Goal: Task Accomplishment & Management: Manage account settings

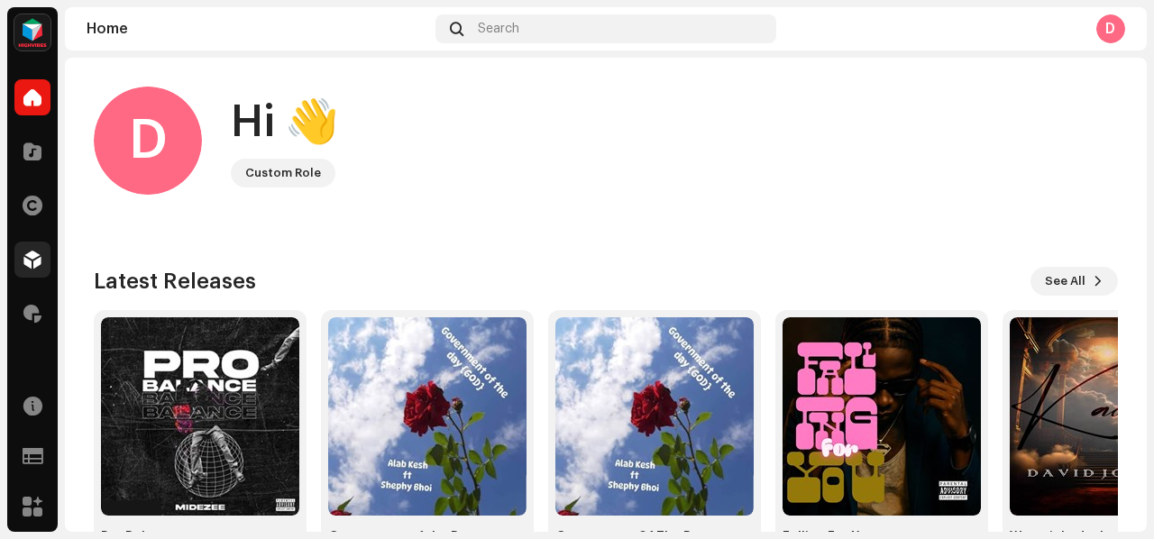
click at [27, 260] on span at bounding box center [32, 259] width 18 height 14
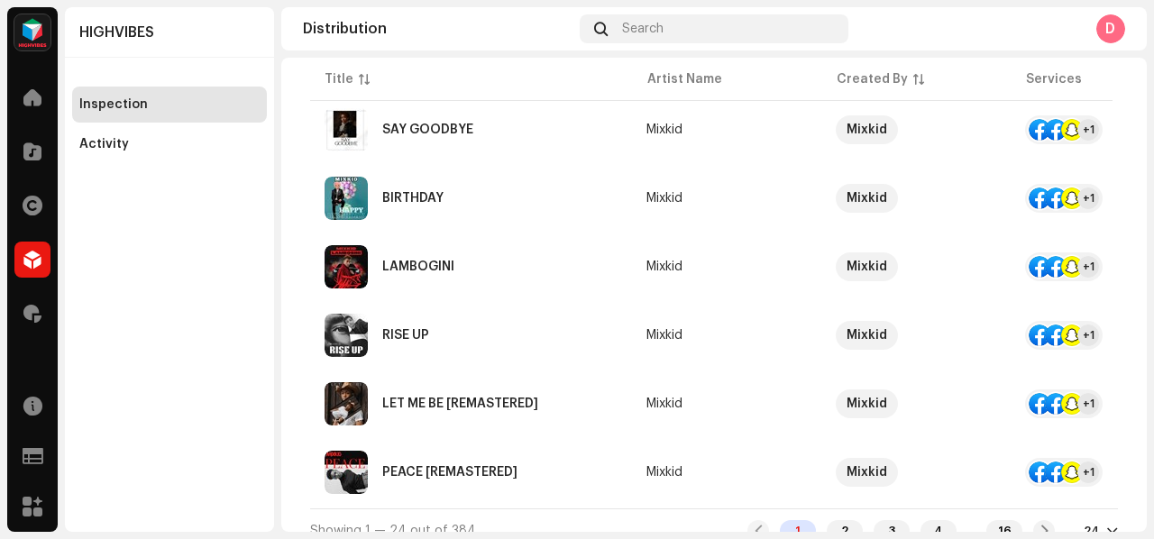
scroll to position [1513, 0]
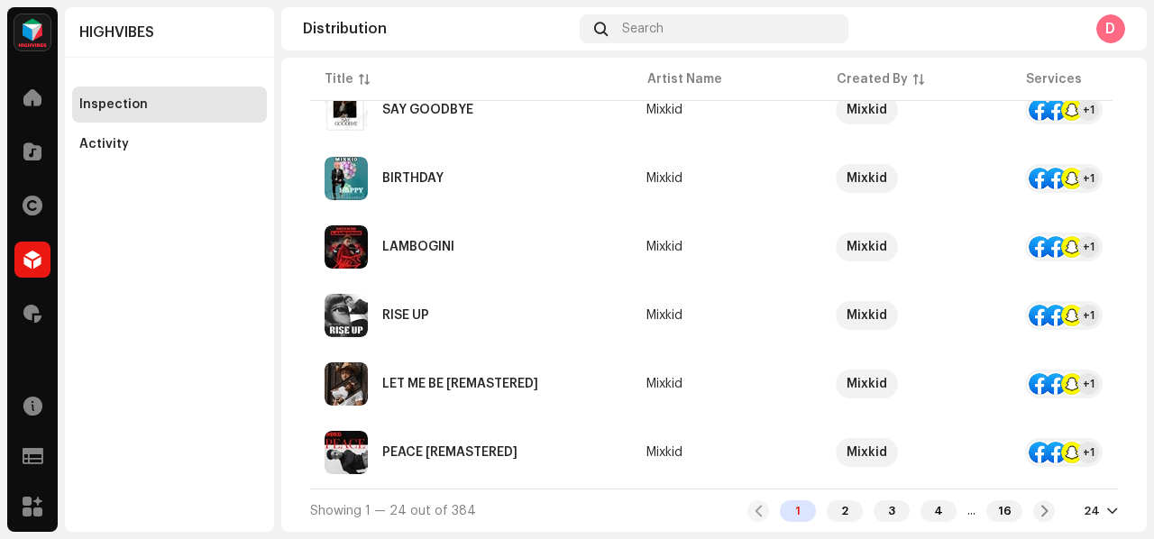
click at [1085, 507] on div "24" at bounding box center [1091, 511] width 16 height 14
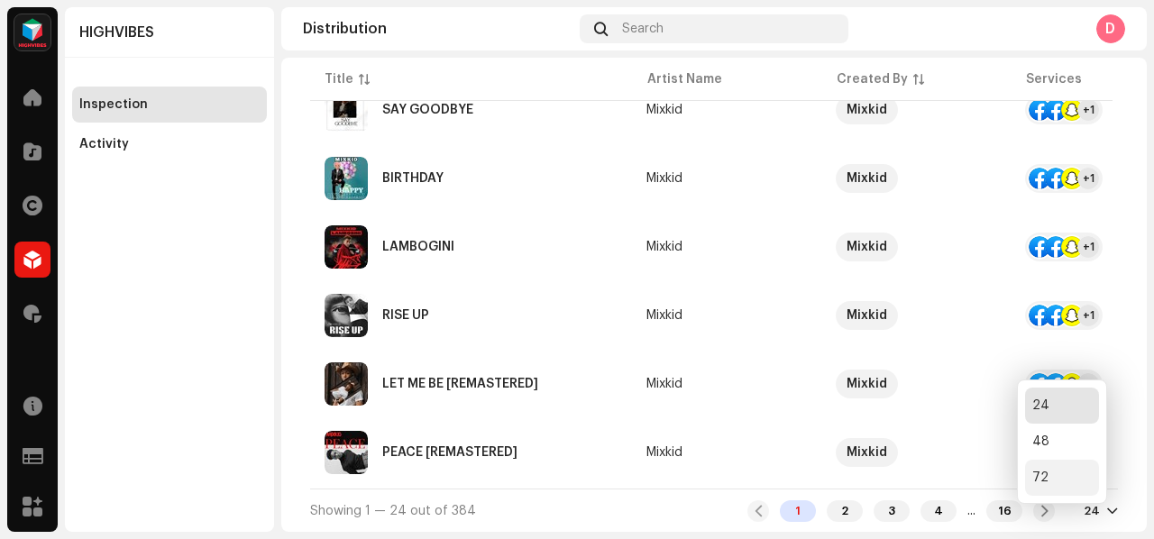
click at [1043, 485] on div "72" at bounding box center [1062, 478] width 74 height 36
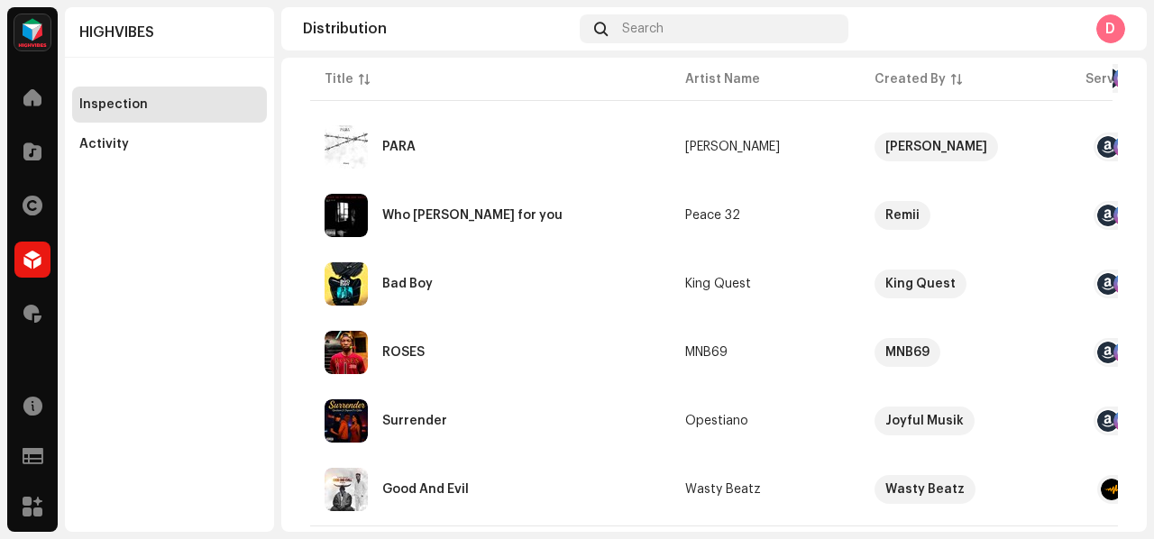
scroll to position [4801, 0]
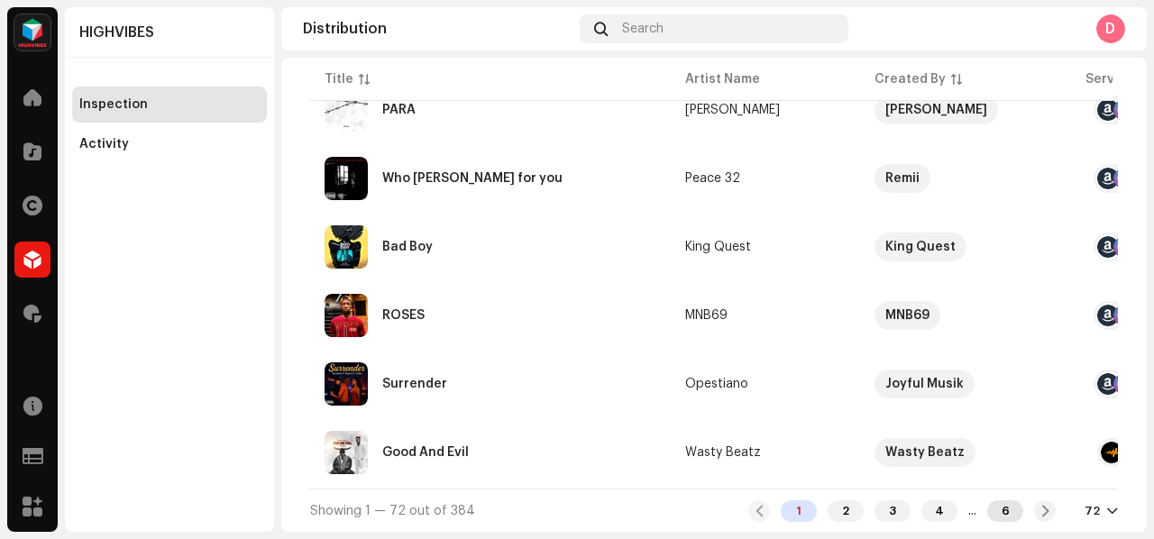
click at [990, 515] on div "6" at bounding box center [1005, 511] width 36 height 22
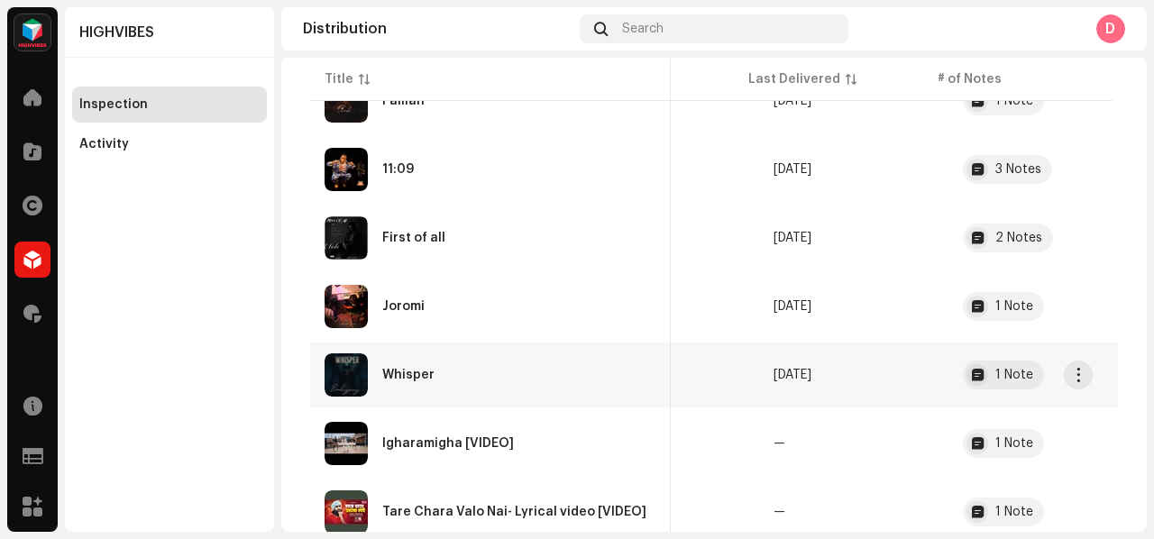
click at [896, 376] on td "[DATE]" at bounding box center [853, 374] width 189 height 65
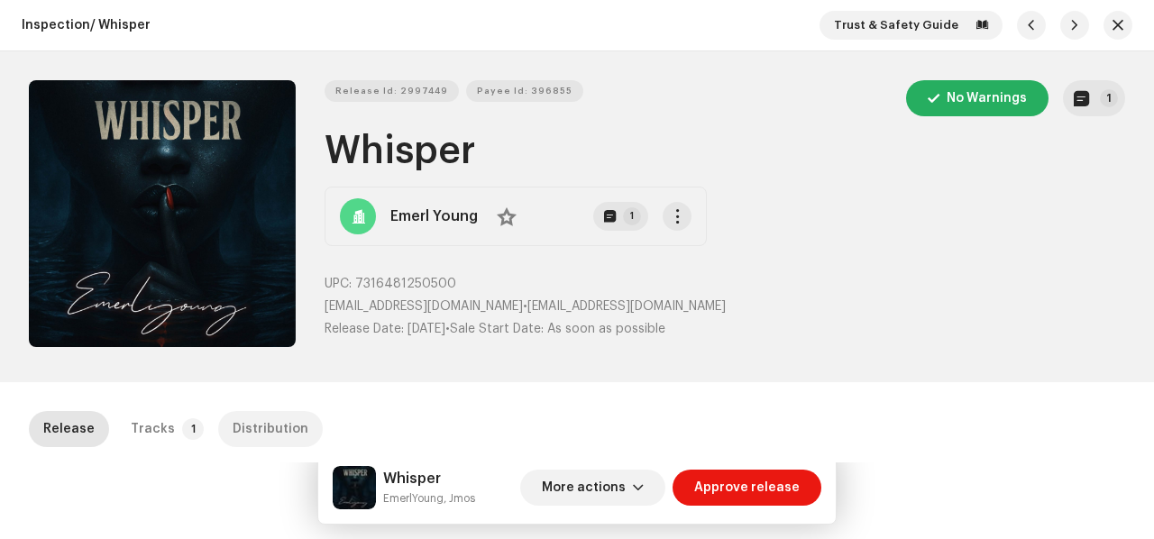
click at [269, 444] on div "Distribution" at bounding box center [271, 429] width 76 height 36
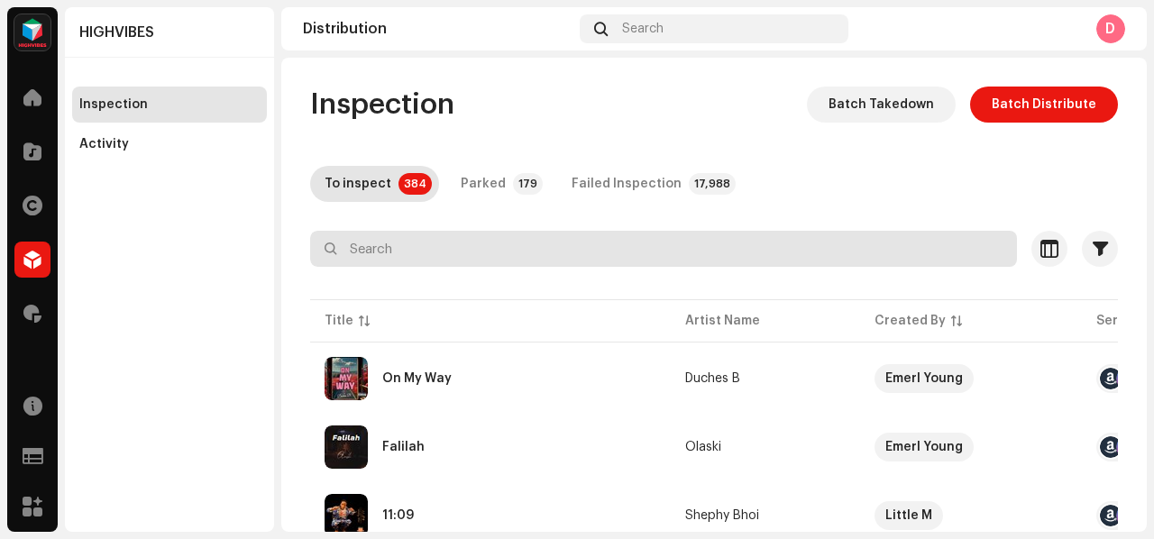
click at [676, 249] on input "text" at bounding box center [663, 249] width 707 height 36
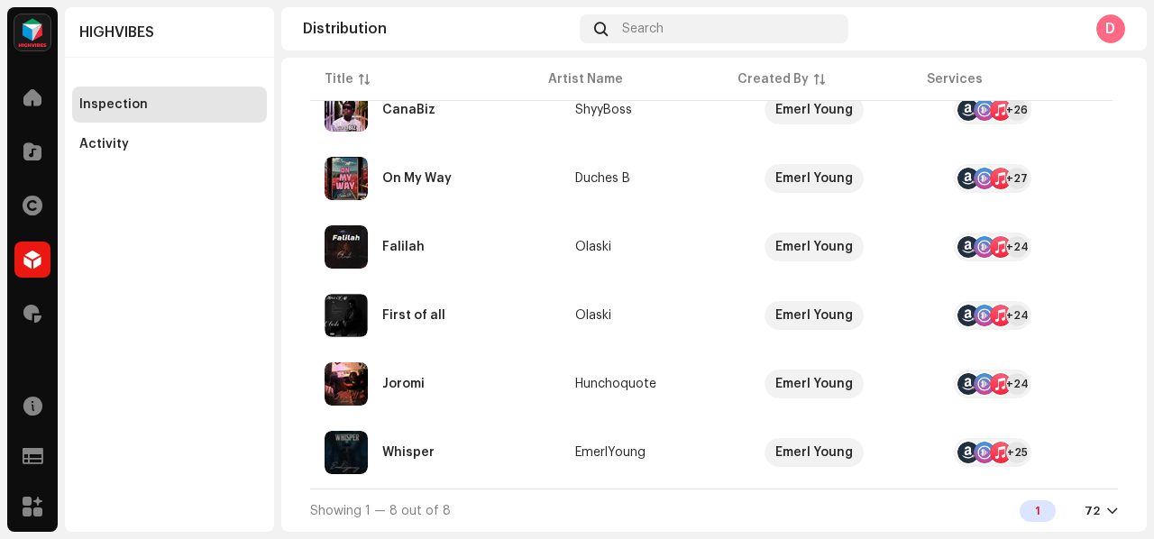
type input "emerl young"
click at [564, 452] on td "EmerlYoung" at bounding box center [655, 452] width 189 height 65
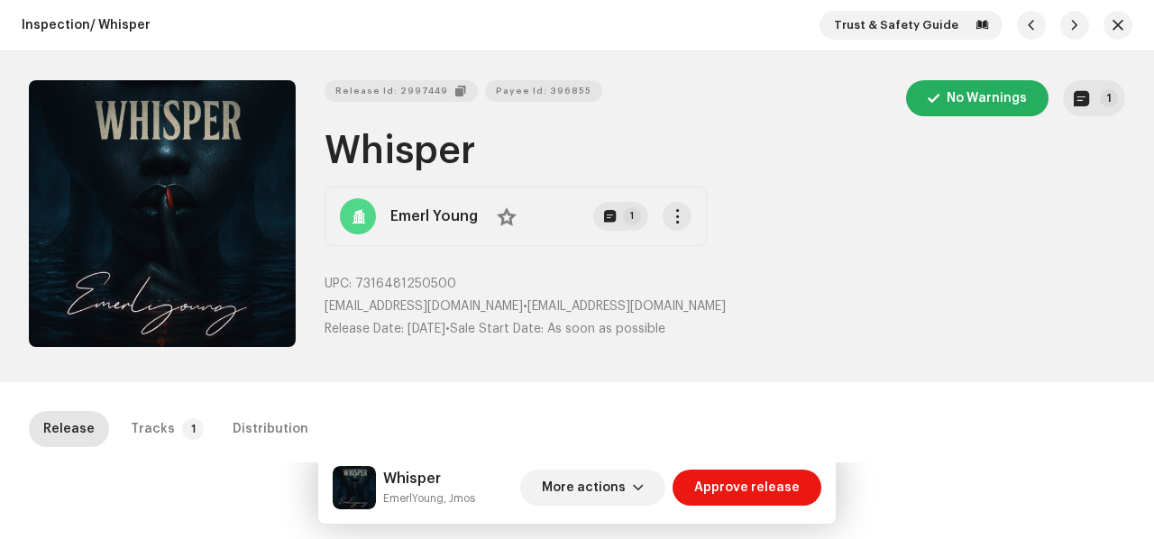
click at [400, 88] on span "Release Id: 2997449" at bounding box center [391, 91] width 113 height 36
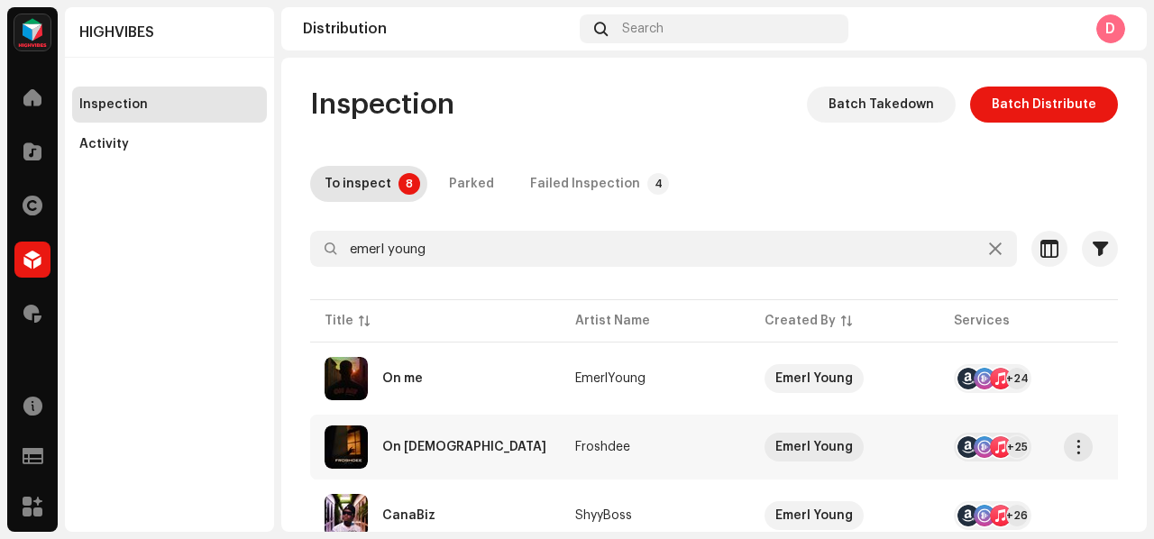
click at [521, 456] on td "On [DEMOGRAPHIC_DATA]" at bounding box center [435, 447] width 251 height 65
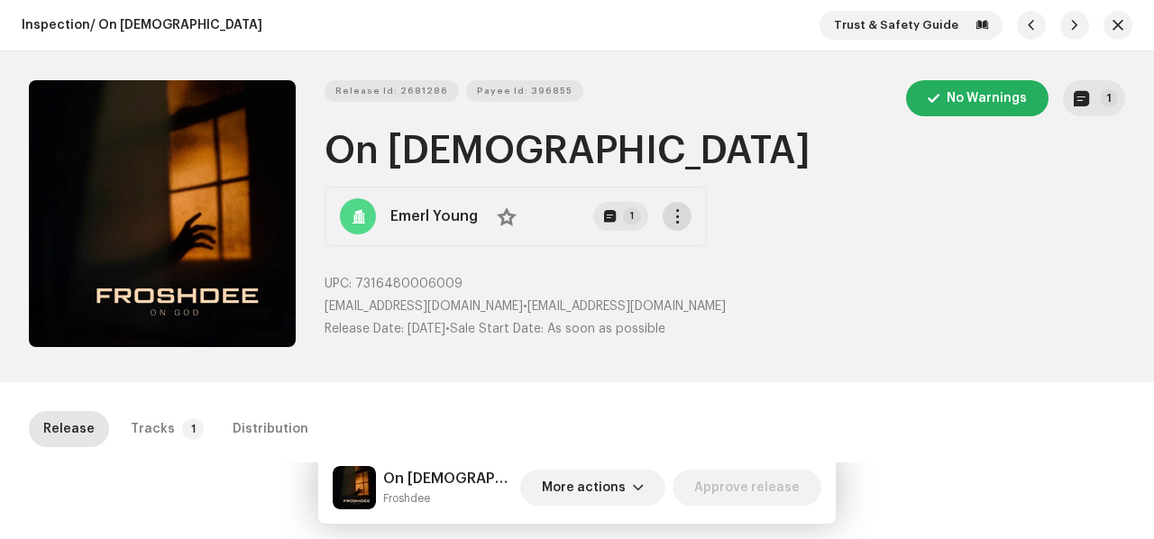
click at [671, 221] on span "button" at bounding box center [678, 216] width 14 height 14
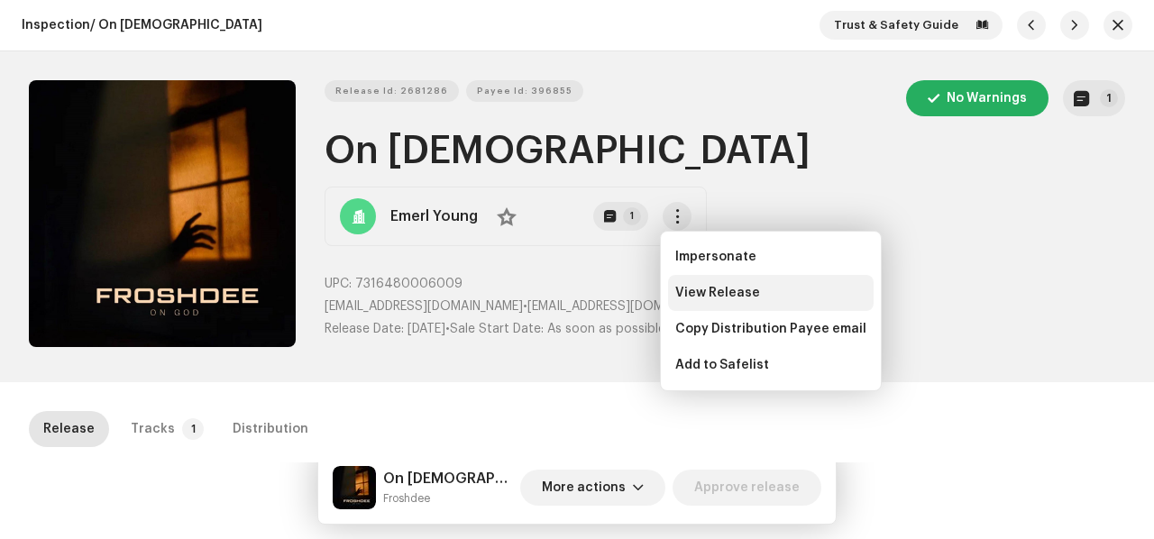
click at [675, 290] on span "View Release" at bounding box center [717, 293] width 85 height 14
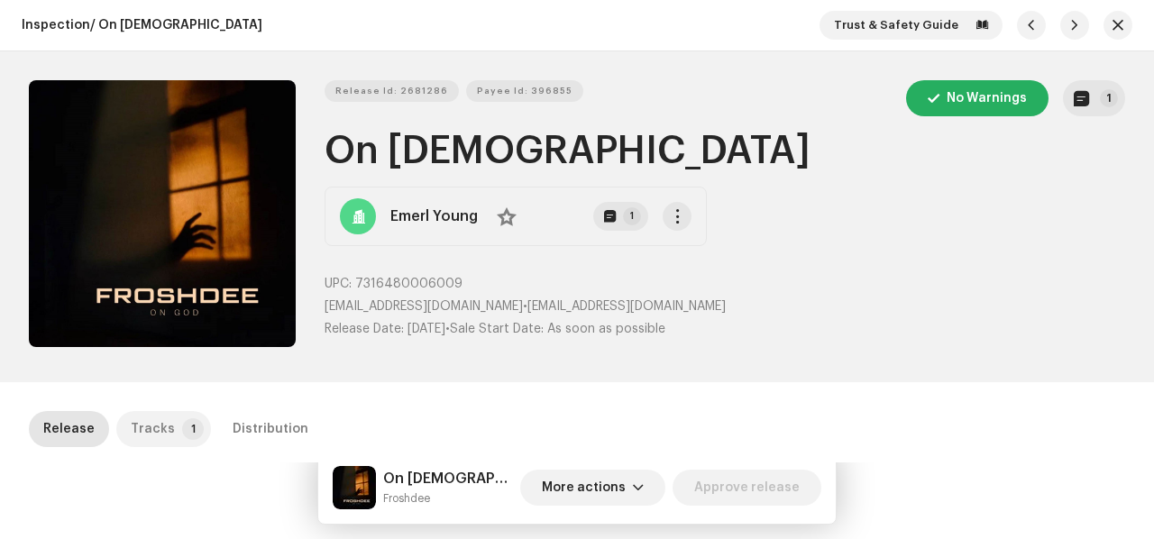
click at [182, 438] on p-badge "1" at bounding box center [193, 429] width 22 height 22
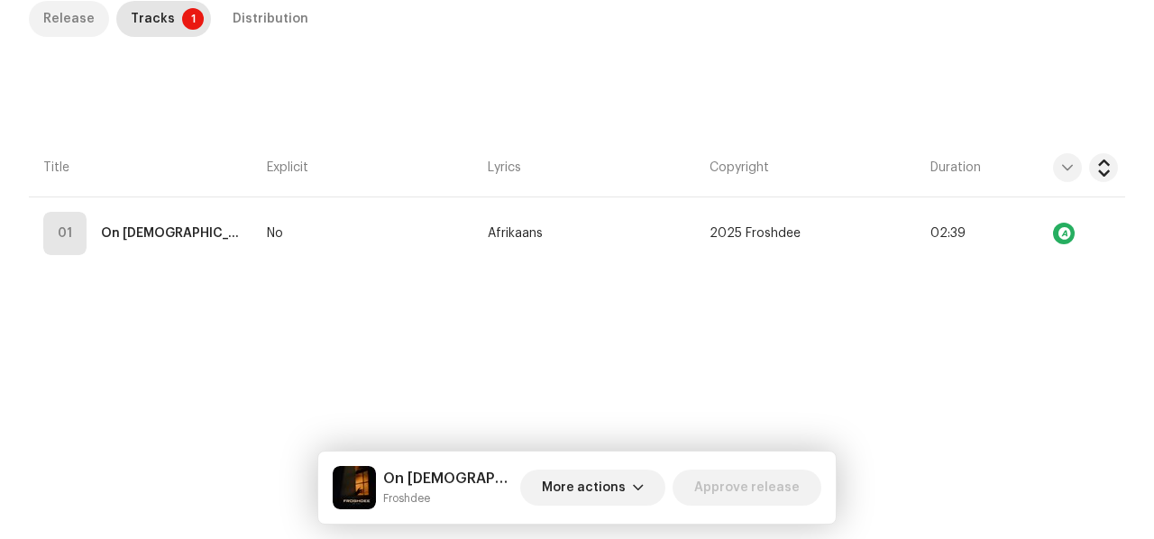
click at [87, 23] on div "Release" at bounding box center [68, 19] width 51 height 36
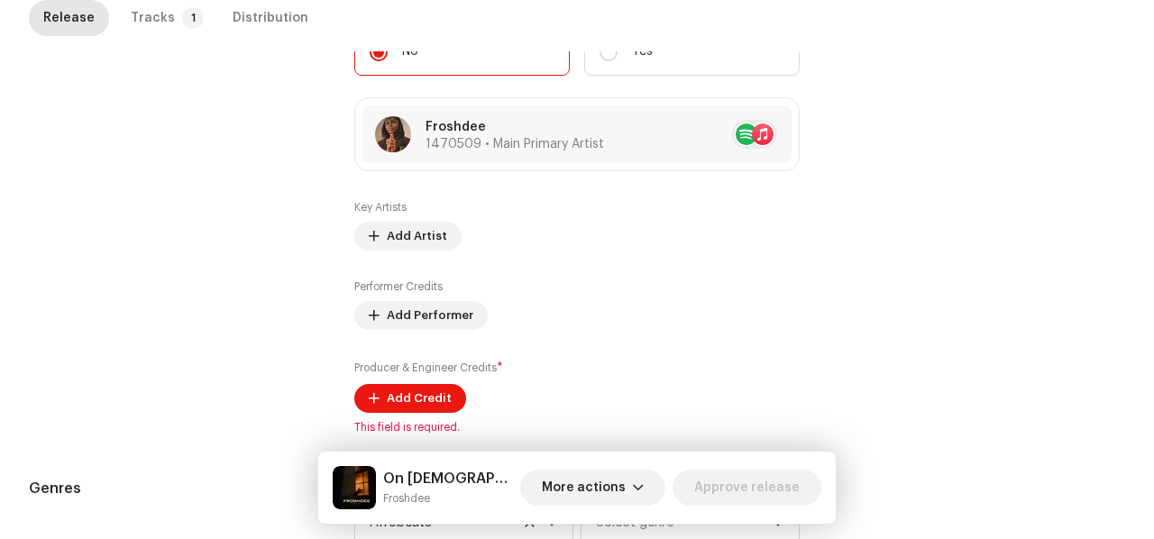
scroll to position [1203, 0]
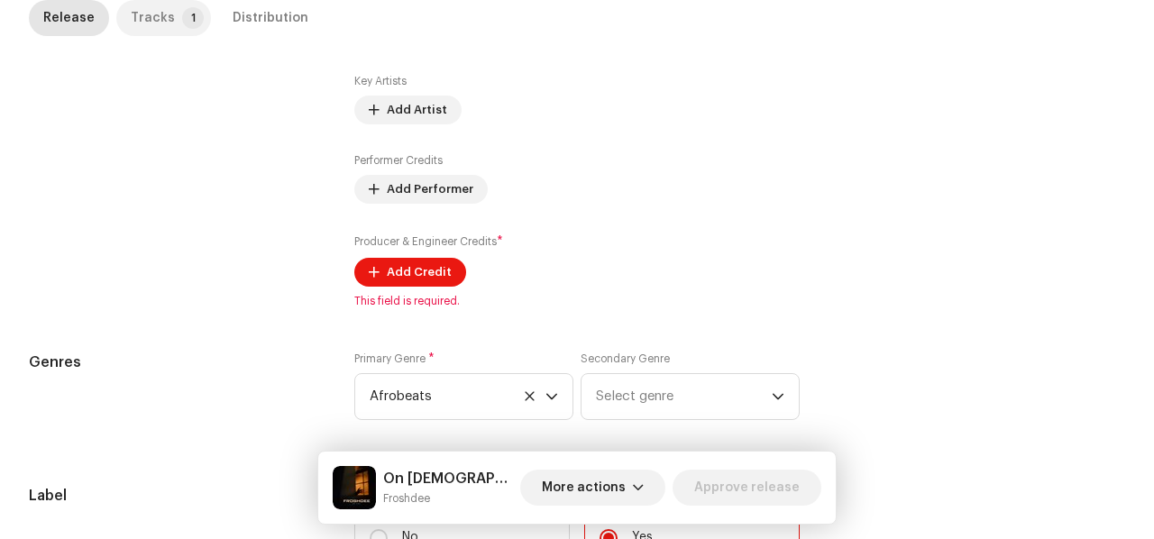
click at [182, 19] on p-badge "1" at bounding box center [193, 18] width 22 height 22
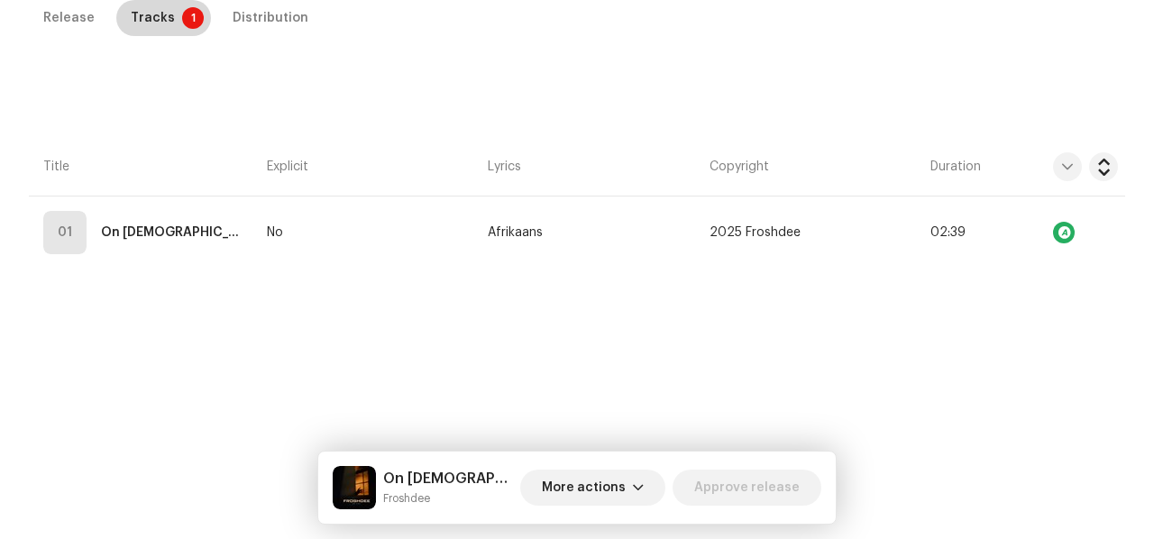
scroll to position [410, 0]
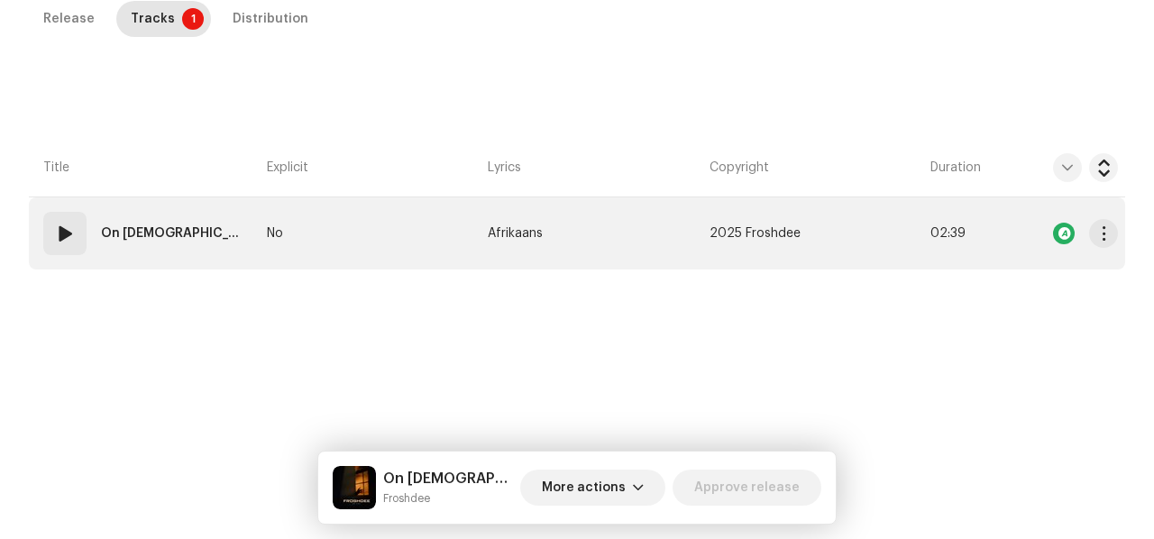
click at [382, 246] on td "No" at bounding box center [370, 233] width 221 height 72
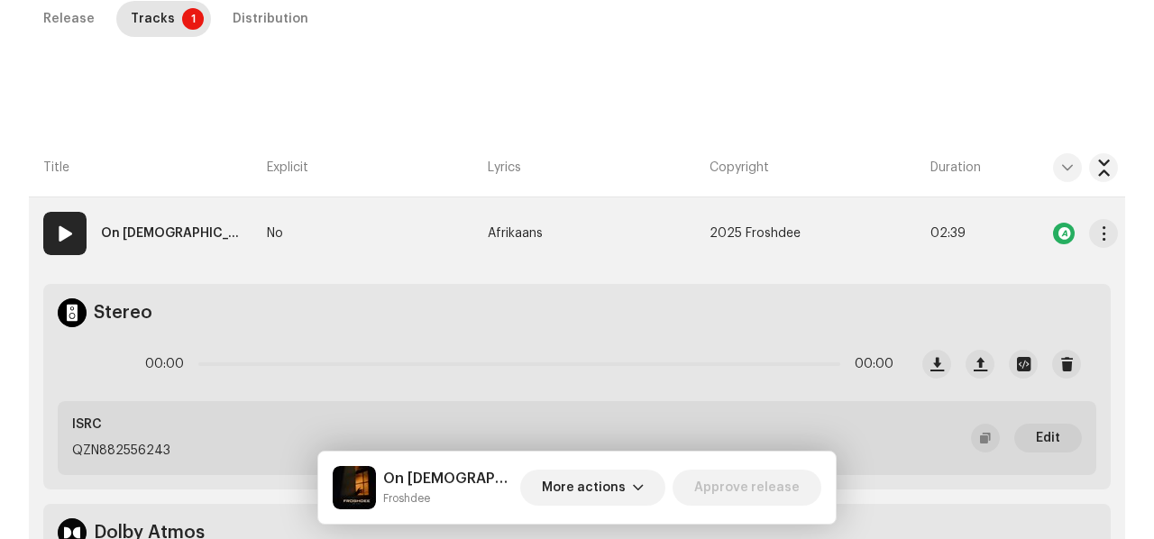
scroll to position [982, 0]
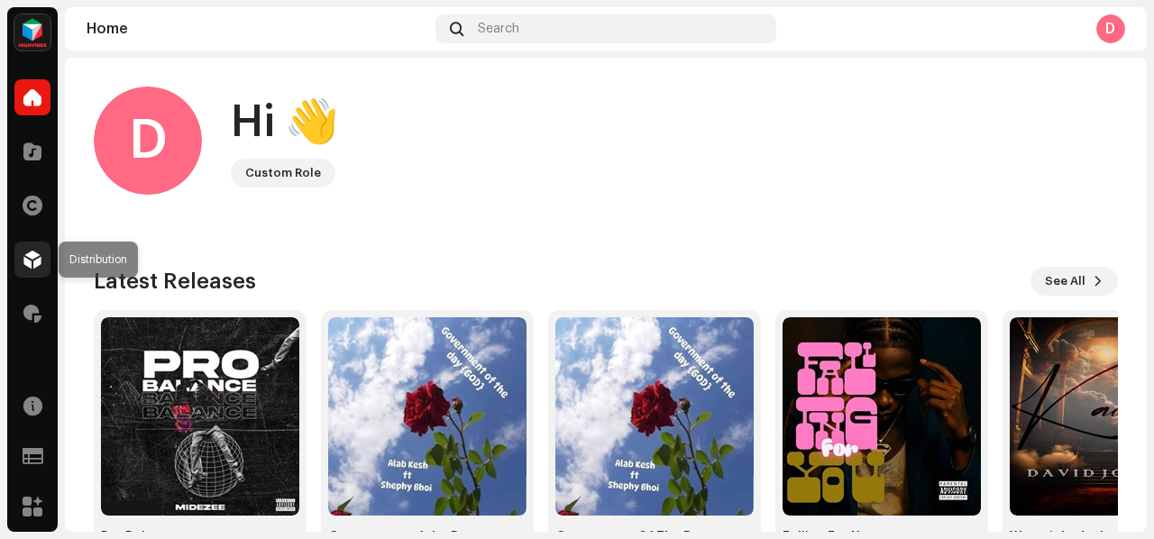
click at [28, 267] on span at bounding box center [32, 259] width 18 height 14
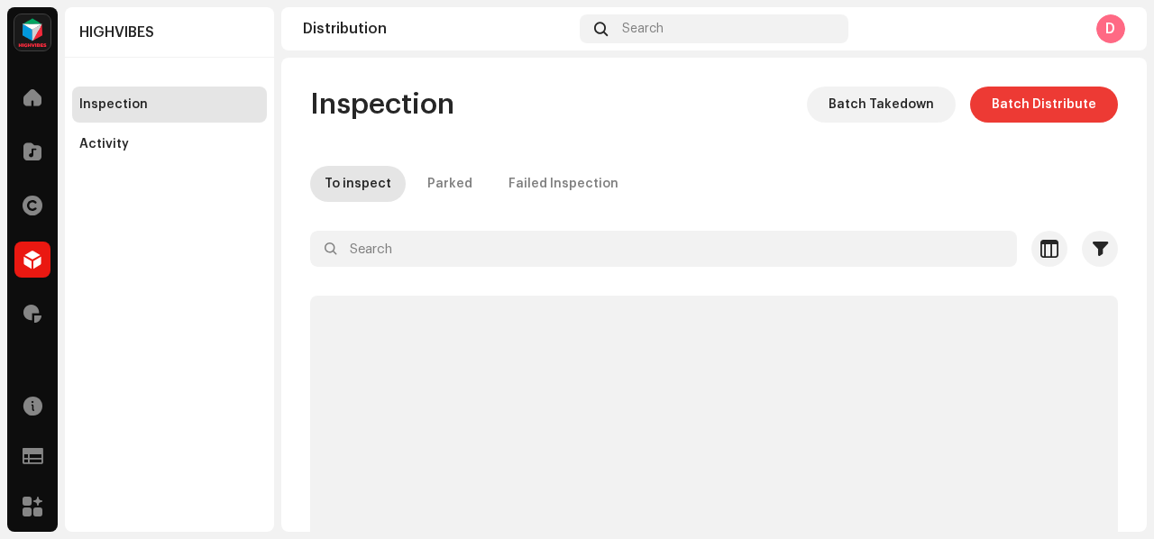
click at [1028, 95] on span "Batch Distribute" at bounding box center [1043, 105] width 105 height 36
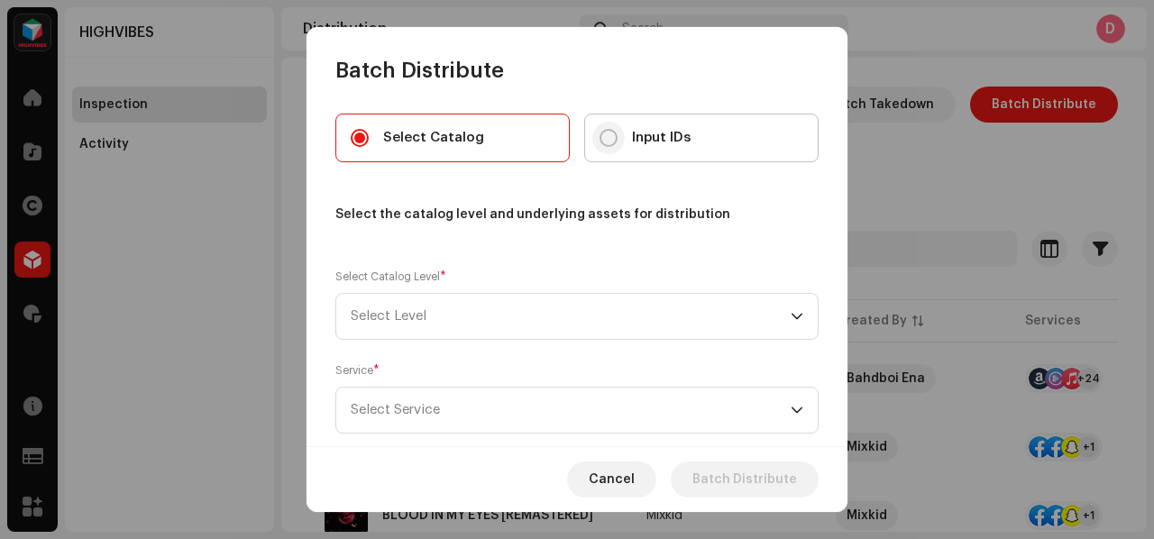
click at [604, 141] on input "Input IDs" at bounding box center [608, 138] width 18 height 18
radio input "true"
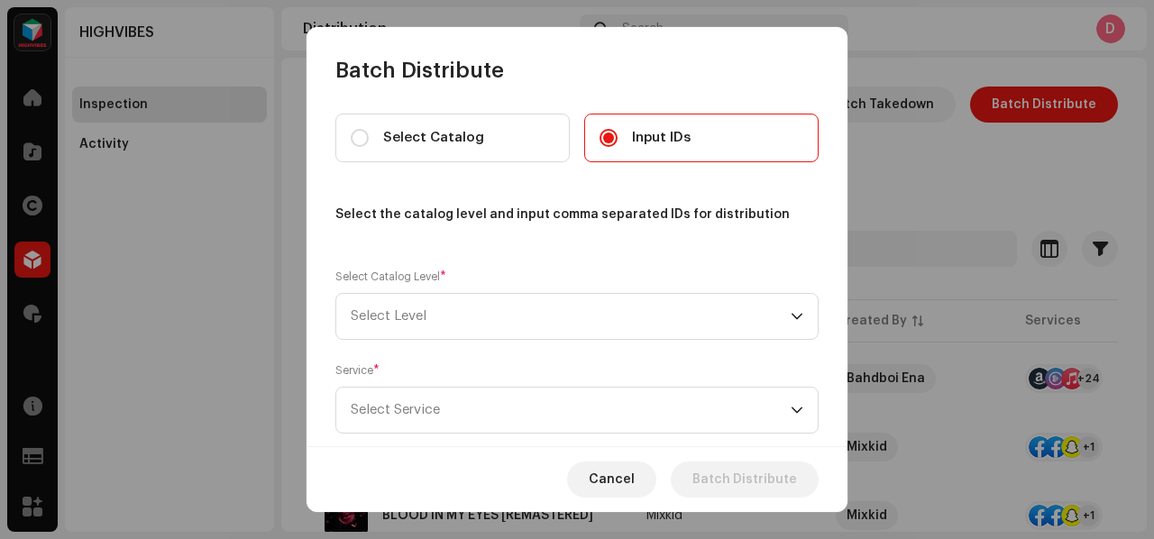
scroll to position [36, 0]
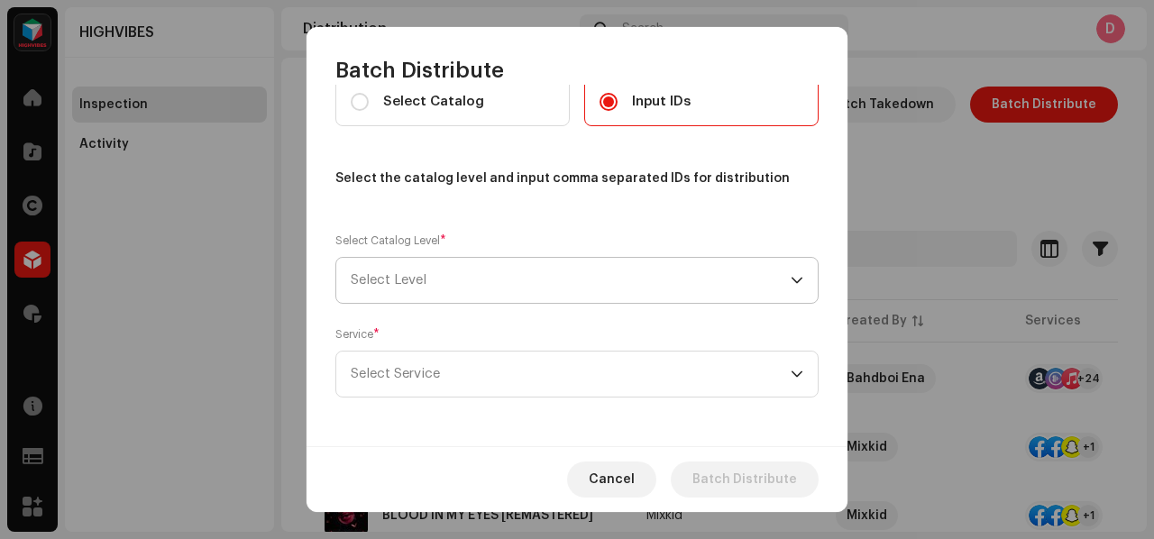
click at [479, 288] on span "Select Level" at bounding box center [571, 280] width 440 height 45
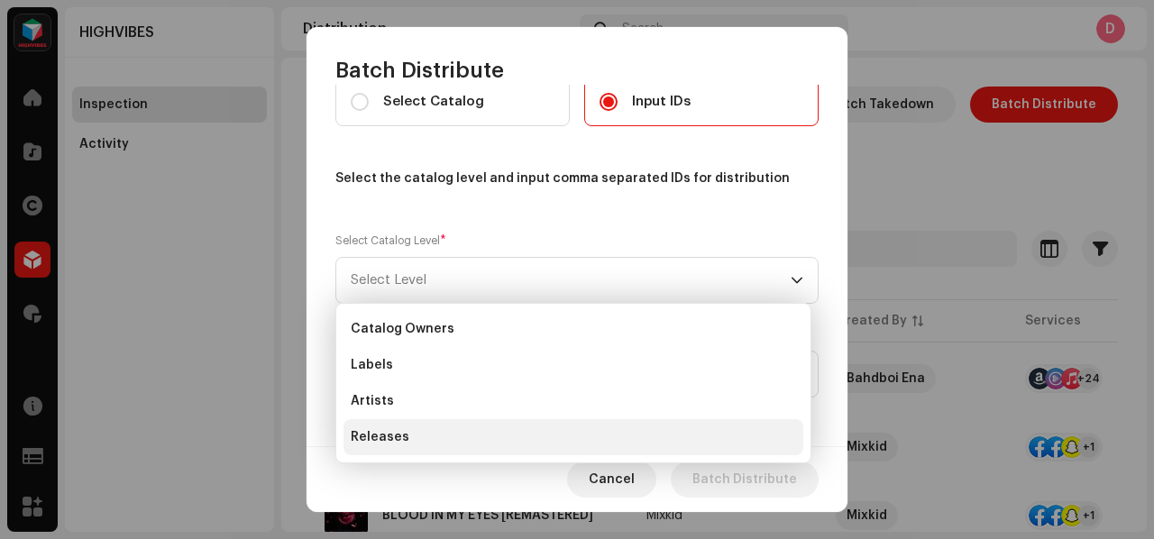
click at [407, 426] on li "Releases" at bounding box center [573, 437] width 460 height 36
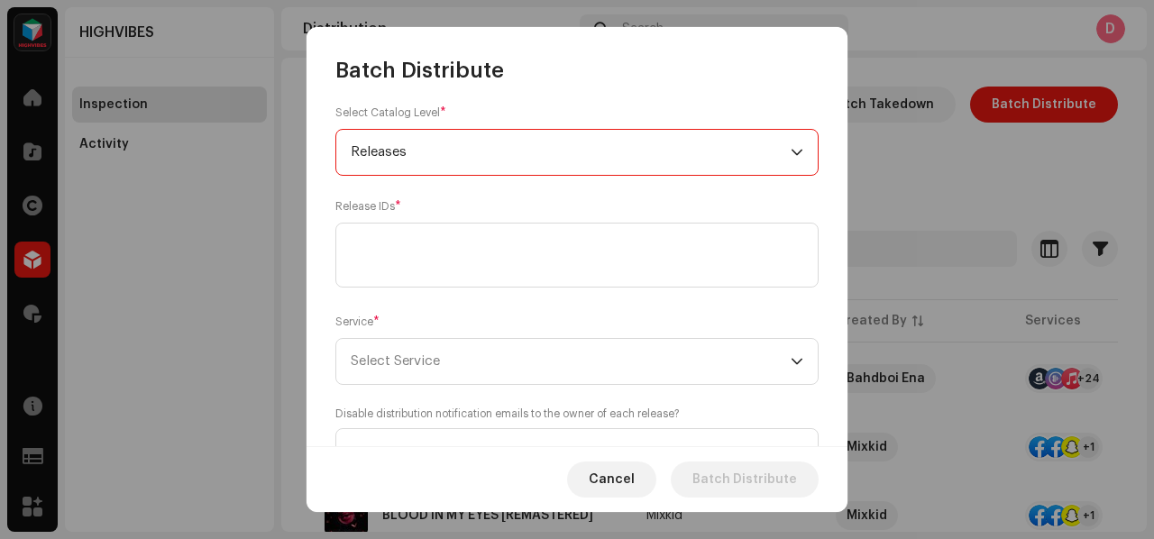
scroll to position [166, 0]
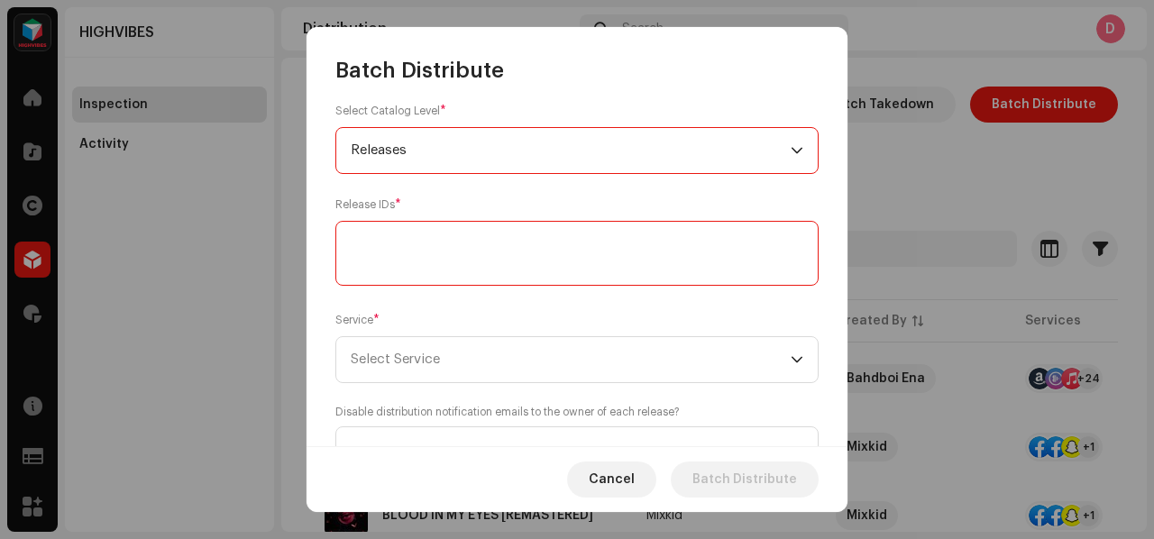
click at [440, 260] on textarea at bounding box center [576, 253] width 483 height 65
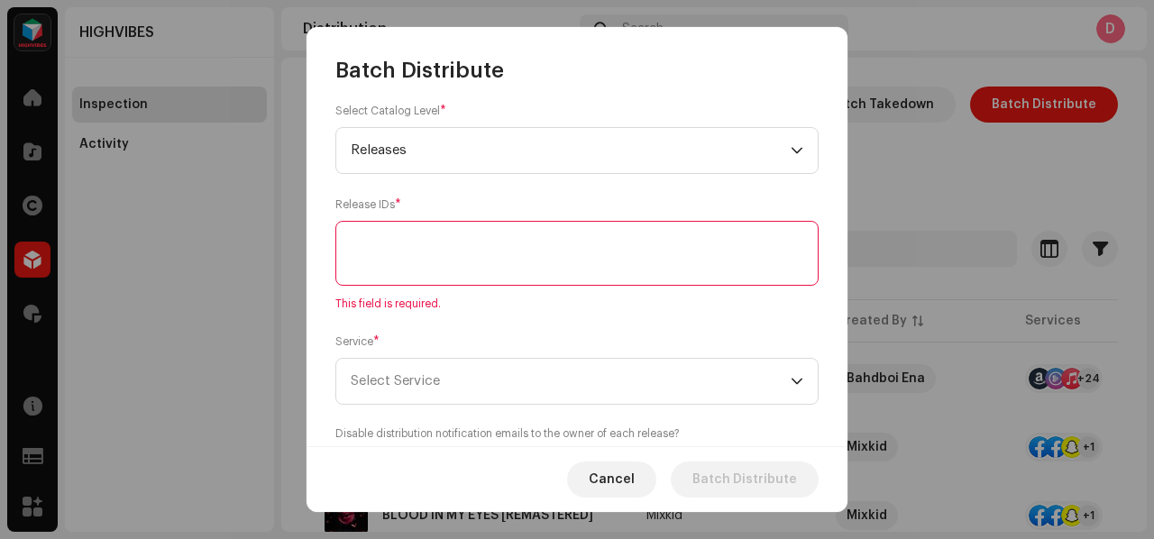
paste textarea "2997449"
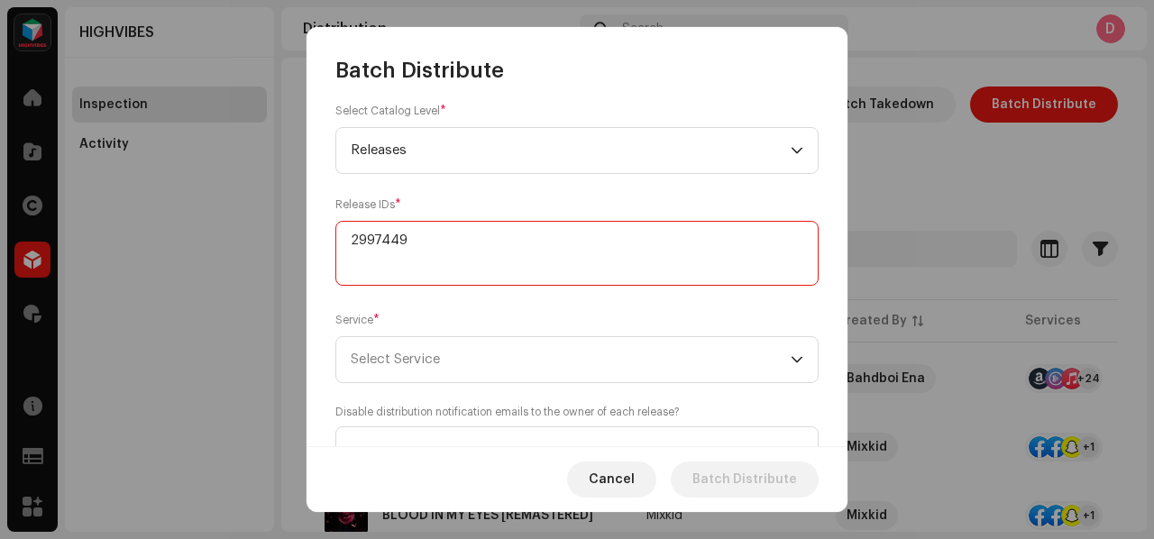
type textarea "2997449"
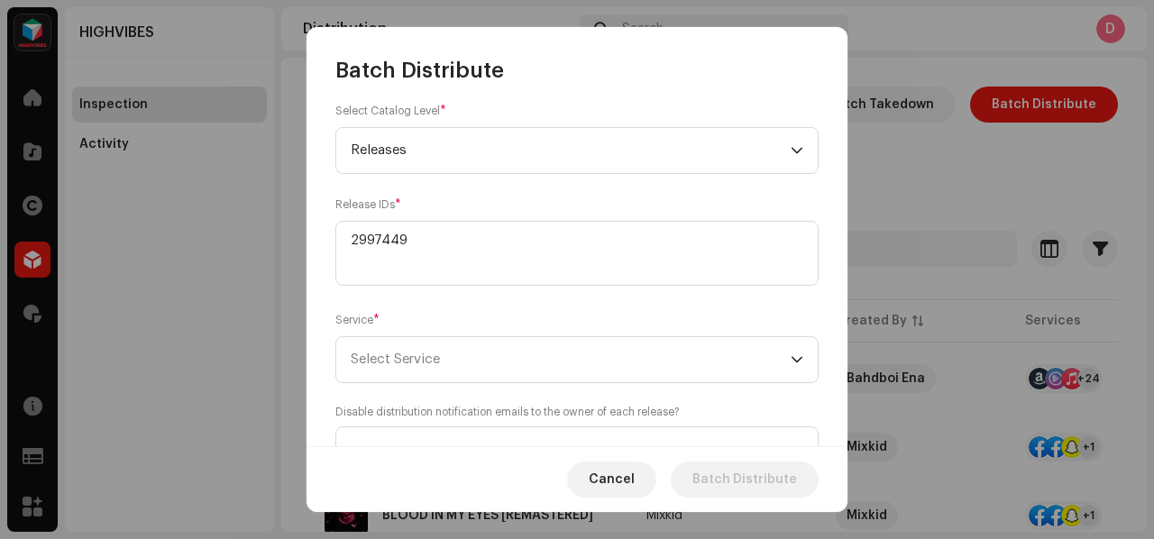
click at [429, 385] on div "Select Catalog Input IDs Select the catalog level and input comma separated IDs…" at bounding box center [576, 210] width 483 height 525
click at [440, 355] on span "Select Service" at bounding box center [395, 359] width 89 height 14
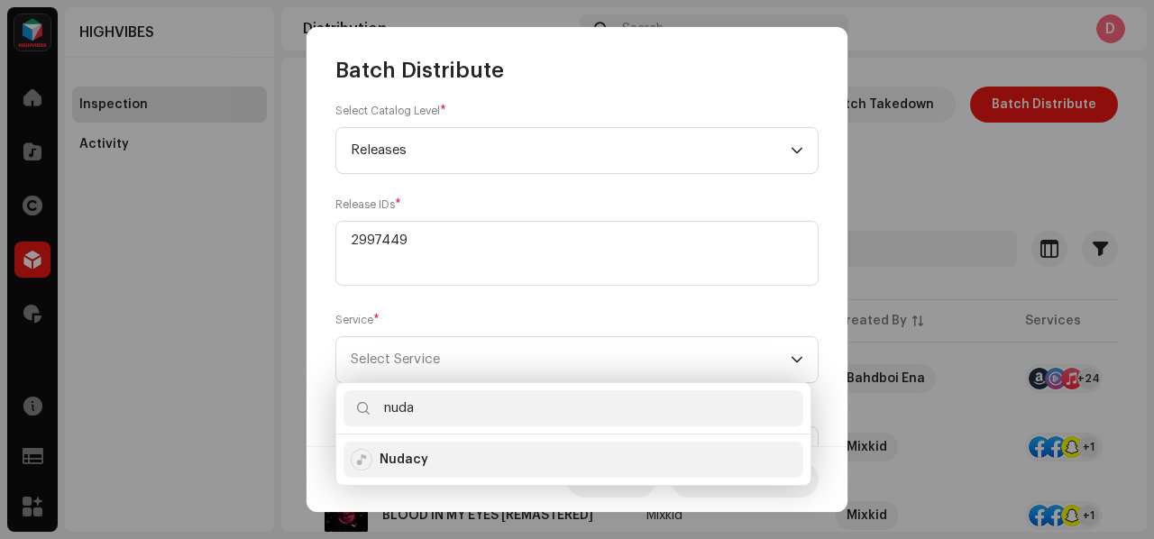
type input "nuda"
click at [423, 458] on strong "Nudacy" at bounding box center [403, 460] width 49 height 18
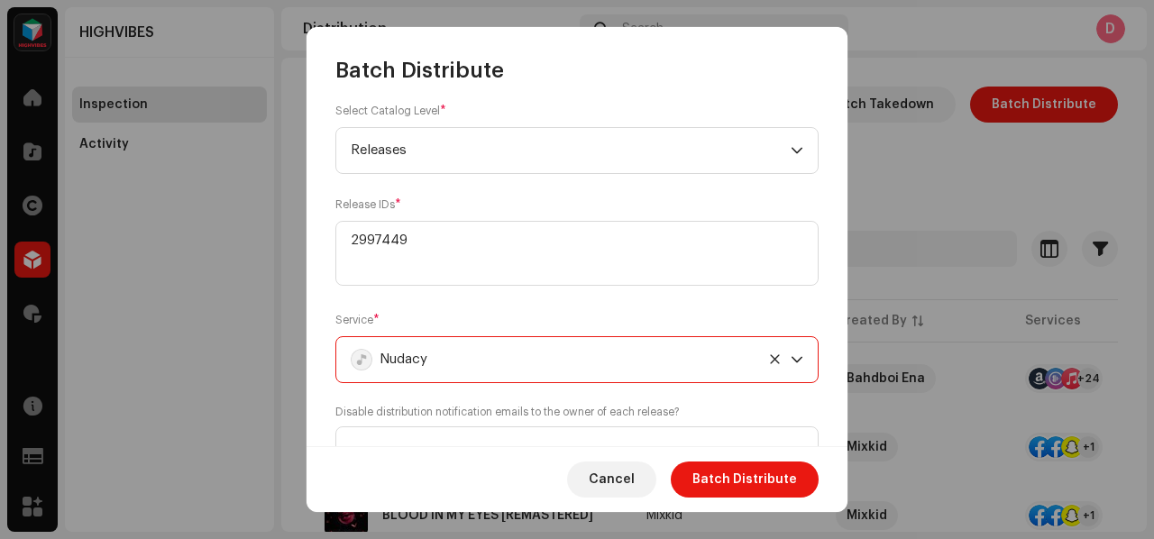
scroll to position [242, 0]
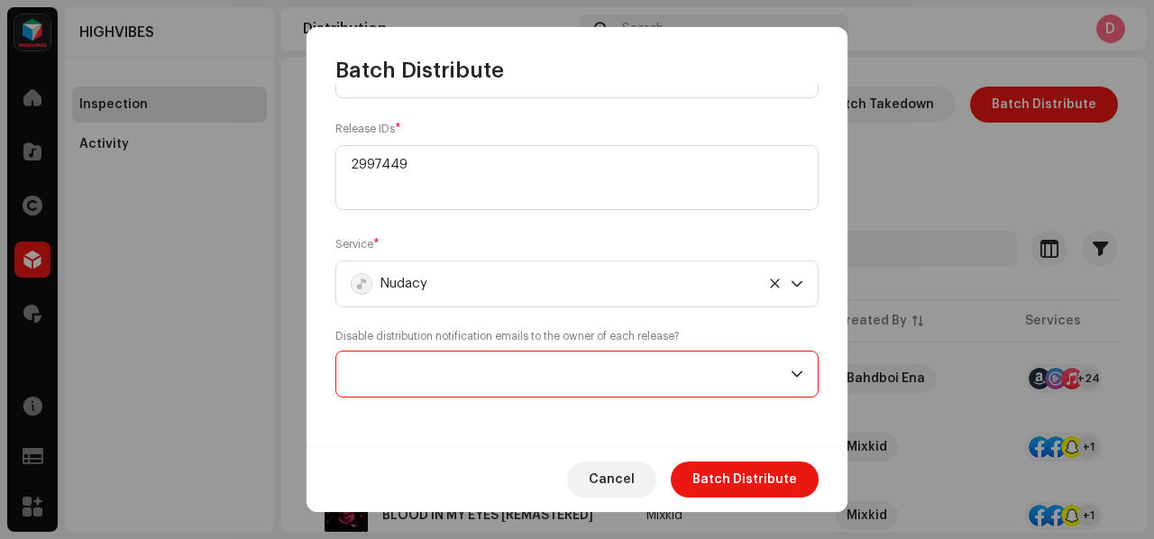
click at [426, 387] on span at bounding box center [571, 374] width 440 height 45
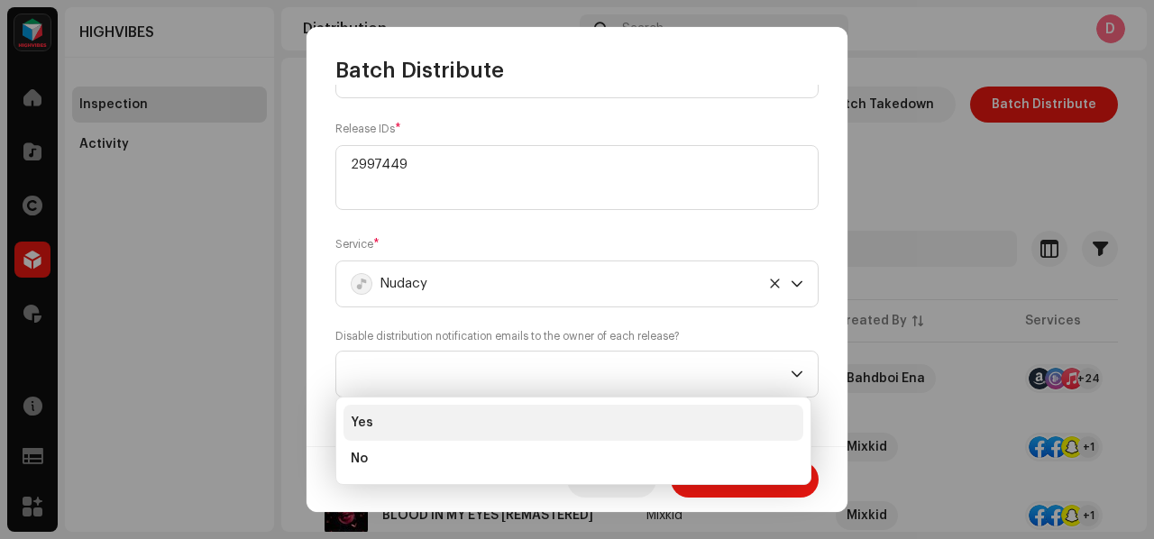
click at [395, 424] on li "Yes" at bounding box center [573, 423] width 460 height 36
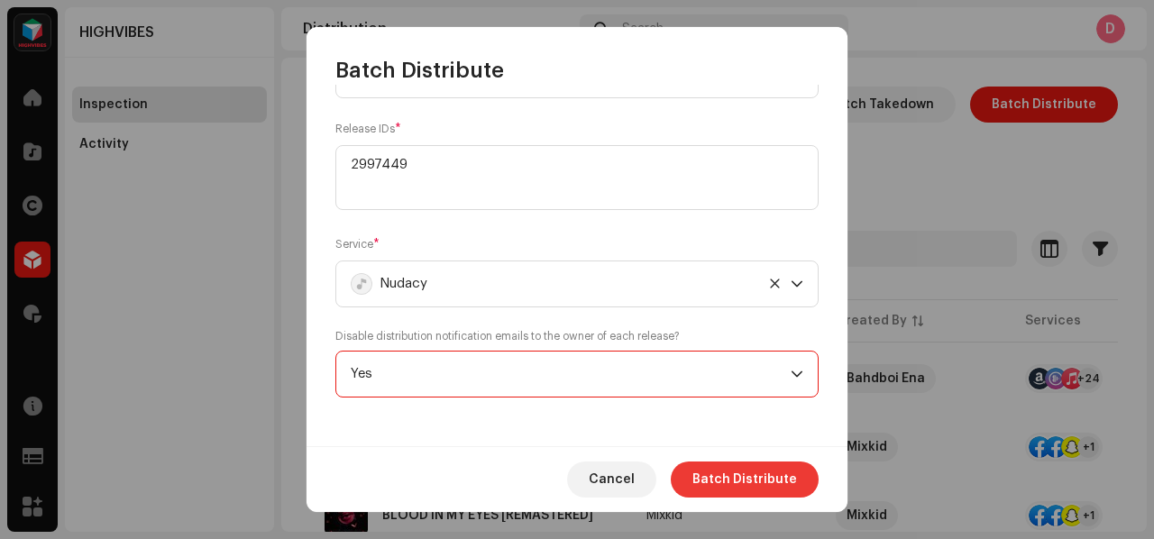
click at [708, 488] on span "Batch Distribute" at bounding box center [744, 479] width 105 height 36
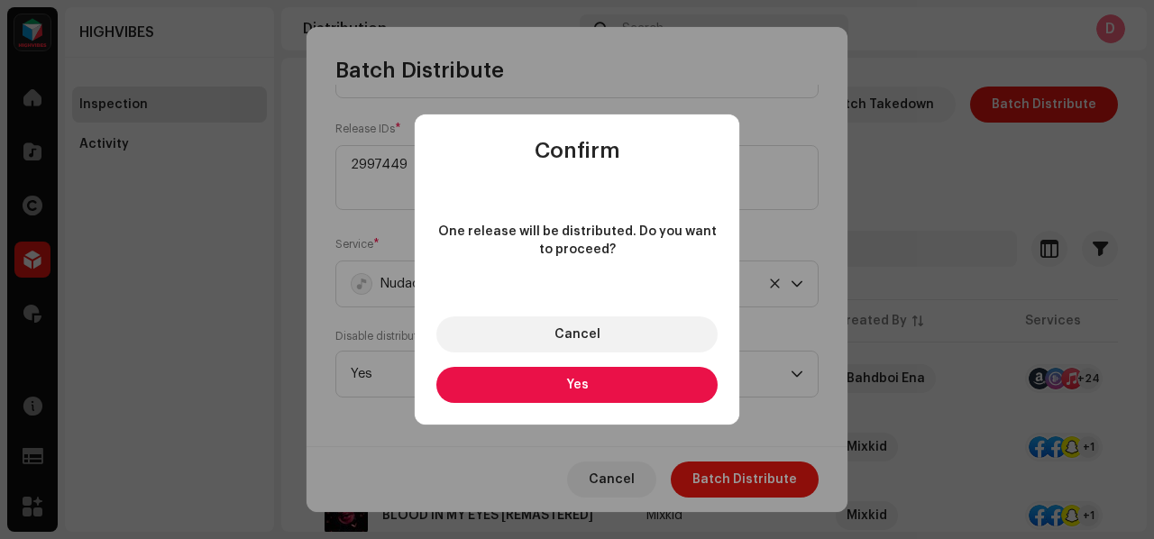
click at [593, 379] on button "Yes" at bounding box center [576, 385] width 281 height 36
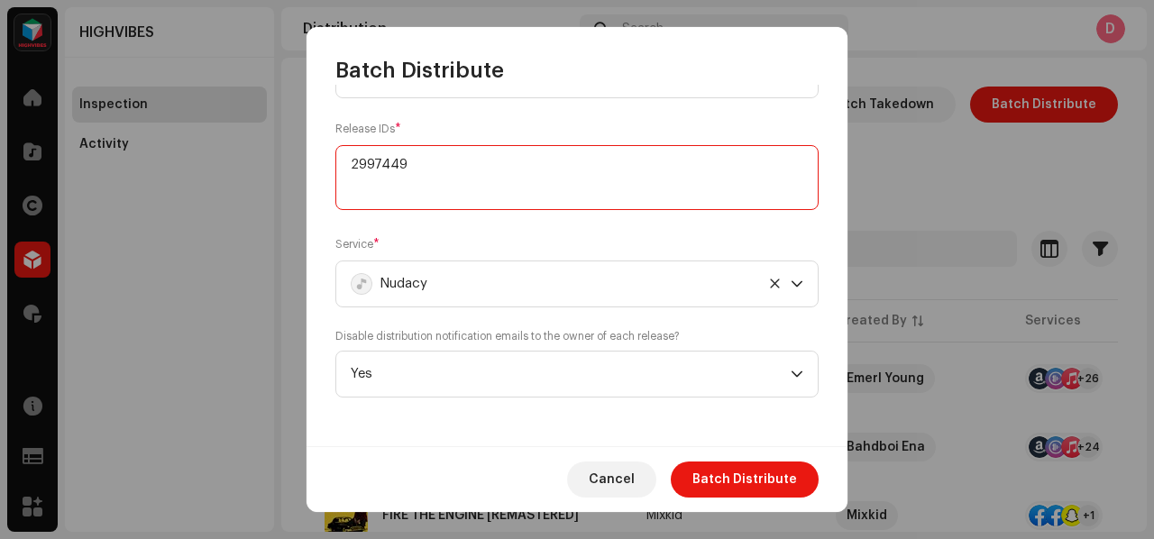
drag, startPoint x: 449, startPoint y: 165, endPoint x: 259, endPoint y: 204, distance: 194.1
click at [259, 204] on div "Batch Distribute Select Catalog Input IDs Select the catalog level and input co…" at bounding box center [577, 269] width 1154 height 539
paste textarea "793744"
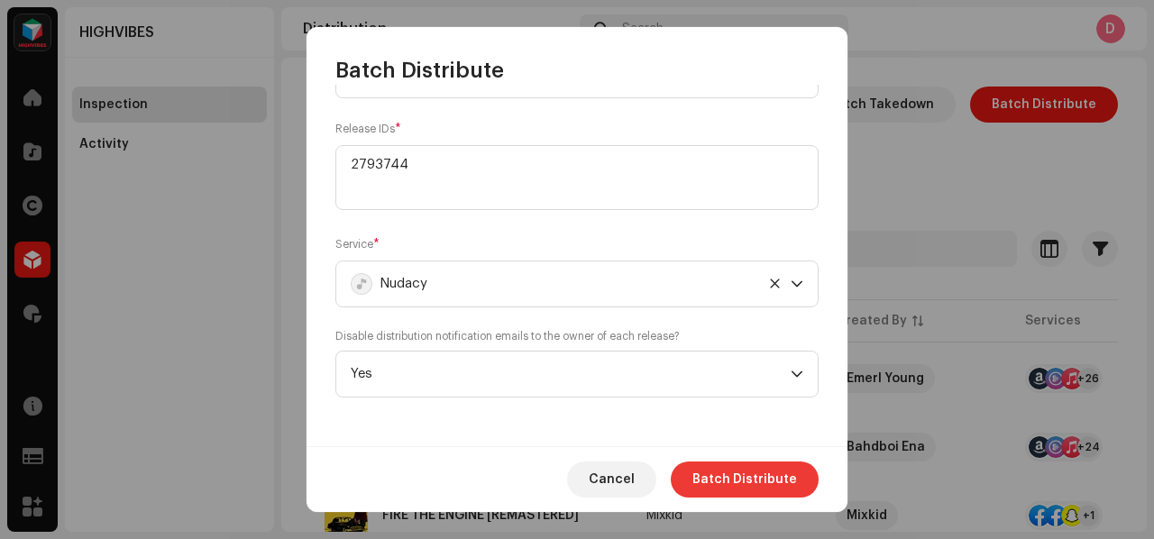
click at [704, 489] on span "Batch Distribute" at bounding box center [744, 479] width 105 height 36
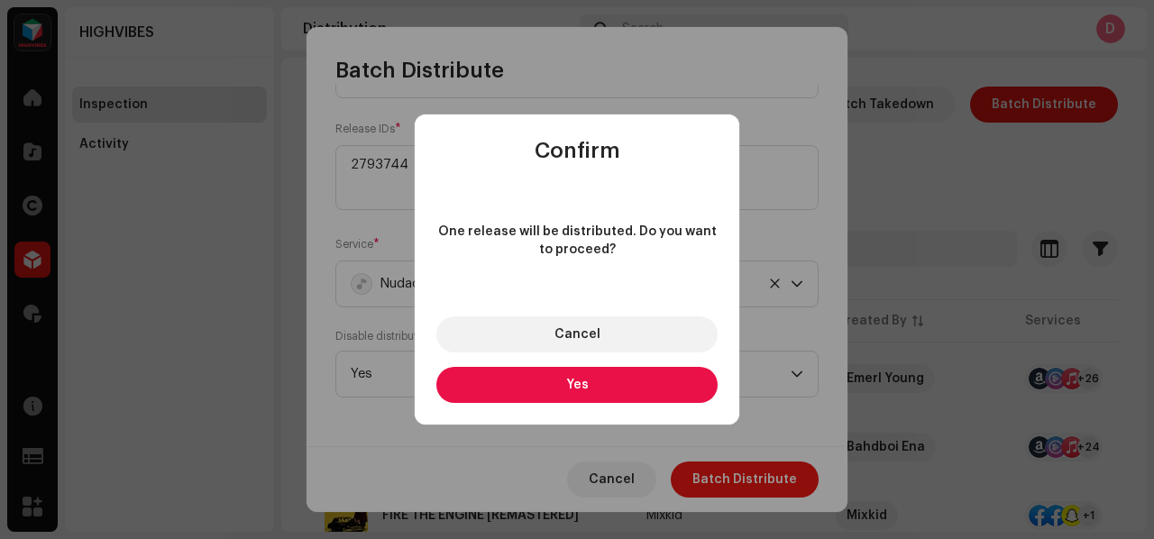
click at [525, 383] on button "Yes" at bounding box center [576, 385] width 281 height 36
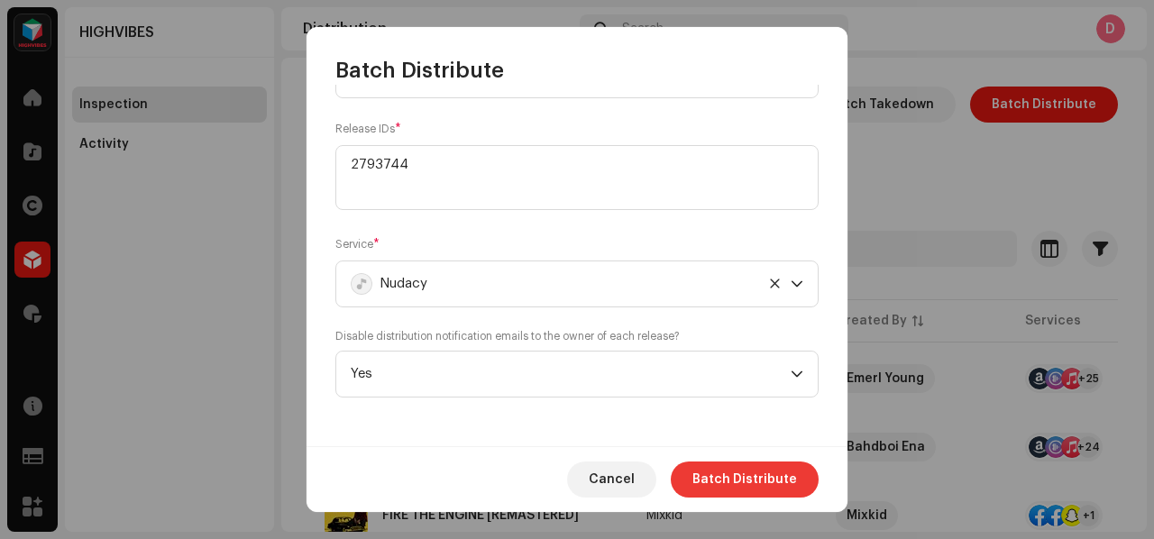
click at [731, 488] on span "Batch Distribute" at bounding box center [744, 479] width 105 height 36
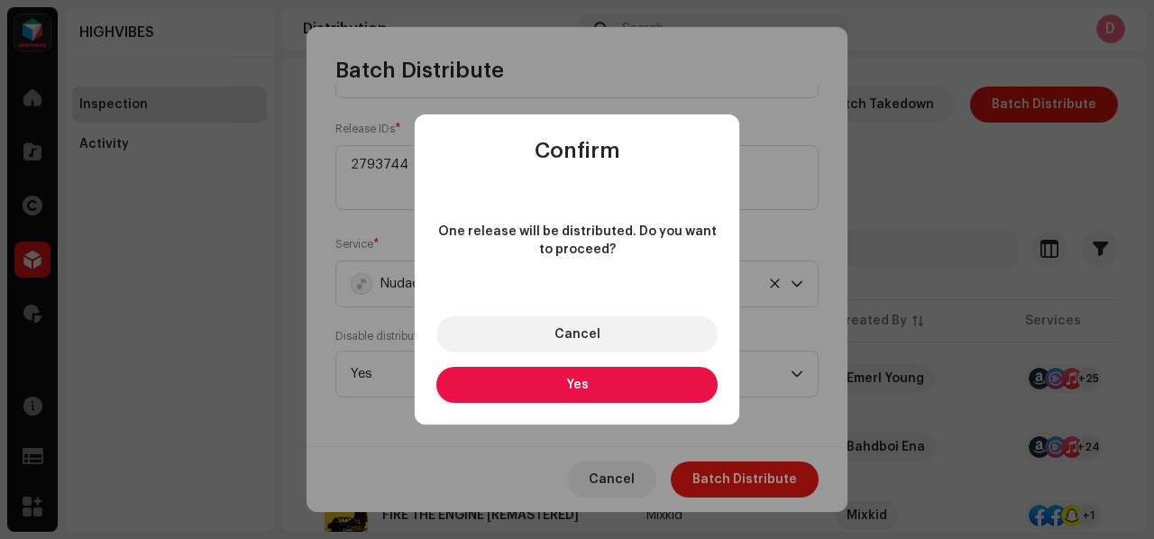
click at [686, 391] on button "Yes" at bounding box center [576, 385] width 281 height 36
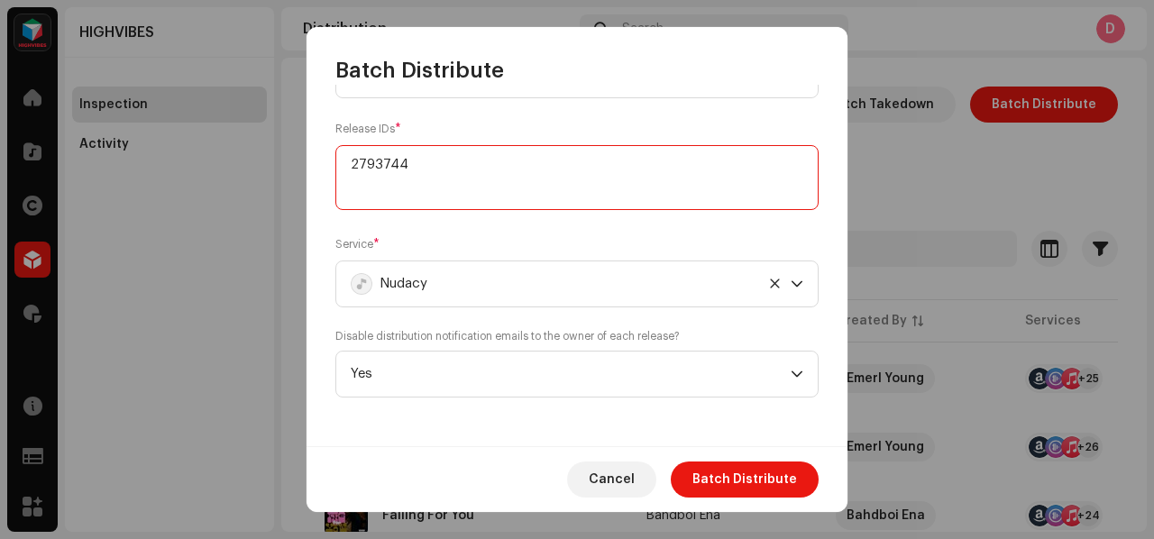
drag, startPoint x: 442, startPoint y: 168, endPoint x: 317, endPoint y: 177, distance: 124.7
click at [317, 177] on div "Select Catalog Input IDs Select the catalog level and input comma separated IDs…" at bounding box center [576, 265] width 541 height 361
paste textarea "443506"
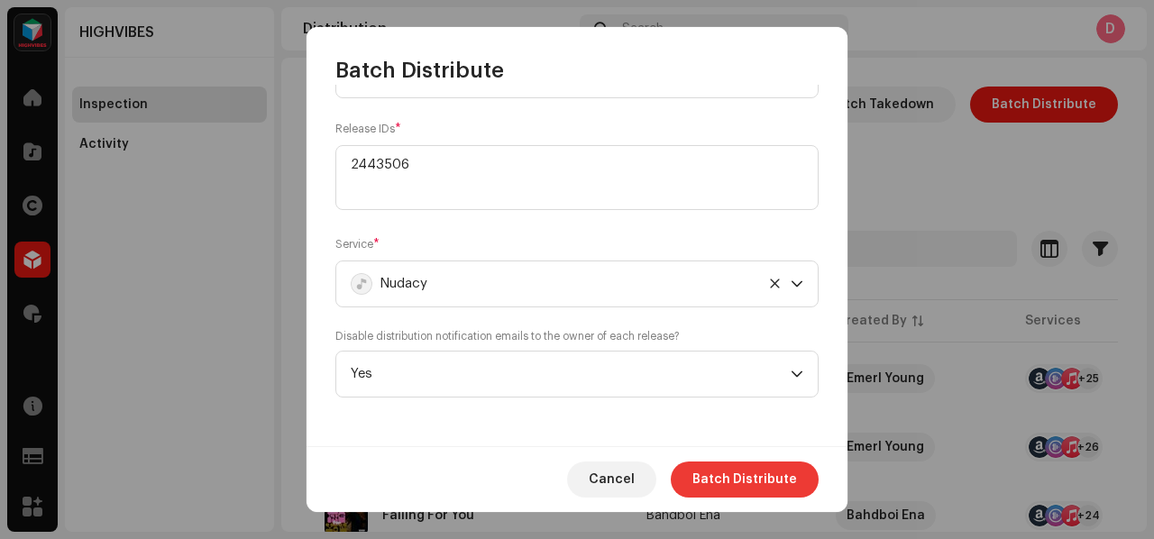
click at [757, 479] on span "Batch Distribute" at bounding box center [744, 479] width 105 height 36
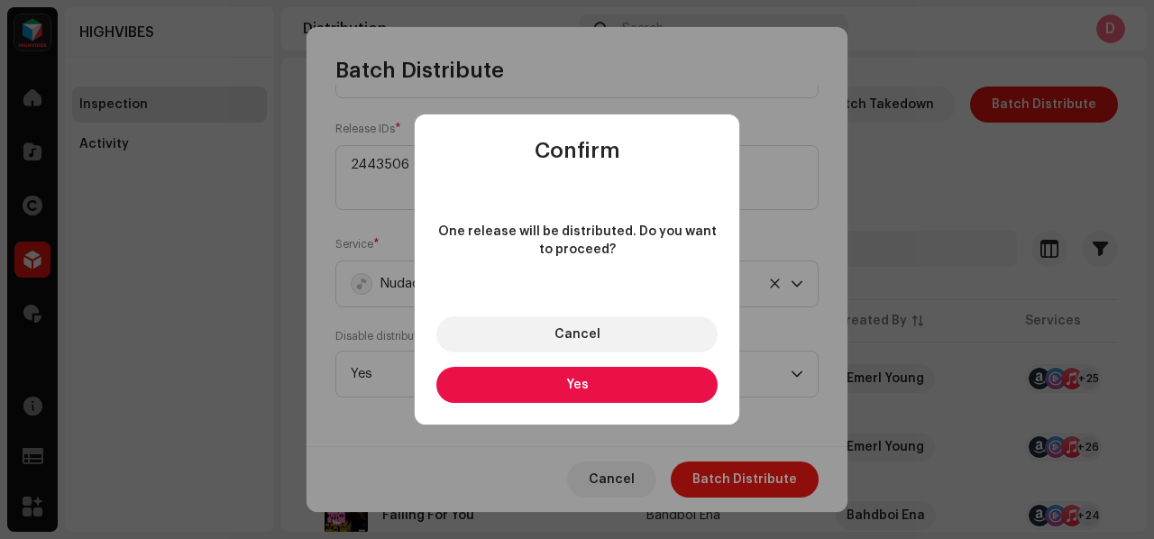
click at [662, 376] on button "Yes" at bounding box center [576, 385] width 281 height 36
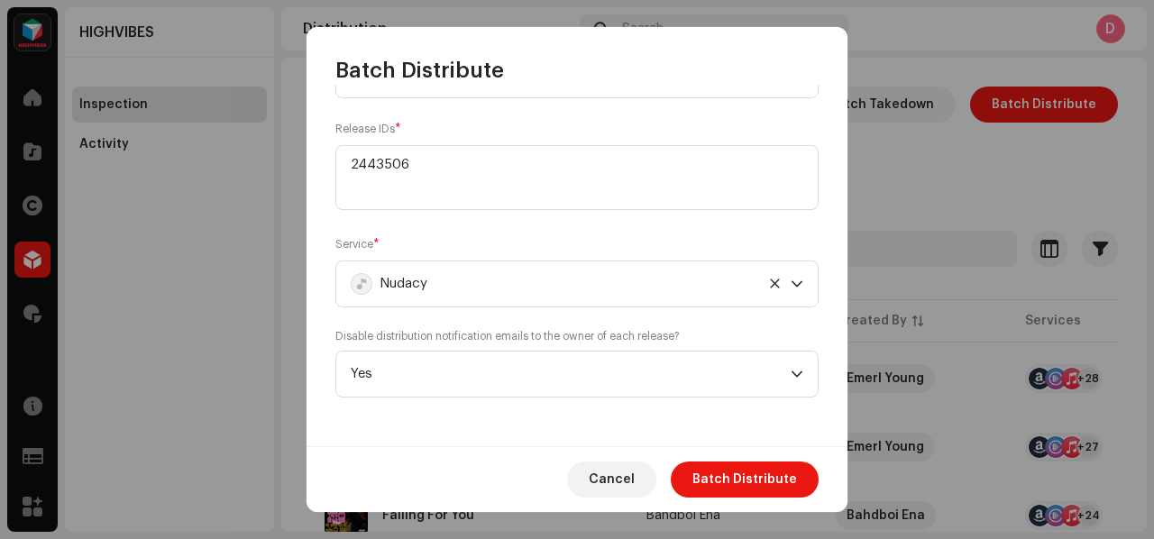
click at [762, 499] on div "Cancel Batch Distribute" at bounding box center [576, 479] width 541 height 66
click at [752, 487] on span "Batch Distribute" at bounding box center [744, 479] width 105 height 36
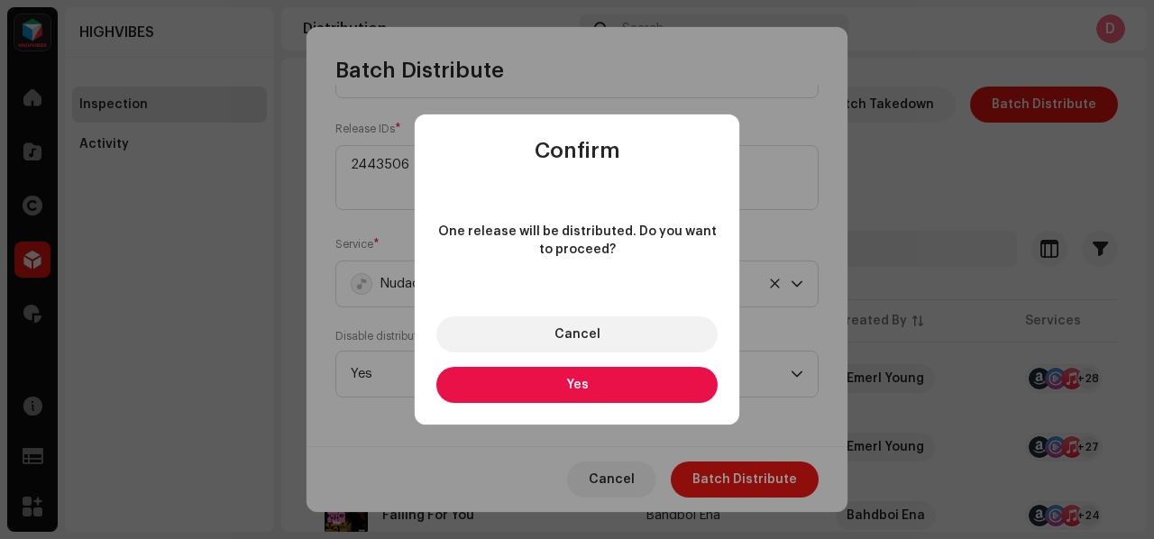
click at [668, 394] on button "Yes" at bounding box center [576, 385] width 281 height 36
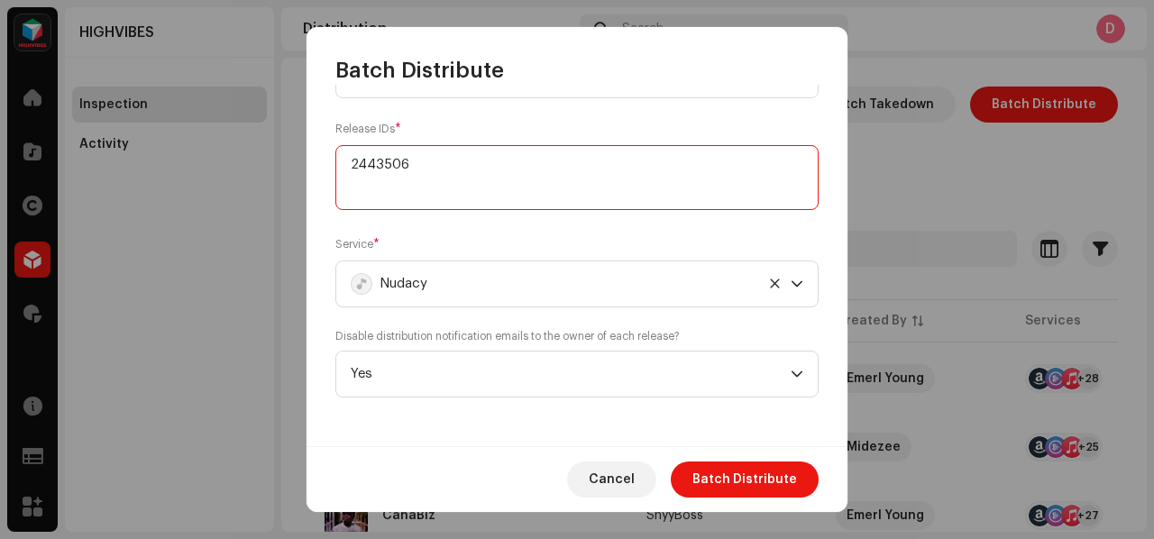
click at [371, 177] on textarea at bounding box center [576, 177] width 483 height 65
paste textarea "790625"
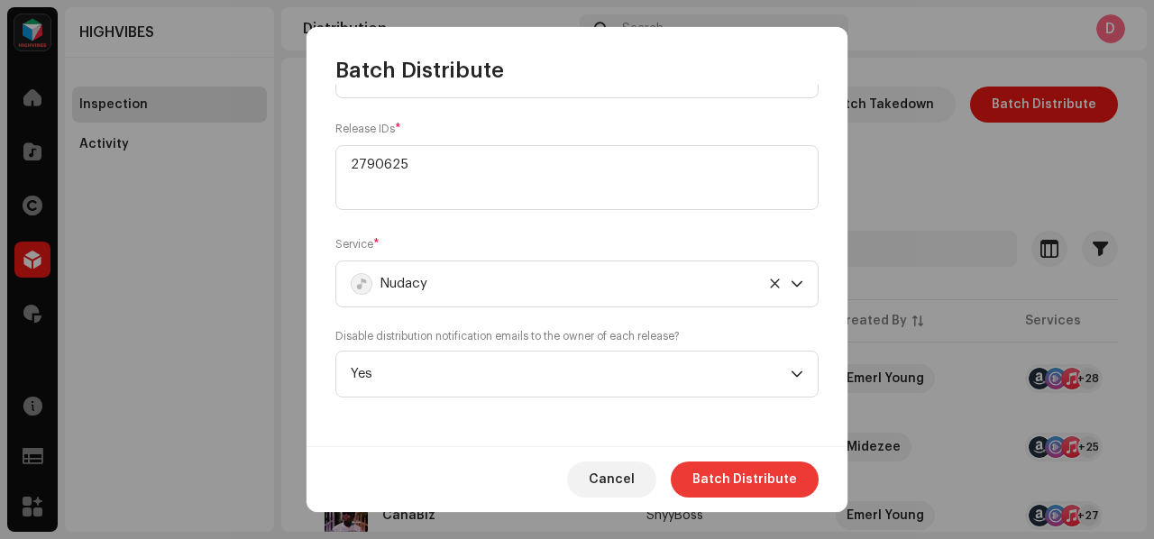
click at [694, 492] on button "Batch Distribute" at bounding box center [745, 479] width 148 height 36
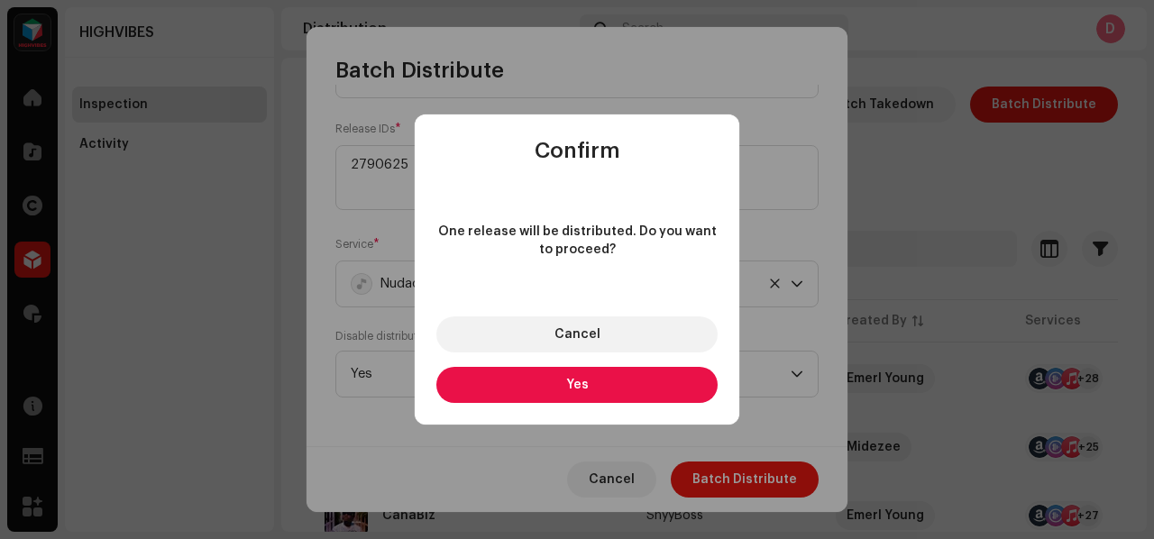
click at [649, 386] on button "Yes" at bounding box center [576, 385] width 281 height 36
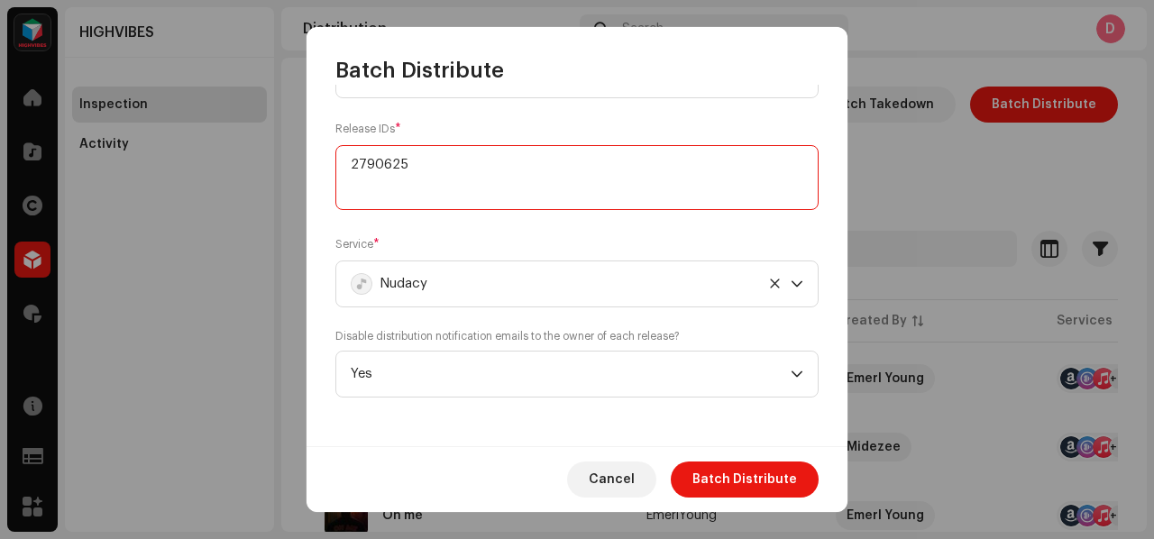
click at [389, 179] on textarea at bounding box center [576, 177] width 483 height 65
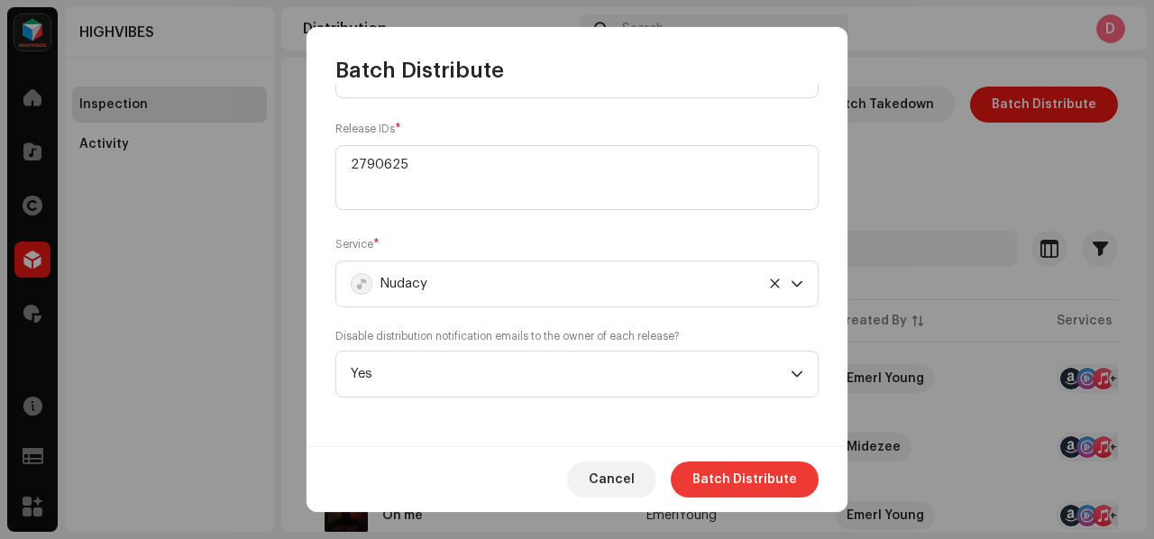
click at [732, 471] on span "Batch Distribute" at bounding box center [744, 479] width 105 height 36
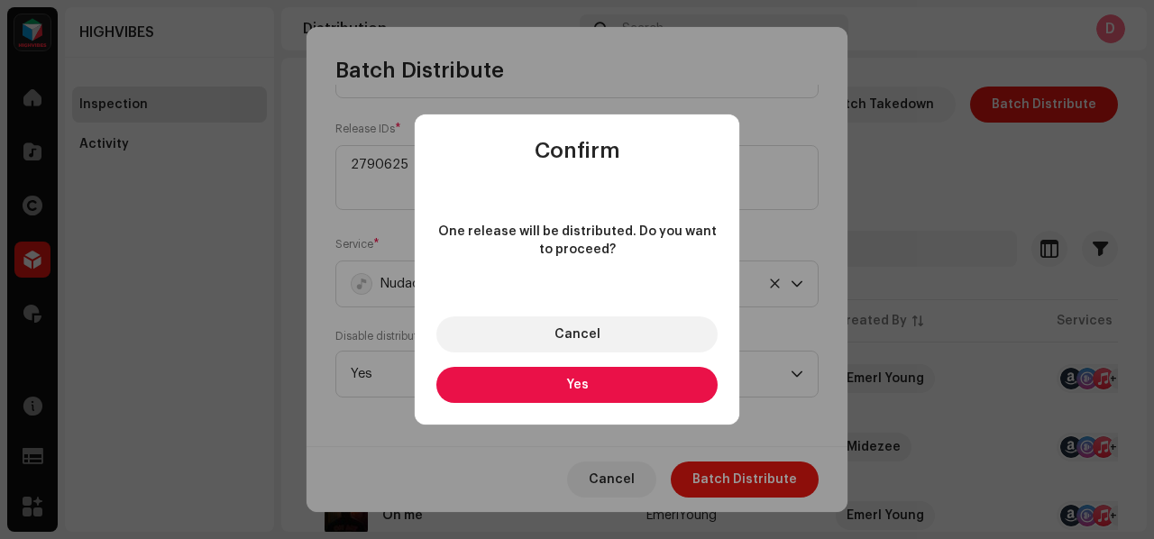
click at [689, 388] on button "Yes" at bounding box center [576, 385] width 281 height 36
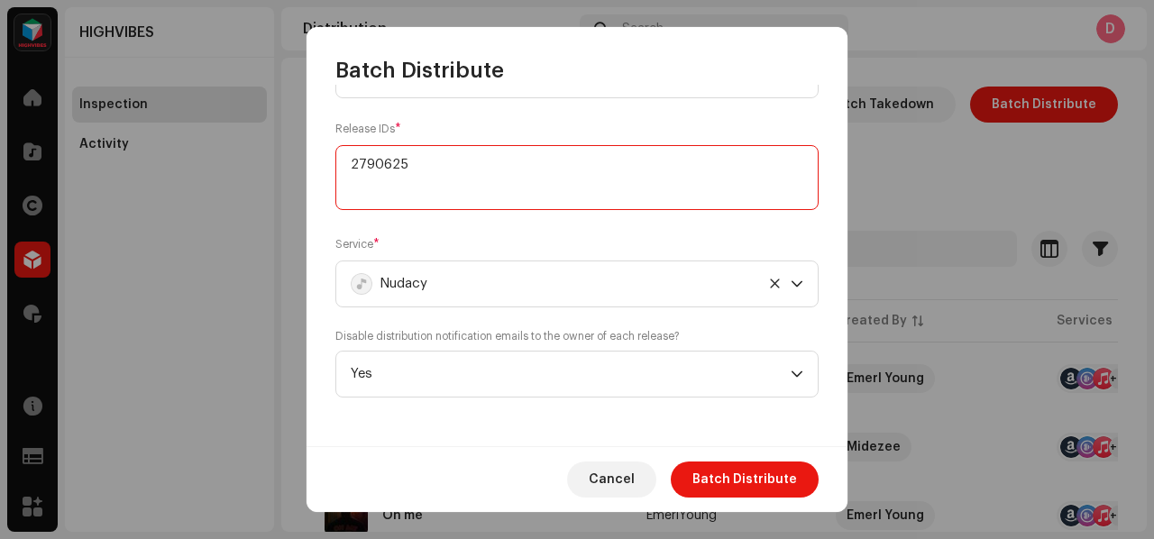
drag, startPoint x: 418, startPoint y: 169, endPoint x: 281, endPoint y: 177, distance: 137.2
click at [281, 177] on div "Batch Distribute Select Catalog Input IDs Select the catalog level and input co…" at bounding box center [577, 269] width 1154 height 539
paste textarea "3002868"
type textarea "3002868"
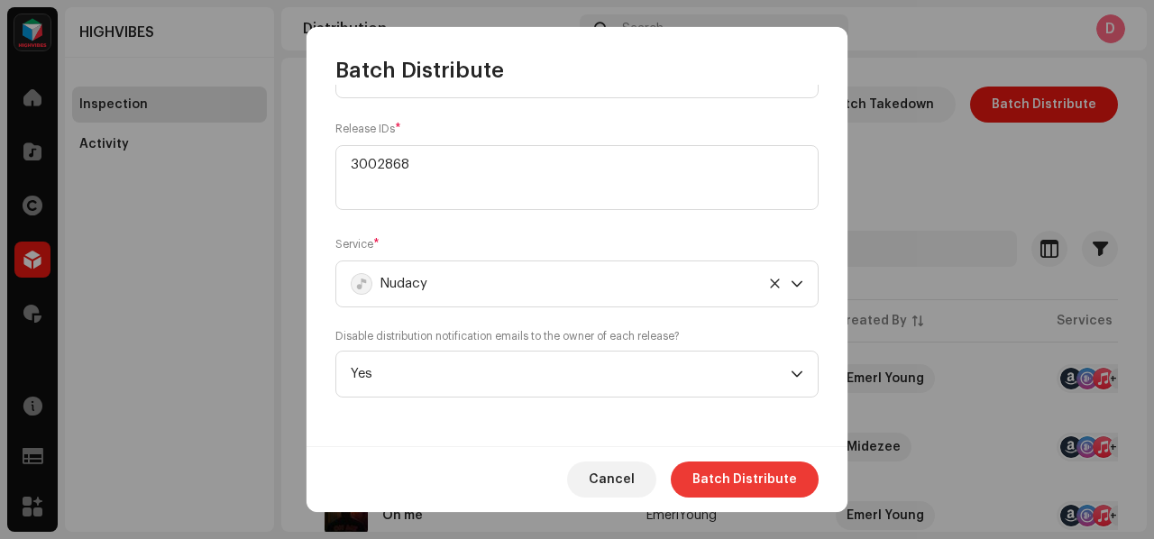
click at [699, 477] on button "Batch Distribute" at bounding box center [745, 479] width 148 height 36
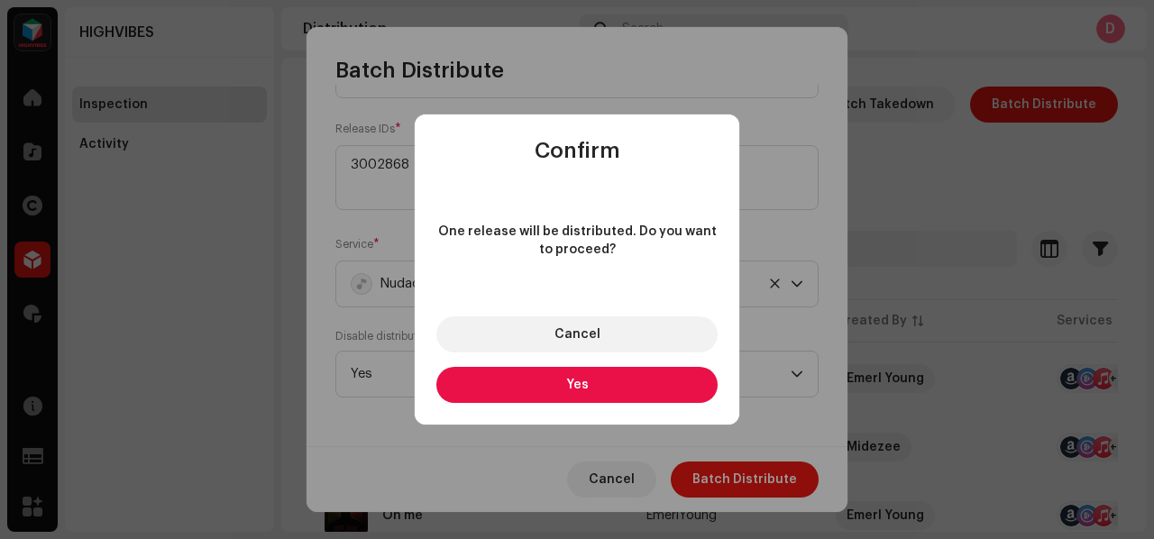
click at [669, 389] on button "Yes" at bounding box center [576, 385] width 281 height 36
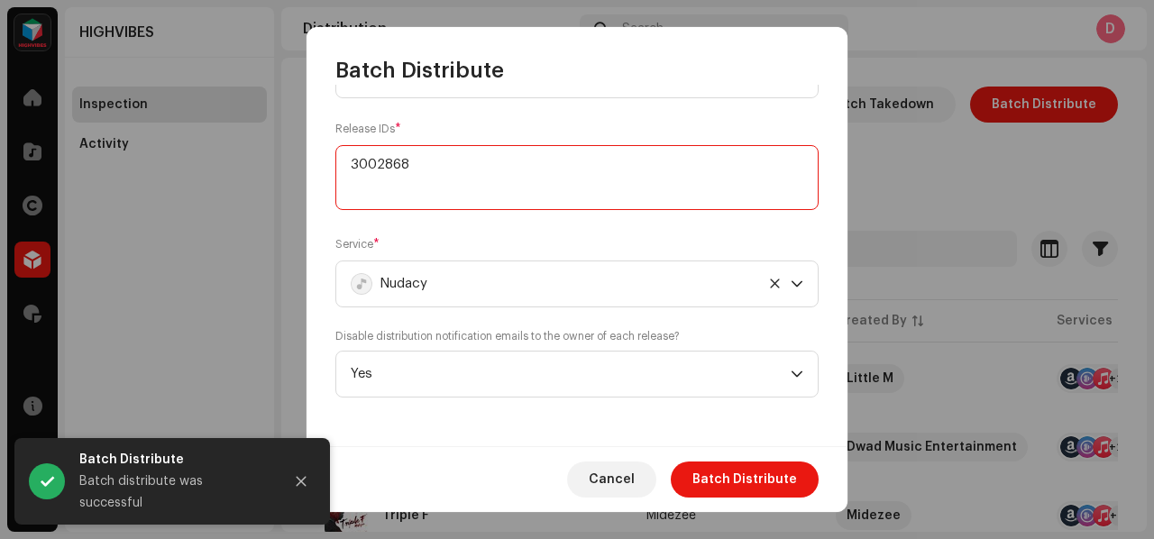
click at [388, 158] on textarea at bounding box center [576, 177] width 483 height 65
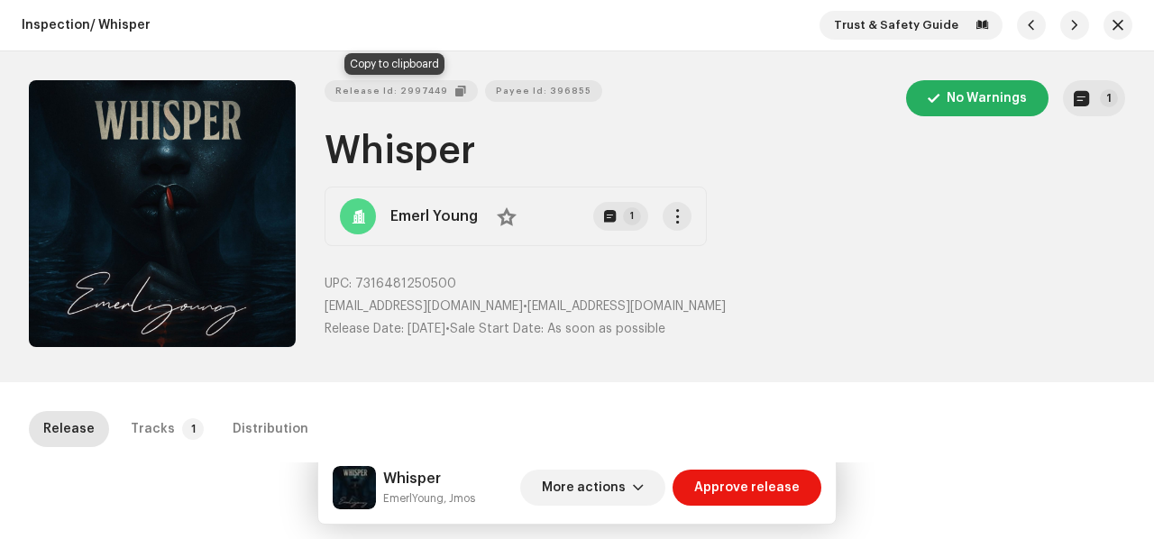
click at [407, 91] on span "Release Id: 2997449" at bounding box center [391, 91] width 113 height 36
click at [162, 413] on div "Tracks" at bounding box center [153, 429] width 44 height 36
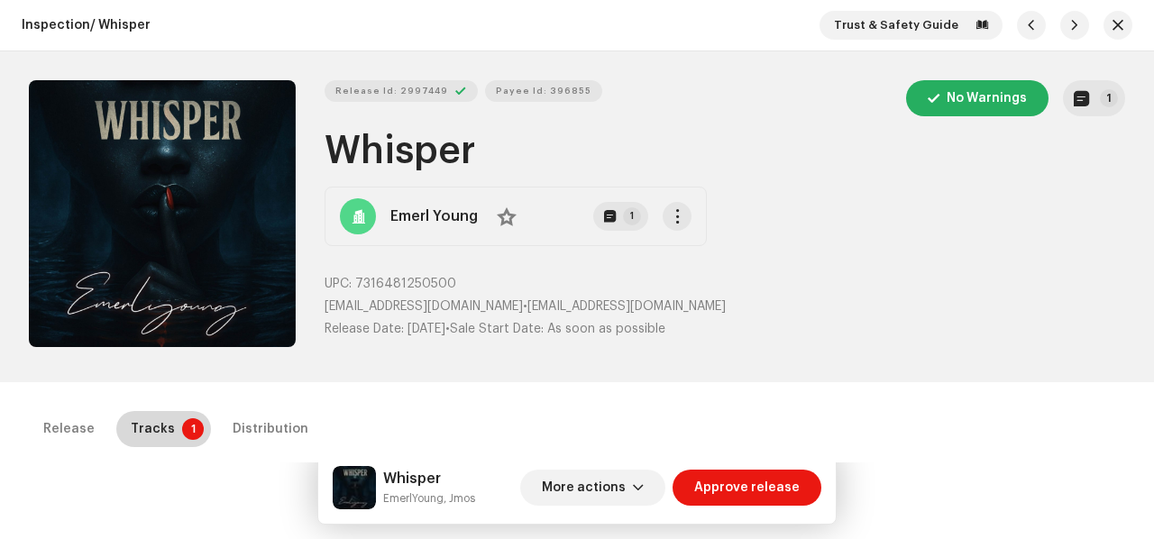
scroll to position [410, 0]
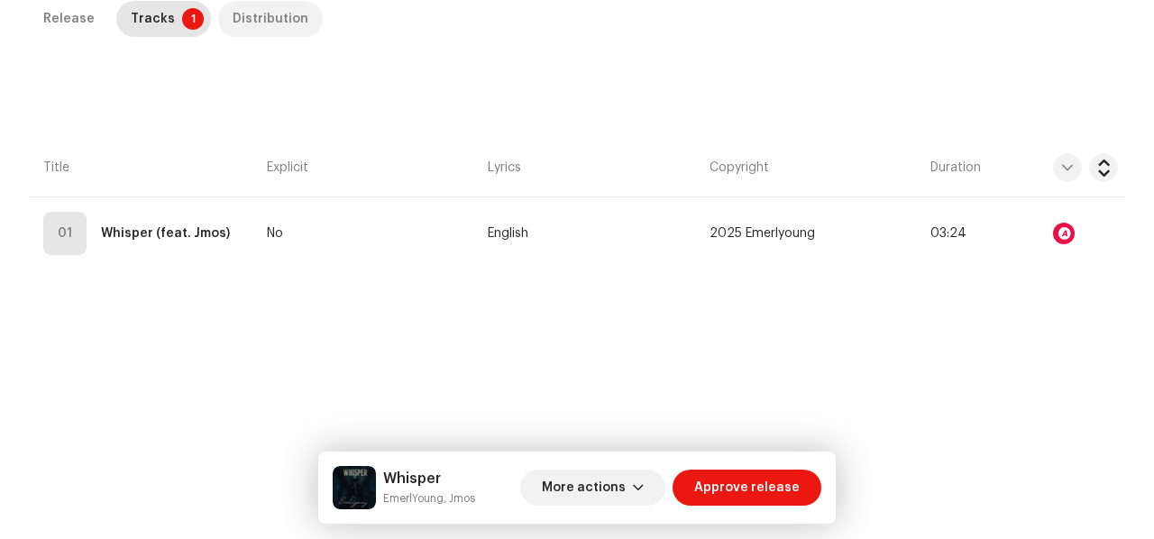
click at [260, 17] on div "Distribution" at bounding box center [271, 19] width 76 height 36
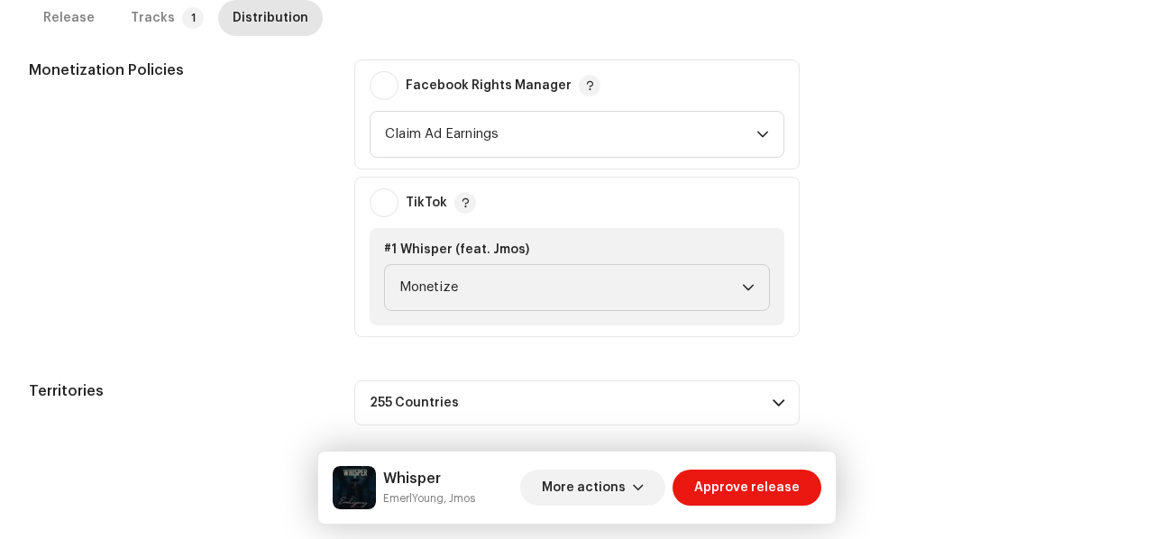
scroll to position [681, 0]
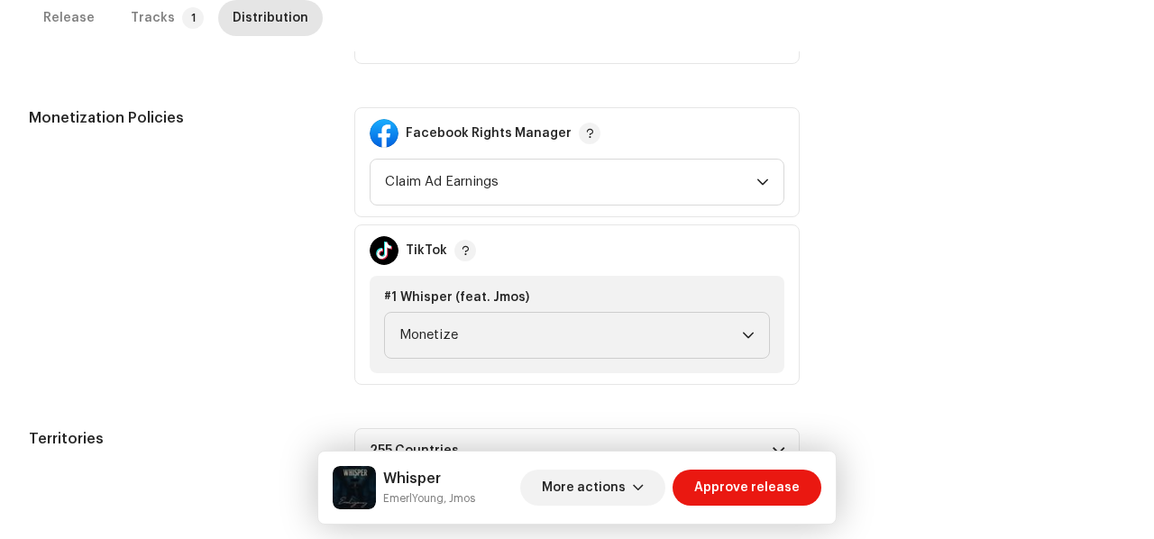
drag, startPoint x: 616, startPoint y: 101, endPoint x: 604, endPoint y: 149, distance: 49.2
click at [616, 64] on p-accordion-header "29 Services" at bounding box center [576, 41] width 445 height 45
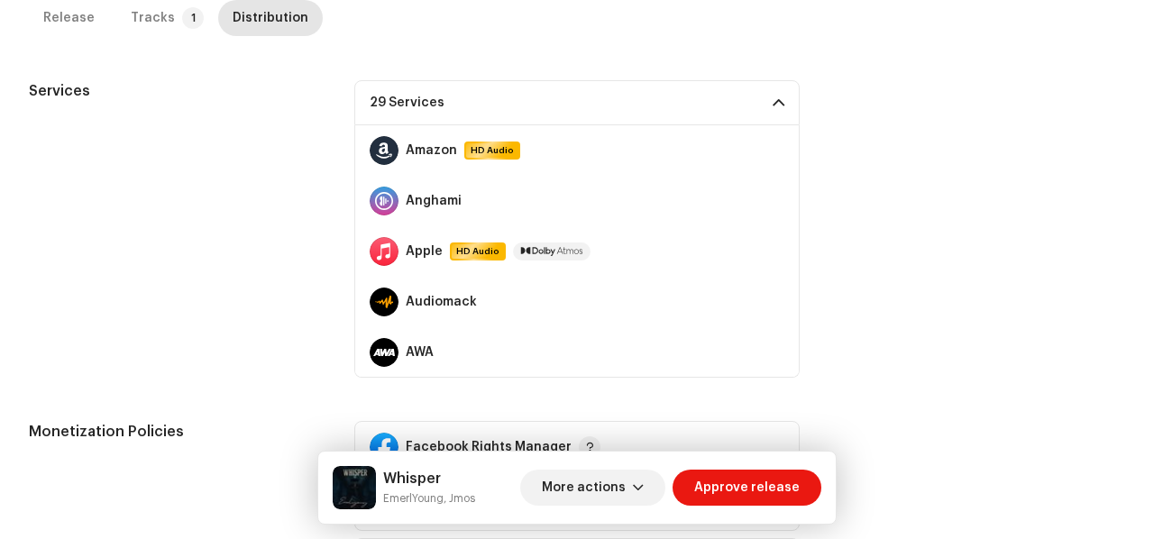
scroll to position [378, 0]
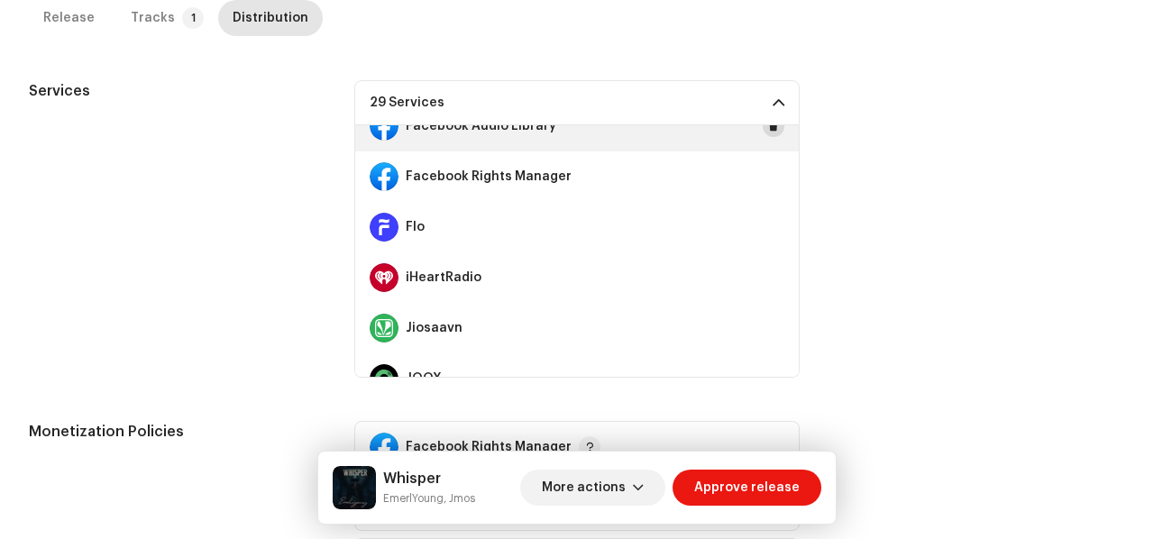
click at [768, 130] on span at bounding box center [773, 126] width 11 height 14
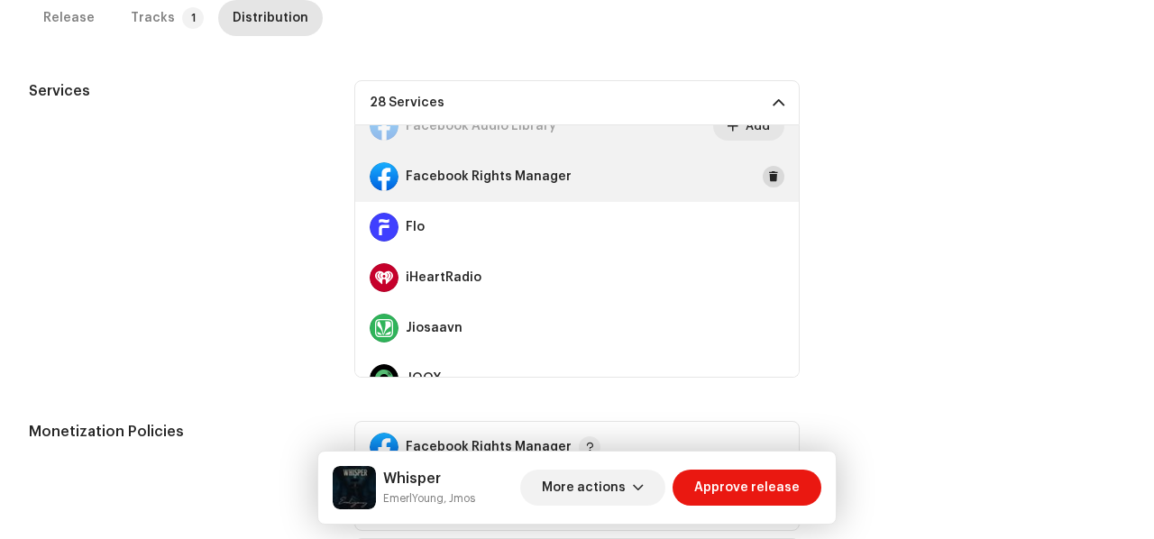
click at [762, 170] on button at bounding box center [773, 177] width 22 height 22
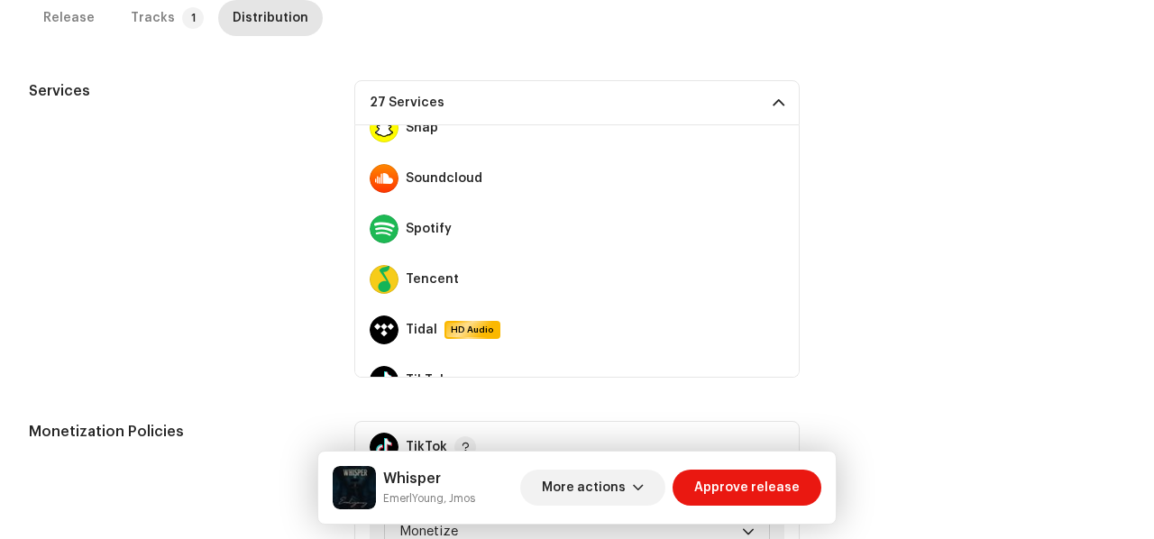
scroll to position [1036, 0]
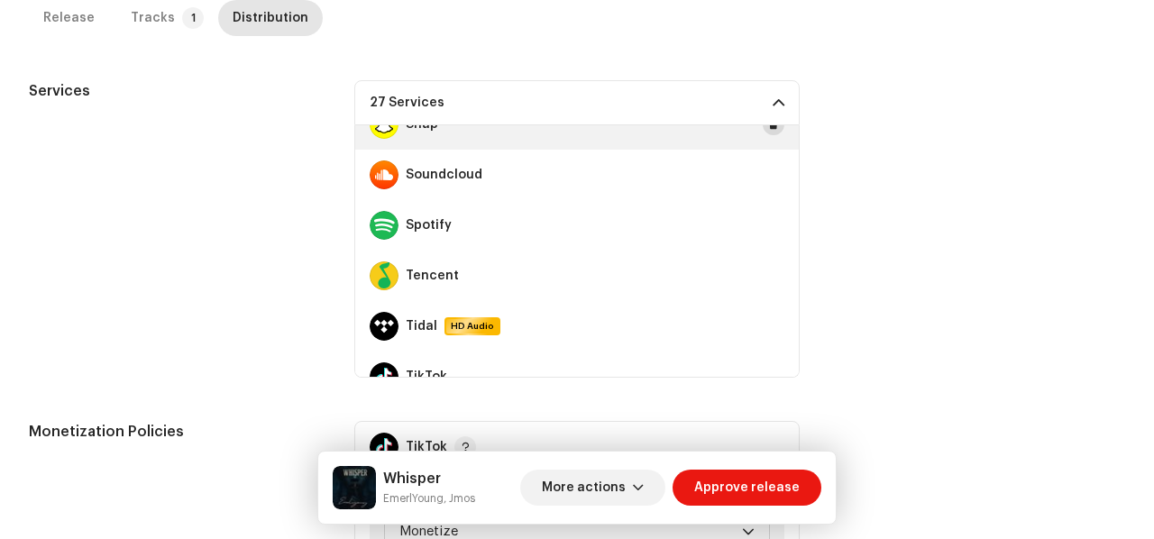
click at [768, 125] on span at bounding box center [773, 124] width 11 height 14
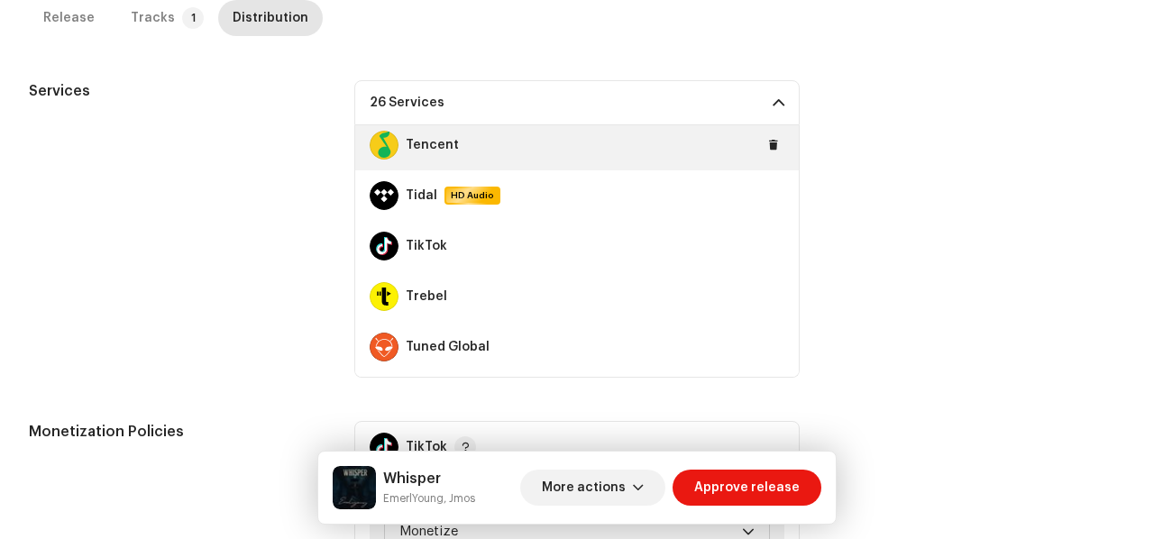
scroll to position [1168, 0]
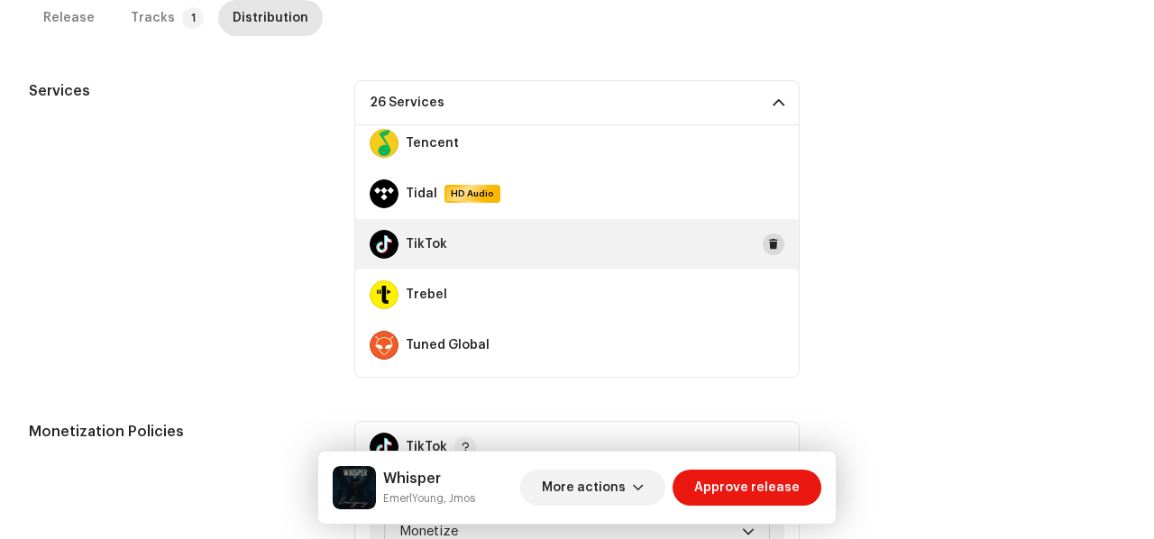
click at [768, 243] on span at bounding box center [773, 244] width 11 height 14
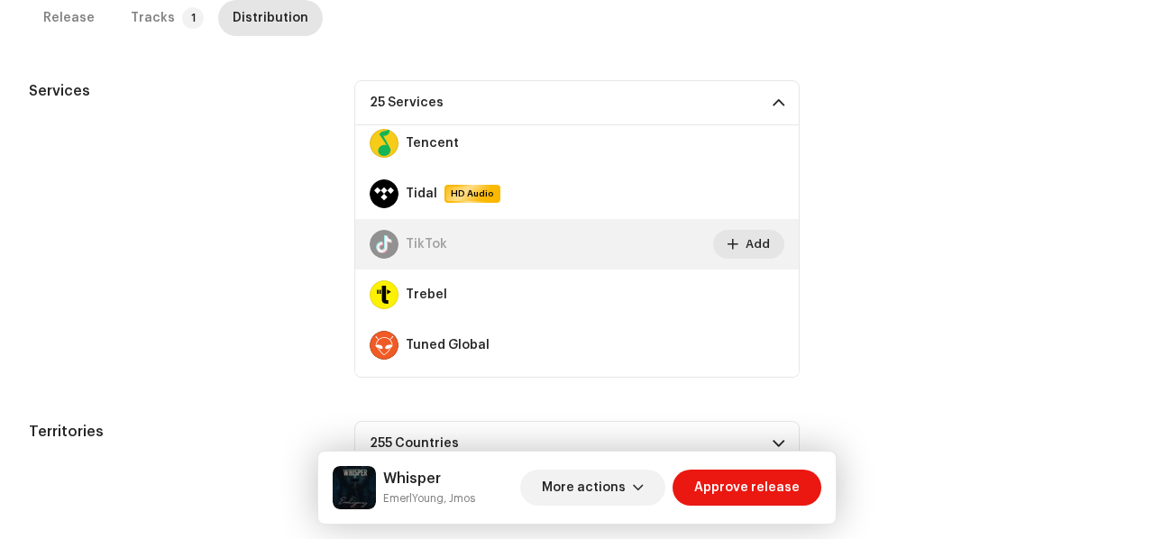
click at [775, 101] on span at bounding box center [778, 103] width 12 height 14
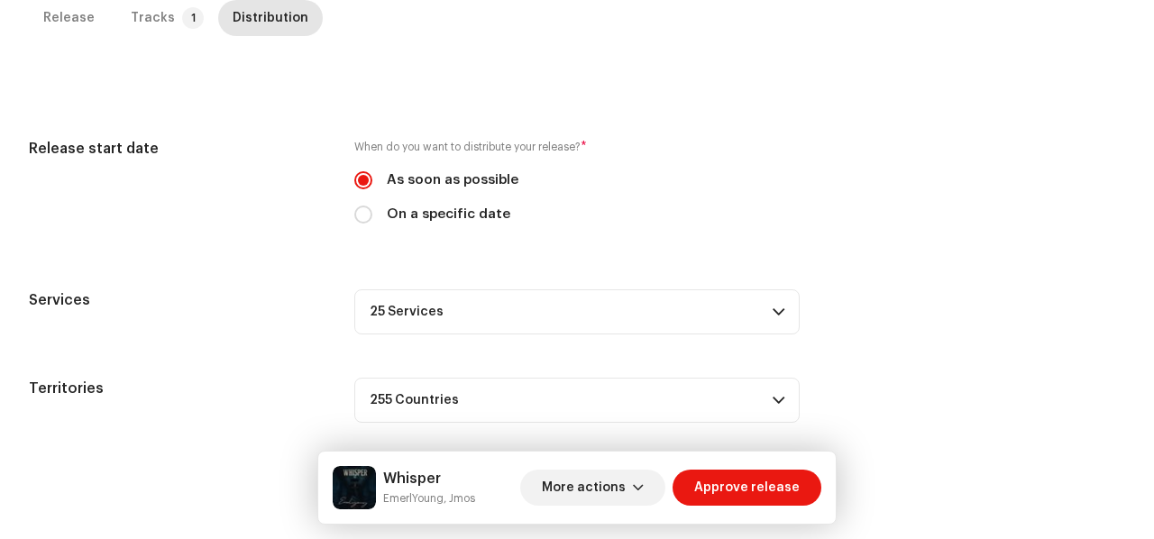
scroll to position [410, 0]
click at [735, 475] on span "Approve release" at bounding box center [746, 488] width 105 height 36
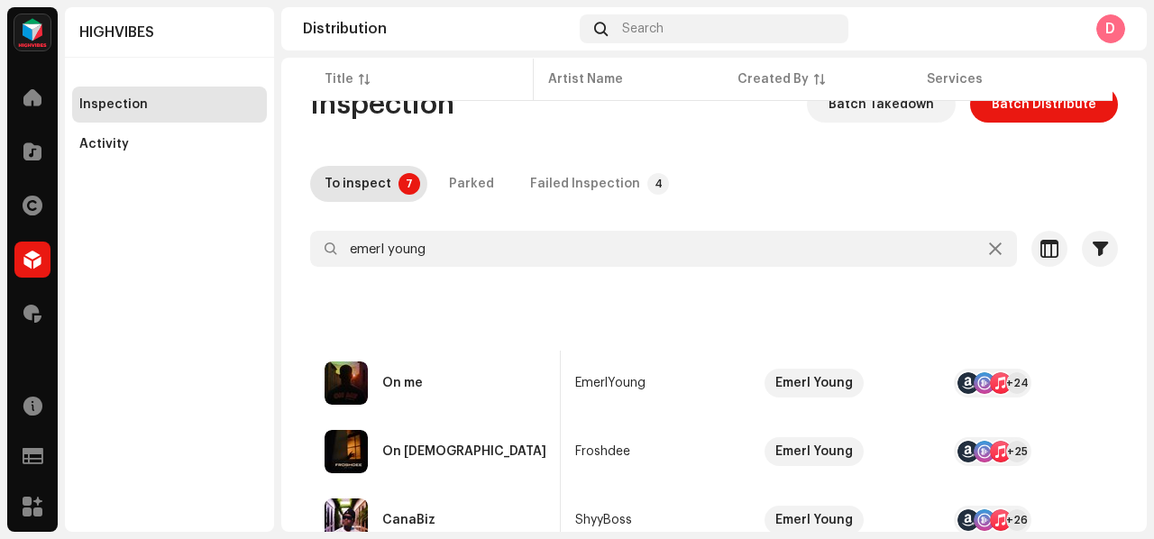
scroll to position [0, 2]
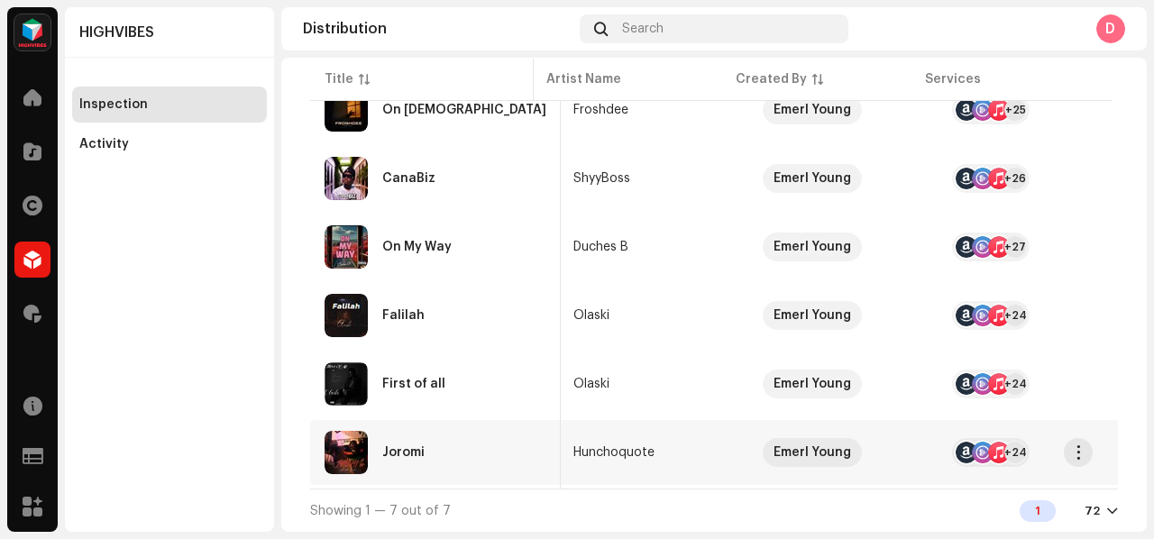
click at [472, 454] on div "Joromi" at bounding box center [435, 452] width 222 height 43
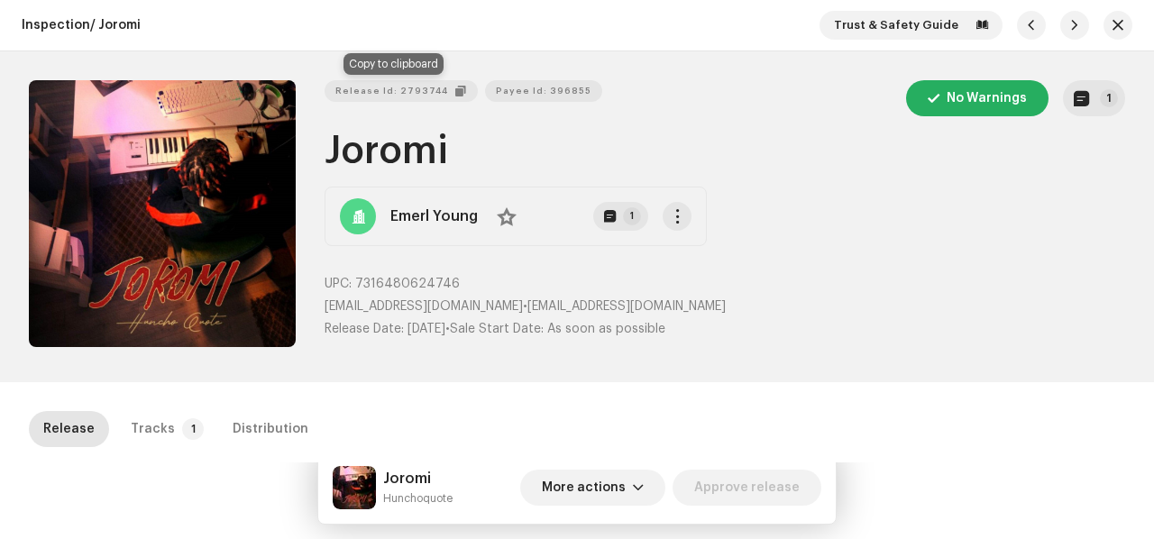
click at [385, 80] on span "Release Id: 2793744" at bounding box center [391, 91] width 113 height 36
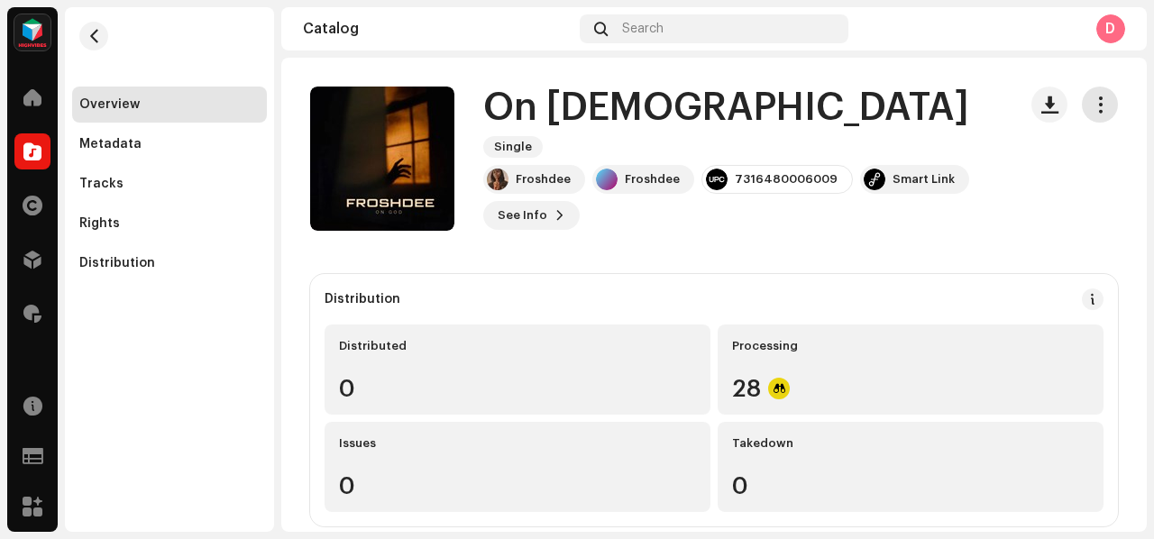
click at [1103, 95] on button "button" at bounding box center [1100, 105] width 36 height 36
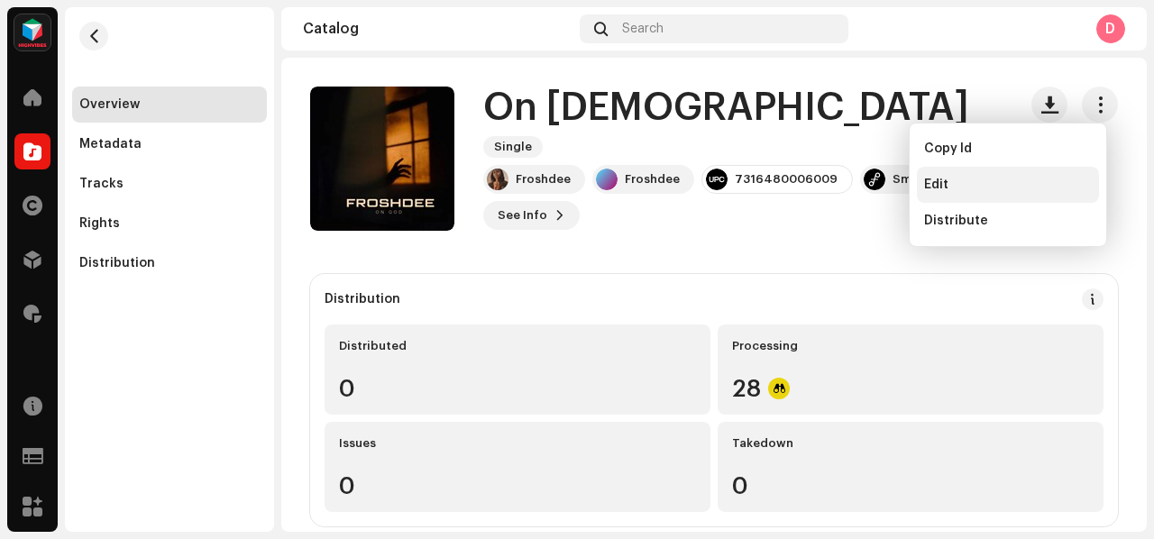
click at [1016, 179] on div "Edit" at bounding box center [1008, 185] width 168 height 14
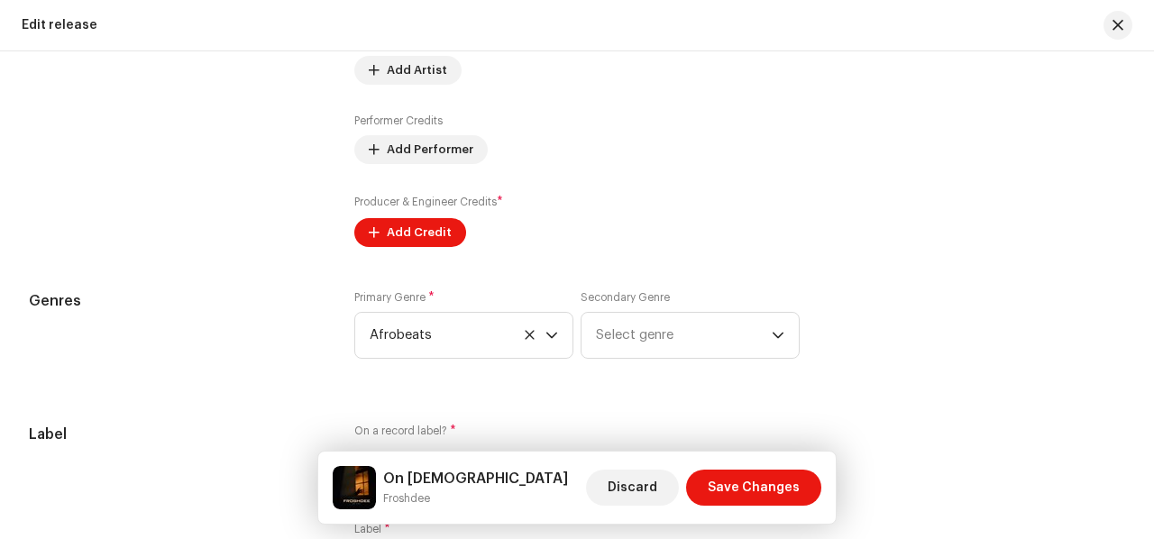
scroll to position [2062, 0]
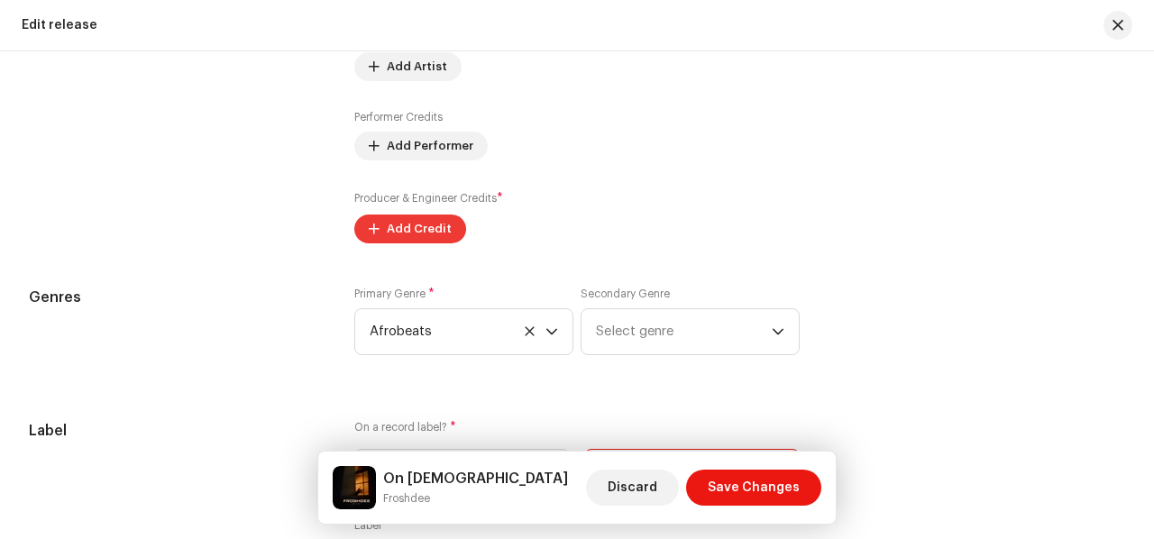
click at [443, 228] on span "Add Credit" at bounding box center [419, 229] width 65 height 36
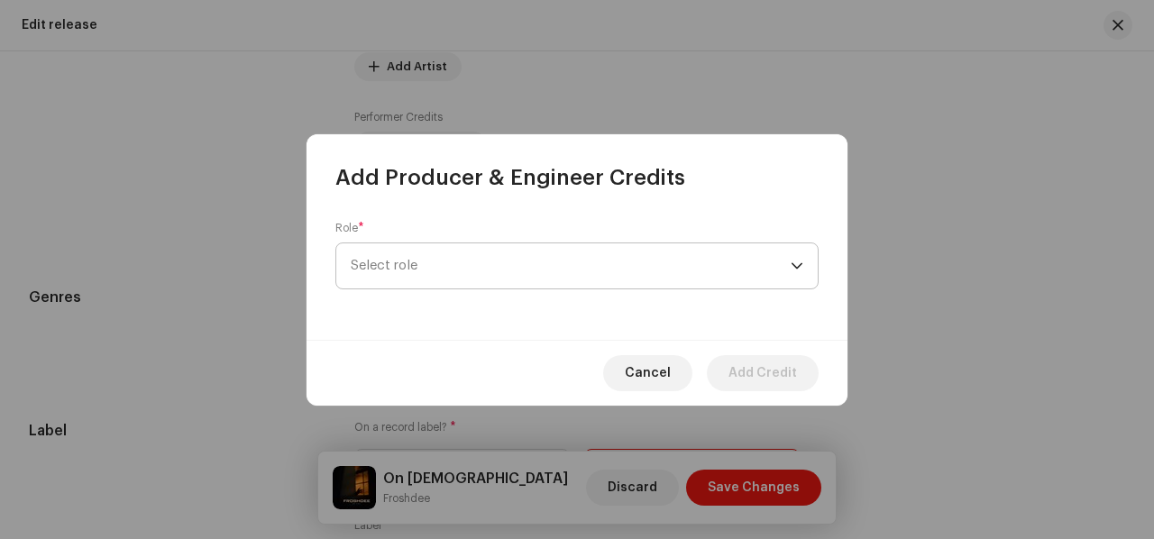
click at [470, 264] on span "Select role" at bounding box center [571, 265] width 440 height 45
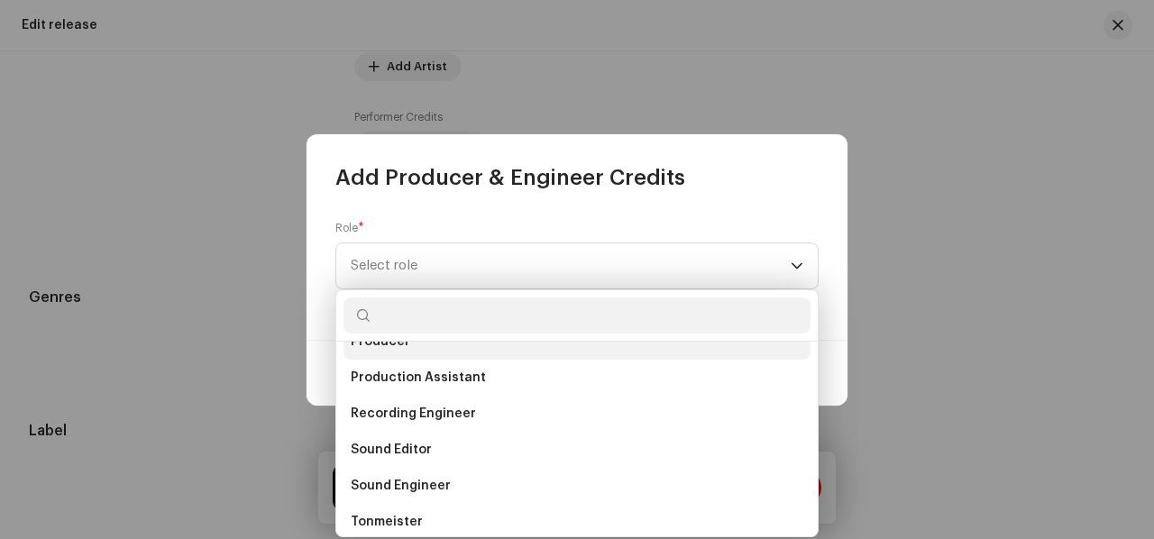
scroll to position [728, 0]
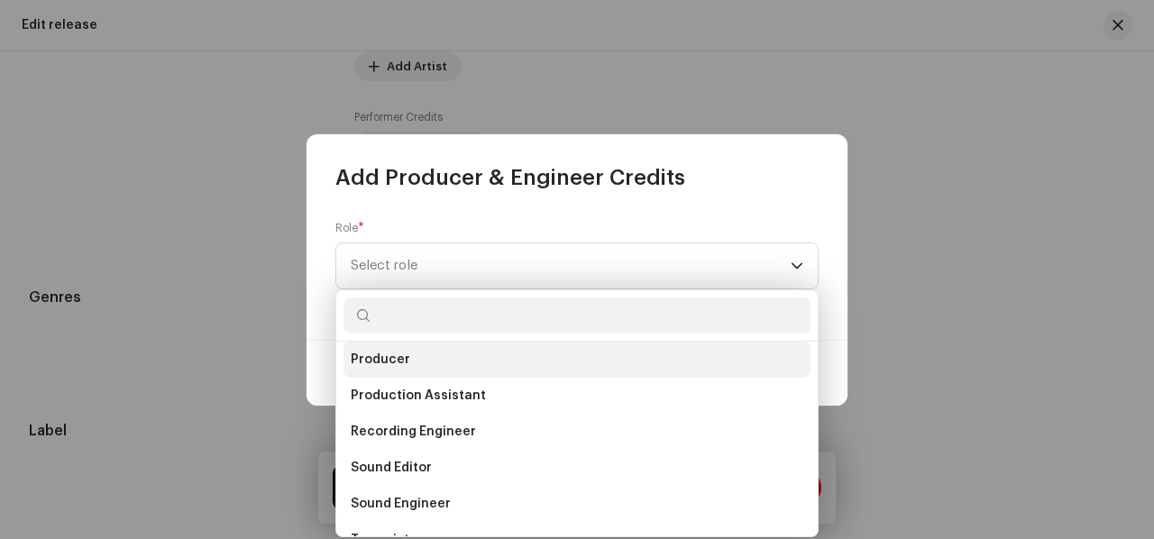
click at [407, 347] on li "Producer" at bounding box center [576, 360] width 467 height 36
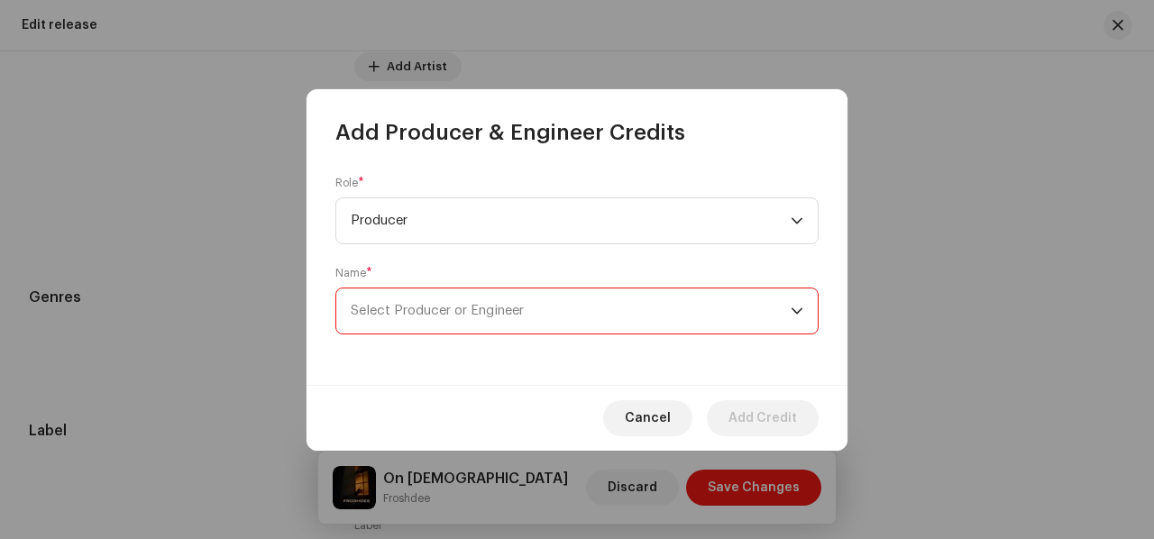
click at [432, 309] on span "Select Producer or Engineer" at bounding box center [437, 311] width 173 height 14
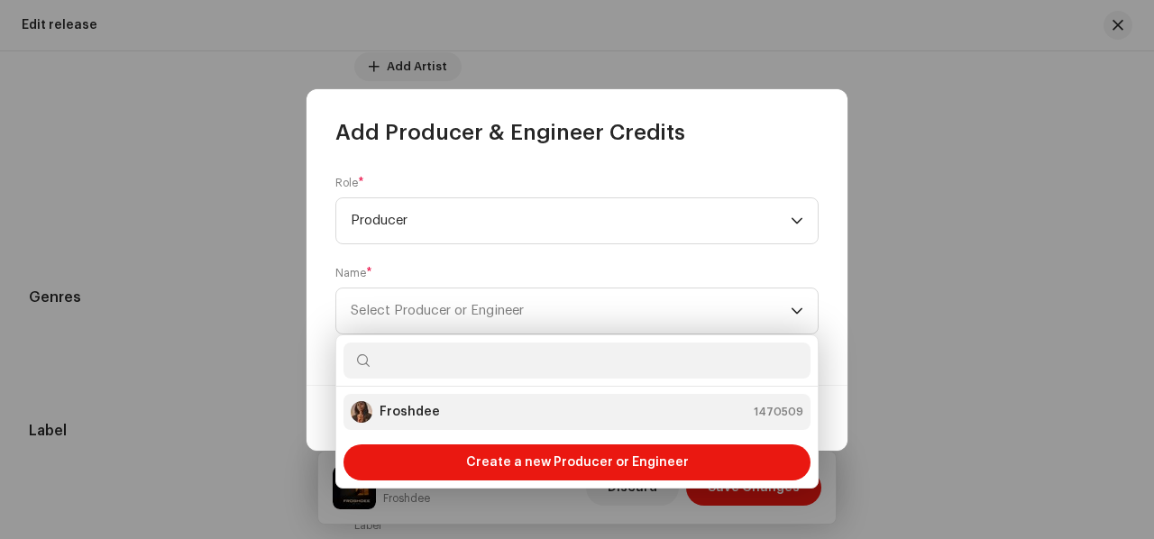
click at [411, 414] on strong "Froshdee" at bounding box center [409, 412] width 60 height 18
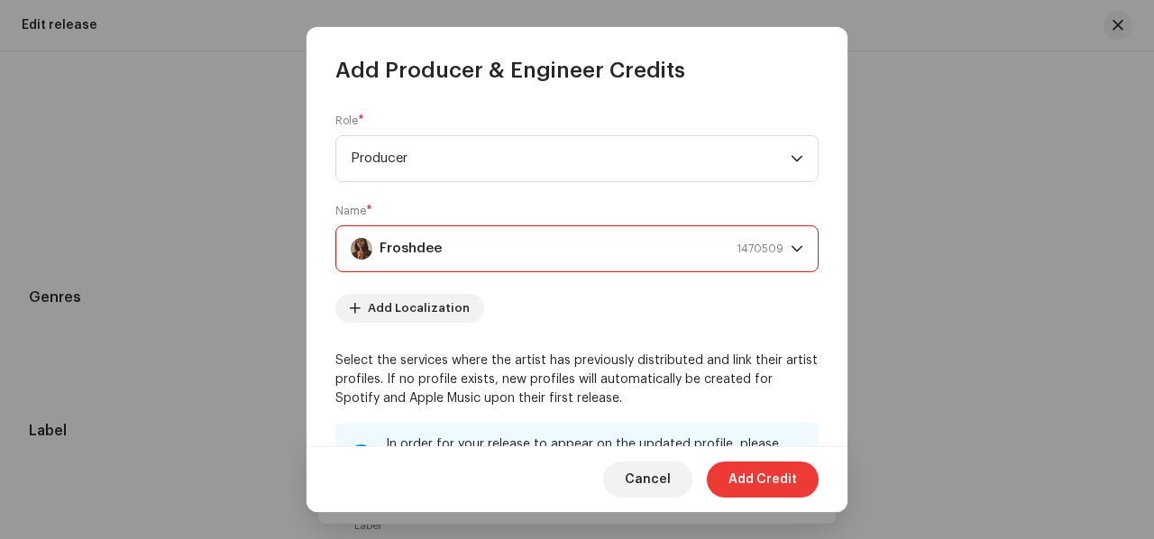
click at [760, 488] on span "Add Credit" at bounding box center [762, 479] width 68 height 36
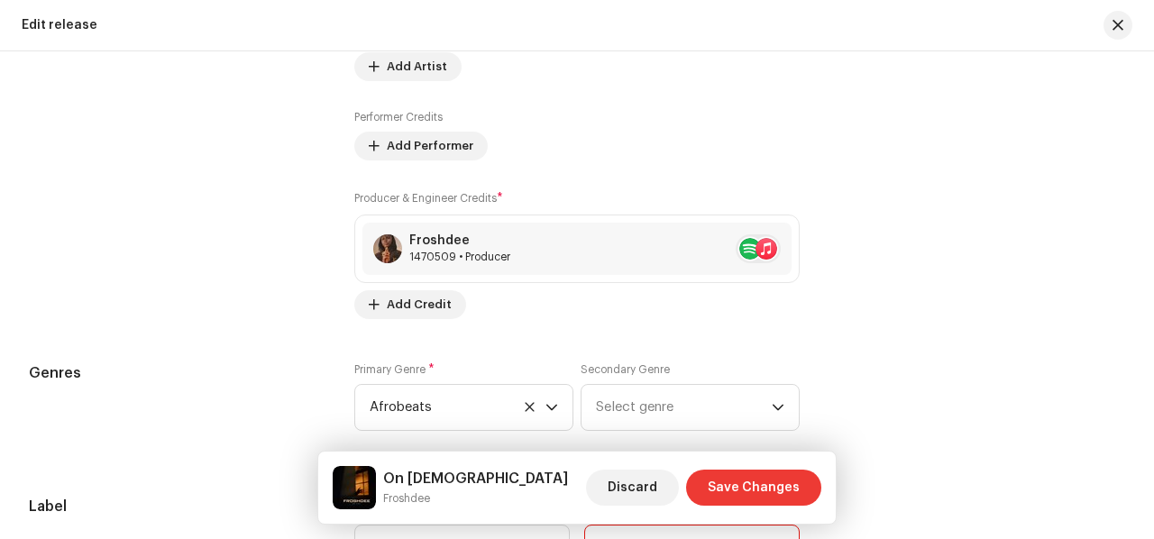
click at [760, 488] on span "Save Changes" at bounding box center [754, 488] width 92 height 36
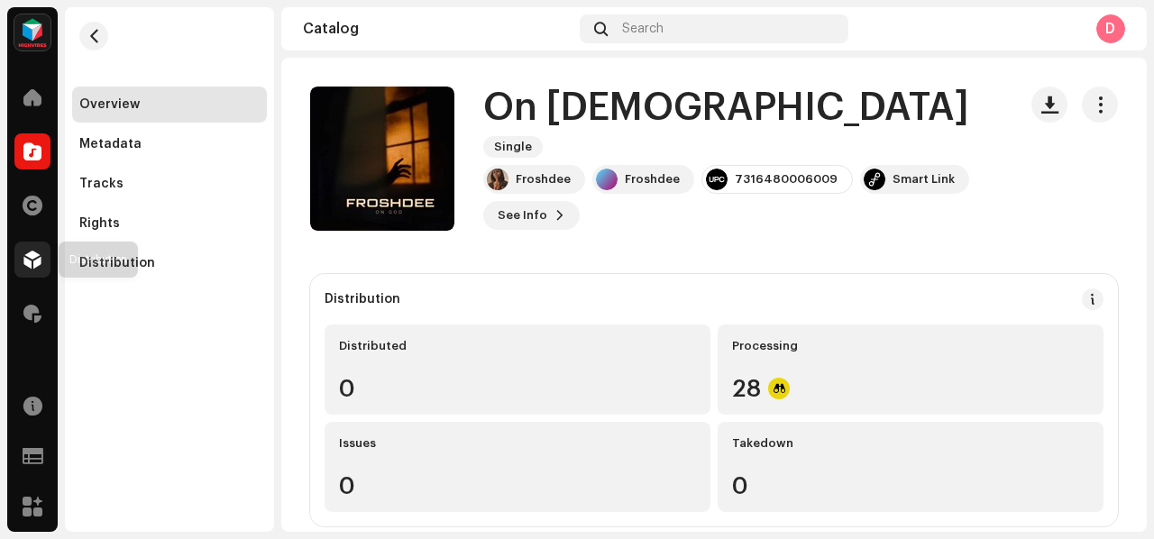
click at [32, 255] on span at bounding box center [32, 259] width 18 height 14
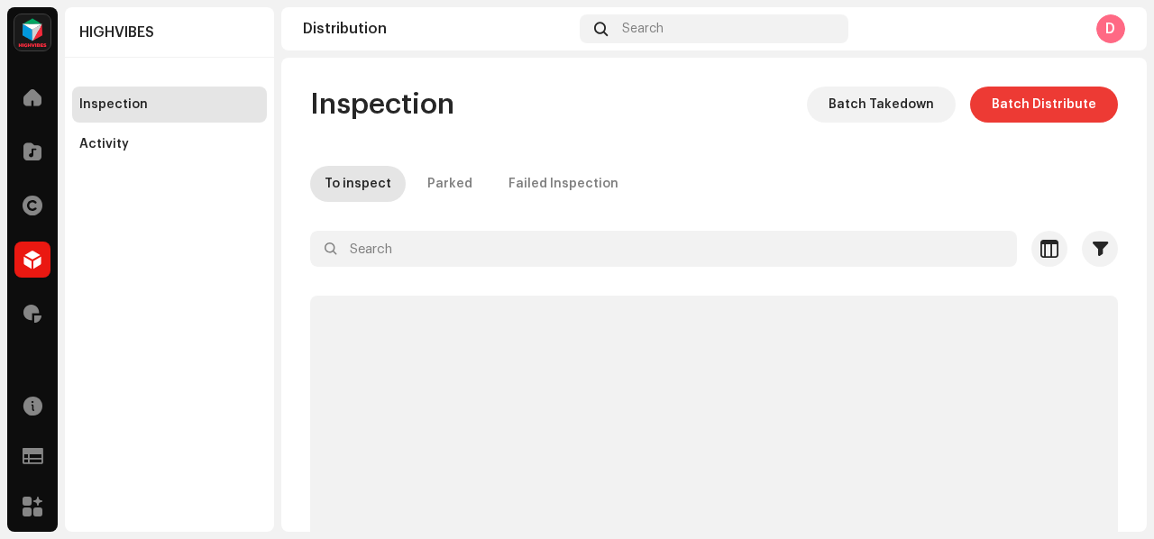
click at [1018, 111] on span "Batch Distribute" at bounding box center [1043, 105] width 105 height 36
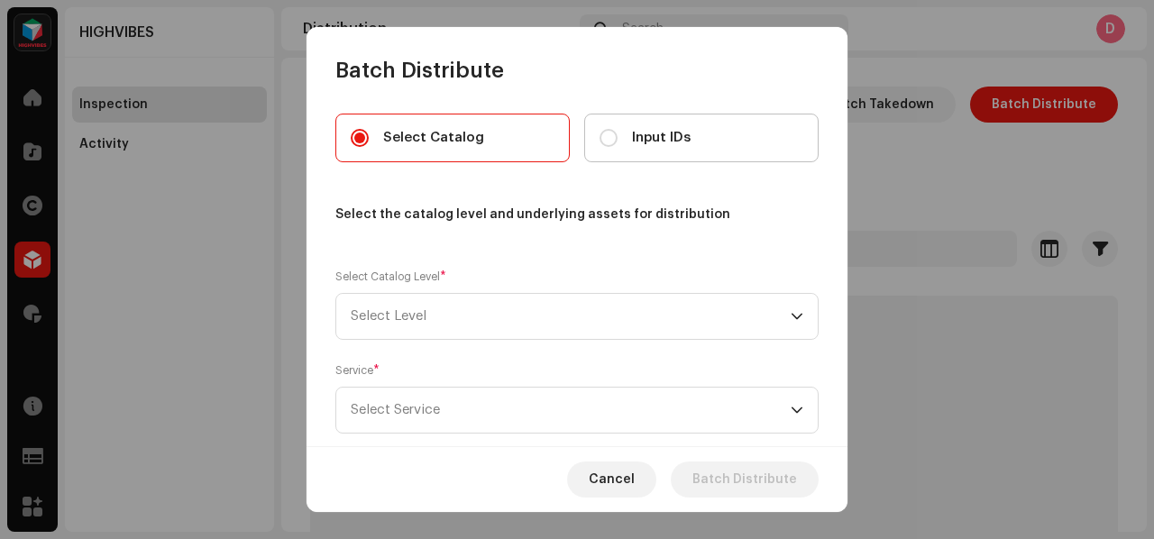
click at [595, 139] on label "Input IDs" at bounding box center [701, 138] width 234 height 49
click at [599, 139] on input "Input IDs" at bounding box center [608, 138] width 18 height 18
radio input "true"
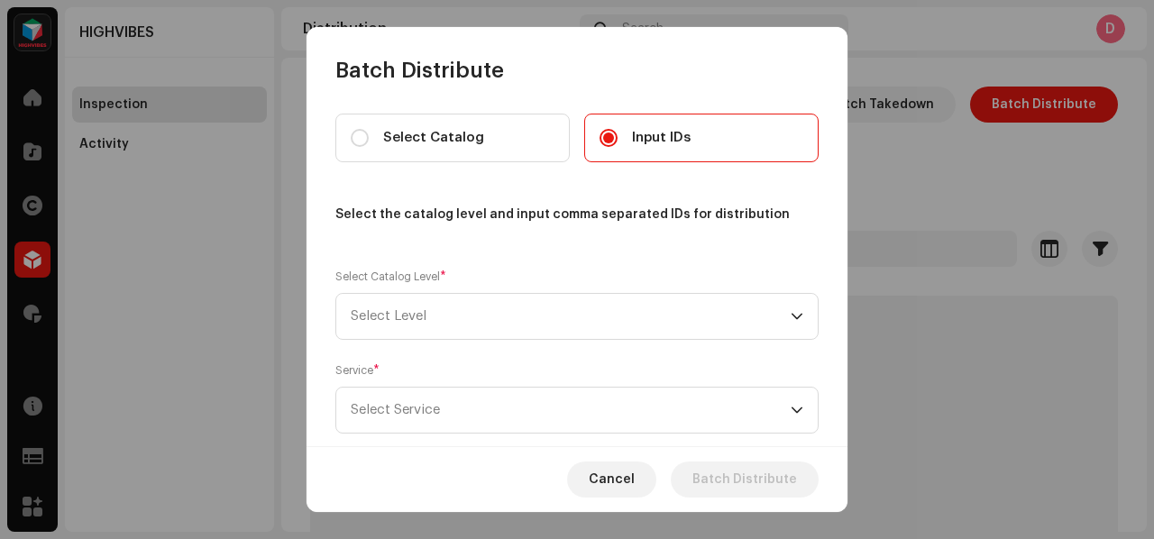
click at [508, 289] on div "Select Catalog Level * Select Level" at bounding box center [576, 304] width 483 height 72
click at [496, 305] on span "Select Level" at bounding box center [571, 316] width 440 height 45
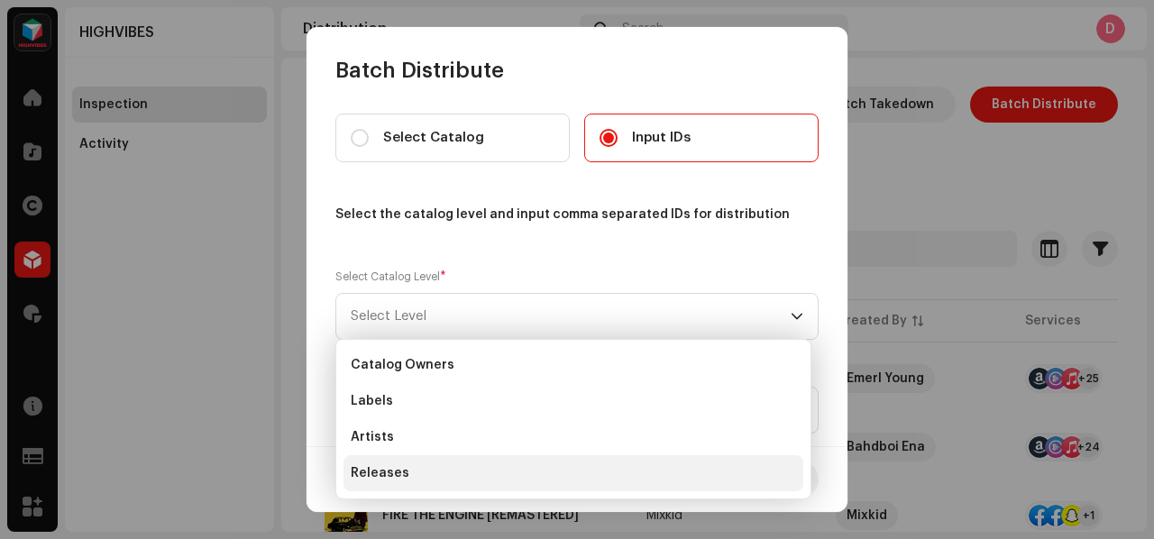
click at [393, 462] on li "Releases" at bounding box center [573, 473] width 460 height 36
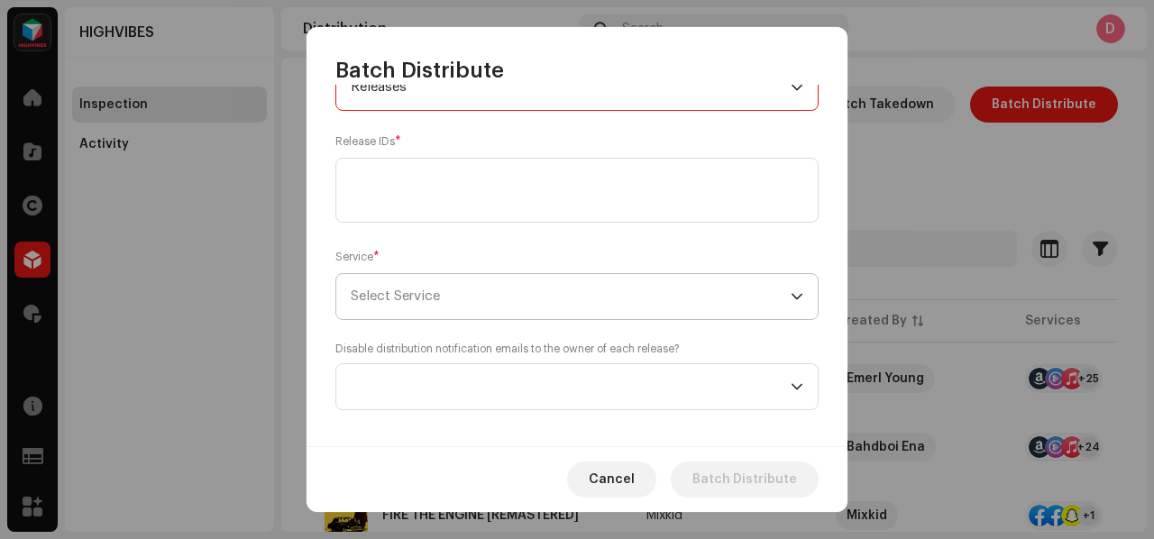
scroll to position [236, 0]
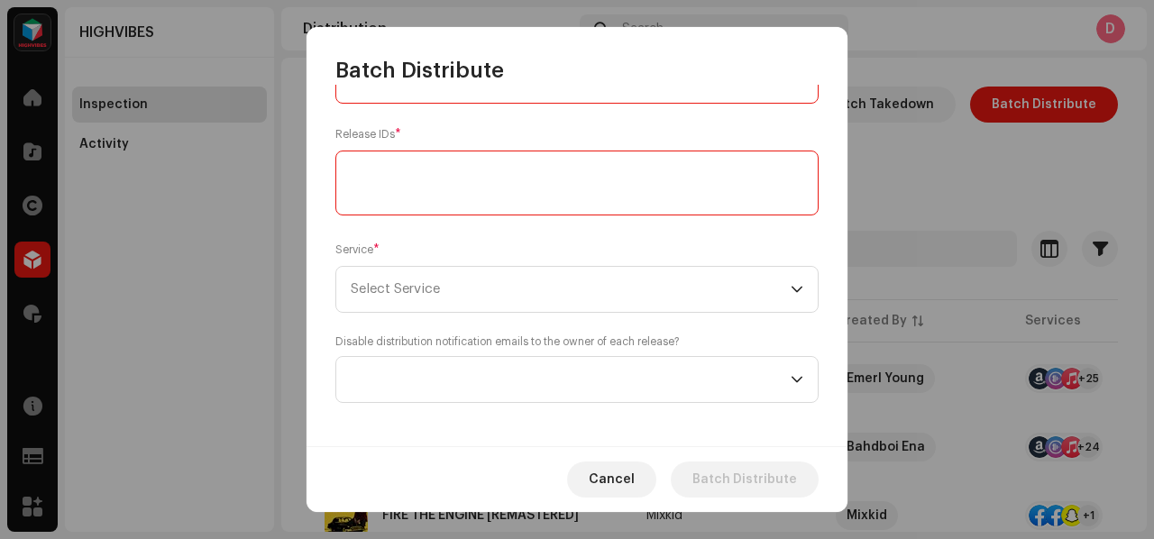
click at [455, 192] on textarea at bounding box center [576, 183] width 483 height 65
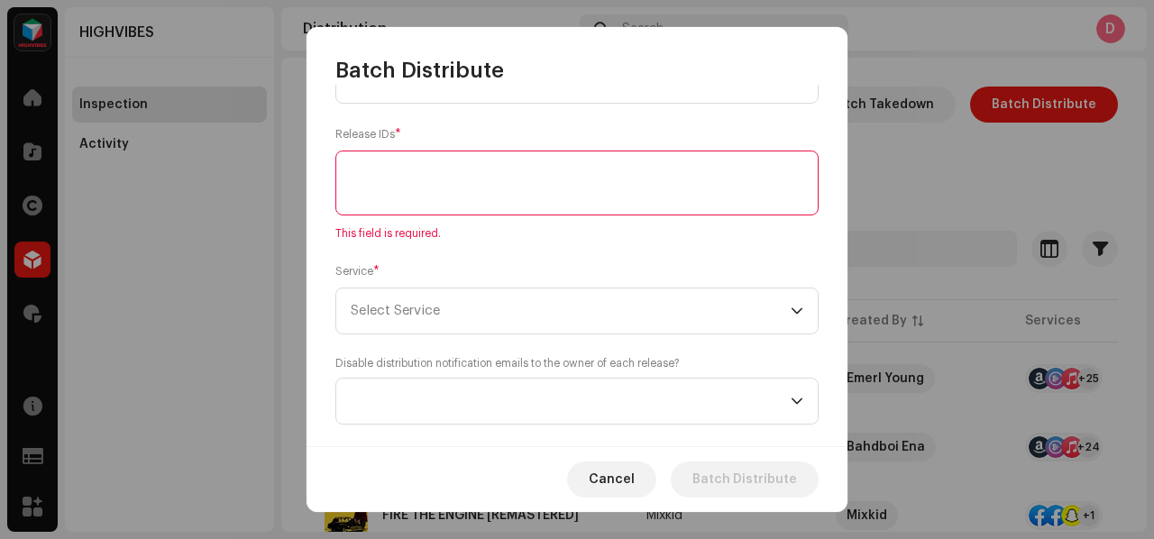
click at [483, 183] on textarea at bounding box center [576, 183] width 483 height 65
paste textarea "2681286"
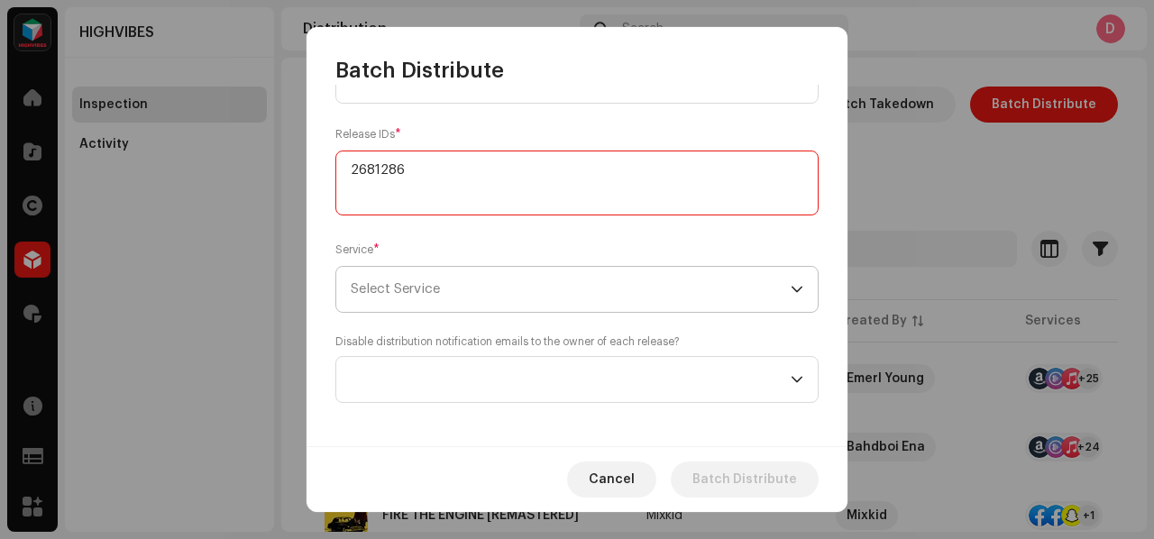
type textarea "2681286"
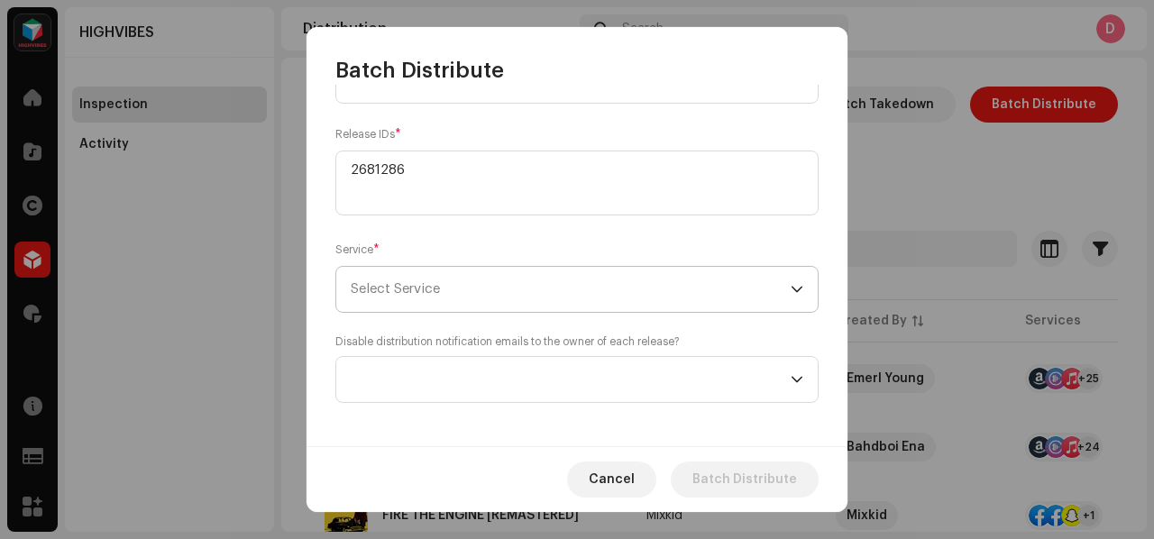
click at [447, 284] on span "Select Service" at bounding box center [571, 289] width 440 height 45
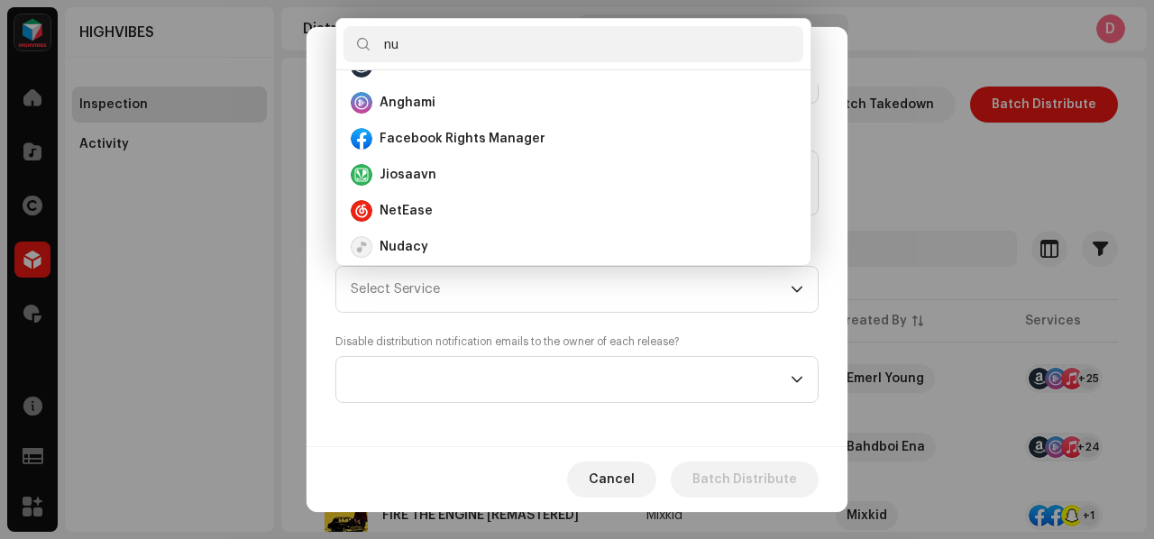
scroll to position [0, 0]
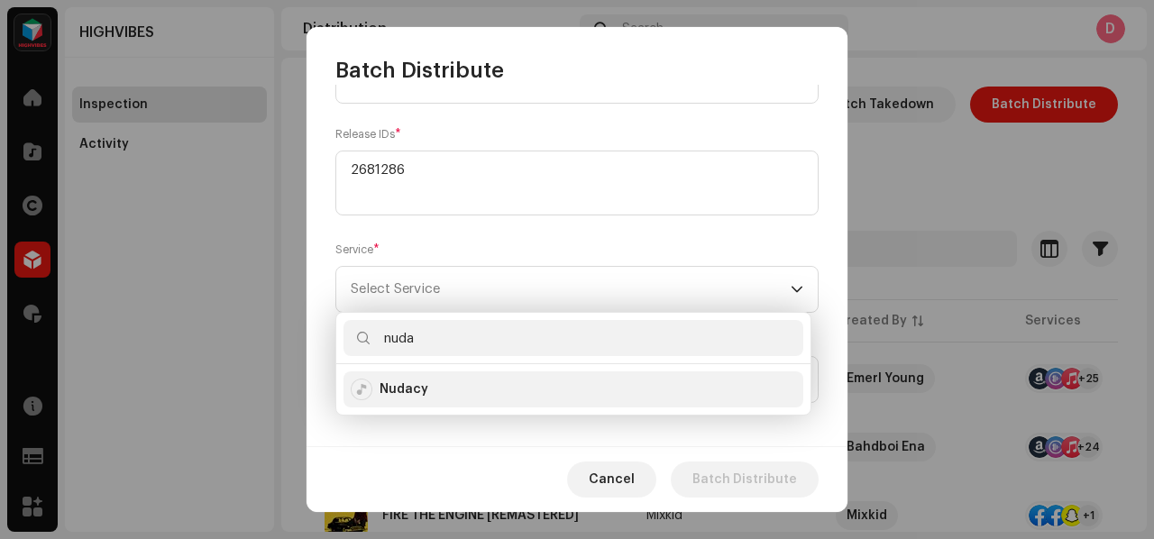
type input "nuda"
click at [396, 380] on strong "Nudacy" at bounding box center [403, 389] width 49 height 18
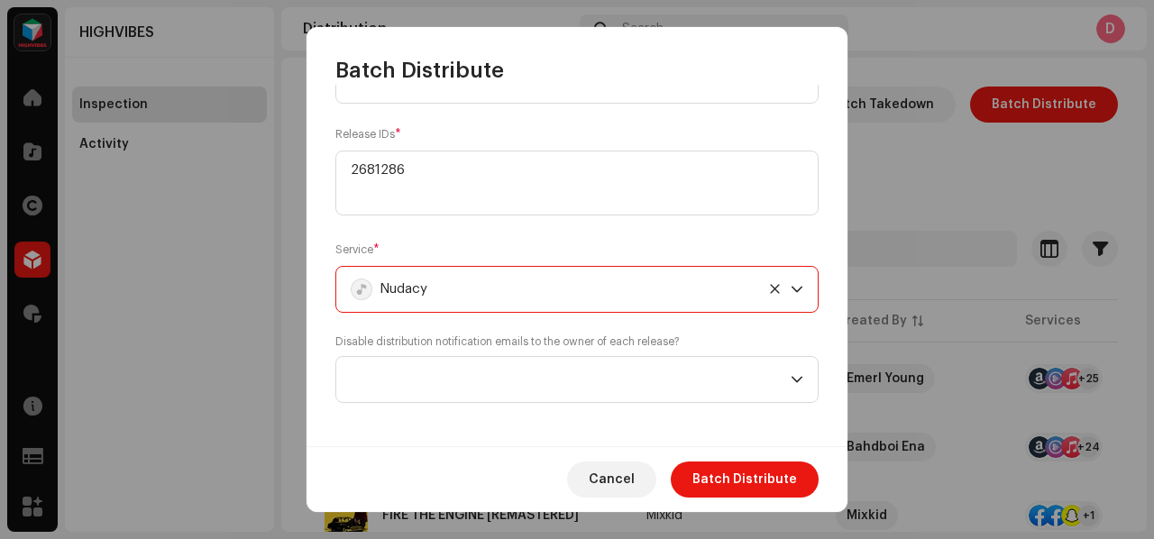
scroll to position [242, 0]
click at [398, 372] on span at bounding box center [571, 374] width 440 height 45
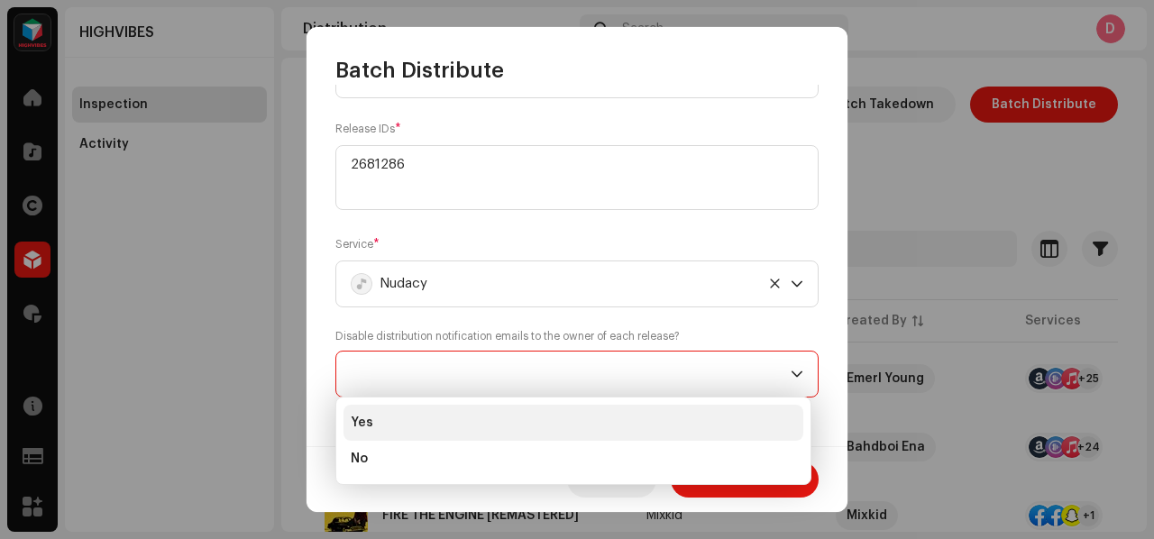
click at [390, 432] on li "Yes" at bounding box center [573, 423] width 460 height 36
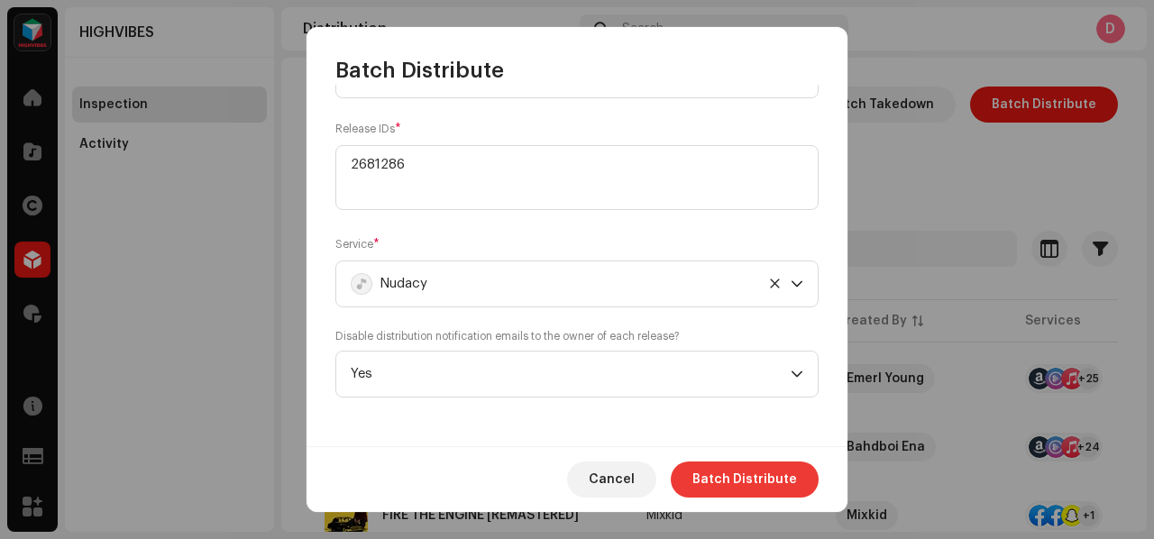
click at [722, 475] on span "Batch Distribute" at bounding box center [744, 479] width 105 height 36
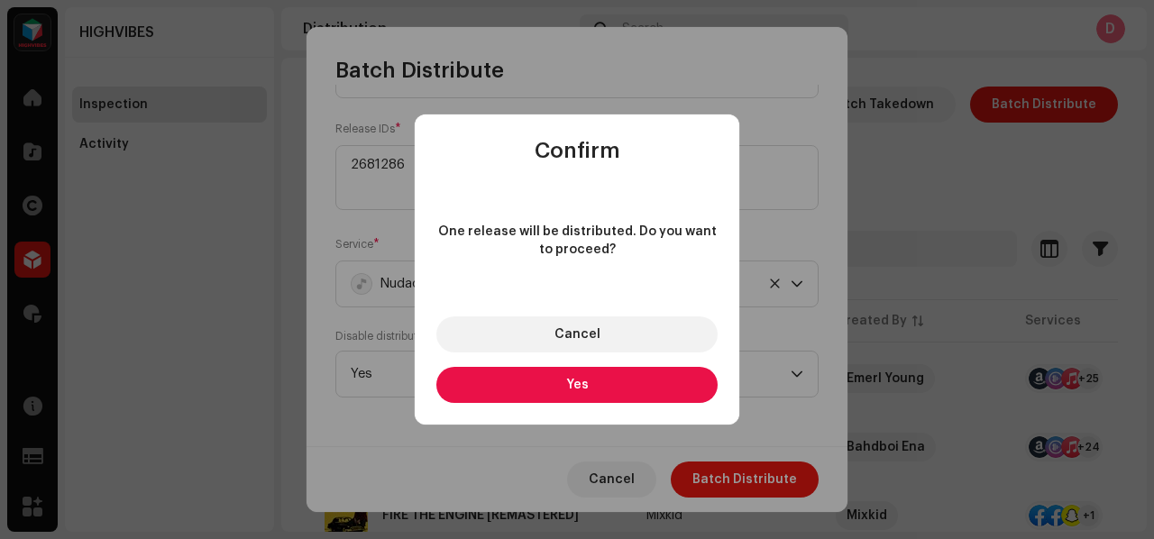
click at [632, 397] on button "Yes" at bounding box center [576, 385] width 281 height 36
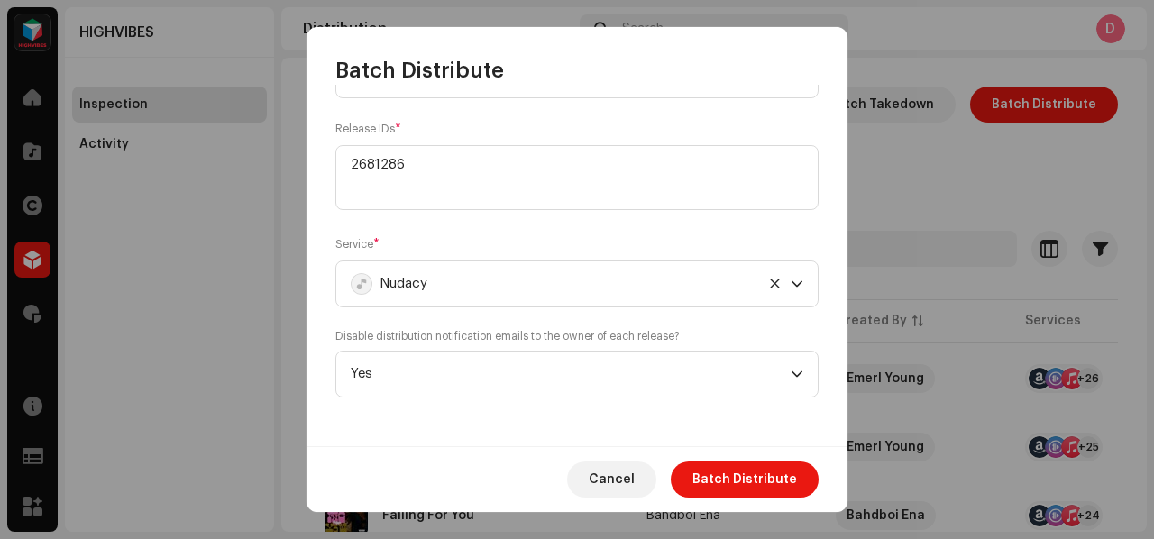
drag, startPoint x: 447, startPoint y: 136, endPoint x: 327, endPoint y: 148, distance: 120.4
click at [327, 148] on div "Select Catalog Input IDs Select the catalog level and input comma separated IDs…" at bounding box center [576, 265] width 541 height 361
click at [370, 172] on textarea at bounding box center [576, 177] width 483 height 65
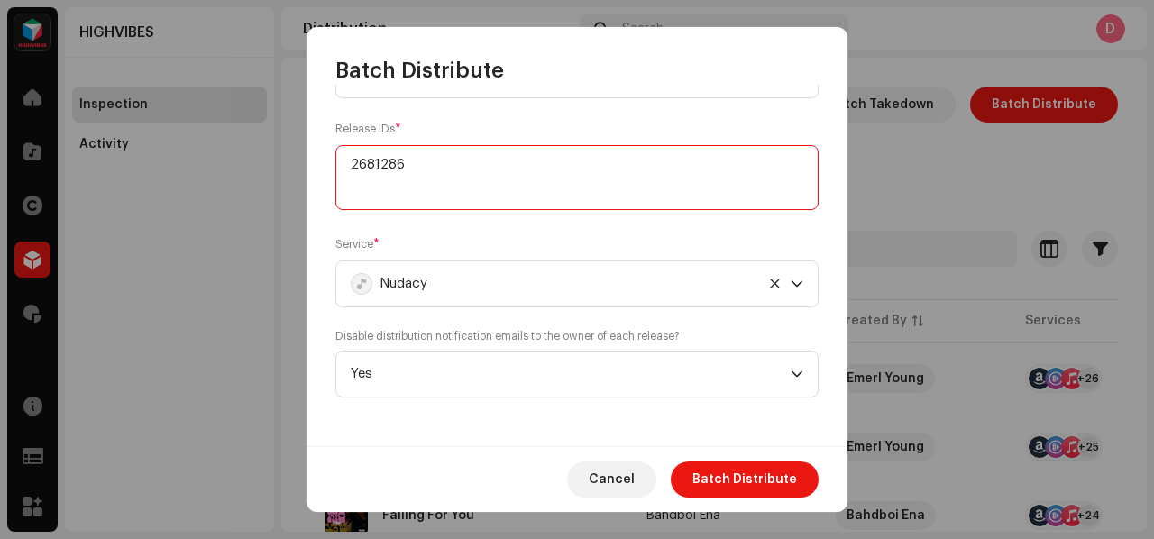
paste textarea "358971"
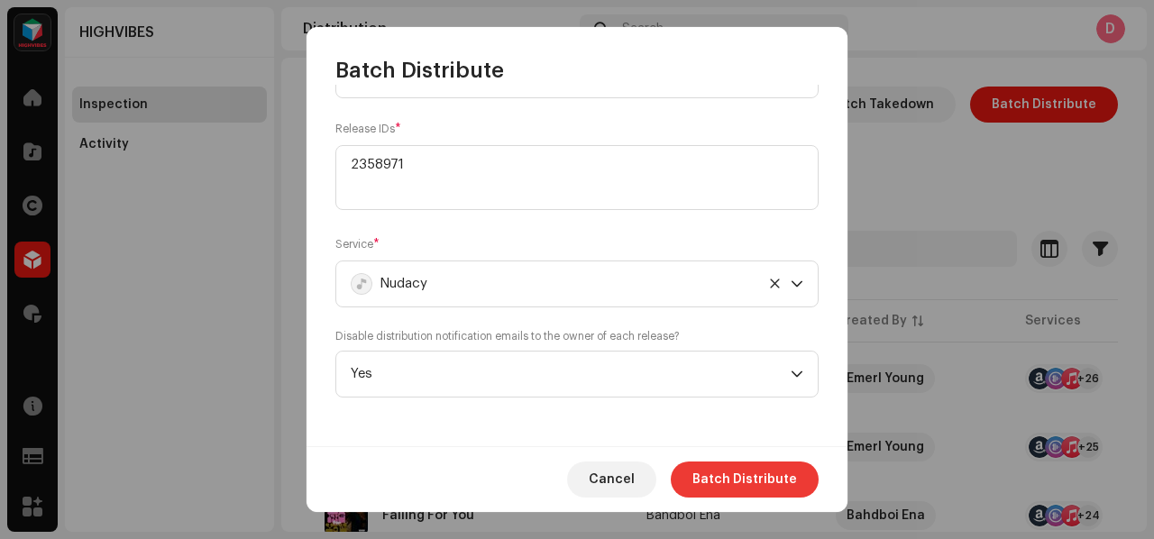
click at [696, 473] on button "Batch Distribute" at bounding box center [745, 479] width 148 height 36
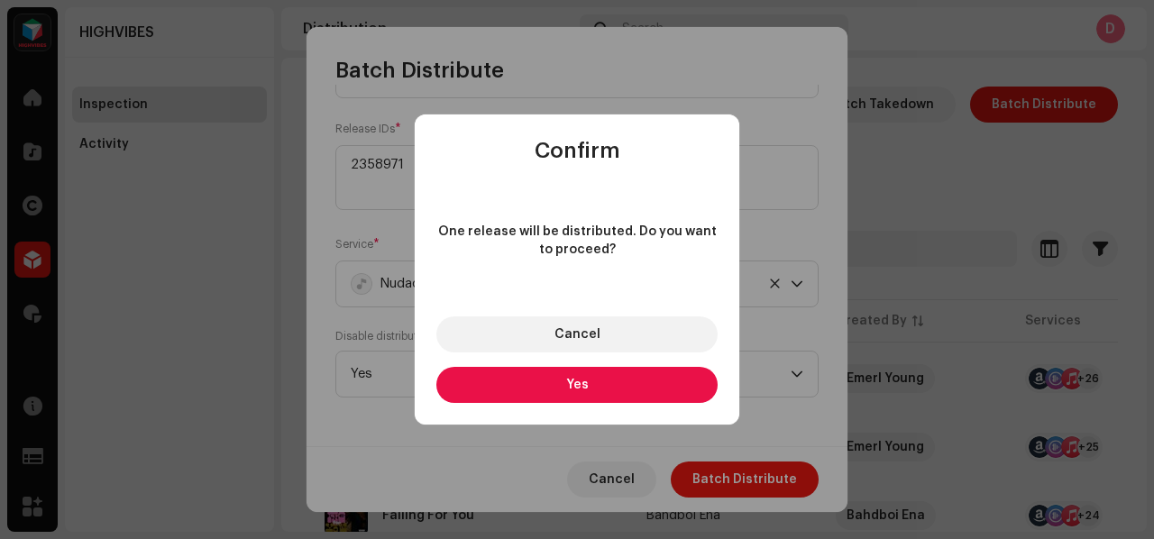
click at [629, 387] on button "Yes" at bounding box center [576, 385] width 281 height 36
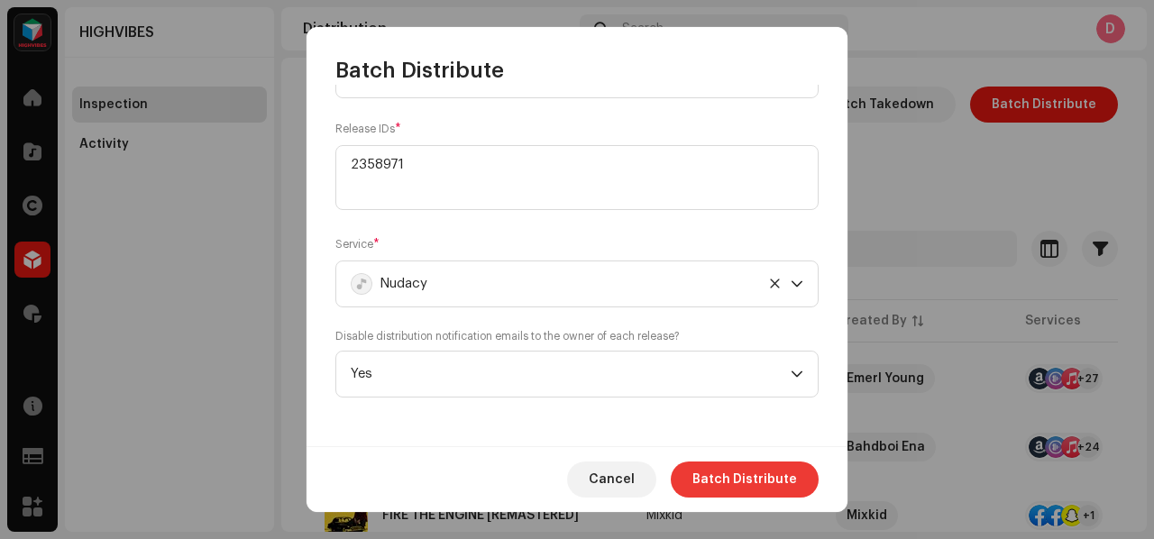
click at [737, 488] on span "Batch Distribute" at bounding box center [744, 479] width 105 height 36
click at [544, 75] on div "Confirm One release will be distributed. Do you want to proceed? Cancel Yes" at bounding box center [577, 269] width 1154 height 539
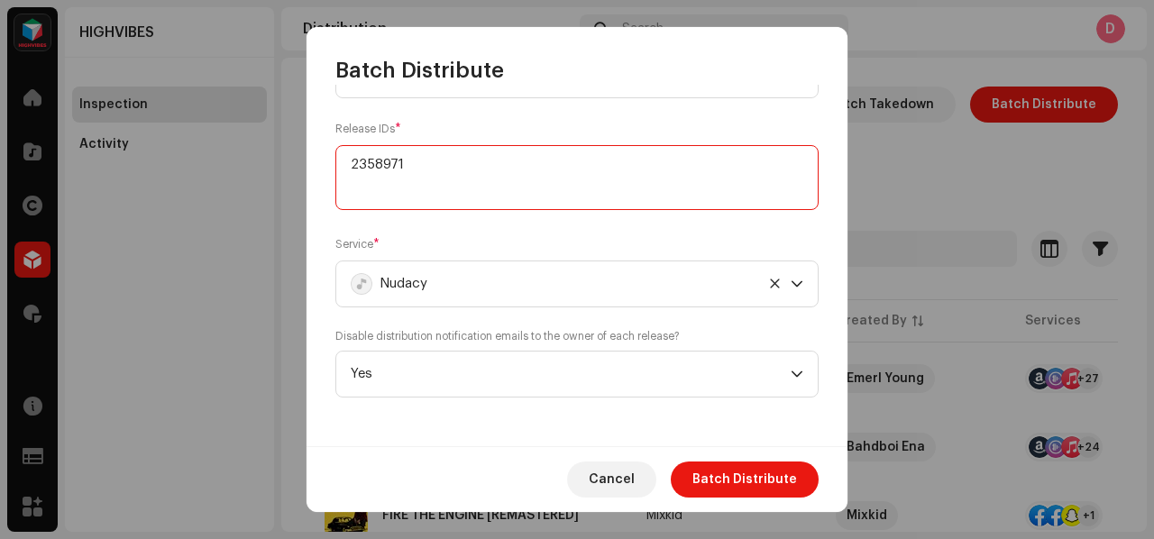
click at [423, 180] on textarea at bounding box center [576, 177] width 483 height 65
paste textarea "997496"
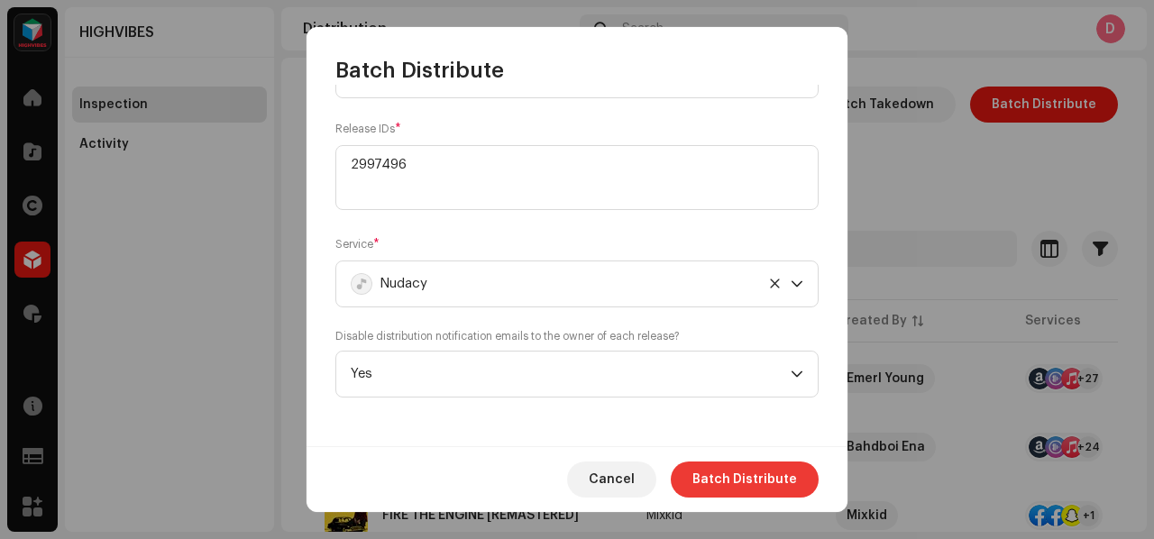
click at [717, 469] on span "Batch Distribute" at bounding box center [744, 479] width 105 height 36
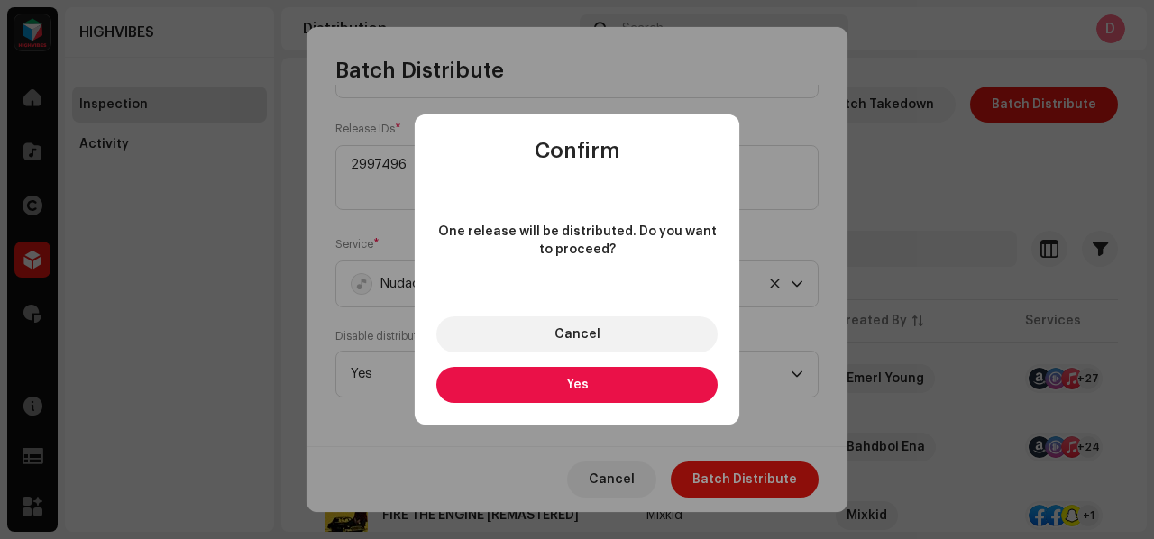
click at [681, 378] on button "Yes" at bounding box center [576, 385] width 281 height 36
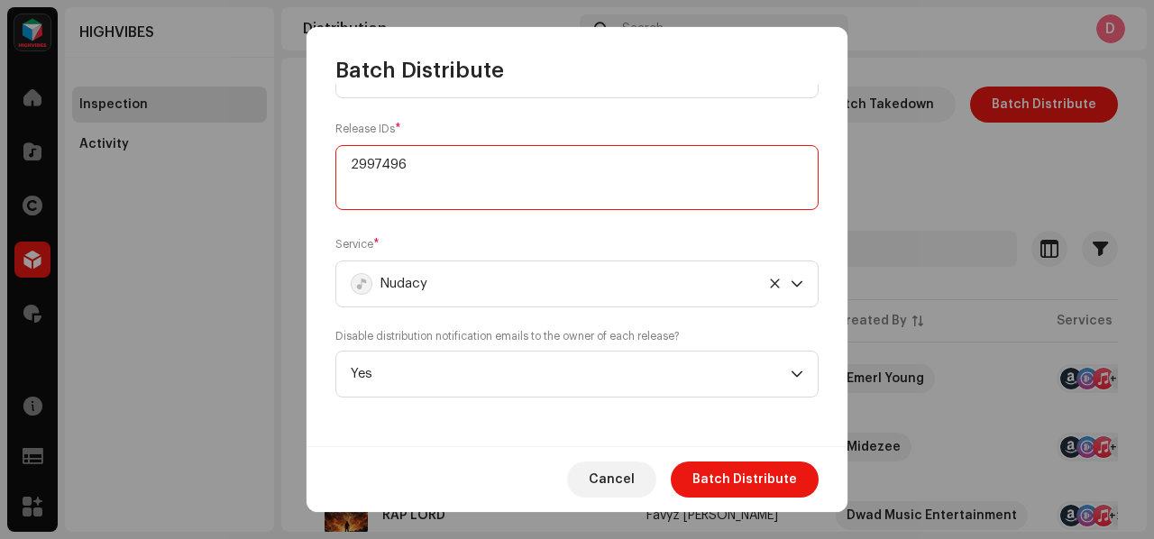
click at [407, 169] on textarea at bounding box center [576, 177] width 483 height 65
paste textarea "553171"
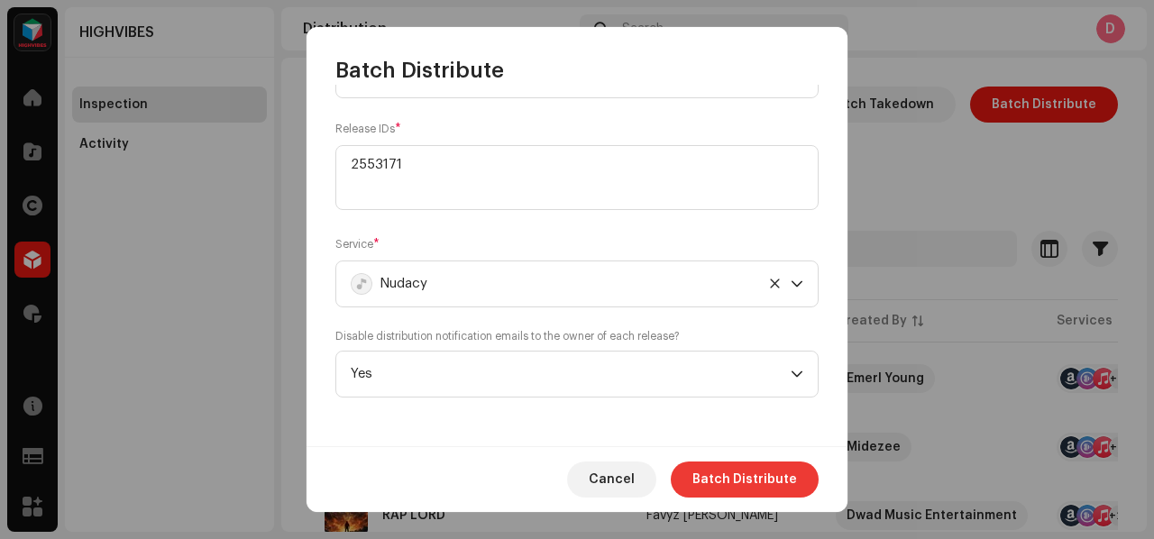
click at [751, 483] on span "Batch Distribute" at bounding box center [744, 479] width 105 height 36
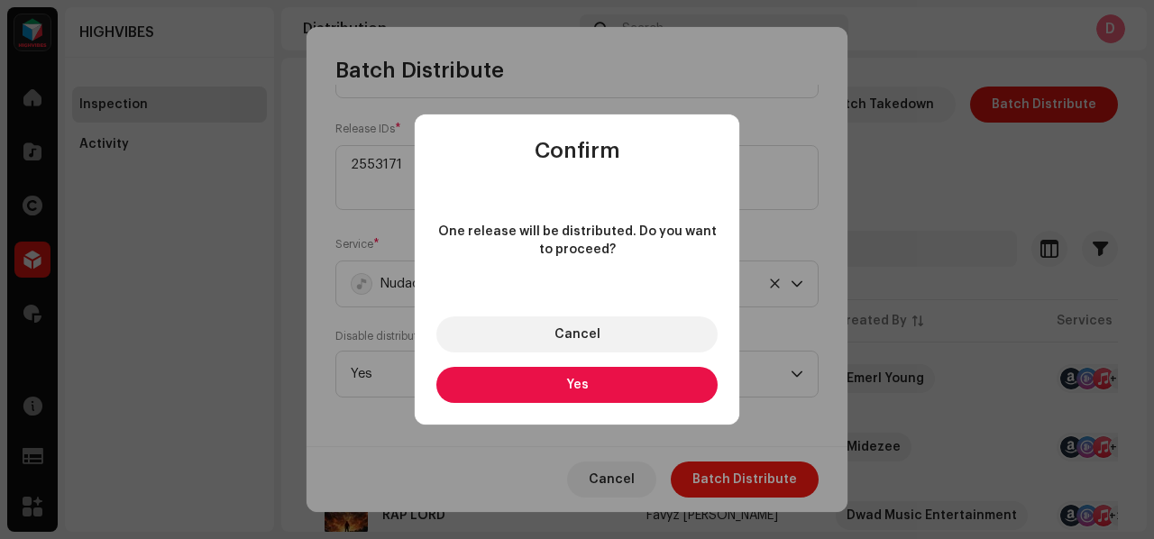
click at [635, 394] on button "Yes" at bounding box center [576, 385] width 281 height 36
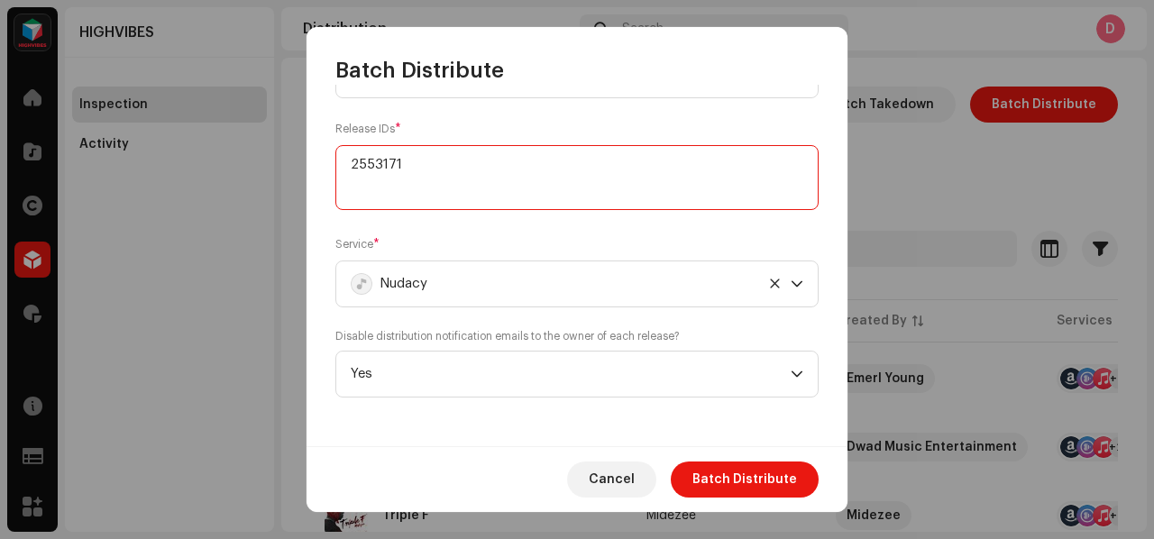
click at [312, 187] on div "Select Catalog Input IDs Select the catalog level and input comma separated IDs…" at bounding box center [576, 265] width 541 height 361
click at [376, 163] on textarea at bounding box center [576, 177] width 483 height 65
paste textarea "409120"
type textarea "2409120"
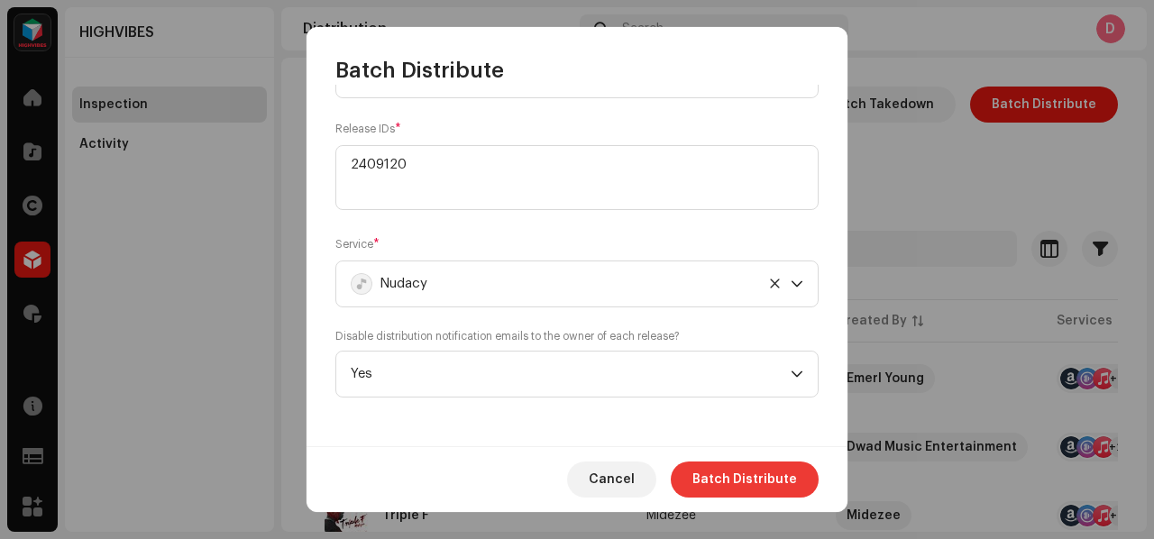
click at [756, 462] on span "Batch Distribute" at bounding box center [744, 479] width 105 height 36
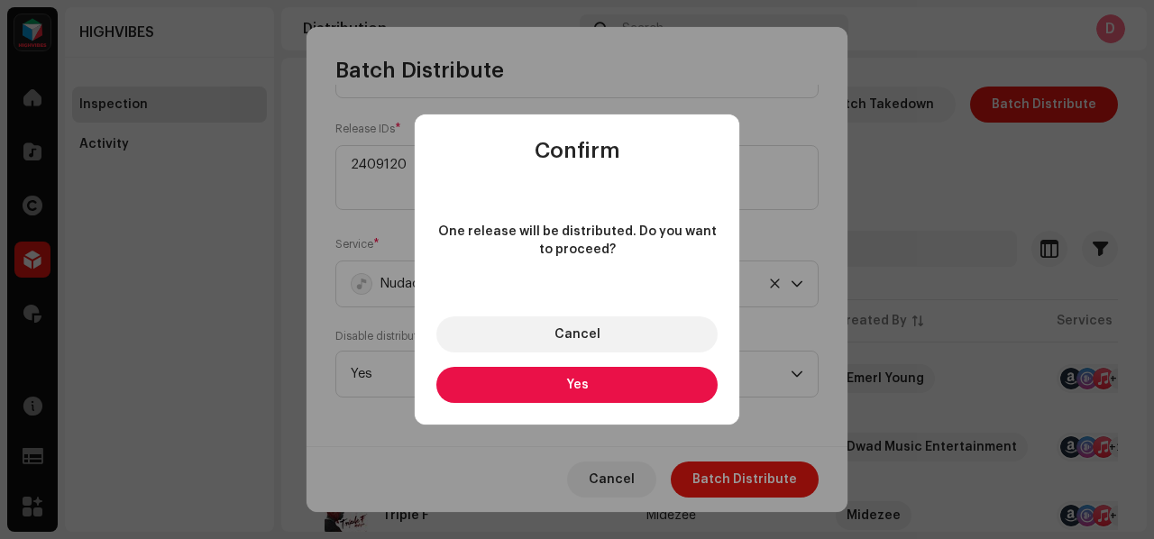
click at [687, 386] on button "Yes" at bounding box center [576, 385] width 281 height 36
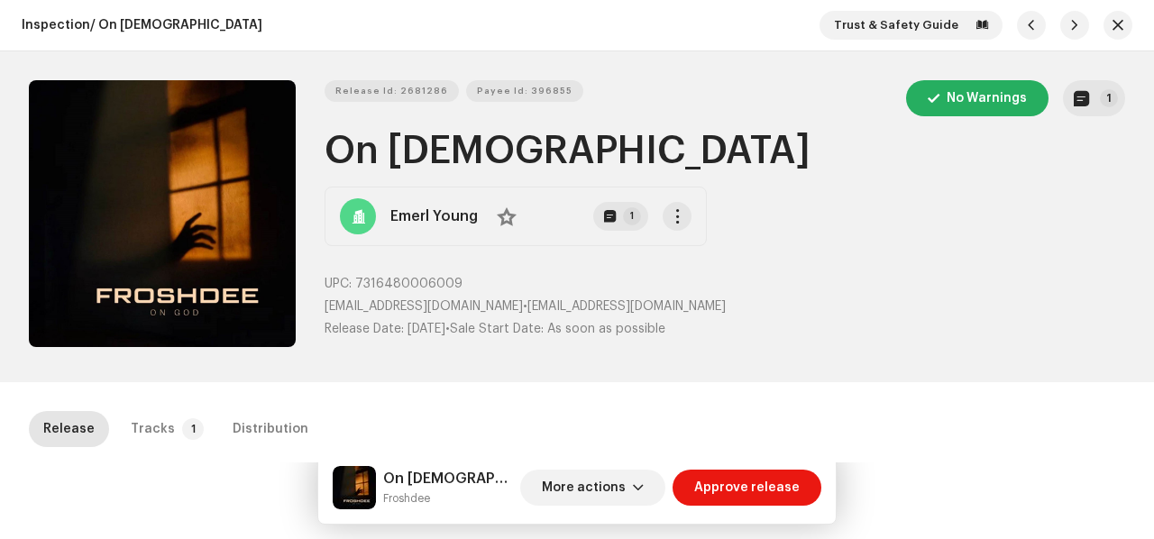
click at [379, 497] on div "On [DEMOGRAPHIC_DATA] Froshdee" at bounding box center [423, 487] width 180 height 43
click at [396, 500] on small "Froshdee" at bounding box center [448, 498] width 130 height 18
copy div "Froshdee More actions Approve release Release Tracks 1 Distribution"
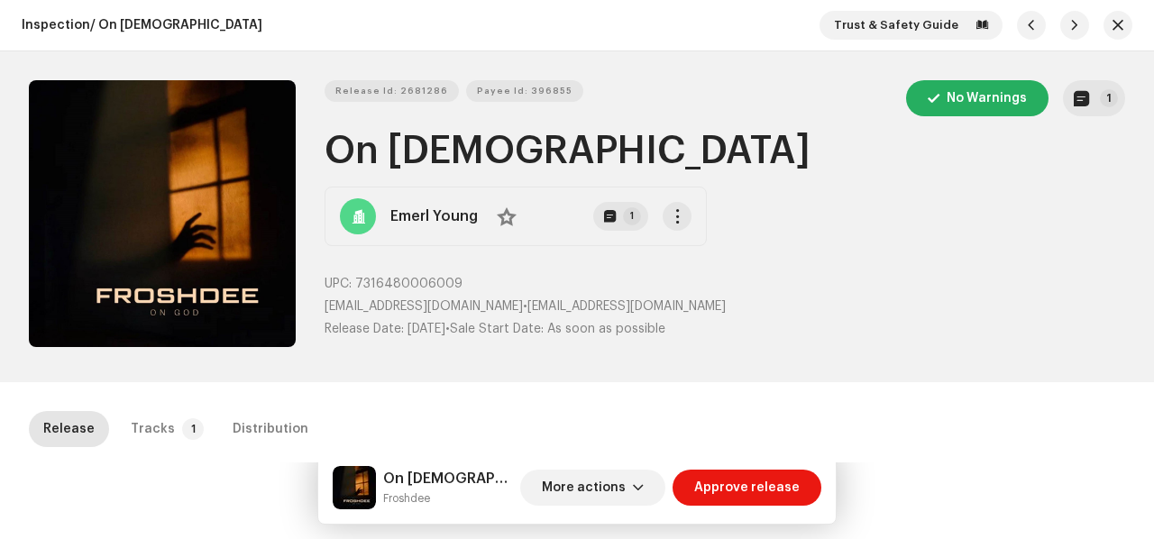
click at [364, 130] on div "Release Id: 2681286 Payee Id: 396855 No Warnings 1 On God Emerl Young No 1 UPC:…" at bounding box center [724, 216] width 800 height 273
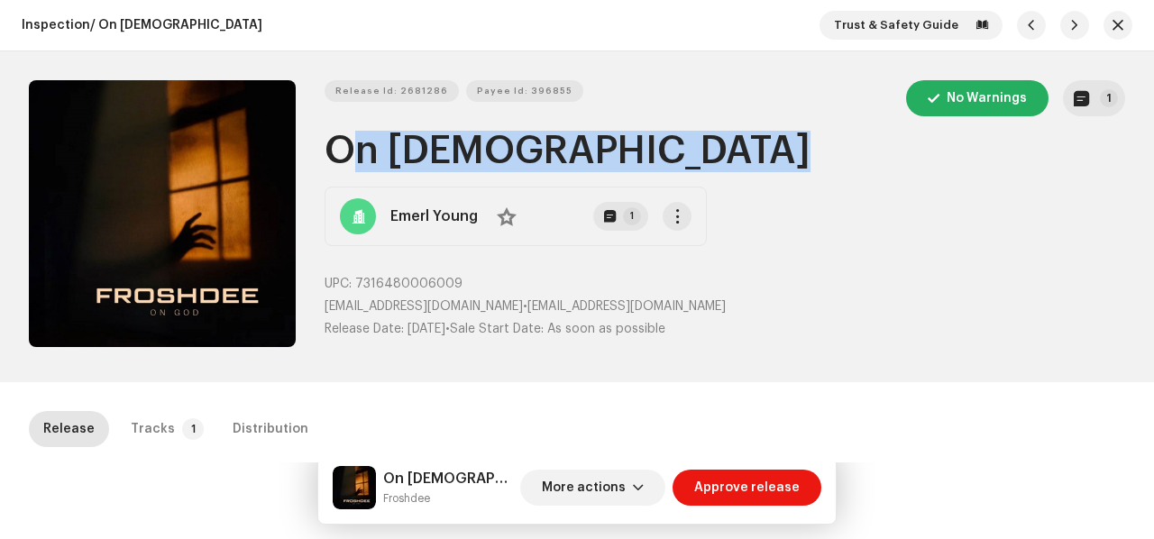
click at [364, 130] on div "Release Id: 2681286 Payee Id: 396855 No Warnings 1 On God Emerl Young No 1 UPC:…" at bounding box center [724, 216] width 800 height 273
copy h1 "On [DEMOGRAPHIC_DATA]"
click at [431, 96] on span "Release Id: 2681286" at bounding box center [391, 91] width 113 height 36
copy h1 "On [DEMOGRAPHIC_DATA]"
click at [543, 93] on span "Payee Id: 396855" at bounding box center [525, 91] width 96 height 36
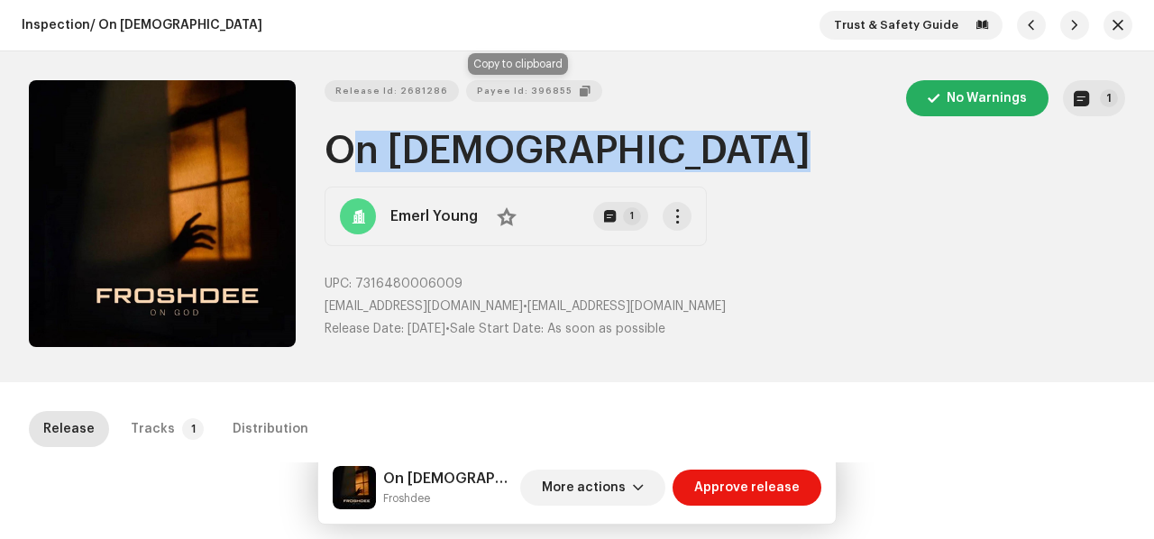
copy h1 "On [DEMOGRAPHIC_DATA]"
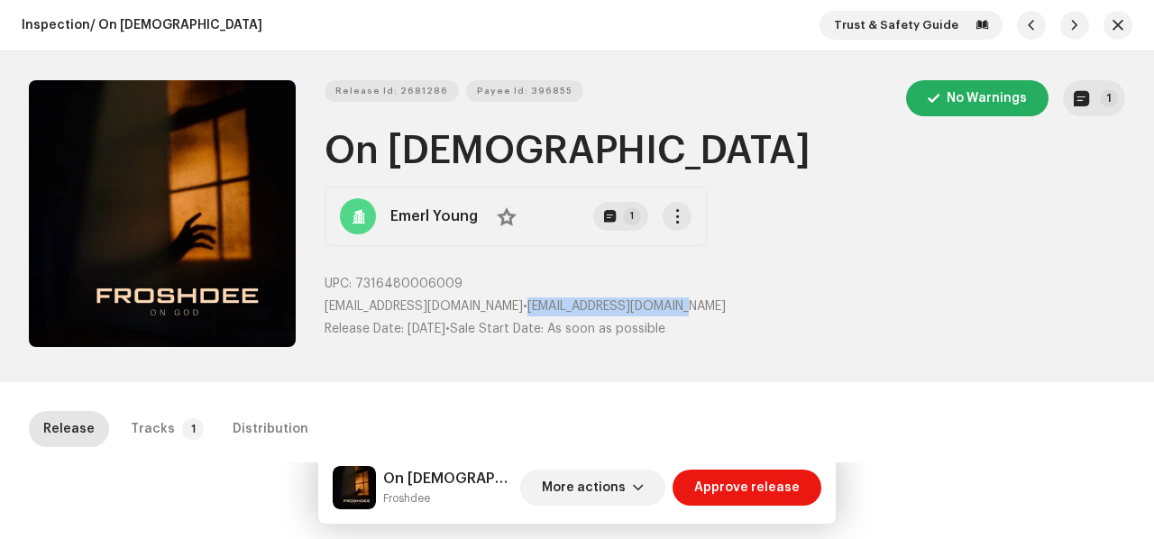
drag, startPoint x: 510, startPoint y: 309, endPoint x: 719, endPoint y: 311, distance: 209.1
click at [719, 311] on p "[EMAIL_ADDRESS][DOMAIN_NAME] • [EMAIL_ADDRESS][DOMAIN_NAME]" at bounding box center [724, 306] width 800 height 19
copy span "[EMAIL_ADDRESS][DOMAIN_NAME]"
click at [393, 284] on span "7316480006009" at bounding box center [408, 284] width 107 height 13
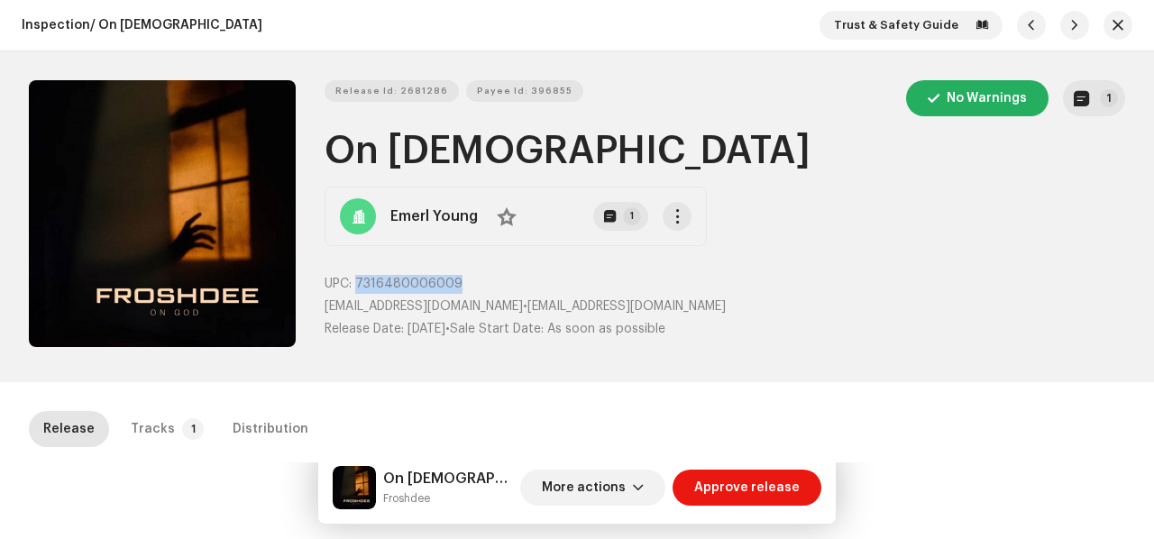
click at [393, 284] on span "7316480006009" at bounding box center [408, 284] width 107 height 13
copy span "7316480006009"
click at [155, 426] on div "Tracks" at bounding box center [153, 429] width 44 height 36
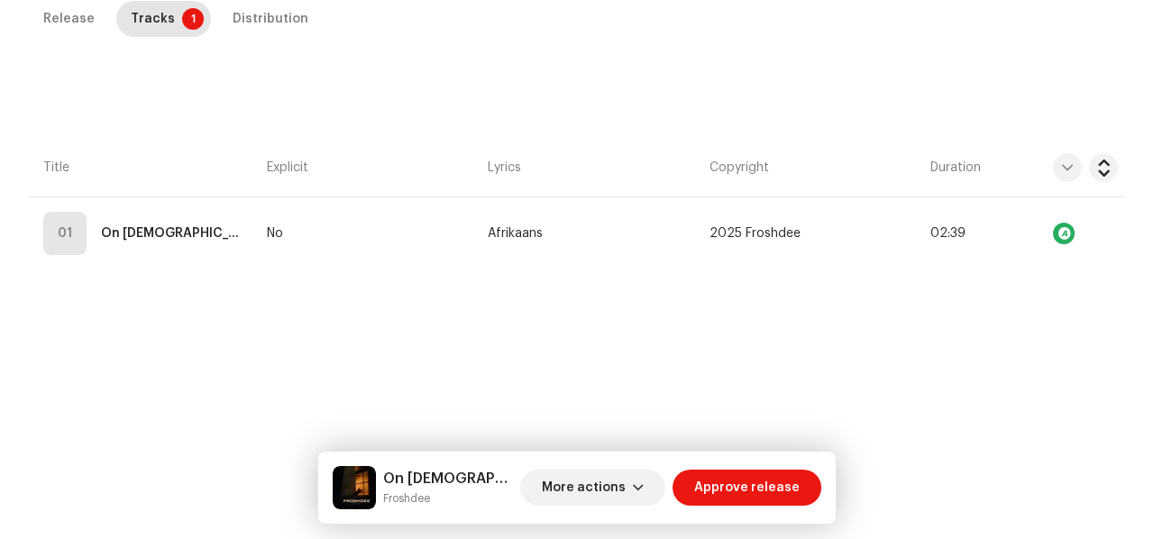
click at [285, 20] on div "Distribution" at bounding box center [271, 19] width 76 height 36
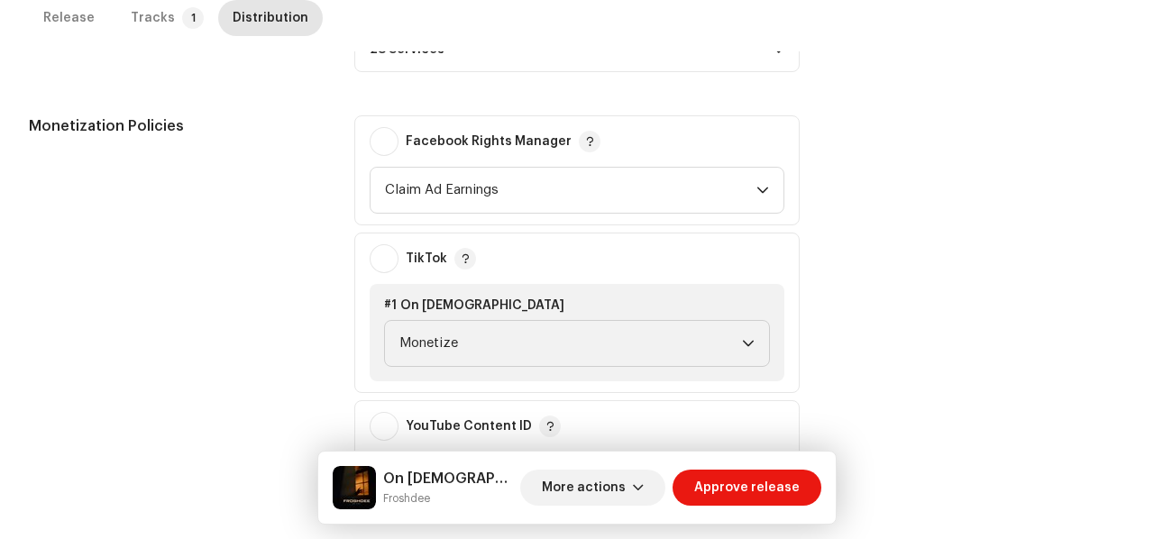
scroll to position [105, 0]
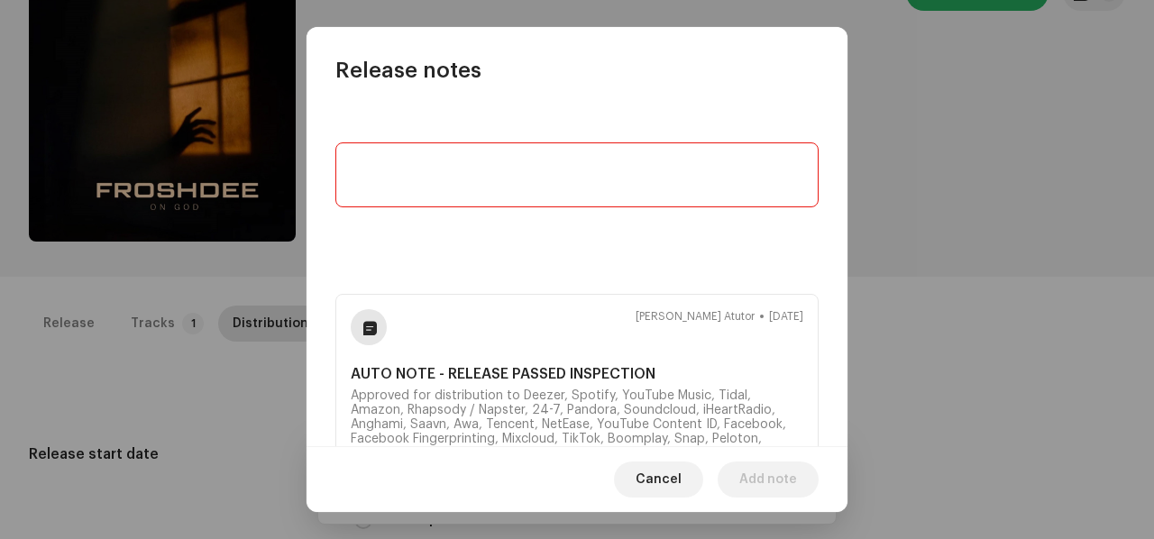
scroll to position [72, 0]
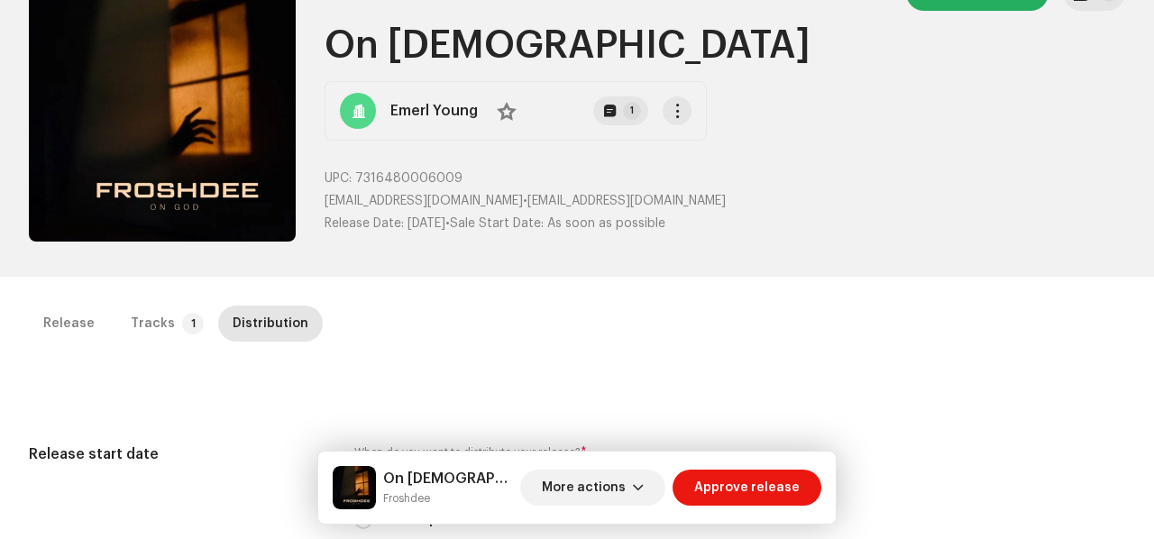
drag, startPoint x: 918, startPoint y: 273, endPoint x: 575, endPoint y: 355, distance: 352.2
click at [915, 275] on div "Release notes [PERSON_NAME] Atutor [DATE] AUTO NOTE - RELEASE PASSED INSPECTION…" at bounding box center [577, 269] width 1154 height 539
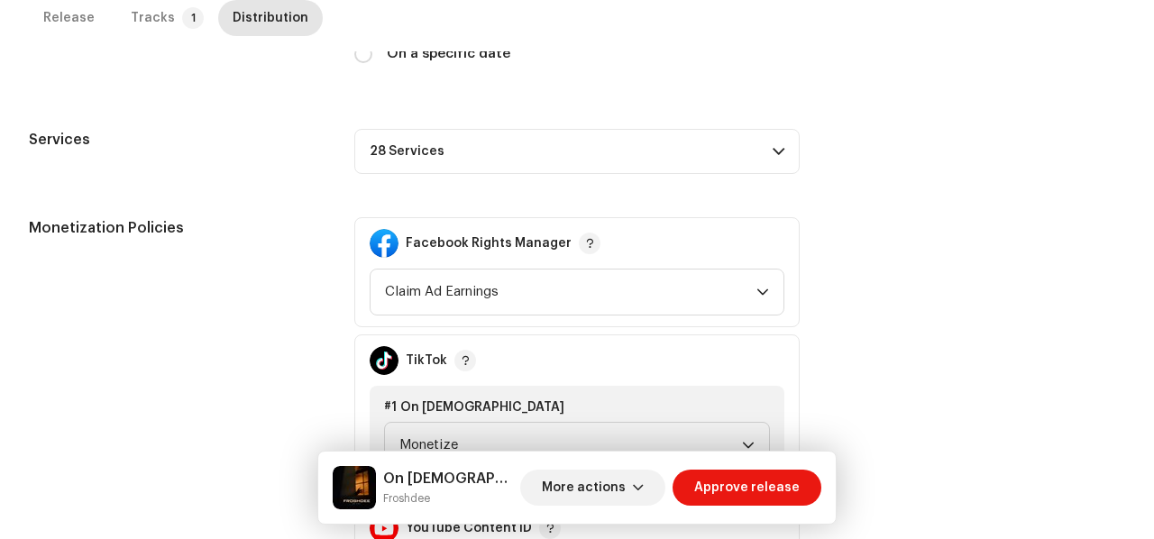
scroll to position [626, 0]
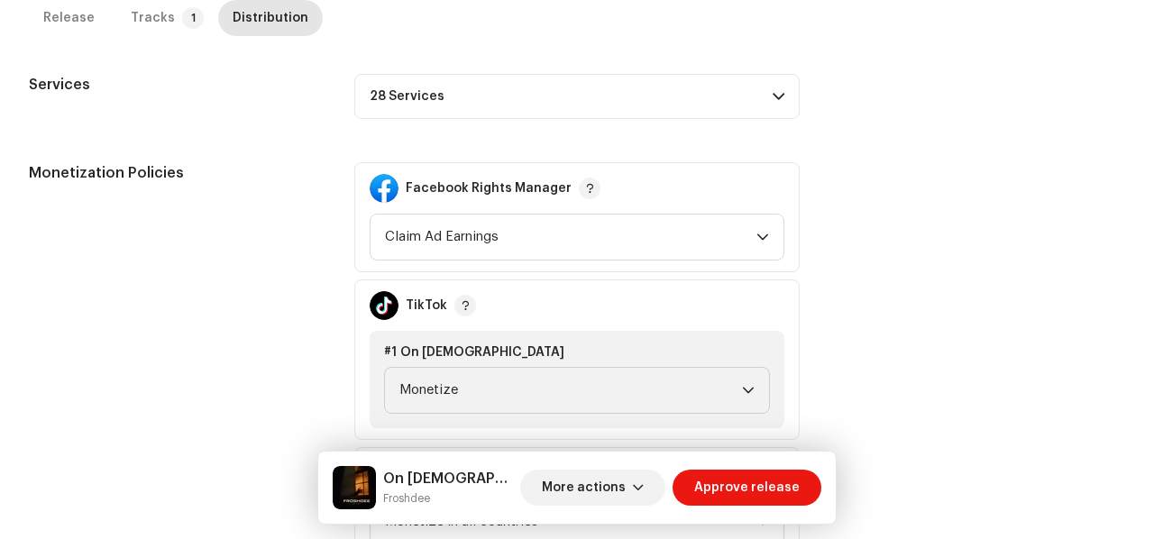
click at [602, 107] on p-accordion-header "28 Services" at bounding box center [576, 96] width 445 height 45
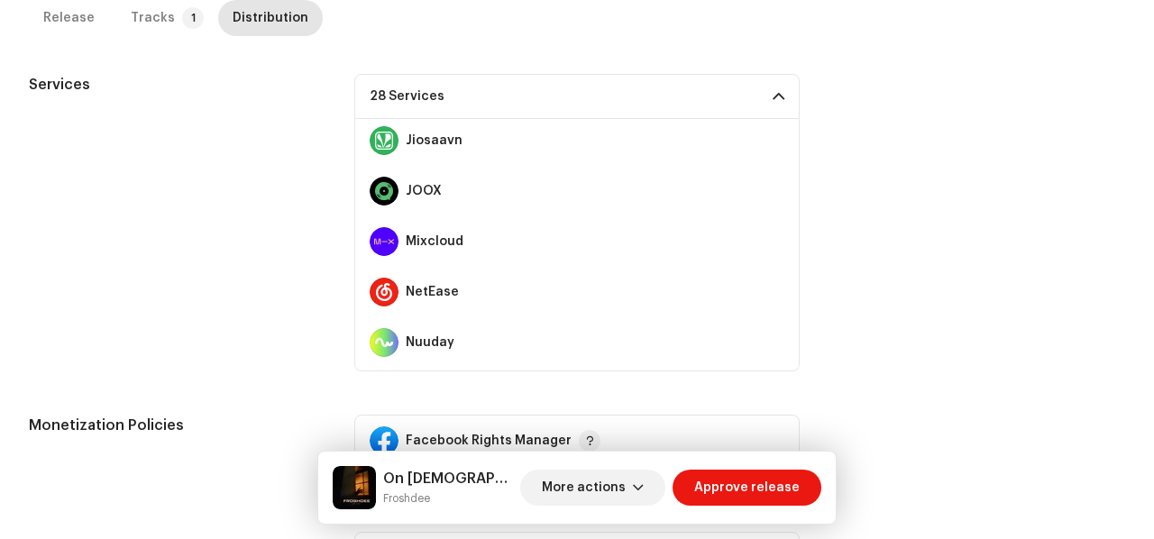
scroll to position [0, 0]
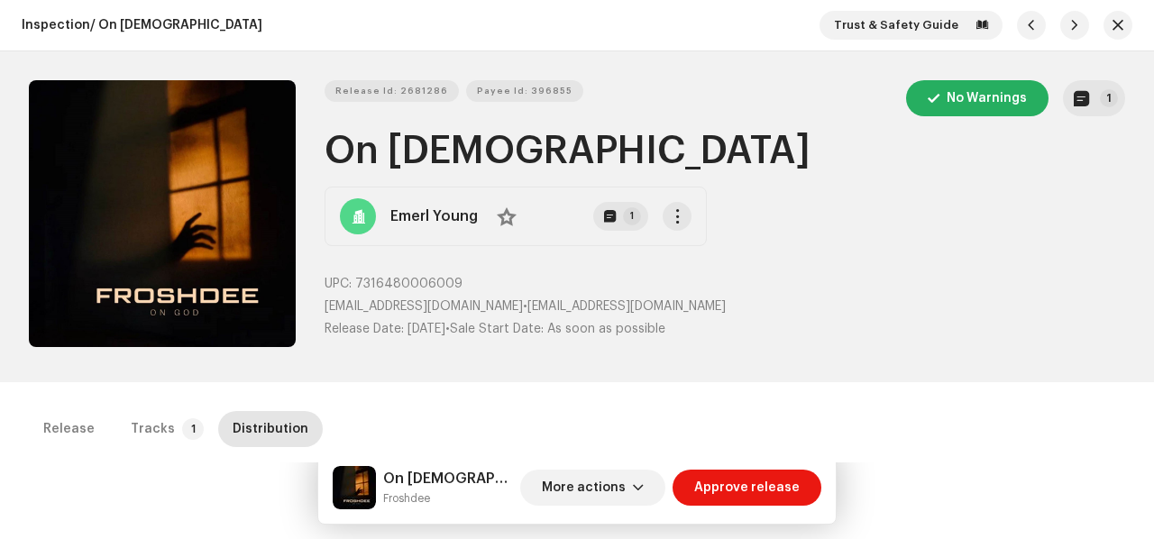
click at [384, 102] on div "Release Id: 2681286 Payee Id: 396855 No Warnings 1" at bounding box center [724, 98] width 800 height 36
click at [397, 87] on span "Release Id: 2681286" at bounding box center [391, 91] width 113 height 36
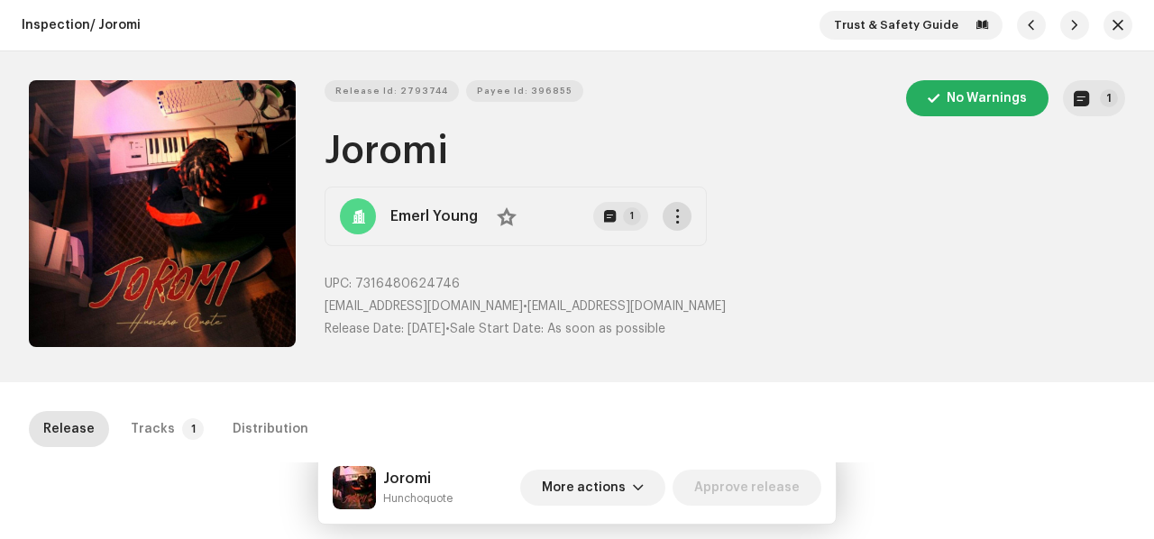
click at [677, 209] on span "button" at bounding box center [678, 216] width 14 height 14
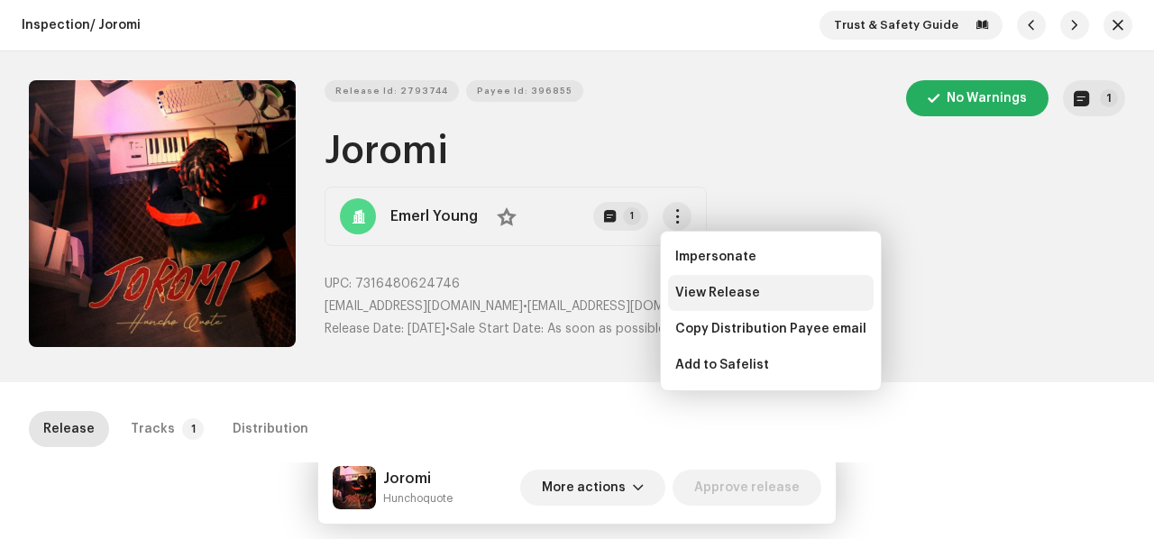
click at [690, 293] on span "View Release" at bounding box center [717, 293] width 85 height 14
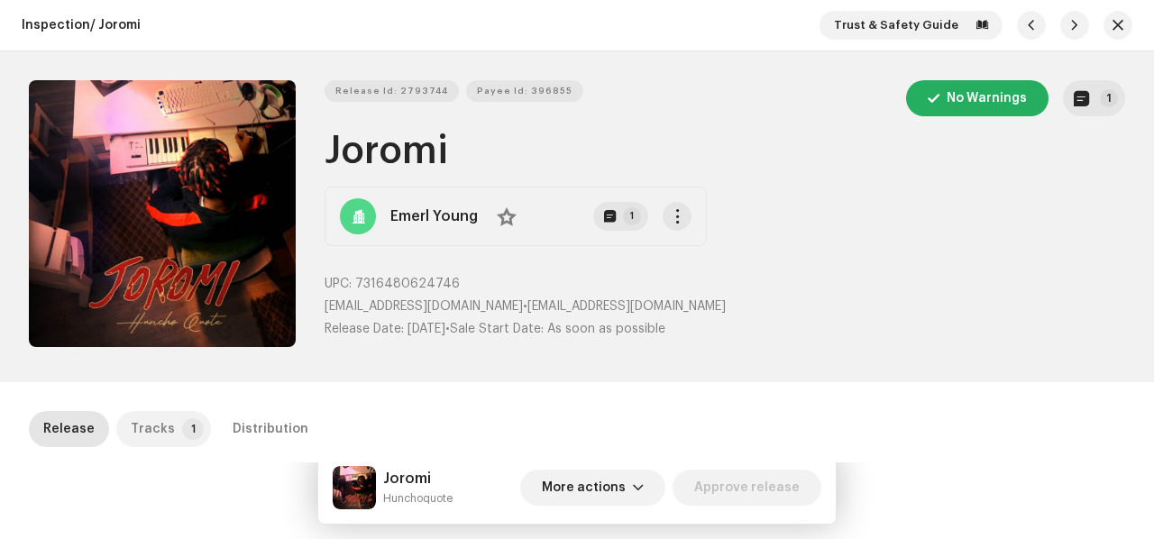
click at [168, 423] on p-tab "Tracks 1" at bounding box center [163, 429] width 95 height 36
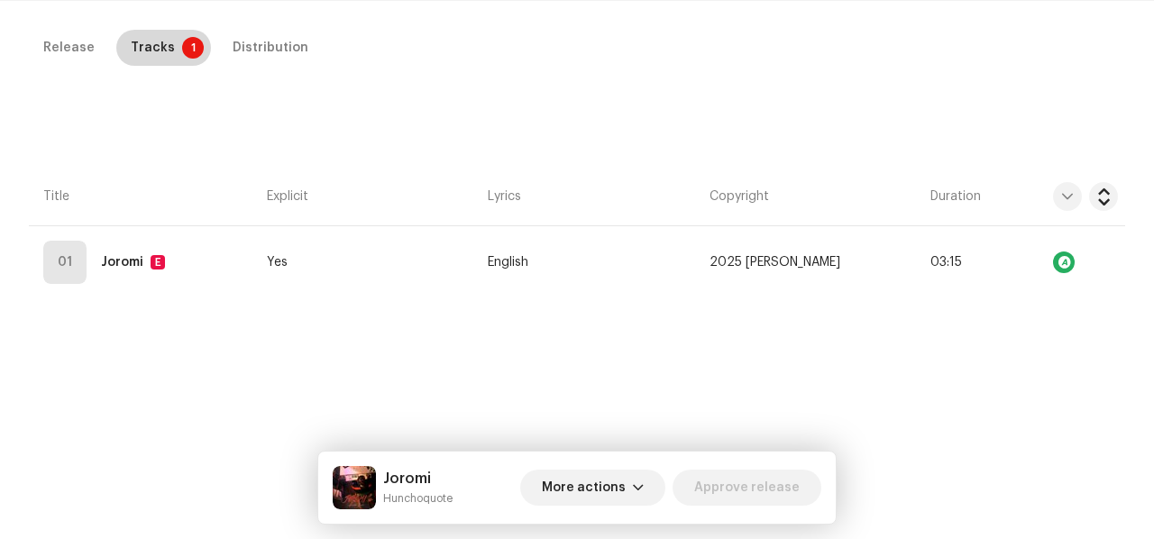
scroll to position [410, 0]
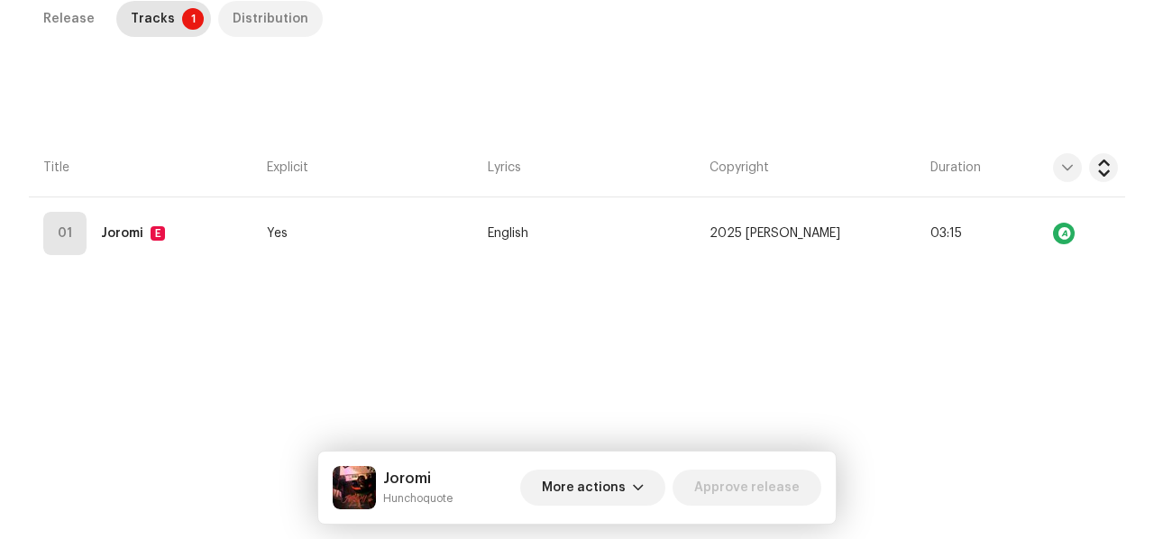
click at [253, 9] on div "Distribution" at bounding box center [271, 19] width 76 height 36
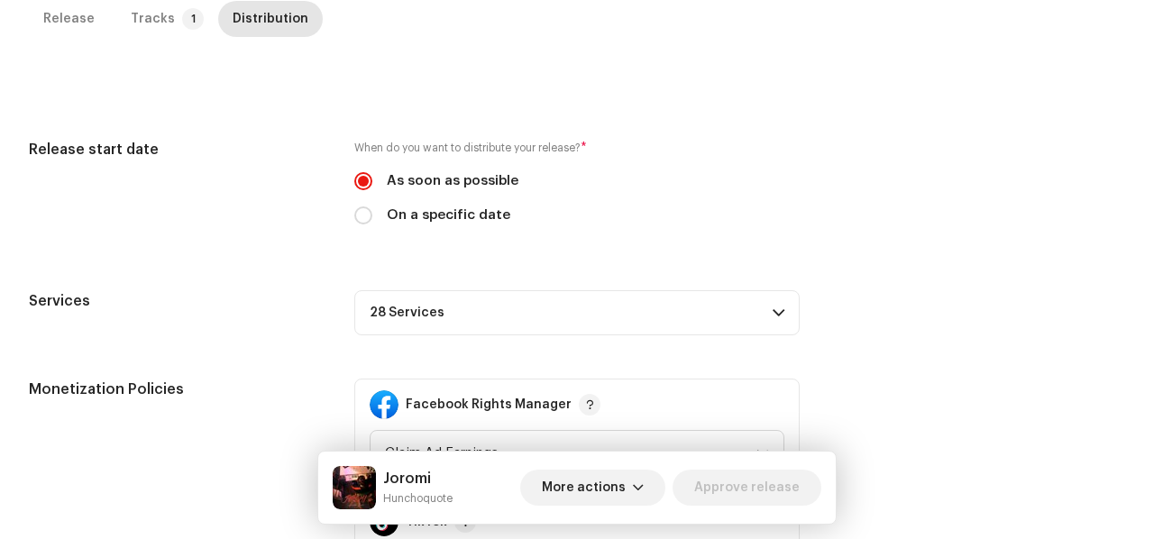
scroll to position [0, 0]
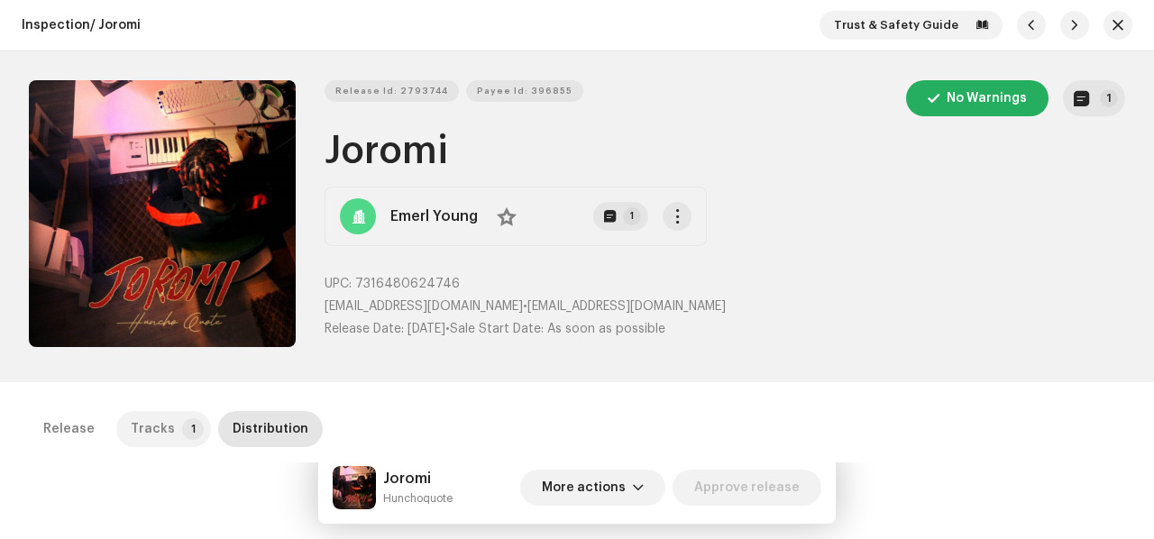
click at [168, 415] on p-tab "Tracks 1" at bounding box center [163, 429] width 95 height 36
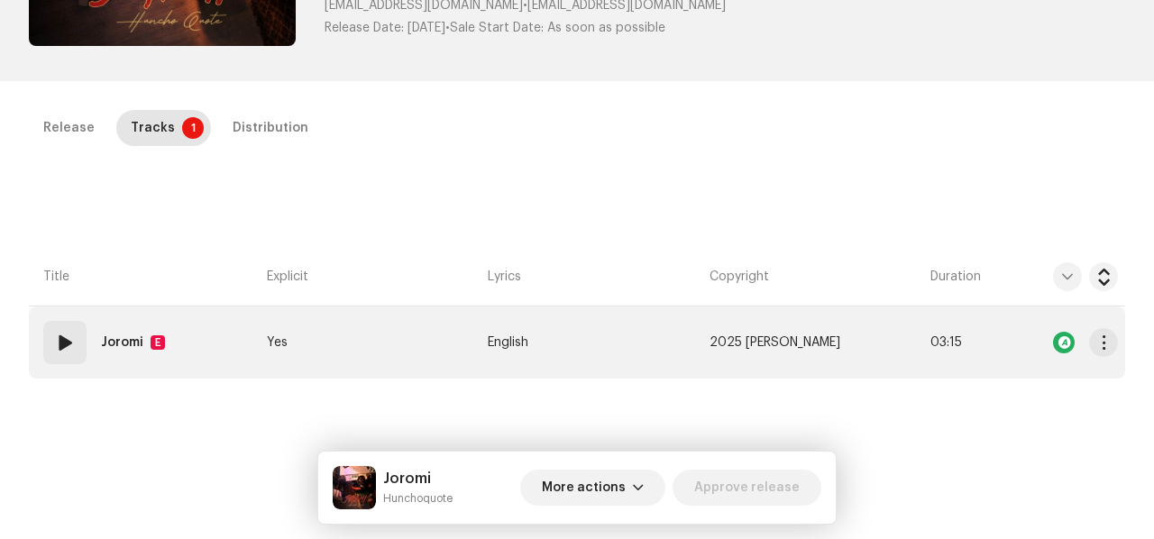
click at [311, 343] on td "Yes" at bounding box center [370, 342] width 221 height 72
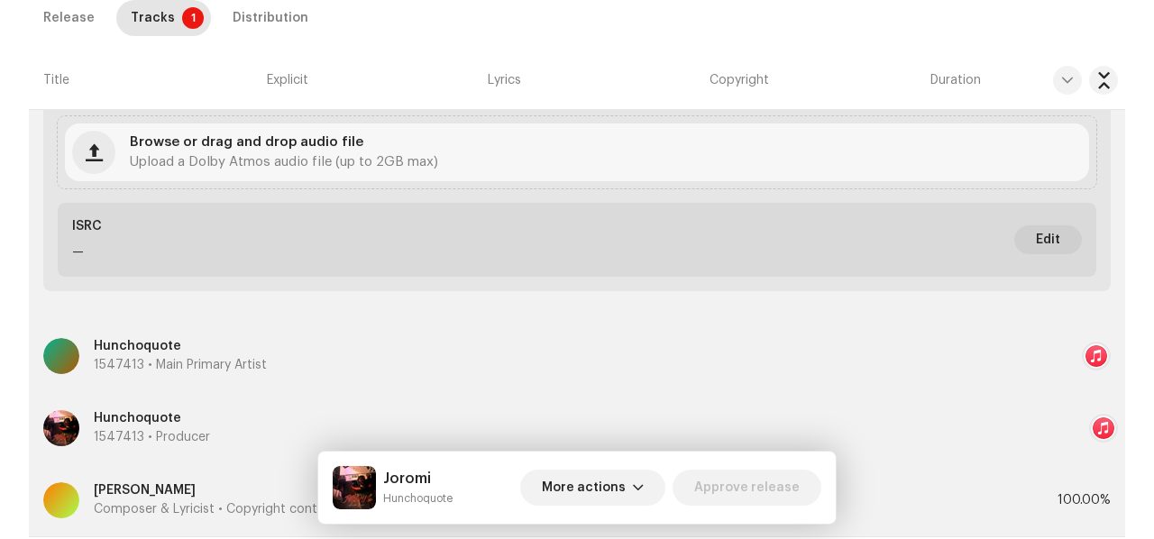
scroll to position [982, 0]
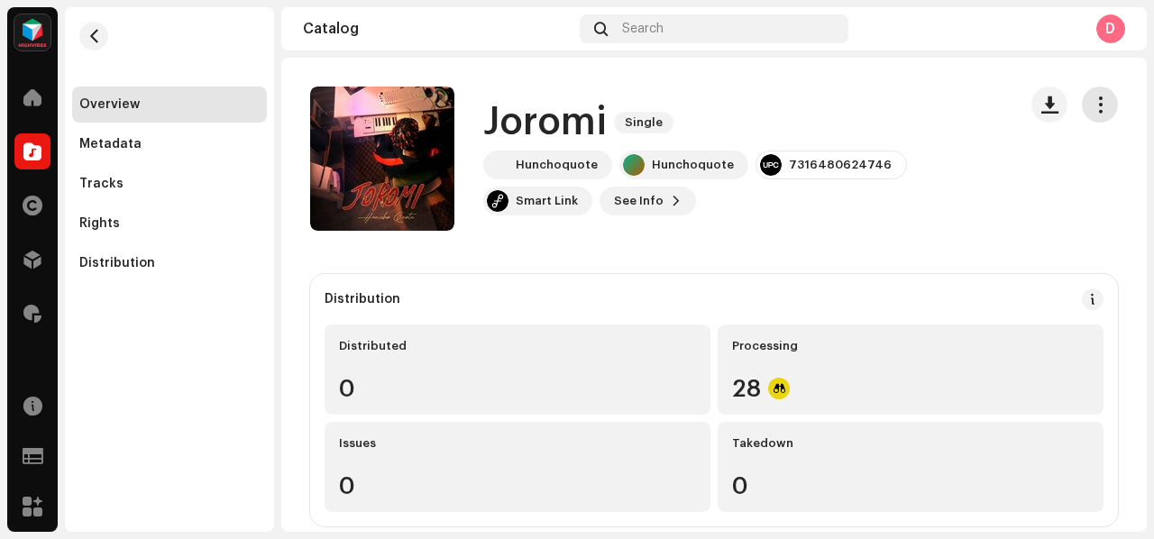
click at [1105, 112] on re-m-actions-button at bounding box center [1100, 105] width 36 height 36
click at [1087, 93] on button "button" at bounding box center [1100, 105] width 36 height 36
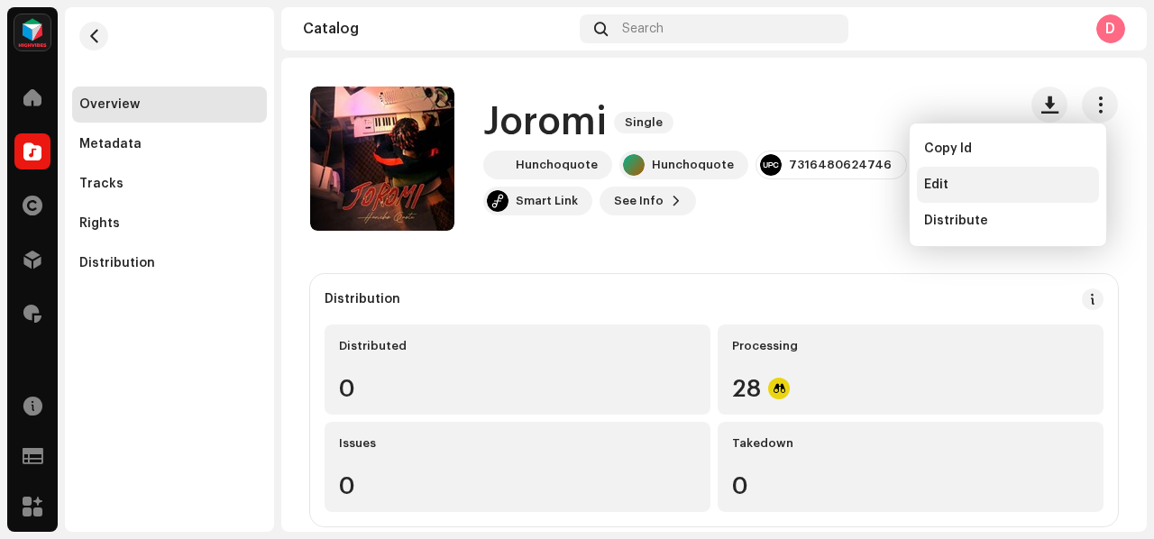
click at [982, 187] on div "Edit" at bounding box center [1008, 185] width 168 height 14
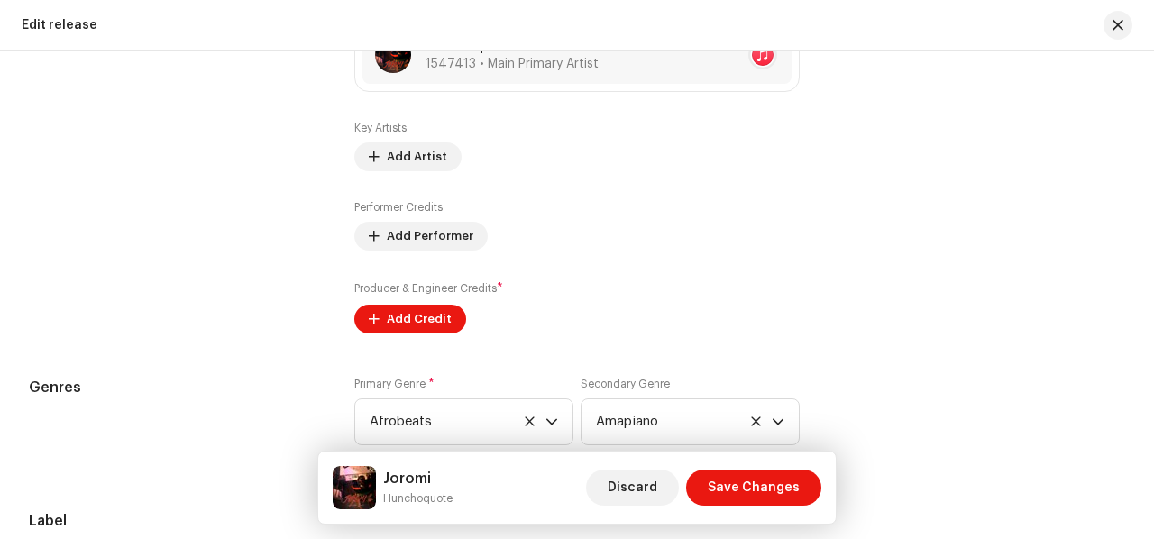
scroll to position [2041, 0]
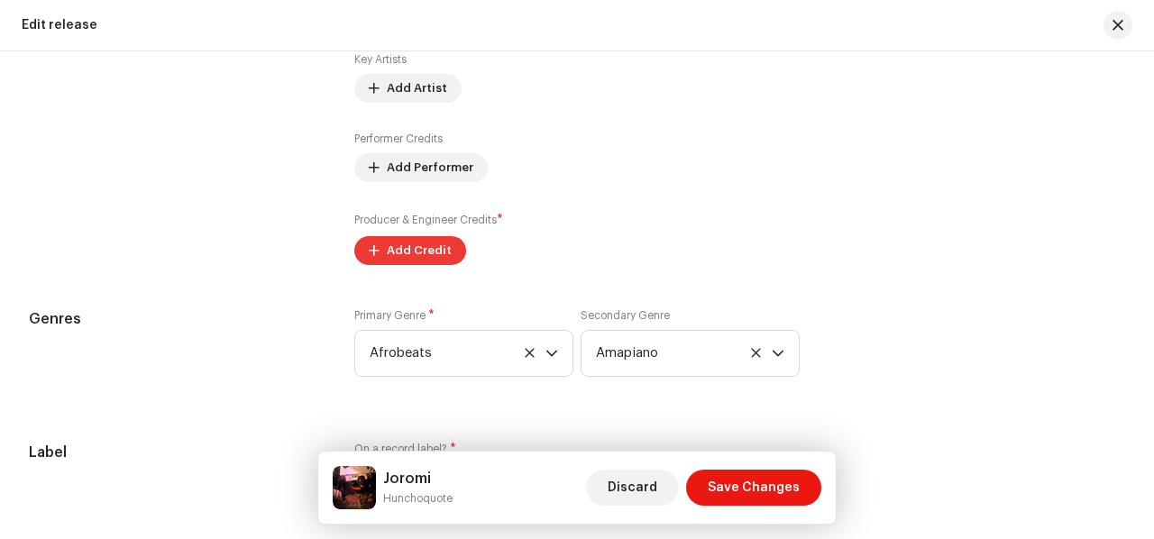
click at [425, 264] on span "Add Credit" at bounding box center [419, 251] width 65 height 36
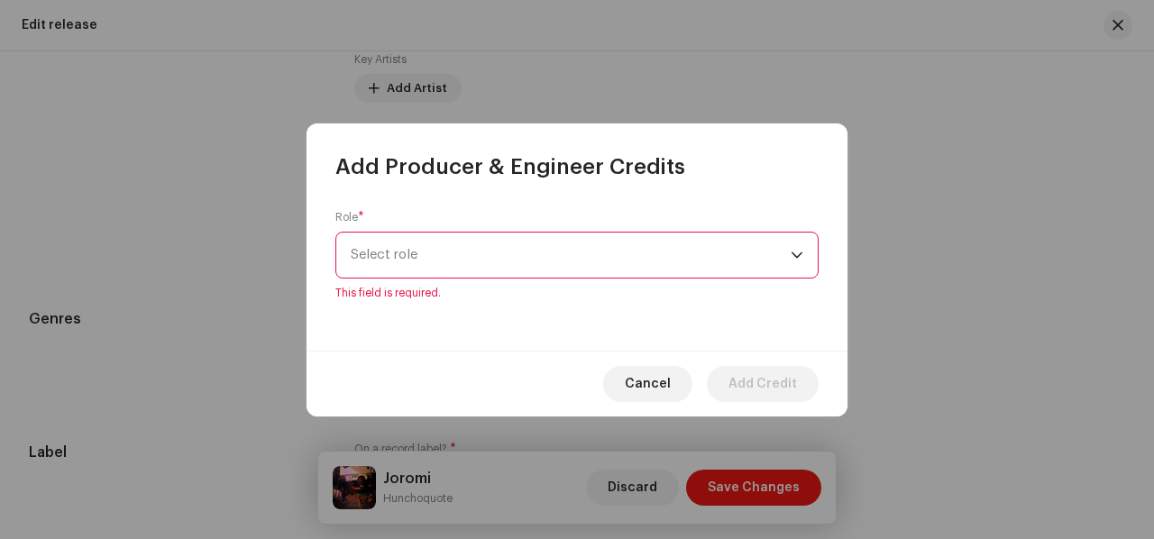
click at [398, 259] on span "Select role" at bounding box center [571, 255] width 440 height 45
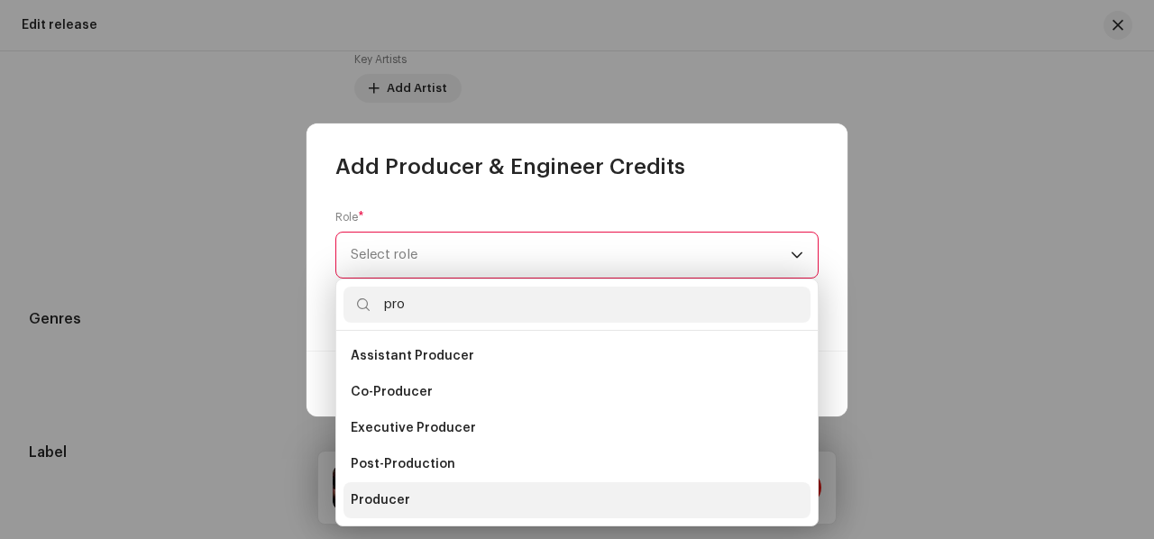
type input "pro"
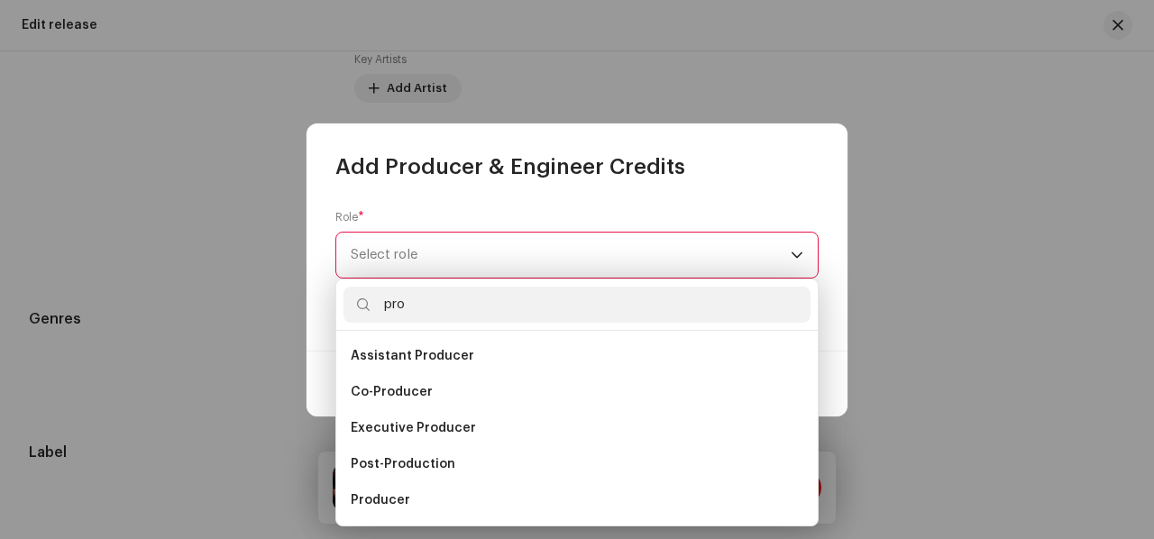
drag, startPoint x: 380, startPoint y: 503, endPoint x: 422, endPoint y: 409, distance: 102.5
click at [380, 503] on span "Producer" at bounding box center [380, 500] width 59 height 18
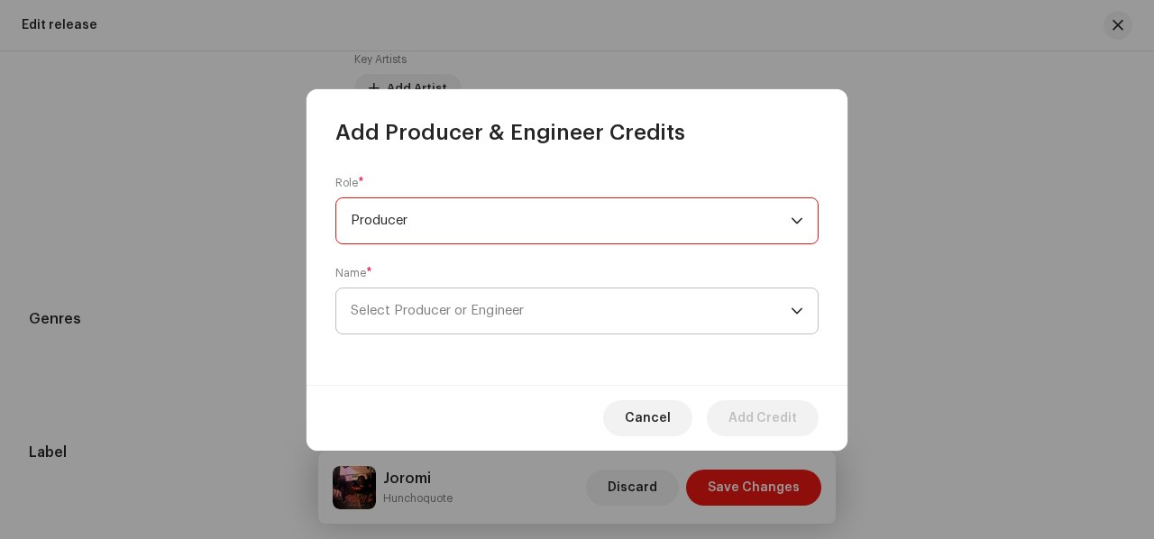
click at [458, 324] on span "Select Producer or Engineer" at bounding box center [571, 310] width 440 height 45
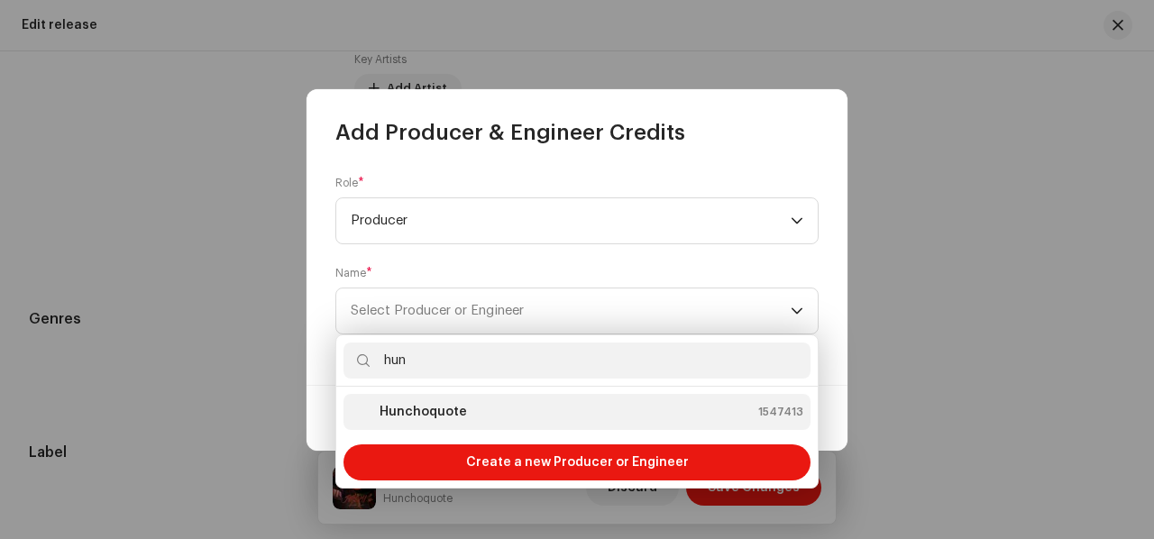
type input "hun"
click at [445, 410] on strong "Hunchoquote" at bounding box center [422, 412] width 87 height 18
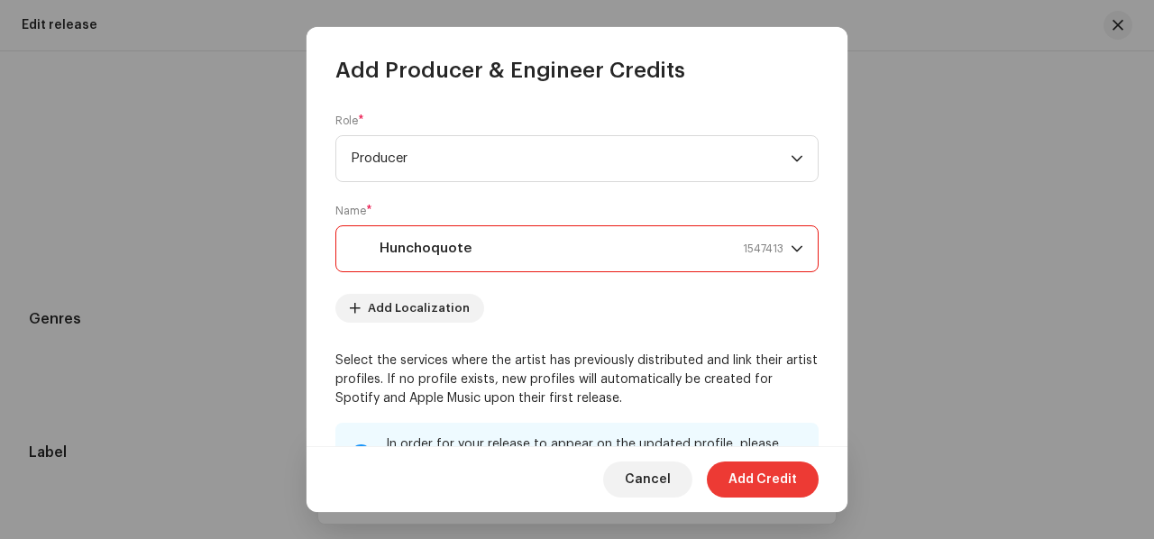
click at [753, 478] on span "Add Credit" at bounding box center [762, 479] width 68 height 36
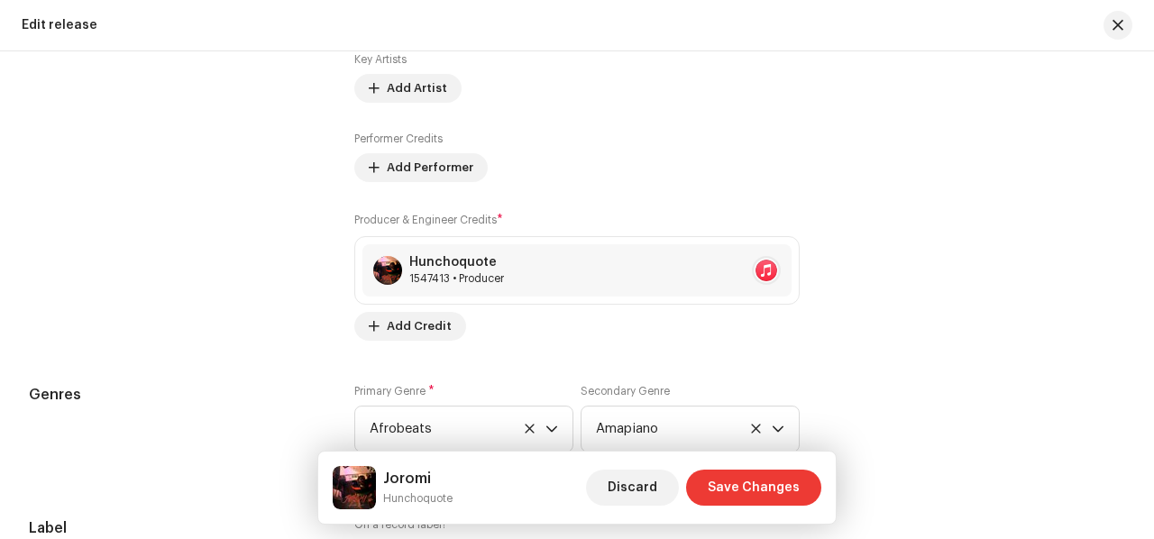
click at [755, 480] on span "Save Changes" at bounding box center [754, 488] width 92 height 36
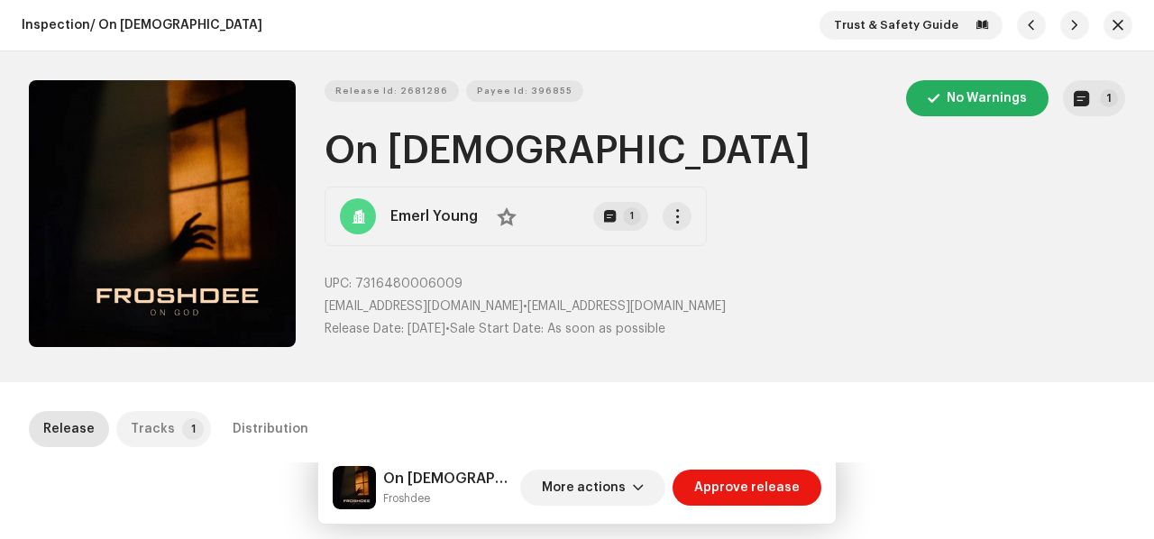
click at [182, 421] on p-badge "1" at bounding box center [193, 429] width 22 height 22
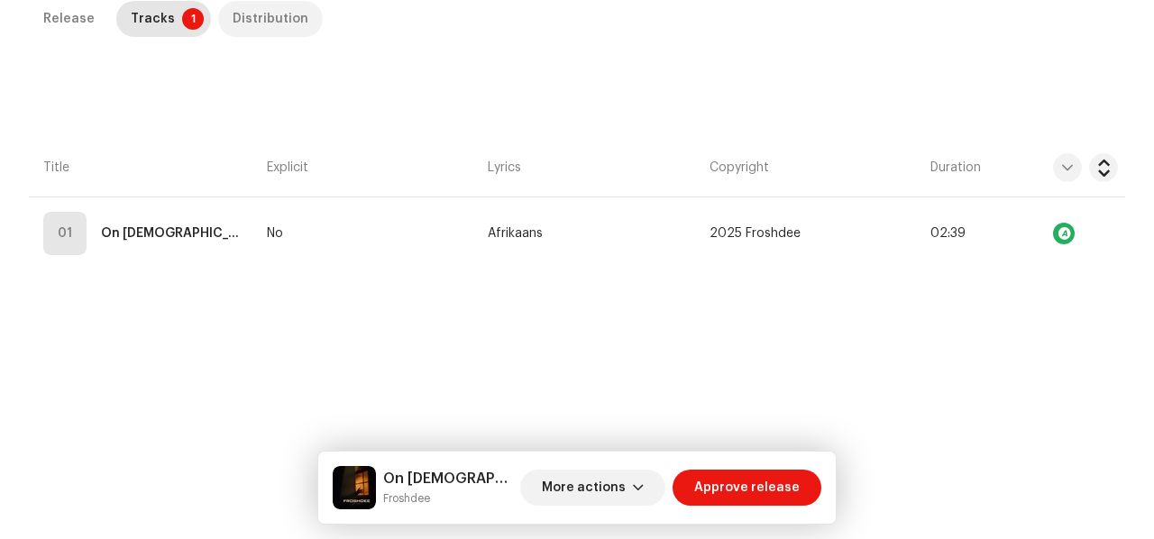
click at [251, 10] on div "Distribution" at bounding box center [271, 19] width 76 height 36
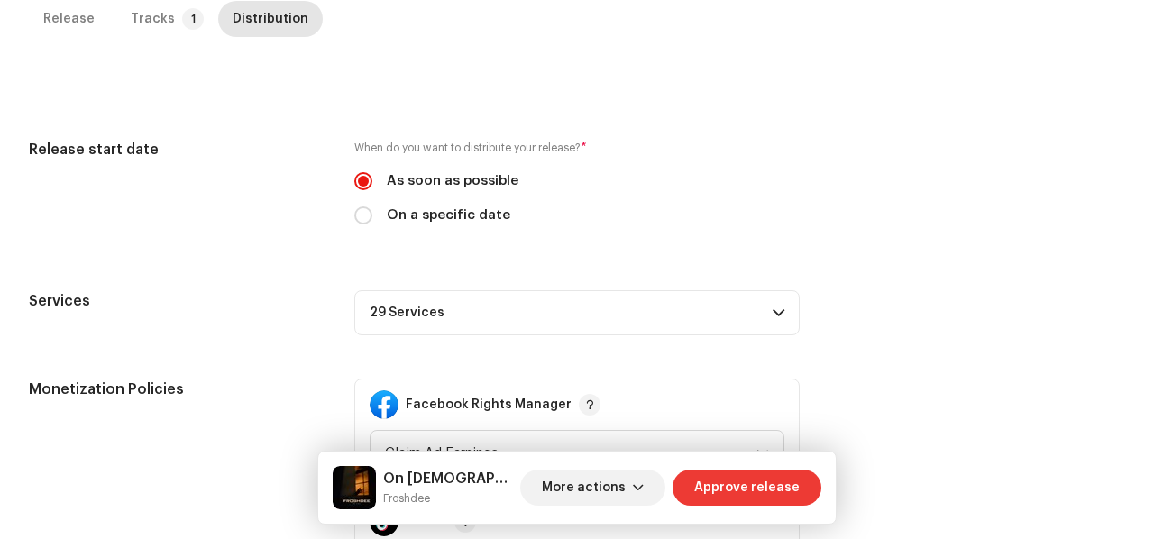
click at [717, 502] on span "Approve release" at bounding box center [746, 488] width 105 height 36
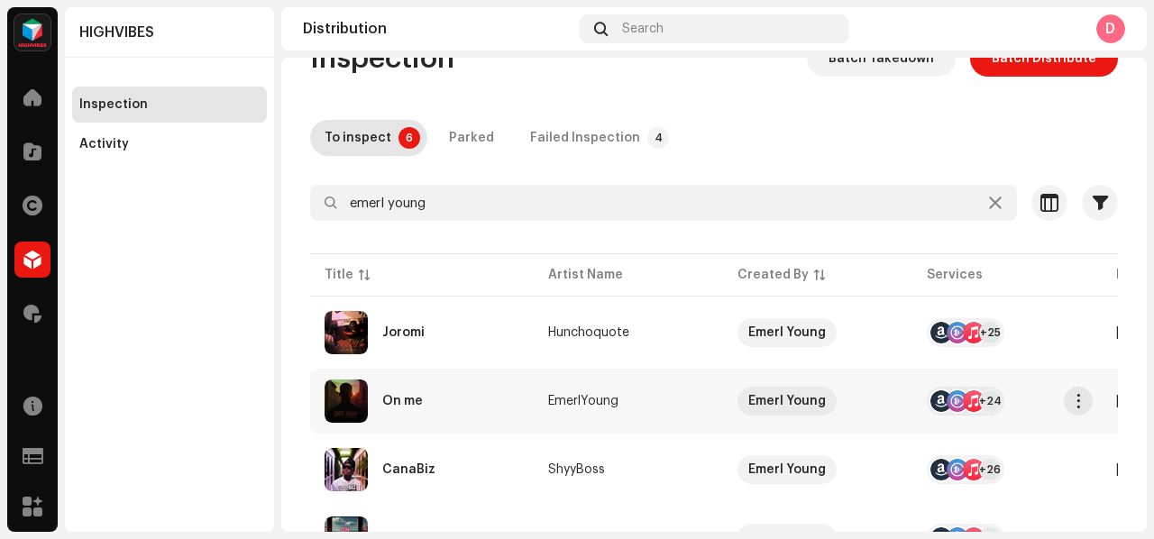
scroll to position [48, 0]
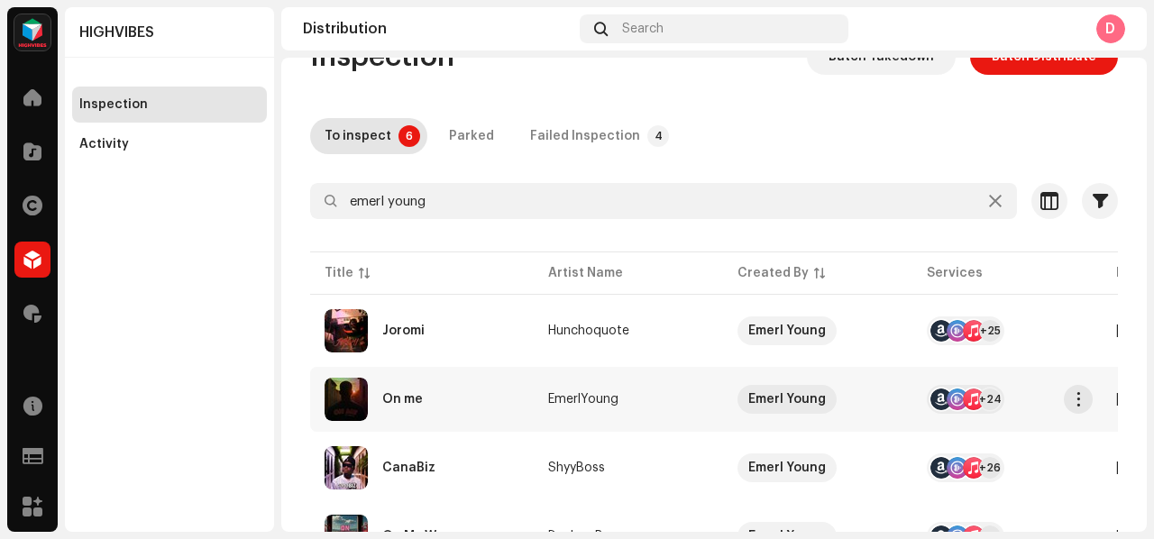
click at [445, 468] on div "CanaBiz" at bounding box center [421, 467] width 195 height 43
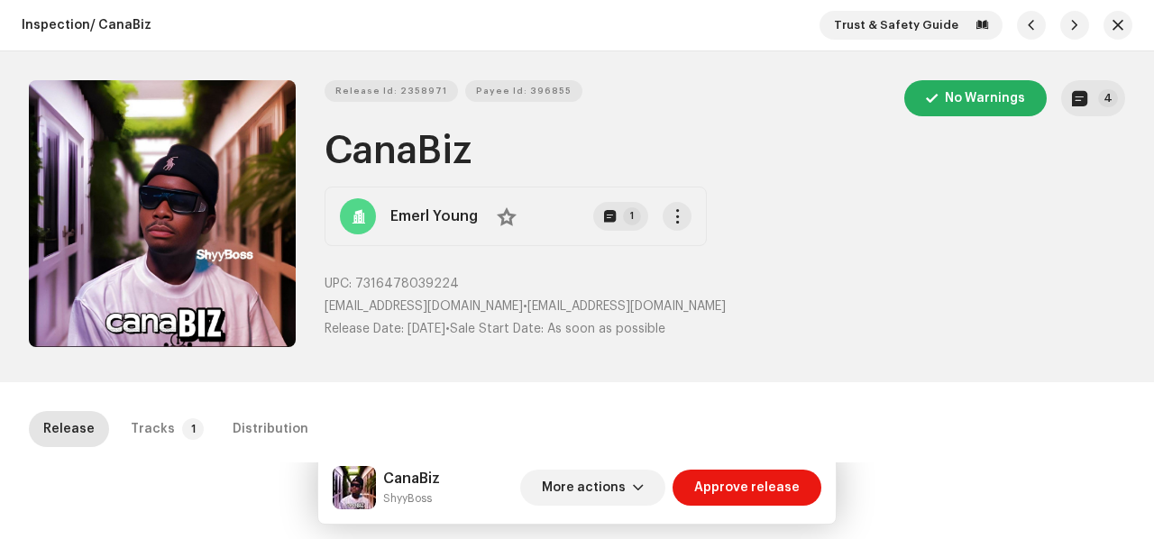
click at [418, 132] on h1 "CanaBiz" at bounding box center [724, 151] width 800 height 41
click at [406, 100] on div "Release Id: 2358971 Payee Id: 396855 No Warnings 4" at bounding box center [724, 98] width 800 height 36
click at [407, 87] on span "Release Id: 2358971" at bounding box center [391, 91] width 112 height 36
click at [422, 158] on h1 "CanaBiz" at bounding box center [724, 151] width 800 height 41
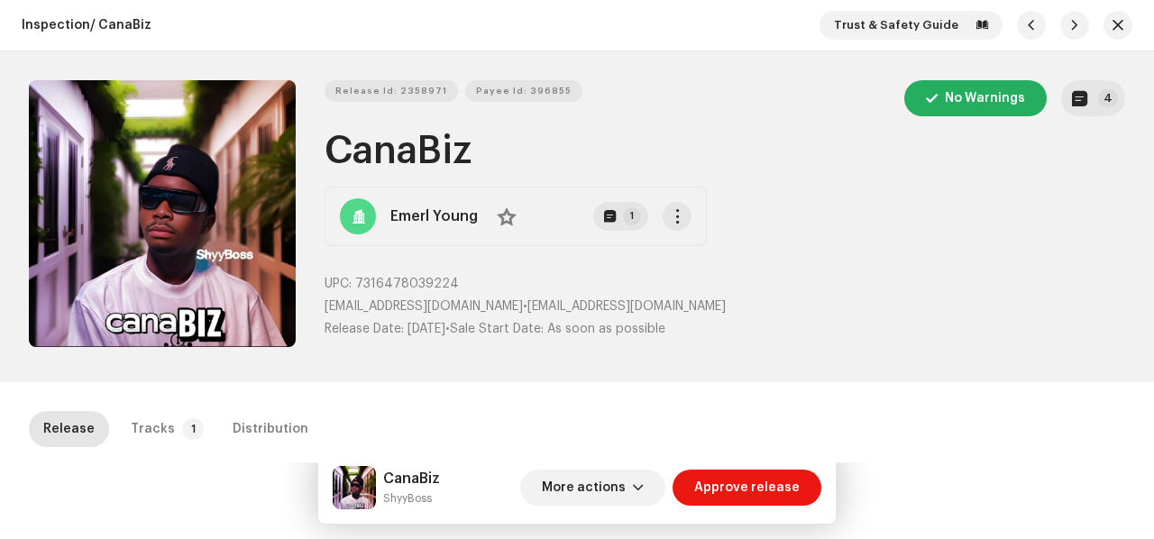
click at [422, 158] on h1 "CanaBiz" at bounding box center [724, 151] width 800 height 41
copy h1 "CanaBiz"
click at [404, 500] on small "ShyyBoss" at bounding box center [411, 498] width 57 height 18
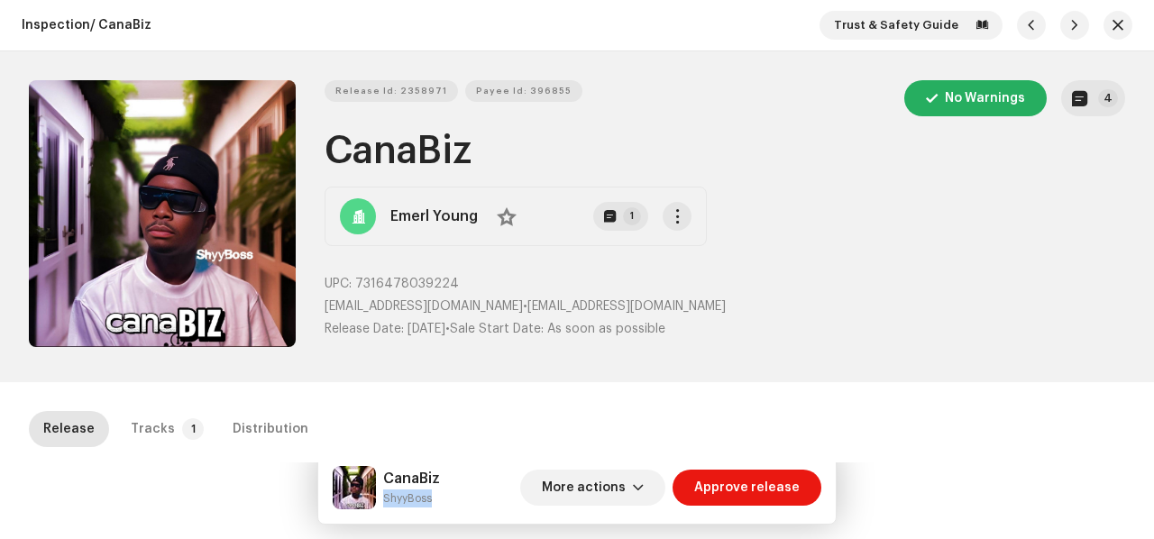
click at [404, 500] on small "ShyyBoss" at bounding box center [411, 498] width 57 height 18
copy div "ShyyBoss More actions Approve release Release Tracks 1 Distribution"
click at [422, 84] on span "Release Id: 2358971" at bounding box center [391, 91] width 112 height 36
copy div "ShyyBoss More actions Approve release Release Tracks 1 Distribution"
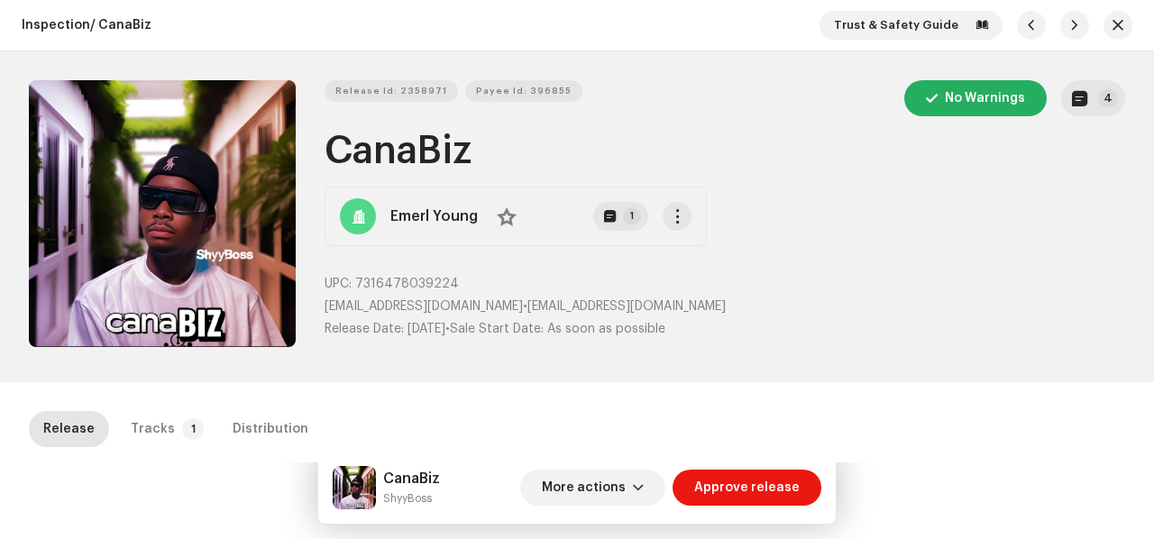
click at [379, 278] on span "7316478039224" at bounding box center [407, 284] width 104 height 13
copy span "7316478039224"
click at [163, 434] on p-tab "Tracks 1" at bounding box center [163, 429] width 95 height 36
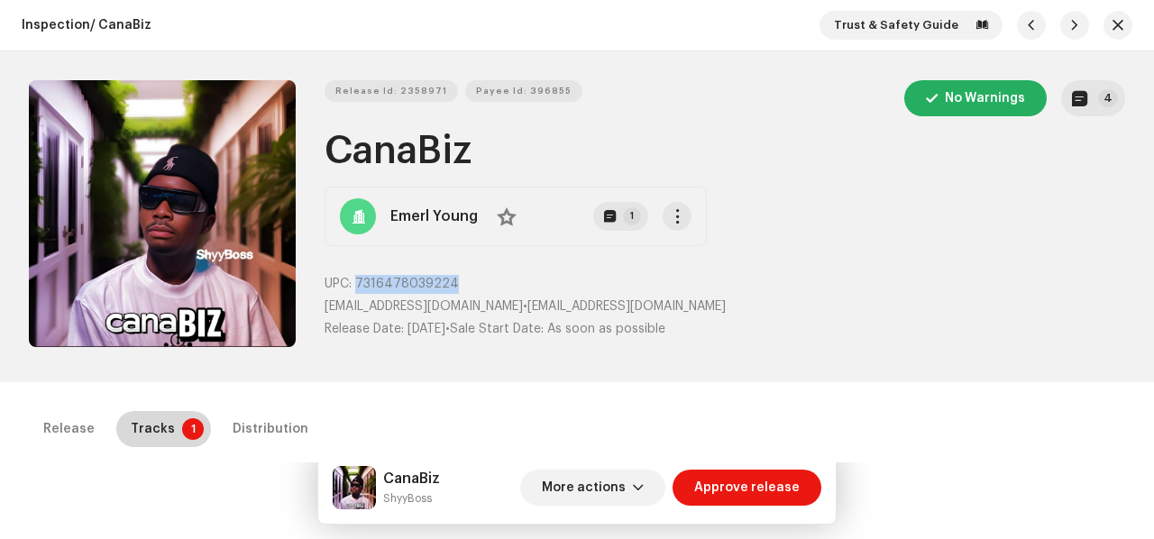
scroll to position [410, 0]
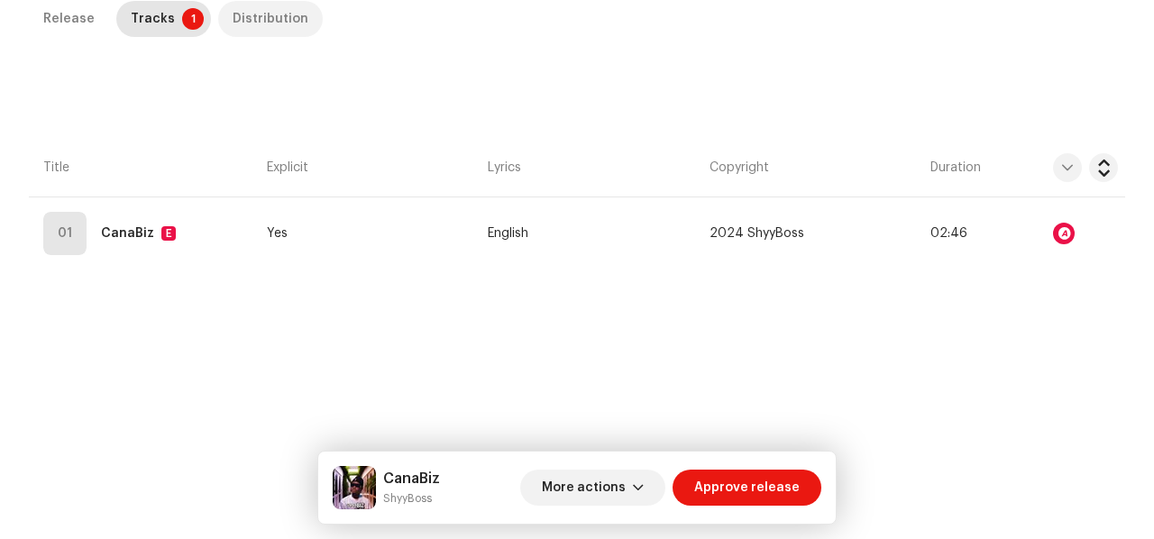
click at [279, 19] on div "Distribution" at bounding box center [271, 19] width 76 height 36
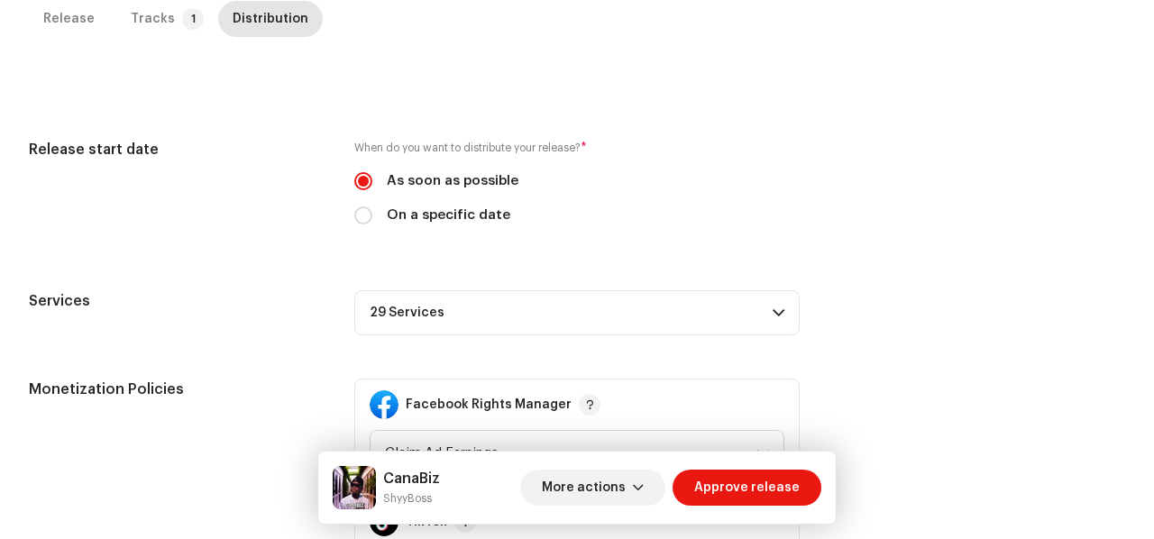
click at [485, 323] on p-accordion-header "29 Services" at bounding box center [576, 312] width 445 height 45
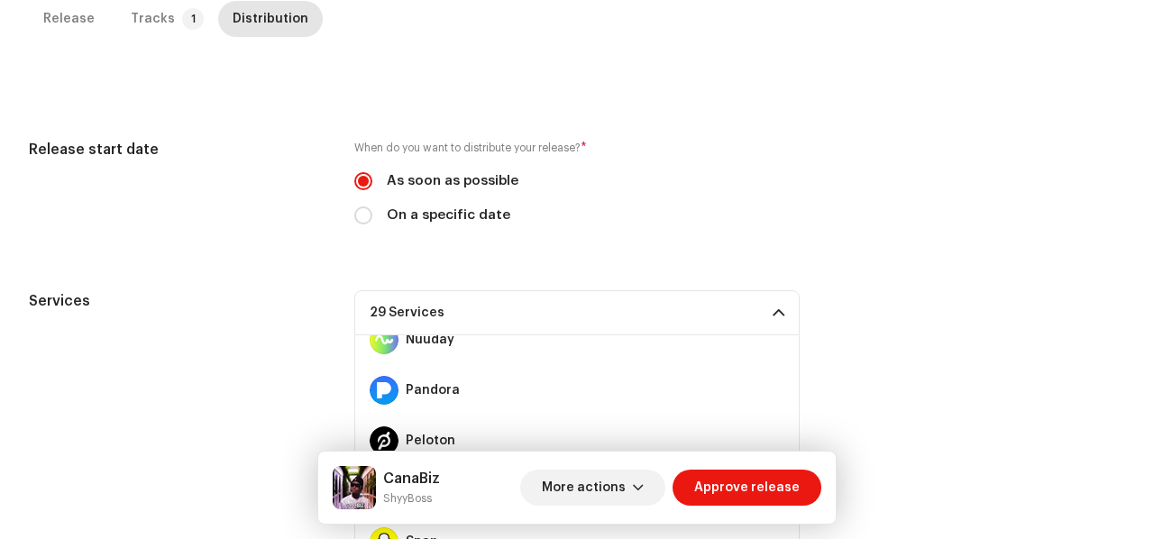
scroll to position [0, 0]
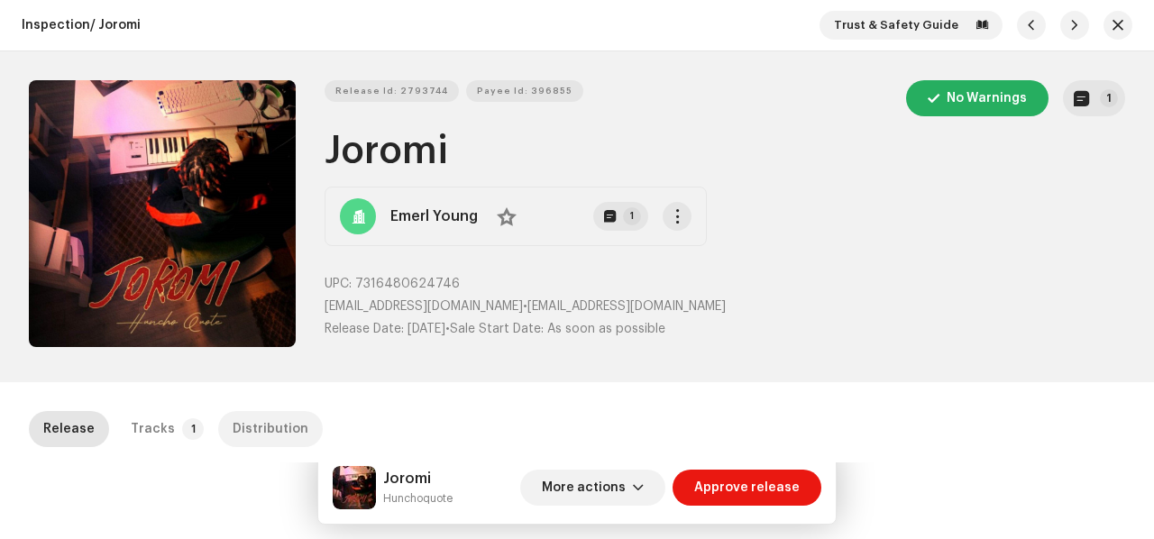
click at [245, 425] on div "Distribution" at bounding box center [271, 429] width 76 height 36
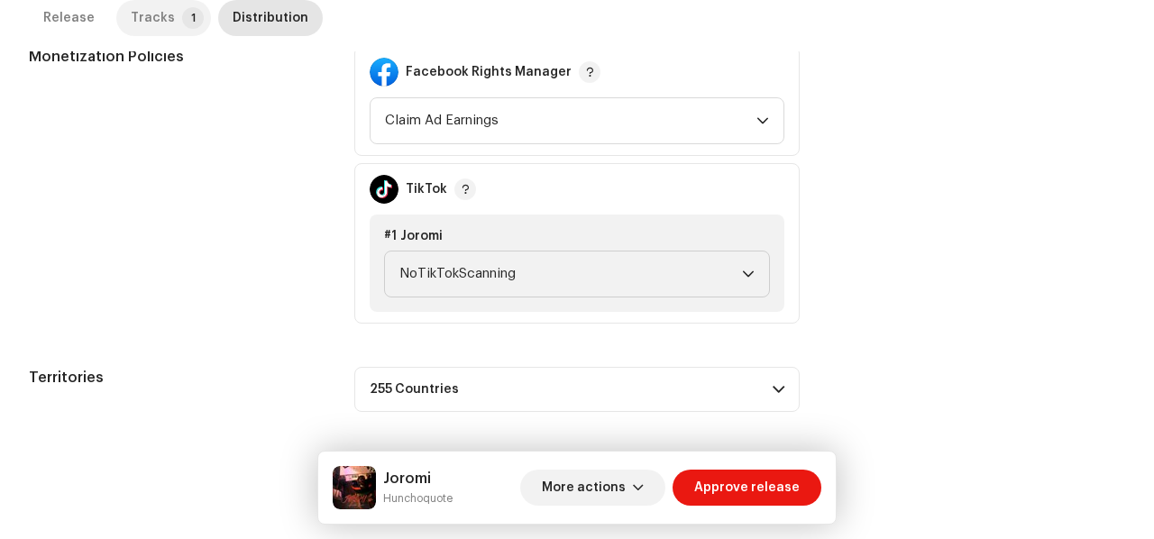
click at [160, 6] on div "Tracks" at bounding box center [153, 18] width 44 height 36
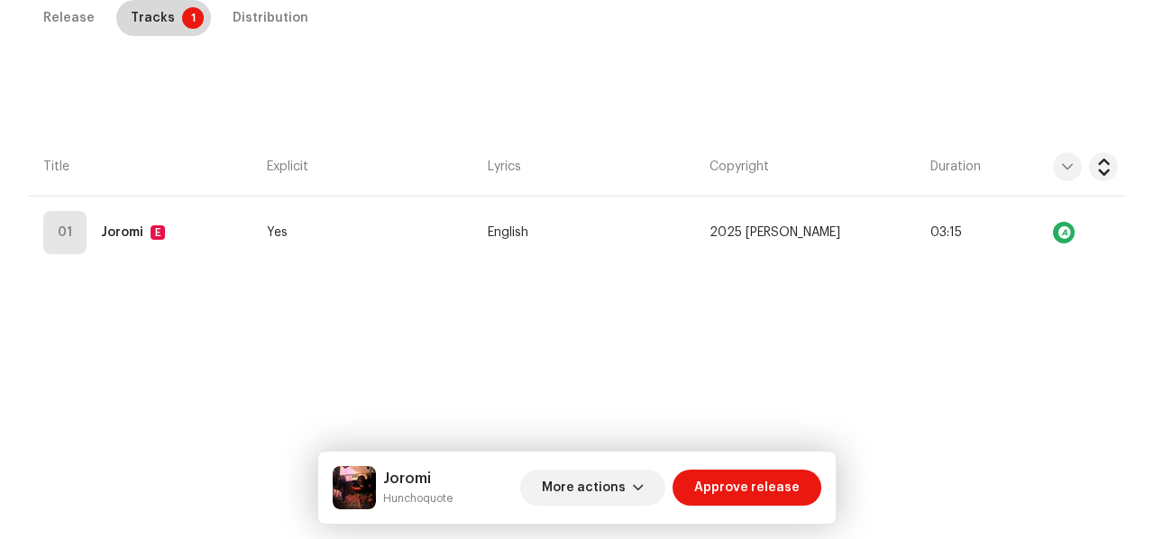
scroll to position [410, 0]
click at [233, 10] on div "Distribution" at bounding box center [271, 19] width 76 height 36
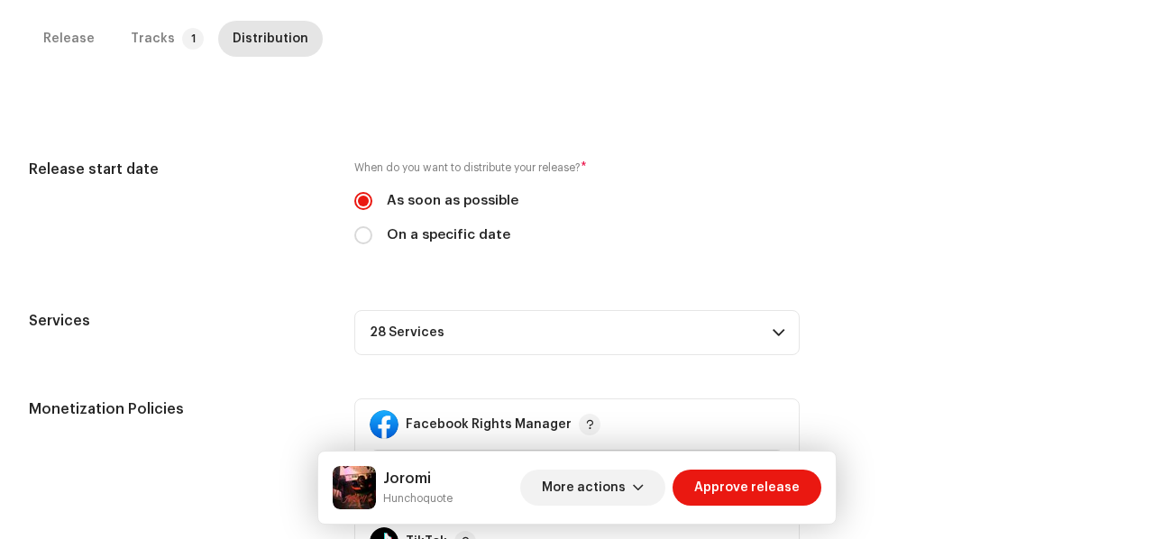
click at [402, 310] on p-accordion-header "28 Services" at bounding box center [576, 332] width 445 height 45
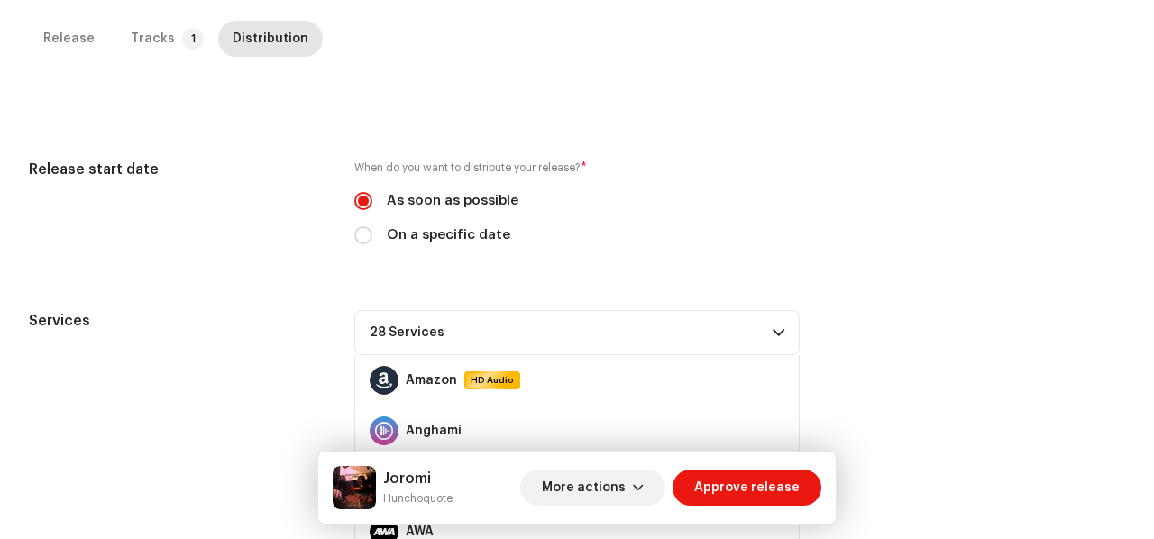
scroll to position [468, 0]
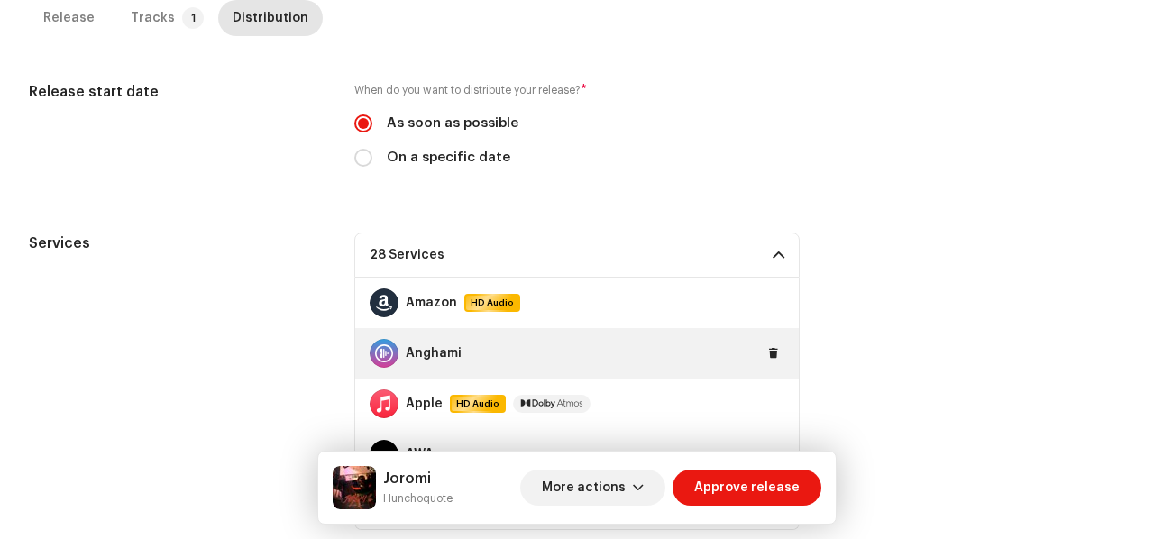
drag, startPoint x: 402, startPoint y: 253, endPoint x: 397, endPoint y: 359, distance: 105.6
click at [397, 359] on p-accordion-panel "28 Services Amazon HD Audio Anghami Apple HD Audio AWA Boomplay Deezer Facebook…" at bounding box center [576, 381] width 445 height 297
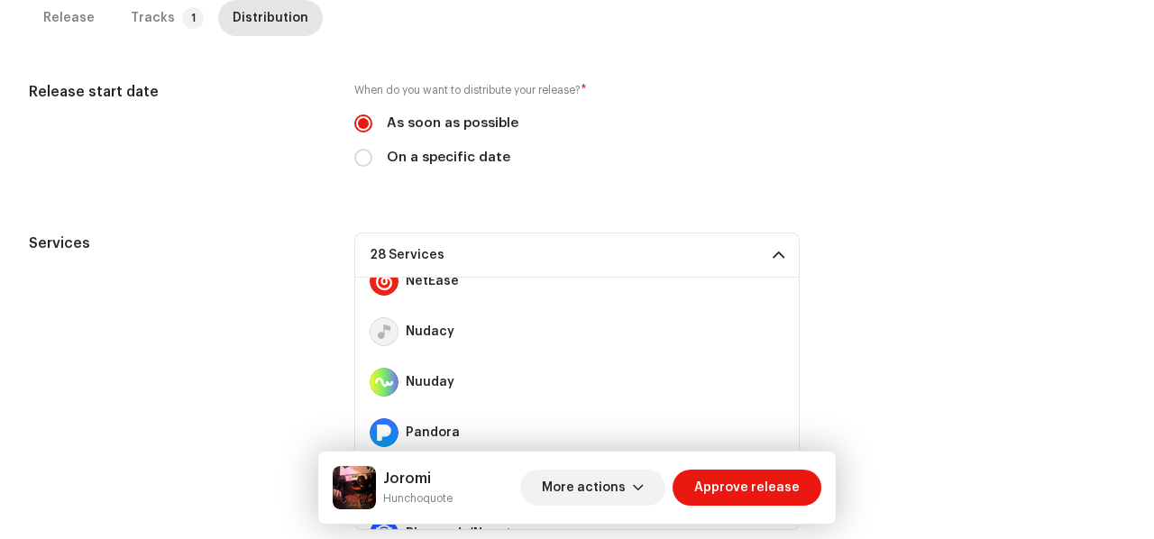
scroll to position [711, 0]
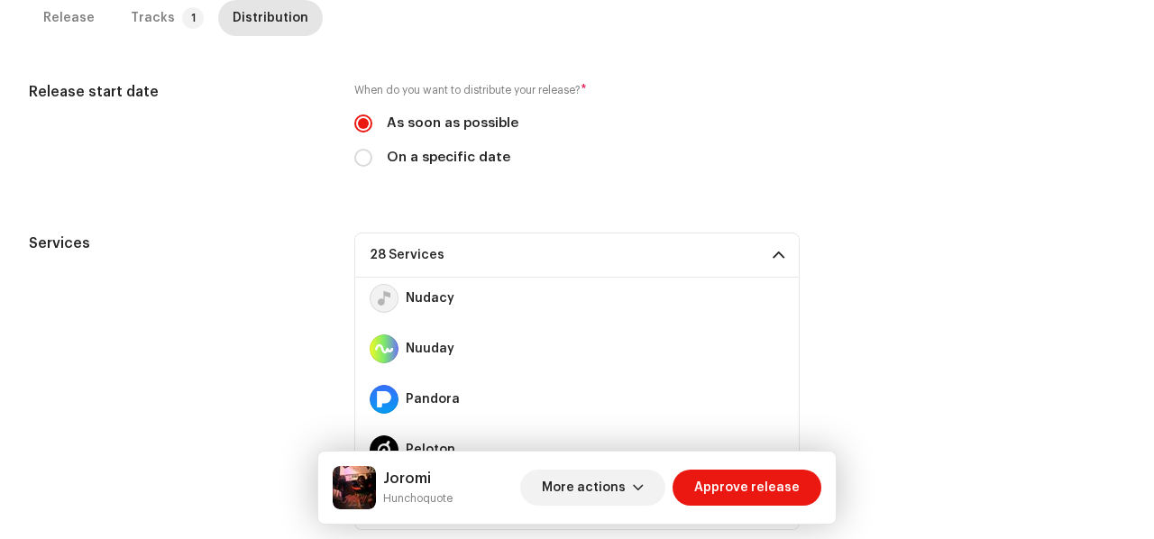
click at [744, 269] on p-accordion-header "28 Services" at bounding box center [576, 255] width 445 height 45
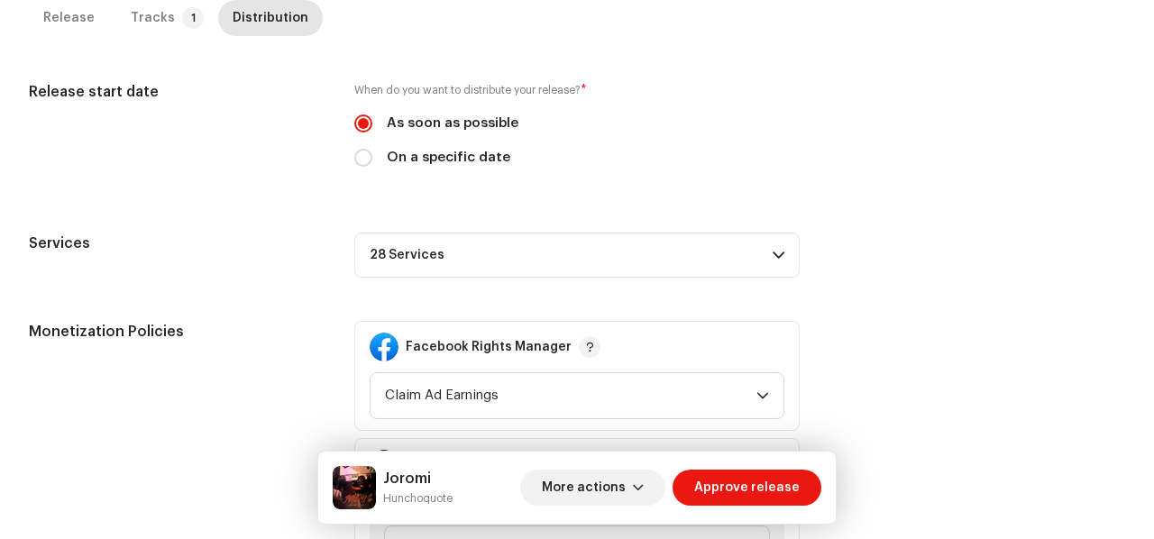
scroll to position [743, 0]
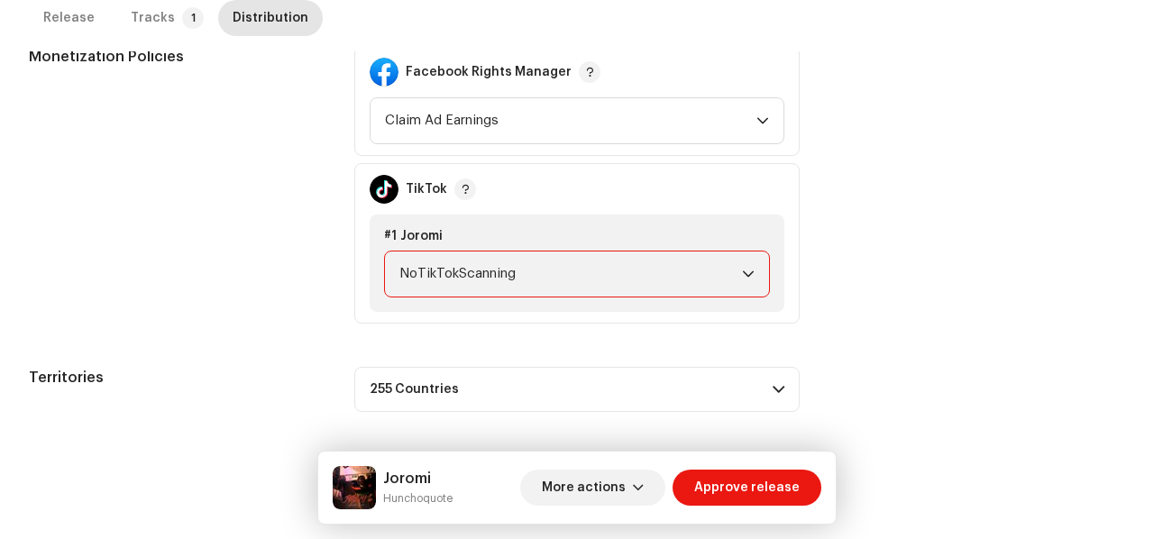
click at [520, 274] on span "NoTikTokScanning" at bounding box center [570, 273] width 342 height 45
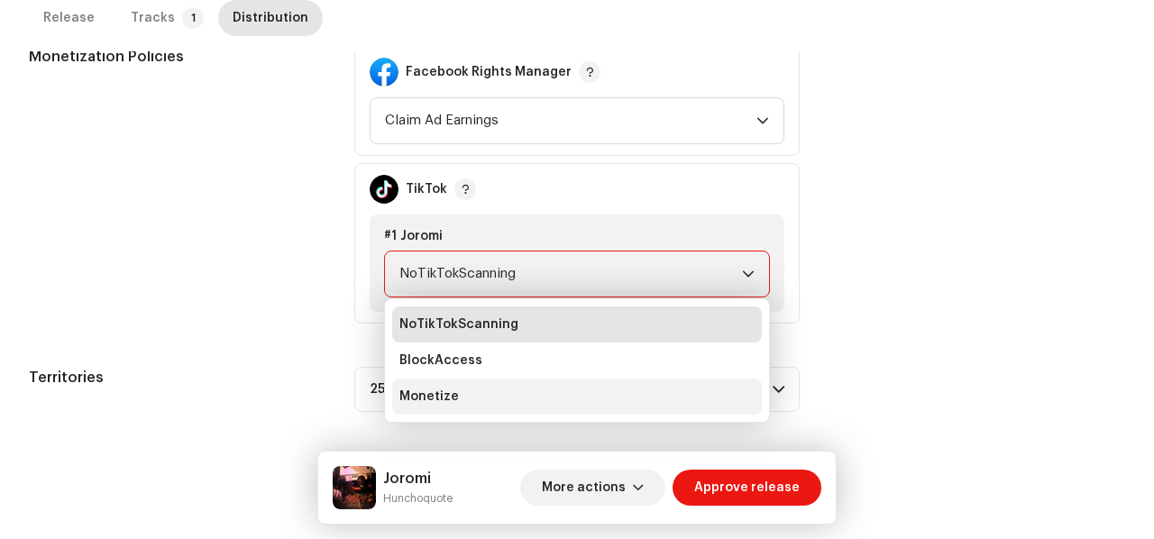
click at [472, 381] on li "Monetize" at bounding box center [577, 397] width 370 height 36
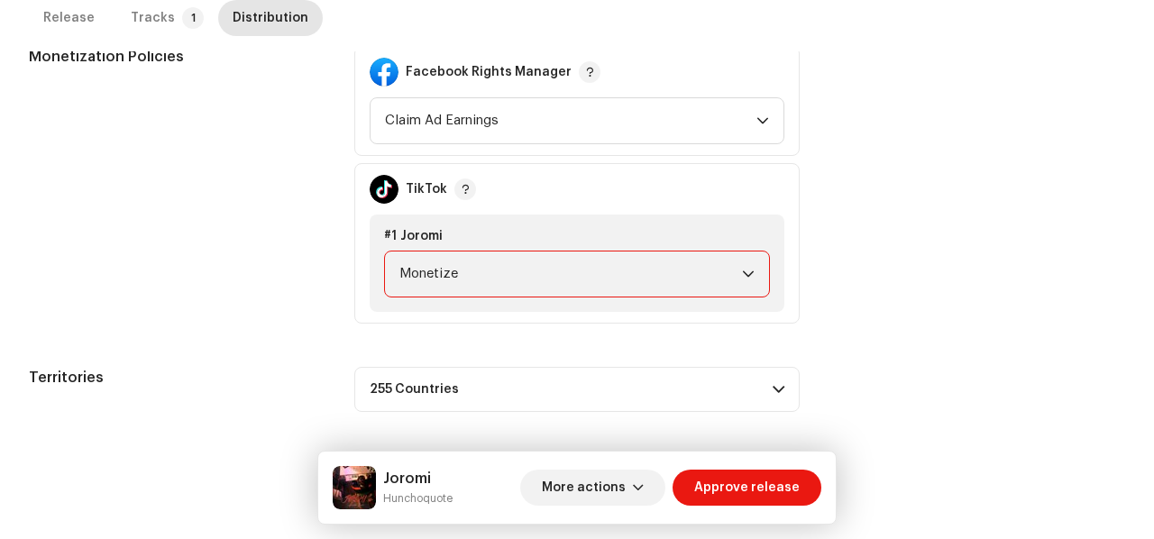
click at [406, 511] on div "Joromi Hunchoquote More actions Approve release" at bounding box center [576, 488] width 517 height 72
copy div "Hunchoquote More actions Approve release Release Tracks 1 Distribution Compilat…"
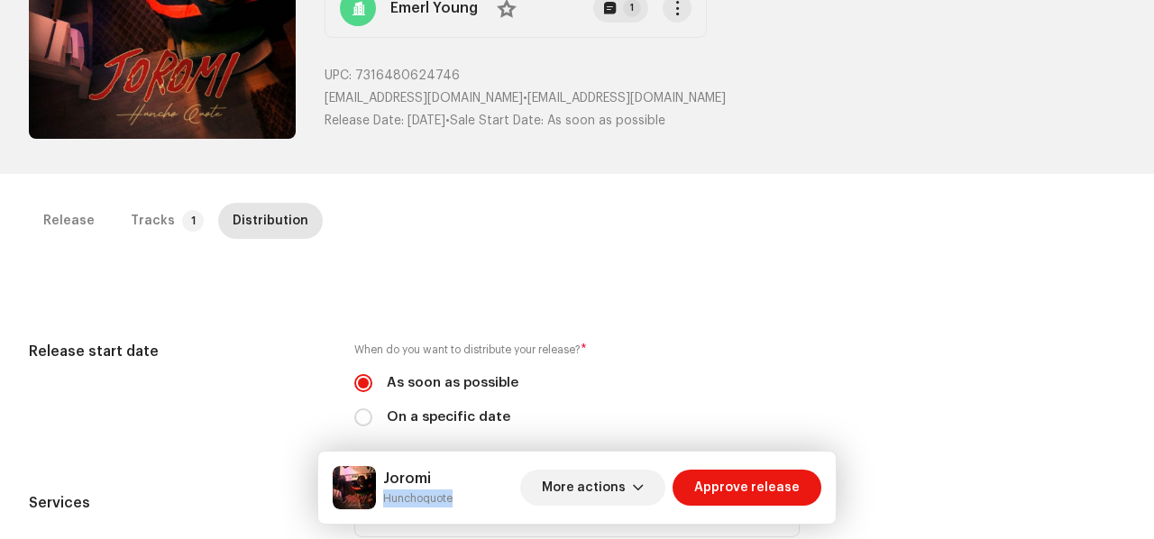
scroll to position [0, 0]
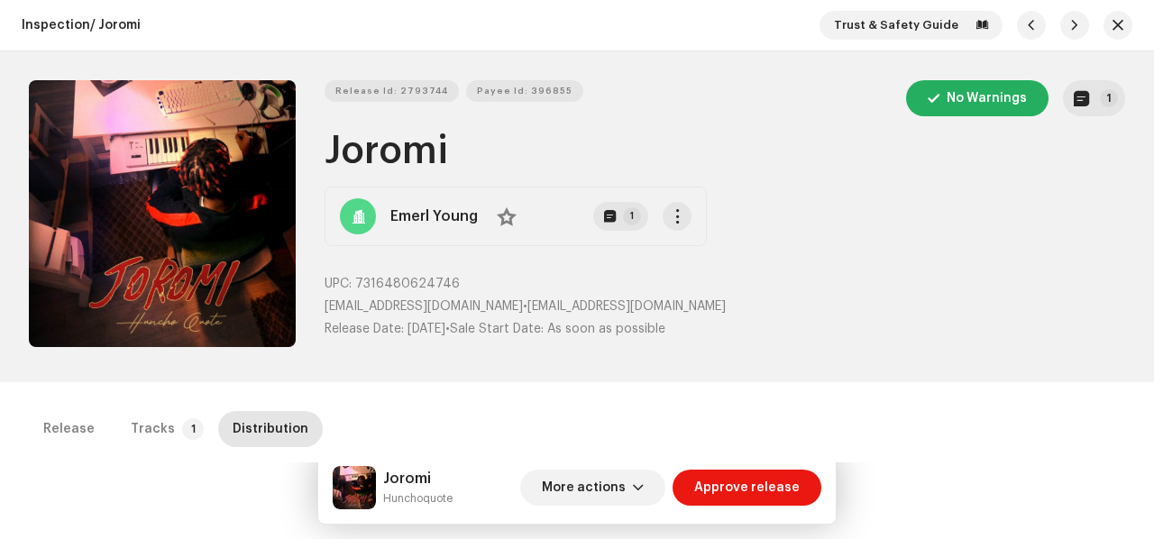
click at [368, 151] on h1 "Joromi" at bounding box center [724, 151] width 800 height 41
copy h1 "Joromi"
click at [359, 103] on div "Release Id: 2793744 Payee Id: 396855 No Warnings 1" at bounding box center [724, 98] width 800 height 36
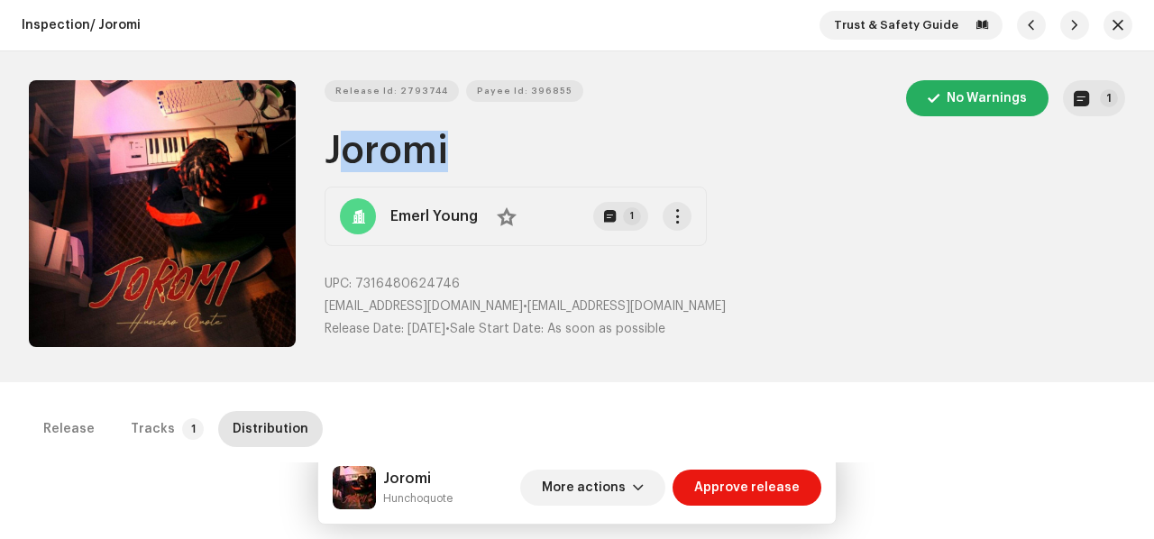
click at [359, 91] on span "Release Id: 2793744" at bounding box center [391, 91] width 113 height 36
copy h1 "Joromi"
click at [463, 78] on div "Release Id: 2793744 Payee Id: 396855 No Warnings 1 Joromi Emerl Young No 1 UPC:…" at bounding box center [577, 216] width 1154 height 331
click at [477, 80] on span "Payee Id: 396855" at bounding box center [525, 91] width 96 height 36
click at [415, 266] on div "Release Id: 2793744 Payee Id: 396855 No Warnings 1 Joromi Emerl Young No 1 UPC:…" at bounding box center [724, 216] width 800 height 273
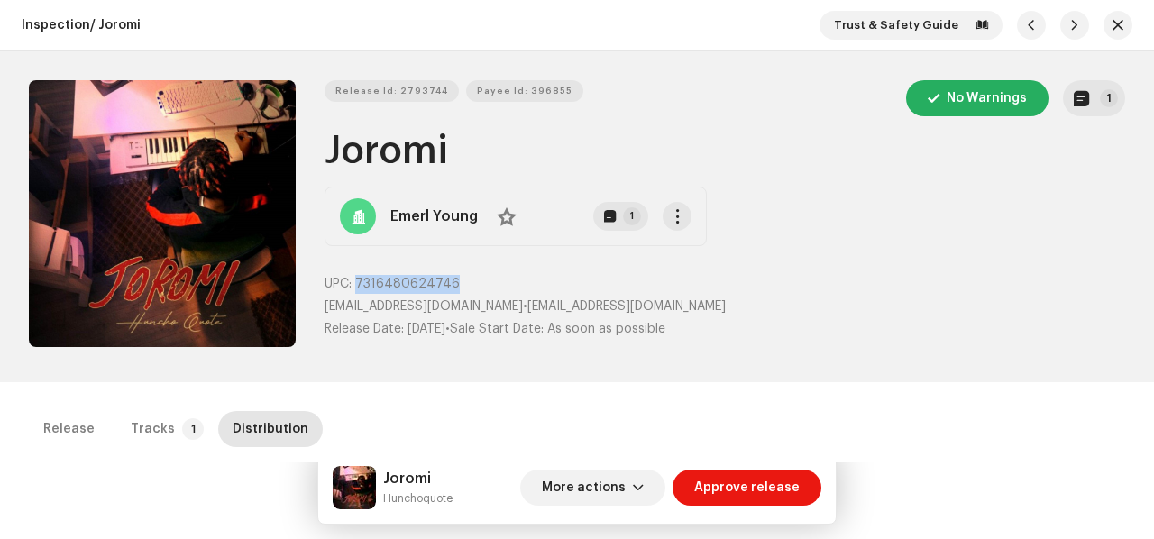
click at [415, 266] on div "Release Id: 2793744 Payee Id: 396855 No Warnings 1 Joromi Emerl Young No 1 UPC:…" at bounding box center [724, 216] width 800 height 273
copy span "7316480624746"
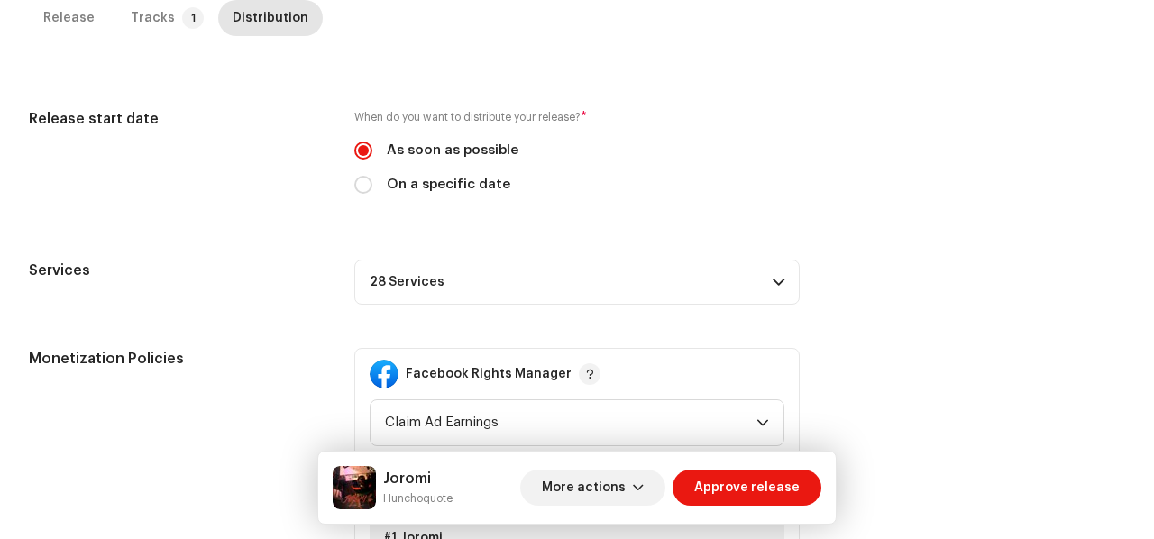
scroll to position [743, 0]
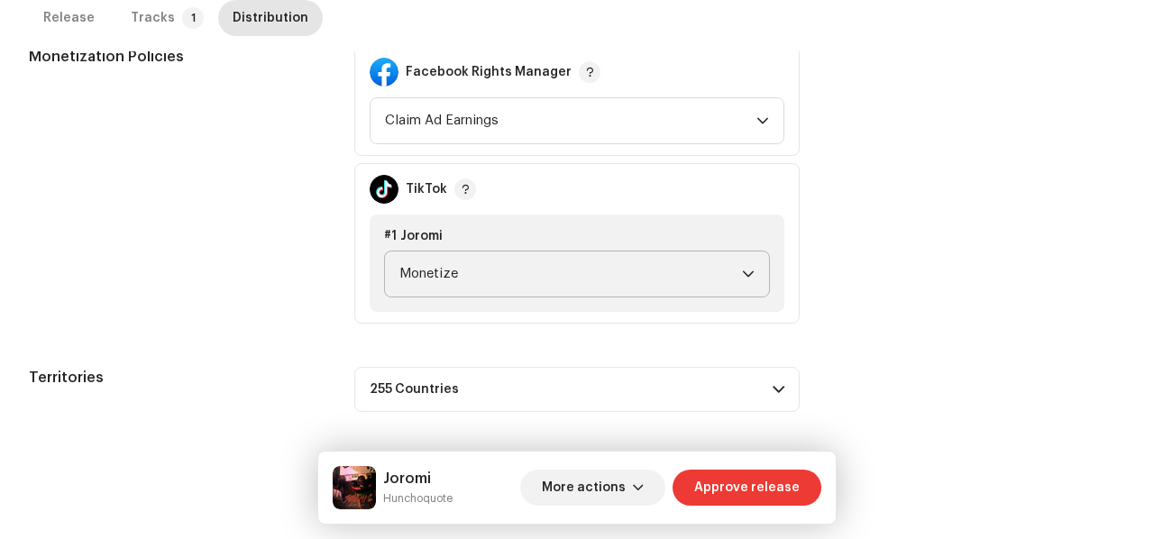
click at [768, 495] on span "Approve release" at bounding box center [746, 488] width 105 height 36
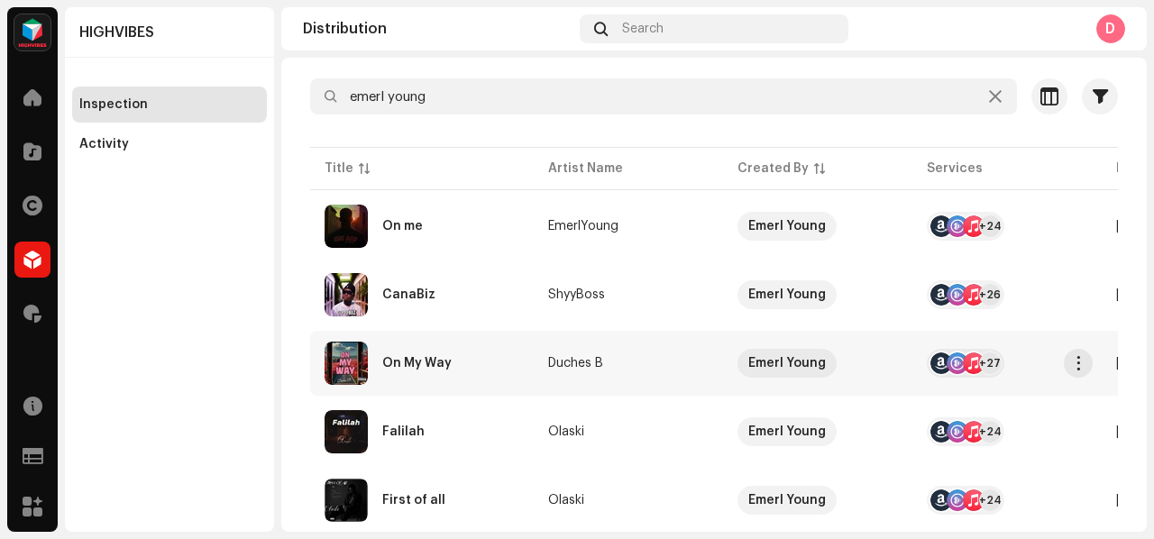
scroll to position [153, 0]
click at [470, 354] on div "On My Way" at bounding box center [421, 362] width 195 height 43
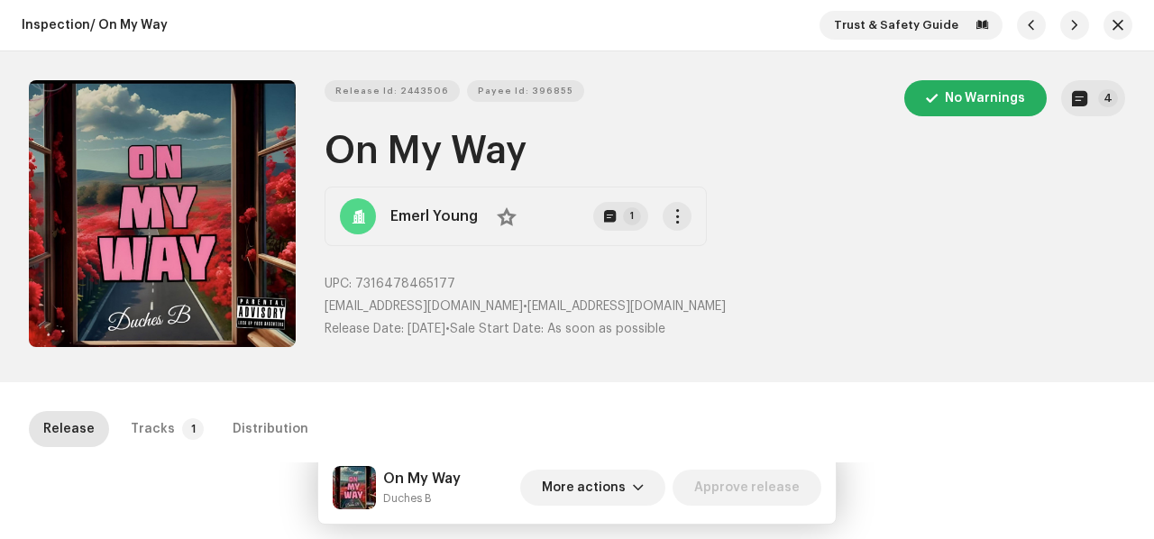
click at [388, 164] on h1 "On My Way" at bounding box center [724, 151] width 800 height 41
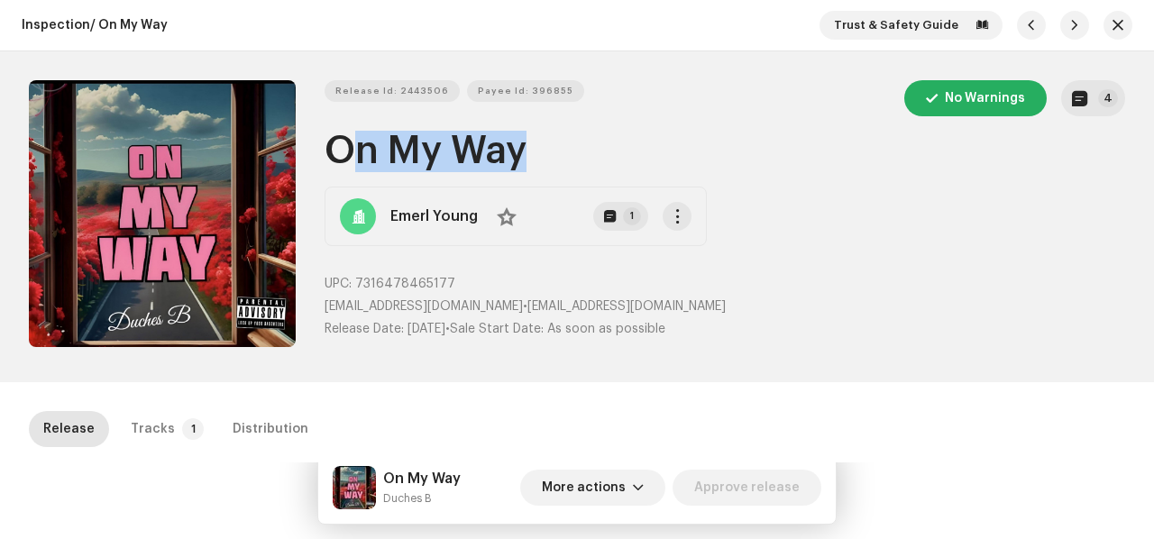
click at [388, 164] on h1 "On My Way" at bounding box center [724, 151] width 800 height 41
copy h1 "On My Way"
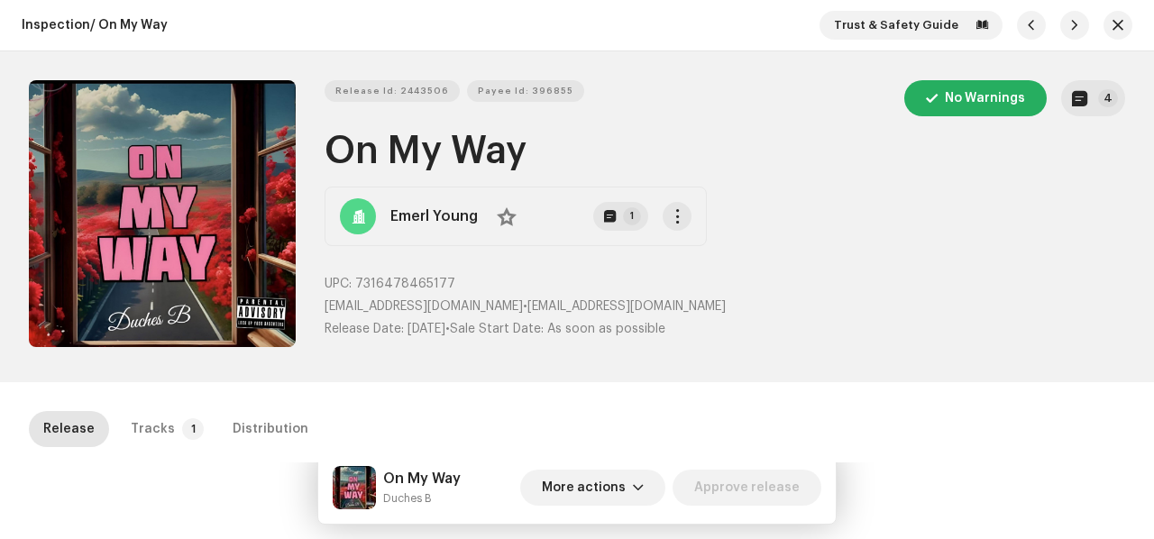
click at [425, 518] on div "On My Way Duches B More actions Approve release" at bounding box center [576, 488] width 517 height 72
copy div "Duches B More actions Approve release Release Tracks 1 Distribution"
click at [351, 88] on span "Release Id: 2443506" at bounding box center [392, 91] width 114 height 36
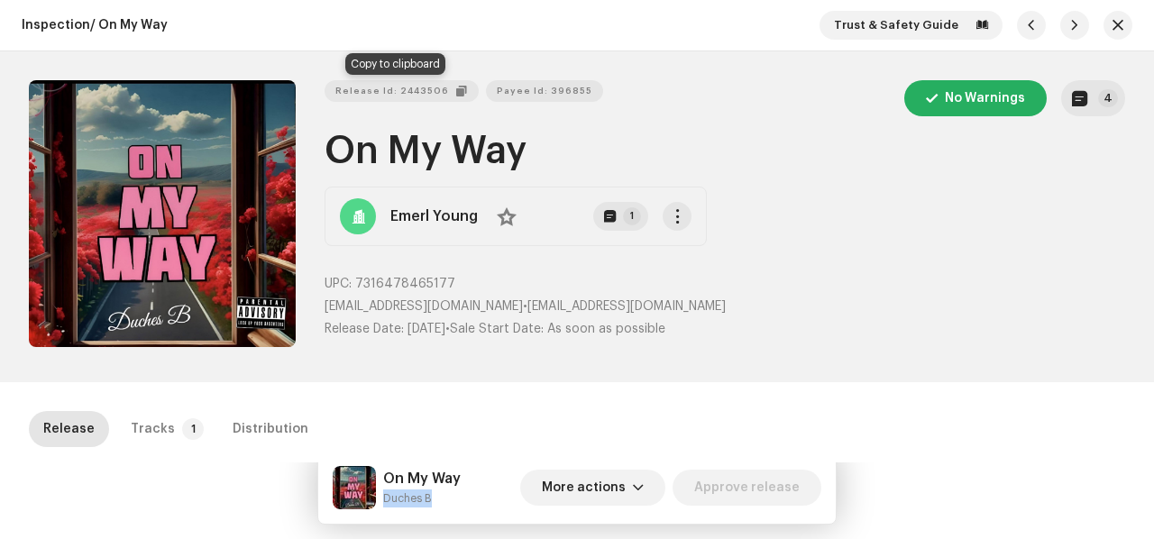
copy div "Duches B More actions Approve release Release Tracks 1 Distribution"
click at [690, 221] on div "Emerl Young No 1" at bounding box center [515, 216] width 382 height 59
click at [681, 221] on button "button" at bounding box center [676, 216] width 29 height 29
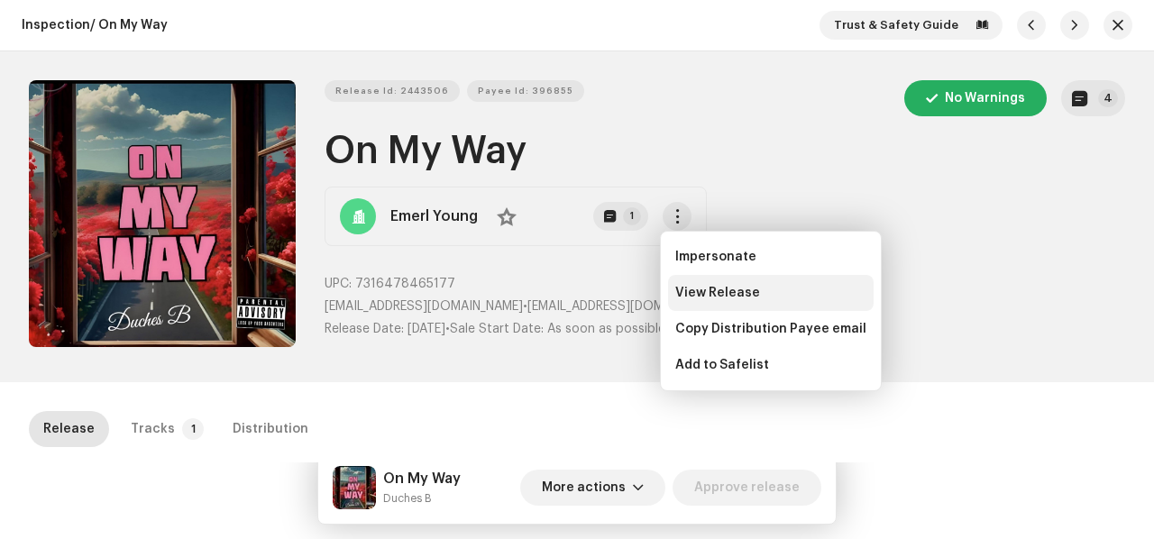
click at [692, 293] on span "View Release" at bounding box center [717, 293] width 85 height 14
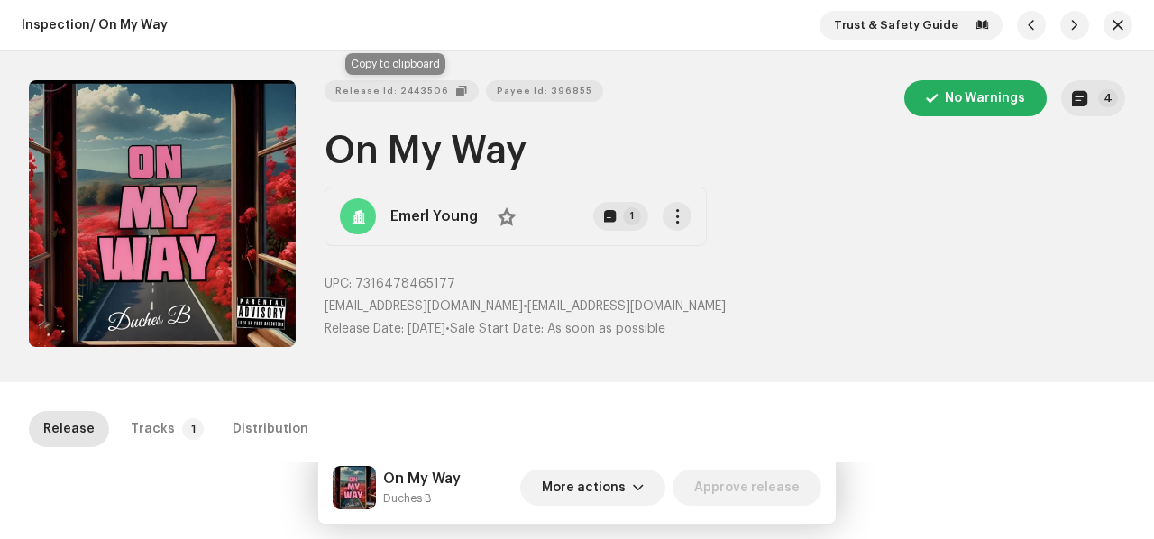
click at [406, 93] on span "Release Id: 2443506" at bounding box center [392, 91] width 114 height 36
click at [407, 297] on p "emerlyoung090@gmail.com • emerlyoung090@gmail.com" at bounding box center [724, 306] width 800 height 19
click at [413, 283] on span "7316478465177" at bounding box center [405, 284] width 100 height 13
copy span "7316478465177"
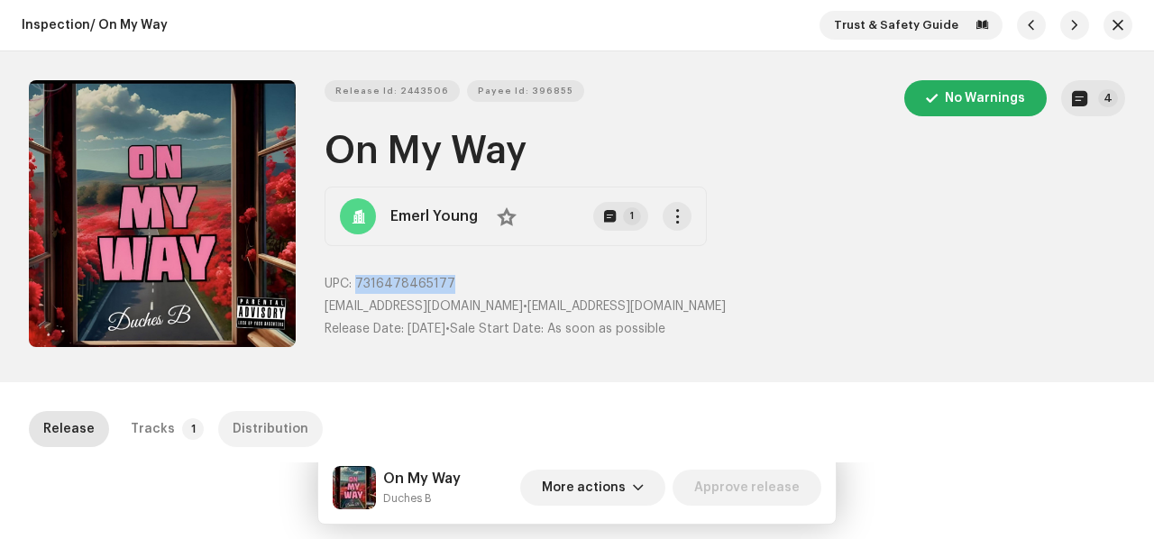
click at [273, 430] on div "Distribution" at bounding box center [271, 429] width 76 height 36
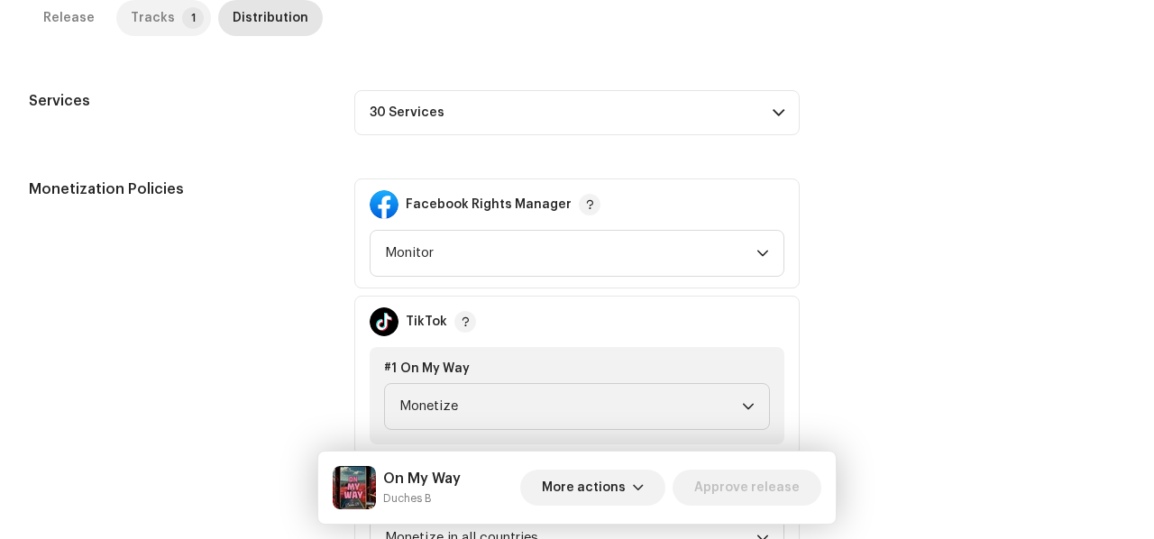
click at [168, 23] on p-tab "Tracks 1" at bounding box center [163, 18] width 95 height 36
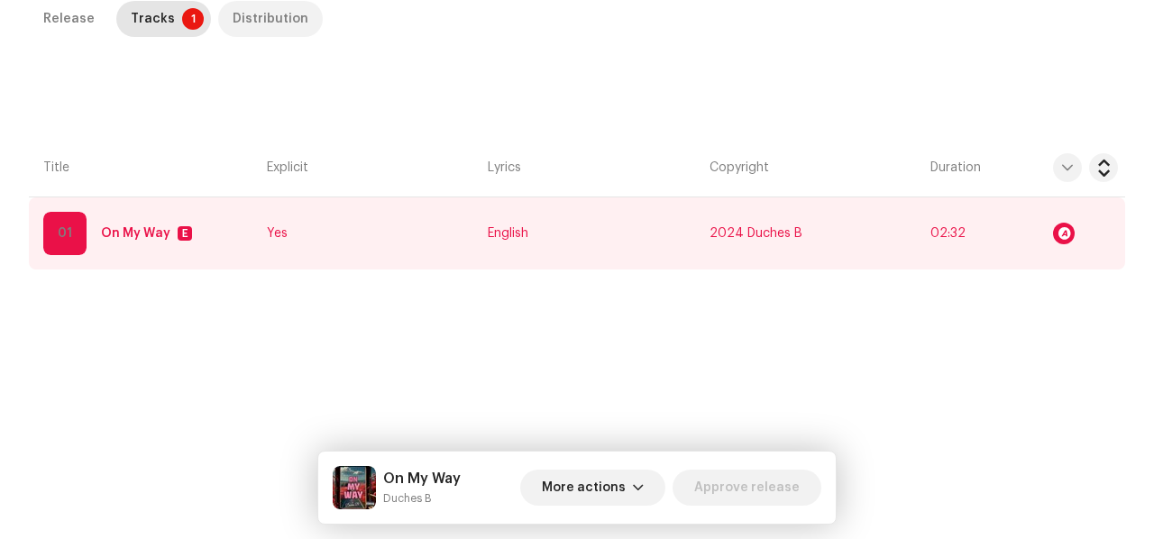
click at [250, 16] on div "Distribution" at bounding box center [271, 19] width 76 height 36
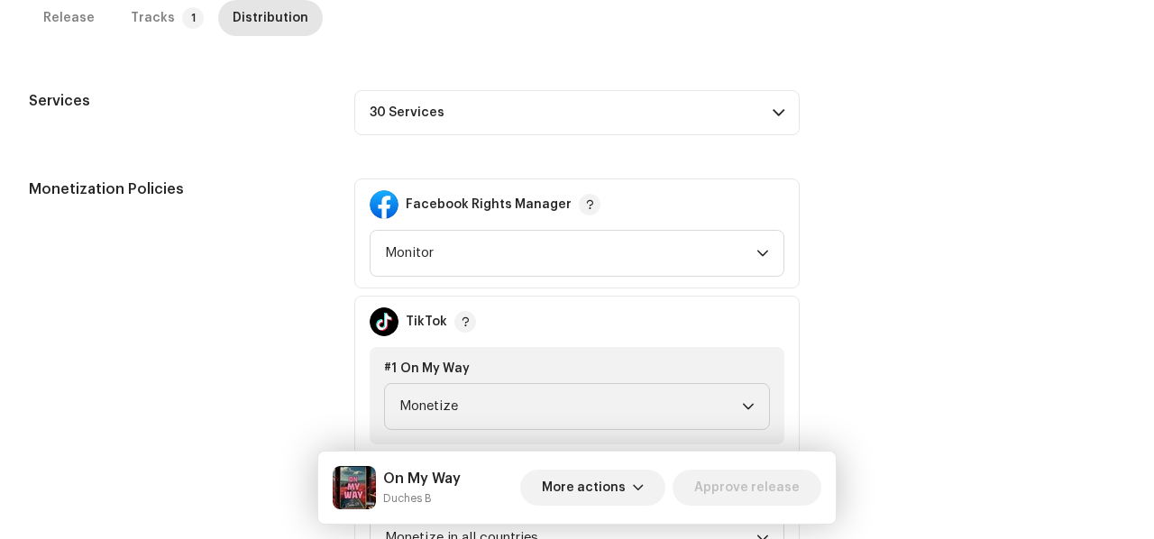
scroll to position [611, 0]
click at [501, 115] on p-accordion-header "30 Services" at bounding box center [576, 111] width 445 height 45
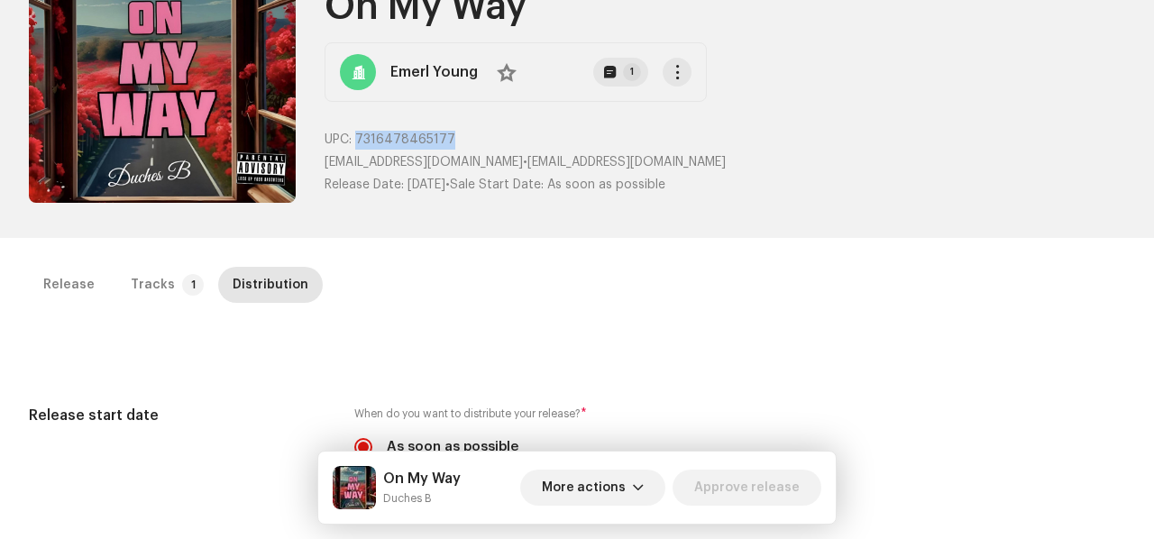
scroll to position [0, 0]
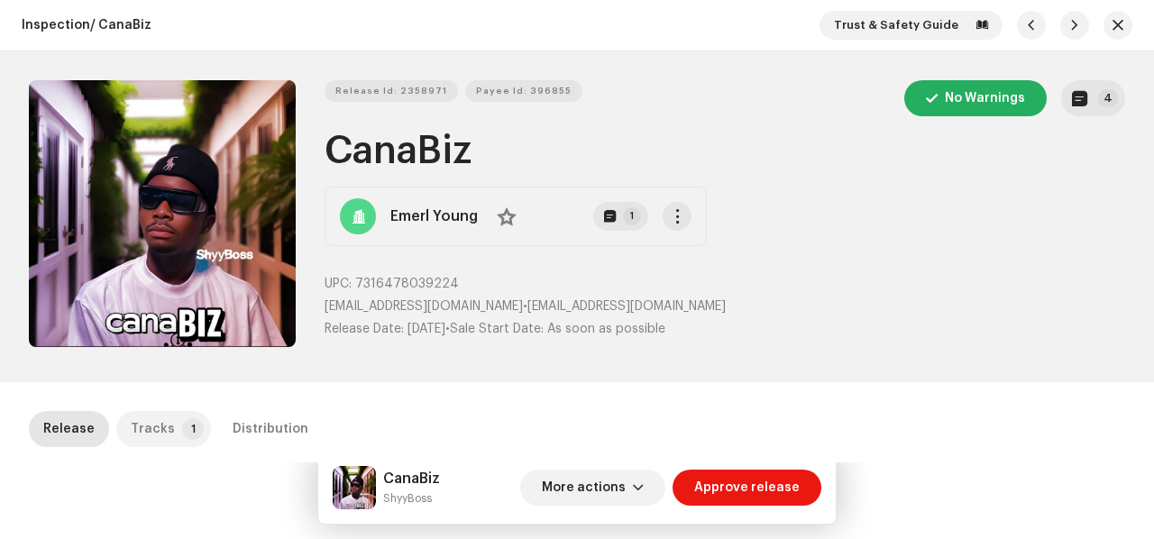
click at [182, 421] on p-badge "1" at bounding box center [193, 429] width 22 height 22
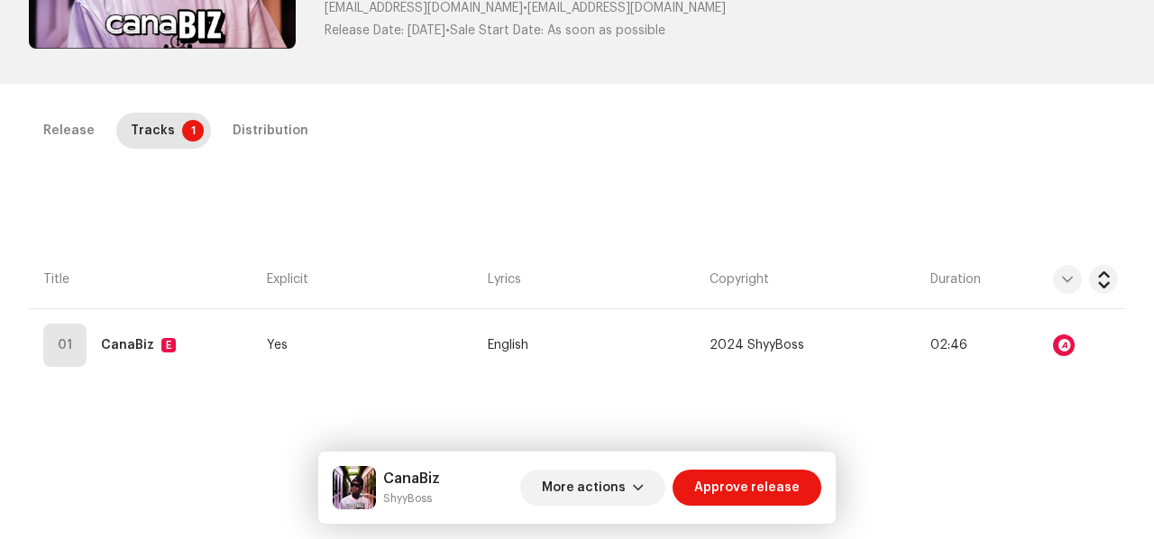
scroll to position [299, 0]
click at [270, 129] on div "Distribution" at bounding box center [271, 130] width 76 height 36
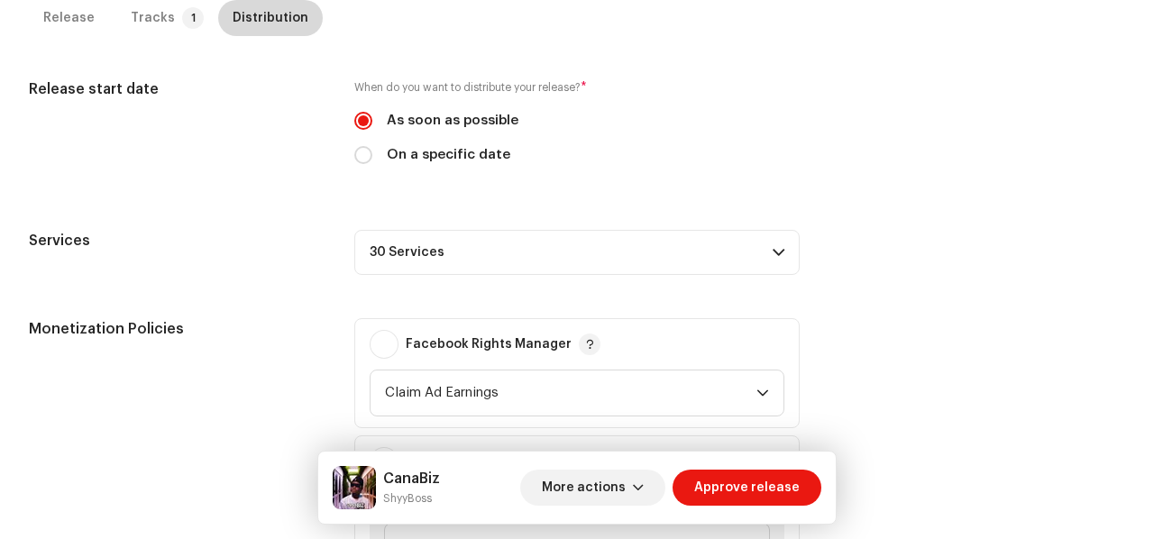
scroll to position [472, 0]
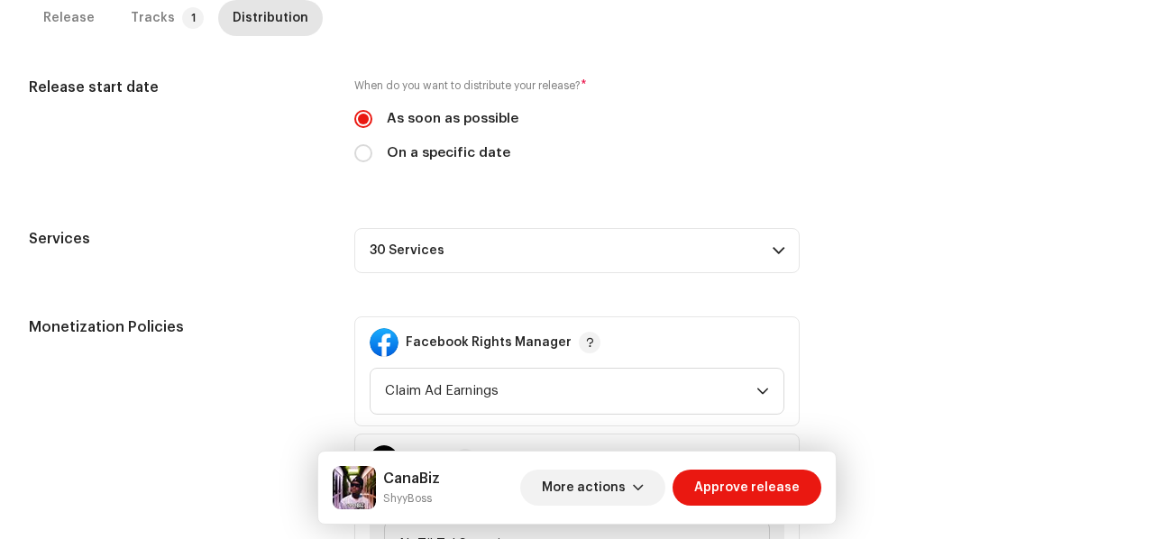
click at [773, 251] on span at bounding box center [778, 250] width 12 height 14
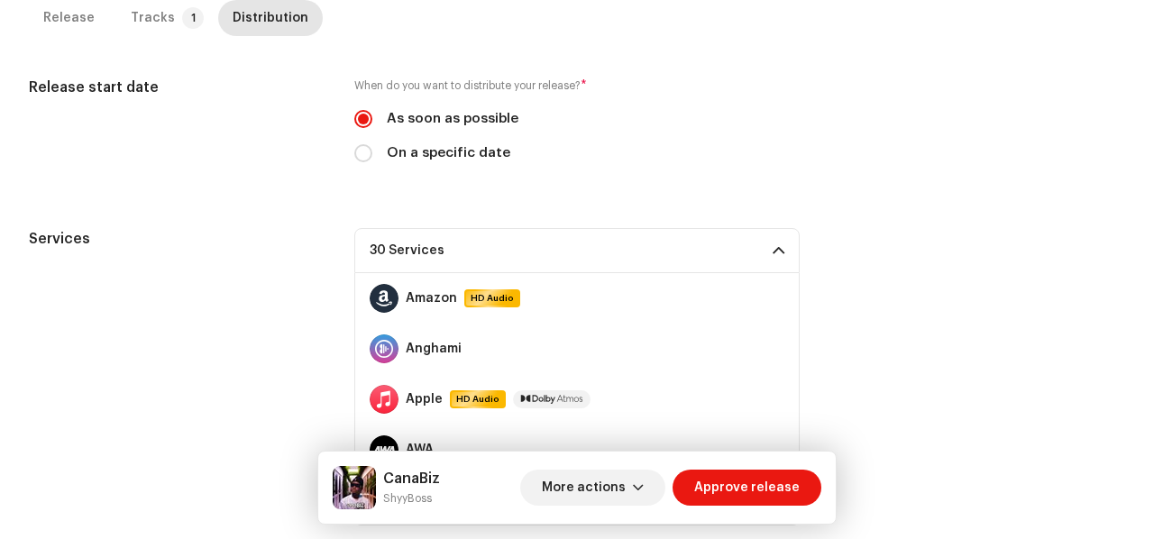
scroll to position [285, 0]
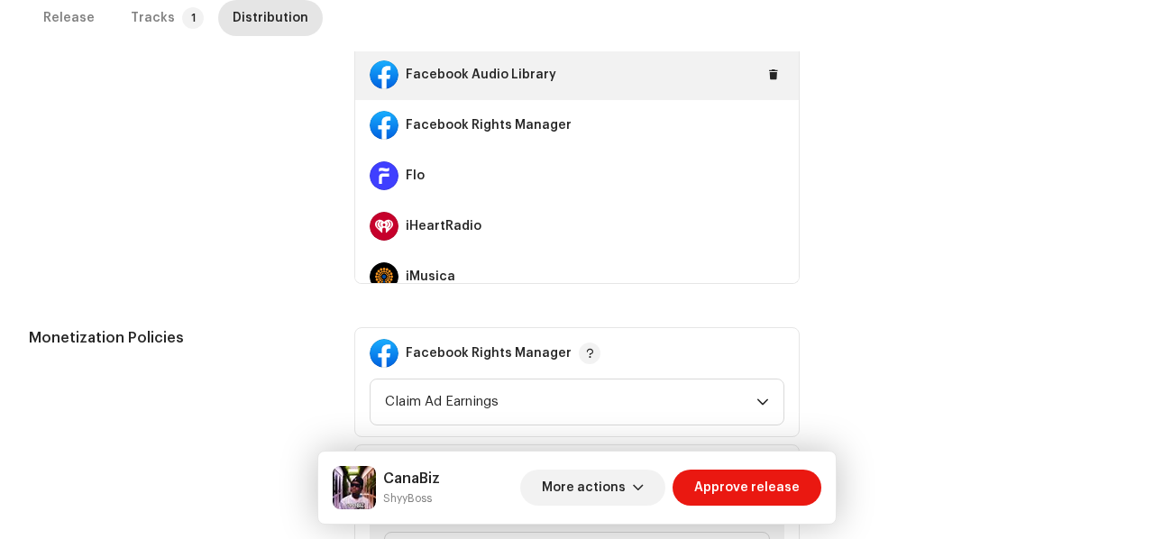
click at [755, 100] on div "Facebook Audio Library" at bounding box center [576, 75] width 443 height 50
click at [768, 82] on span at bounding box center [773, 75] width 11 height 14
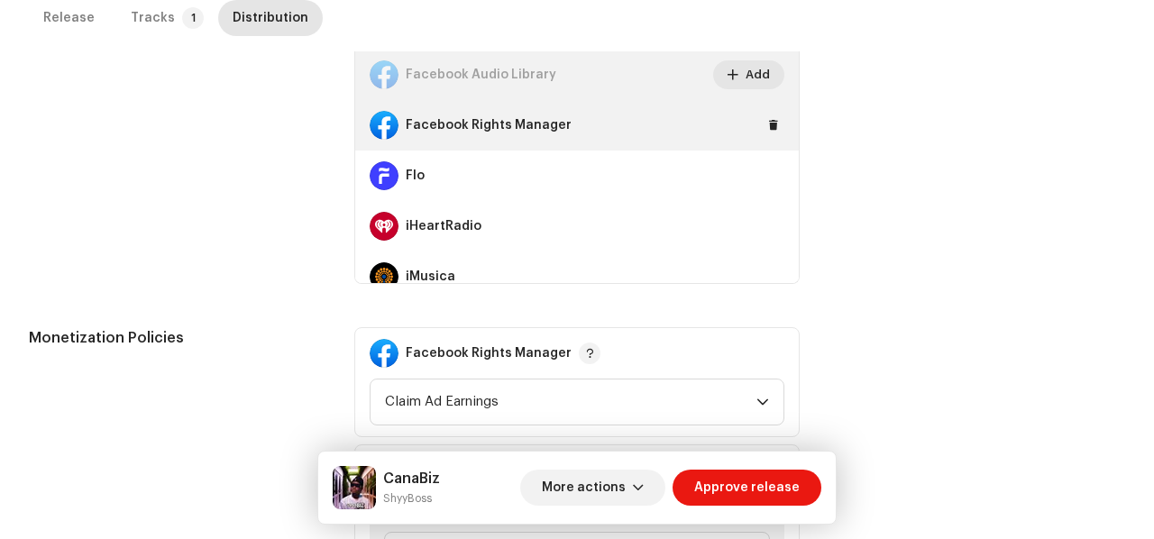
click at [767, 148] on div "Facebook Rights Manager" at bounding box center [576, 125] width 443 height 50
click at [768, 132] on span at bounding box center [773, 125] width 11 height 14
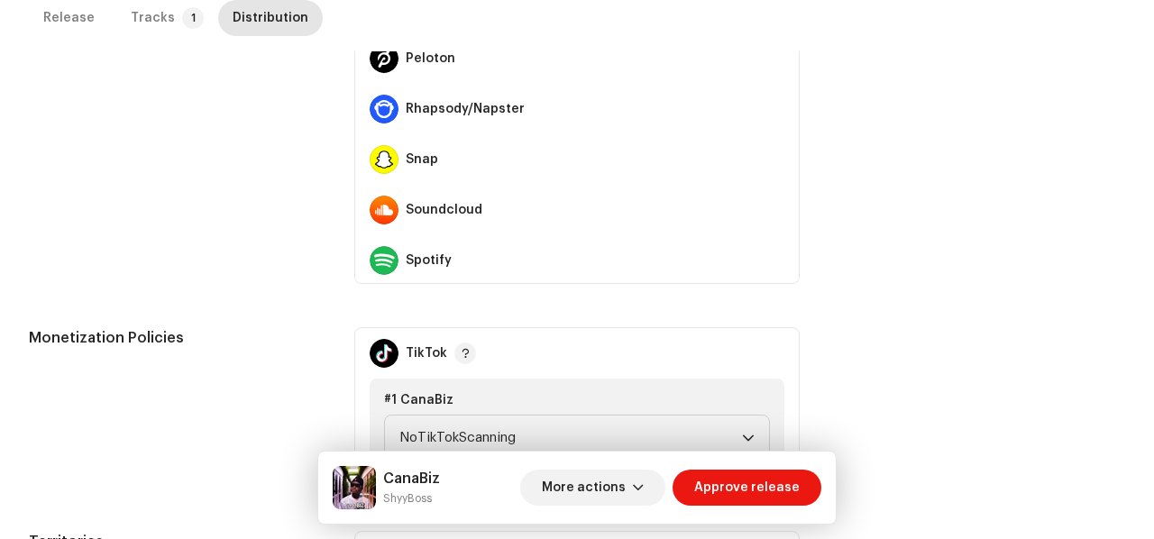
scroll to position [972, 0]
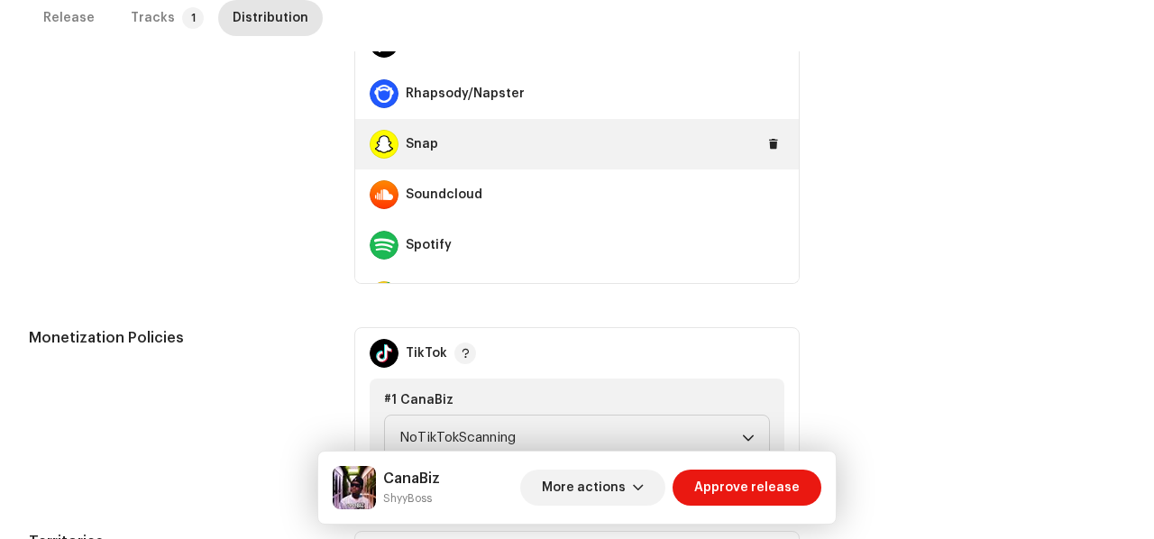
click at [773, 148] on div "Snap" at bounding box center [576, 144] width 443 height 50
click at [768, 142] on span at bounding box center [773, 144] width 11 height 14
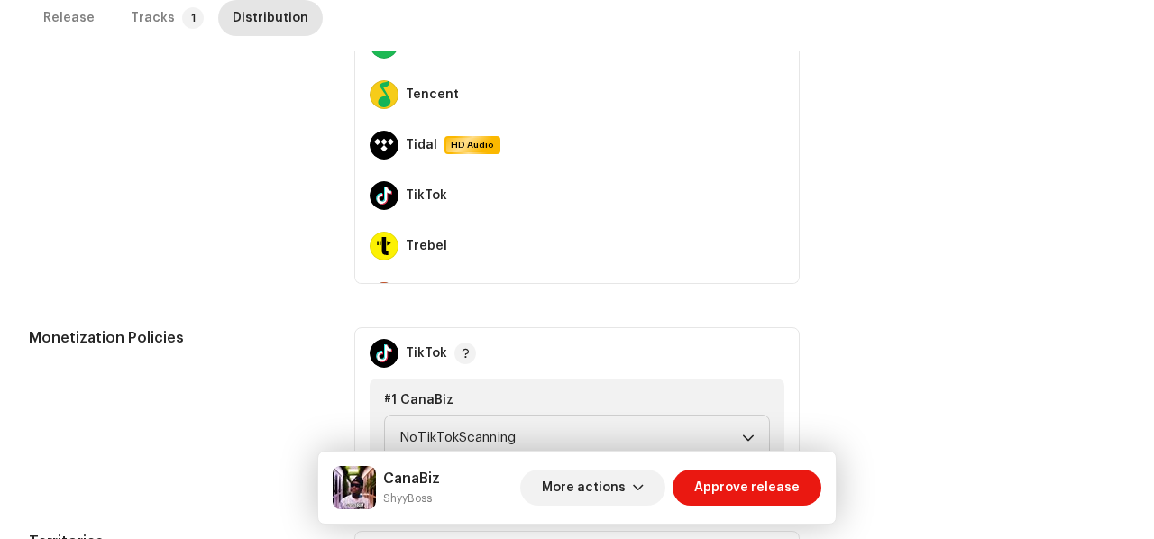
scroll to position [1249, 0]
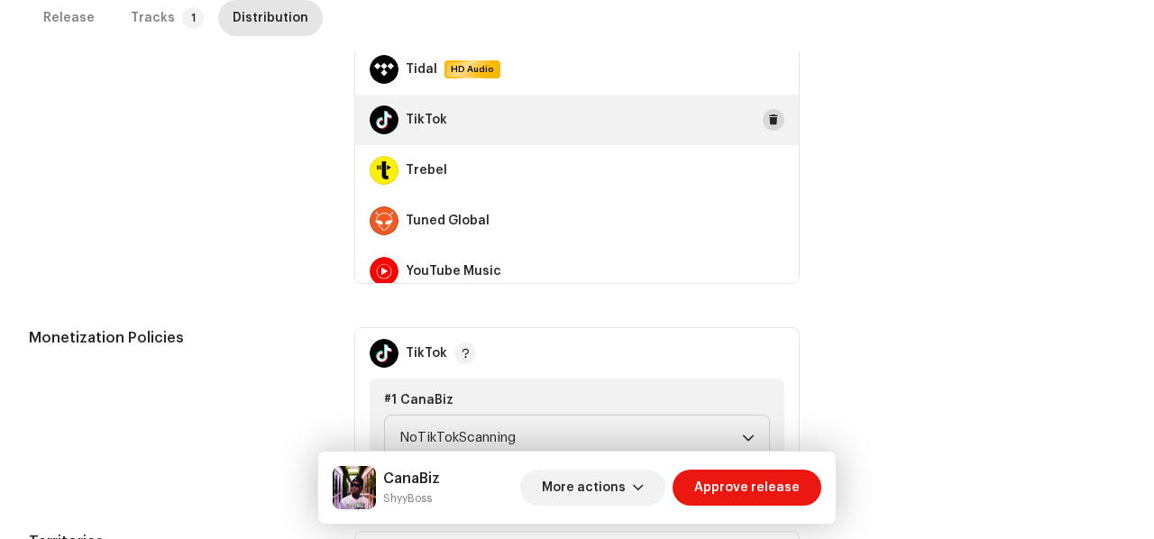
click at [768, 113] on span at bounding box center [773, 120] width 11 height 14
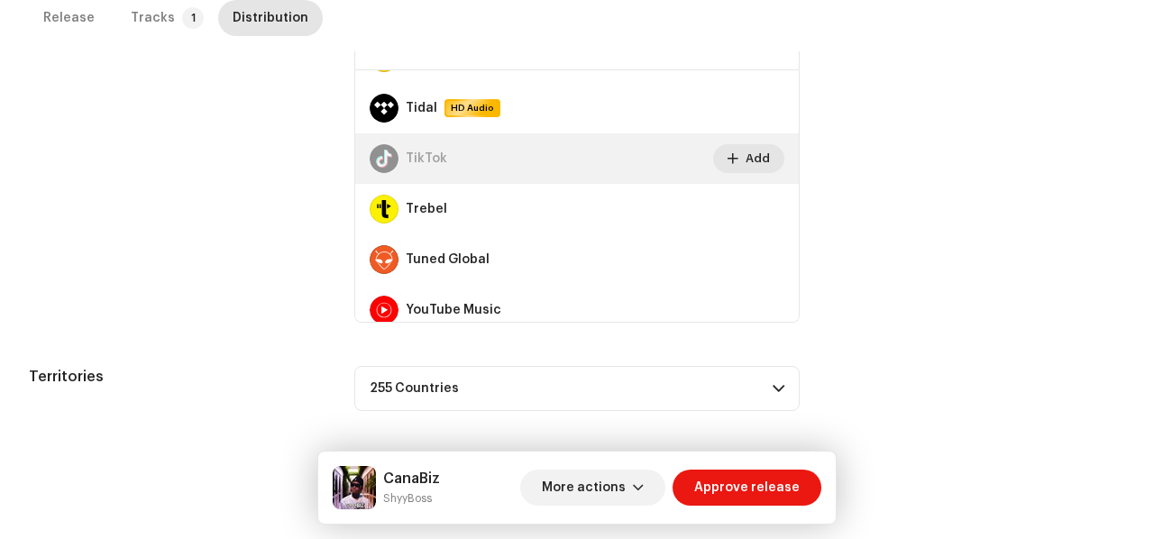
scroll to position [1262, 0]
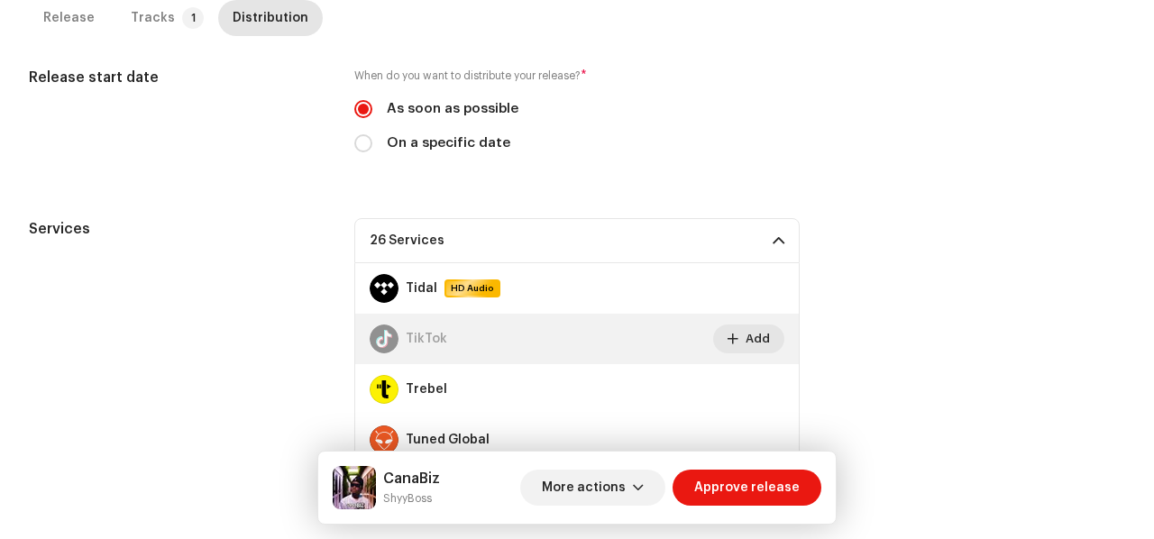
click at [768, 248] on p-accordion-header "26 Services" at bounding box center [576, 240] width 445 height 45
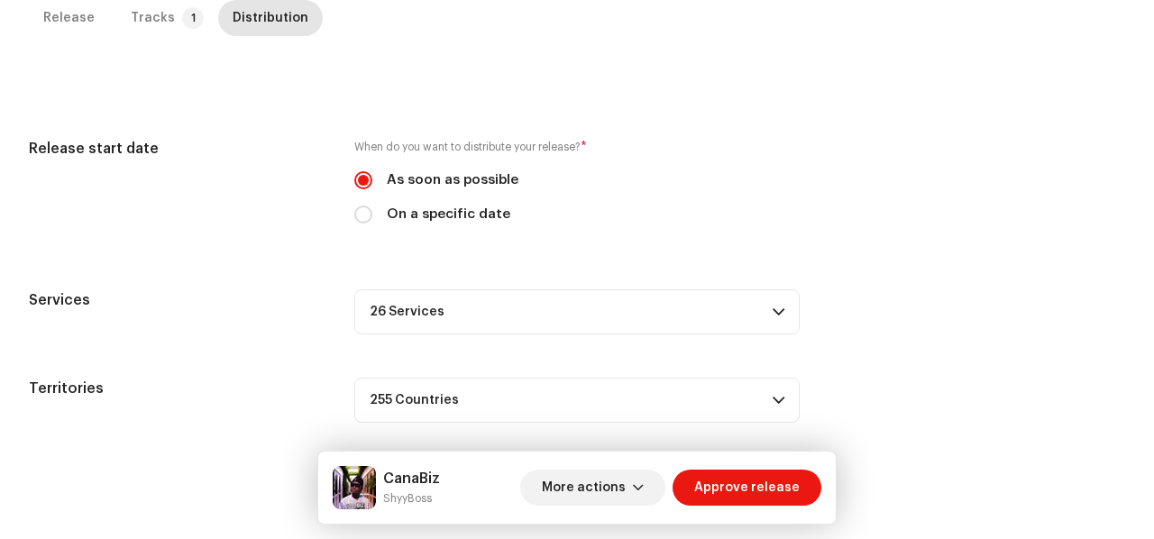
scroll to position [410, 0]
click at [732, 493] on span "Approve release" at bounding box center [746, 488] width 105 height 36
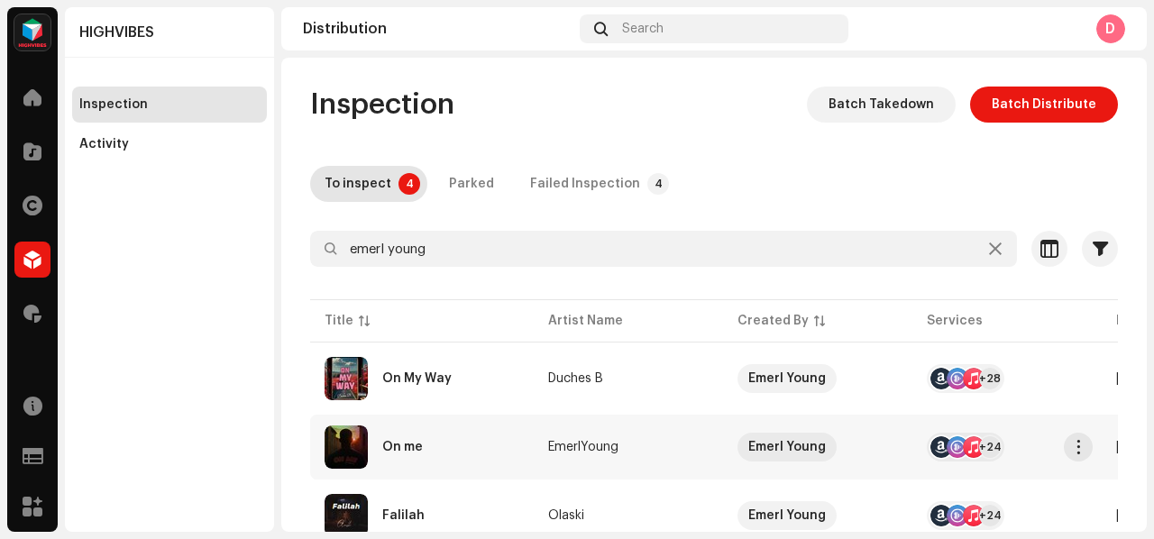
scroll to position [68, 0]
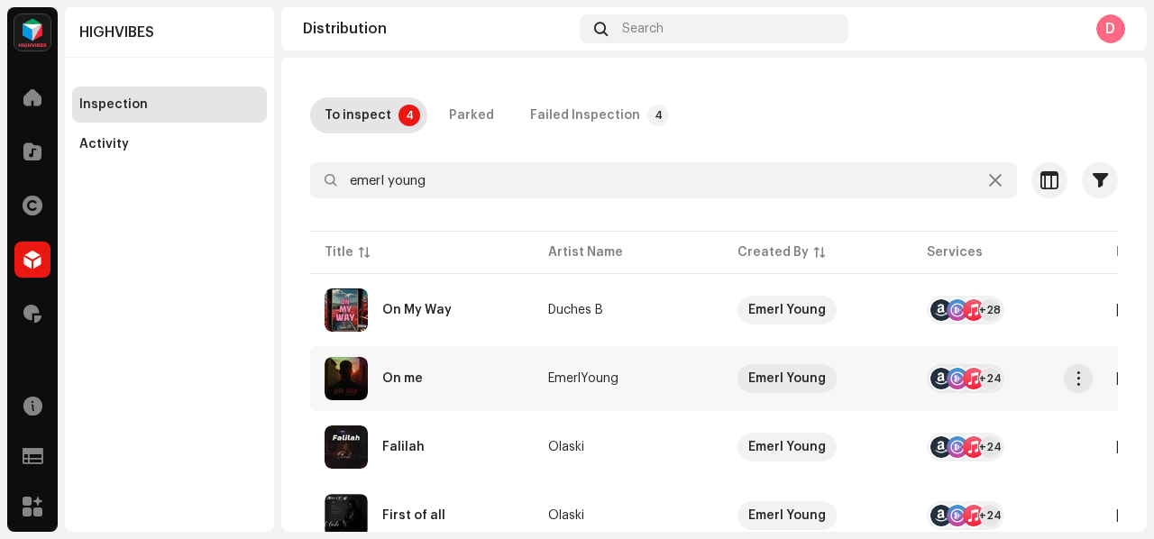
click at [479, 382] on div "On me" at bounding box center [421, 378] width 195 height 43
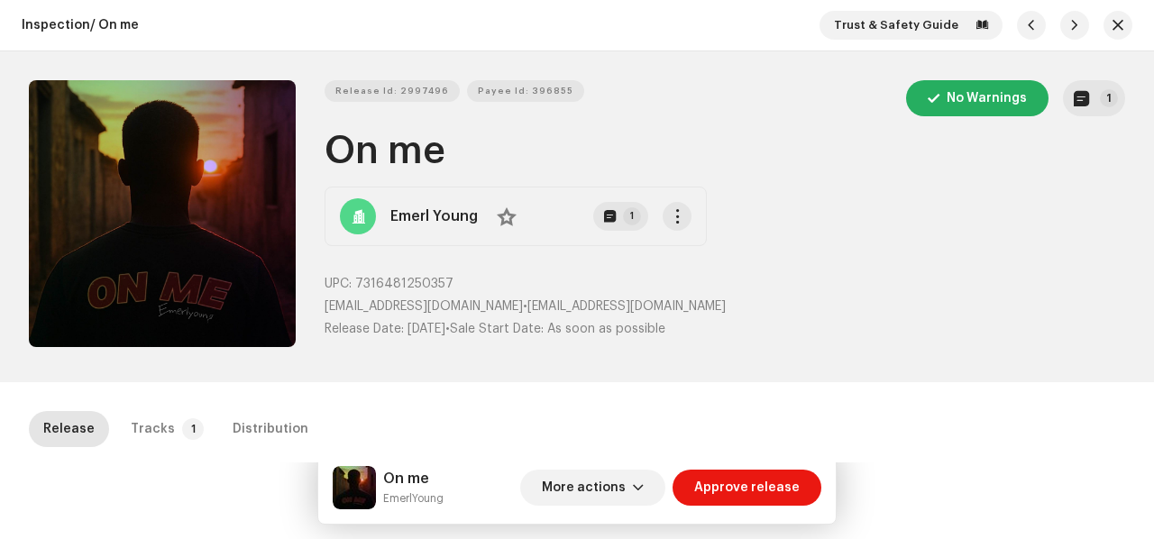
click at [396, 497] on small "EmerlYoung" at bounding box center [413, 498] width 60 height 18
copy div "EmerlYoung More actions Approve release Release Tracks 1 Distribution"
click at [415, 78] on div "Release Id: 2997496 Payee Id: 396855 No Warnings 1 On me Emerl Young No 1 UPC: …" at bounding box center [577, 216] width 1154 height 331
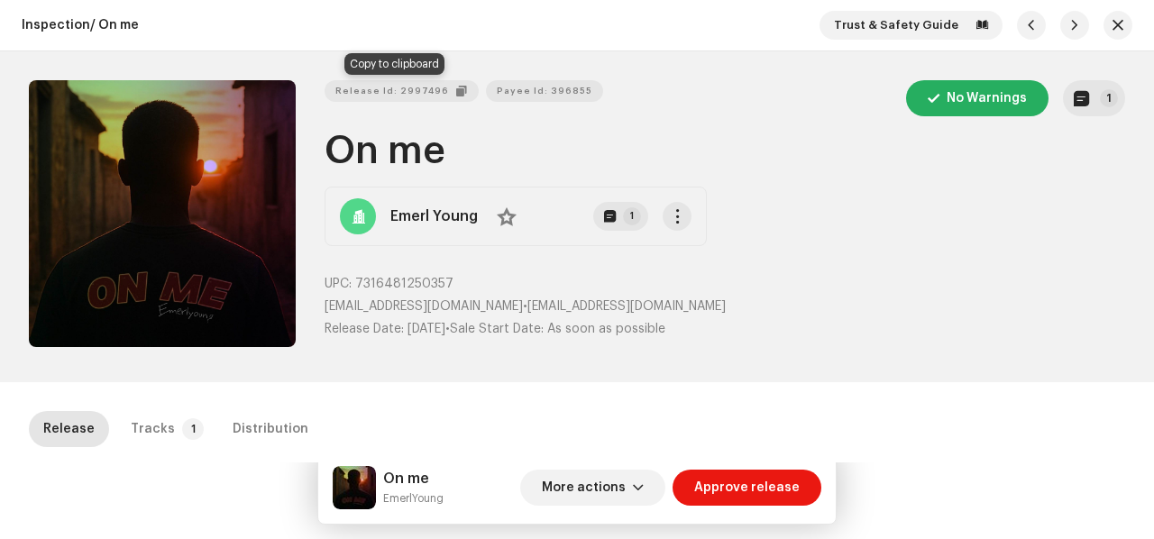
click at [414, 90] on span "Release Id: 2997496" at bounding box center [392, 91] width 114 height 36
click at [420, 154] on h1 "On me" at bounding box center [724, 151] width 800 height 41
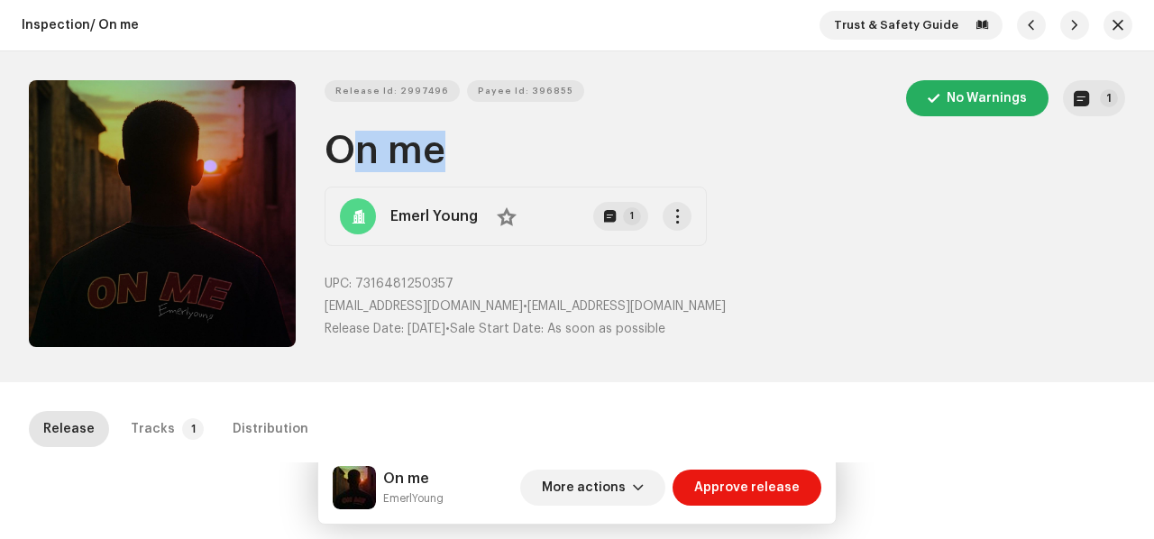
click at [420, 154] on h1 "On me" at bounding box center [724, 151] width 800 height 41
copy h1 "On me"
click at [411, 86] on span "Release Id: 2997496" at bounding box center [392, 91] width 114 height 36
copy h1 "On me"
click at [416, 270] on div "Release Id: 2997496 Payee Id: 396855 No Warnings 1 On me Emerl Young No 1 UPC: …" at bounding box center [724, 216] width 800 height 273
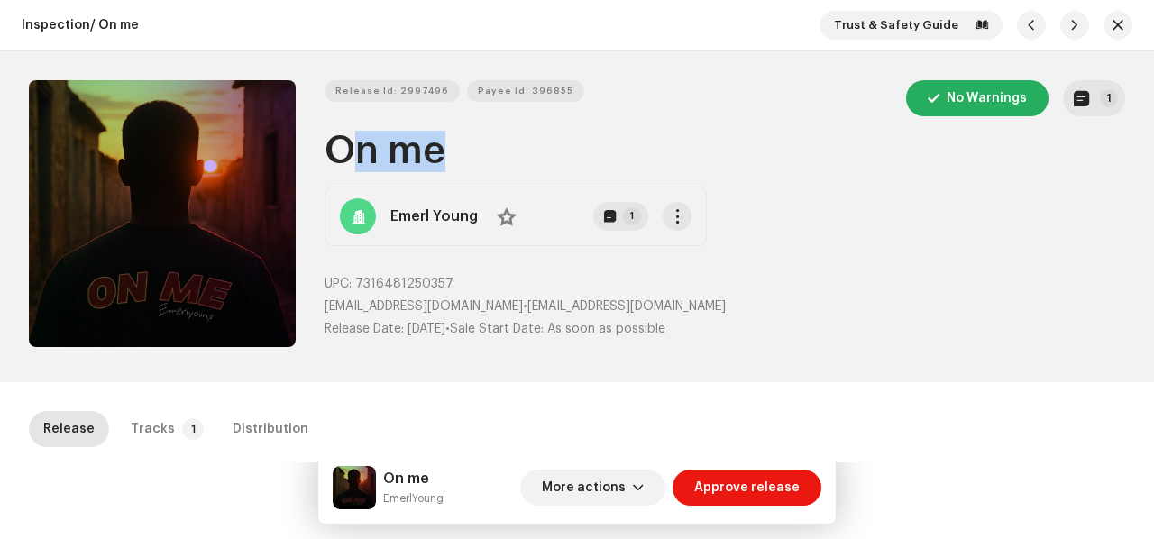
click at [416, 270] on div "Release Id: 2997496 Payee Id: 396855 No Warnings 1 On me Emerl Young No 1 UPC: …" at bounding box center [724, 216] width 800 height 273
copy span "7316481250357"
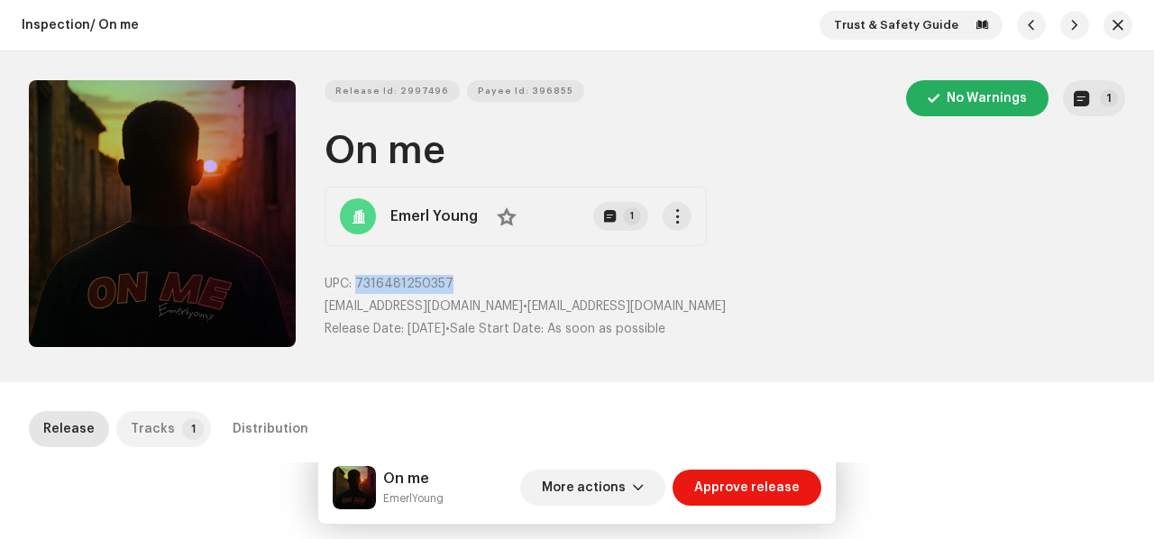
click at [151, 434] on div "Tracks" at bounding box center [153, 429] width 44 height 36
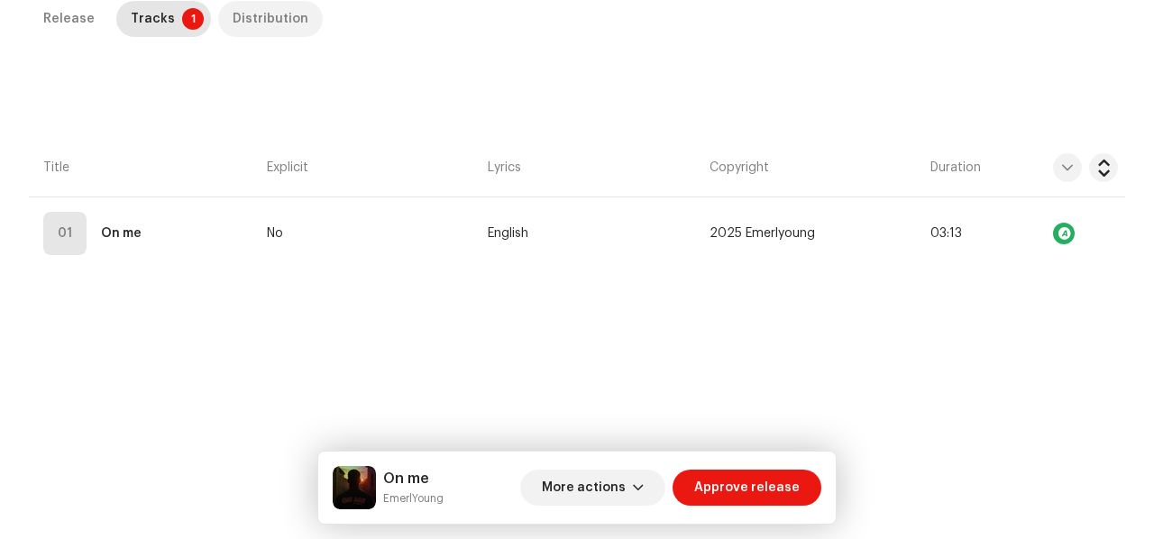
click at [288, 20] on div "Distribution" at bounding box center [271, 19] width 76 height 36
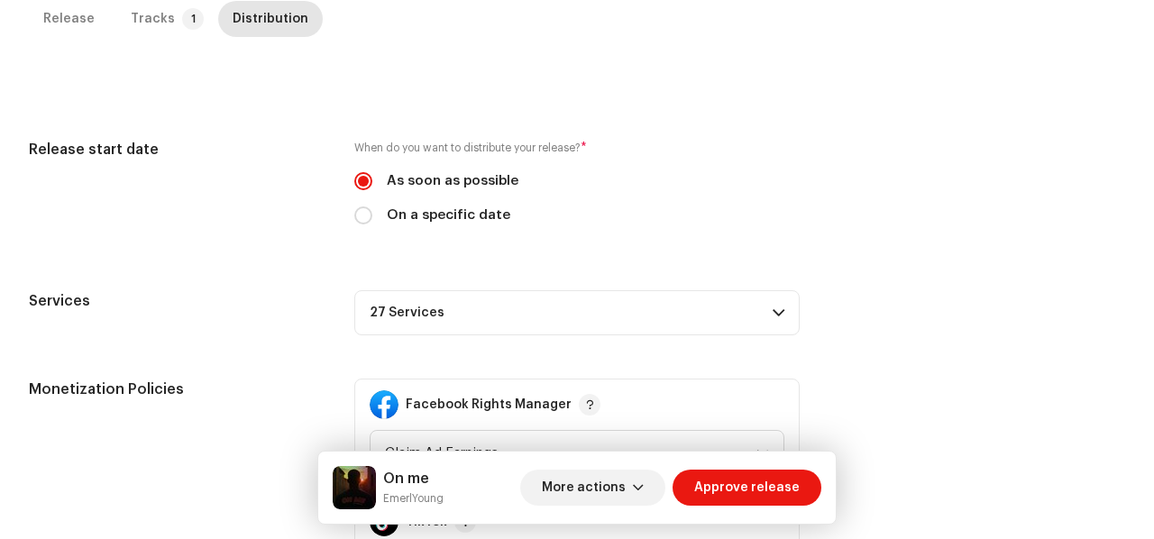
scroll to position [656, 0]
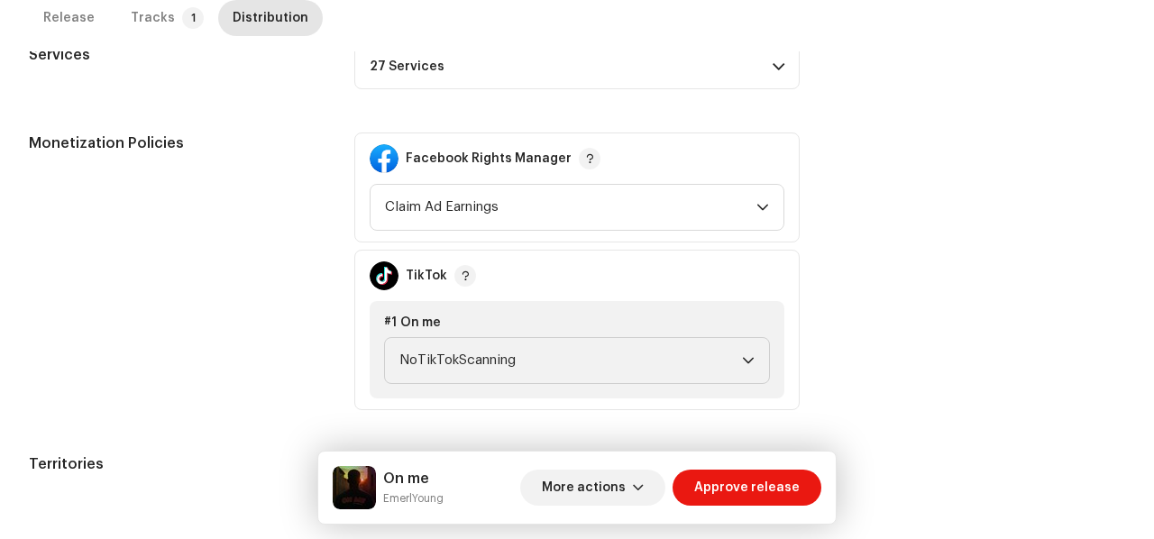
click at [671, 68] on p-accordion-header "27 Services" at bounding box center [576, 66] width 445 height 45
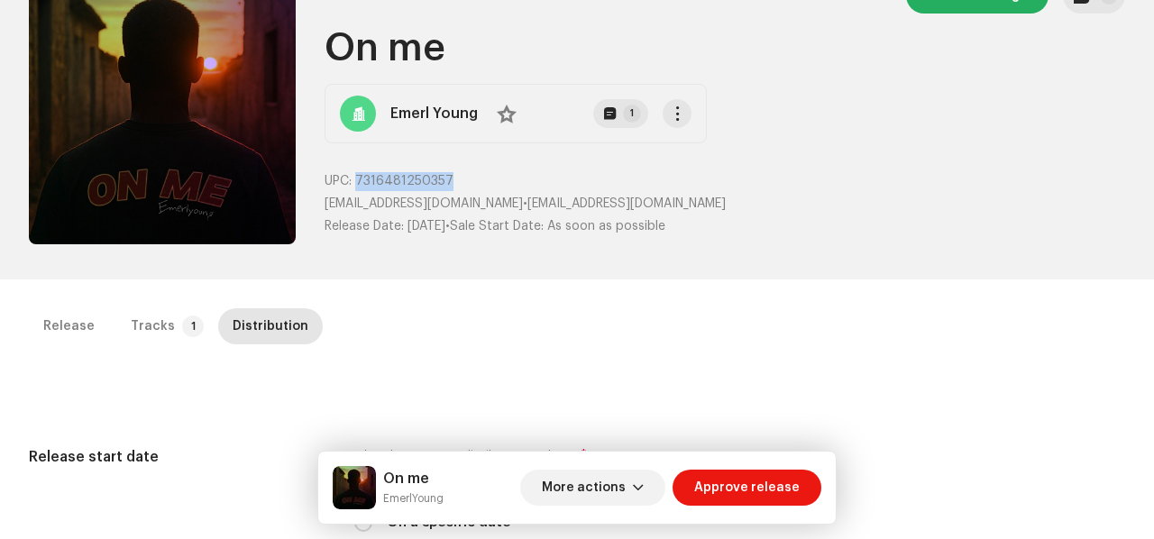
scroll to position [0, 0]
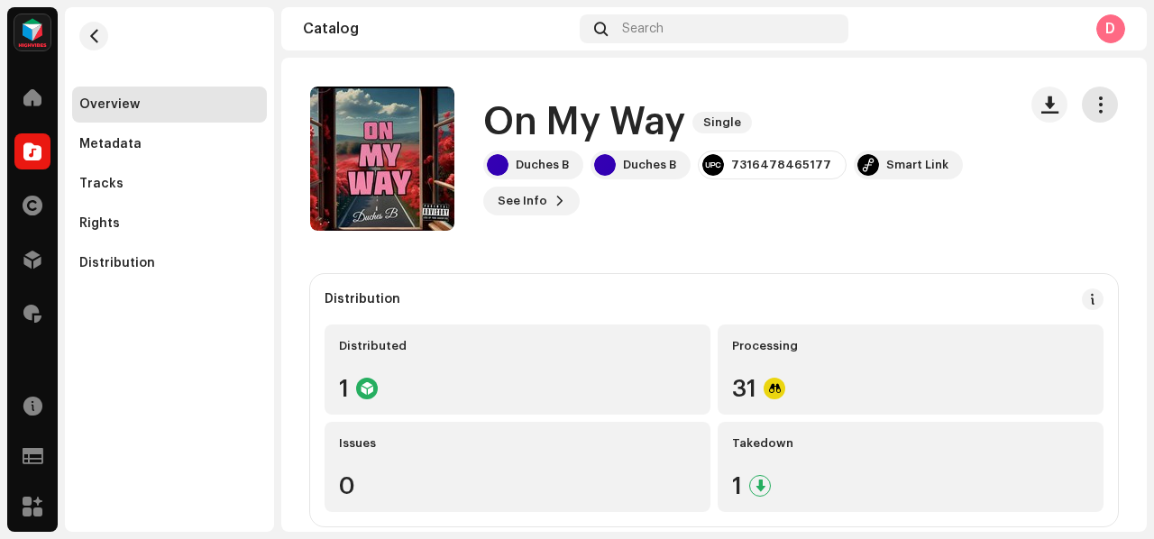
click at [1091, 107] on span "button" at bounding box center [1099, 104] width 17 height 14
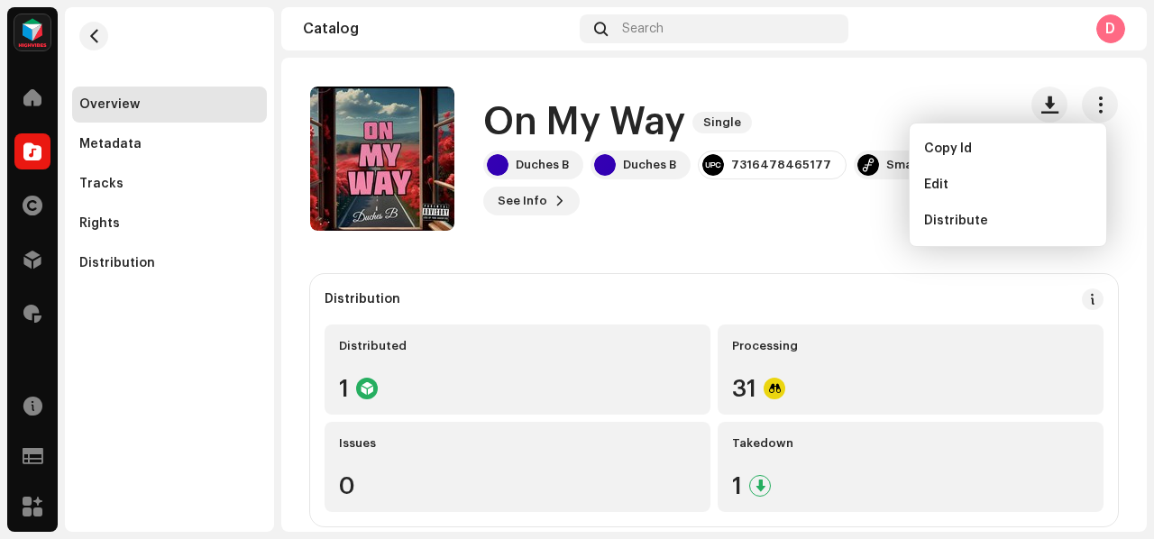
click at [981, 174] on div "Edit" at bounding box center [1008, 185] width 182 height 36
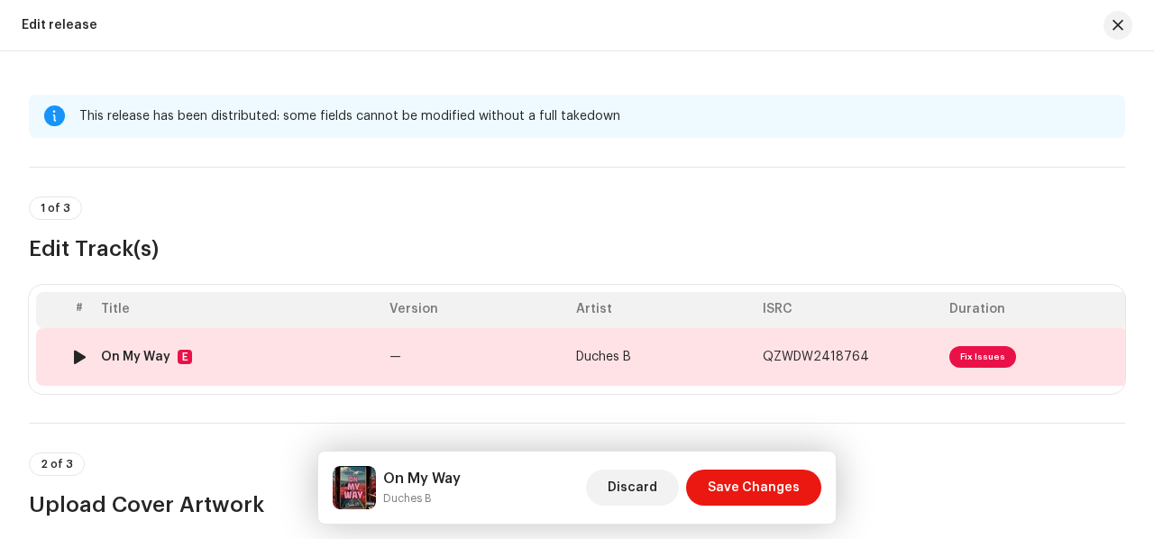
scroll to position [137, 0]
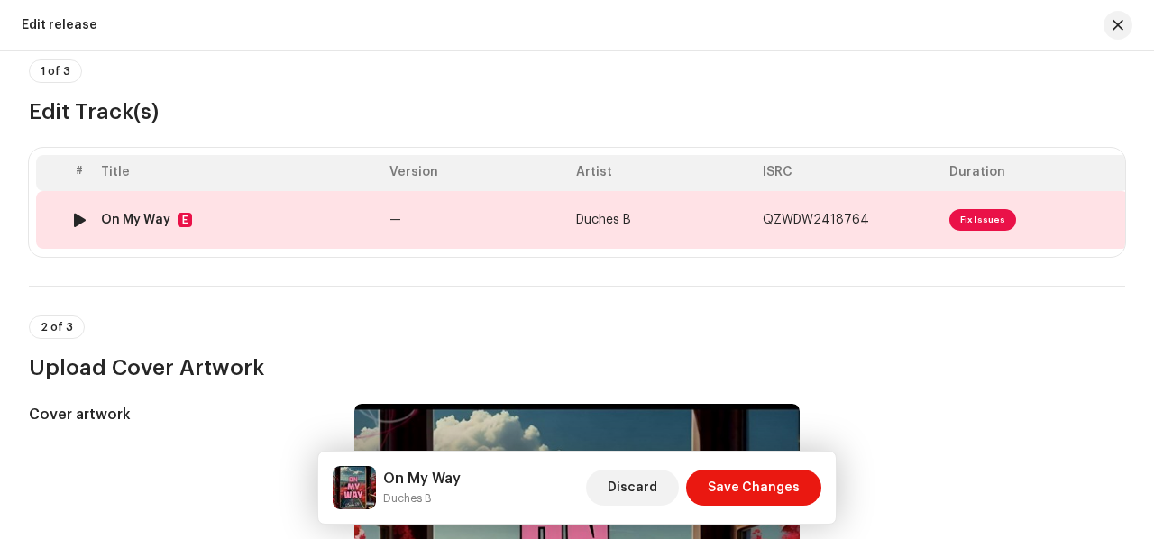
click at [571, 236] on td "Duches B" at bounding box center [662, 220] width 187 height 58
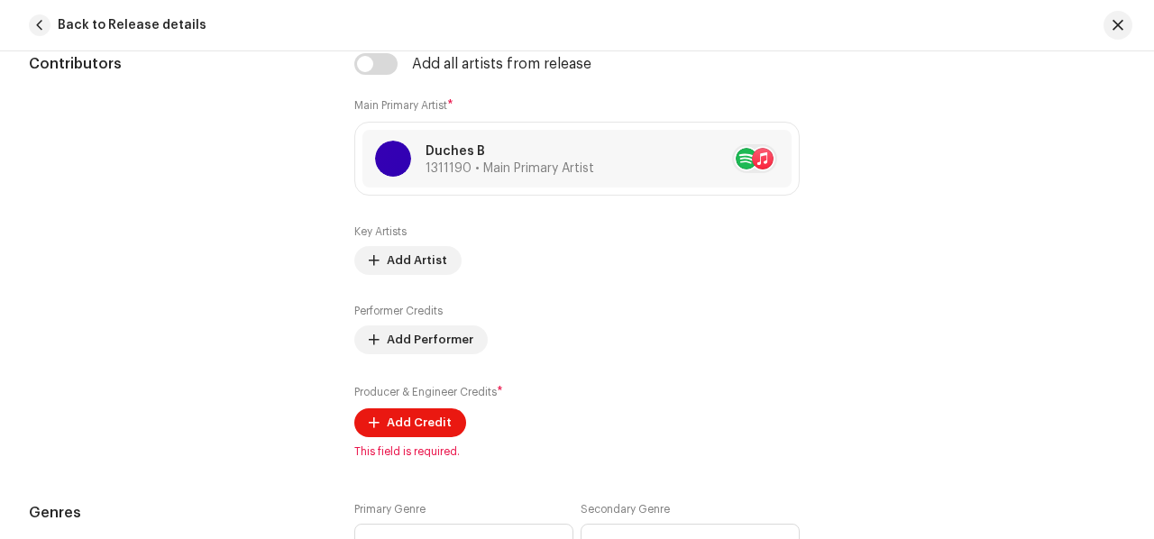
scroll to position [1552, 0]
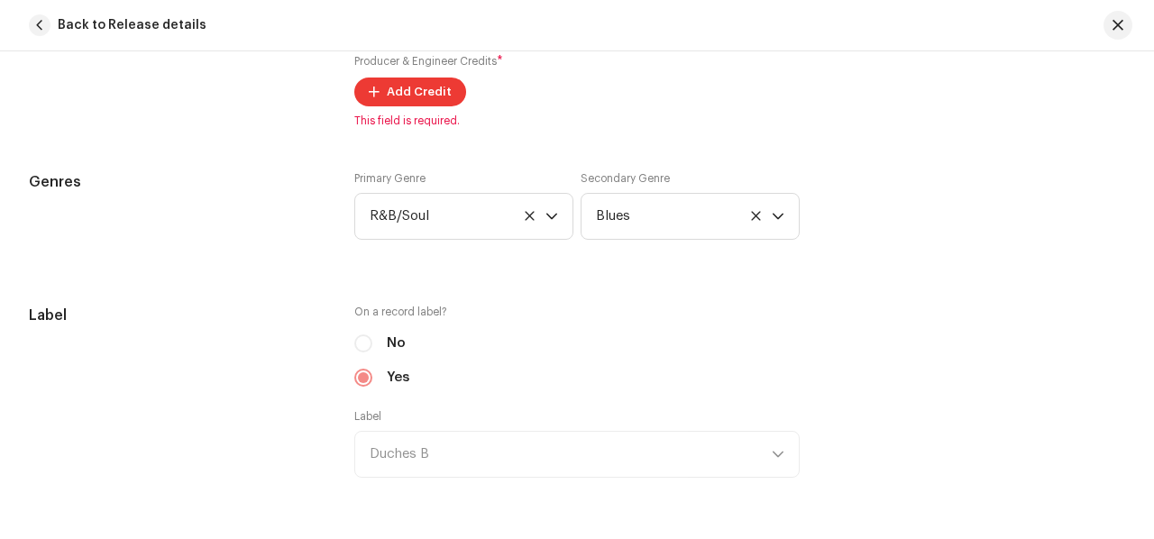
click at [380, 83] on button "Add Credit" at bounding box center [410, 92] width 112 height 29
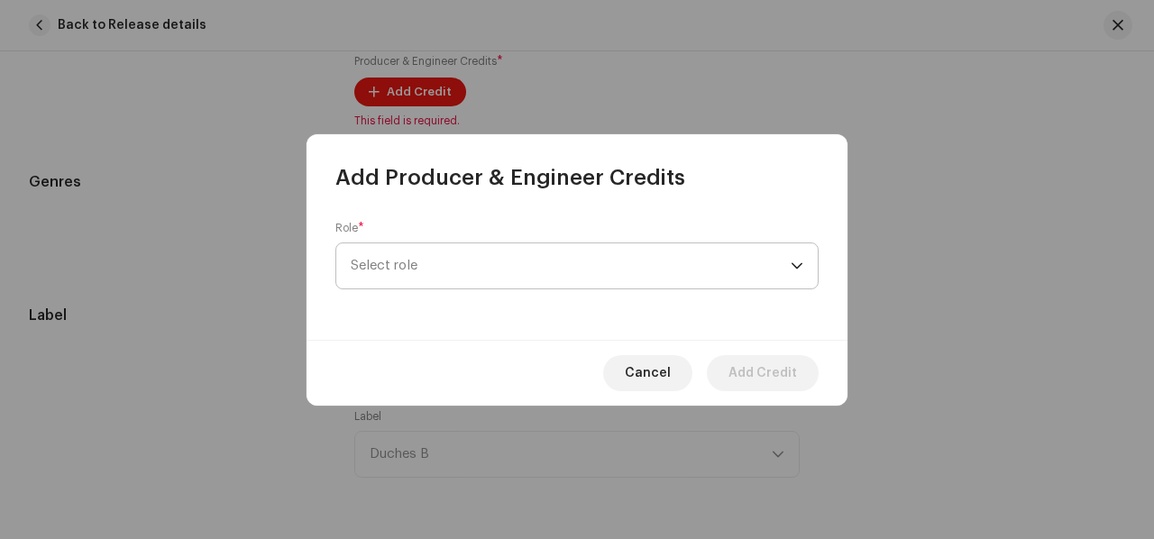
click at [434, 267] on span "Select role" at bounding box center [571, 265] width 440 height 45
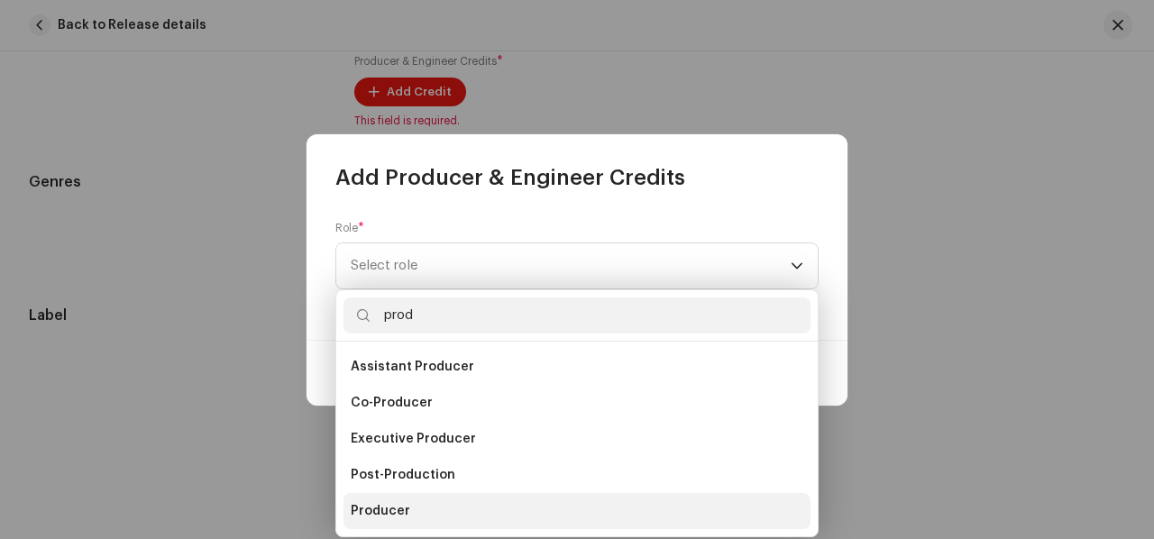
type input "prod"
click at [427, 506] on li "Producer" at bounding box center [576, 511] width 467 height 36
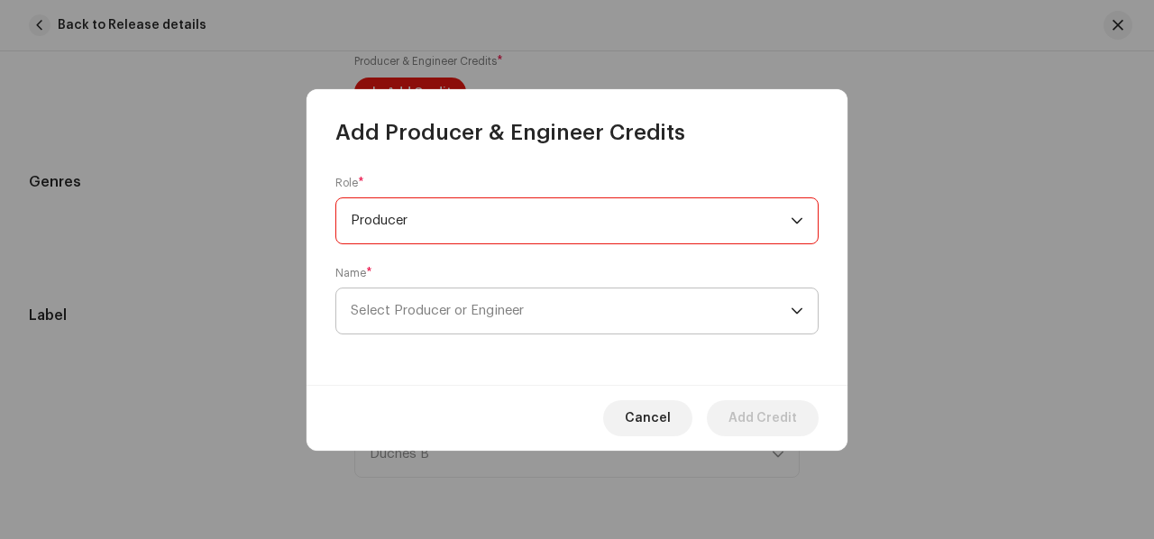
click at [459, 324] on span "Select Producer or Engineer" at bounding box center [571, 310] width 440 height 45
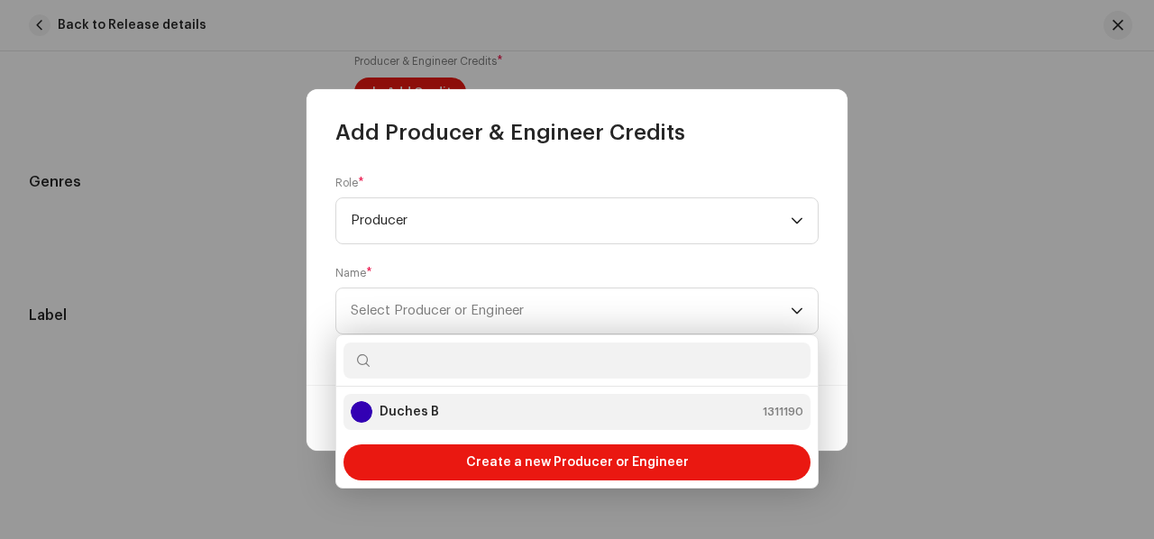
click at [455, 411] on div "Duches B 1311190" at bounding box center [577, 412] width 452 height 22
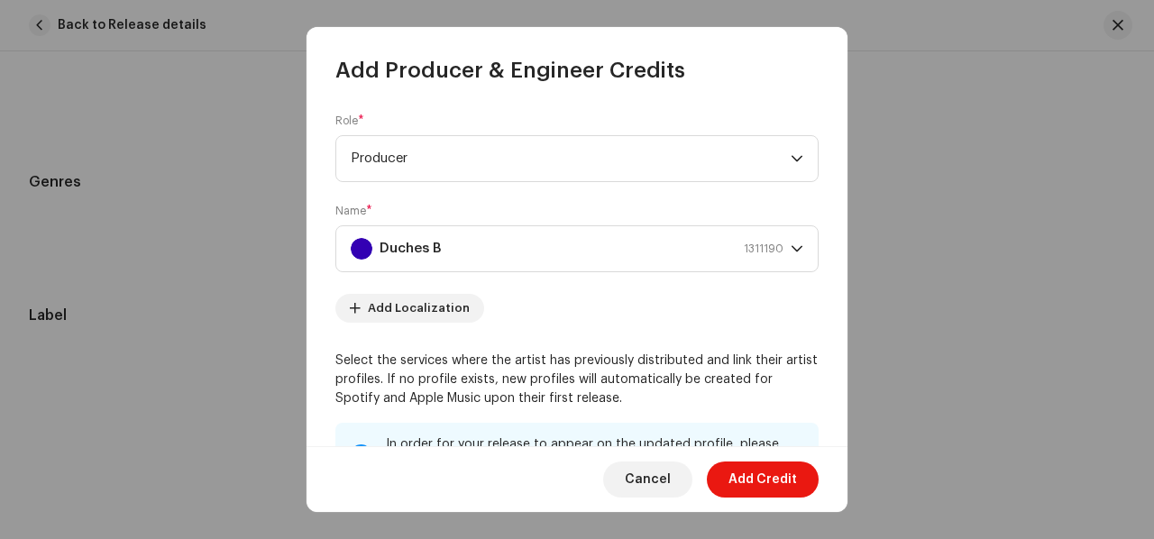
click at [762, 458] on div "Cancel Add Credit" at bounding box center [576, 479] width 541 height 66
click at [761, 470] on span "Add Credit" at bounding box center [762, 479] width 68 height 36
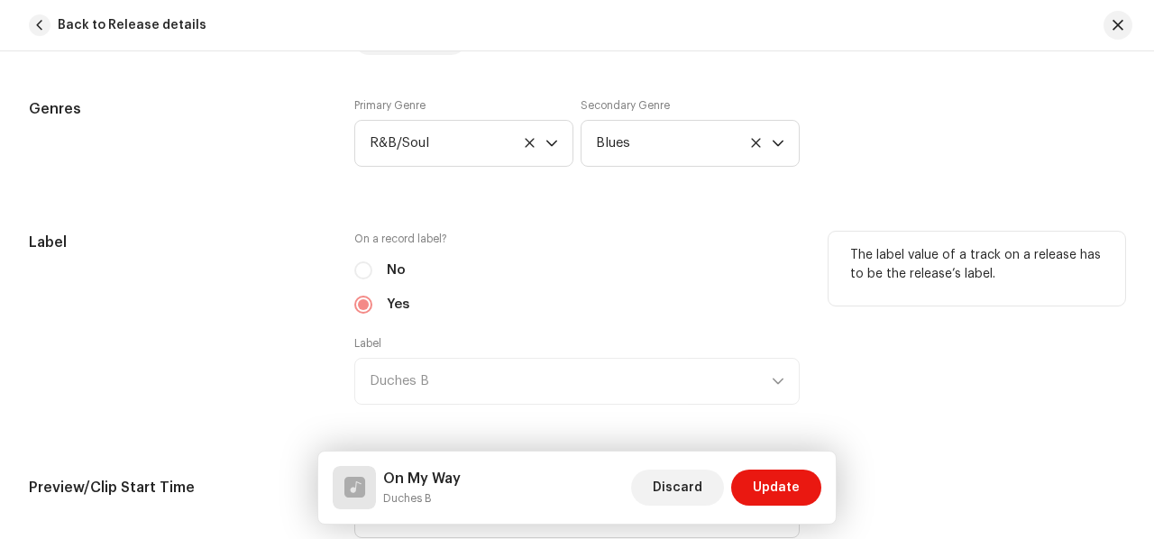
scroll to position [1719, 0]
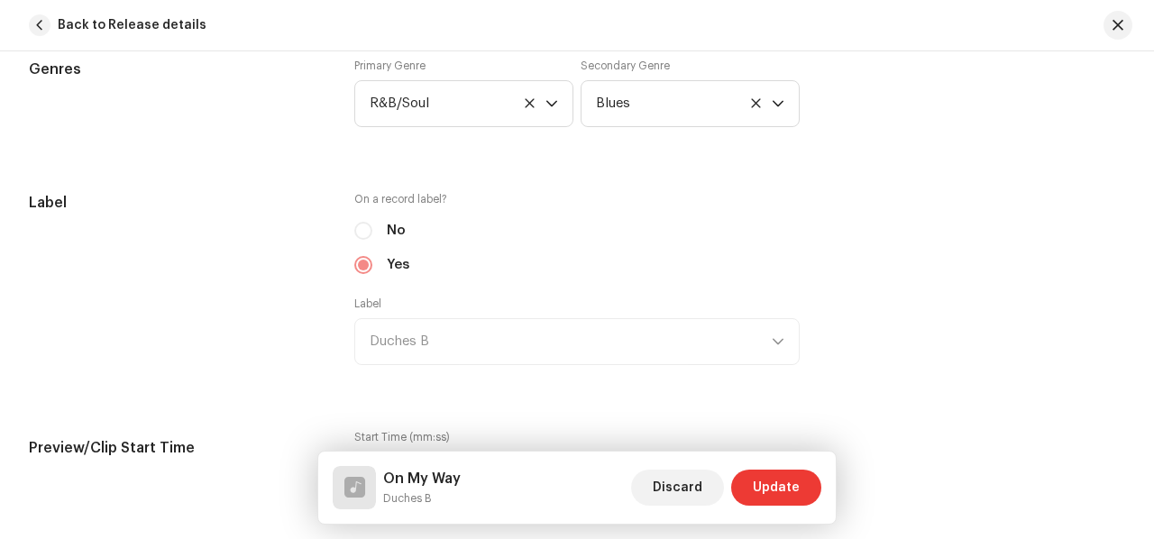
click at [769, 487] on span "Update" at bounding box center [776, 488] width 47 height 36
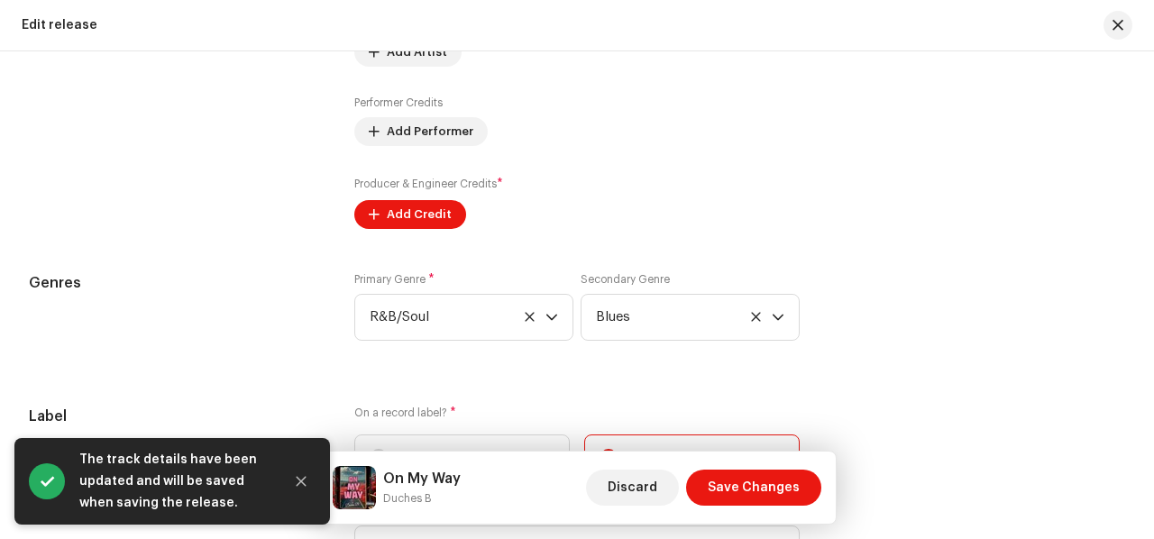
scroll to position [2079, 0]
click at [438, 217] on span "Add Credit" at bounding box center [419, 212] width 65 height 36
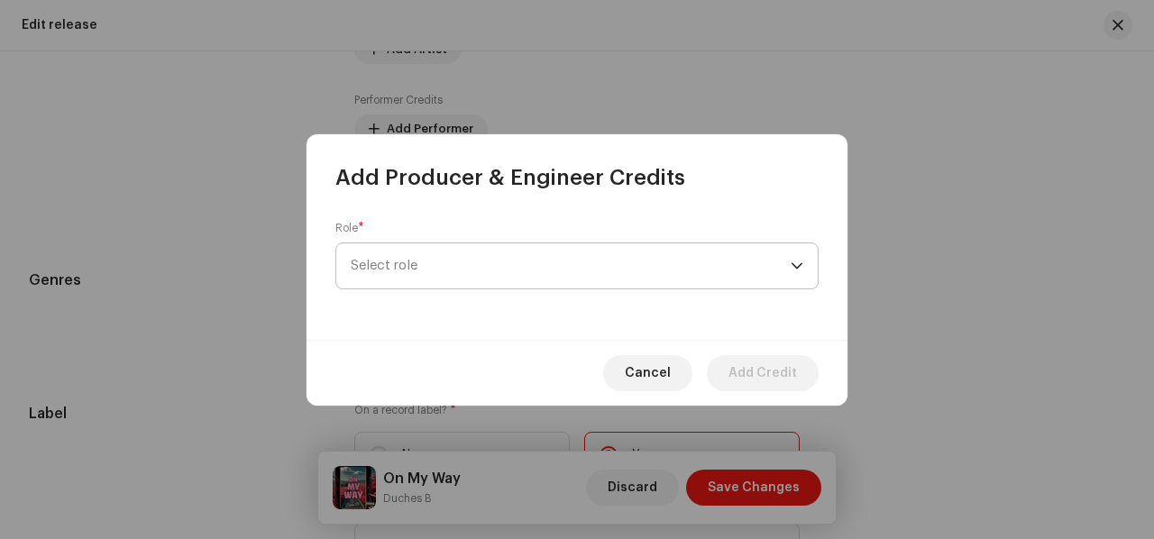
click at [426, 264] on span "Select role" at bounding box center [571, 265] width 440 height 45
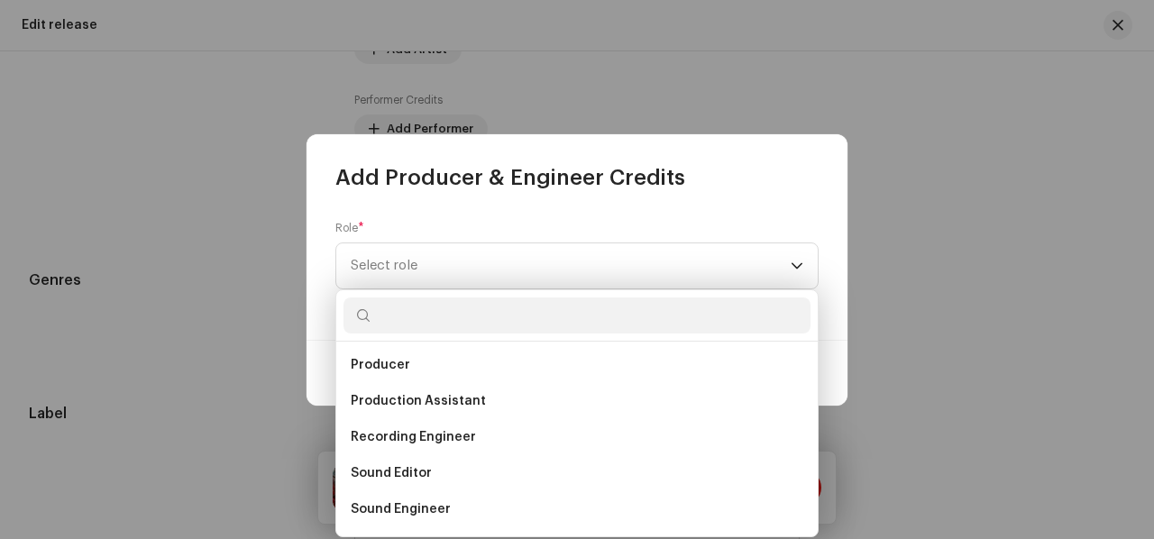
scroll to position [666, 0]
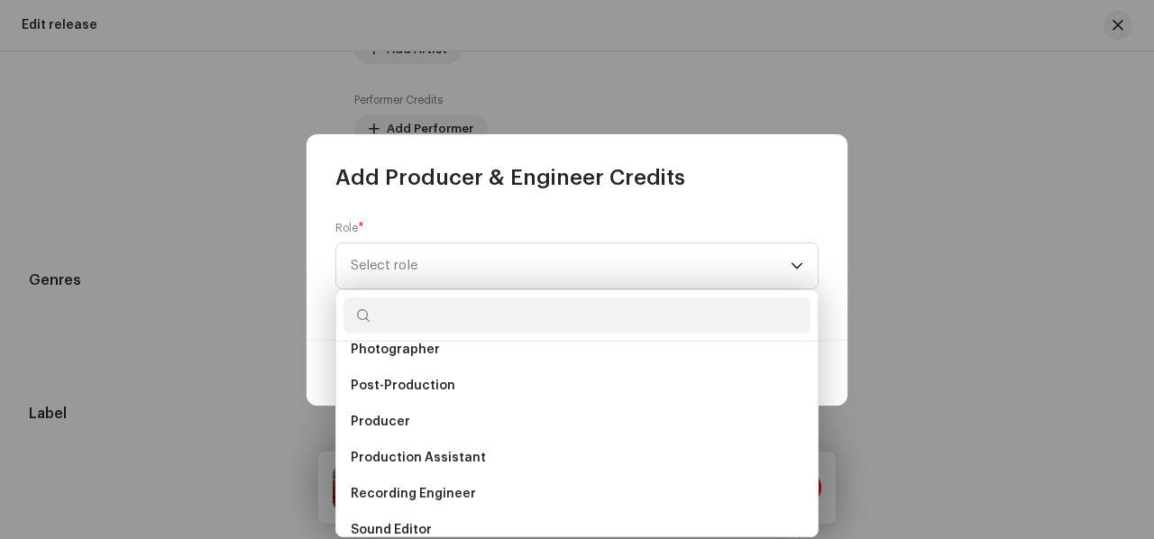
click at [406, 424] on span "Producer" at bounding box center [380, 422] width 59 height 18
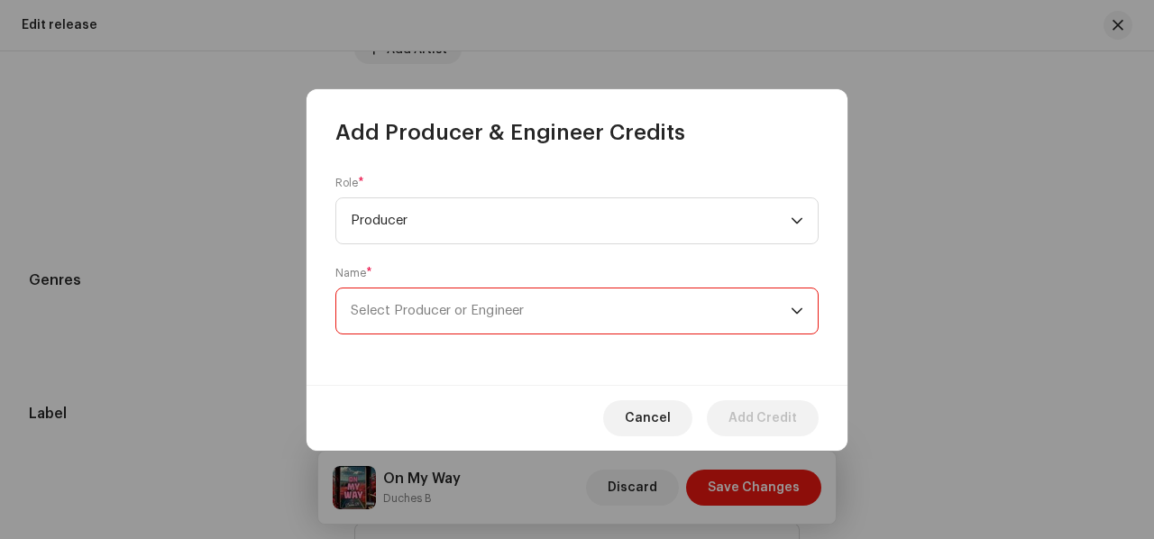
click at [443, 294] on span "Select Producer or Engineer" at bounding box center [571, 310] width 440 height 45
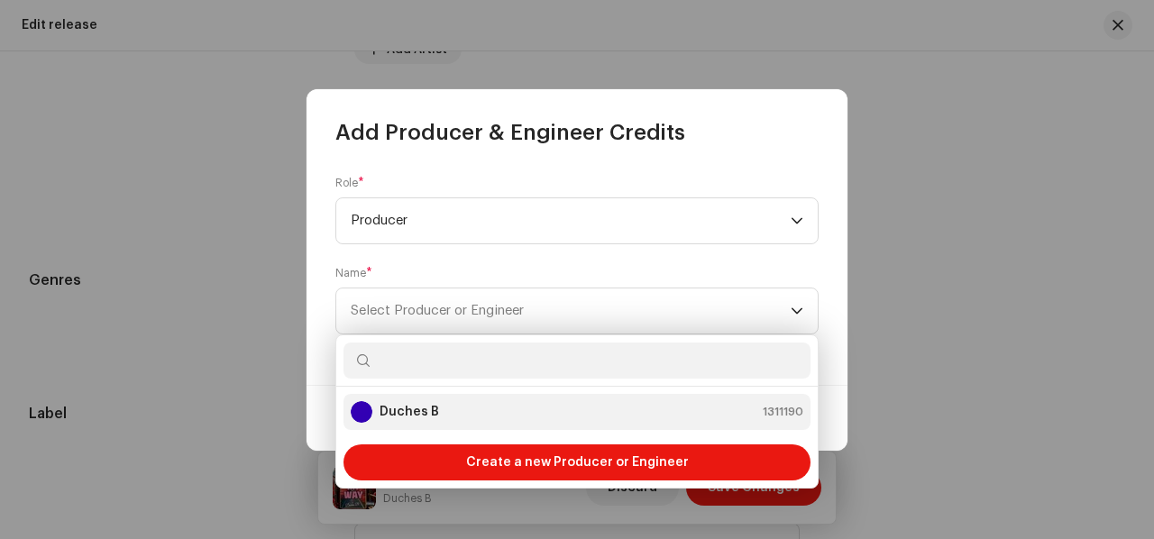
click at [463, 404] on div "Duches B 1311190" at bounding box center [577, 412] width 452 height 22
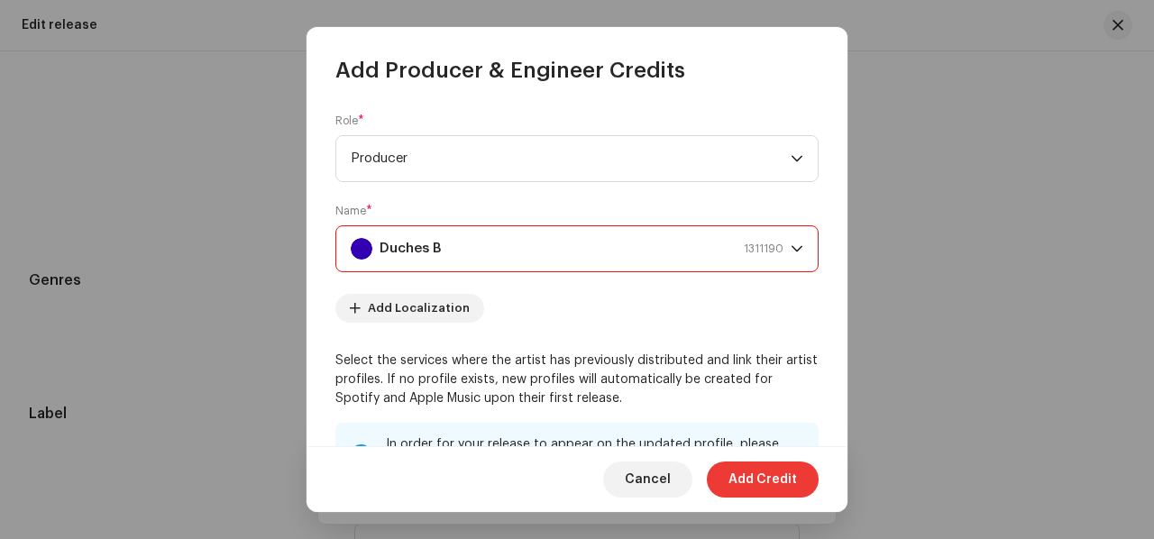
click at [762, 491] on span "Add Credit" at bounding box center [762, 479] width 68 height 36
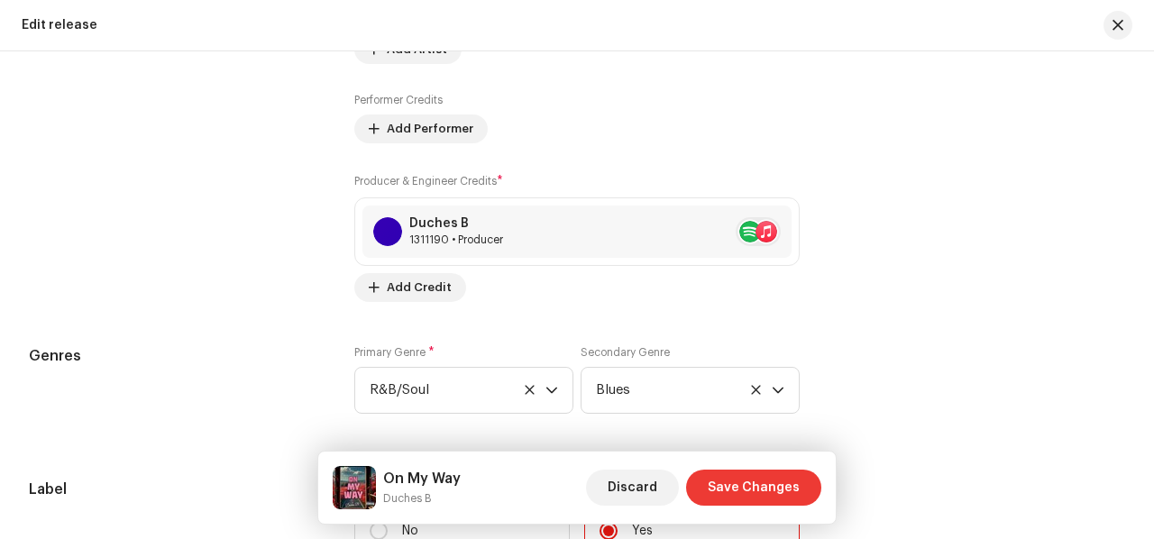
click at [761, 504] on span "Save Changes" at bounding box center [754, 488] width 92 height 36
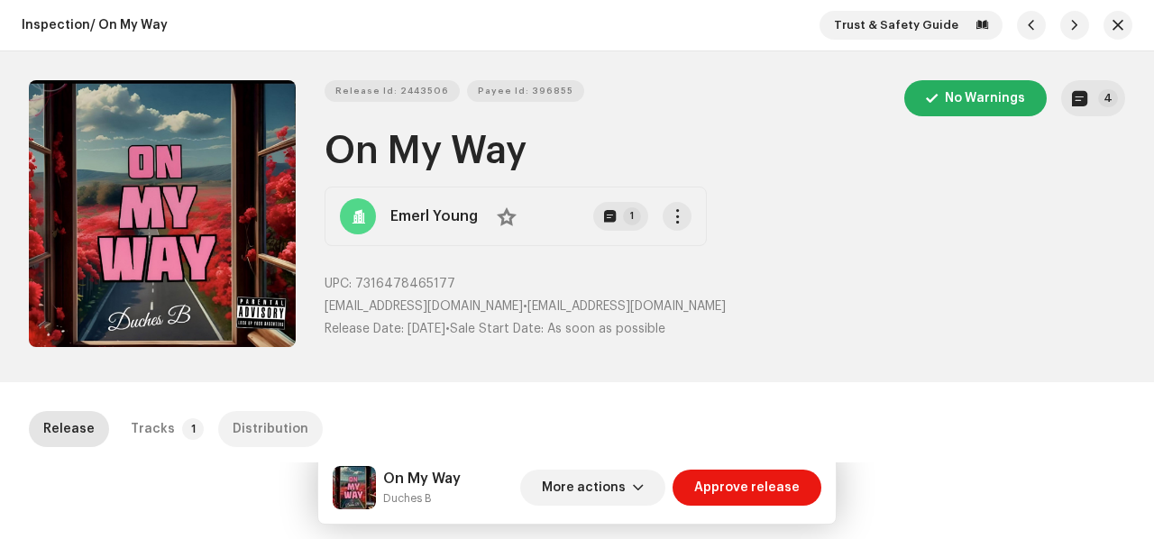
click at [272, 426] on div "Distribution" at bounding box center [271, 429] width 76 height 36
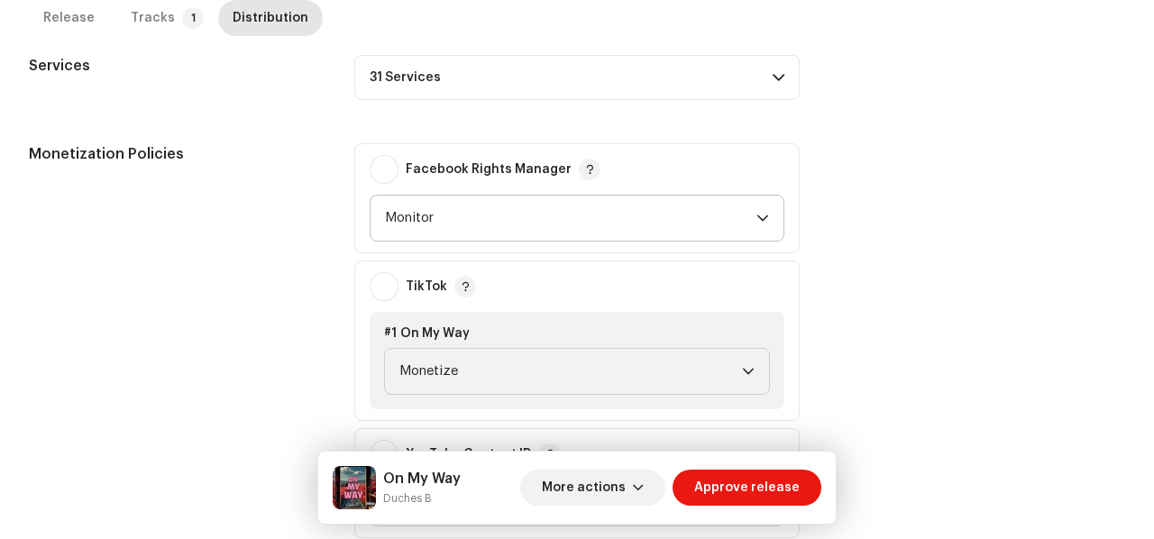
scroll to position [647, 0]
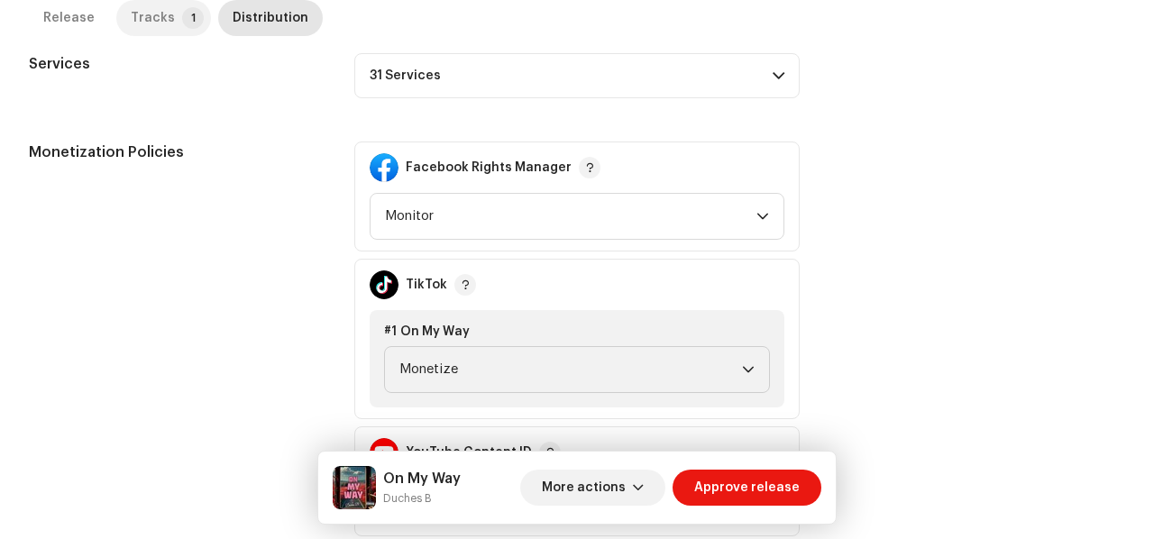
click at [186, 12] on p-badge "1" at bounding box center [193, 18] width 22 height 22
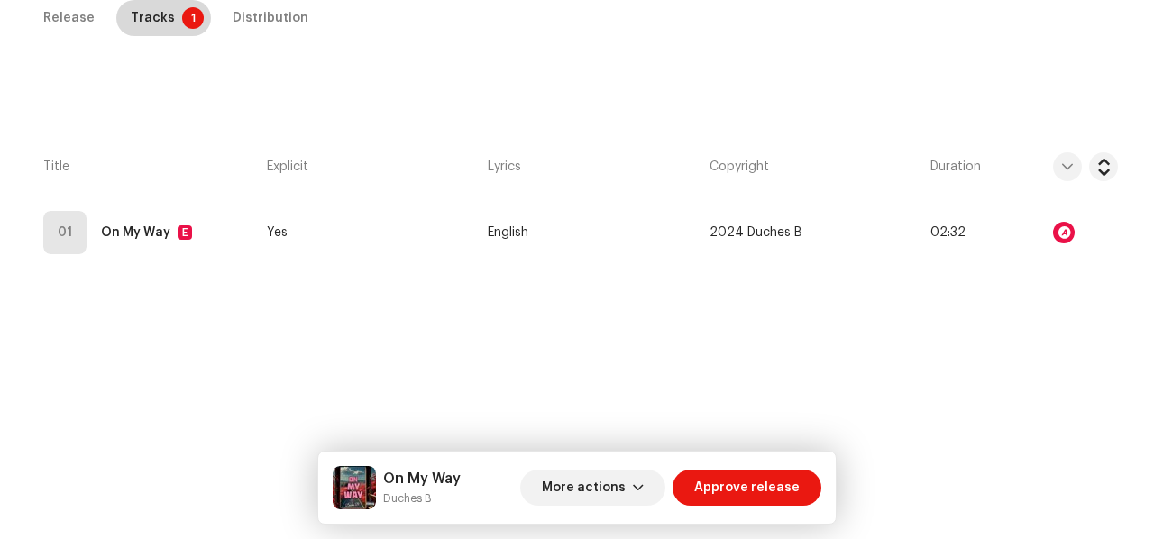
scroll to position [410, 0]
click at [243, 22] on div "Distribution" at bounding box center [271, 19] width 76 height 36
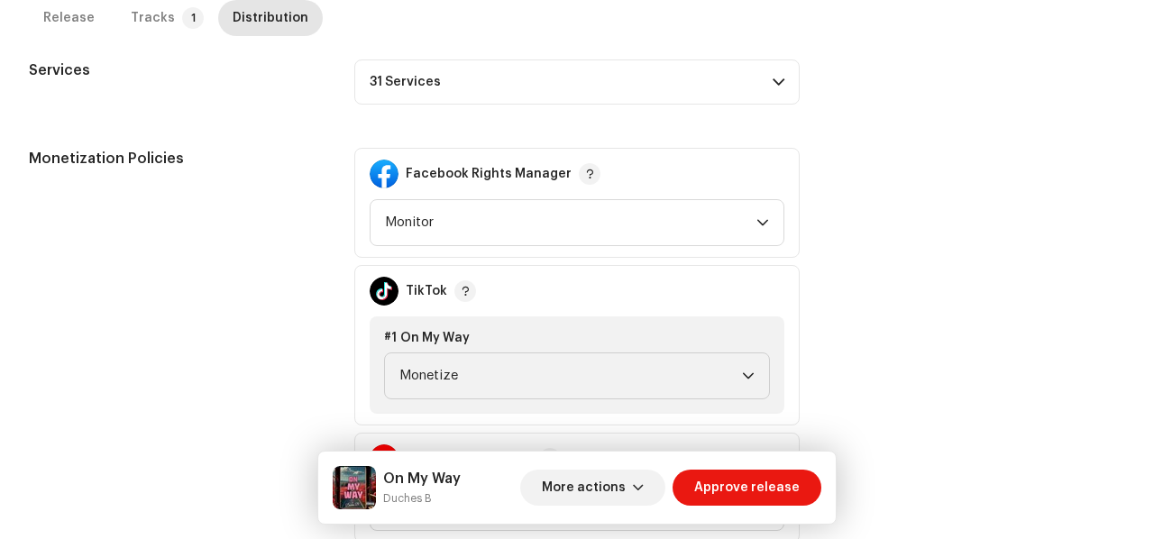
click at [719, 59] on p-accordion-header "31 Services" at bounding box center [576, 81] width 445 height 45
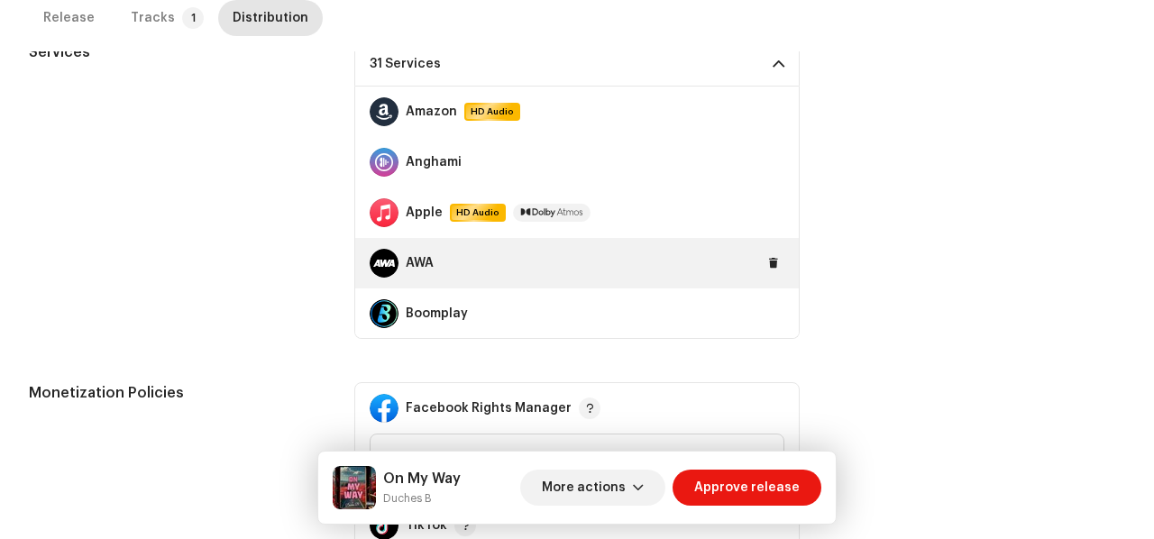
scroll to position [534, 0]
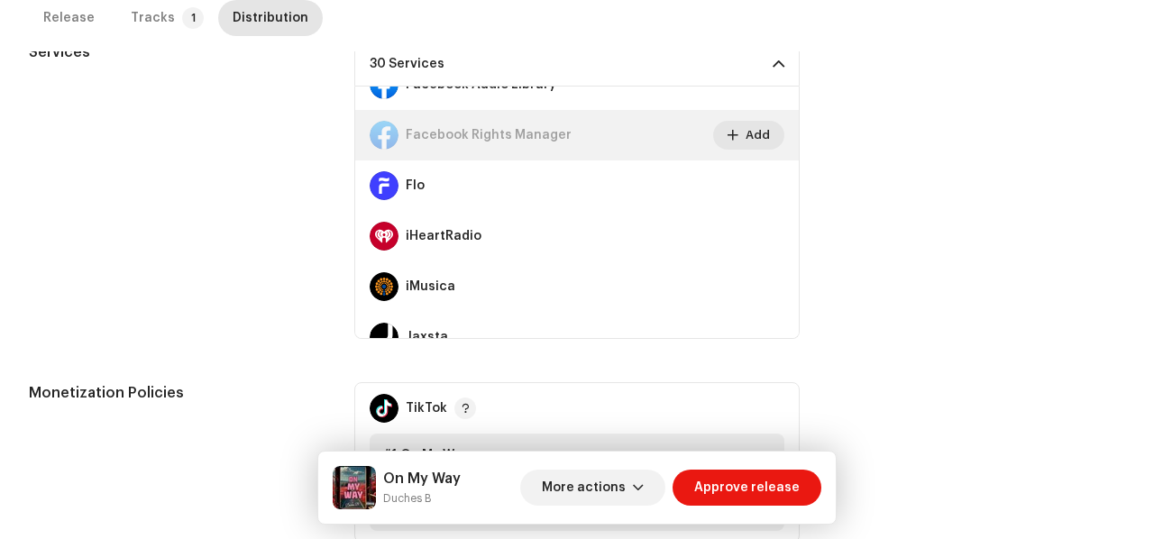
click at [771, 45] on button at bounding box center [773, 34] width 22 height 22
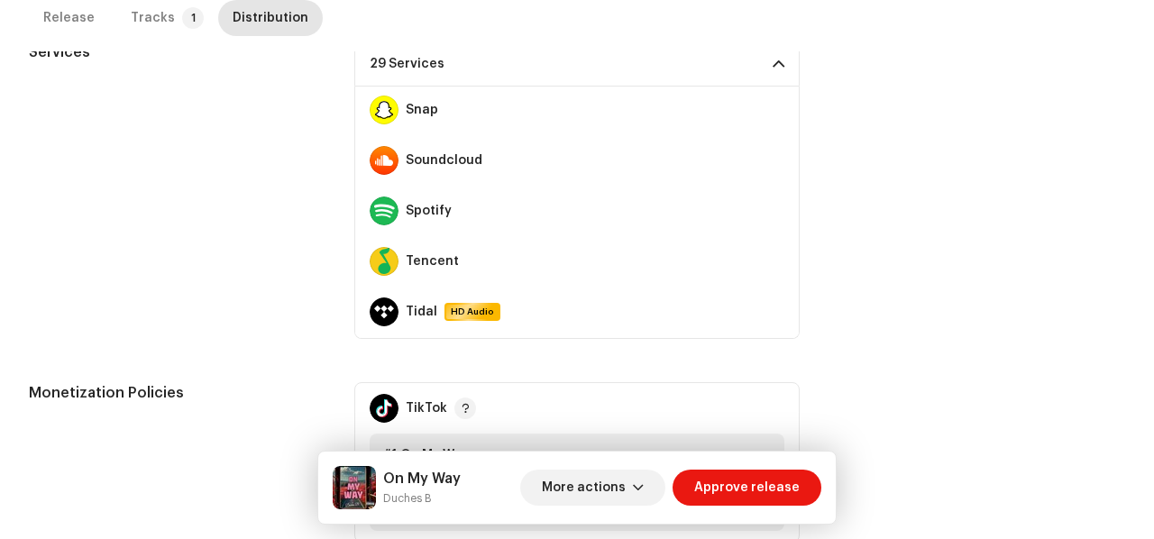
scroll to position [1063, 0]
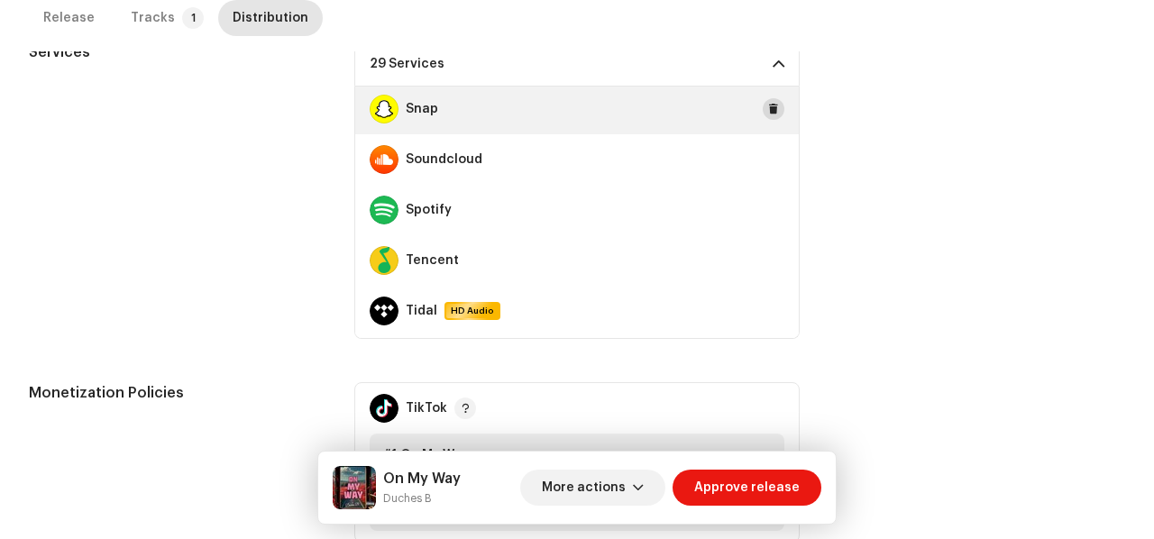
click at [768, 107] on span at bounding box center [773, 109] width 11 height 14
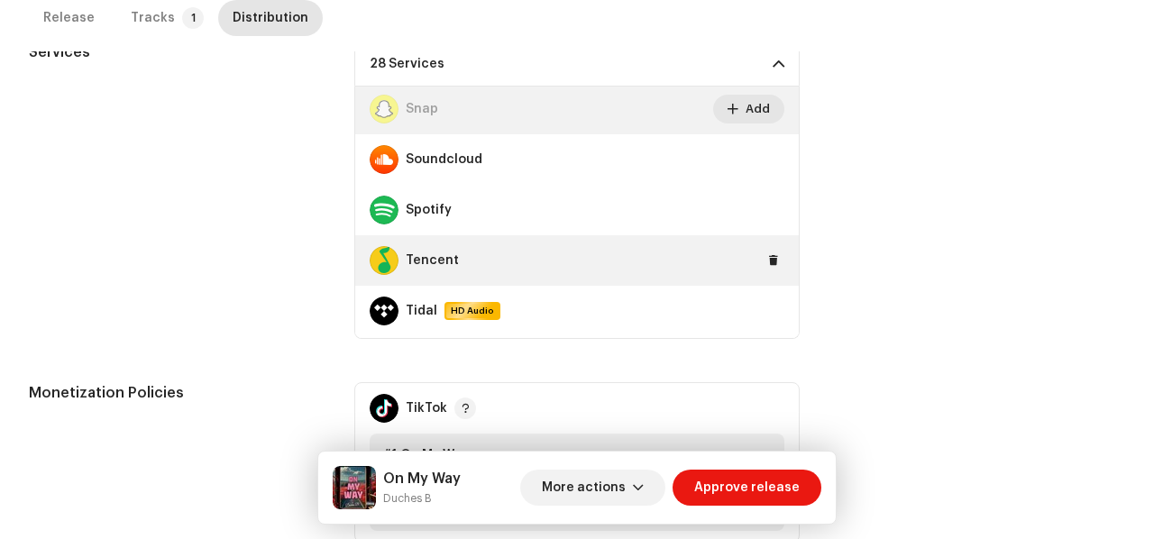
scroll to position [1312, 0]
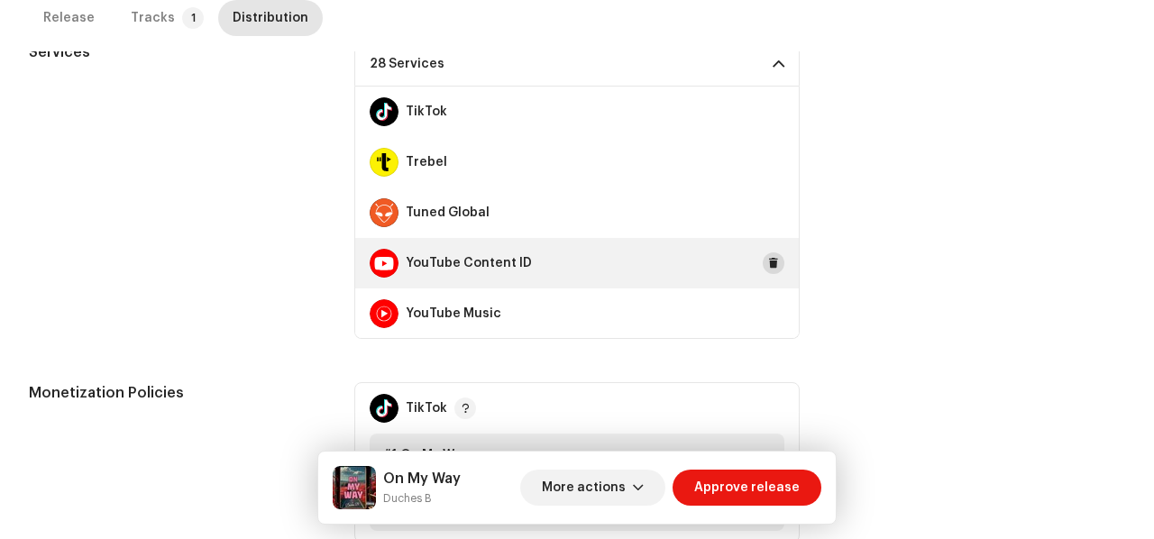
click at [768, 261] on span at bounding box center [773, 263] width 11 height 14
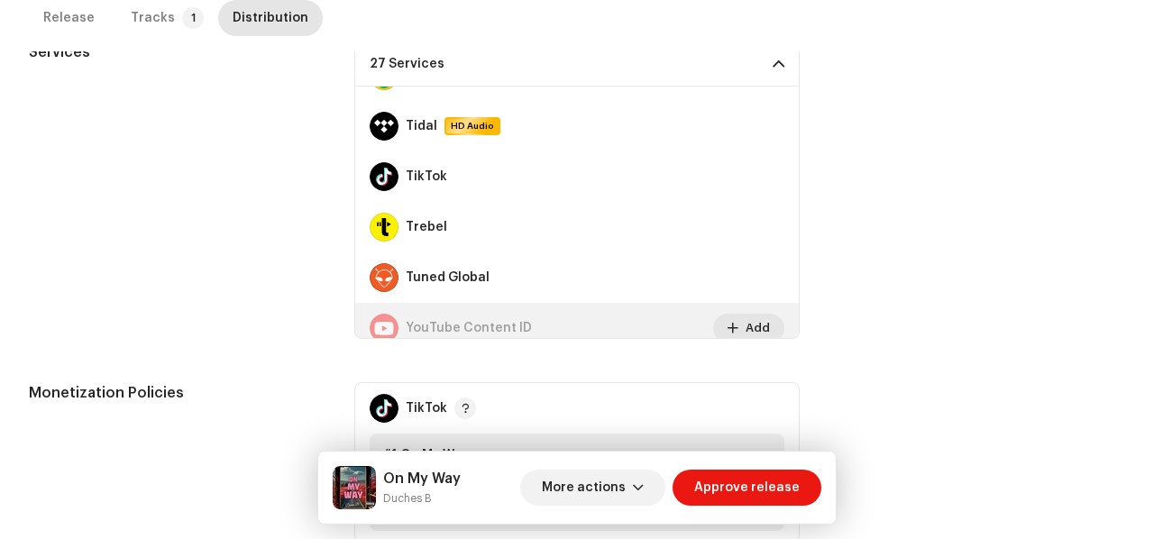
scroll to position [1247, 0]
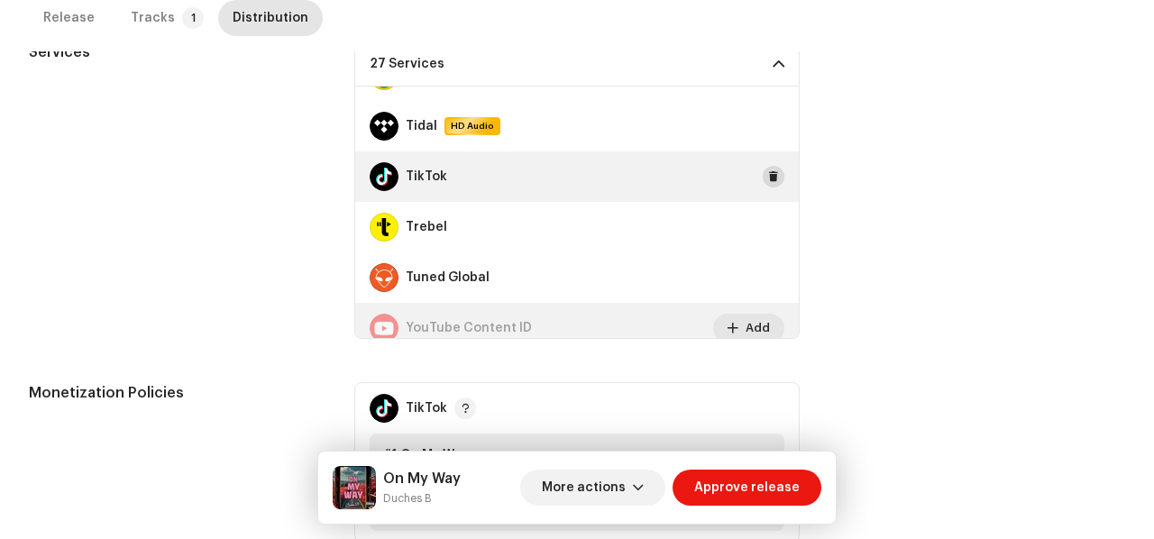
click at [768, 178] on span at bounding box center [773, 176] width 11 height 14
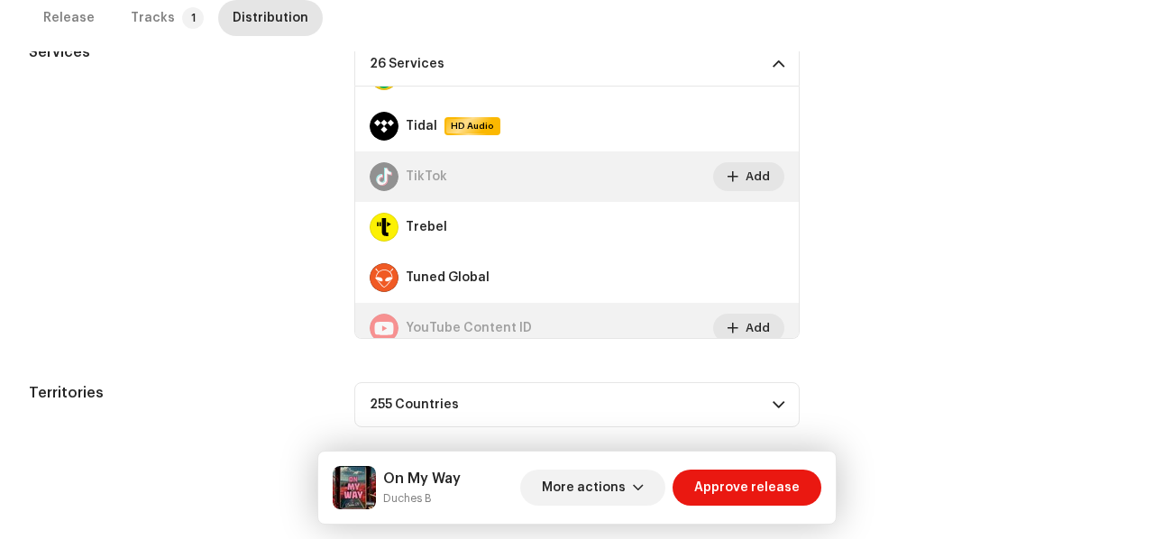
click at [776, 57] on span at bounding box center [778, 64] width 12 height 14
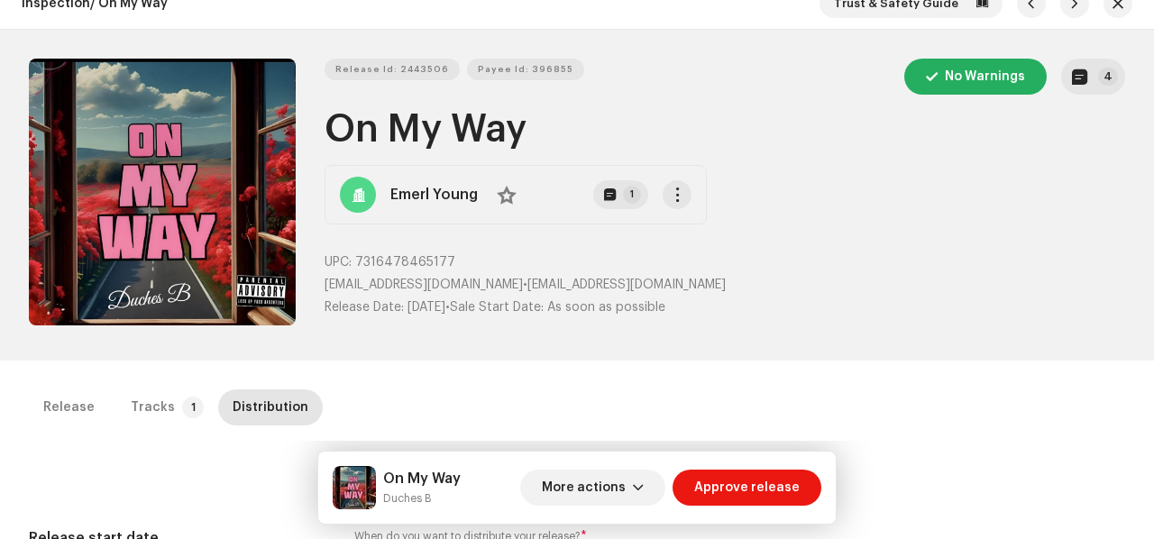
scroll to position [0, 0]
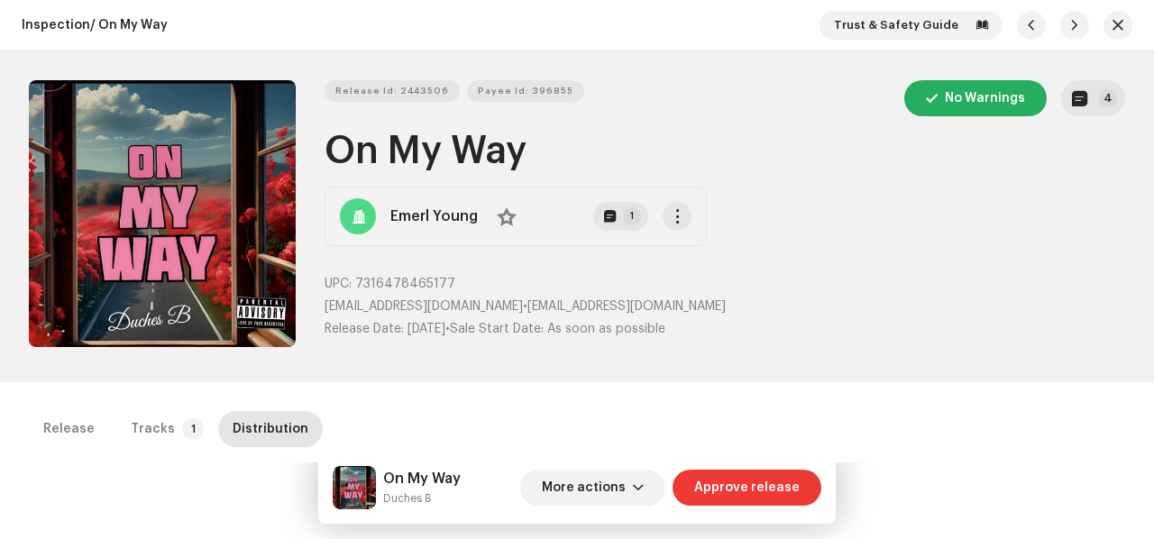
click at [717, 480] on span "Approve release" at bounding box center [746, 488] width 105 height 36
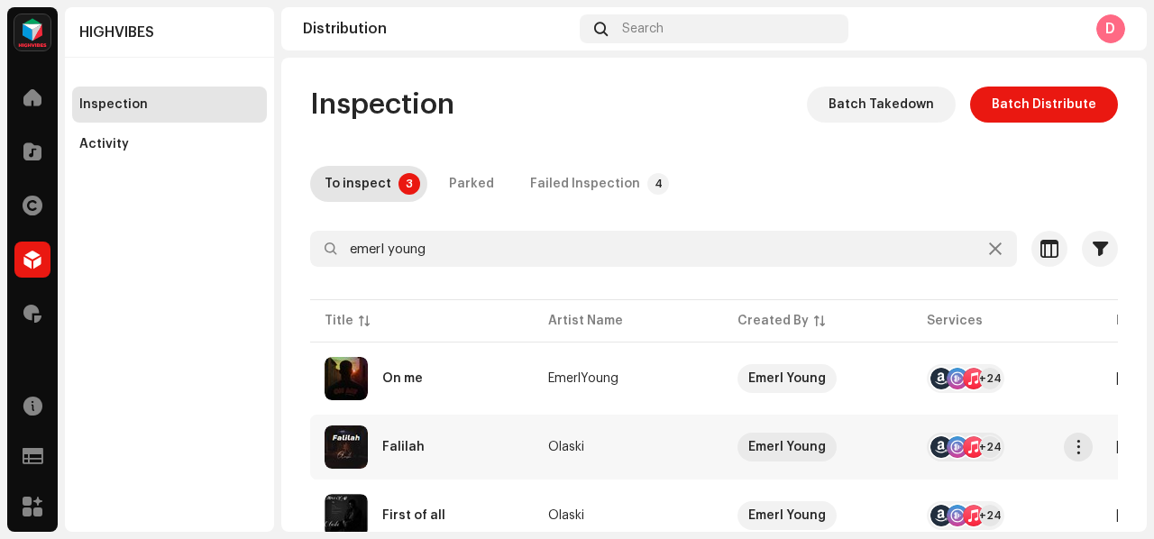
click at [465, 471] on td "Falilah" at bounding box center [422, 447] width 224 height 65
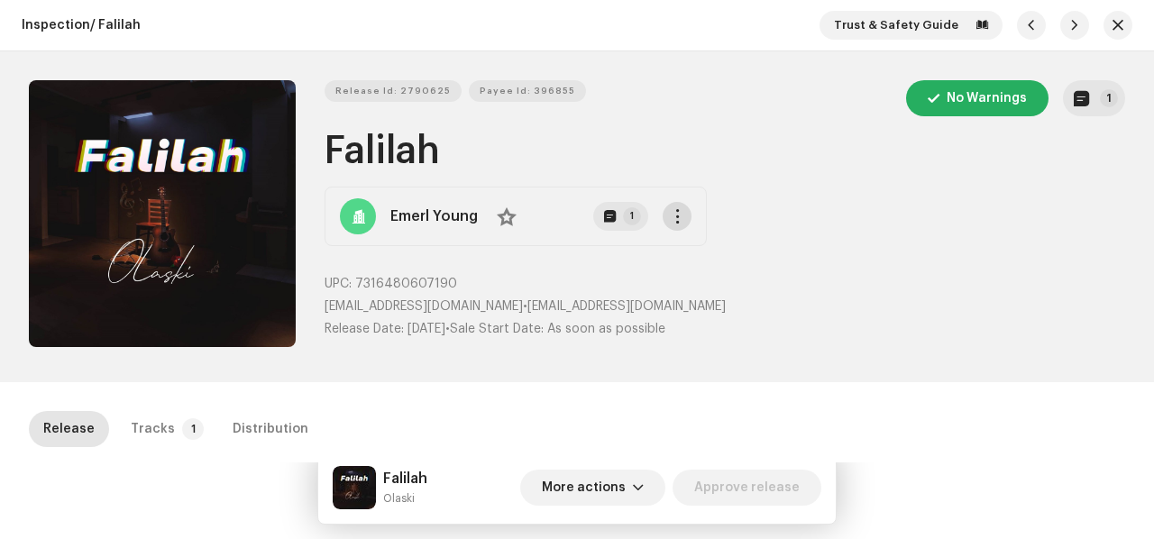
click at [681, 210] on button "button" at bounding box center [676, 216] width 29 height 29
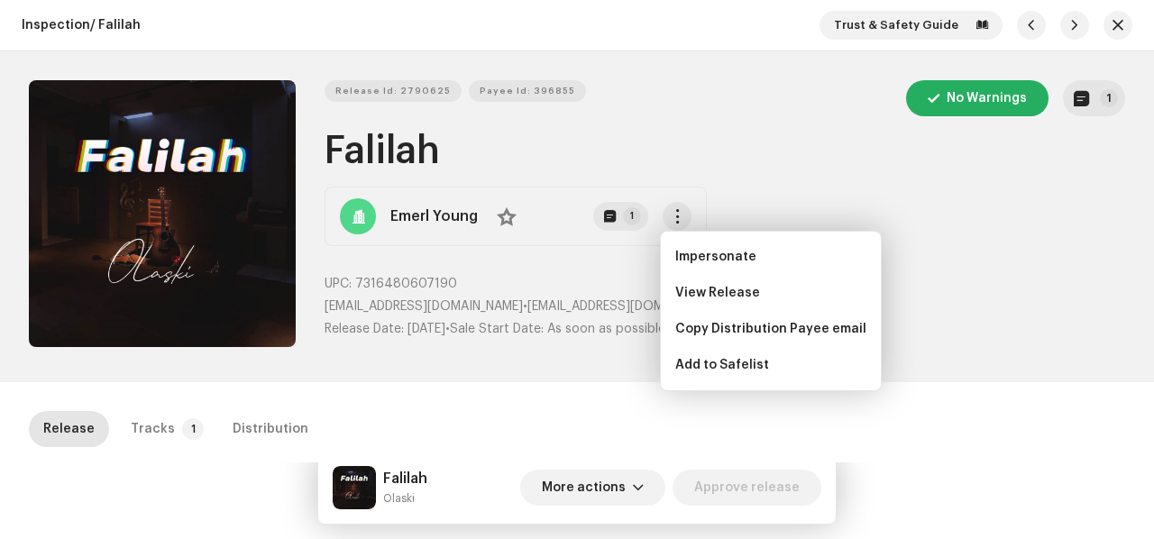
click at [694, 293] on span "View Release" at bounding box center [717, 293] width 85 height 14
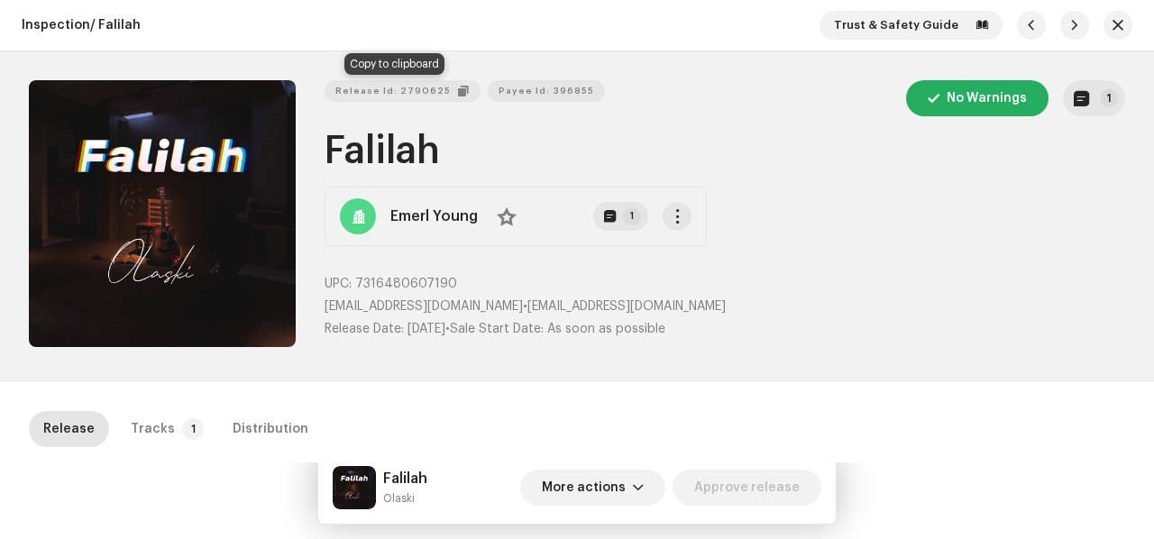
click at [355, 87] on span "Release Id: 2790625" at bounding box center [392, 91] width 115 height 36
click at [392, 493] on small "Olaski" at bounding box center [405, 498] width 44 height 18
copy div "Olaski More actions Approve release Release Tracks 1 Distribution"
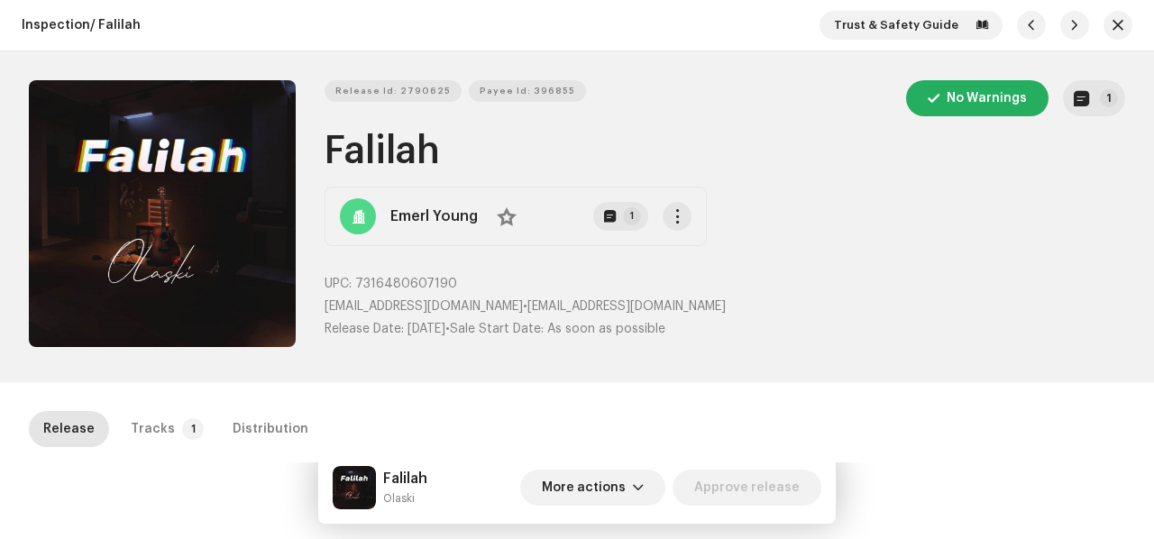
click at [351, 123] on div "Release Id: 2790625 Payee Id: 396855 No Warnings 1 Falilah Emerl Young No 1 UPC…" at bounding box center [724, 216] width 800 height 273
copy h1 "Falilah"
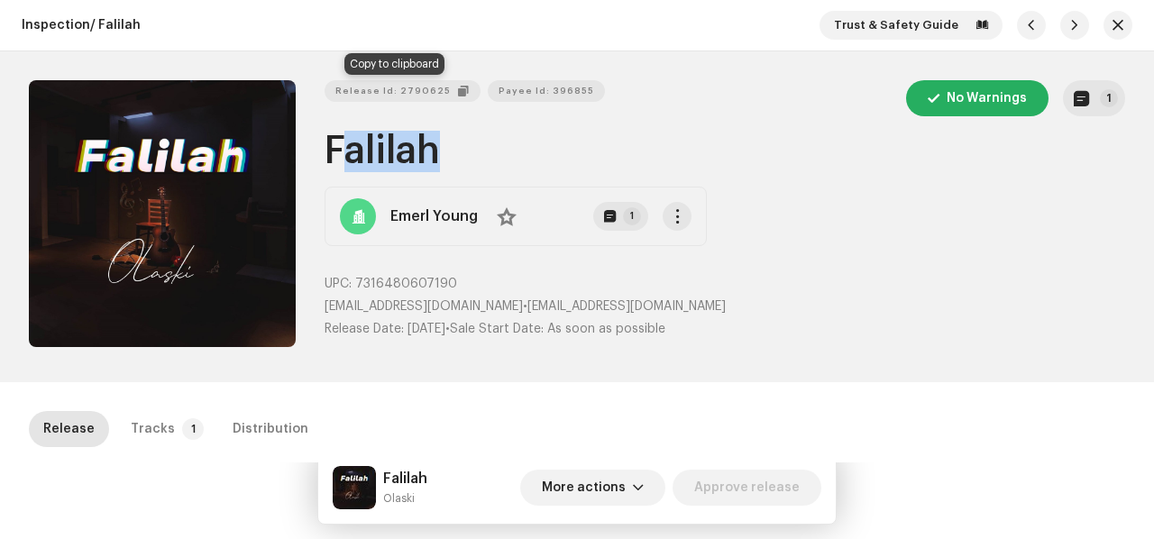
click at [354, 91] on span "Release Id: 2790625" at bounding box center [392, 91] width 115 height 36
copy h1 "Falilah"
click at [529, 93] on span "Payee Id: 396855" at bounding box center [546, 91] width 96 height 36
copy h1 "Falilah"
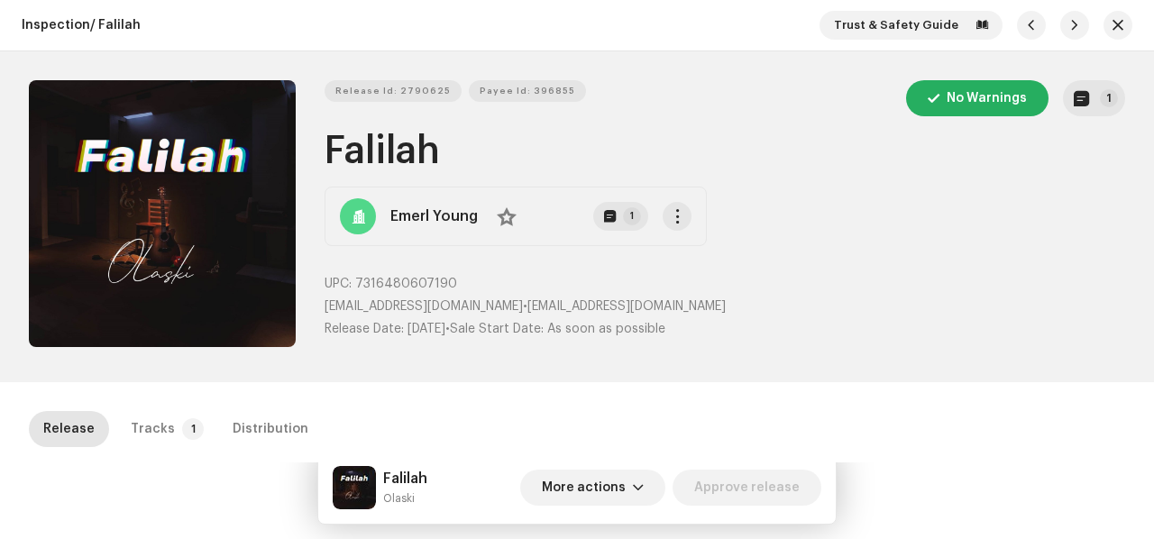
click at [384, 278] on span "7316480607190" at bounding box center [406, 284] width 102 height 13
copy span "7316480607190"
click at [409, 92] on span "Release Id: 2790625" at bounding box center [392, 91] width 115 height 36
copy span "7316480607190"
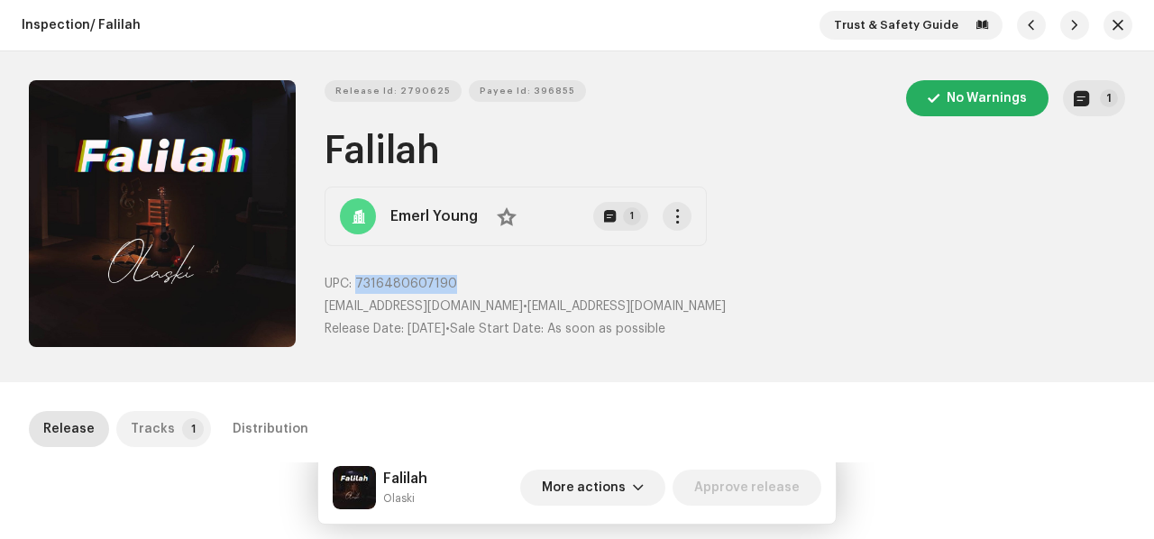
click at [162, 428] on div "Tracks" at bounding box center [153, 429] width 44 height 36
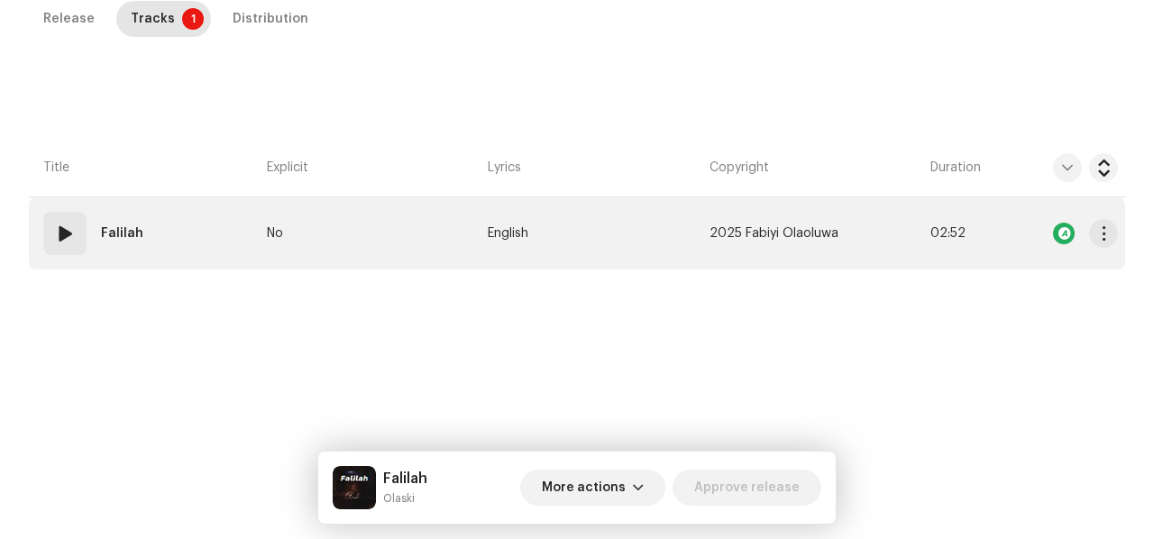
click at [346, 251] on td "No" at bounding box center [370, 233] width 221 height 72
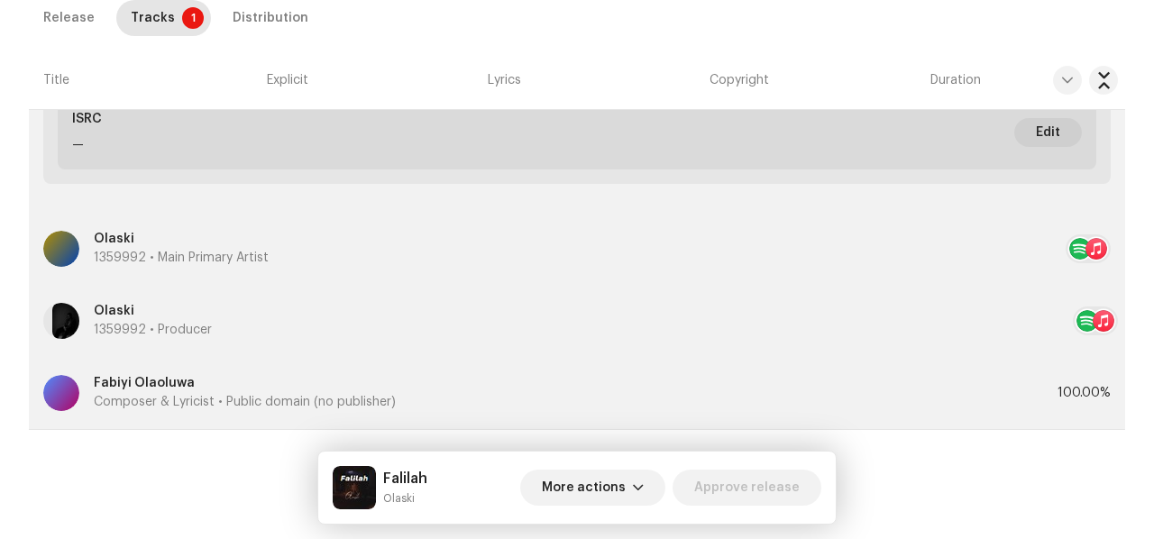
scroll to position [982, 0]
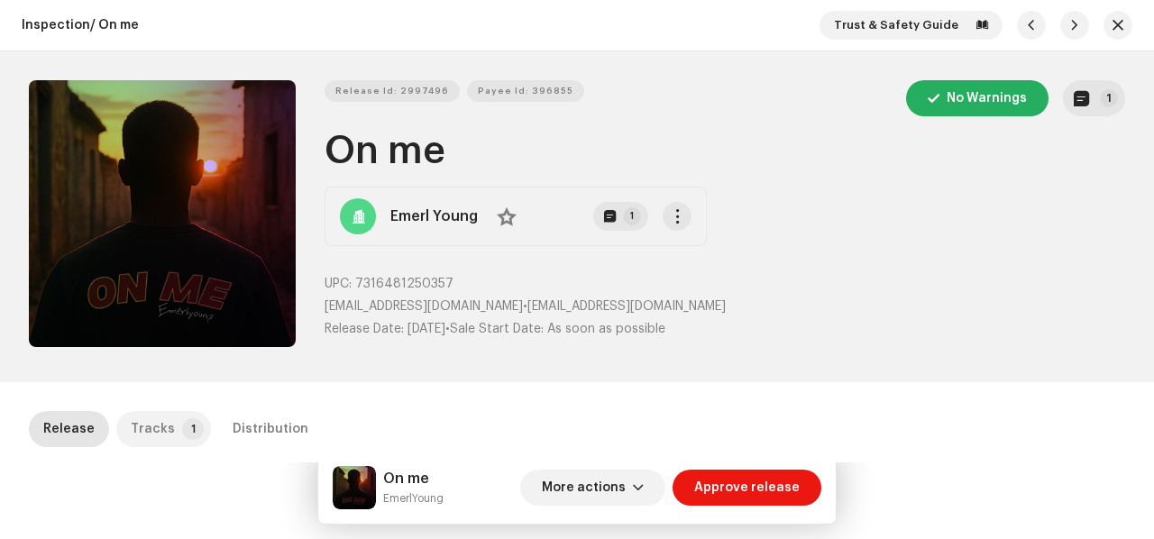
click at [140, 432] on div "Tracks" at bounding box center [153, 429] width 44 height 36
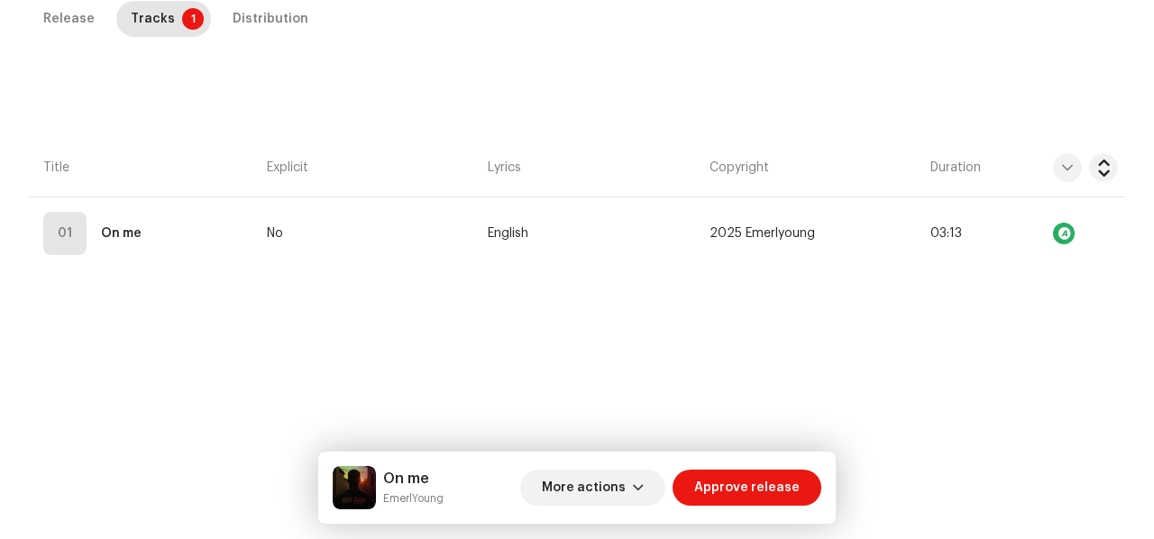
drag, startPoint x: 267, startPoint y: 24, endPoint x: 269, endPoint y: 40, distance: 15.4
click at [267, 22] on div "Distribution" at bounding box center [271, 19] width 76 height 36
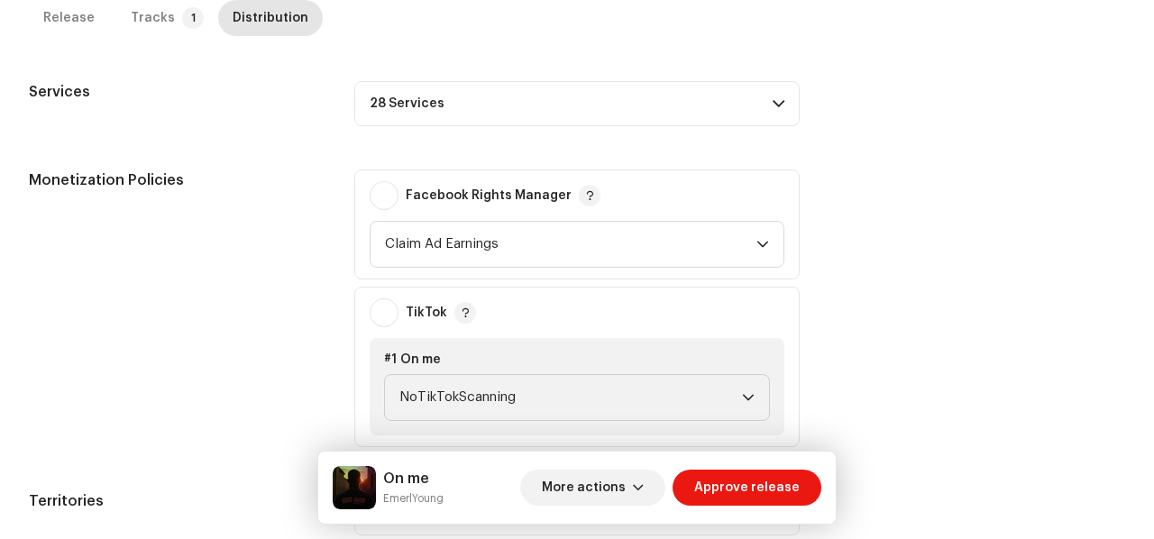
scroll to position [643, 0]
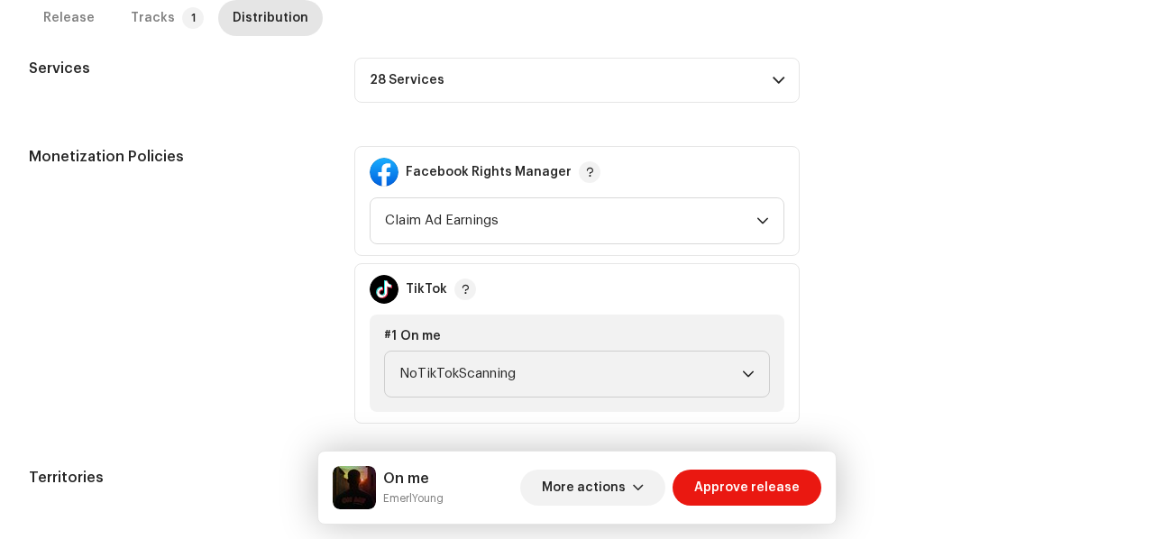
click at [503, 59] on p-accordion-header "28 Services" at bounding box center [576, 80] width 445 height 45
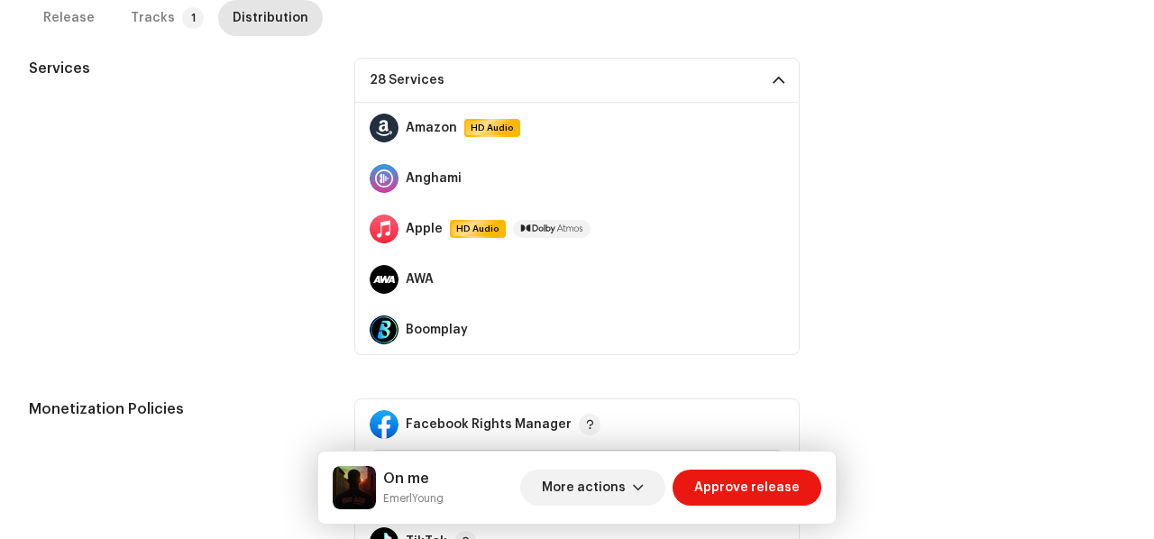
click at [778, 78] on span at bounding box center [778, 80] width 12 height 14
click at [161, 23] on div "Tracks" at bounding box center [153, 18] width 44 height 36
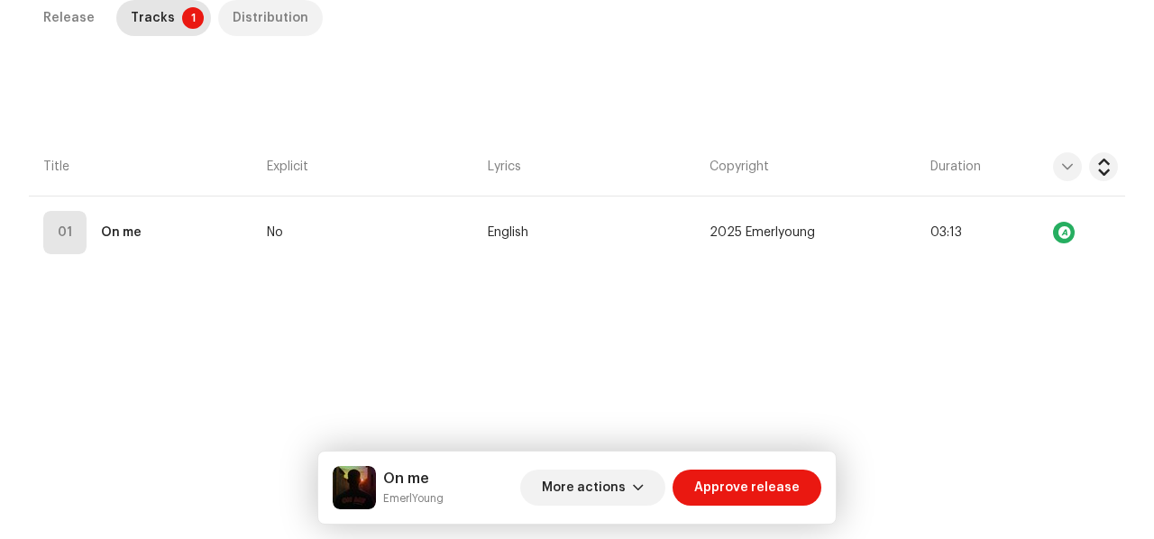
click at [292, 9] on div "Distribution" at bounding box center [271, 18] width 76 height 36
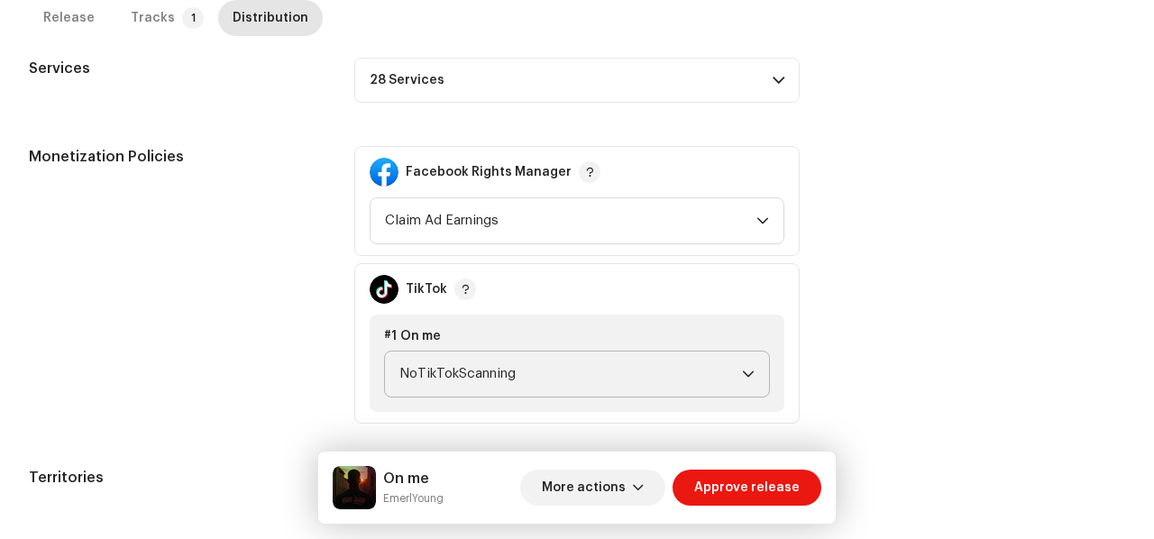
click at [548, 352] on span "NoTikTokScanning" at bounding box center [570, 374] width 342 height 45
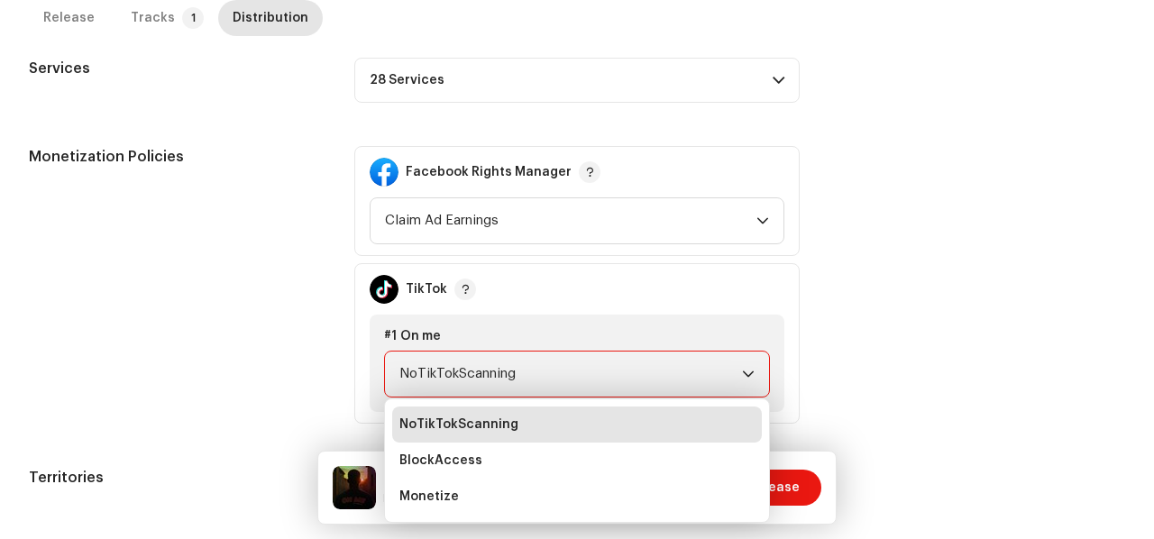
scroll to position [743, 0]
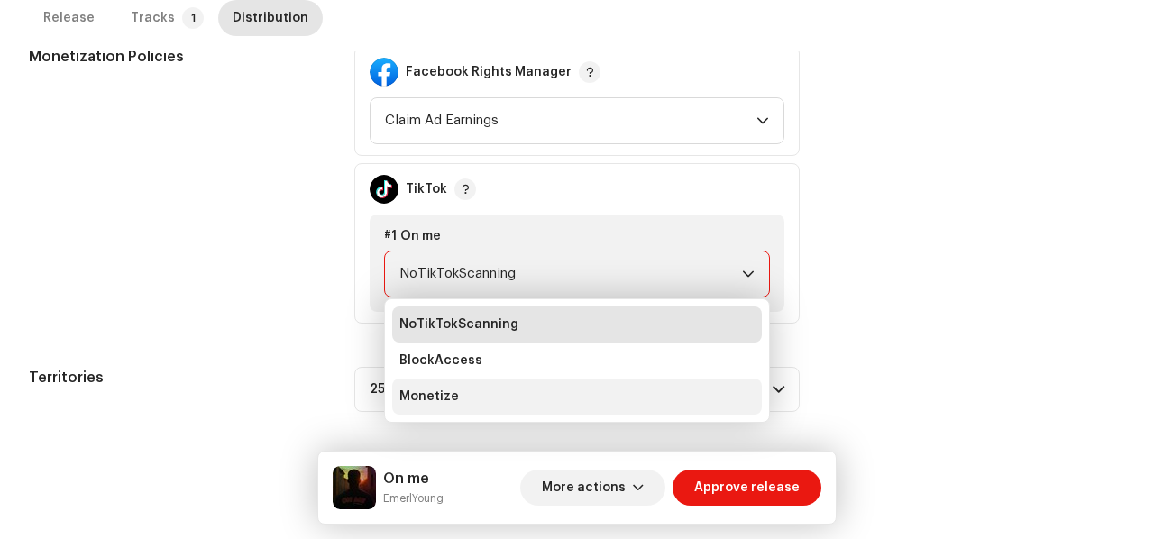
click at [507, 389] on li "Monetize" at bounding box center [577, 397] width 370 height 36
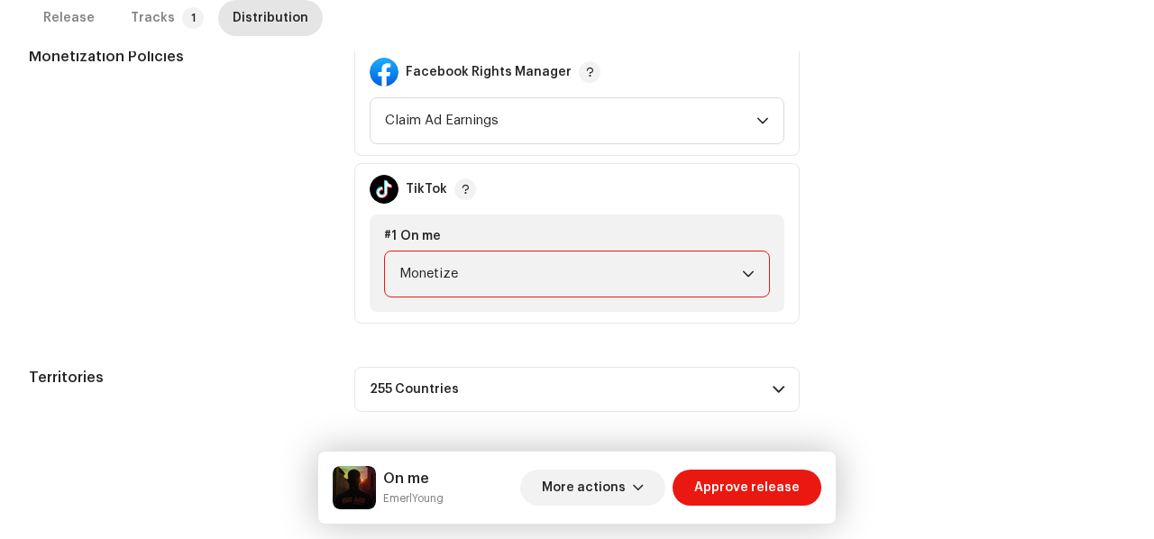
scroll to position [0, 0]
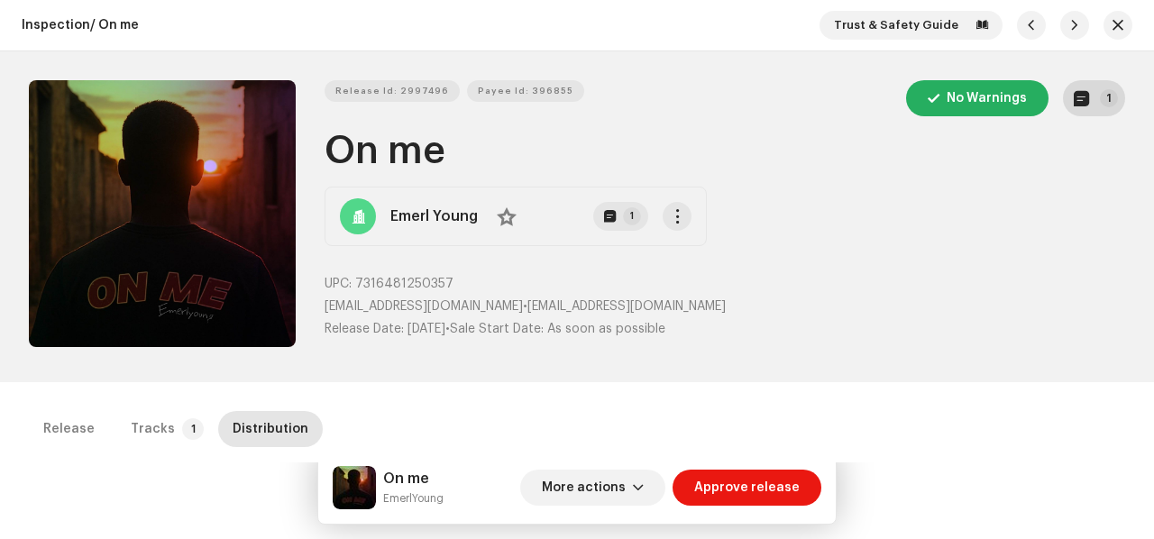
click at [1071, 88] on button "1" at bounding box center [1094, 98] width 62 height 36
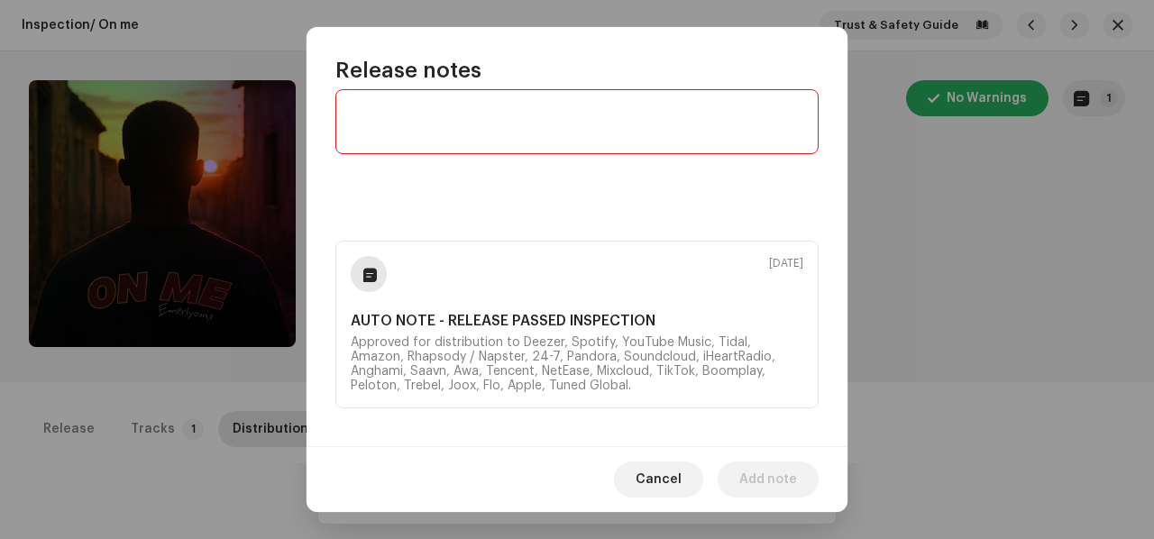
scroll to position [55, 0]
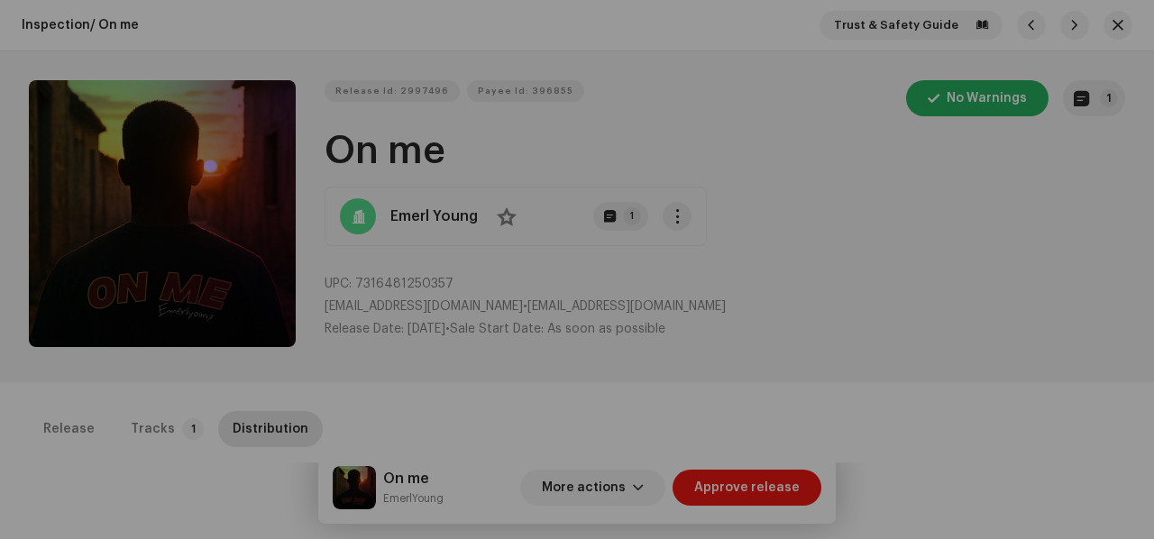
click at [261, 397] on div "Release notes Sep 4, 2025 AUTO NOTE - RELEASE PASSED INSPECTION Approved for di…" at bounding box center [577, 269] width 1154 height 539
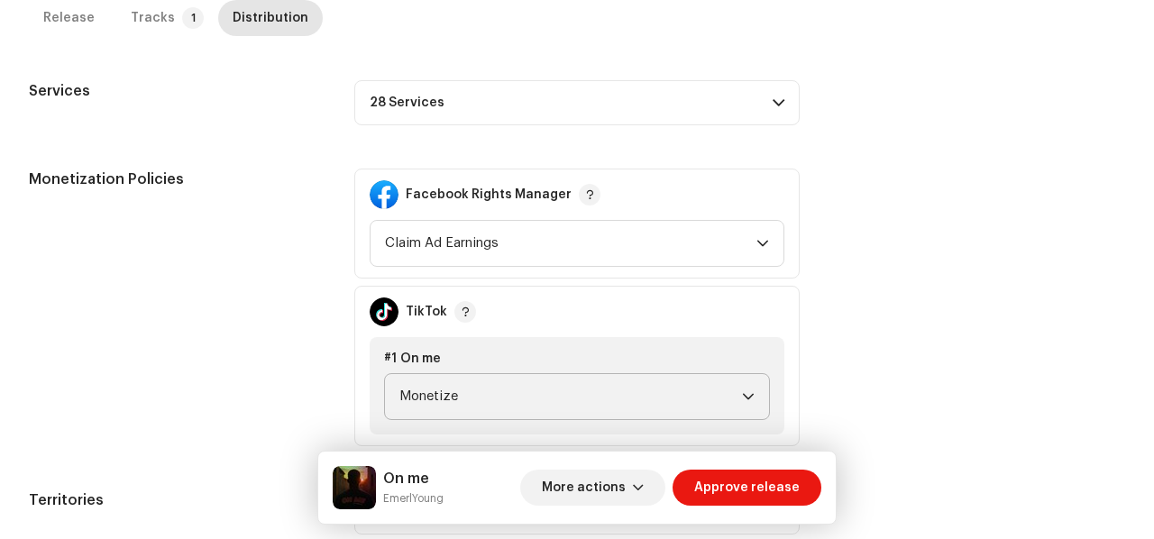
scroll to position [622, 0]
click at [644, 118] on p-accordion-header "28 Services" at bounding box center [576, 100] width 445 height 45
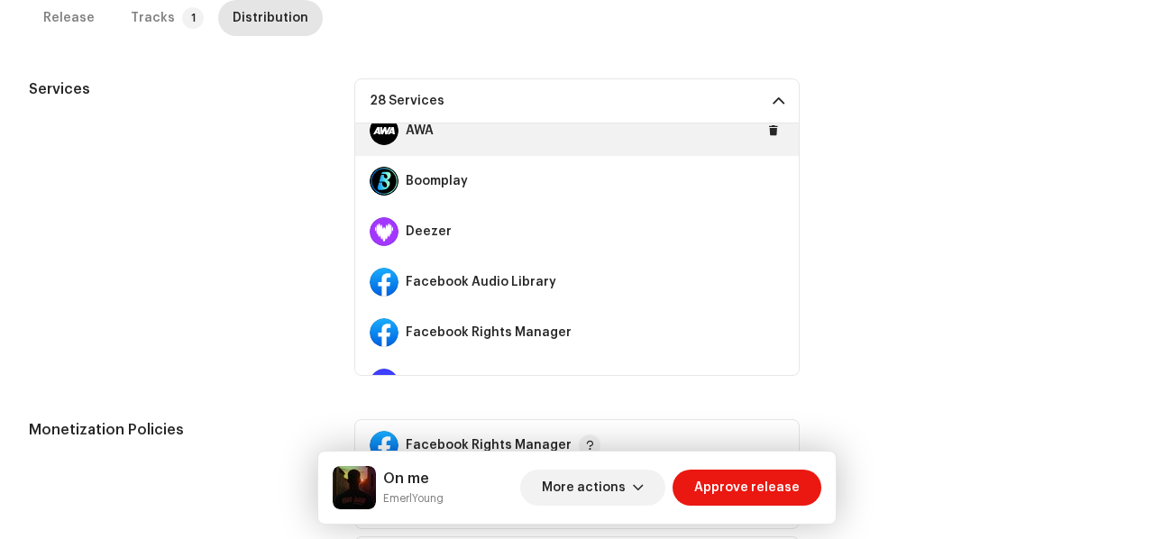
scroll to position [234, 0]
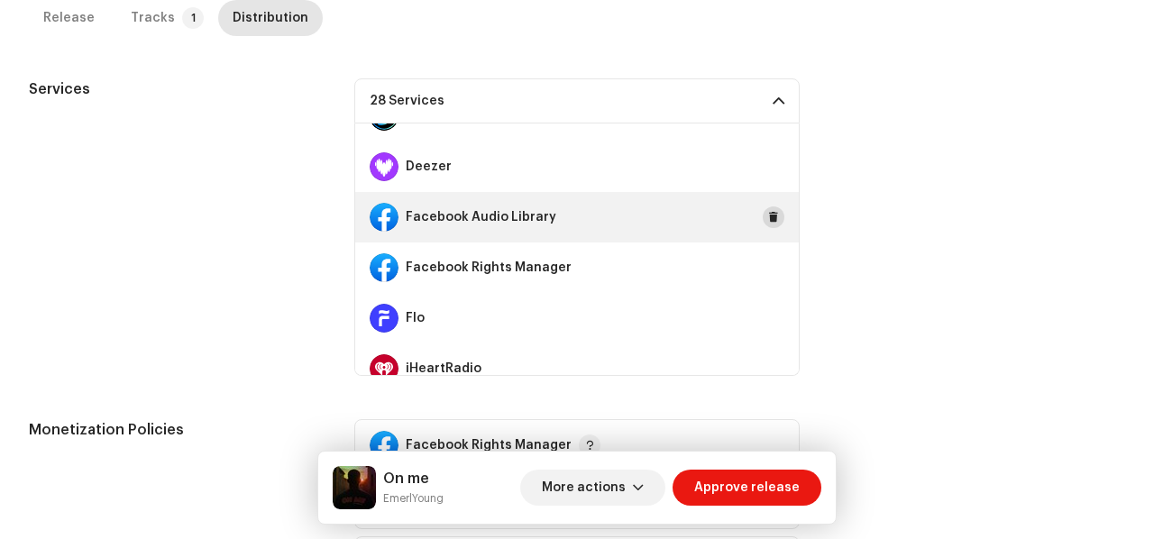
click at [768, 210] on span at bounding box center [773, 217] width 11 height 14
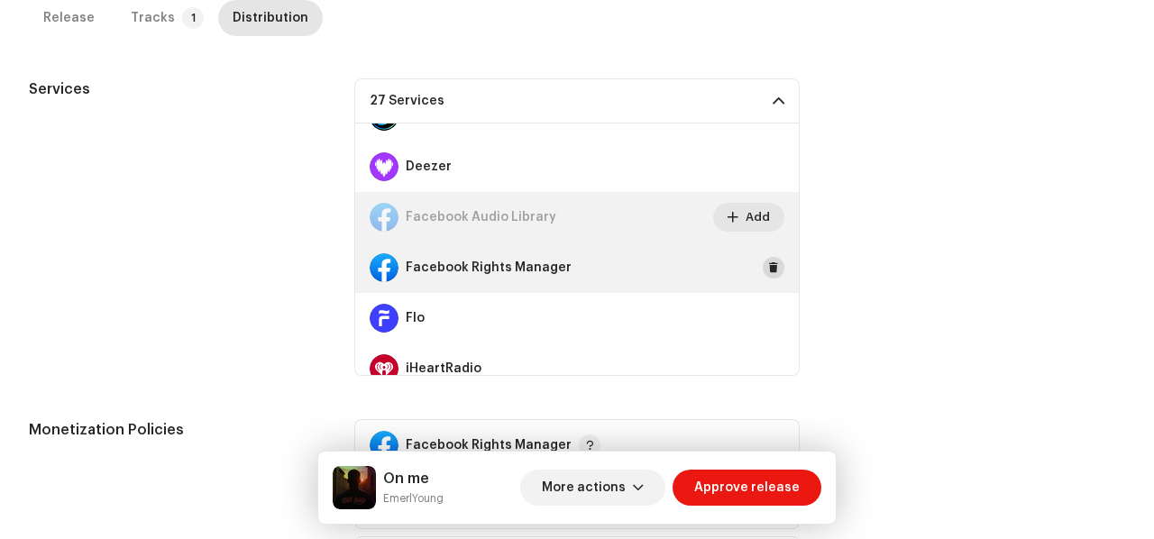
click at [768, 268] on span at bounding box center [773, 267] width 11 height 14
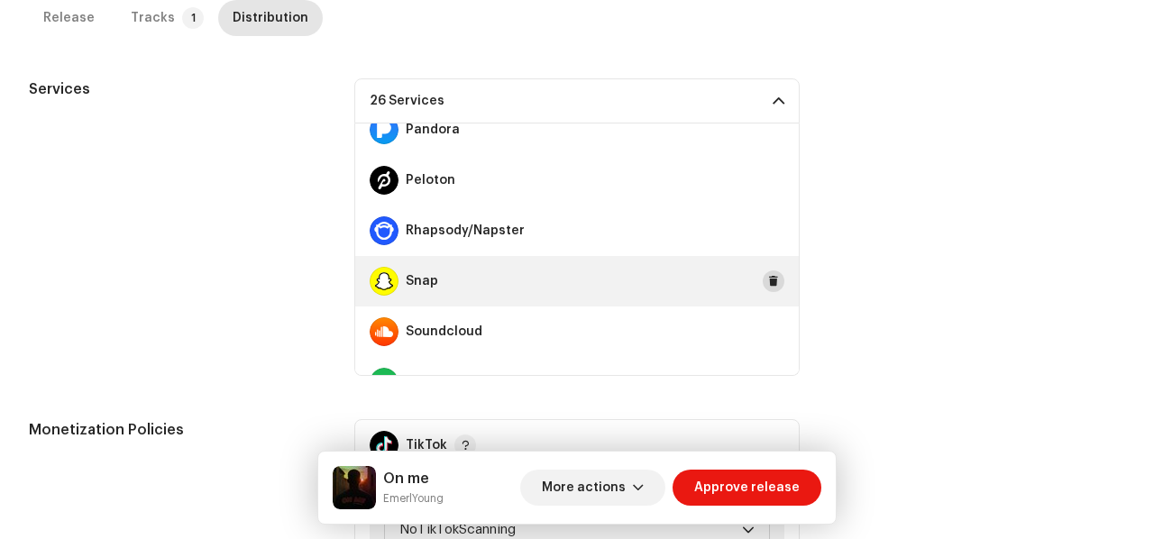
click at [763, 288] on button at bounding box center [773, 281] width 22 height 22
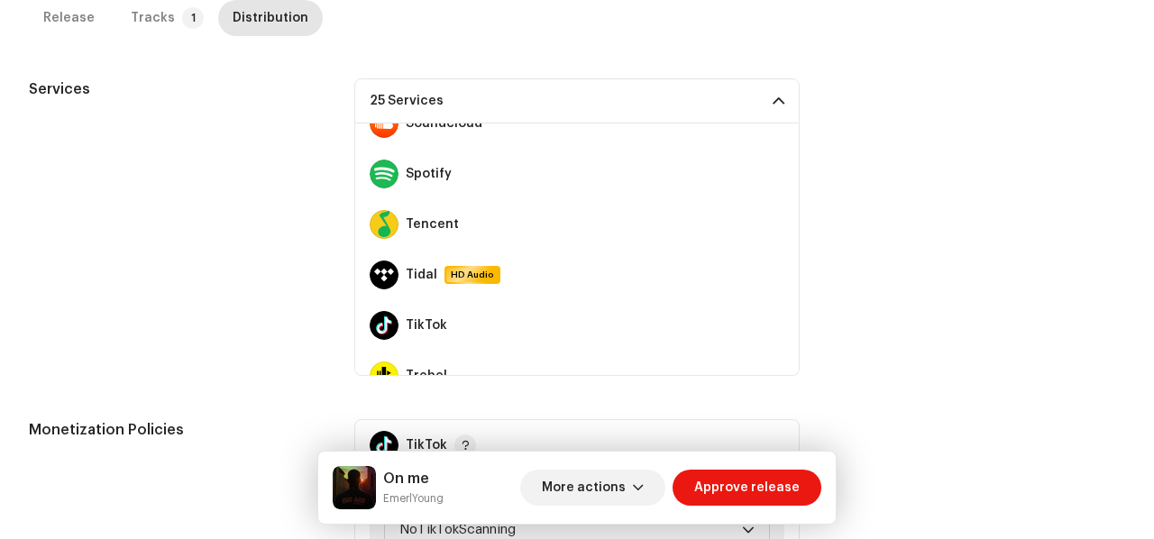
scroll to position [1119, 0]
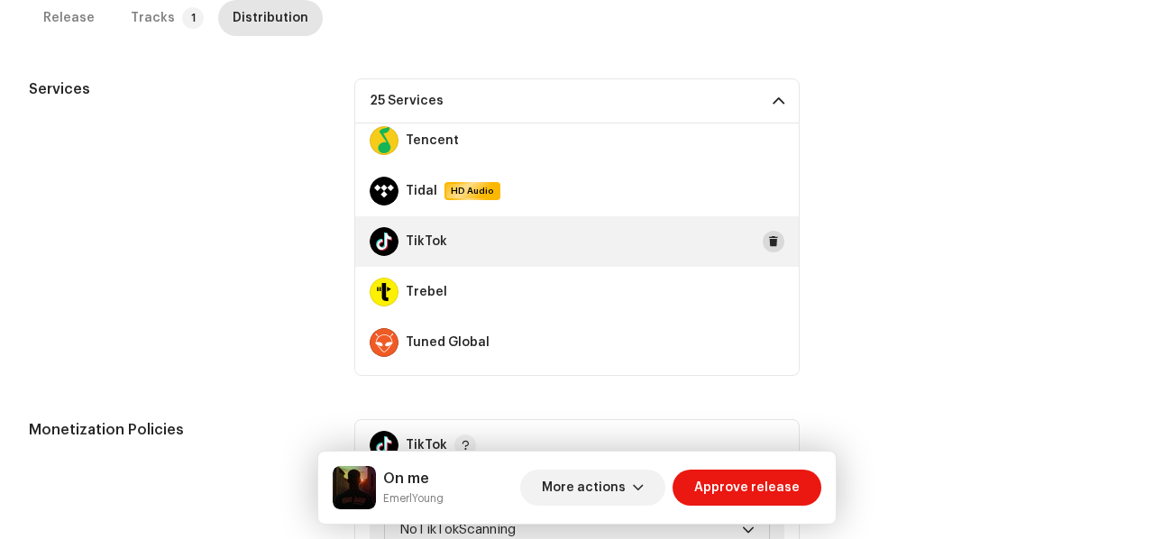
click at [762, 248] on button at bounding box center [773, 242] width 22 height 22
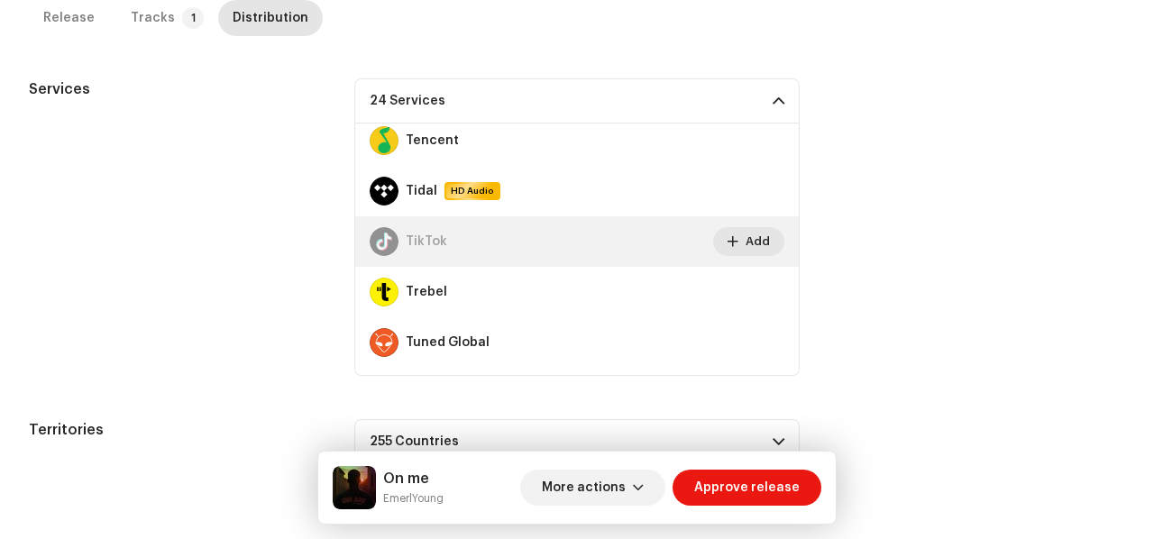
click at [775, 102] on p-accordion-header "24 Services" at bounding box center [576, 100] width 445 height 45
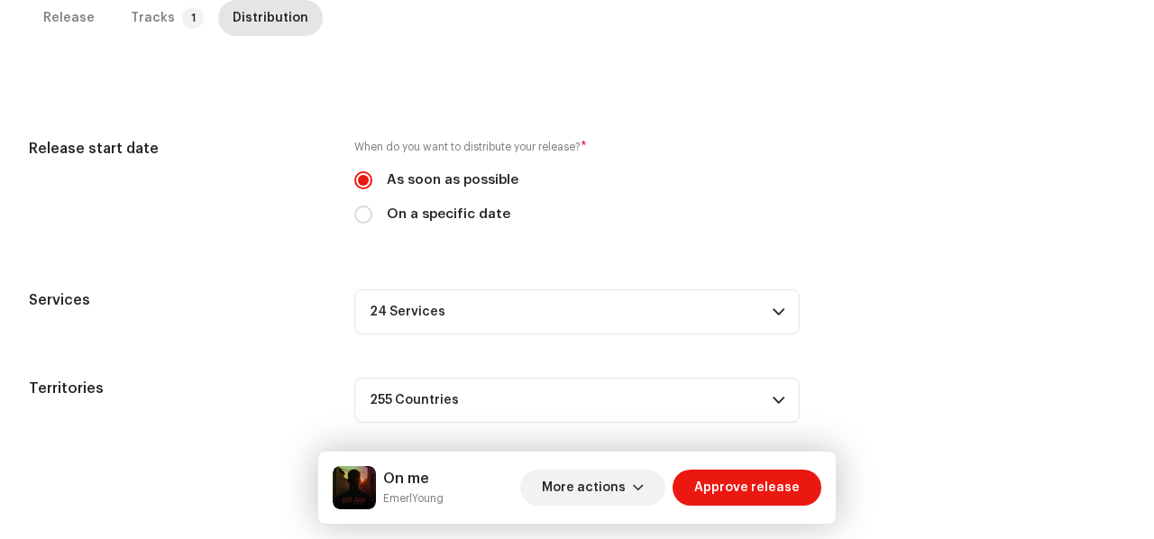
scroll to position [410, 0]
click at [739, 492] on span "Approve release" at bounding box center [746, 488] width 105 height 36
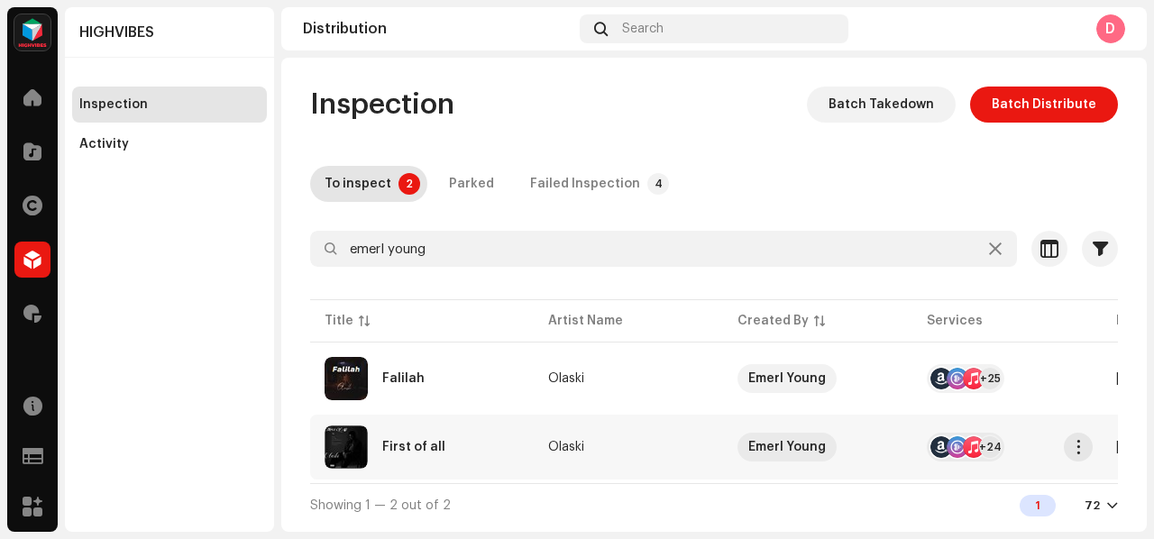
click at [735, 437] on td "Emerl Young" at bounding box center [817, 447] width 189 height 65
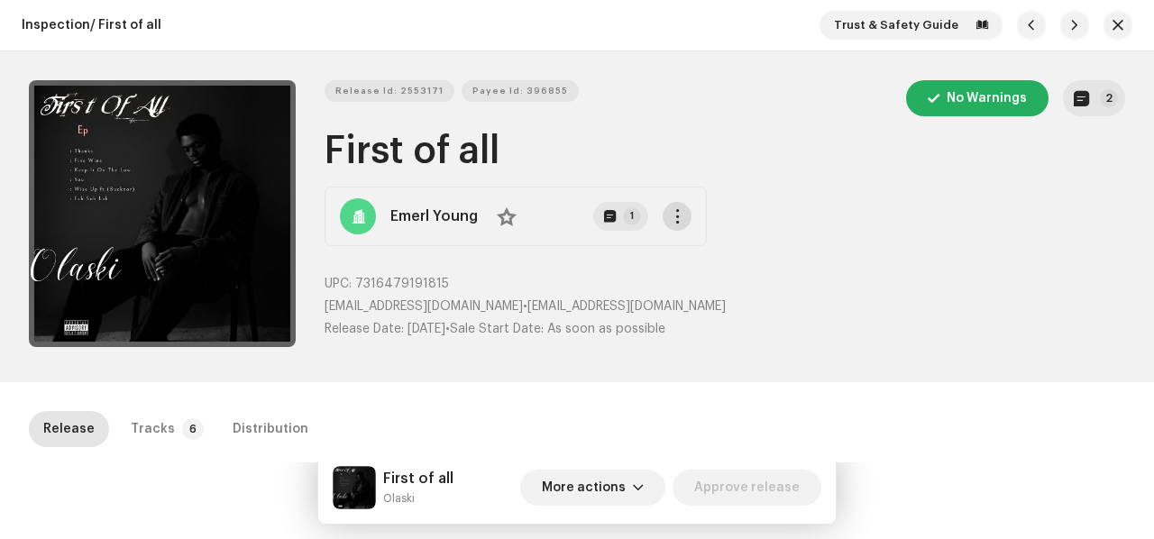
click at [672, 215] on span "button" at bounding box center [678, 216] width 14 height 14
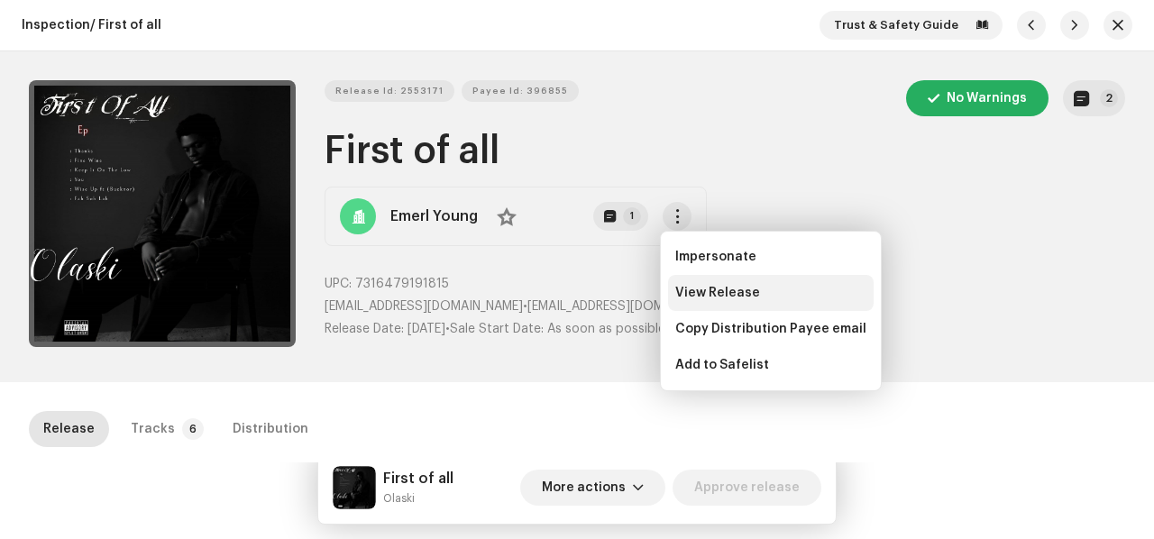
click at [714, 296] on span "View Release" at bounding box center [717, 293] width 85 height 14
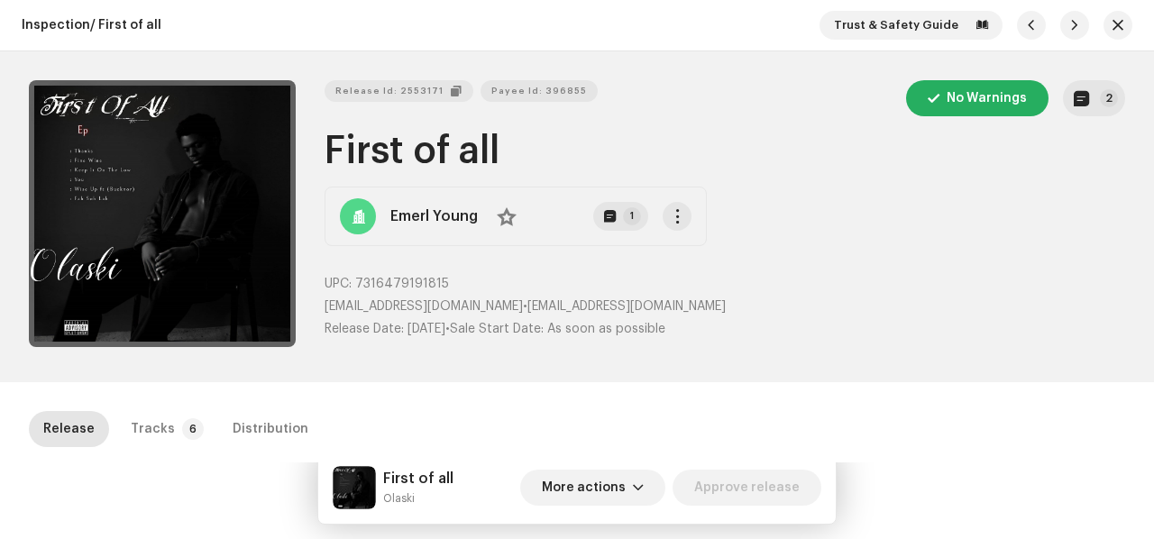
click at [394, 94] on span "Release Id: 2553171" at bounding box center [389, 91] width 108 height 36
click at [400, 503] on small "Olaski" at bounding box center [418, 498] width 70 height 18
copy div "Olaski More actions Approve release Release Tracks 6 Distribution"
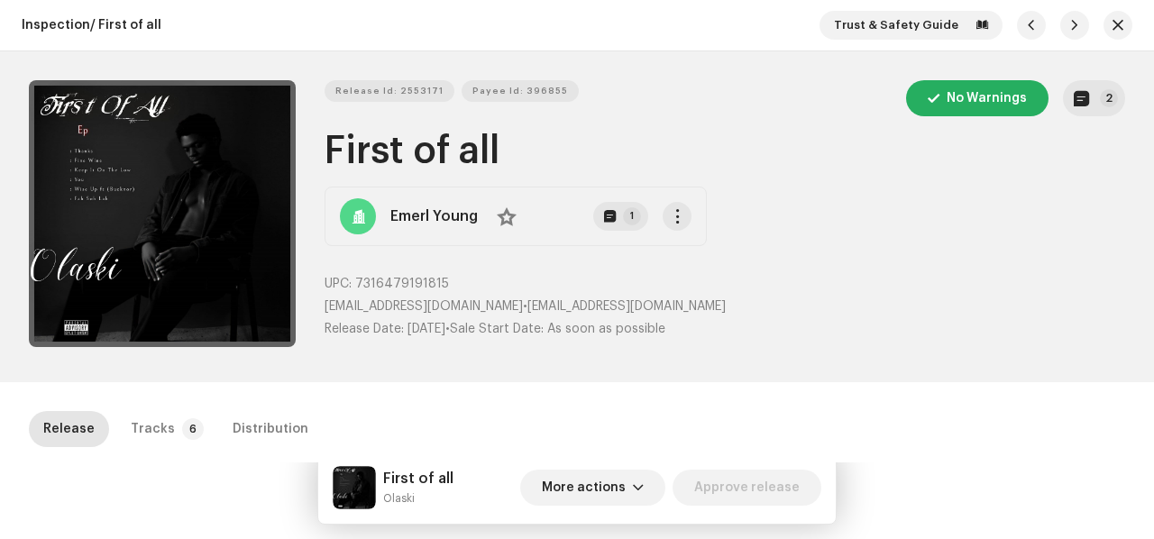
click at [359, 142] on h1 "First of all" at bounding box center [724, 151] width 800 height 41
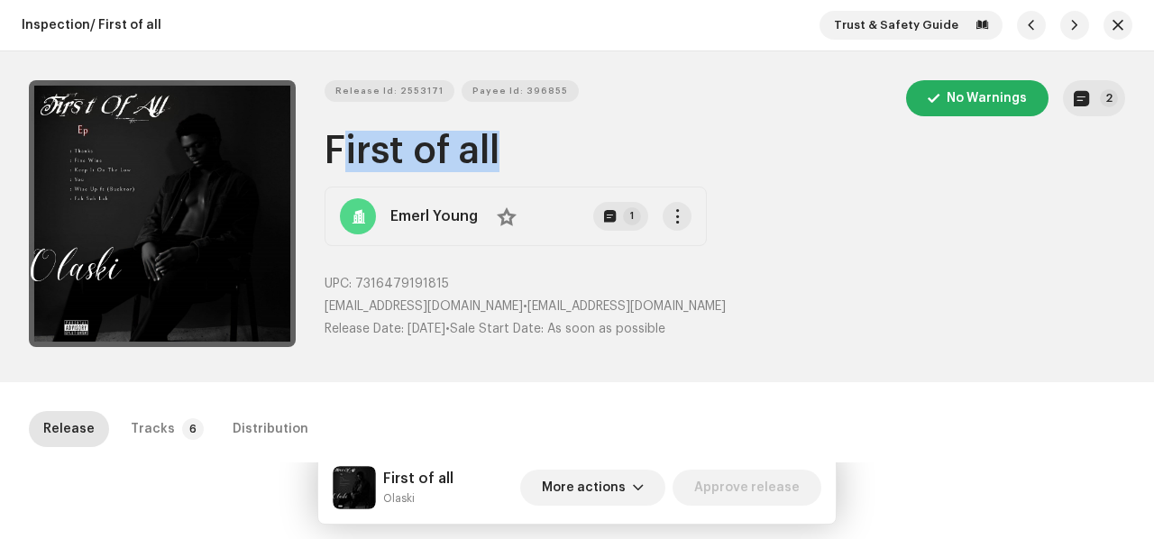
click at [359, 142] on h1 "First of all" at bounding box center [724, 151] width 800 height 41
copy h1 "First of all"
click at [415, 87] on span "Release Id: 2553171" at bounding box center [389, 91] width 108 height 36
copy h1 "First of all"
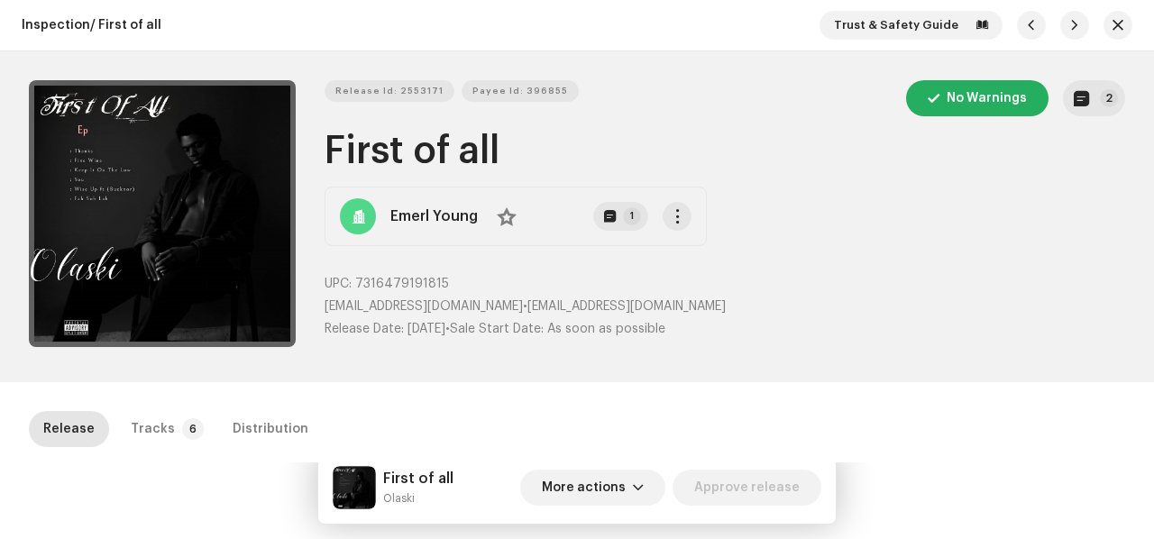
click at [393, 291] on p "UPC: 7316479191815" at bounding box center [724, 284] width 800 height 19
copy span "7316479191815"
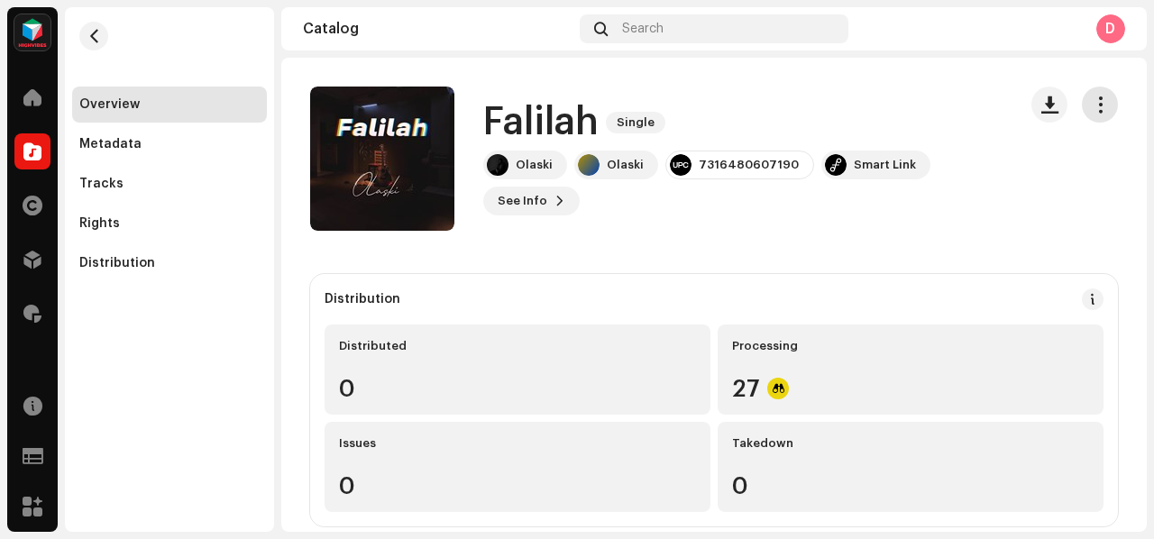
click at [1091, 112] on span "button" at bounding box center [1099, 104] width 17 height 14
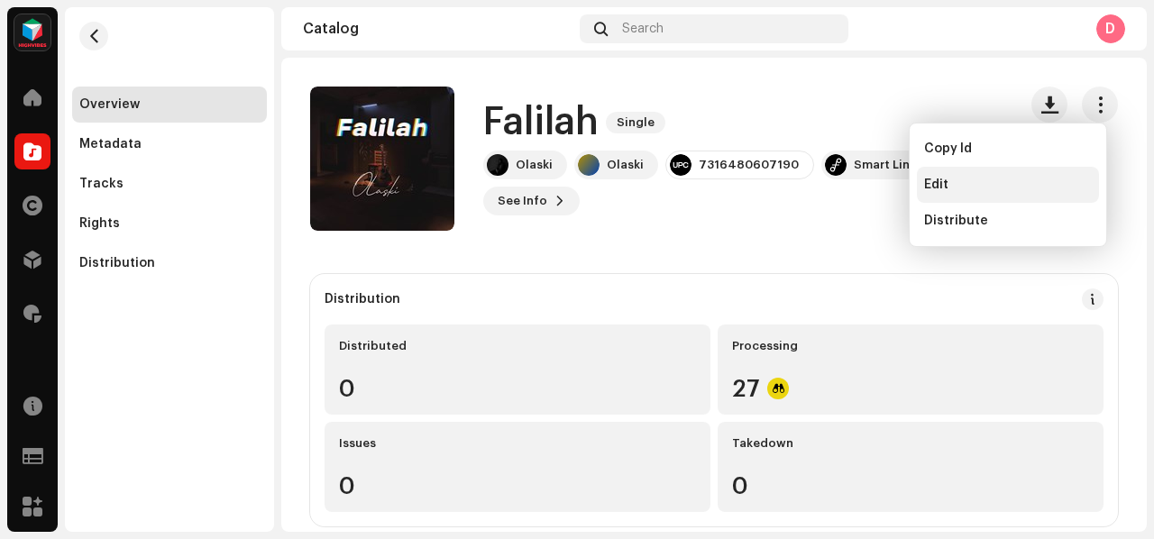
click at [954, 183] on div "Edit" at bounding box center [1008, 185] width 168 height 14
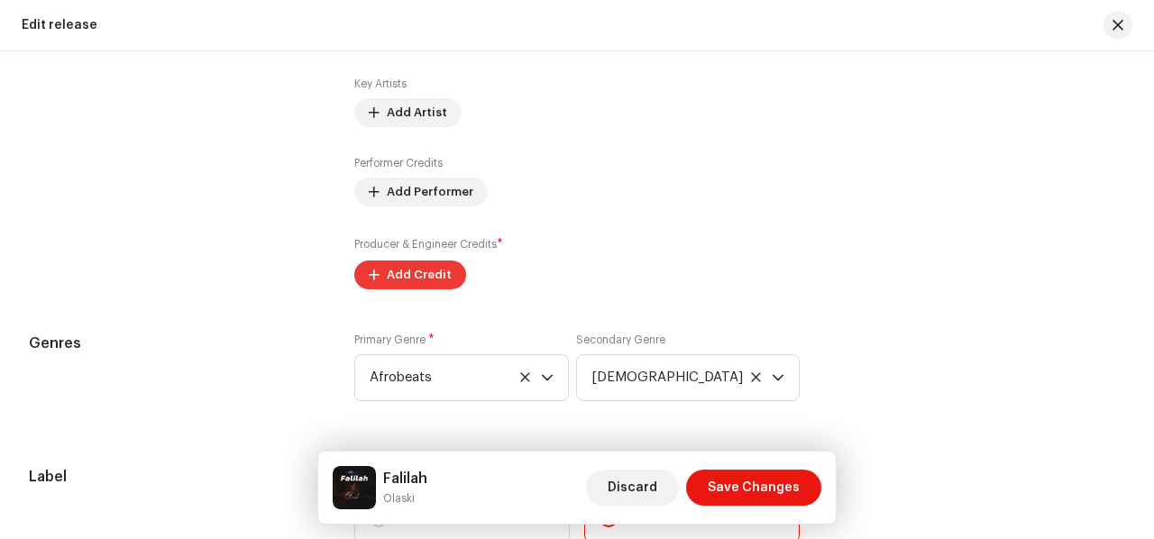
scroll to position [2017, 0]
click at [431, 257] on div "Producer & Engineer Credits * Add Credit" at bounding box center [576, 261] width 445 height 54
click at [424, 262] on span "Add Credit" at bounding box center [419, 274] width 65 height 36
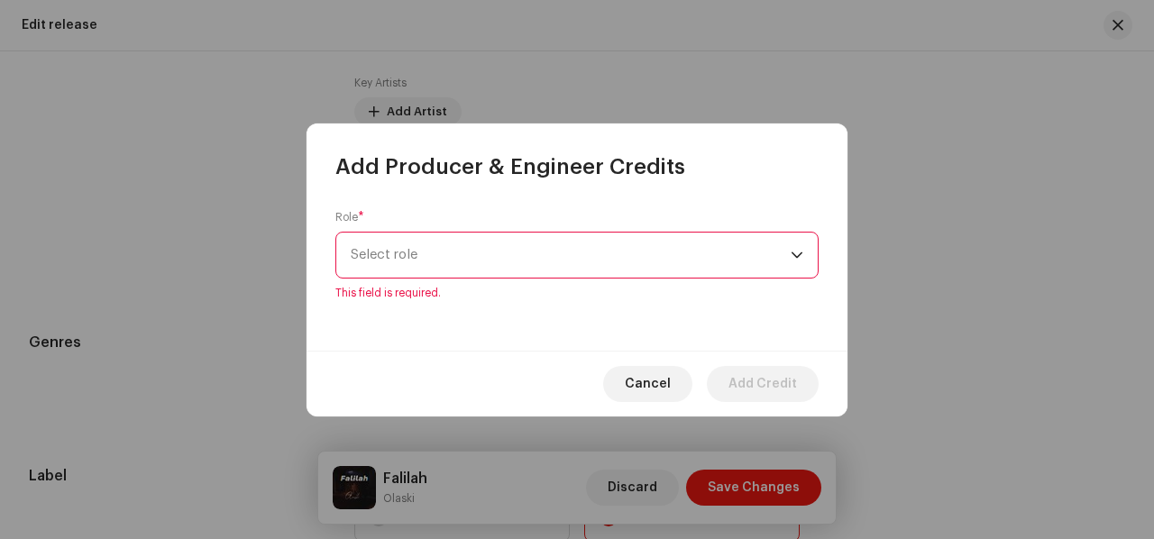
click at [435, 233] on span "Select role" at bounding box center [571, 255] width 440 height 45
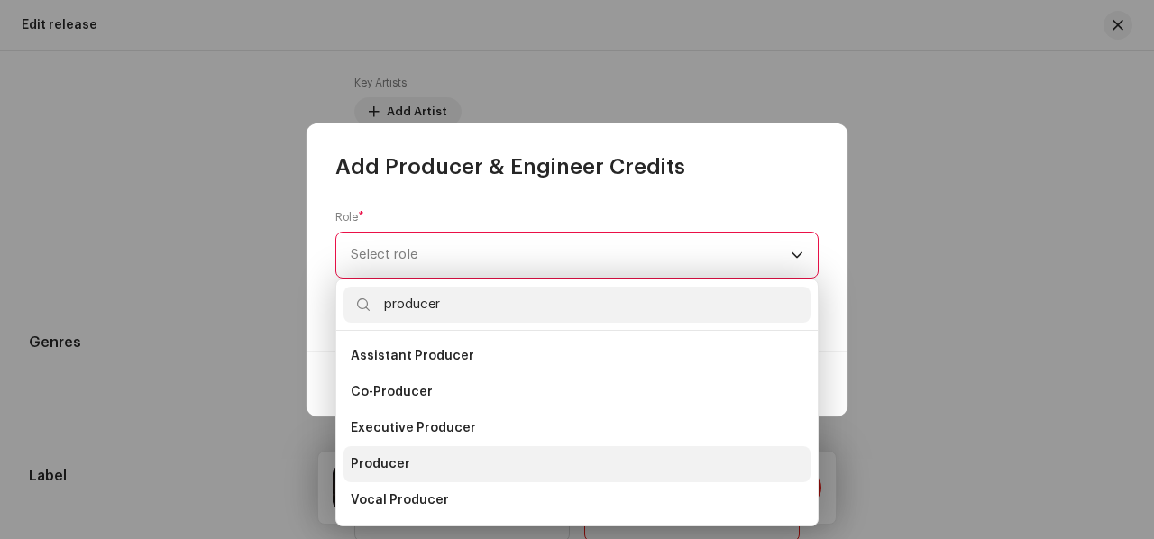
type input "producer"
click at [392, 455] on span "Producer" at bounding box center [380, 464] width 59 height 18
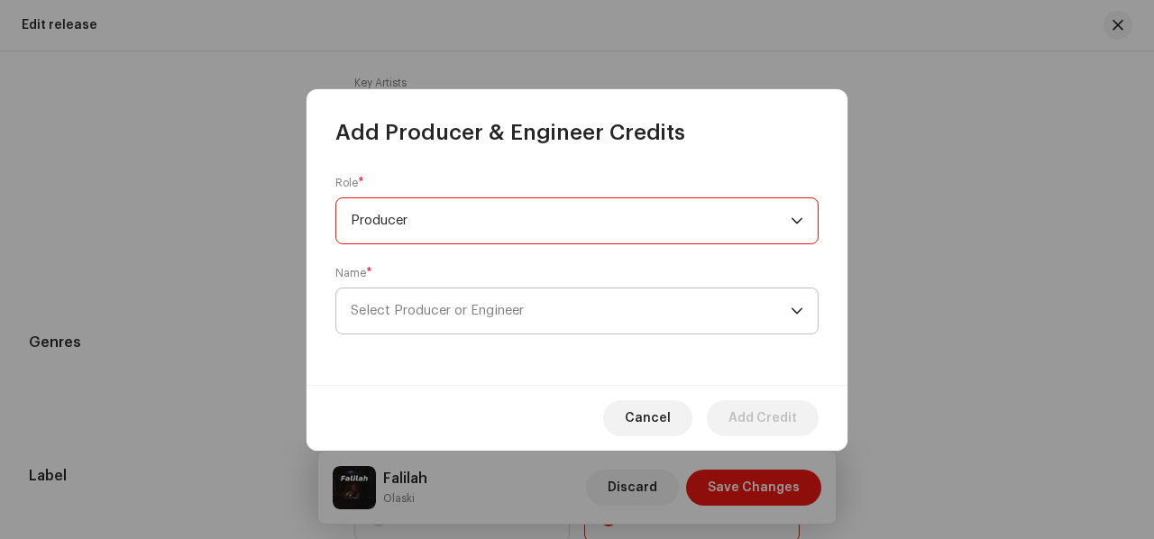
click at [452, 318] on span "Select Producer or Engineer" at bounding box center [571, 310] width 440 height 45
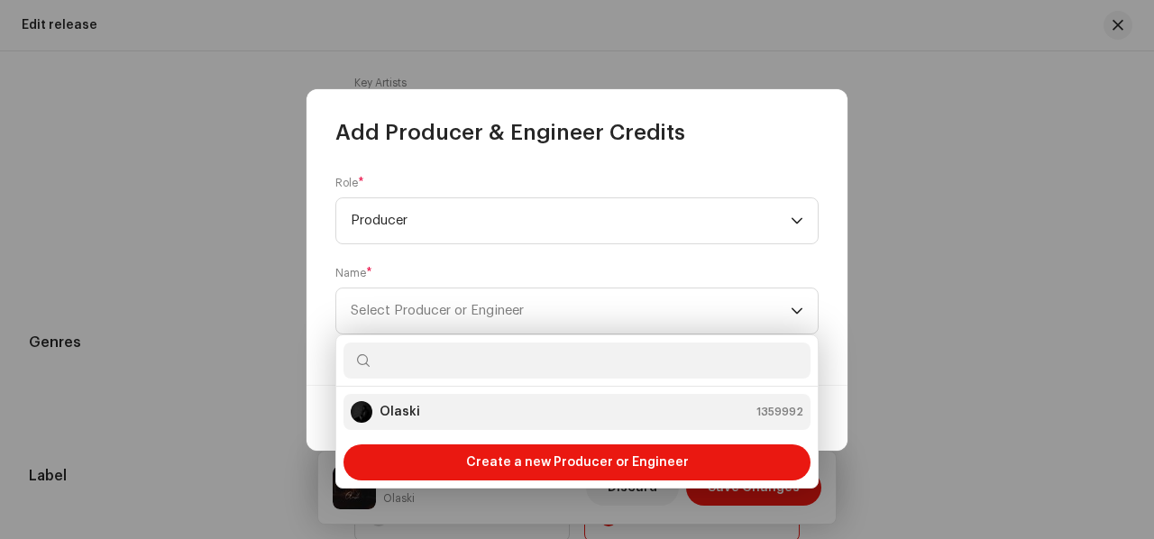
click at [418, 416] on div "Olaski 1359992" at bounding box center [577, 412] width 452 height 22
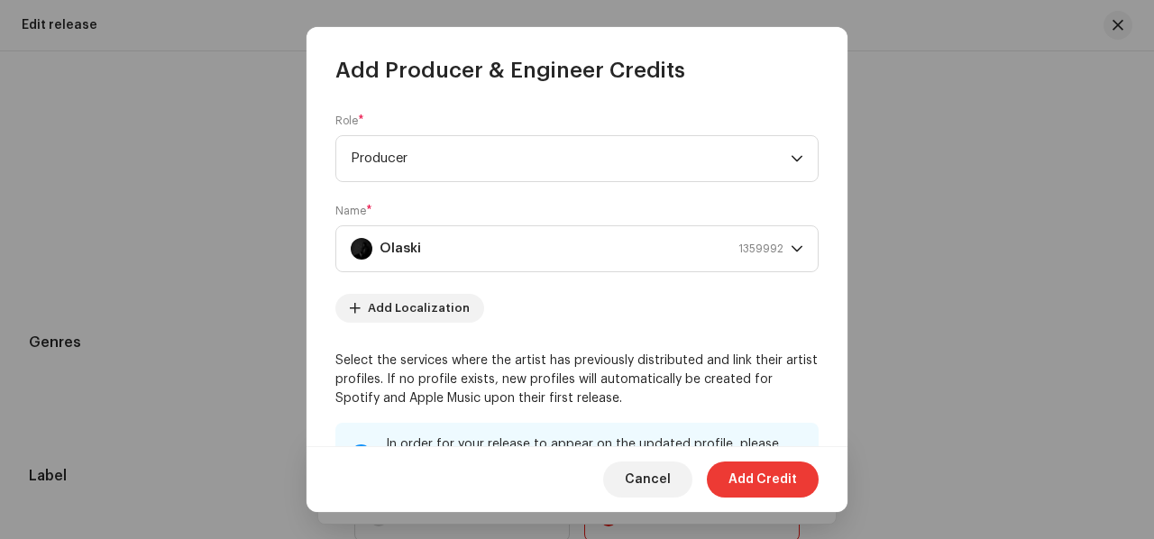
click at [767, 477] on span "Add Credit" at bounding box center [762, 479] width 68 height 36
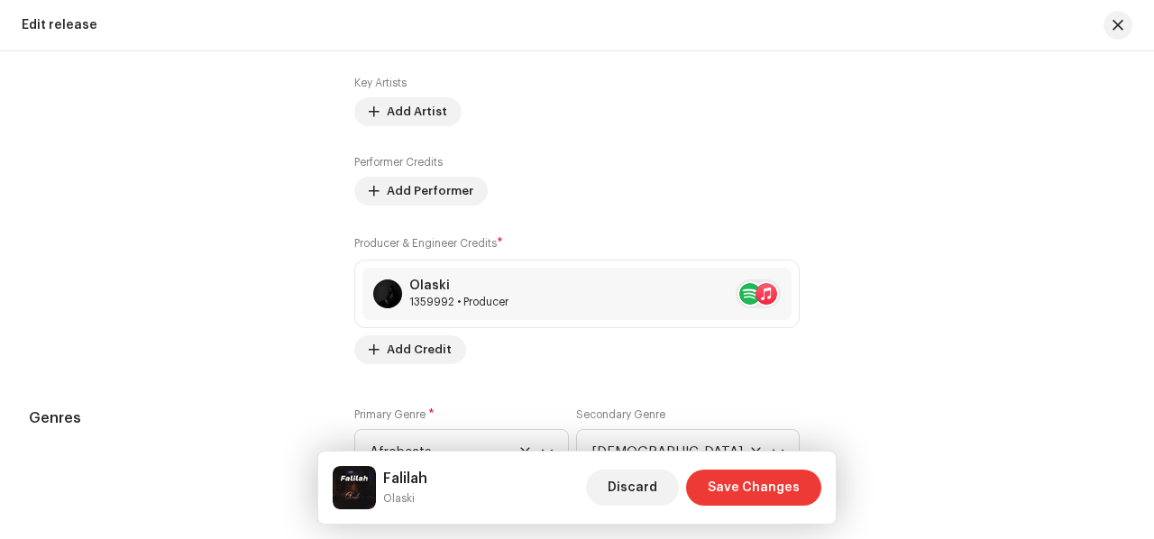
click at [765, 477] on span "Save Changes" at bounding box center [754, 488] width 92 height 36
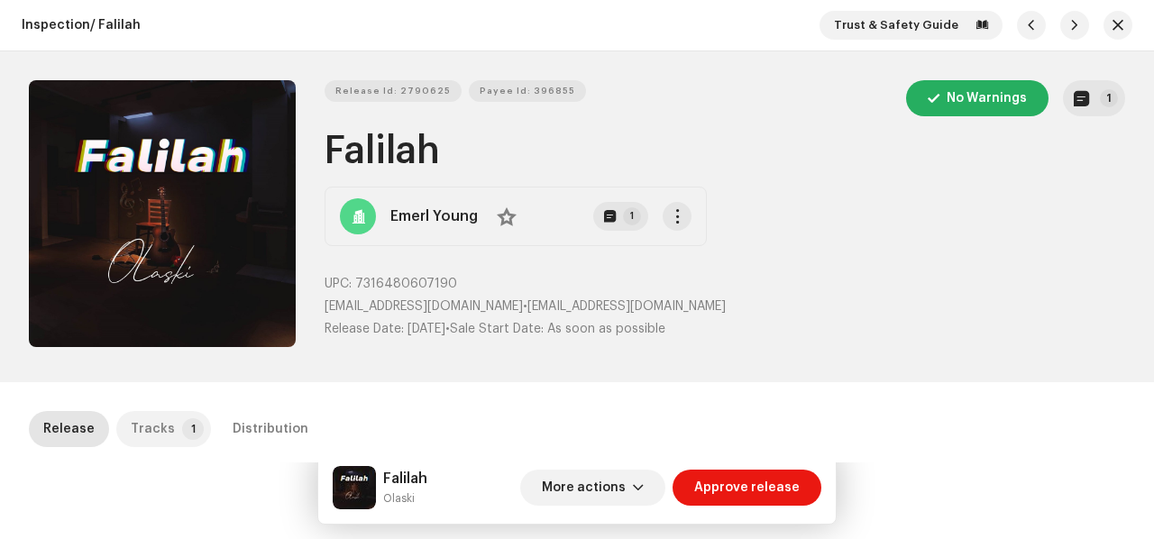
click at [167, 439] on p-tab "Tracks 1" at bounding box center [163, 429] width 95 height 36
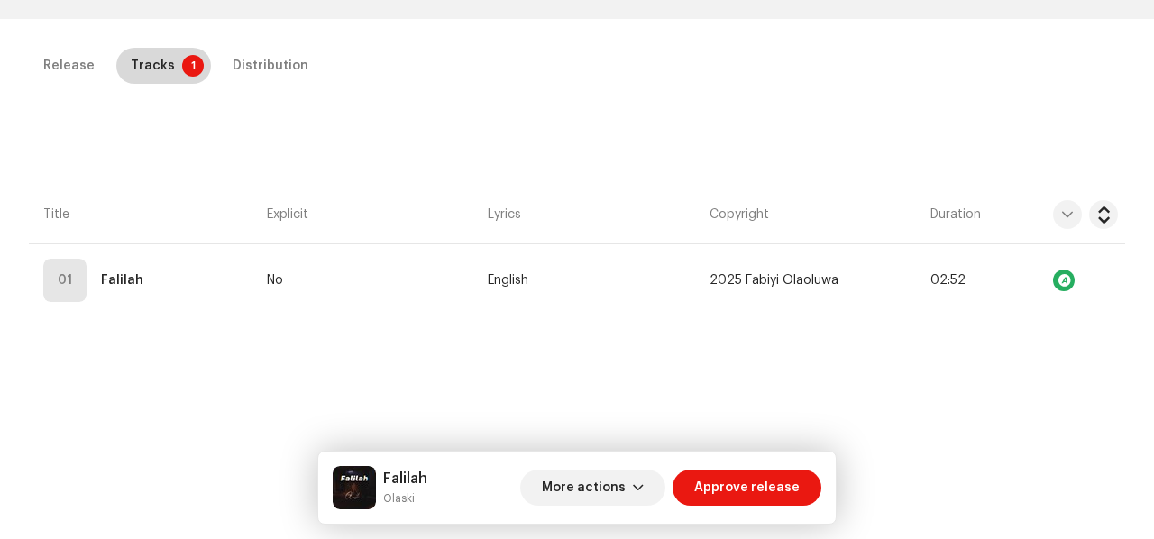
scroll to position [410, 0]
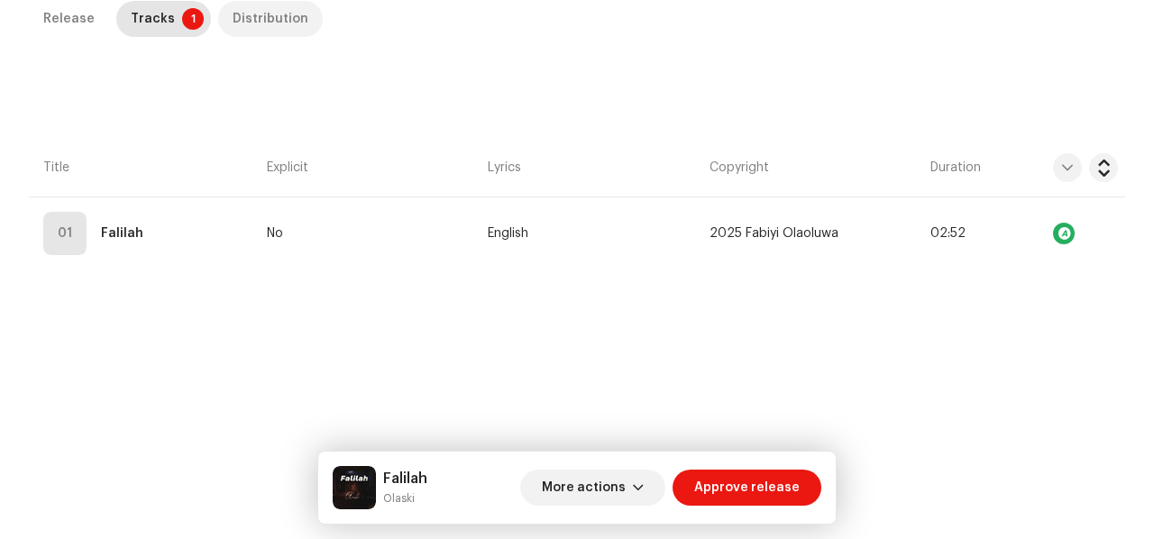
click at [274, 5] on div "Distribution" at bounding box center [271, 19] width 76 height 36
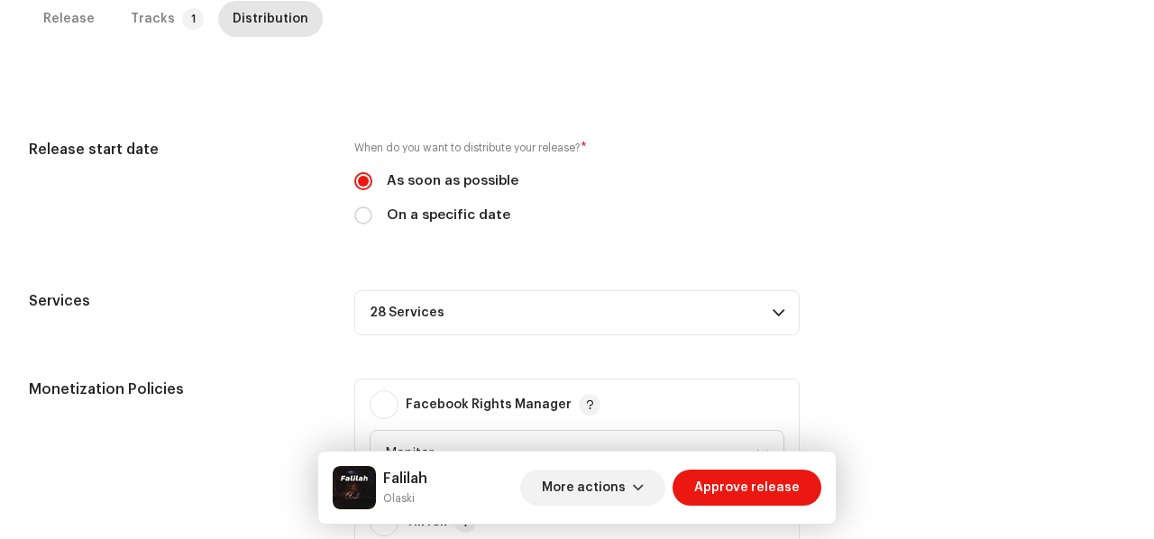
scroll to position [677, 0]
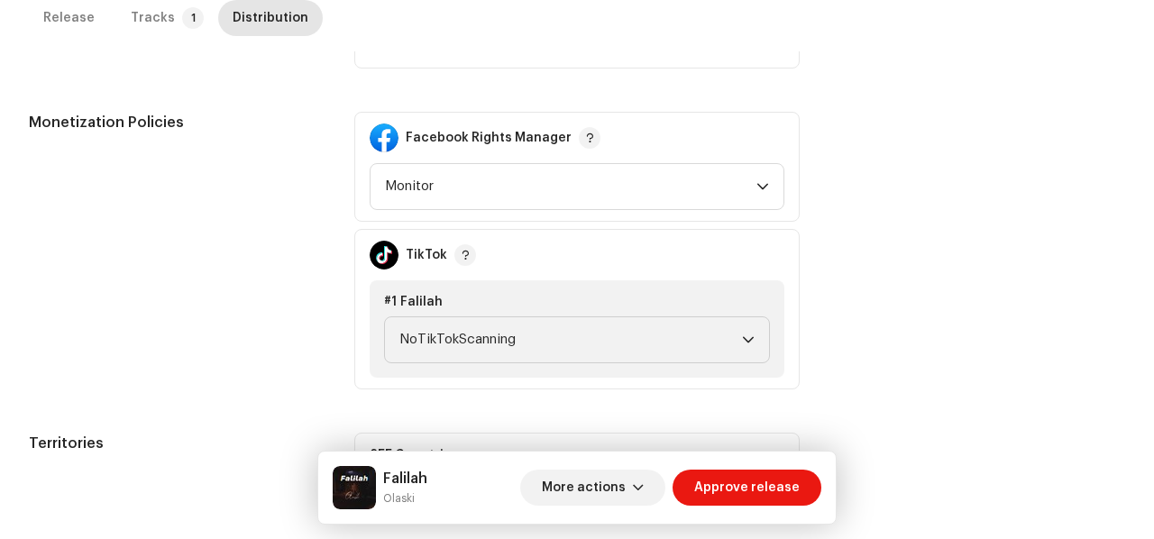
drag, startPoint x: 1055, startPoint y: 105, endPoint x: 1072, endPoint y: 103, distance: 17.2
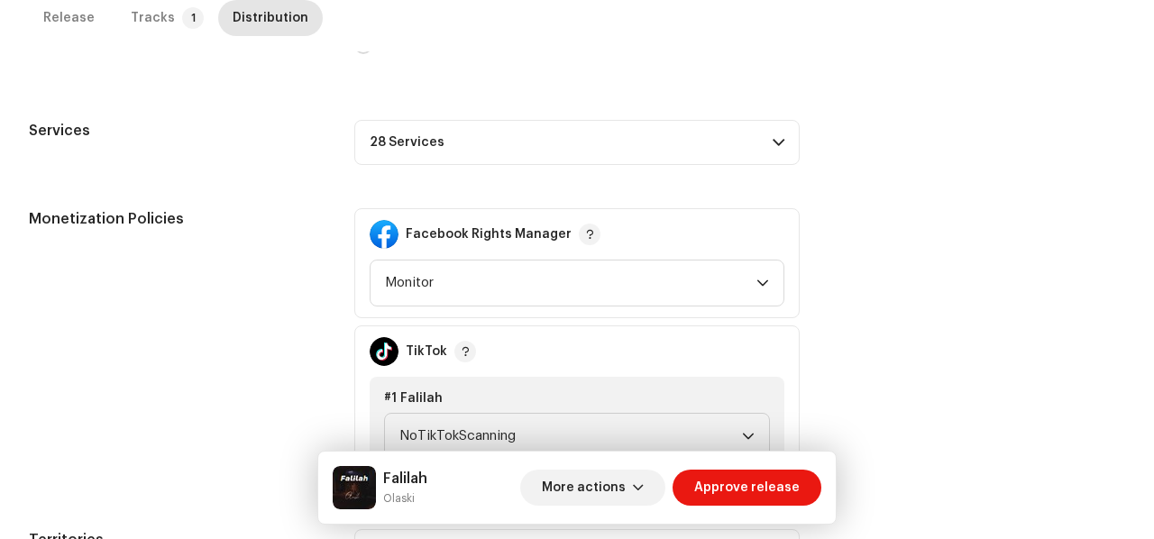
scroll to position [559, 0]
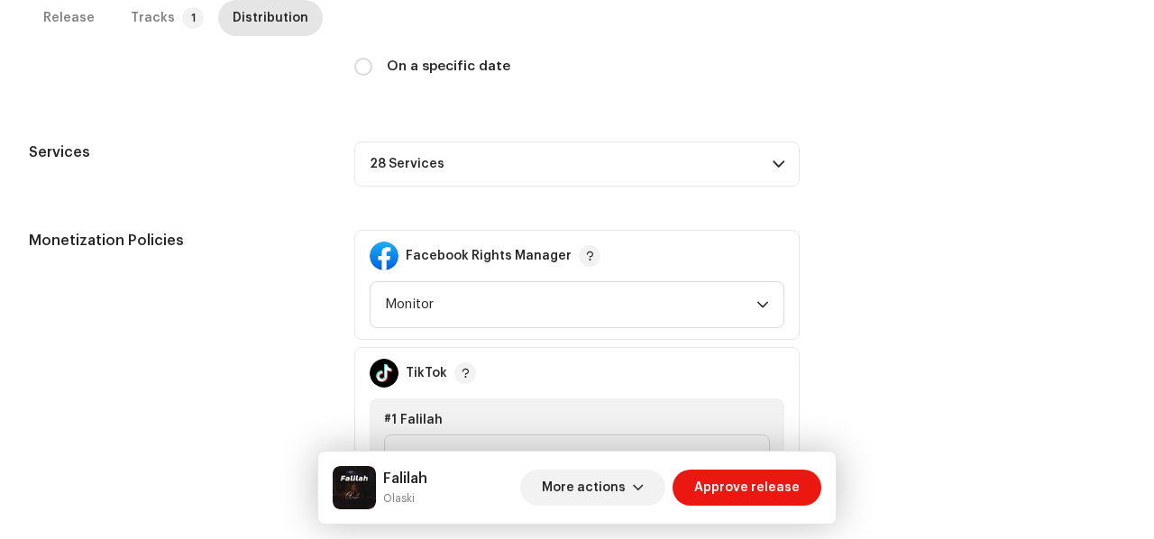
click at [750, 169] on p-accordion-header "28 Services" at bounding box center [576, 164] width 445 height 45
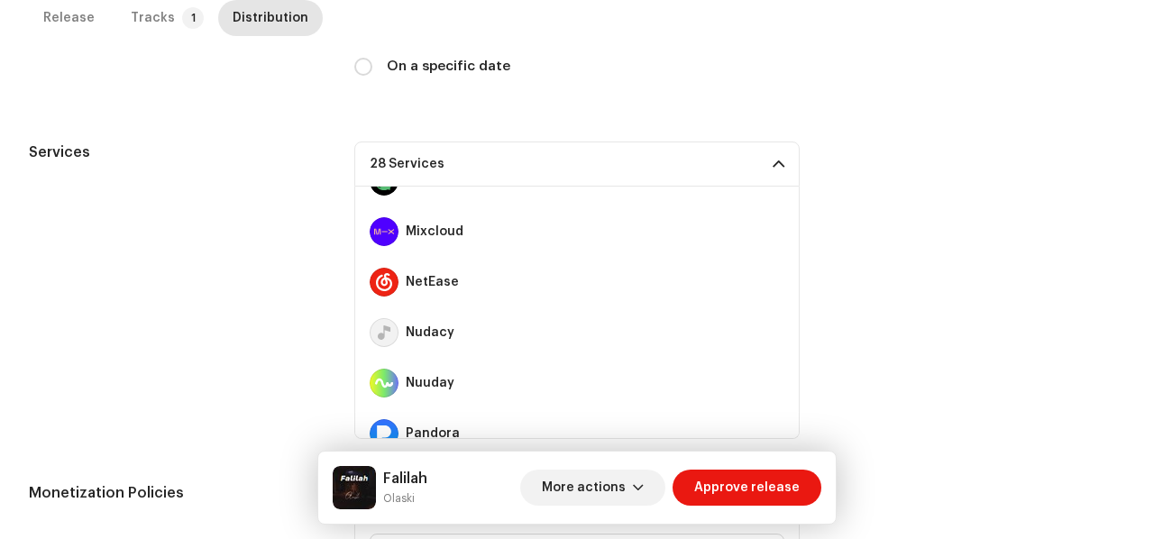
scroll to position [591, 0]
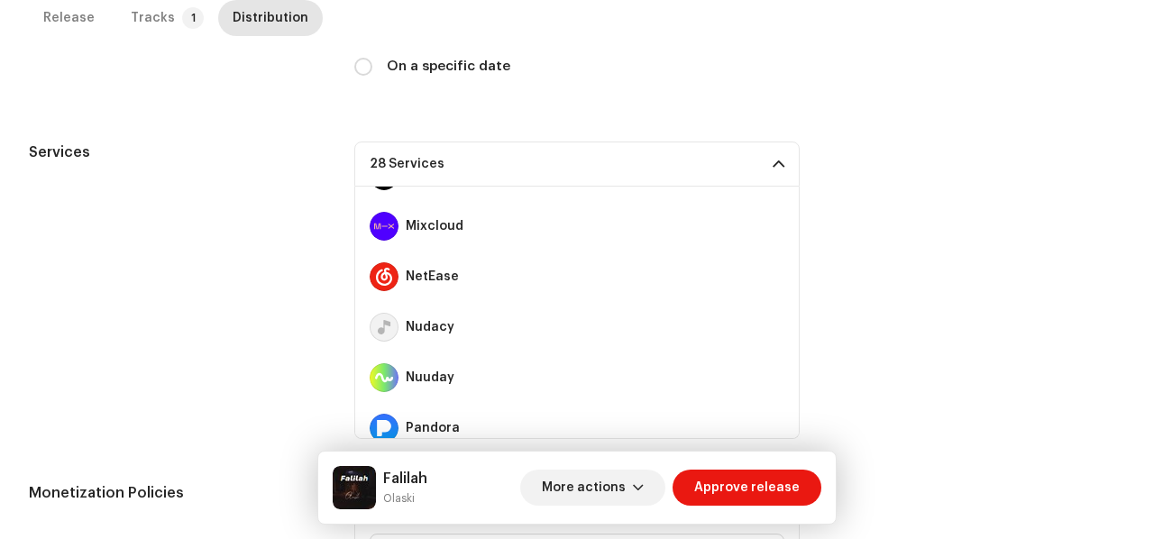
click at [761, 172] on p-accordion-header "28 Services" at bounding box center [576, 164] width 445 height 45
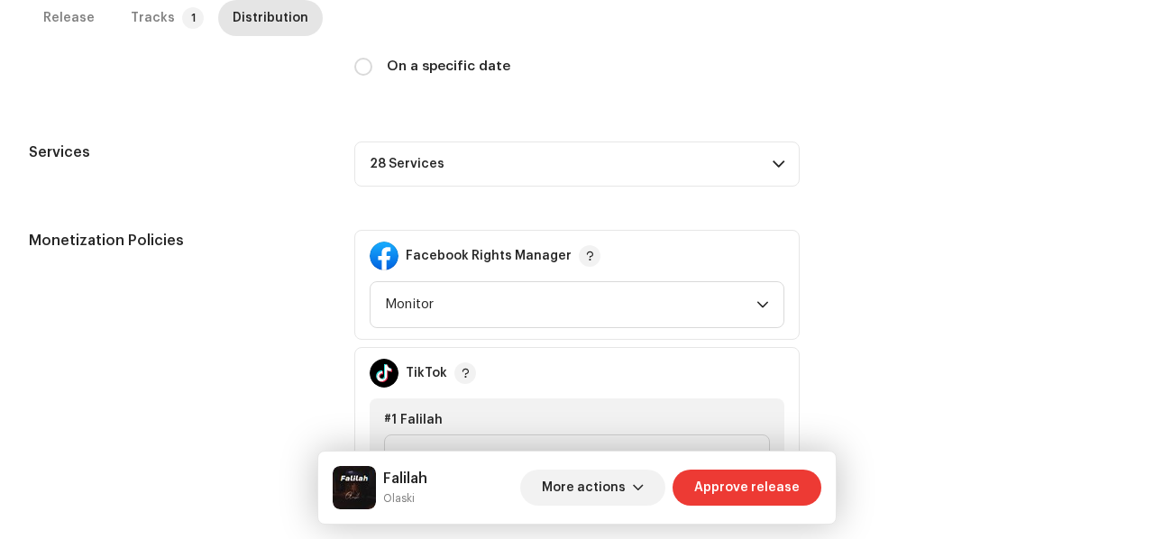
click at [730, 487] on span "Approve release" at bounding box center [746, 488] width 105 height 36
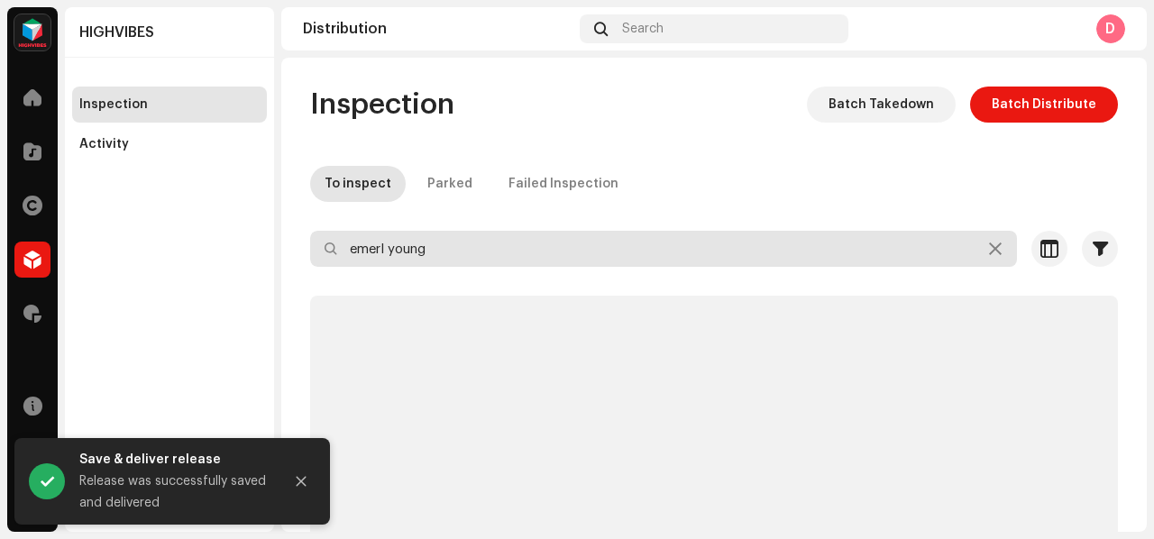
click at [442, 245] on input "emerl young" at bounding box center [663, 249] width 707 height 36
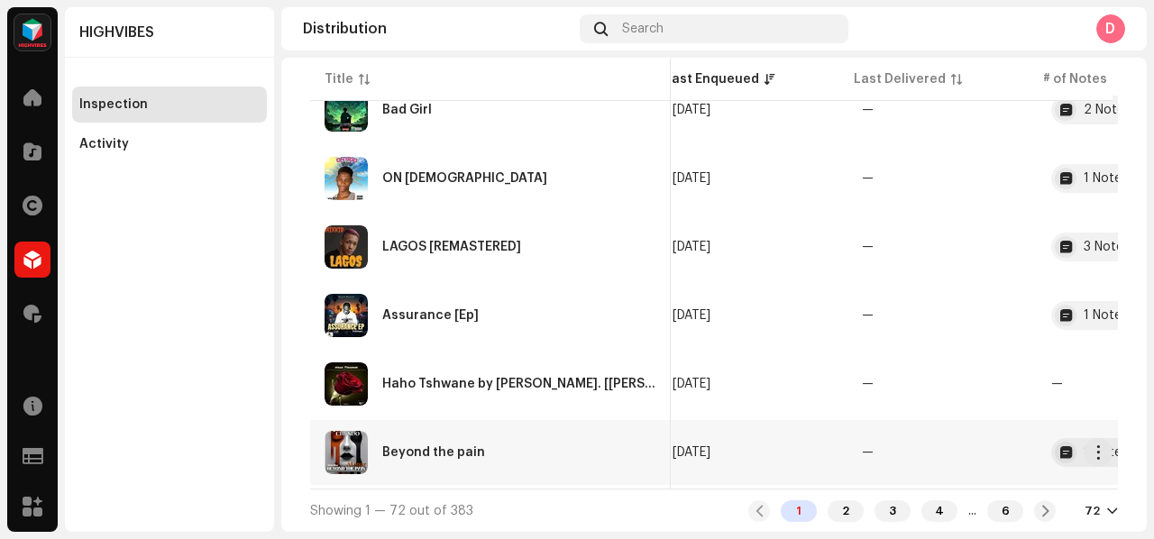
scroll to position [0, 821]
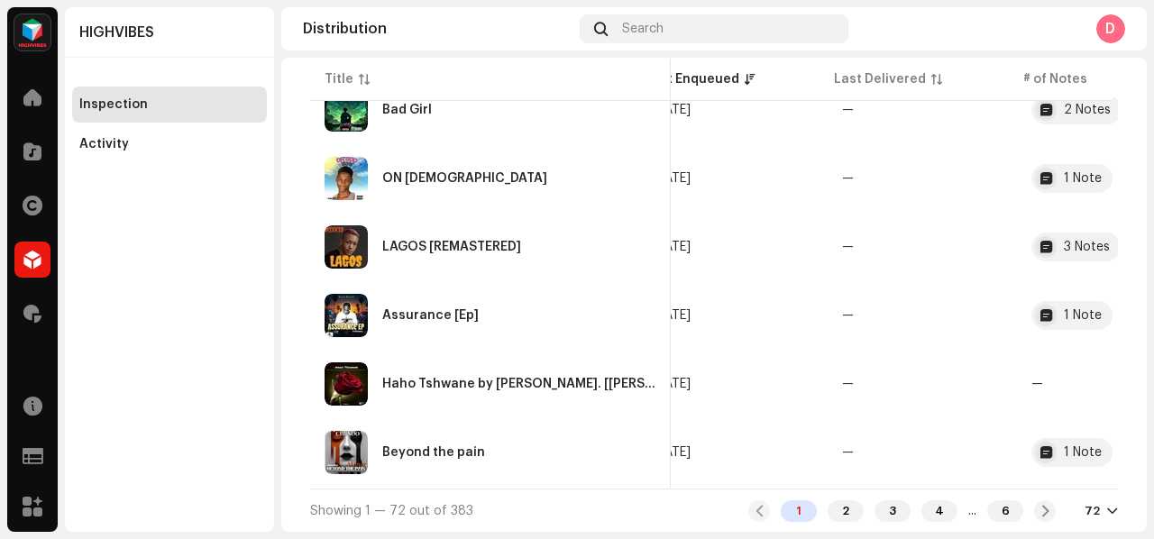
click at [1084, 514] on div "72" at bounding box center [1091, 511] width 15 height 14
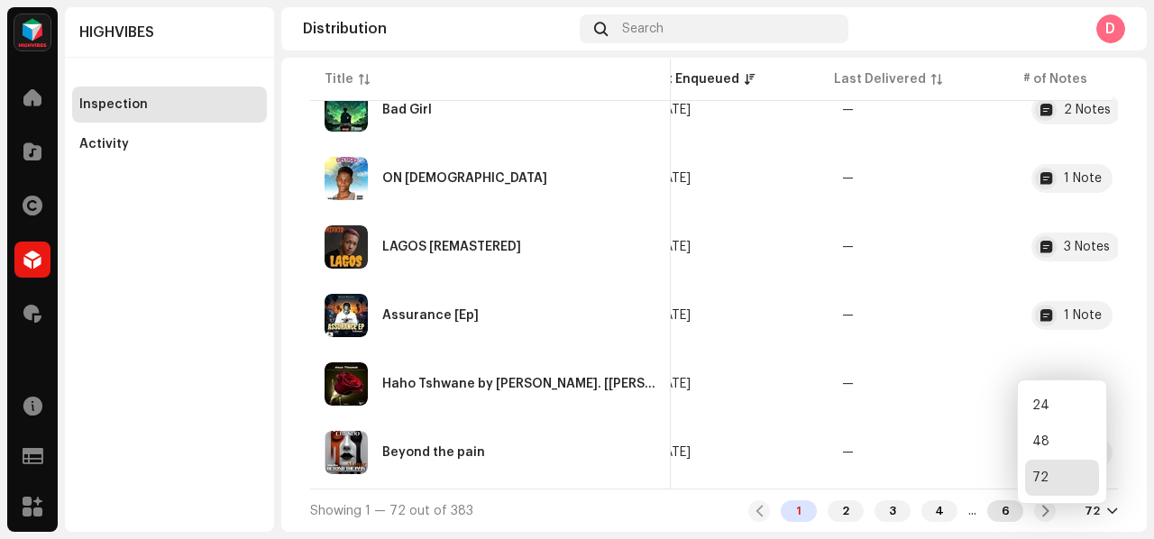
click at [995, 511] on div "6" at bounding box center [1005, 511] width 36 height 22
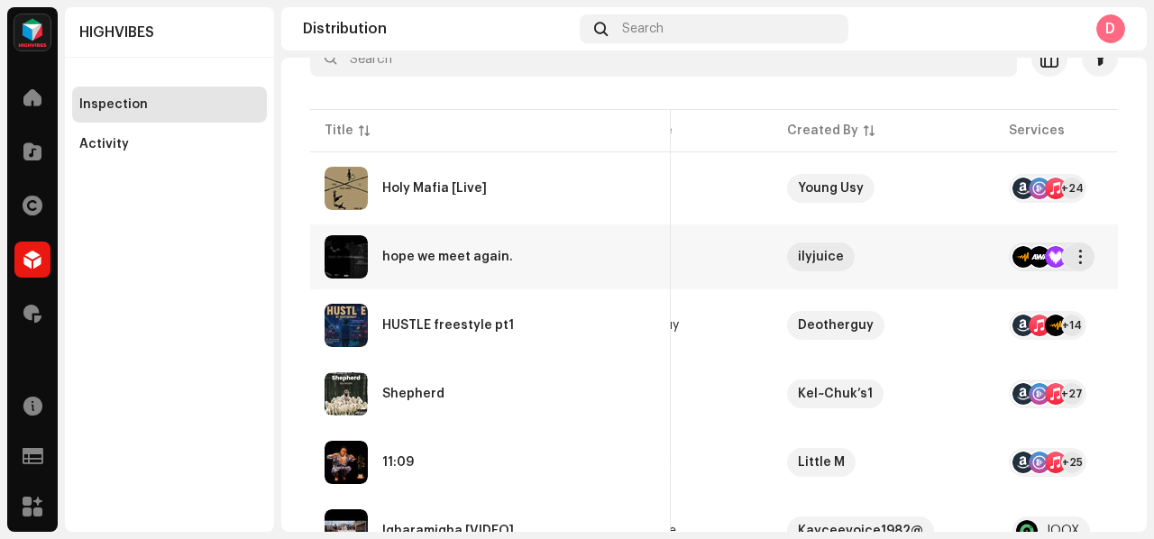
scroll to position [0, 890]
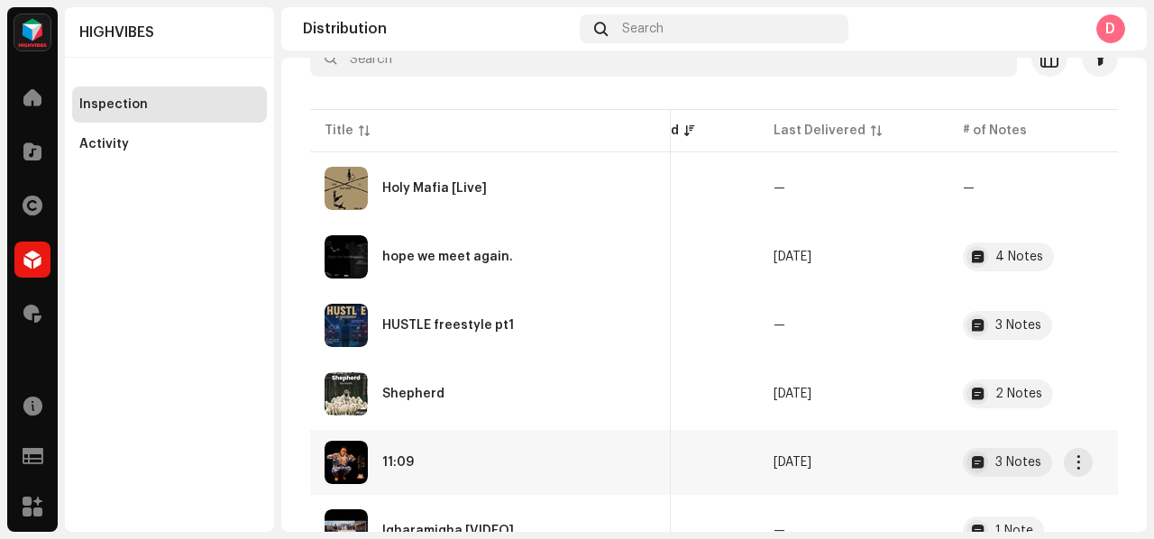
click at [538, 478] on div "11:09" at bounding box center [490, 462] width 332 height 43
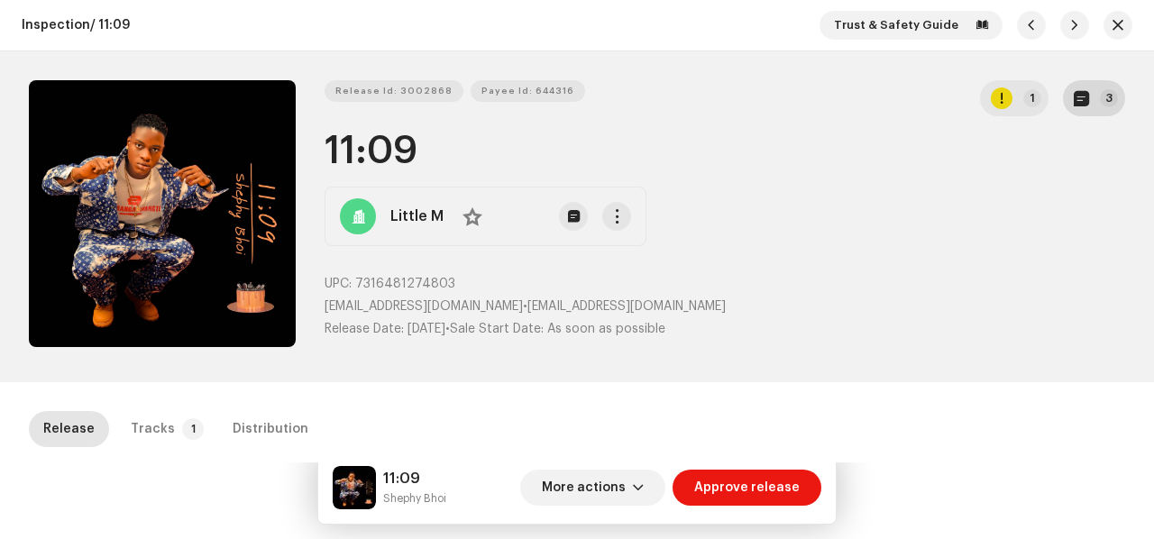
click at [1105, 114] on button "3" at bounding box center [1094, 98] width 62 height 36
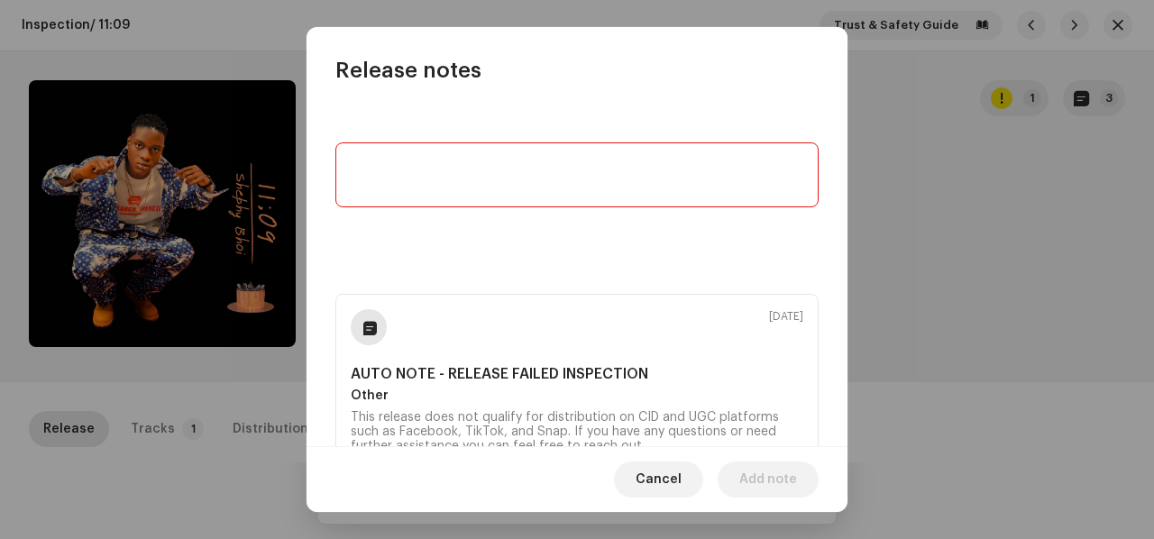
scroll to position [218, 0]
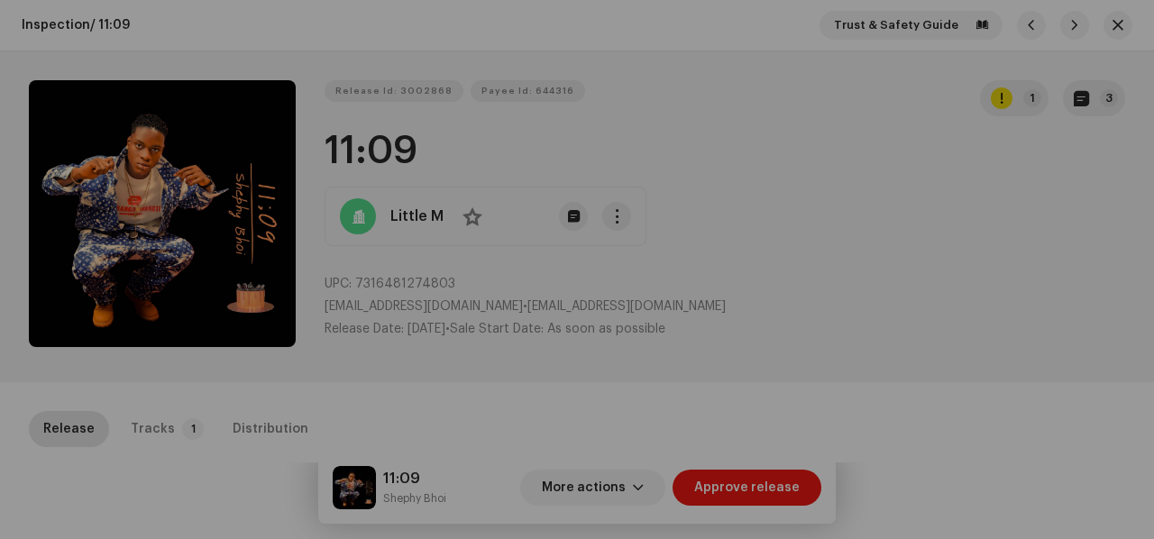
drag, startPoint x: 151, startPoint y: 488, endPoint x: 198, endPoint y: 458, distance: 56.3
click at [151, 485] on div "Release notes Sep 15, 2025 AUTO NOTE - RELEASE FAILED INSPECTION Other This rel…" at bounding box center [577, 269] width 1154 height 539
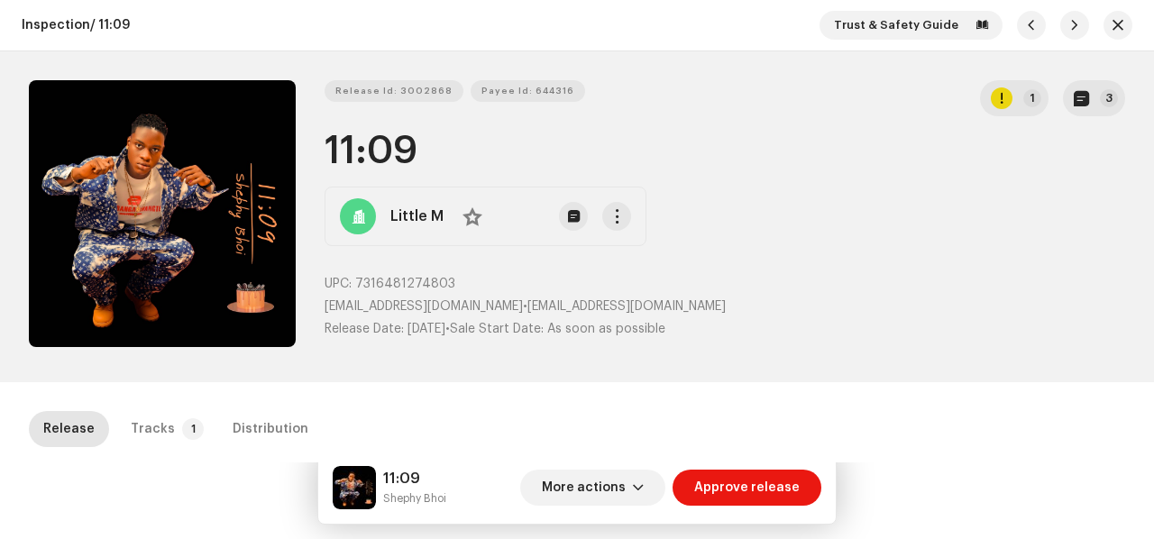
click at [269, 407] on div "Inspection / 11:09 Trust & Safety Guide Release Id: 3002868 Payee Id: 644316 1 …" at bounding box center [577, 269] width 1154 height 539
click at [268, 434] on div "Distribution" at bounding box center [271, 429] width 76 height 36
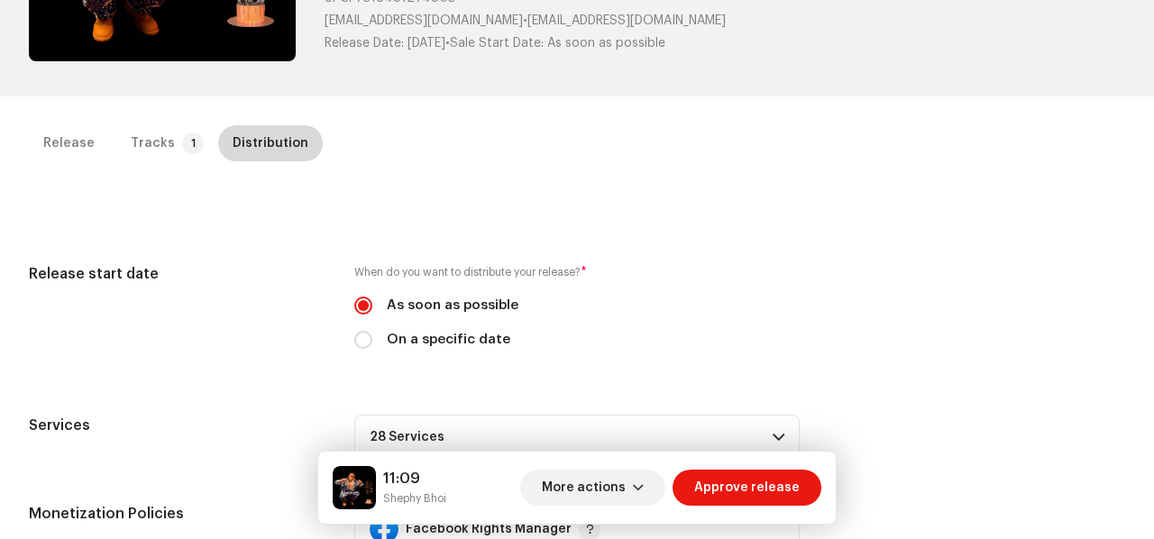
scroll to position [0, 0]
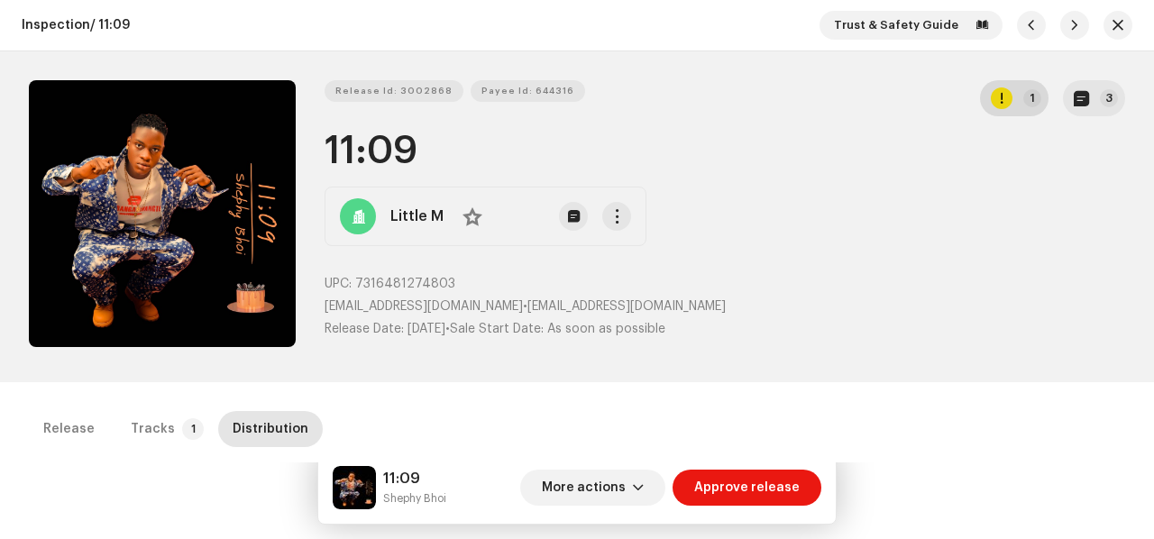
click at [1015, 111] on button "1" at bounding box center [1014, 98] width 68 height 36
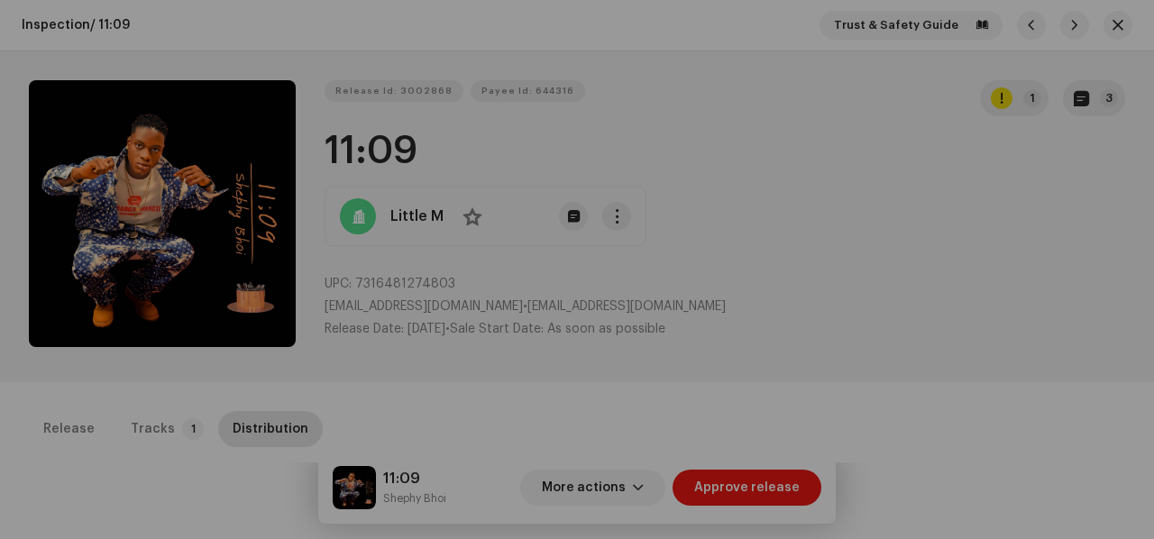
click at [999, 123] on div "Errors & Warnings Error Warnings 1 Please review these warnings to see if you n…" at bounding box center [577, 269] width 1154 height 539
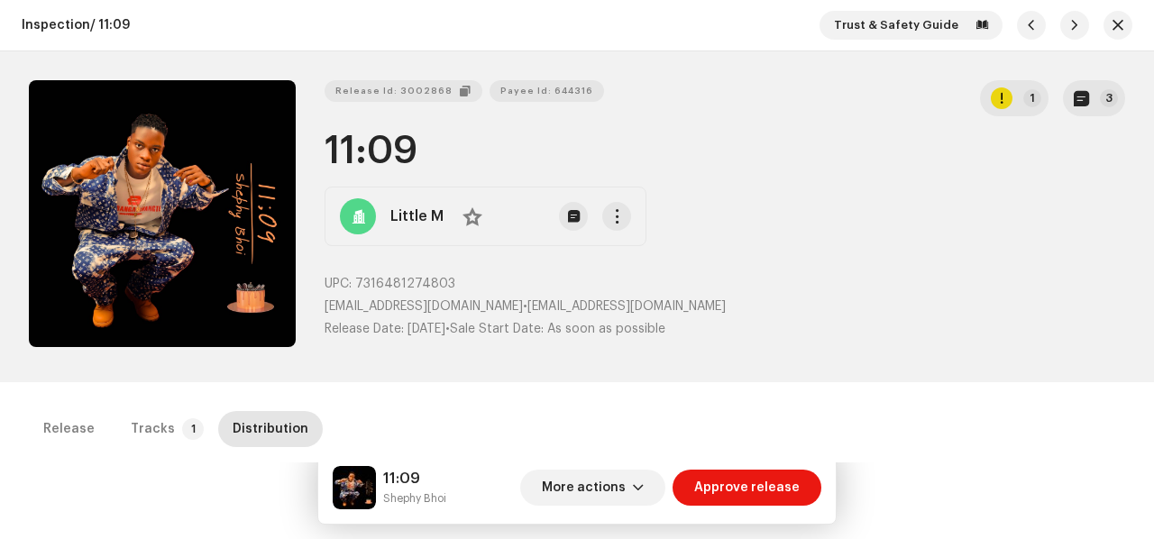
click at [389, 91] on span "Release Id: 3002868" at bounding box center [393, 91] width 117 height 36
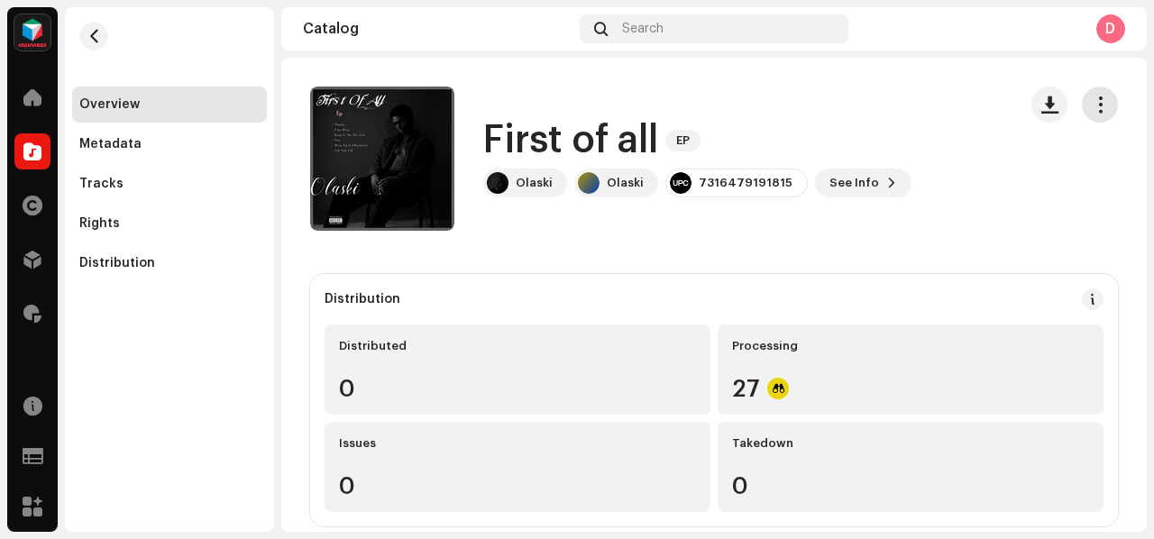
click at [1091, 98] on span "button" at bounding box center [1099, 104] width 17 height 14
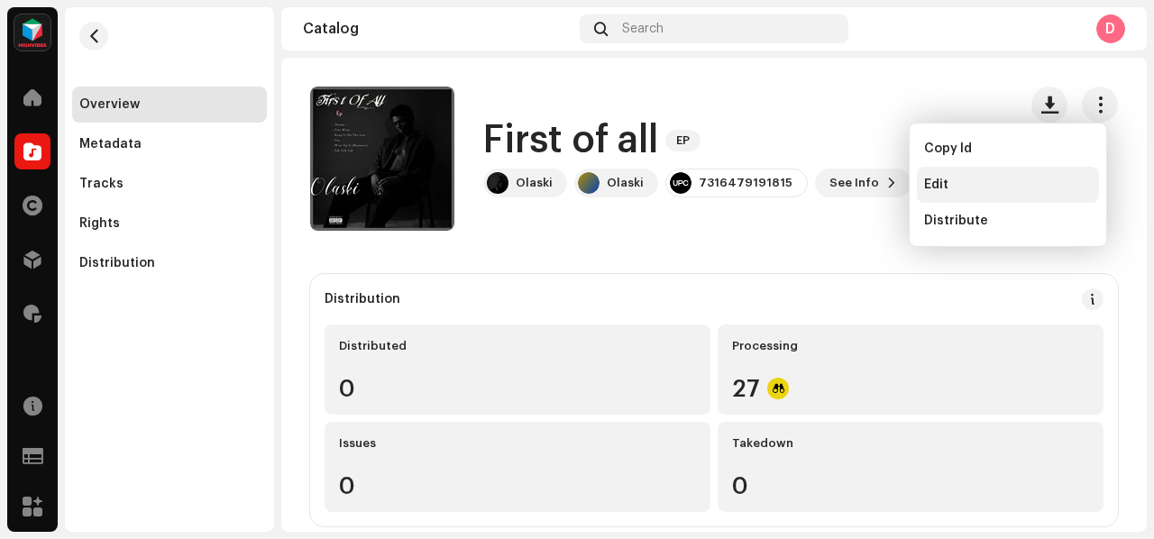
click at [963, 167] on div "Edit" at bounding box center [1008, 185] width 182 height 36
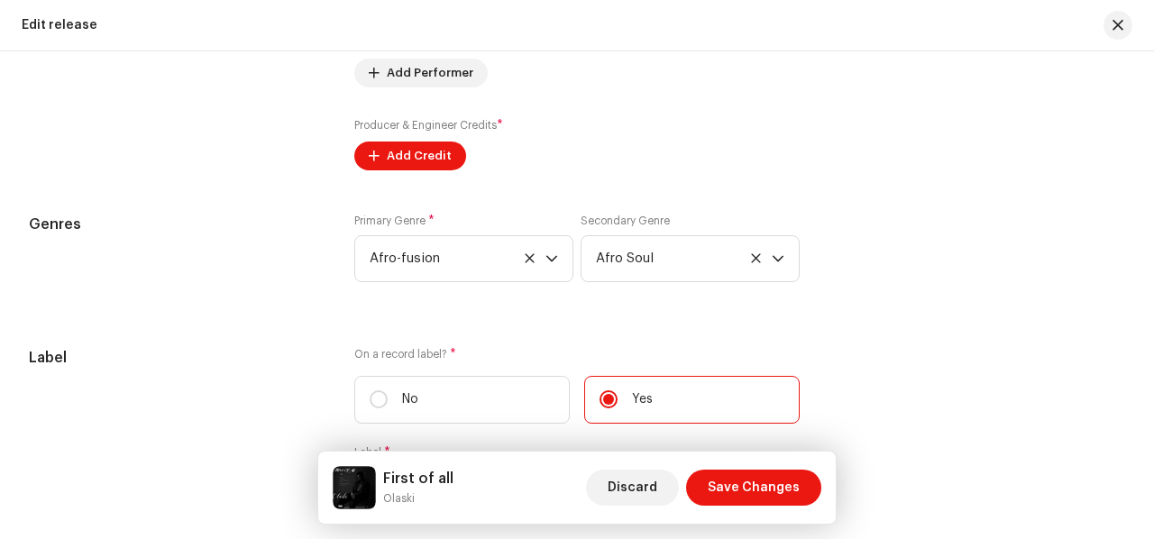
scroll to position [2418, 0]
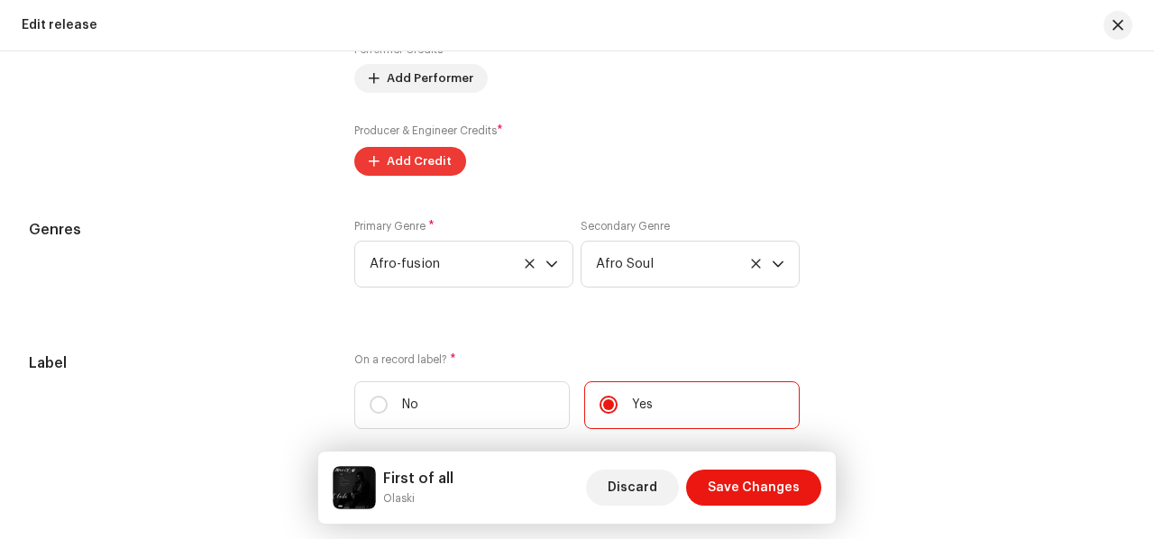
click at [432, 156] on span "Add Credit" at bounding box center [419, 161] width 65 height 36
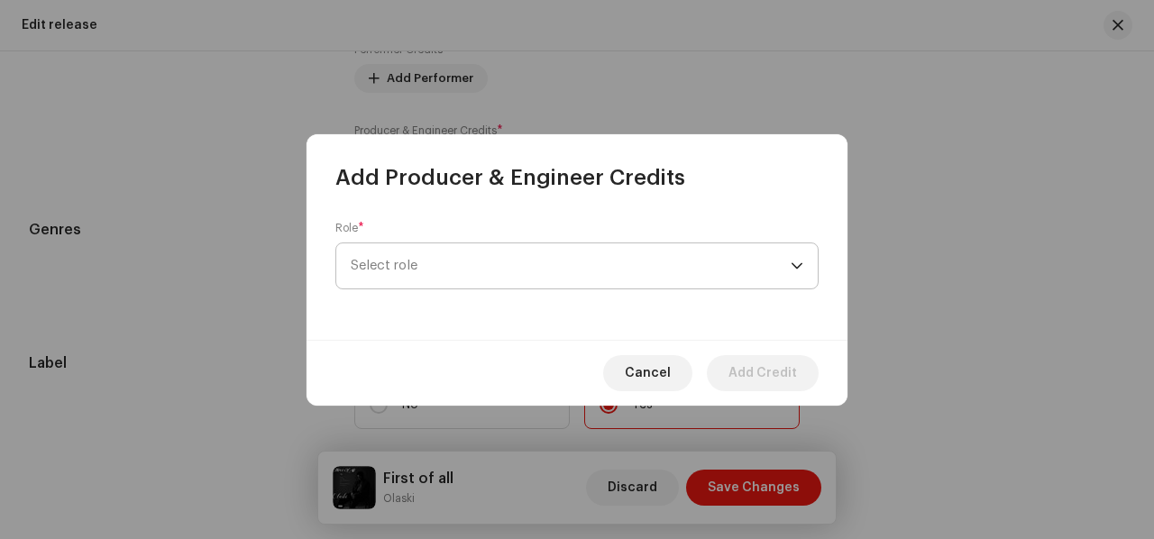
click at [429, 279] on span "Select role" at bounding box center [571, 265] width 440 height 45
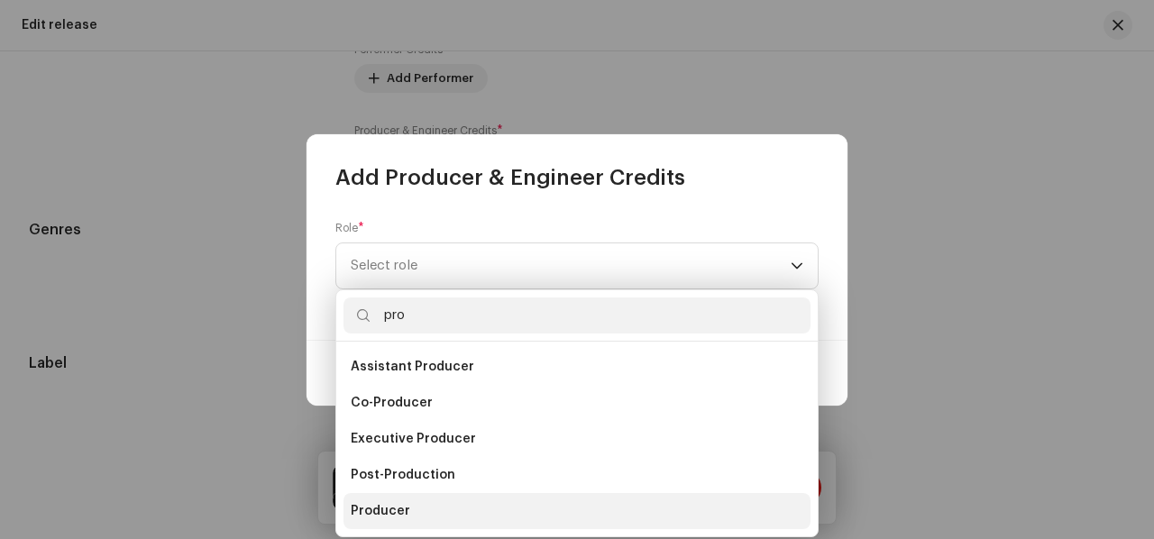
type input "pro"
click at [386, 518] on span "Producer" at bounding box center [380, 511] width 59 height 18
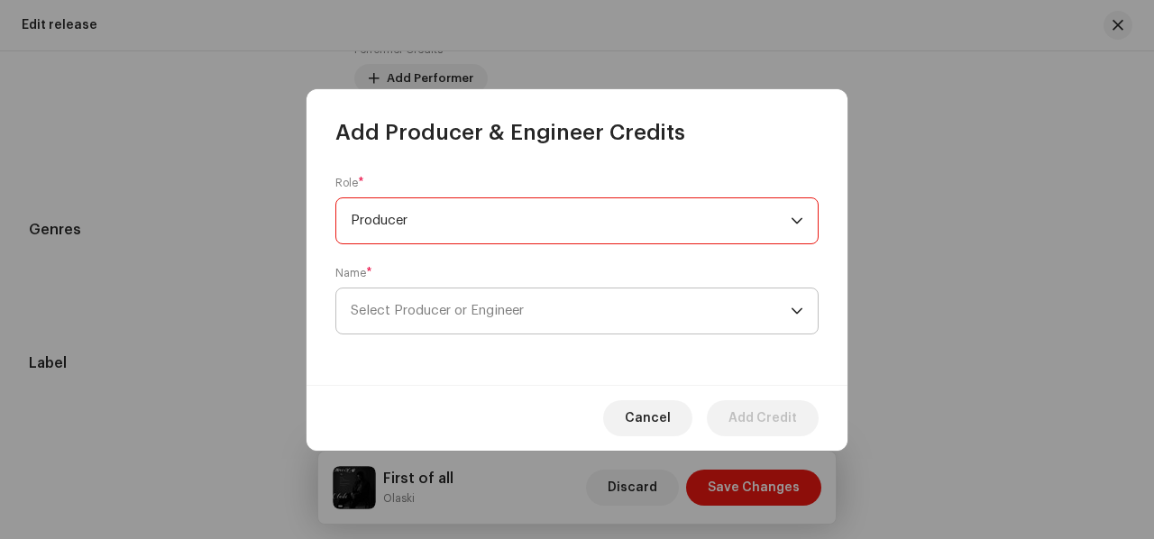
click at [488, 297] on span "Select Producer or Engineer" at bounding box center [571, 310] width 440 height 45
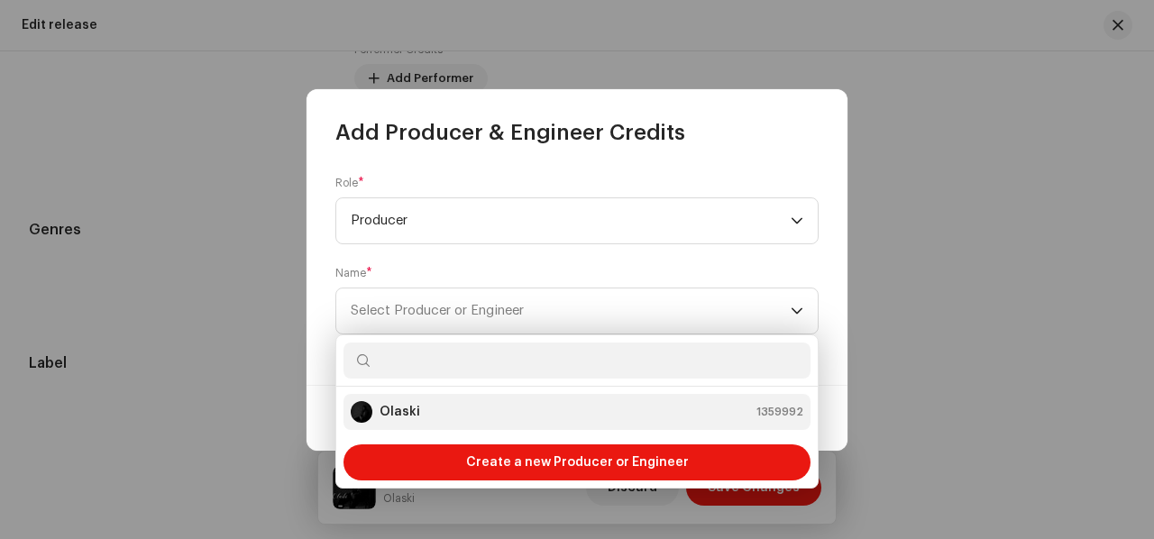
click at [406, 416] on strong "Olaski" at bounding box center [399, 412] width 41 height 18
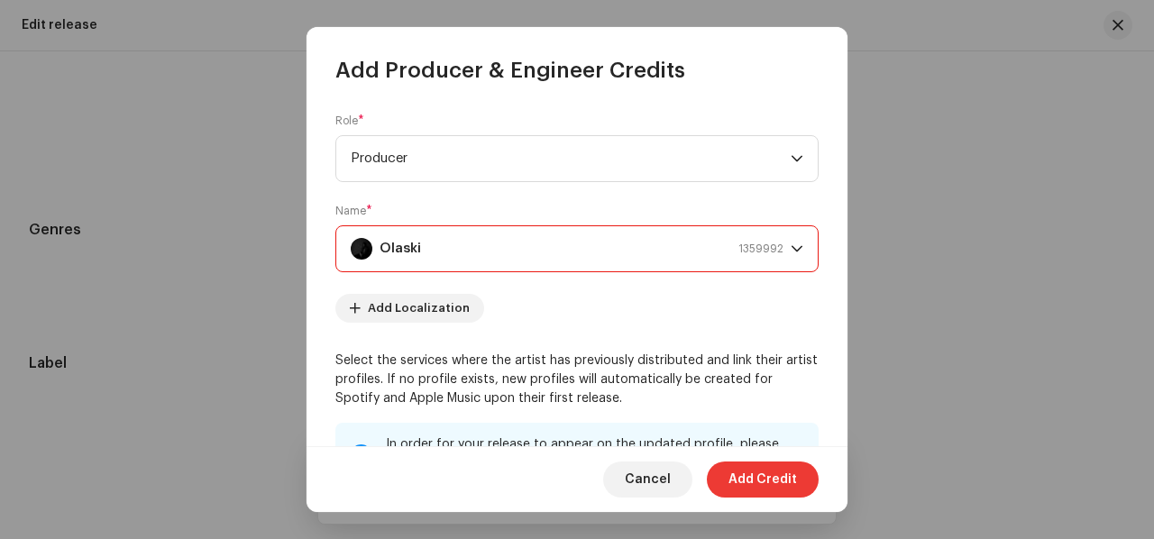
click at [735, 475] on span "Add Credit" at bounding box center [762, 479] width 68 height 36
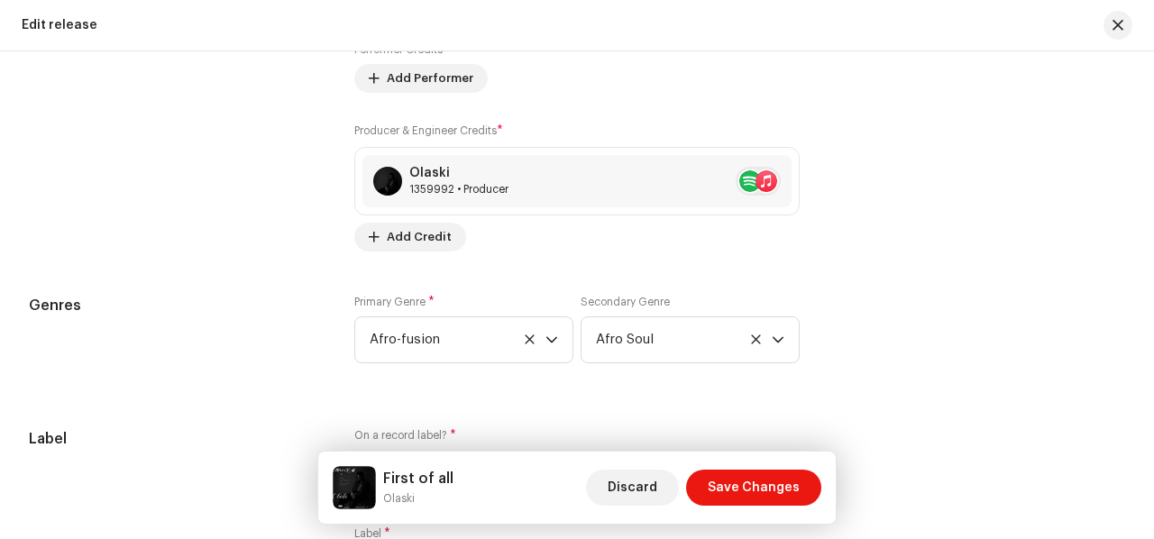
click at [735, 475] on span "Save Changes" at bounding box center [754, 488] width 92 height 36
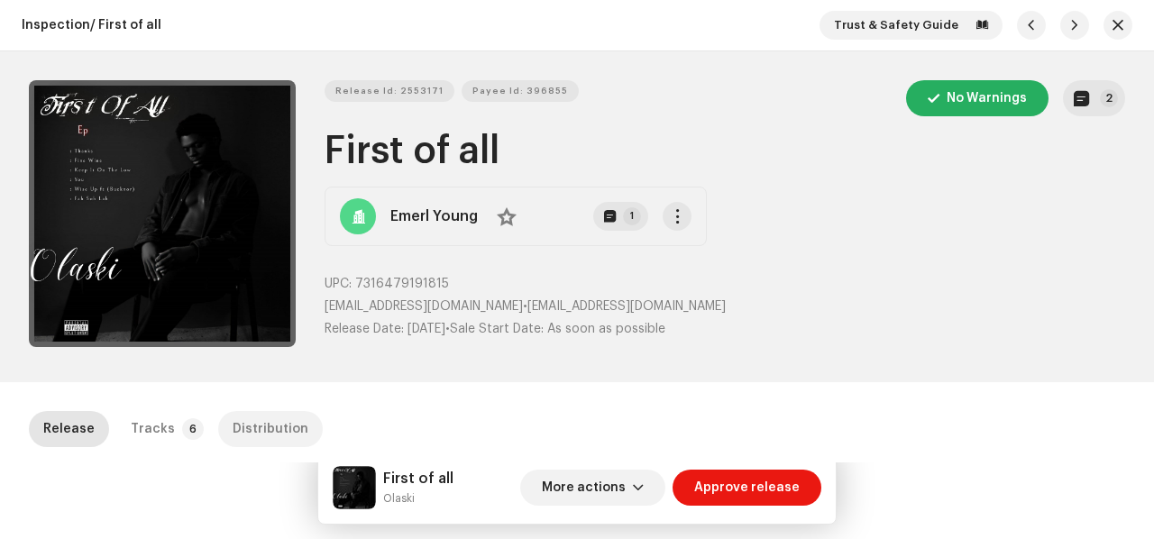
click at [233, 430] on div "Distribution" at bounding box center [271, 429] width 76 height 36
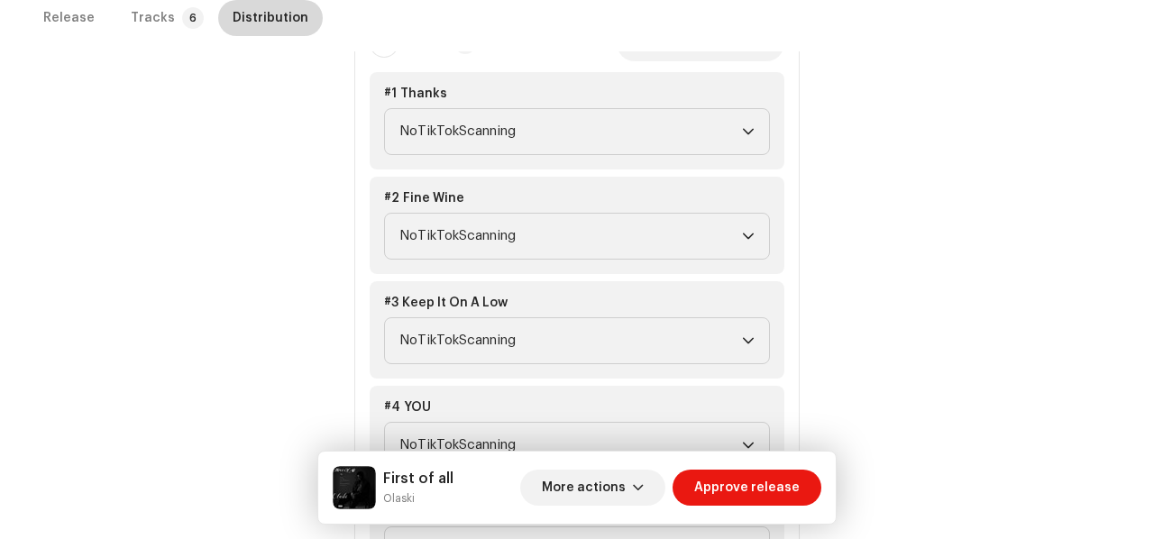
scroll to position [762, 0]
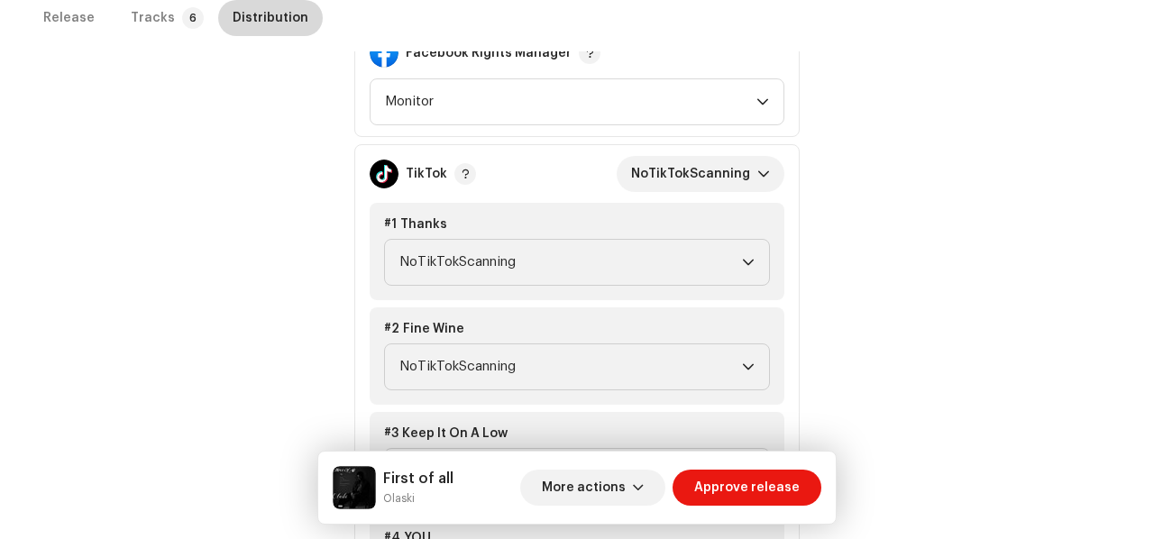
click at [177, 32] on p-tab "Tracks 6" at bounding box center [163, 18] width 95 height 36
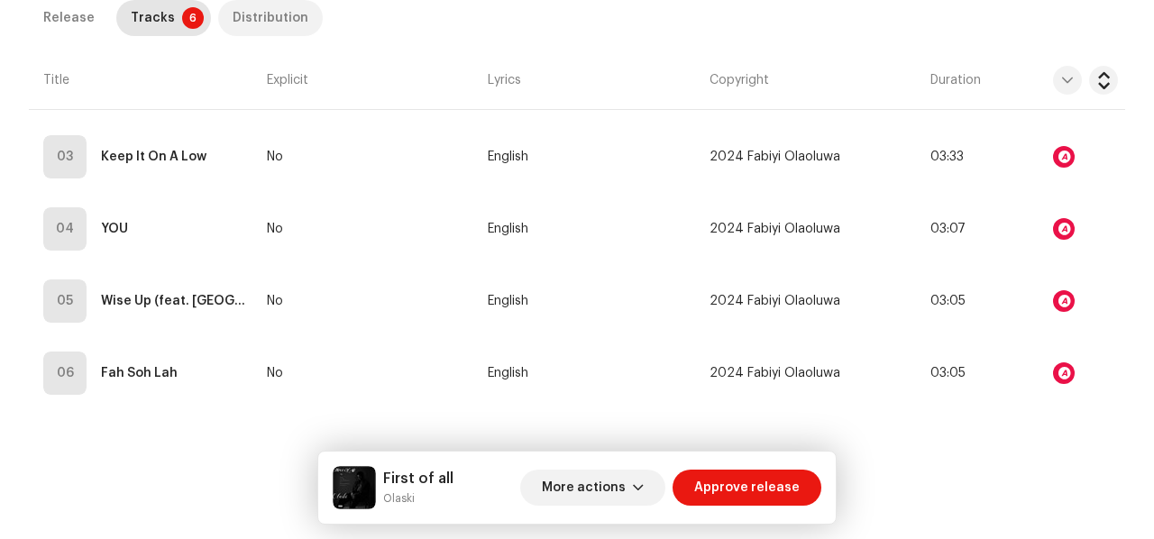
click at [259, 21] on div "Distribution" at bounding box center [271, 18] width 76 height 36
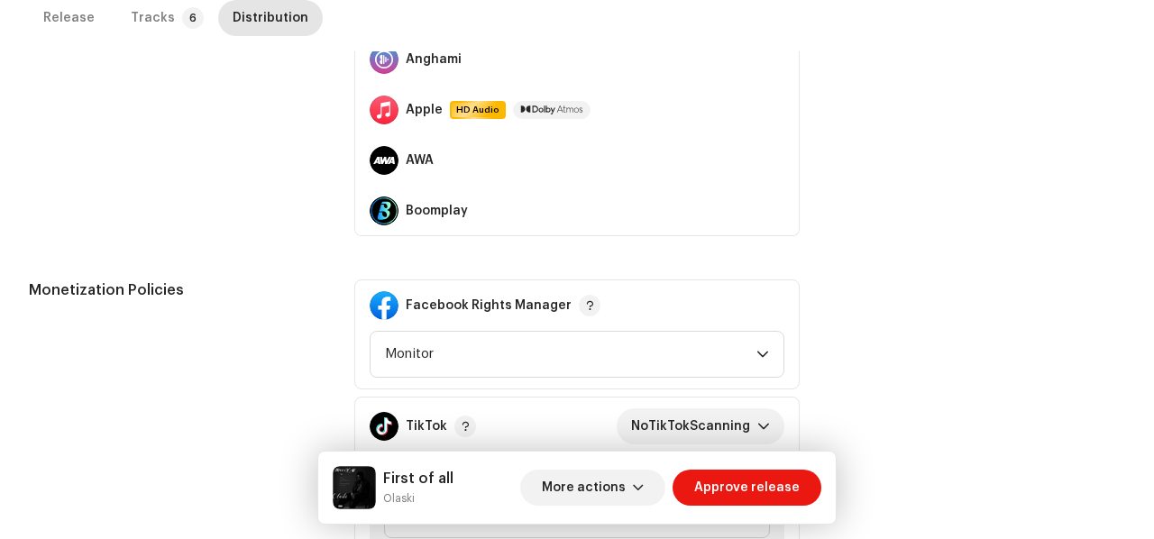
click at [762, 301] on button at bounding box center [773, 312] width 22 height 22
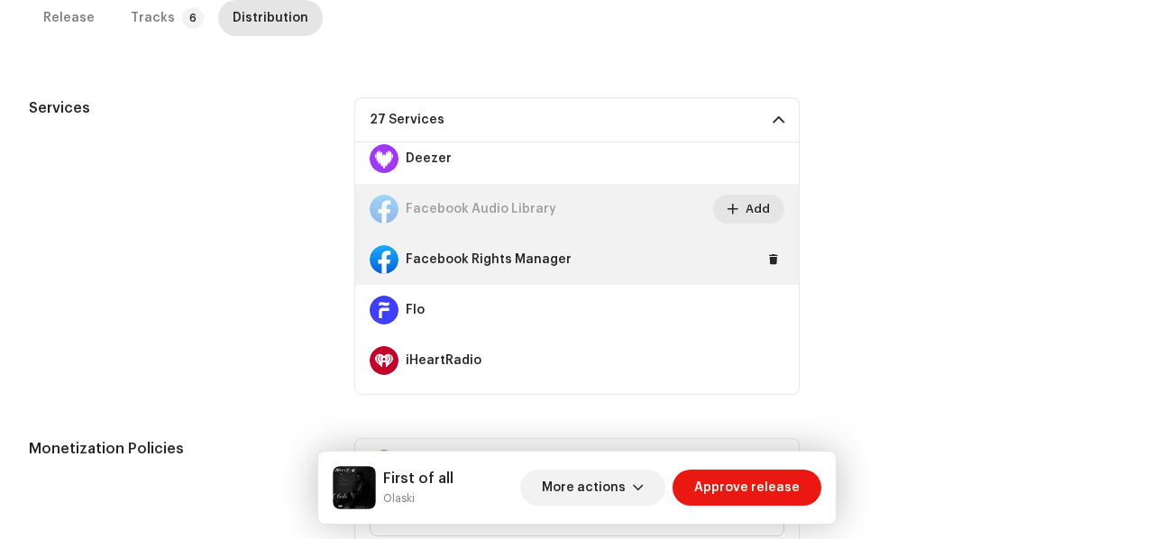
click at [752, 264] on div "Facebook Rights Manager" at bounding box center [576, 259] width 443 height 50
click at [768, 260] on span at bounding box center [773, 259] width 11 height 14
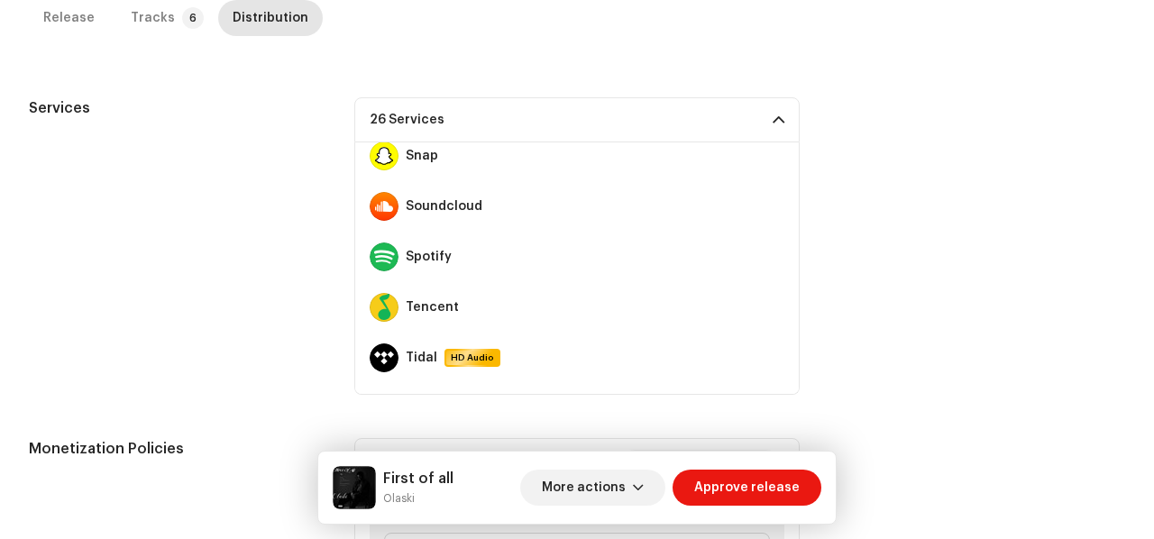
scroll to position [979, 0]
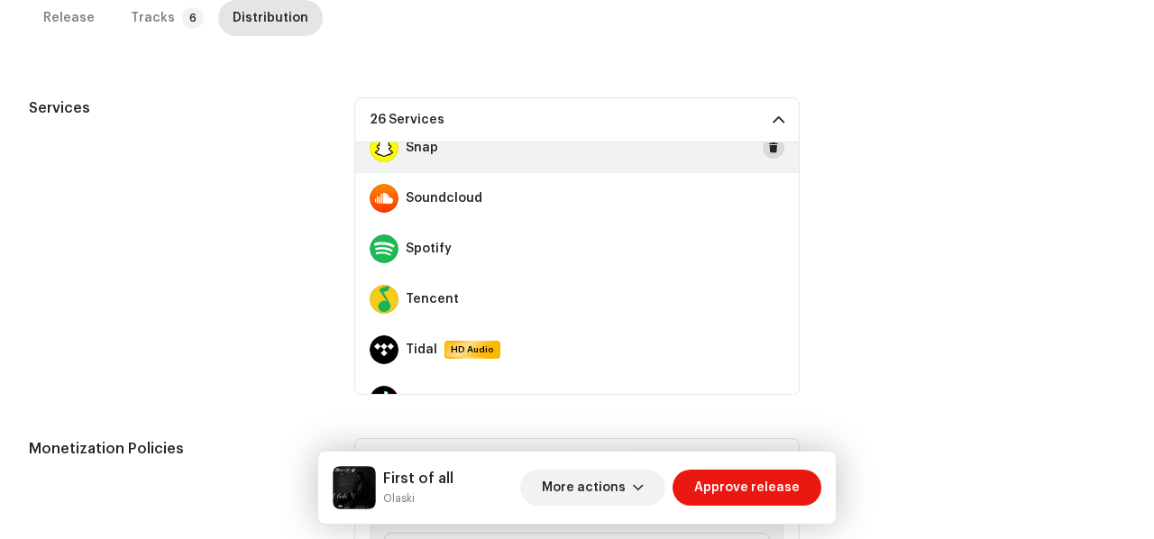
click at [762, 151] on button at bounding box center [773, 148] width 22 height 22
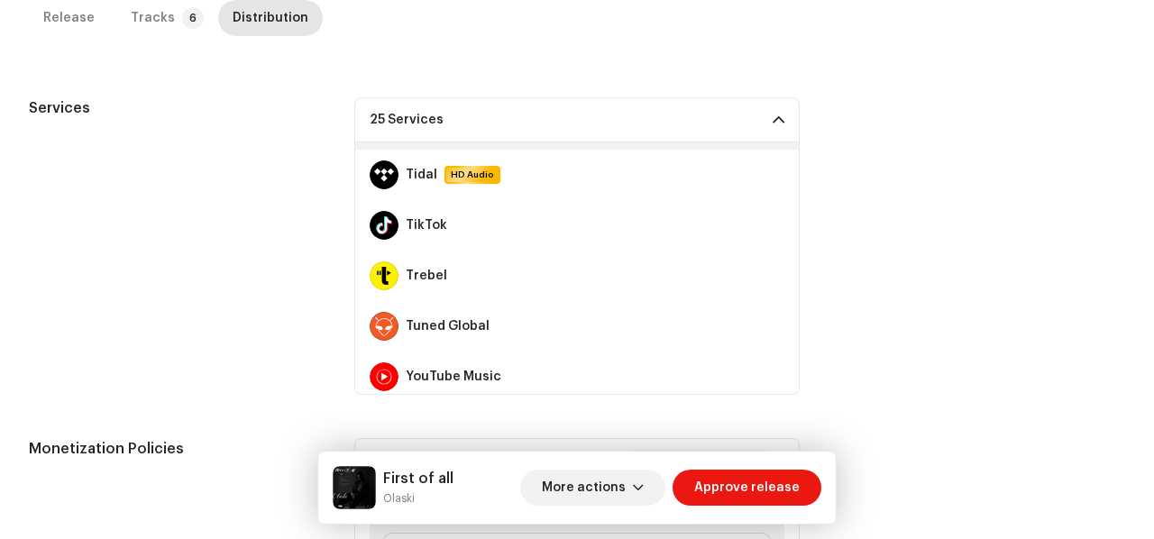
scroll to position [1161, 0]
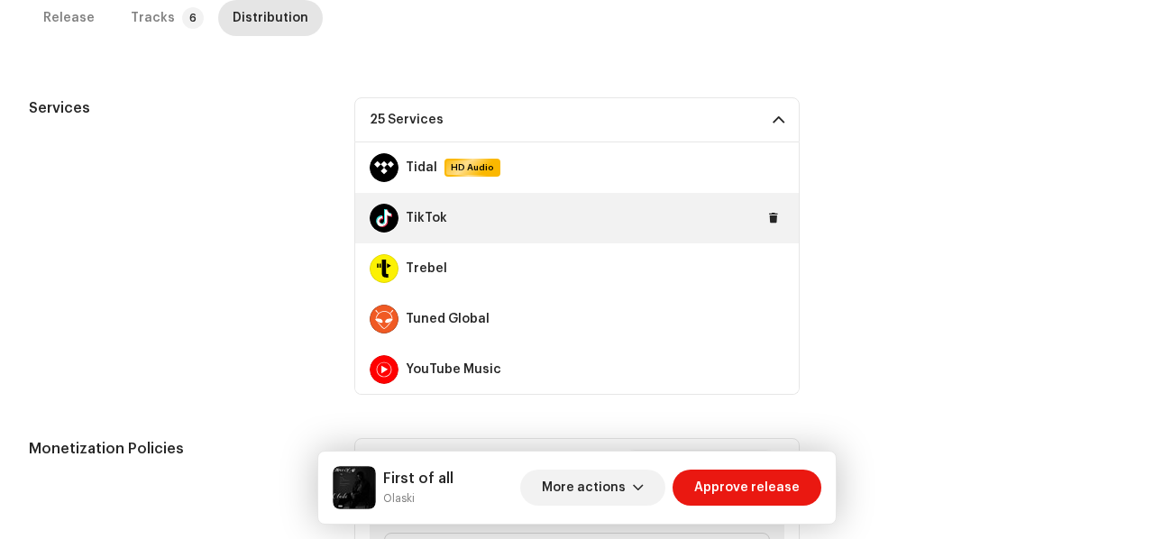
click at [768, 215] on span at bounding box center [773, 218] width 11 height 14
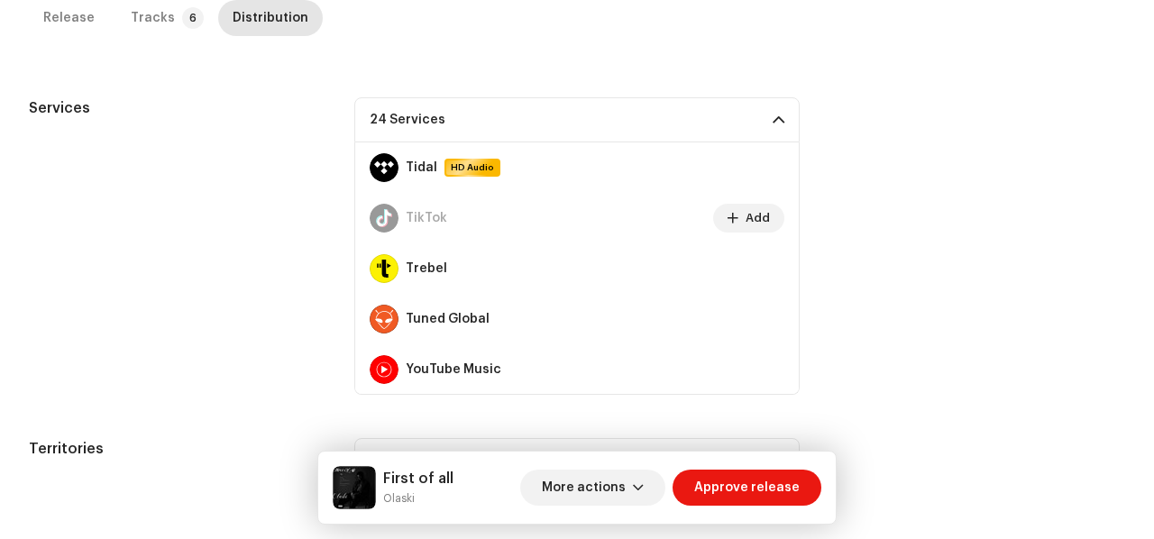
click at [772, 113] on span at bounding box center [778, 120] width 12 height 14
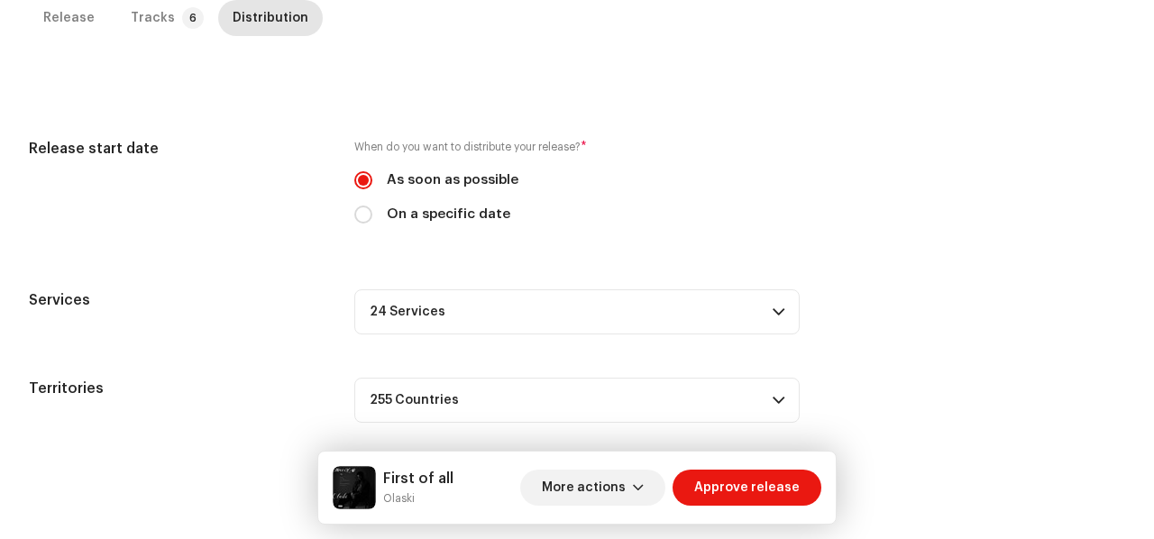
scroll to position [410, 0]
click at [709, 489] on span "Approve release" at bounding box center [746, 488] width 105 height 36
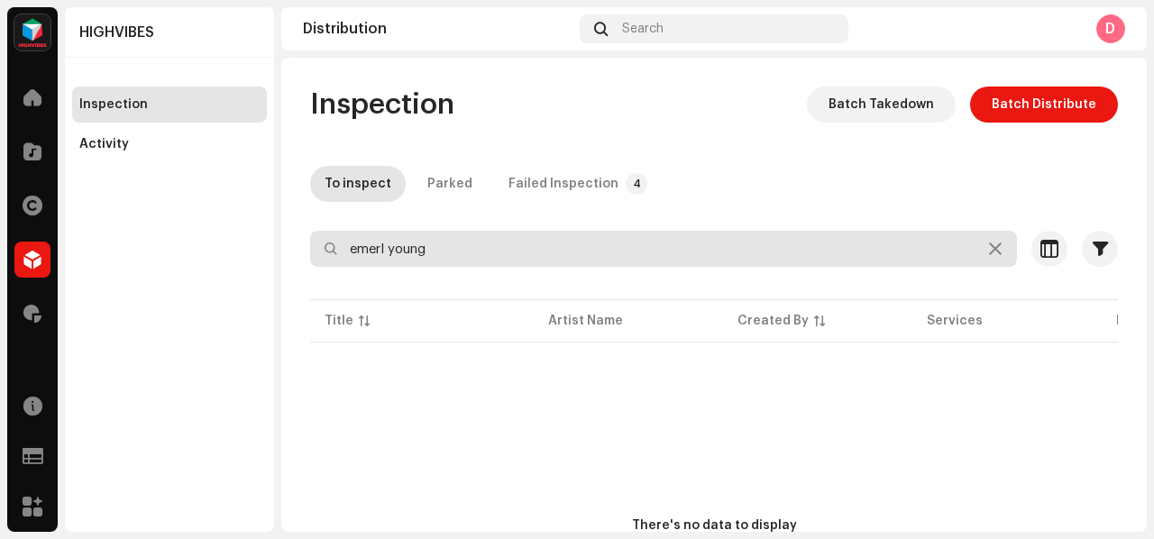
drag, startPoint x: 528, startPoint y: 233, endPoint x: 119, endPoint y: 234, distance: 409.2
click at [119, 234] on div "HIGHVIBES Home Catalog Rights Distribution Royalties Resources Support Forms Ma…" at bounding box center [577, 269] width 1154 height 539
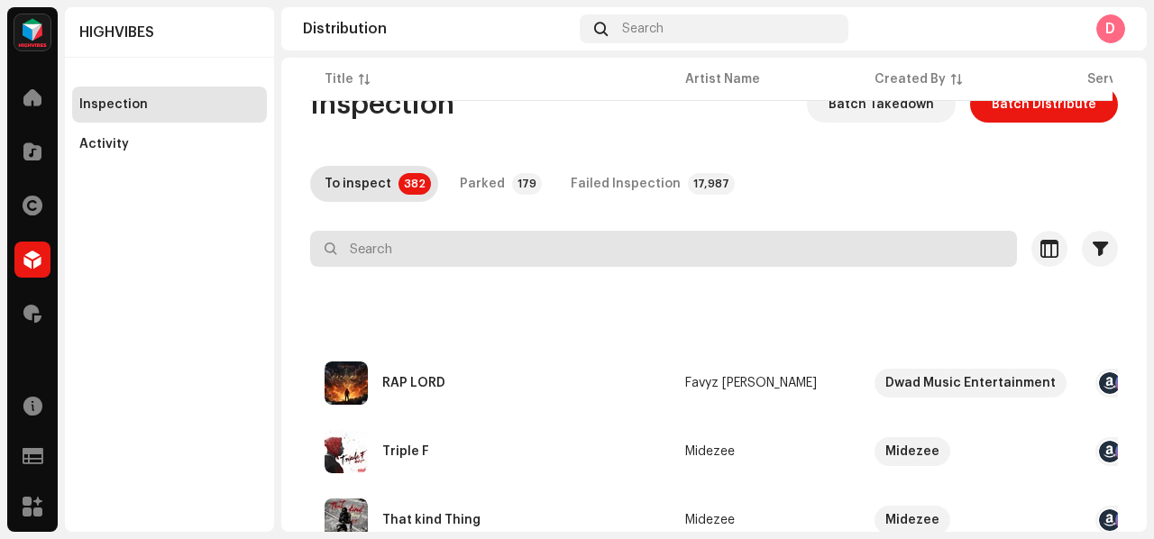
scroll to position [4796, 0]
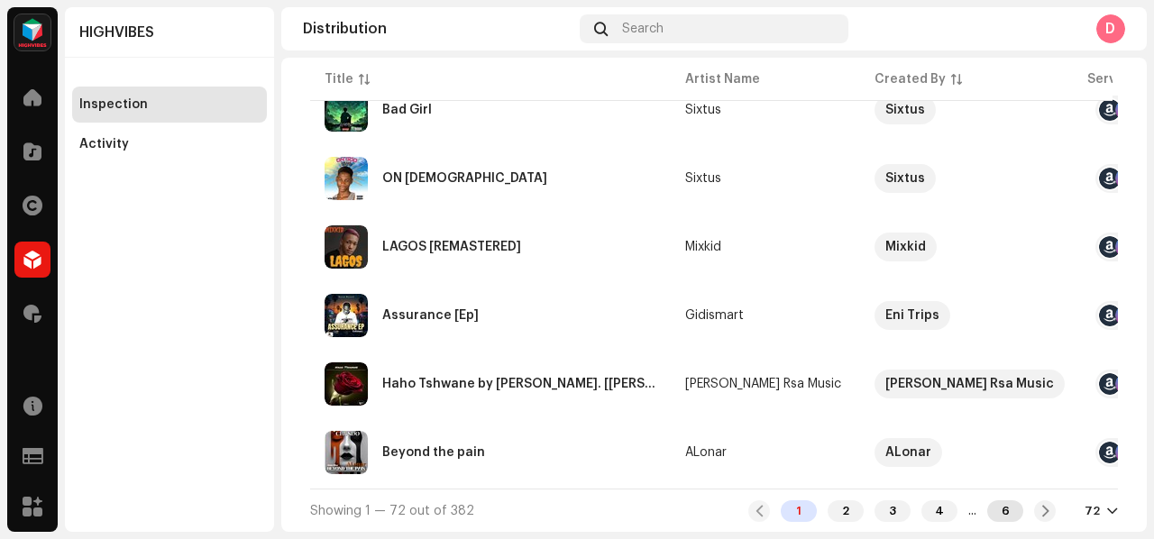
click at [995, 515] on div "6" at bounding box center [1005, 511] width 36 height 22
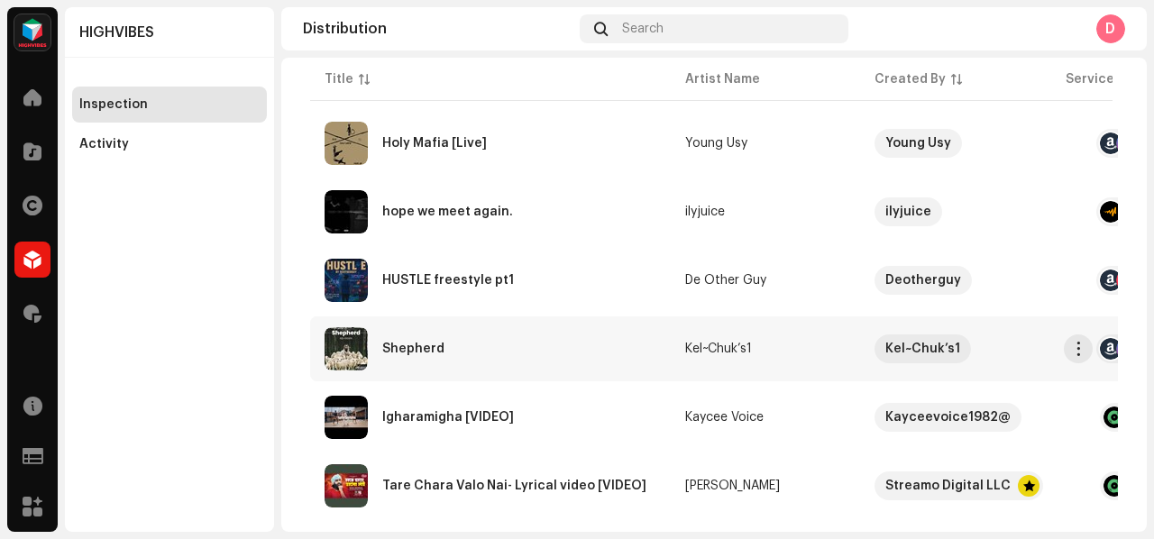
click at [835, 359] on td "Kel~Chuk’s1" at bounding box center [765, 348] width 189 height 65
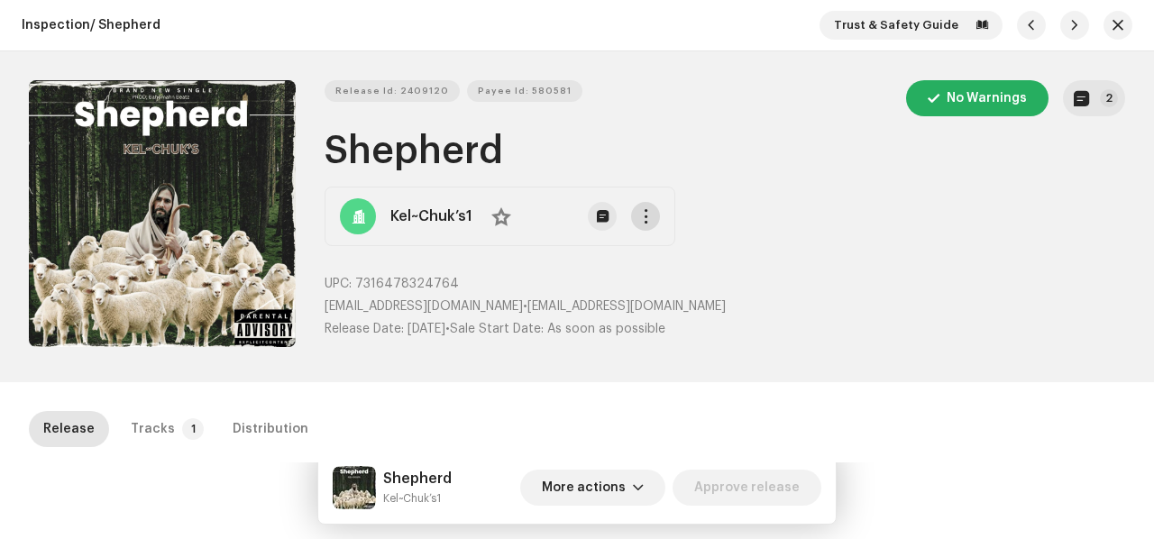
click at [640, 209] on span "button" at bounding box center [646, 216] width 14 height 14
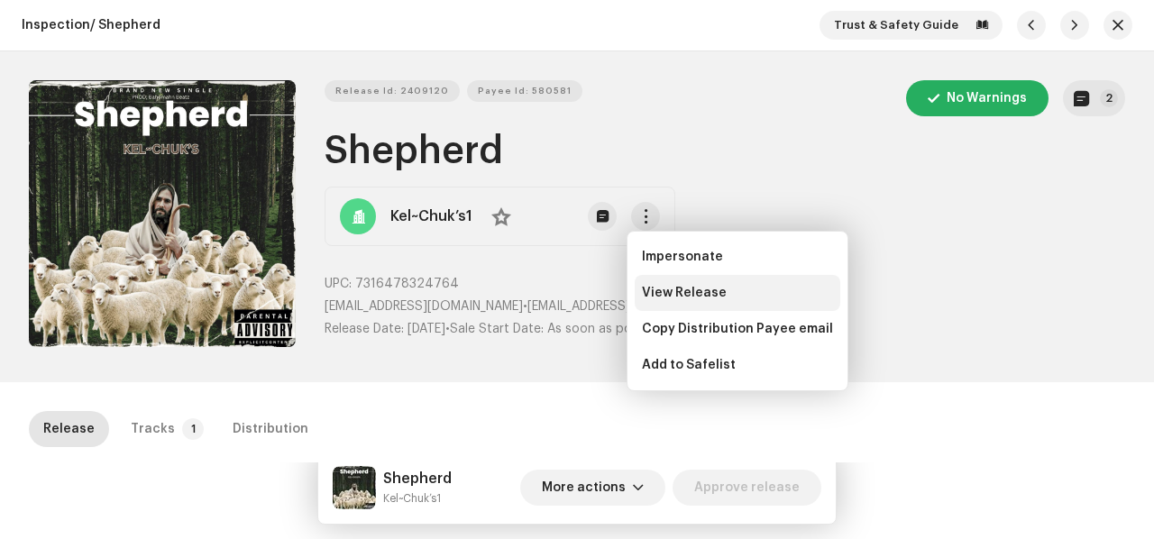
click at [649, 282] on div "View Release" at bounding box center [737, 293] width 205 height 36
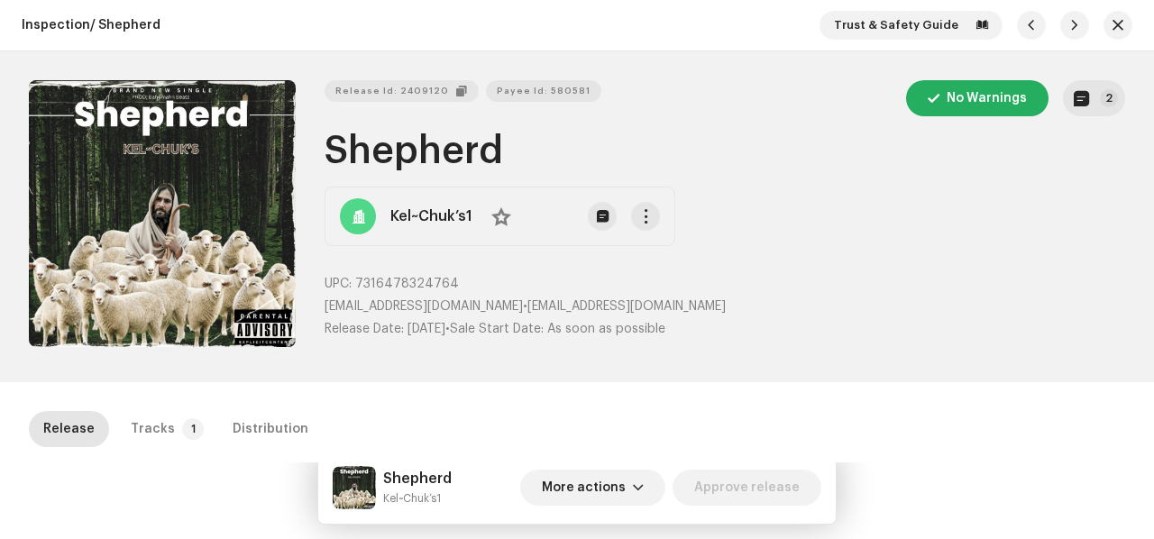
click at [362, 88] on span "Release Id: 2409120" at bounding box center [392, 91] width 114 height 36
click at [393, 512] on div "Shepherd Kel~Chuk’s1 More actions Approve release" at bounding box center [576, 488] width 517 height 72
copy div "Kel~Chuk’s1 More actions Approve release Release Tracks 1 Distribution"
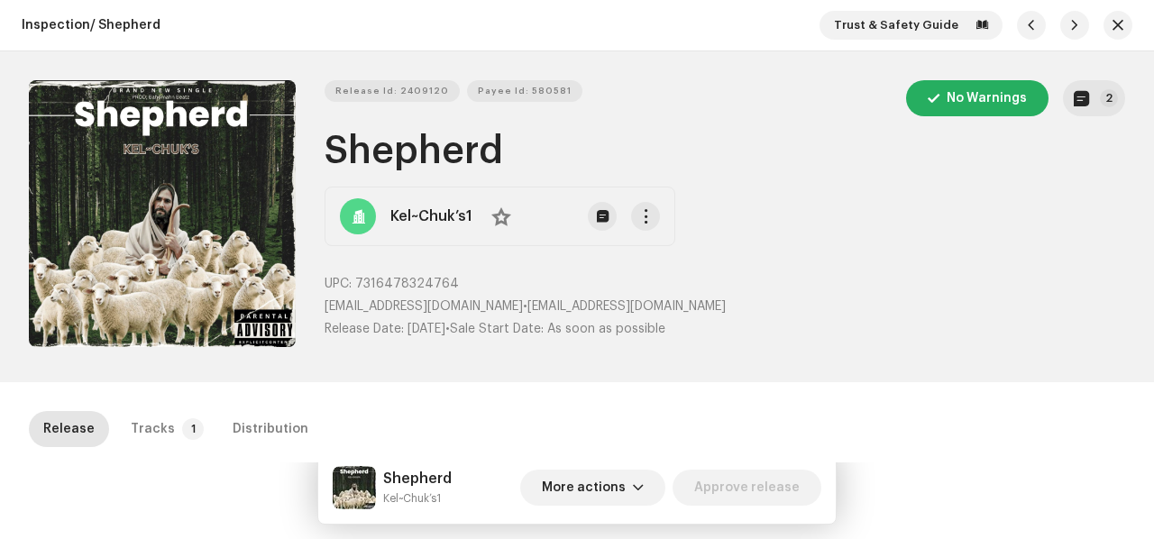
click at [424, 151] on h1 "Shepherd" at bounding box center [724, 151] width 800 height 41
copy h1 "Shepherd"
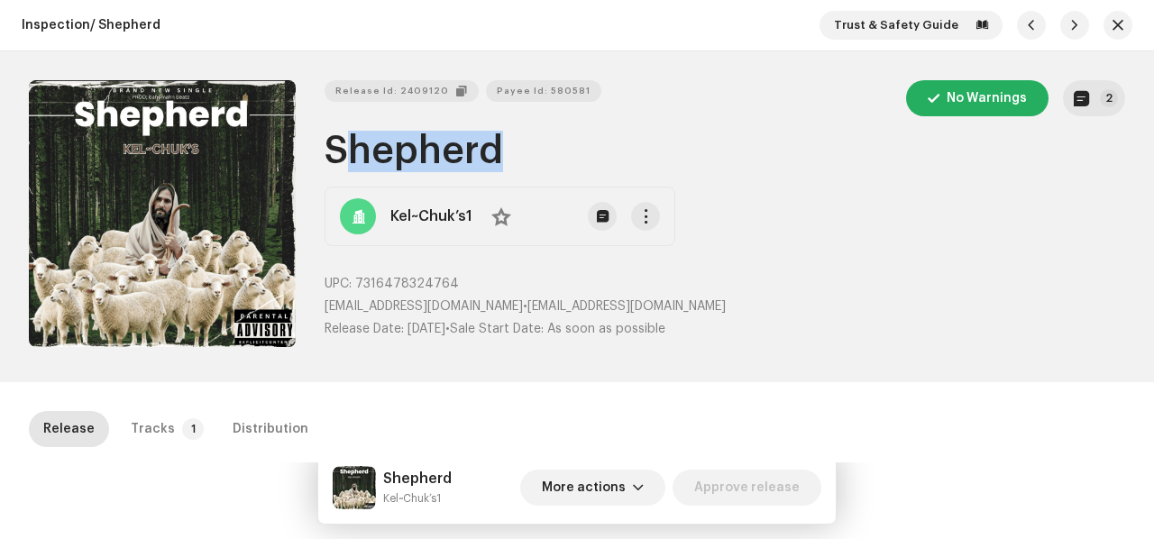
click at [410, 92] on span "Release Id: 2409120" at bounding box center [392, 91] width 114 height 36
copy h1 "Shepherd"
click at [415, 86] on span "Release Id: 2409120" at bounding box center [392, 91] width 114 height 36
copy h1 "Shepherd"
click at [511, 83] on span "Payee Id: 580581" at bounding box center [525, 91] width 94 height 36
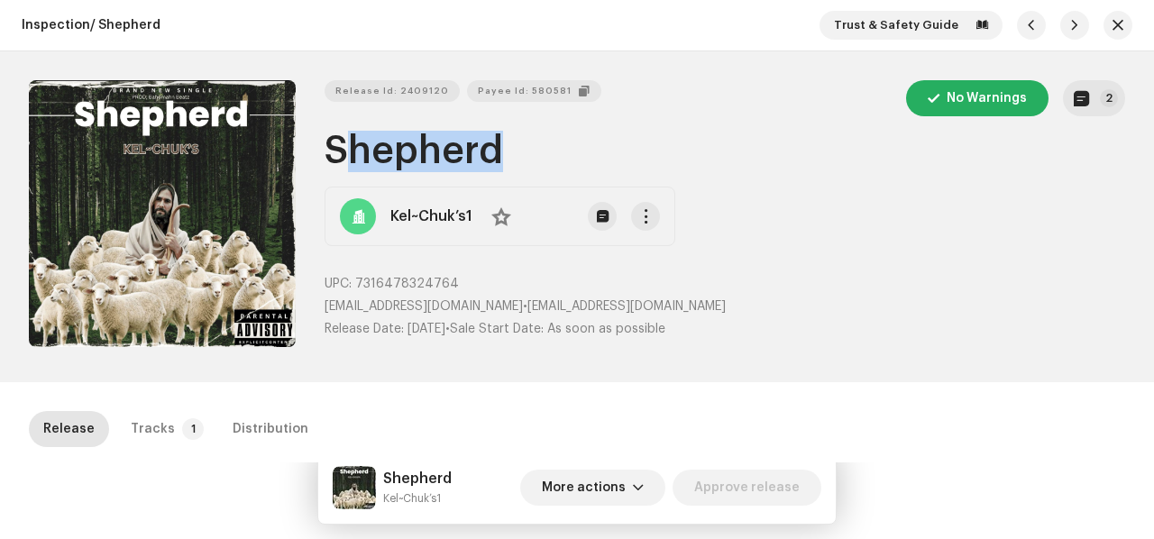
copy h1 "Shepherd"
drag, startPoint x: 523, startPoint y: 309, endPoint x: 617, endPoint y: 306, distance: 94.7
click at [617, 306] on p "chukwukelechi200@gmail.com • chukwukelechi200@gmail.com" at bounding box center [724, 306] width 800 height 19
click at [534, 300] on span "[EMAIL_ADDRESS][DOMAIN_NAME]" at bounding box center [626, 306] width 198 height 13
click at [527, 304] on span "[EMAIL_ADDRESS][DOMAIN_NAME]" at bounding box center [626, 306] width 198 height 13
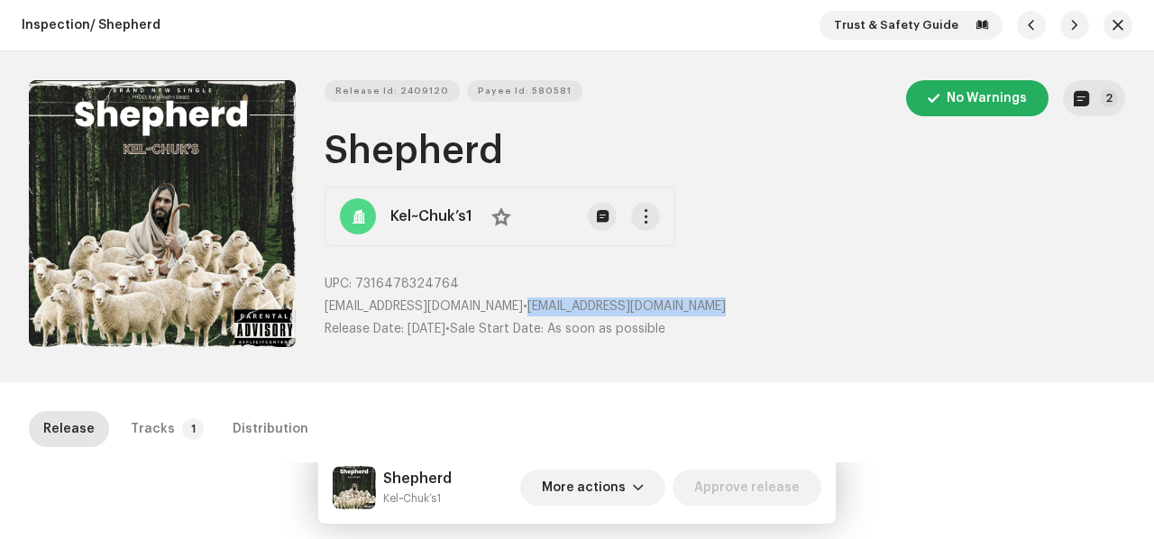
drag, startPoint x: 526, startPoint y: 304, endPoint x: 746, endPoint y: 302, distance: 219.9
click at [746, 302] on p "chukwukelechi200@gmail.com • chukwukelechi200@gmail.com" at bounding box center [724, 306] width 800 height 19
click at [416, 278] on span "7316478324764" at bounding box center [407, 284] width 104 height 13
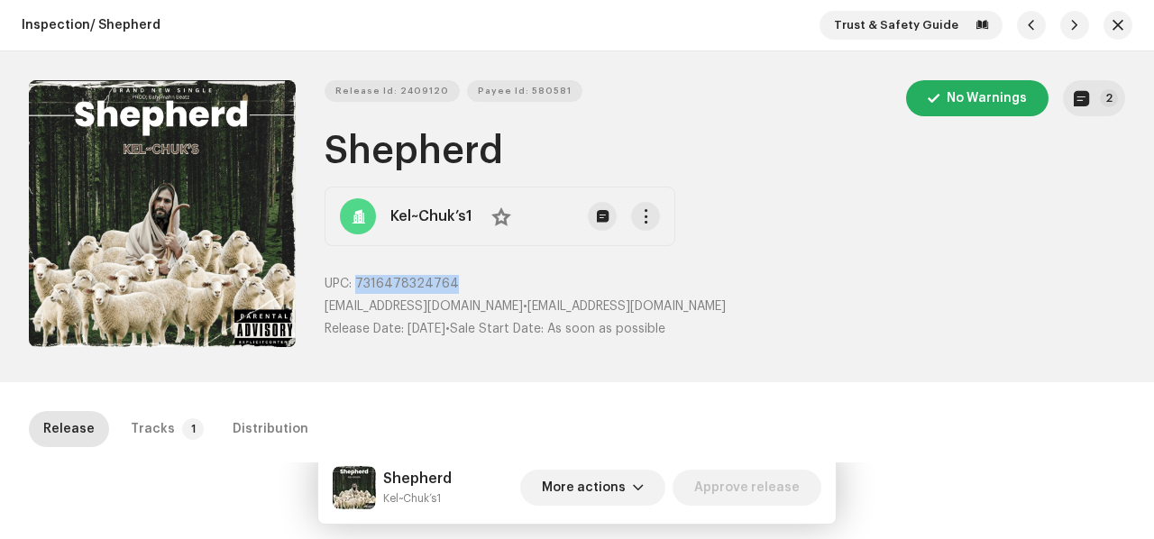
click at [416, 278] on span "7316478324764" at bounding box center [407, 284] width 104 height 13
copy span "7316478324764"
click at [158, 433] on div "Tracks" at bounding box center [153, 429] width 44 height 36
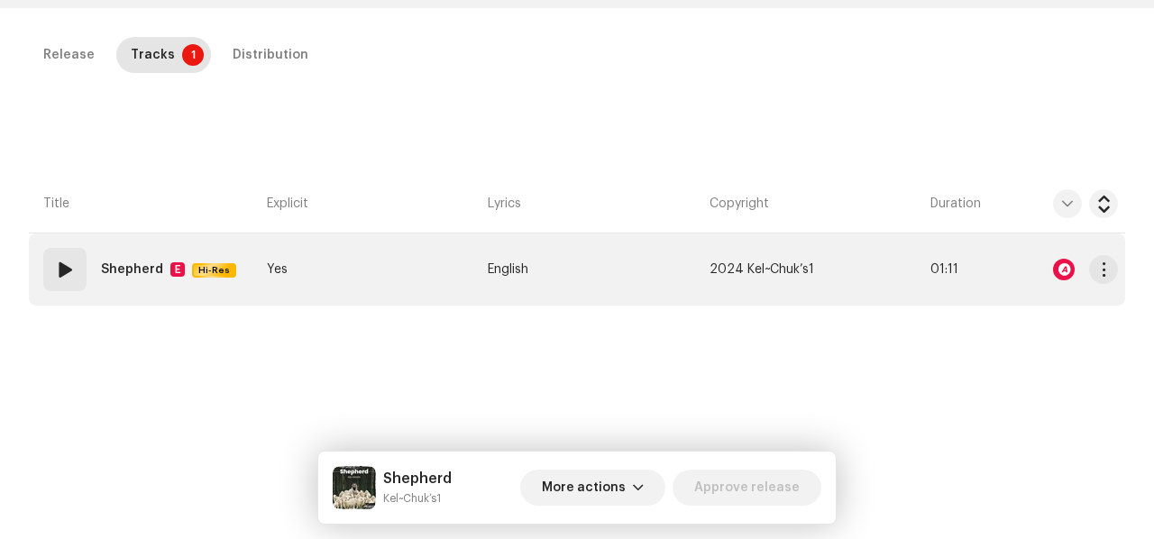
click at [400, 233] on td "Yes" at bounding box center [370, 269] width 221 height 72
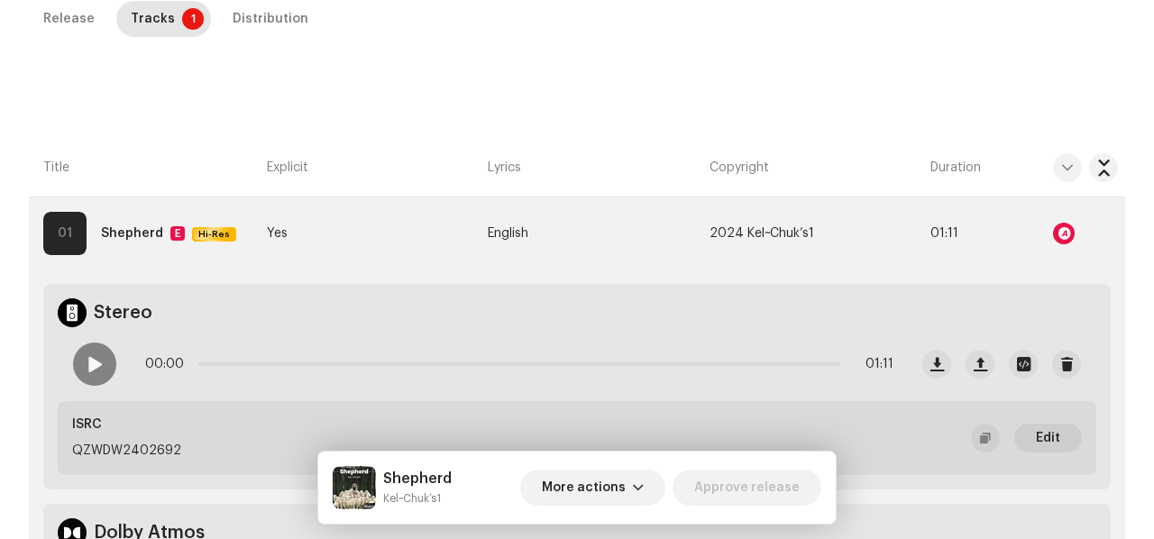
scroll to position [898, 0]
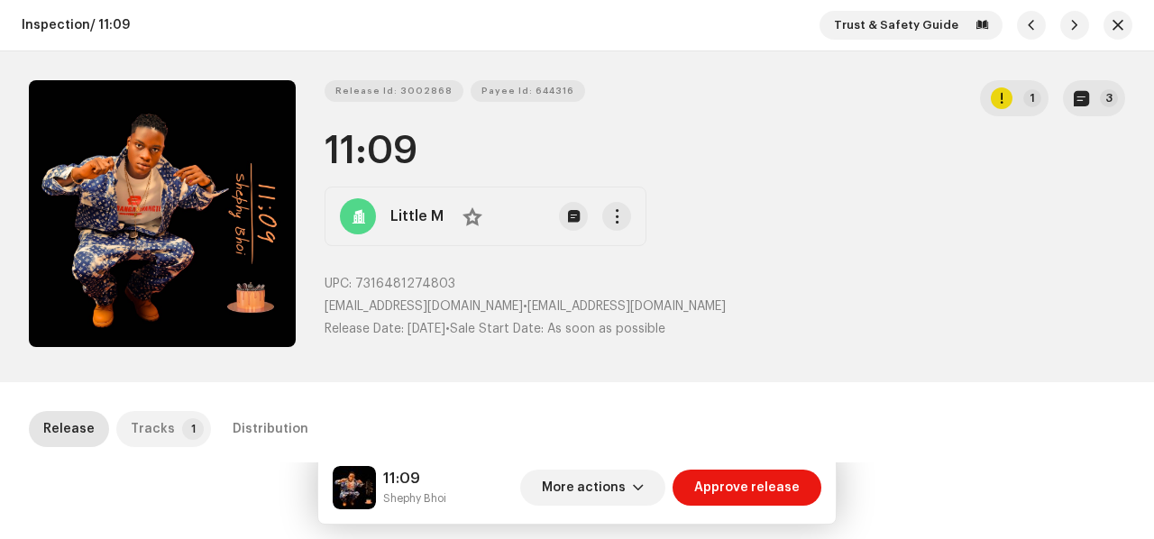
click at [169, 426] on p-tab "Tracks 1" at bounding box center [163, 429] width 95 height 36
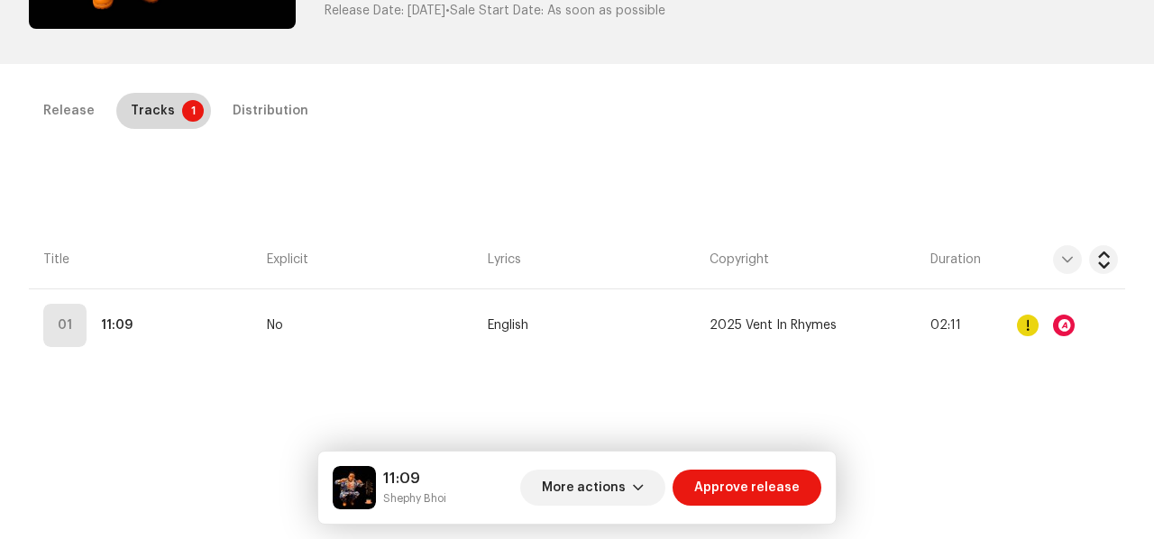
scroll to position [410, 0]
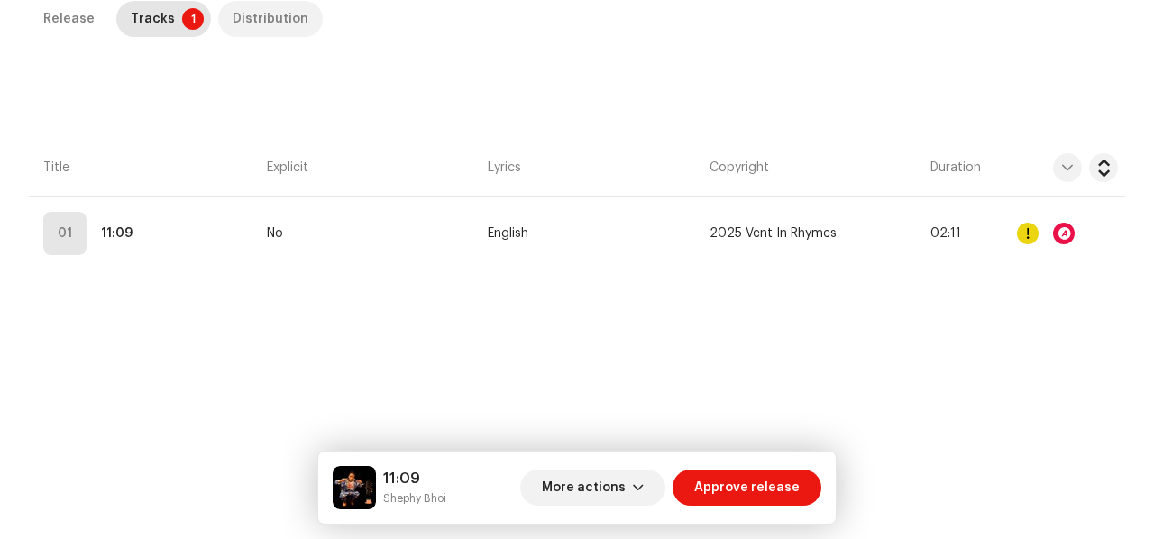
click at [297, 19] on p-tab "Distribution" at bounding box center [270, 19] width 105 height 36
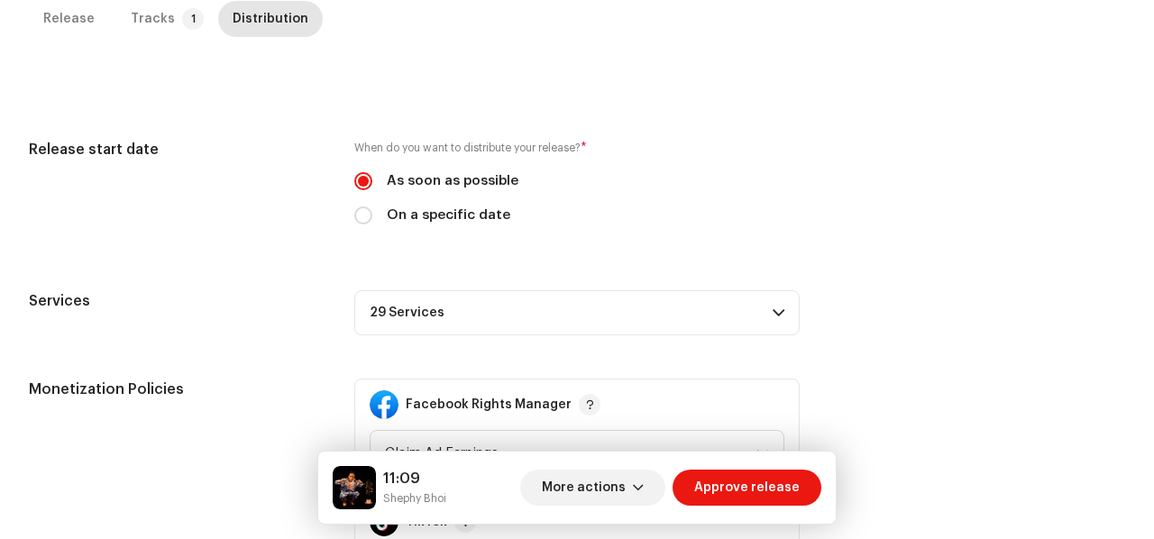
click at [722, 290] on p-accordion-header "29 Services" at bounding box center [576, 312] width 445 height 45
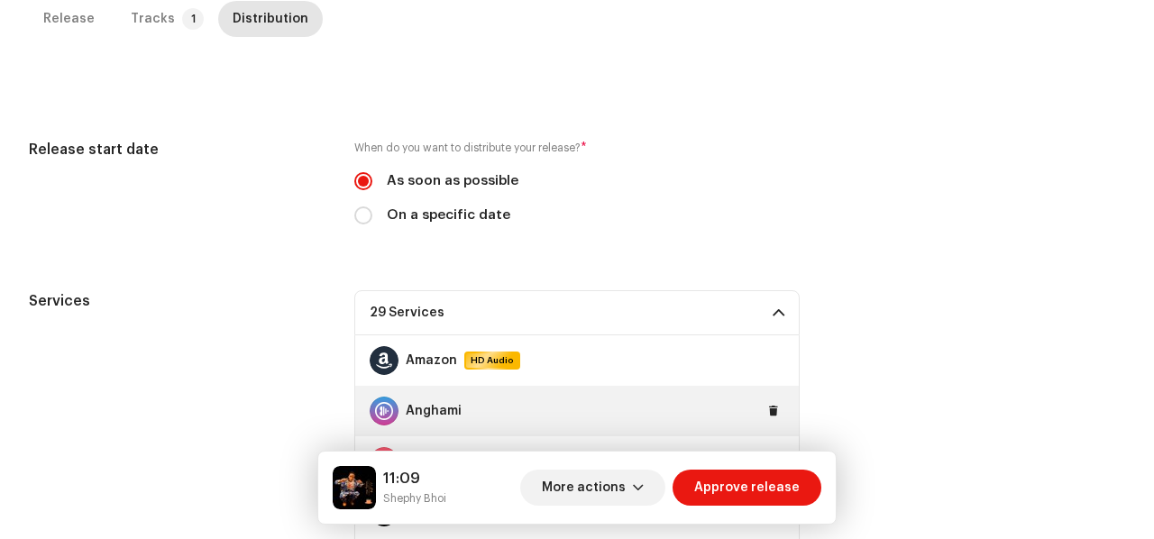
scroll to position [361, 0]
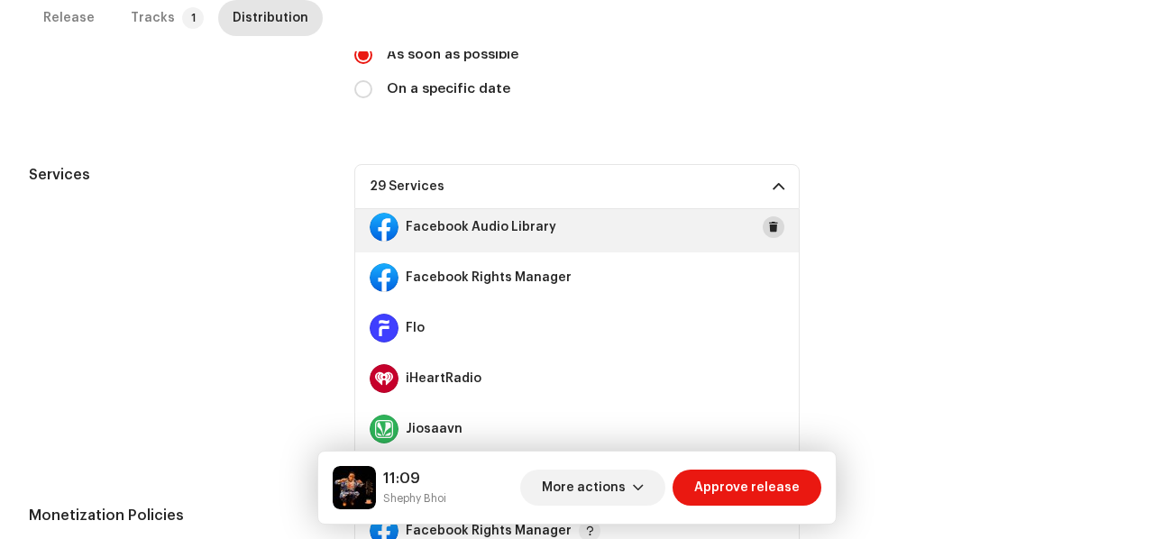
click at [768, 223] on span at bounding box center [773, 227] width 11 height 14
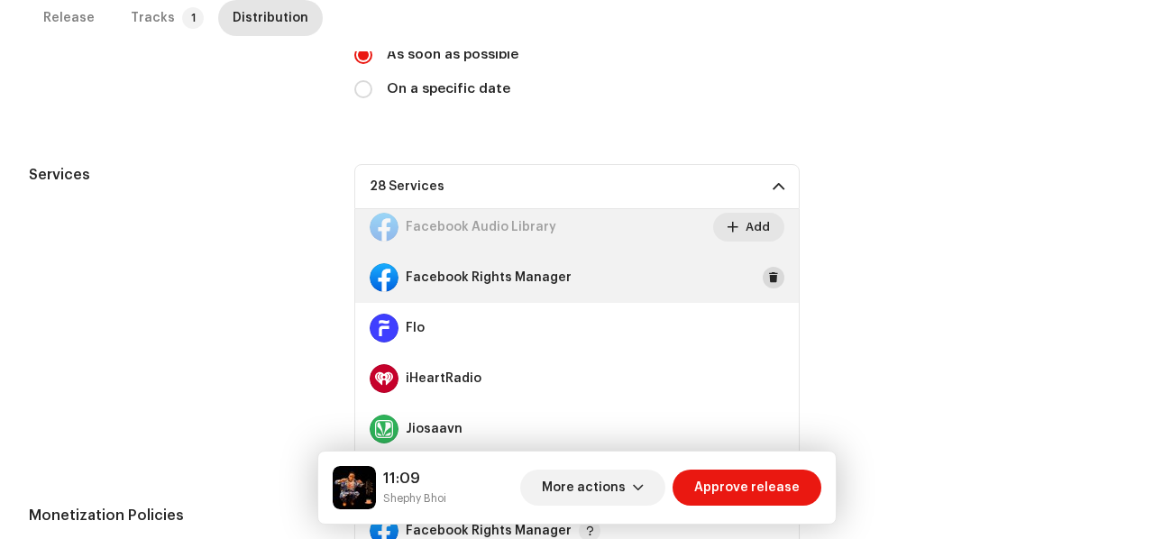
click at [768, 270] on span at bounding box center [773, 277] width 11 height 14
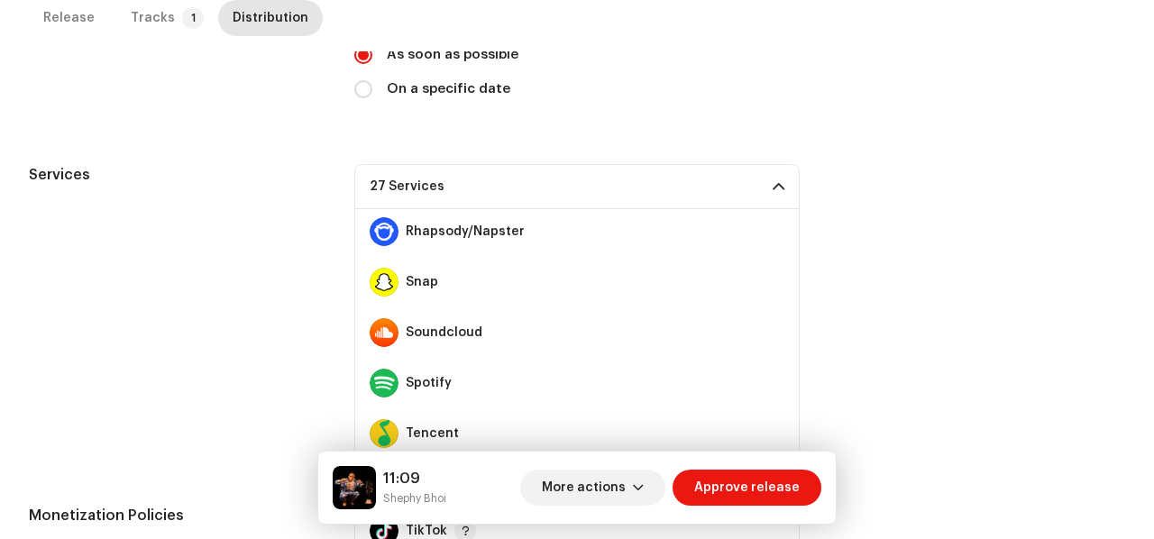
click at [0, 0] on button at bounding box center [0, 0] width 0 height 0
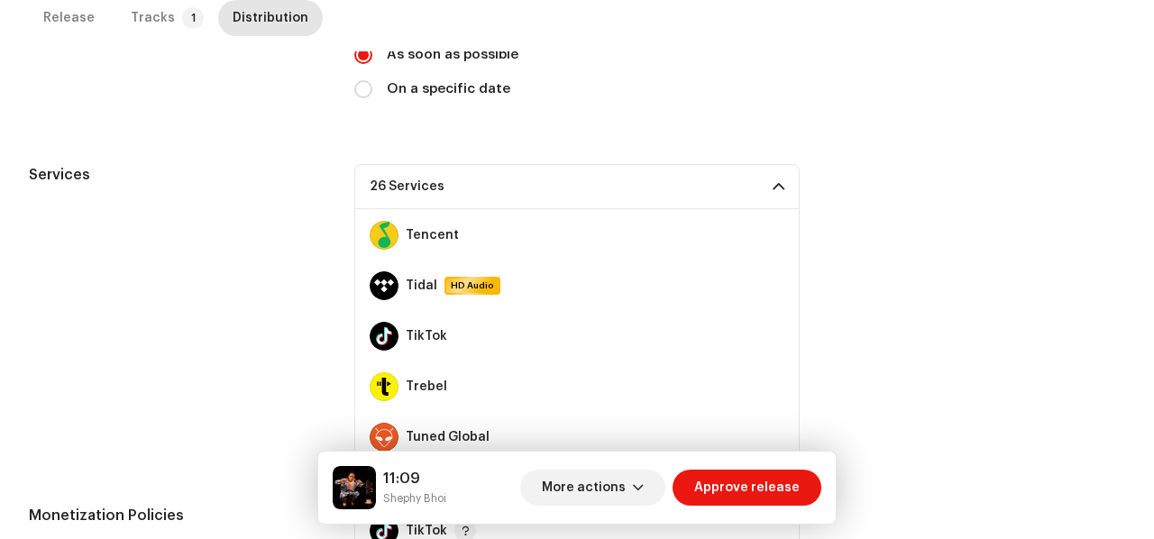
scroll to position [1211, 0]
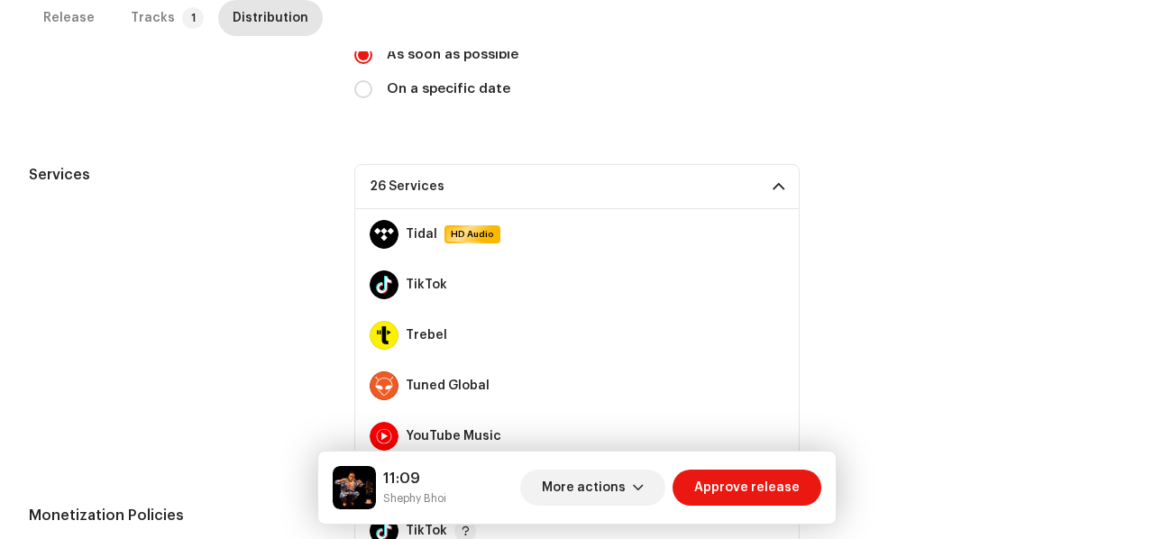
click at [759, 269] on div "TikTok" at bounding box center [576, 285] width 443 height 50
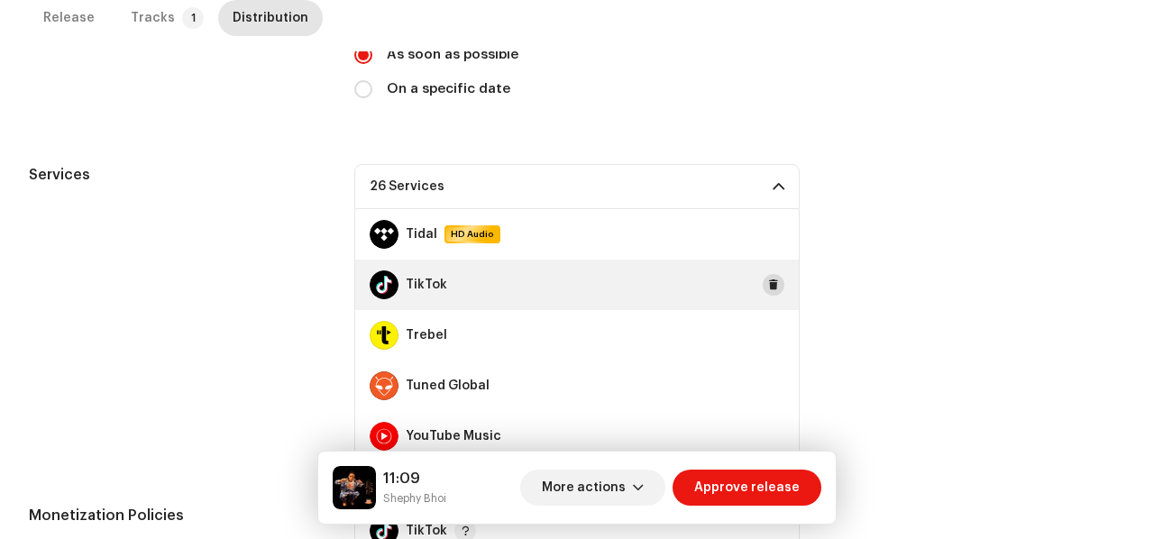
drag, startPoint x: 759, startPoint y: 269, endPoint x: 760, endPoint y: 282, distance: 12.7
click at [759, 271] on div "TikTok" at bounding box center [576, 285] width 443 height 50
click at [768, 283] on span at bounding box center [773, 285] width 11 height 14
click at [779, 178] on p-accordion-header "25 Services" at bounding box center [576, 186] width 445 height 45
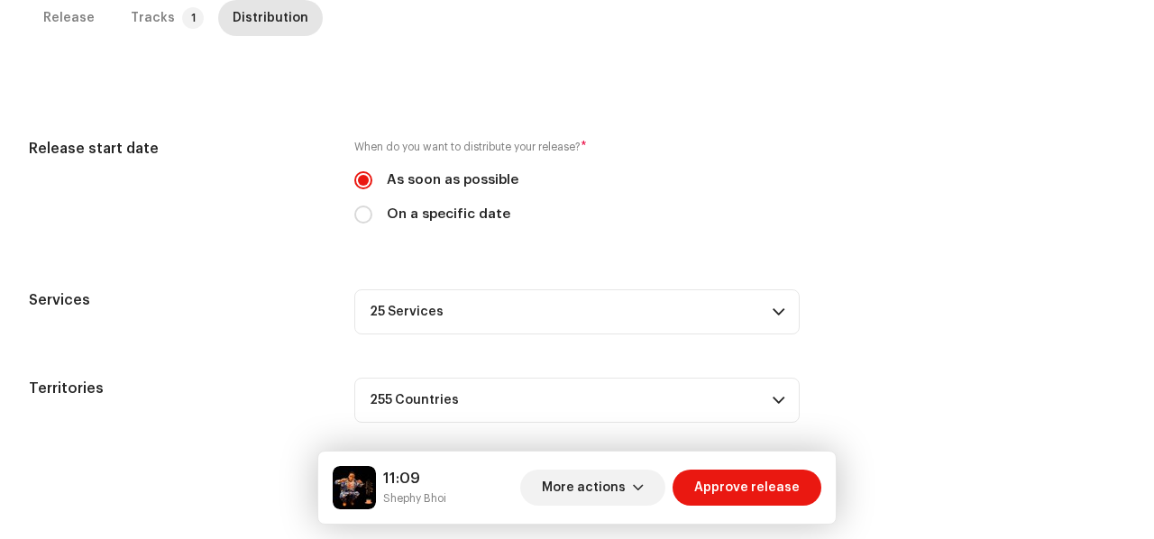
scroll to position [410, 0]
click at [730, 501] on span "Approve release" at bounding box center [746, 488] width 105 height 36
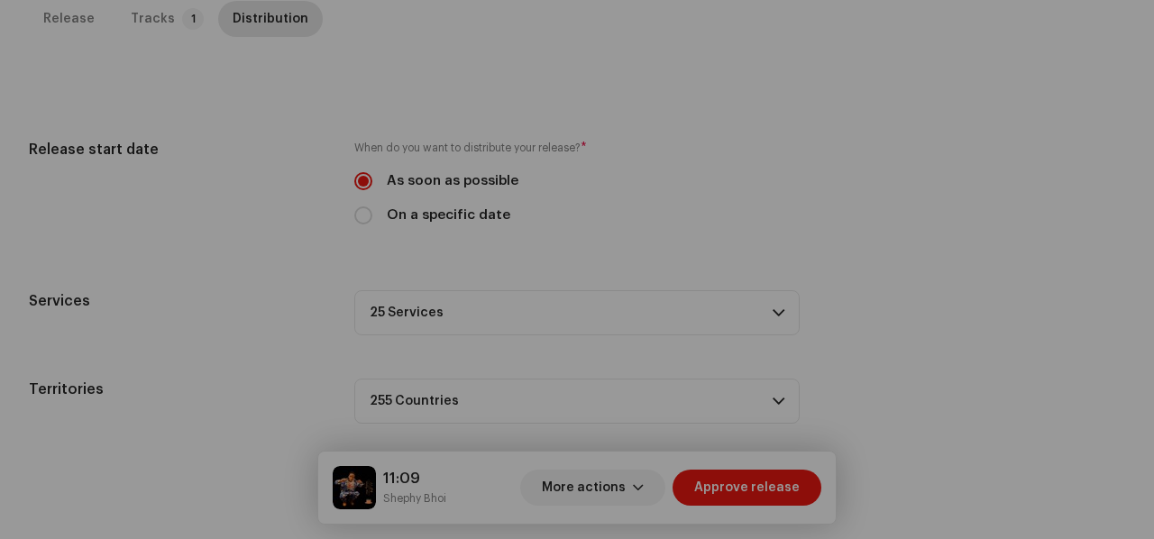
click at [249, 367] on div "Errors & Warnings Error Warnings 1 Please review these warnings to see if you n…" at bounding box center [577, 269] width 1154 height 539
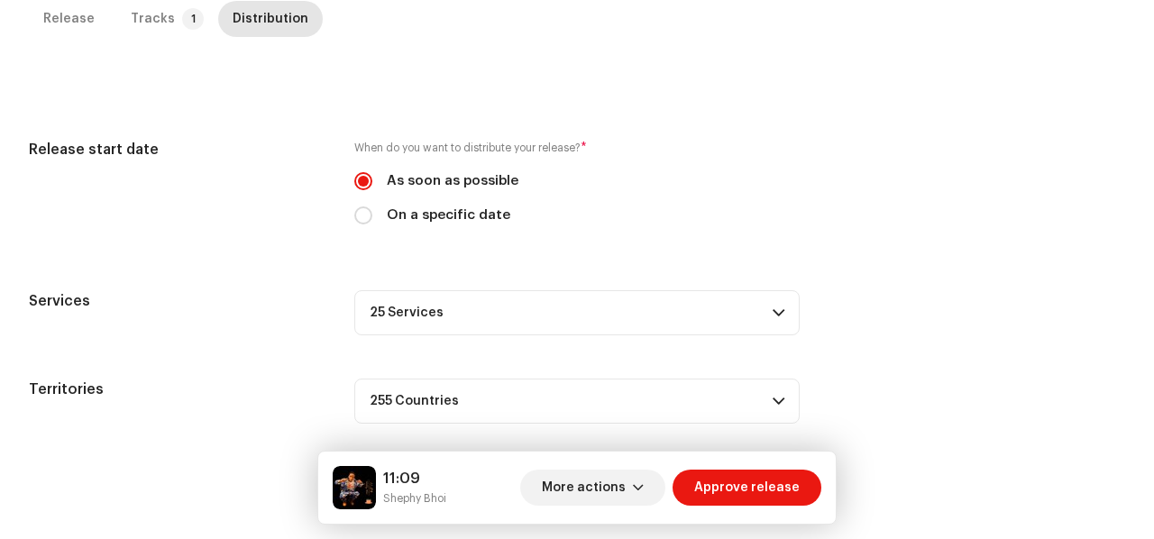
scroll to position [0, 0]
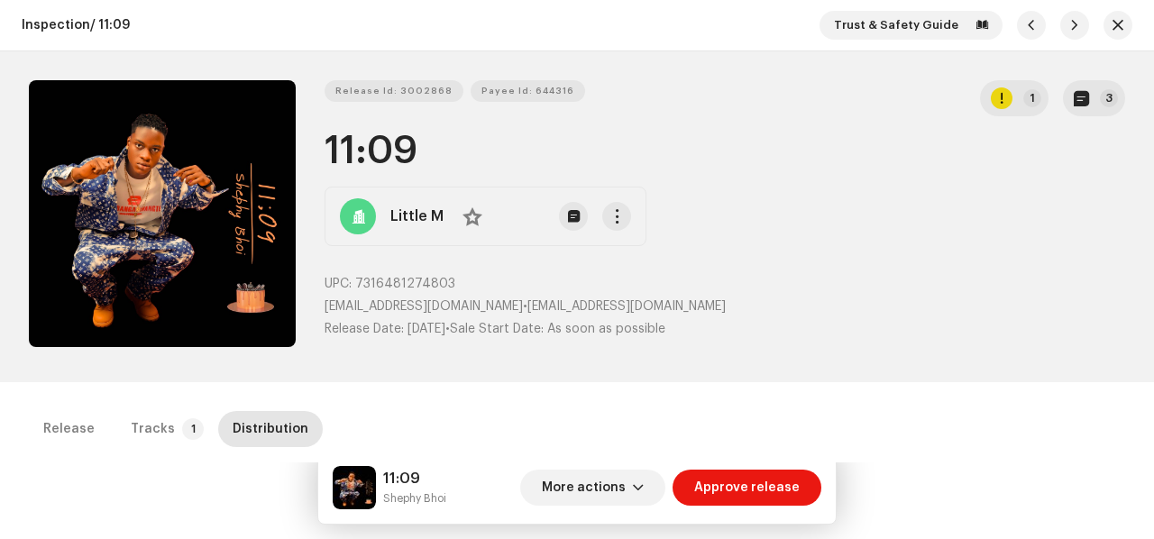
click at [415, 105] on div "Release Id: 3002868 Payee Id: 644316 1 3" at bounding box center [724, 98] width 800 height 36
click at [400, 127] on div "Release Id: 3002868 Payee Id: 644316 1 3 11:09 Little M No UPC: 7316481274803 m…" at bounding box center [724, 216] width 800 height 273
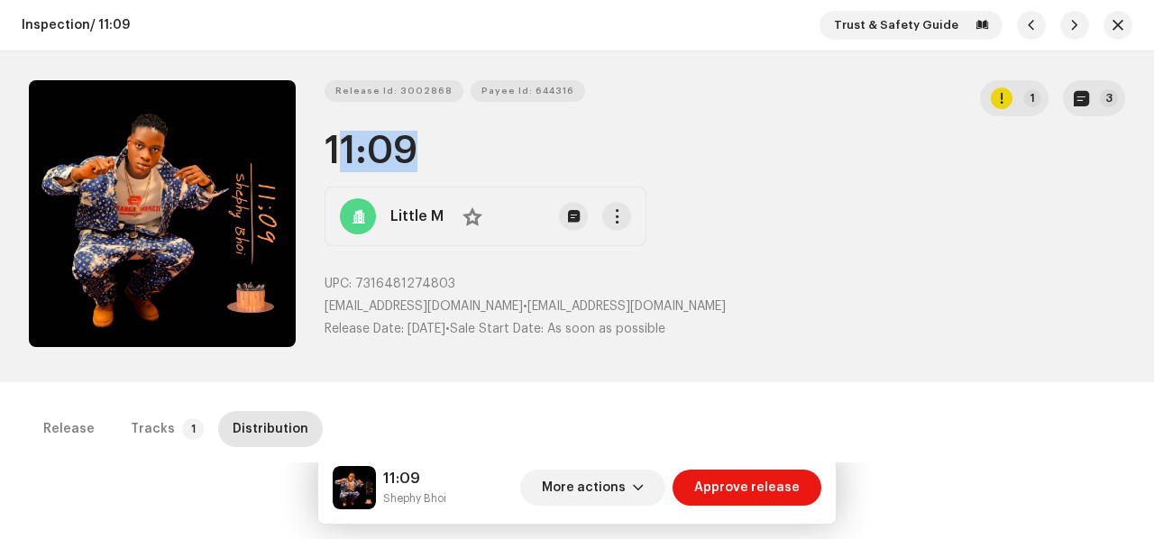
copy h1 "11:09"
click at [391, 494] on small "Shephy Bhoi" at bounding box center [414, 498] width 63 height 18
copy div "Shephy Bhoi More actions Approve release Release Tracks 1 Distribution Compilat…"
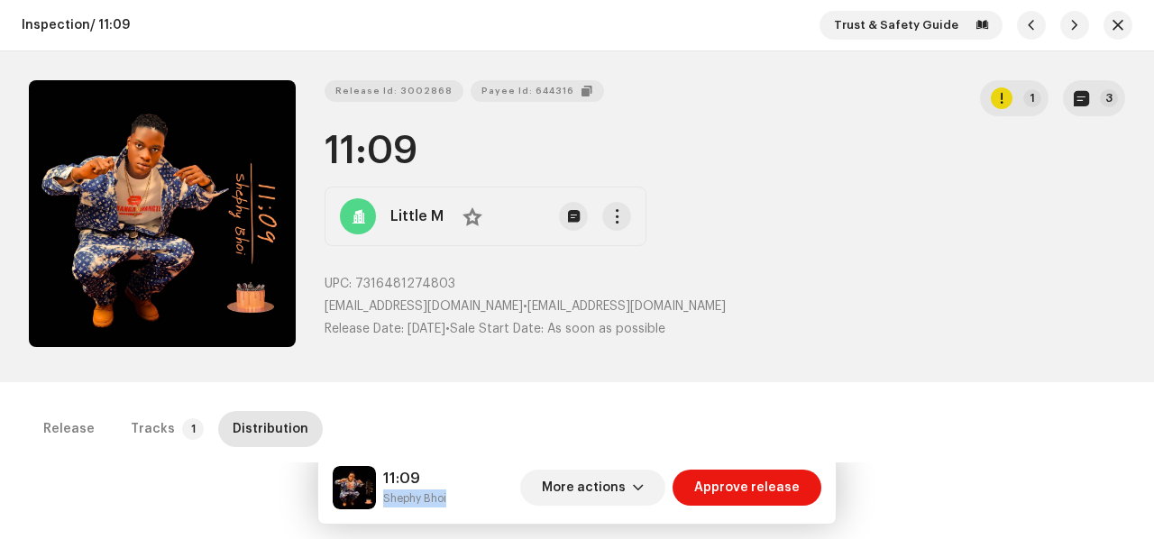
click at [501, 93] on span "Payee Id: 644316" at bounding box center [527, 91] width 93 height 36
copy div "Shephy Bhoi More actions Approve release Release Tracks 1 Distribution Compilat…"
drag, startPoint x: 511, startPoint y: 306, endPoint x: 702, endPoint y: 310, distance: 191.1
click at [702, 310] on p "mightybigger01@gmail.com • mightybigger01@gmail.com" at bounding box center [724, 306] width 800 height 19
copy span "mightybigger01@gmail.com"
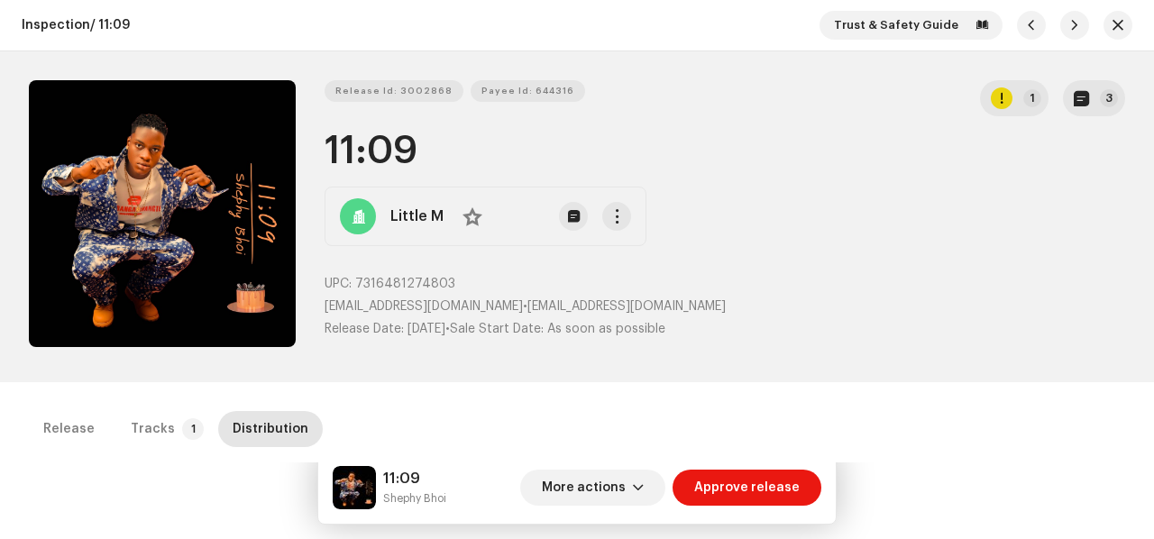
click at [432, 264] on div "Release Id: 3002868 Payee Id: 644316 1 3 11:09 Little M No UPC: 7316481274803 m…" at bounding box center [724, 216] width 800 height 273
copy span "7316481274803"
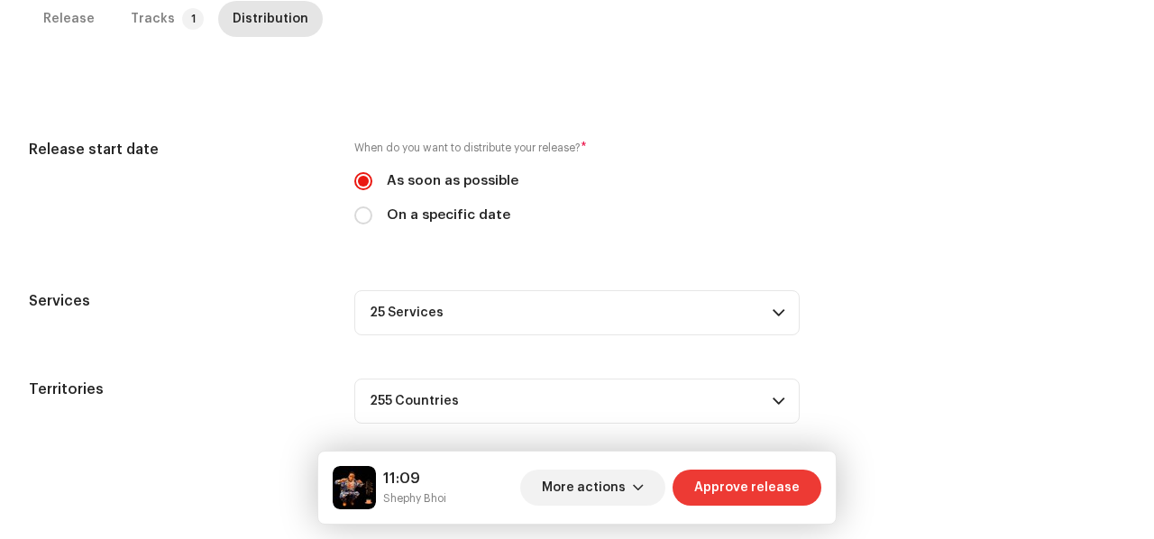
click at [694, 488] on button "Approve release" at bounding box center [746, 488] width 149 height 36
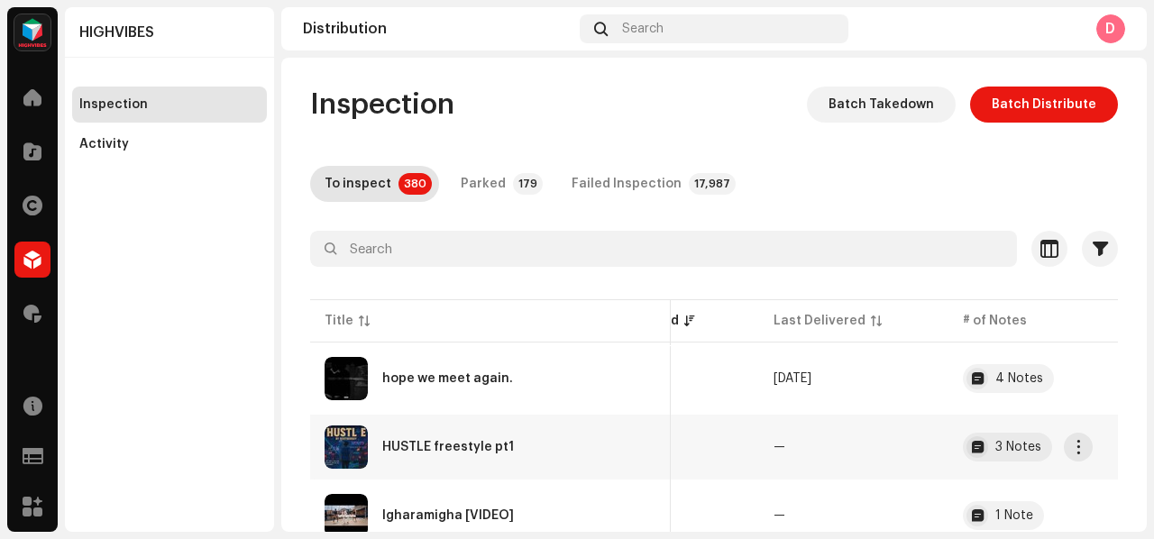
click at [698, 434] on td "[DATE]" at bounding box center [664, 447] width 189 height 65
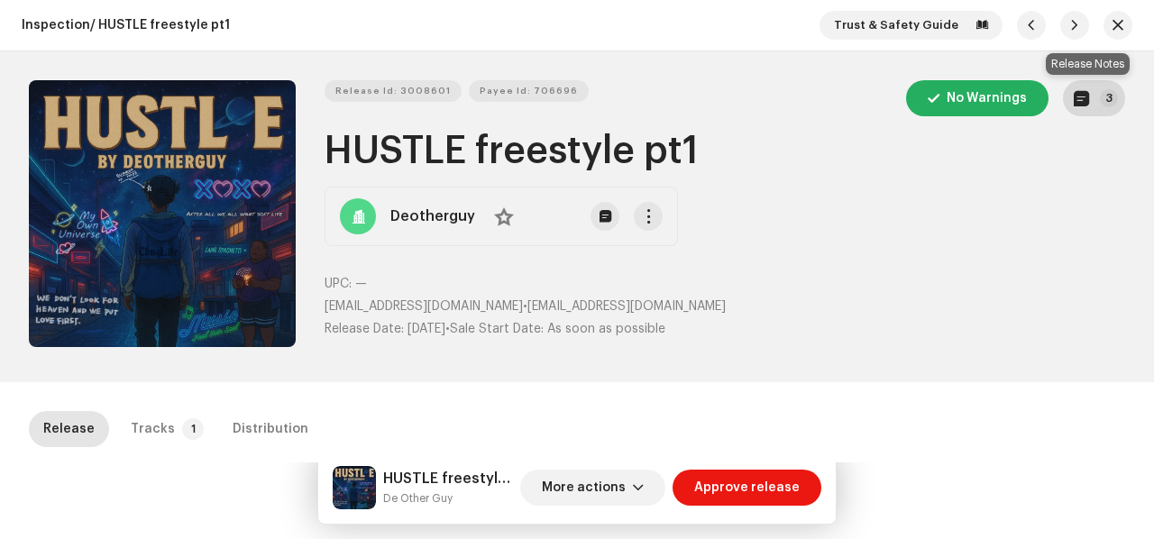
click at [1073, 91] on span "button" at bounding box center [1080, 98] width 15 height 14
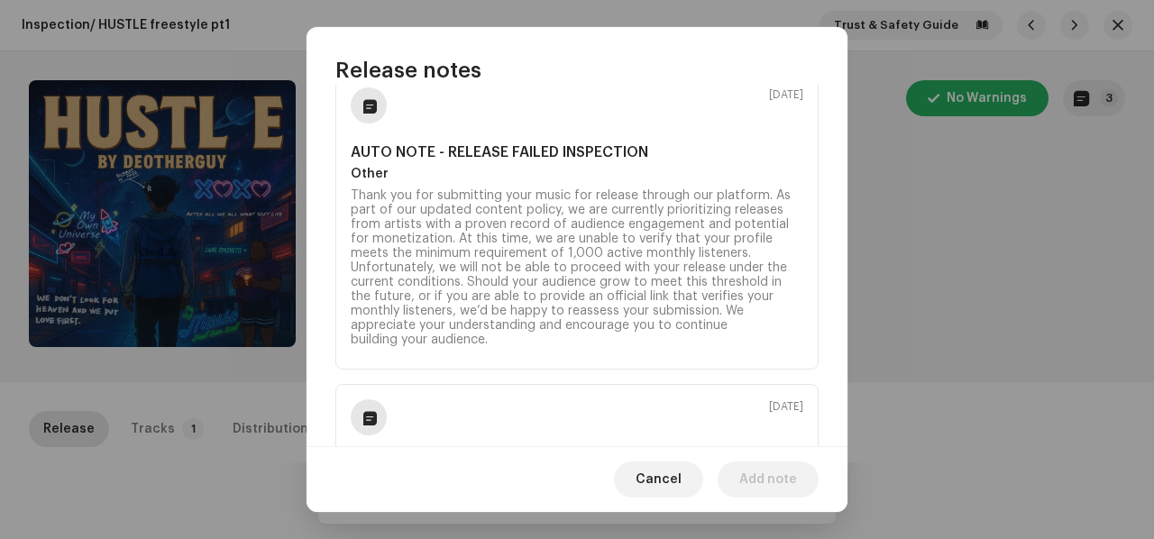
scroll to position [766, 0]
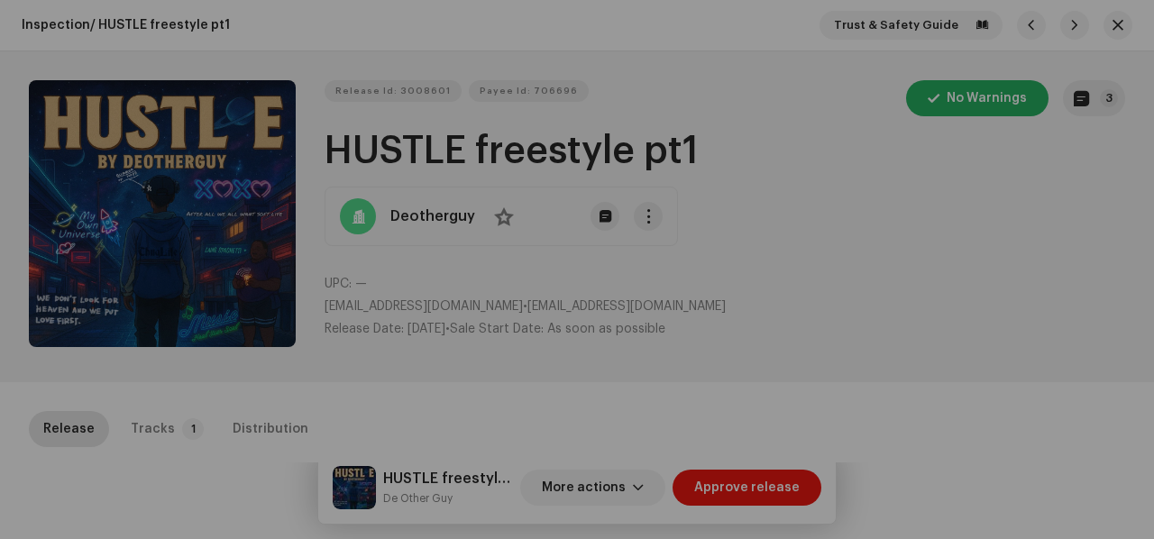
click at [142, 423] on div "Release notes Sep 27, 2025 AUTO NOTE - RELEASE FAILED INSPECTION Other Thank yo…" at bounding box center [577, 269] width 1154 height 539
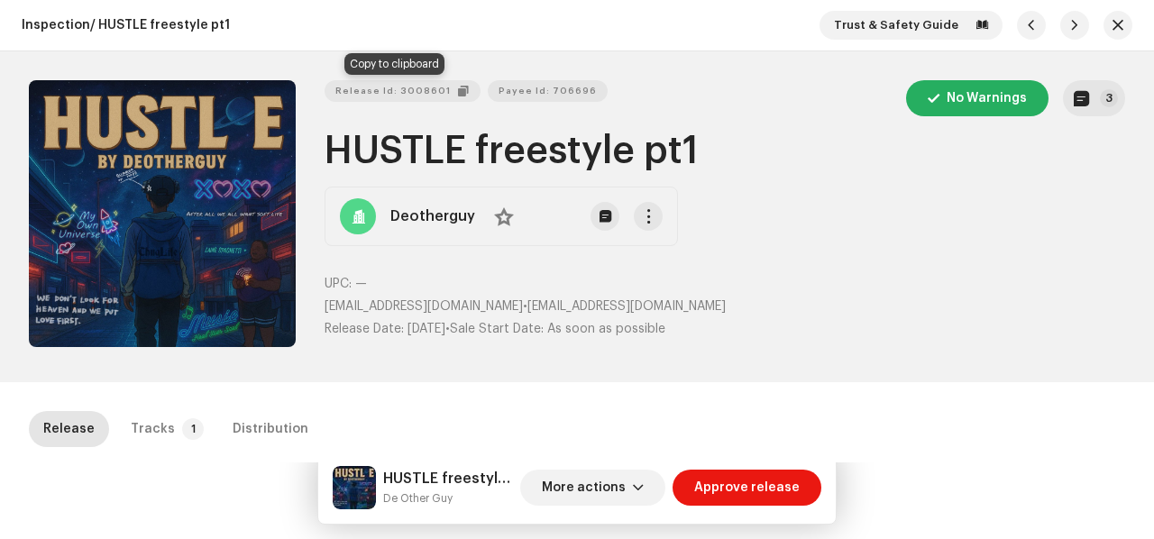
click at [411, 91] on span "Release Id: 3008601" at bounding box center [392, 91] width 115 height 36
click at [393, 87] on span "Release Id: 3008601" at bounding box center [392, 91] width 115 height 36
click at [155, 412] on div "Tracks" at bounding box center [153, 429] width 44 height 36
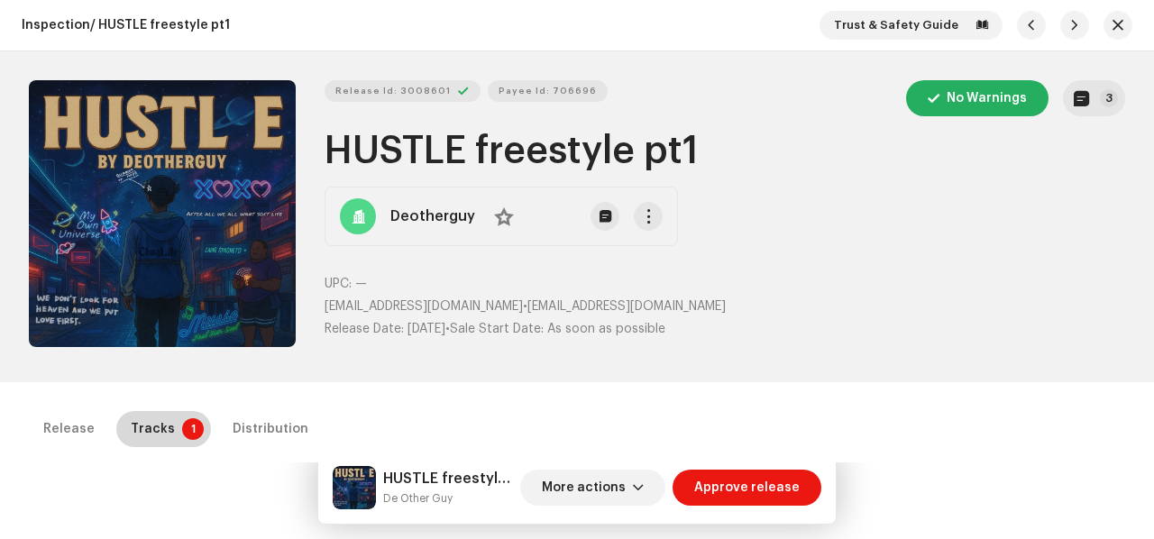
scroll to position [410, 0]
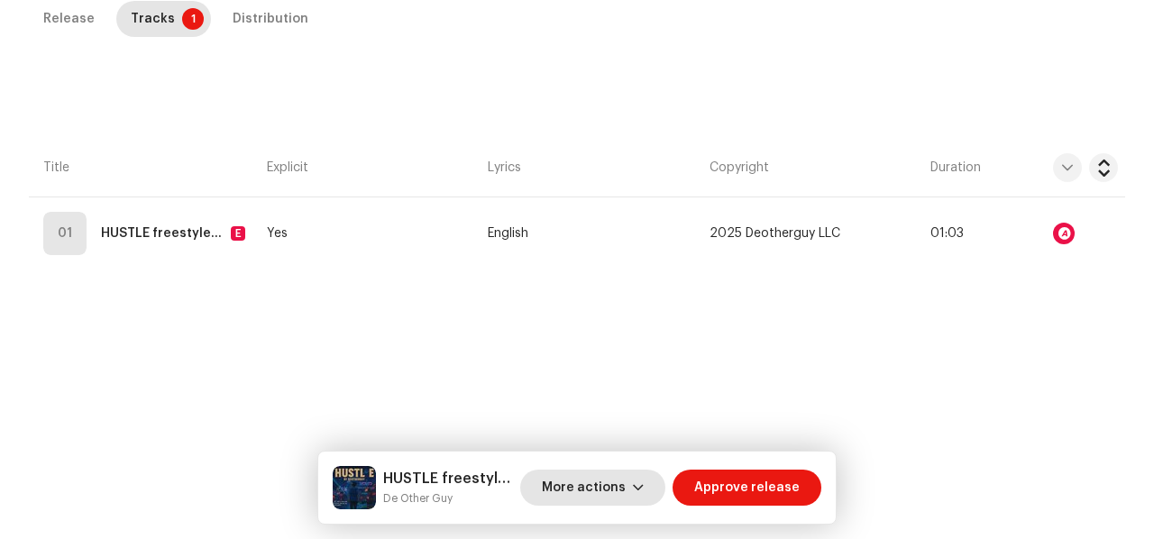
click at [599, 493] on span "More actions" at bounding box center [584, 488] width 84 height 36
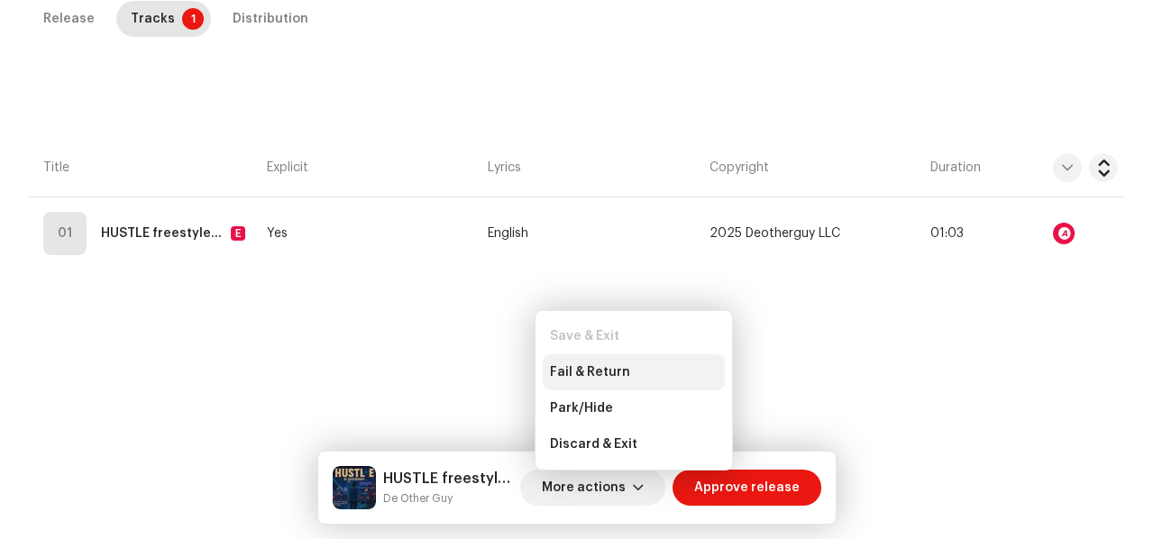
click at [626, 381] on div "Fail & Return" at bounding box center [634, 372] width 182 height 36
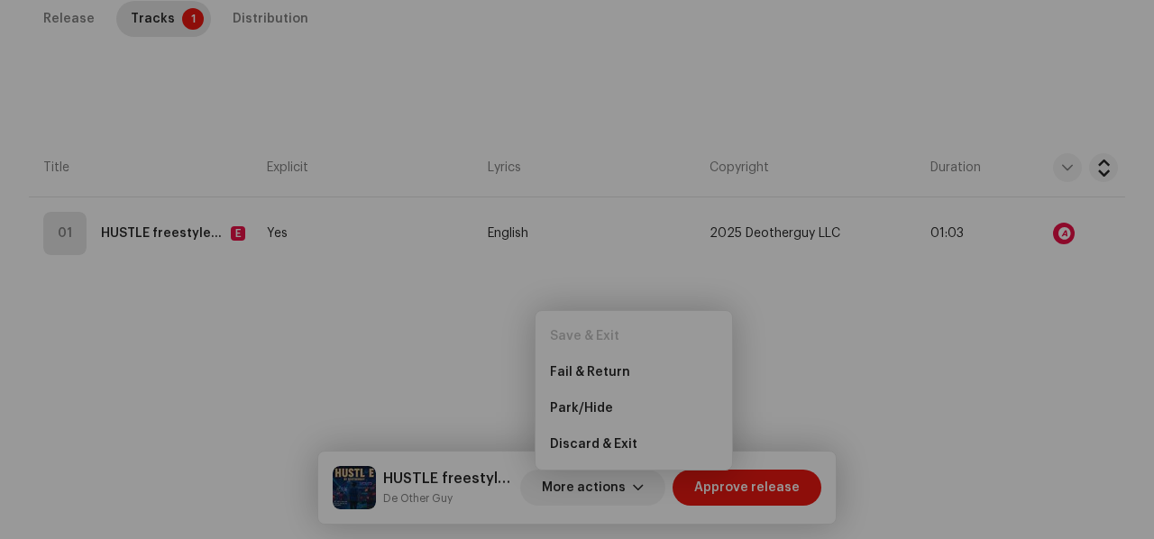
click at [919, 179] on div "Fail and return release to user for editing Indicate a specific error to the us…" at bounding box center [577, 269] width 1154 height 539
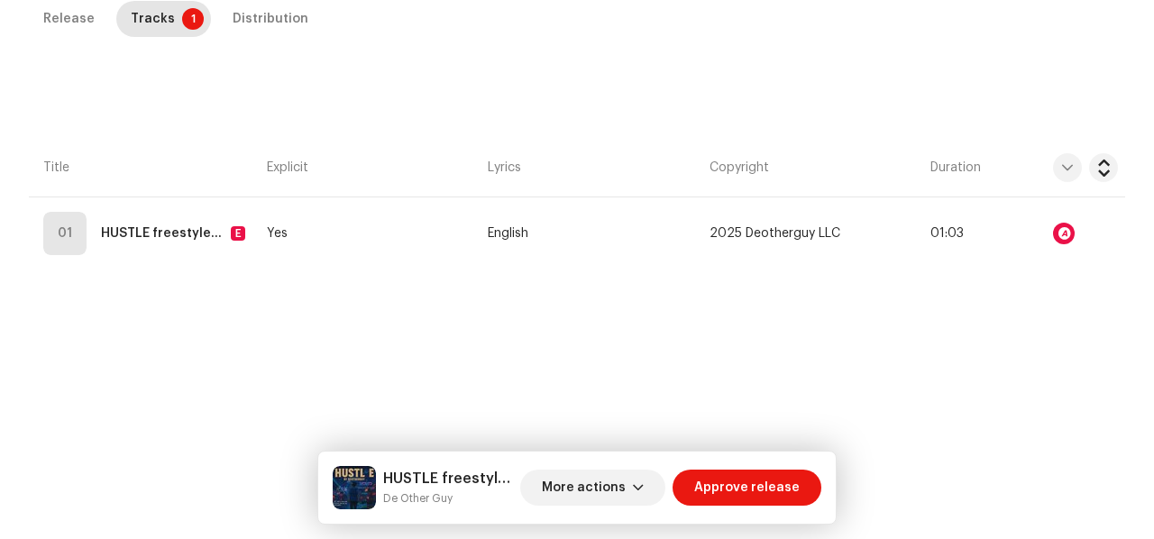
scroll to position [0, 0]
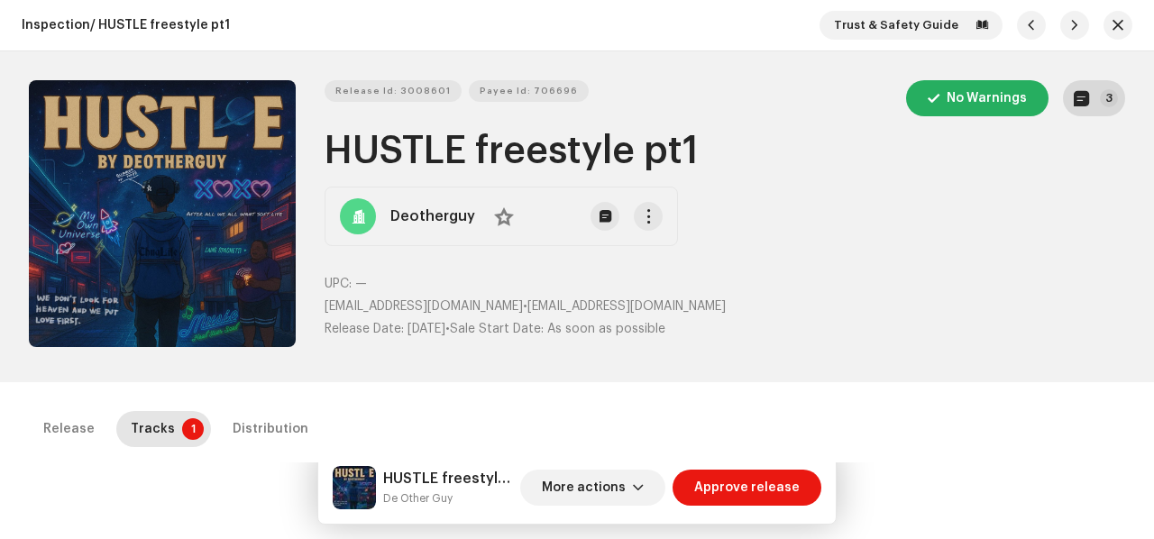
click at [1082, 88] on button "3" at bounding box center [1094, 98] width 62 height 36
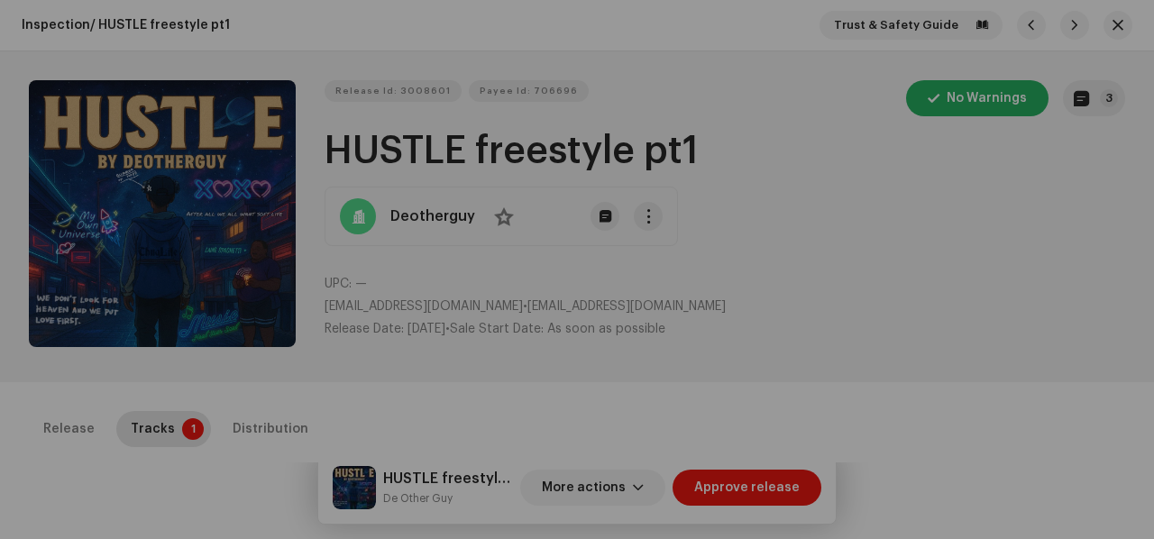
drag, startPoint x: 950, startPoint y: 237, endPoint x: 903, endPoint y: 280, distance: 63.8
click at [959, 240] on div "Release notes Sep 27, 2025 AUTO NOTE - RELEASE FAILED INSPECTION Other Thank yo…" at bounding box center [577, 269] width 1154 height 539
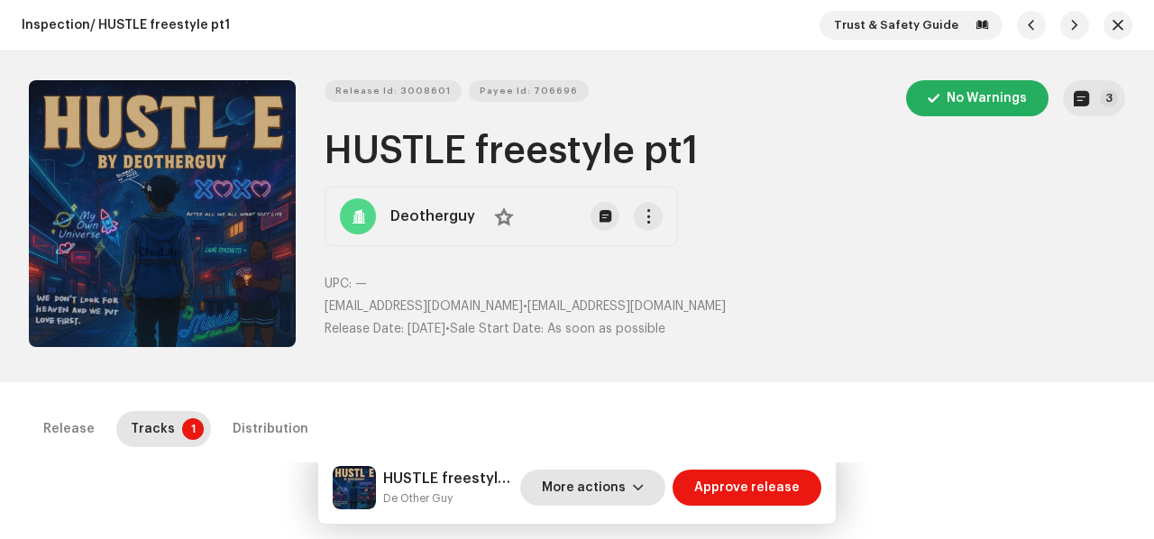
click at [607, 478] on span "More actions" at bounding box center [584, 488] width 84 height 36
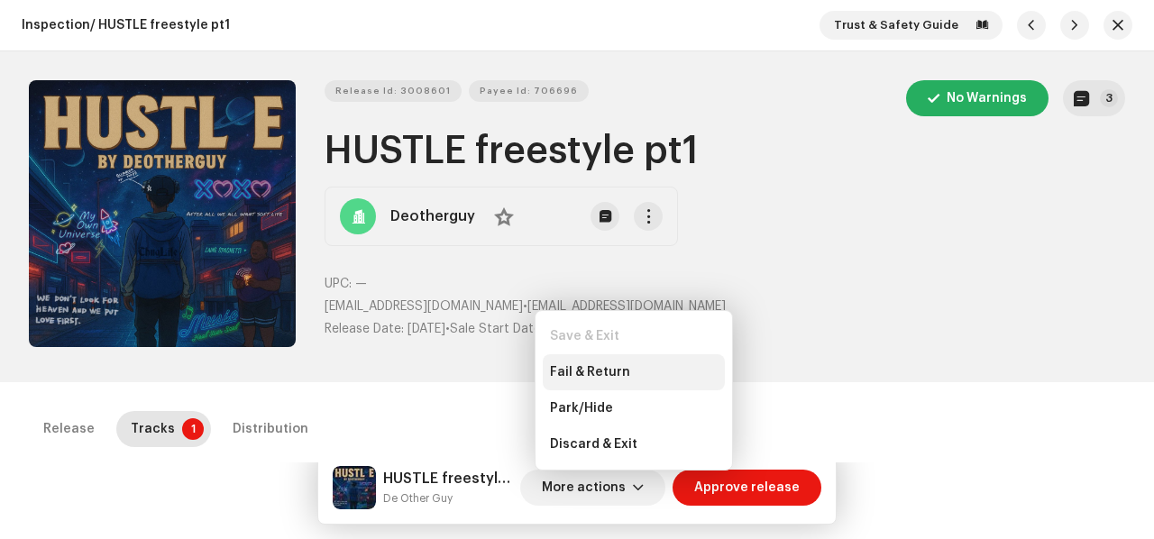
click at [610, 378] on span "Fail & Return" at bounding box center [590, 372] width 80 height 14
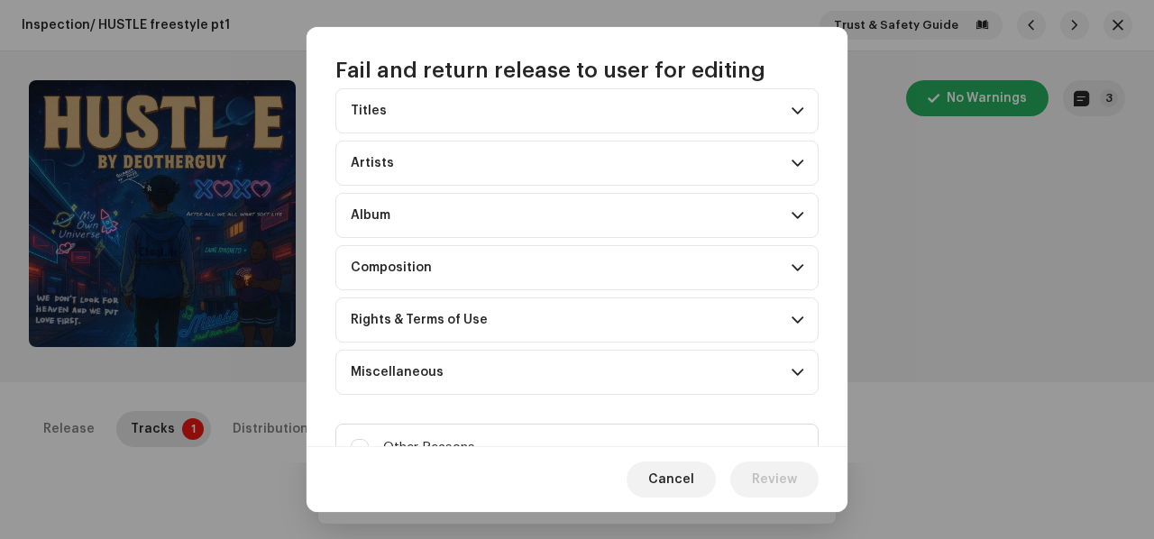
scroll to position [185, 0]
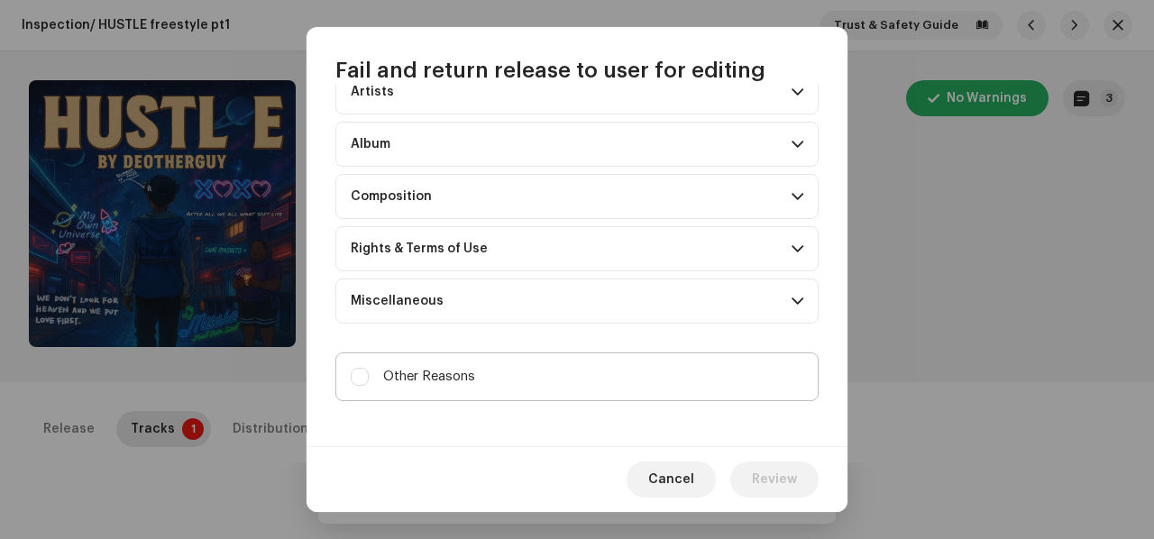
click at [562, 374] on label "Other Reasons" at bounding box center [576, 376] width 483 height 49
click at [369, 374] on input "Other Reasons" at bounding box center [360, 377] width 18 height 18
checkbox input "true"
click at [553, 443] on textarea at bounding box center [576, 447] width 483 height 65
paste textarea "I hope you're doing well. It has come to our attention that the content you sub…"
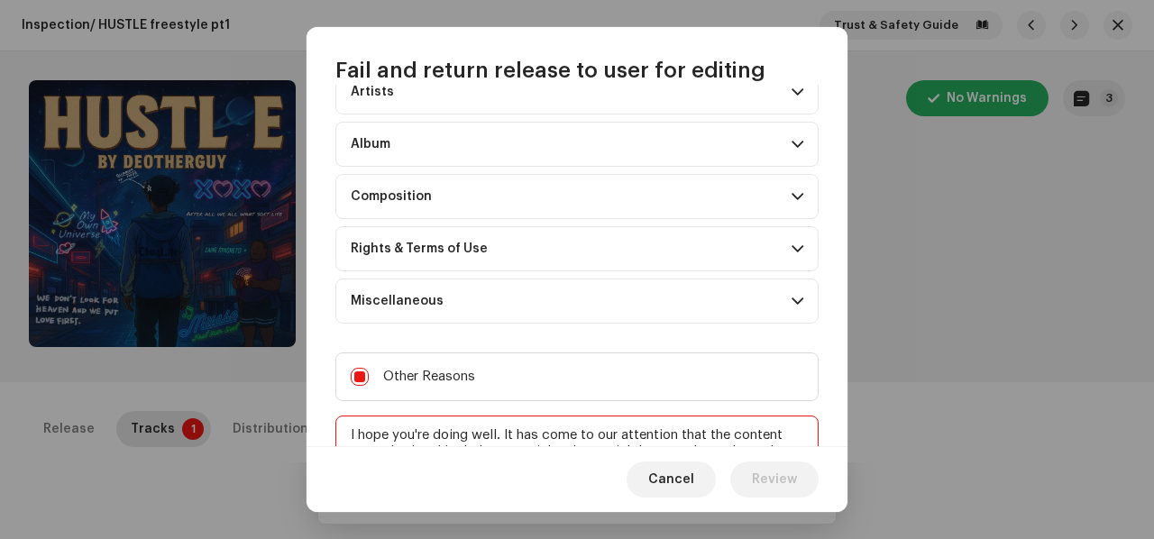
scroll to position [213, 0]
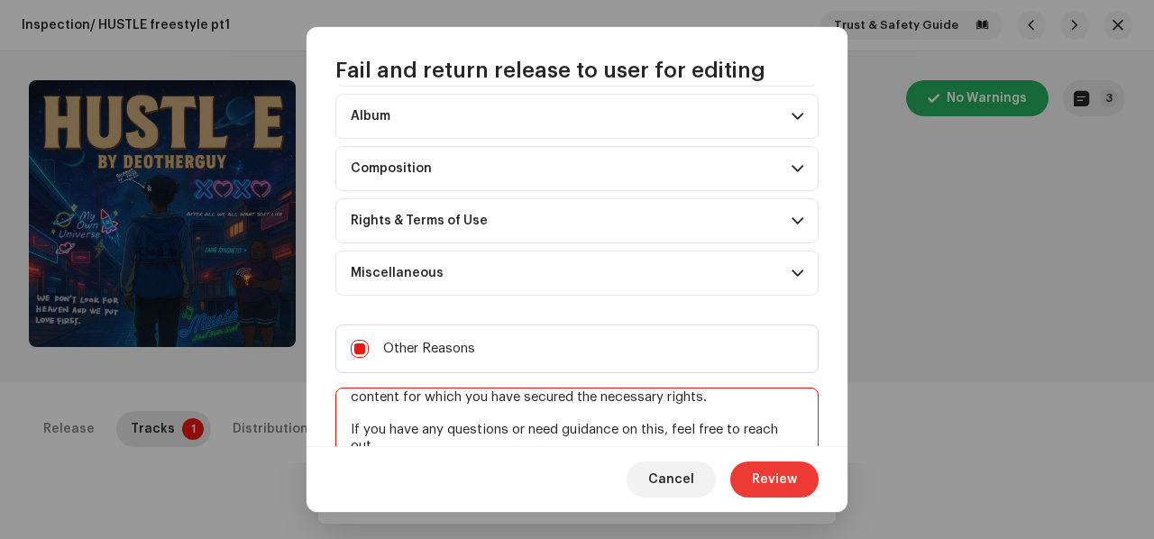
type textarea "I hope you're doing well. It has come to our attention that the content you sub…"
click at [779, 497] on span "Review" at bounding box center [774, 479] width 45 height 36
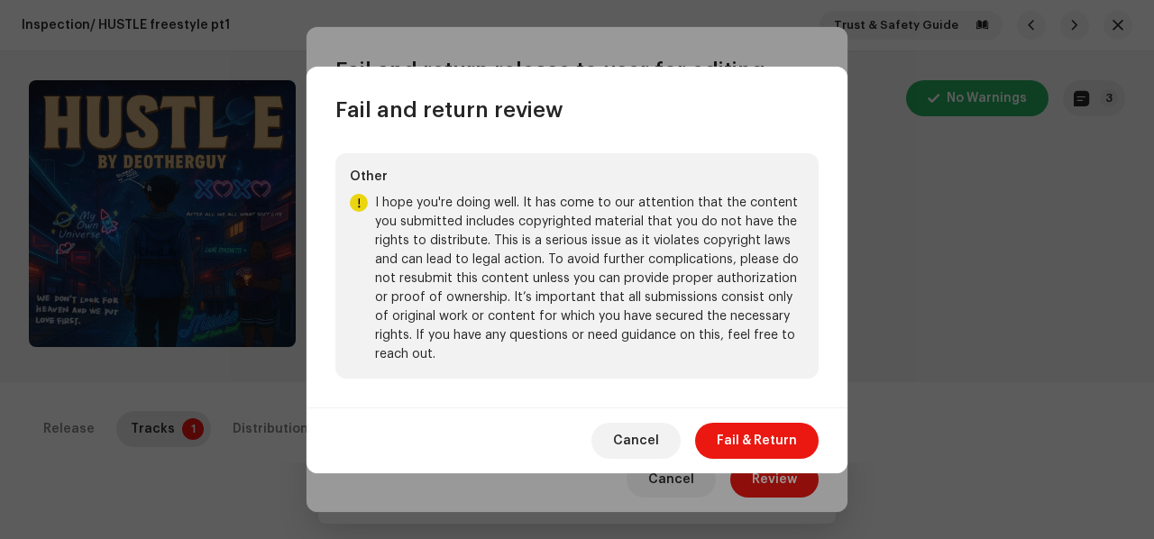
click at [772, 449] on span "Fail & Return" at bounding box center [757, 441] width 80 height 36
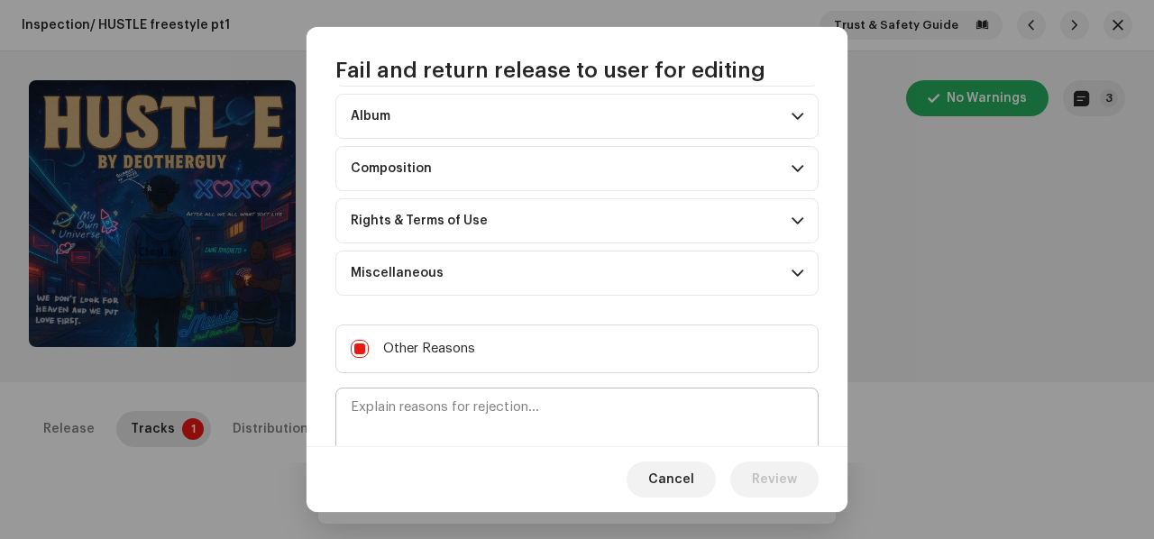
scroll to position [0, 0]
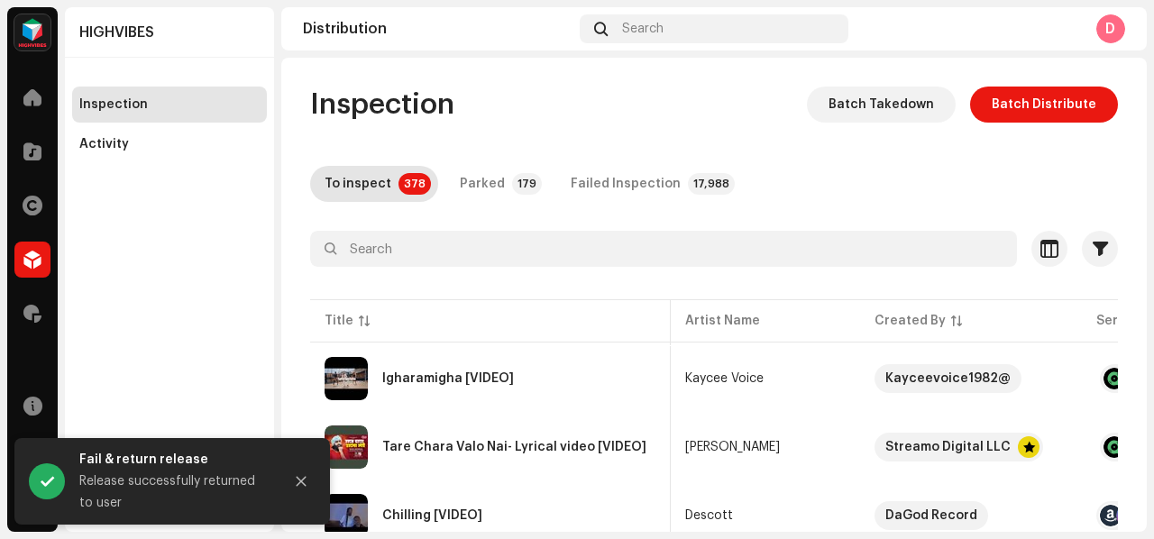
click at [240, 297] on div "HIGHVIBES Inspection Activity" at bounding box center [169, 269] width 209 height 525
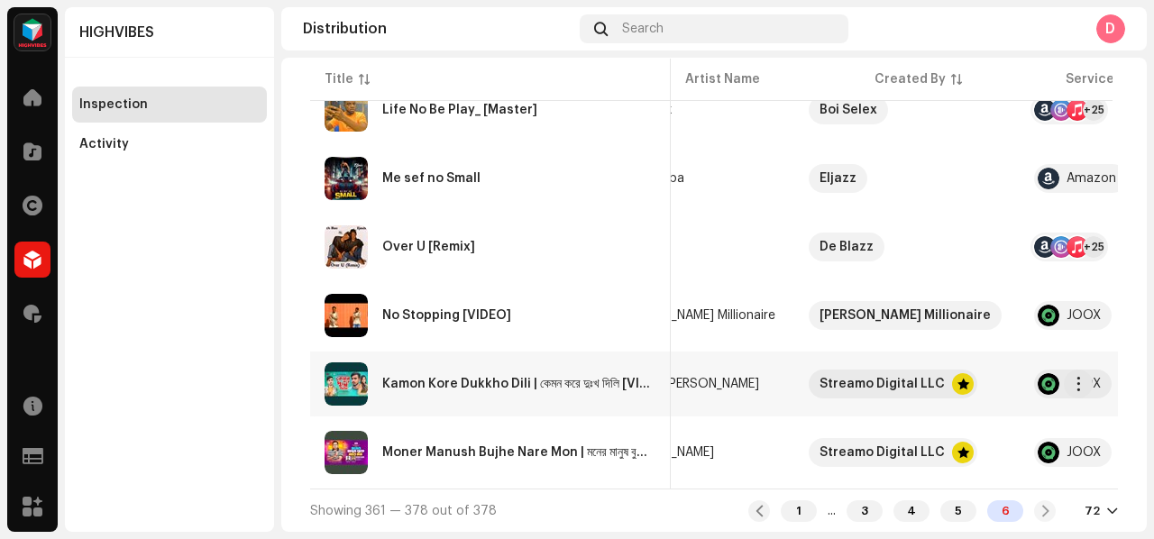
scroll to position [0, 66]
click at [955, 513] on div "5" at bounding box center [958, 511] width 36 height 22
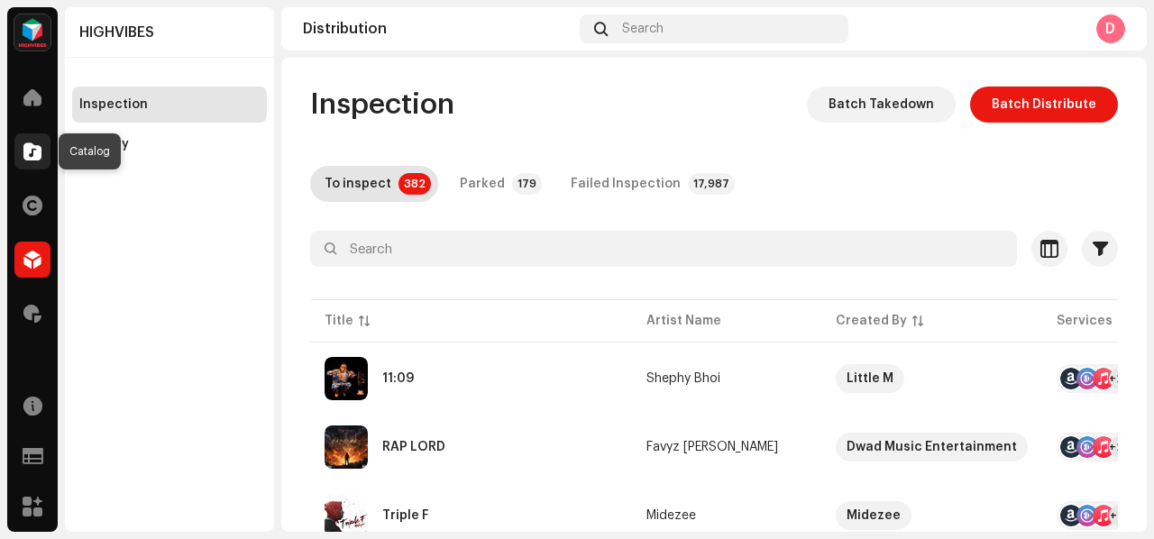
click at [33, 142] on div at bounding box center [32, 151] width 36 height 36
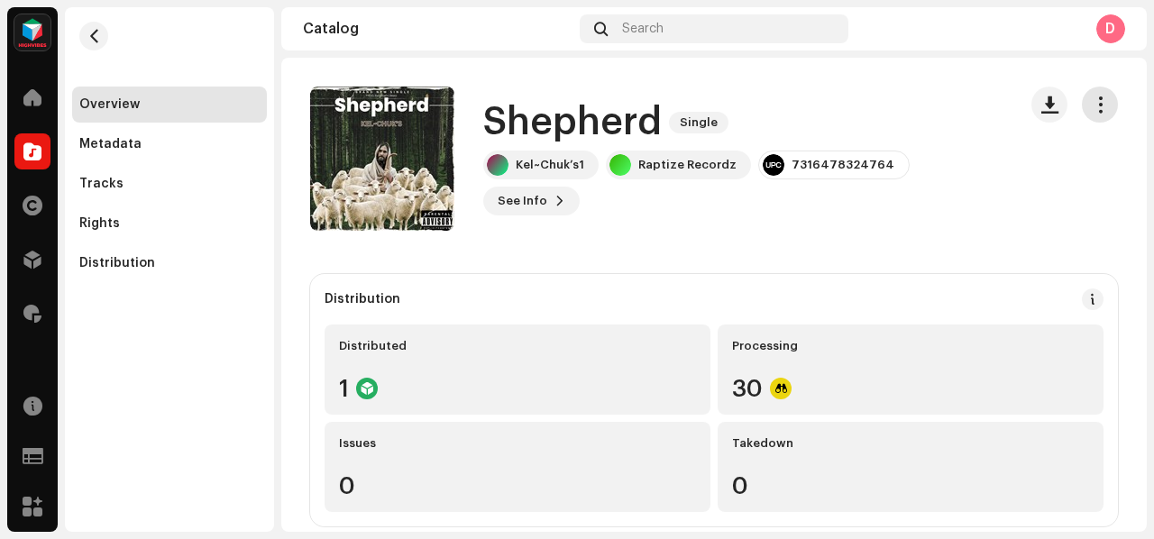
click at [1085, 113] on button "button" at bounding box center [1100, 105] width 36 height 36
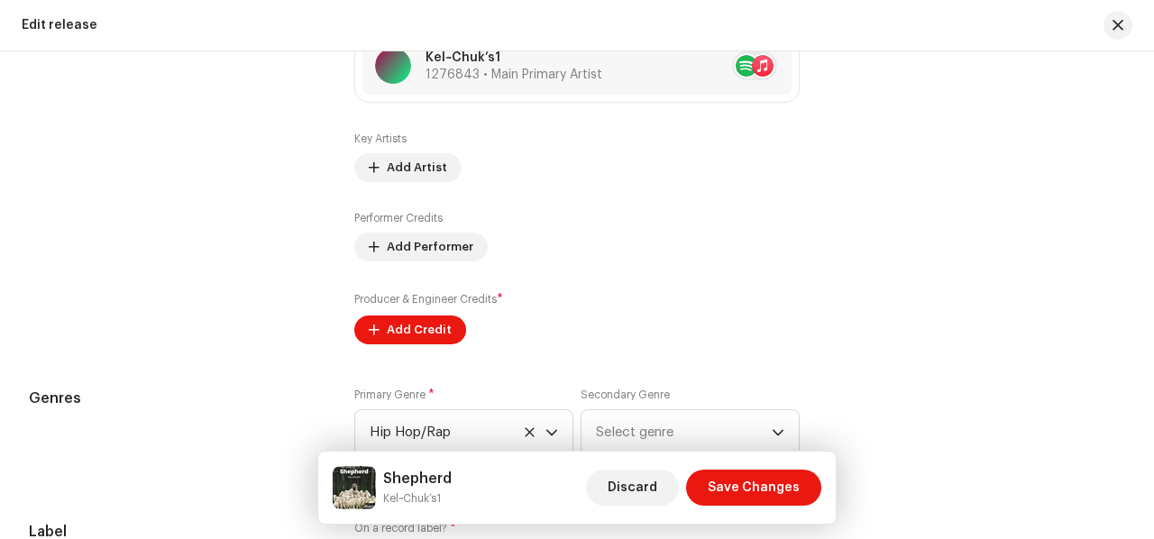
scroll to position [1962, 0]
click at [391, 344] on div "Compilation Is it a compilation? * No Yes Metadata Language Language * English …" at bounding box center [577, 258] width 1096 height 2149
click at [395, 331] on span "Add Credit" at bounding box center [419, 329] width 65 height 36
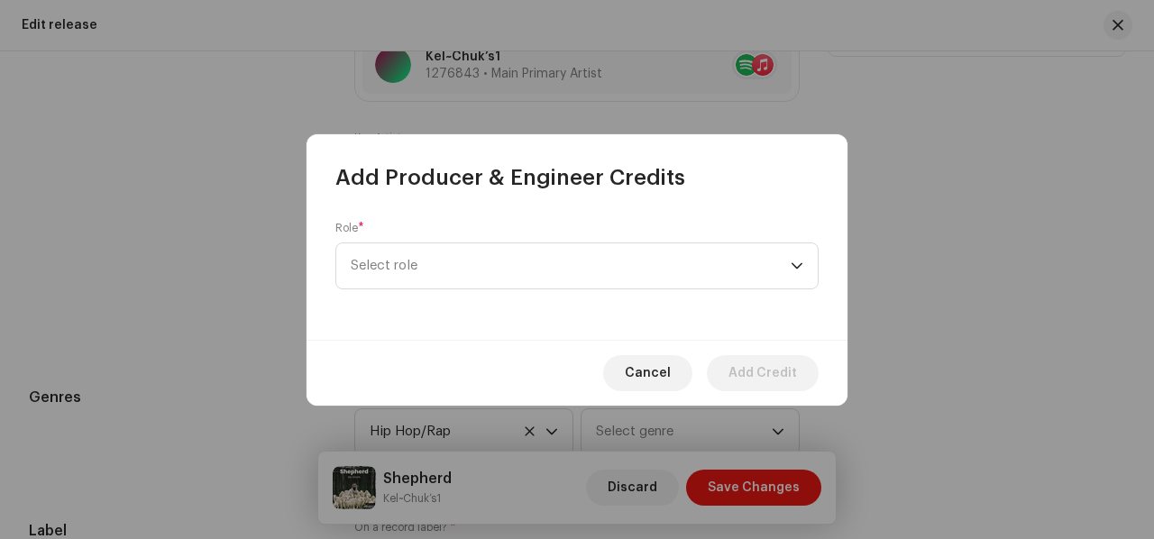
click at [398, 337] on div "Add Producer & Engineer Credits Role * Select role Cancel Add Credit" at bounding box center [576, 269] width 541 height 271
click at [418, 270] on span "Select role" at bounding box center [571, 265] width 440 height 45
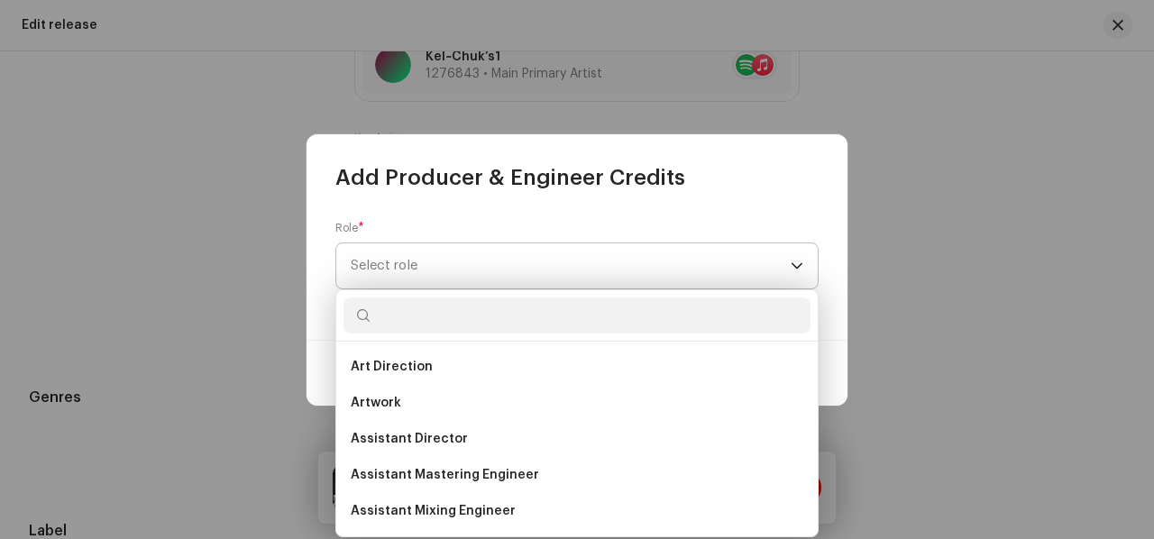
scroll to position [570, 0]
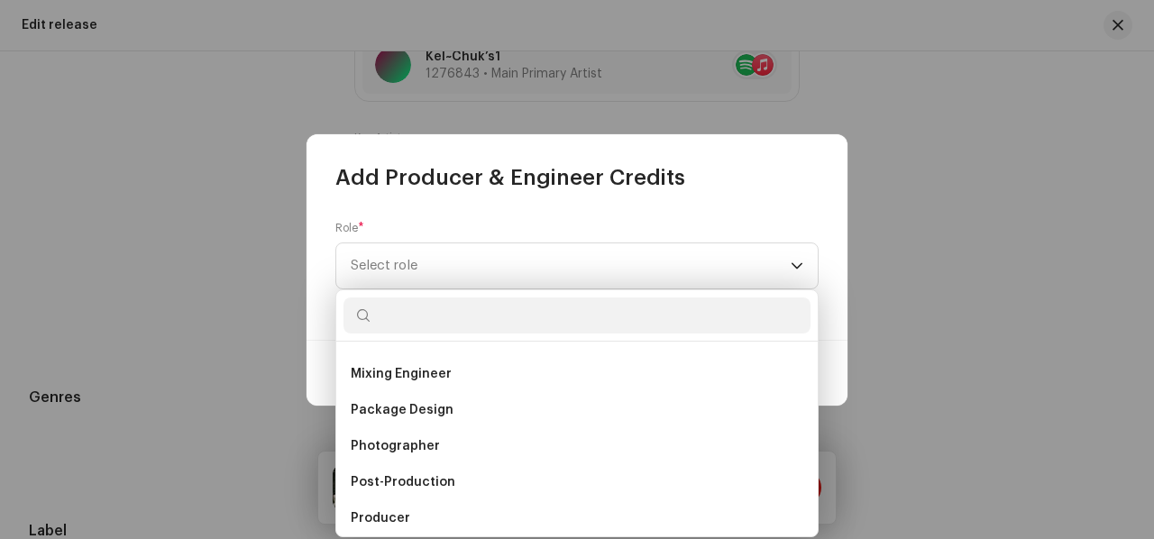
click at [404, 311] on input "text" at bounding box center [576, 315] width 467 height 36
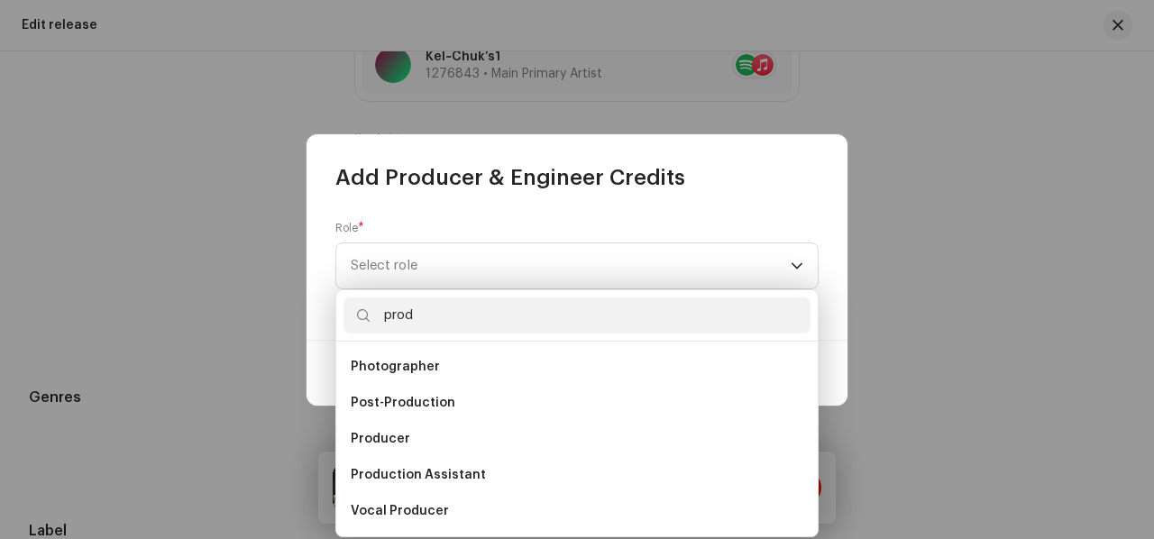
type input "produ"
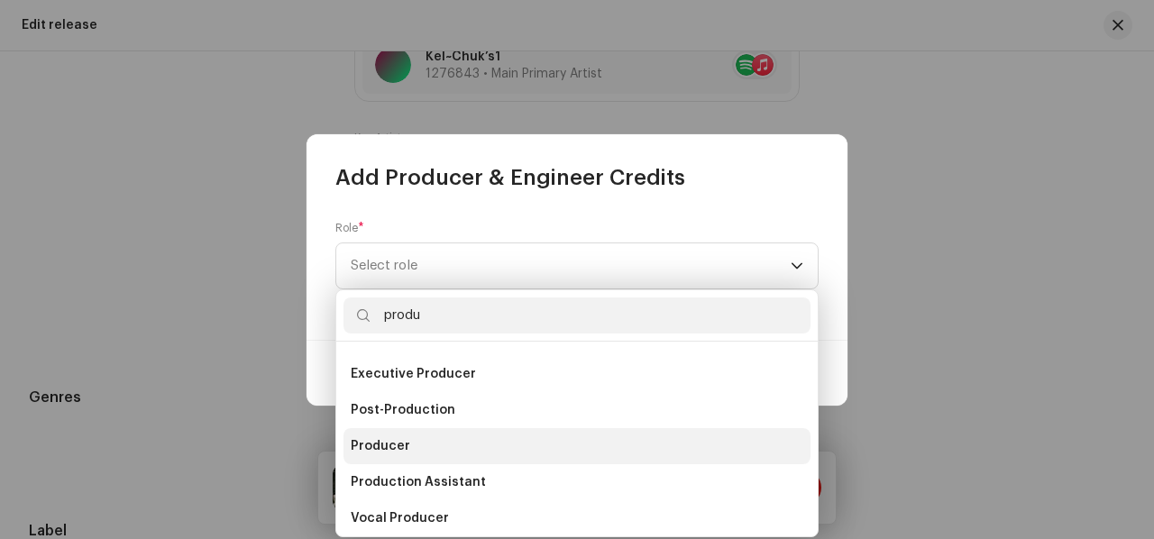
click at [393, 449] on span "Producer" at bounding box center [380, 446] width 59 height 18
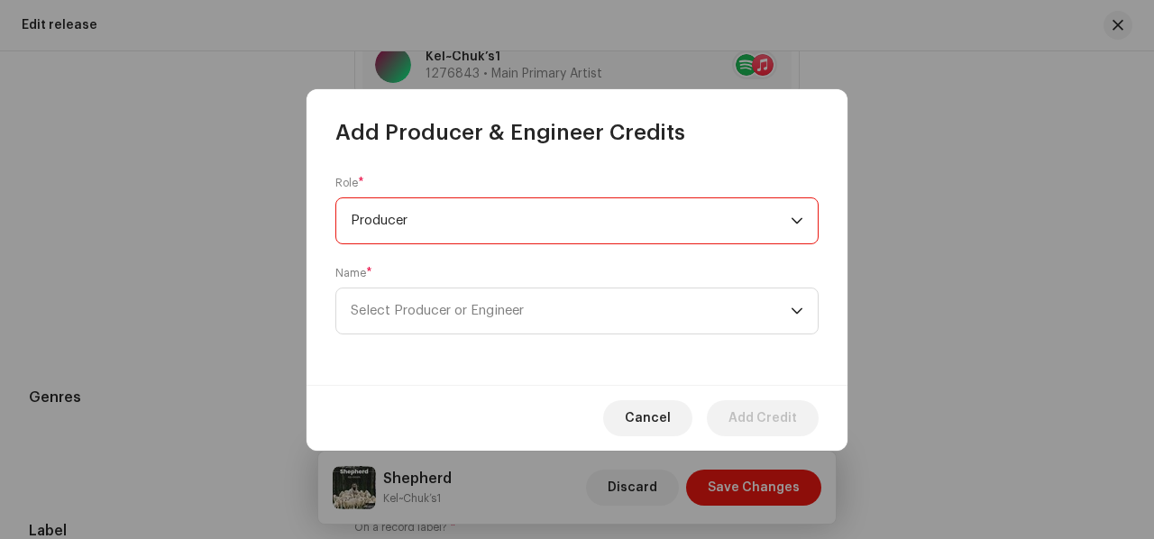
click at [448, 307] on input "produ" at bounding box center [576, 310] width 467 height 29
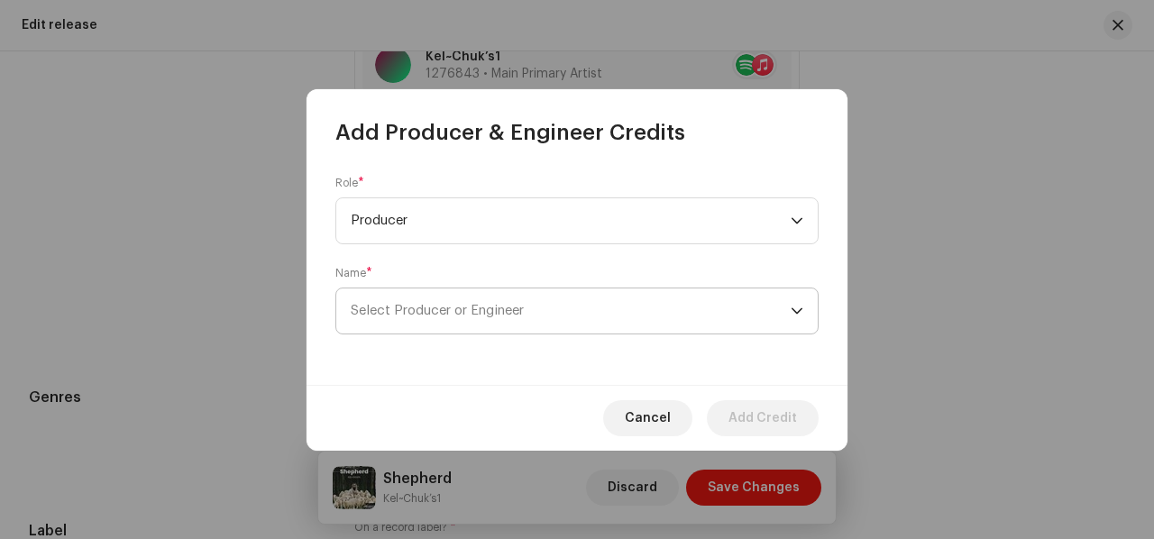
click at [400, 311] on span "Select Producer or Engineer" at bounding box center [437, 311] width 173 height 14
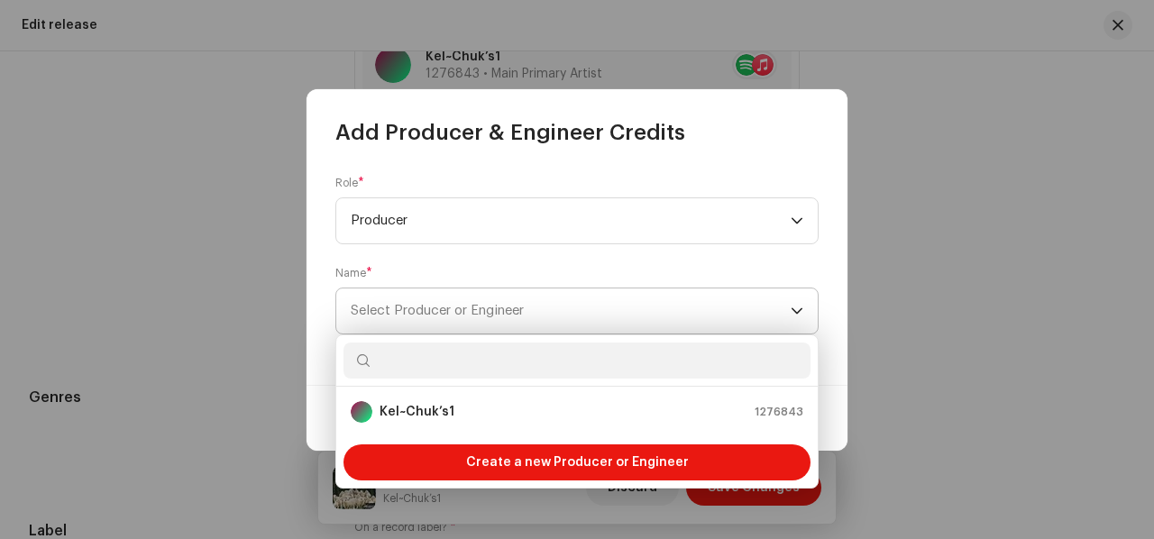
type input "n"
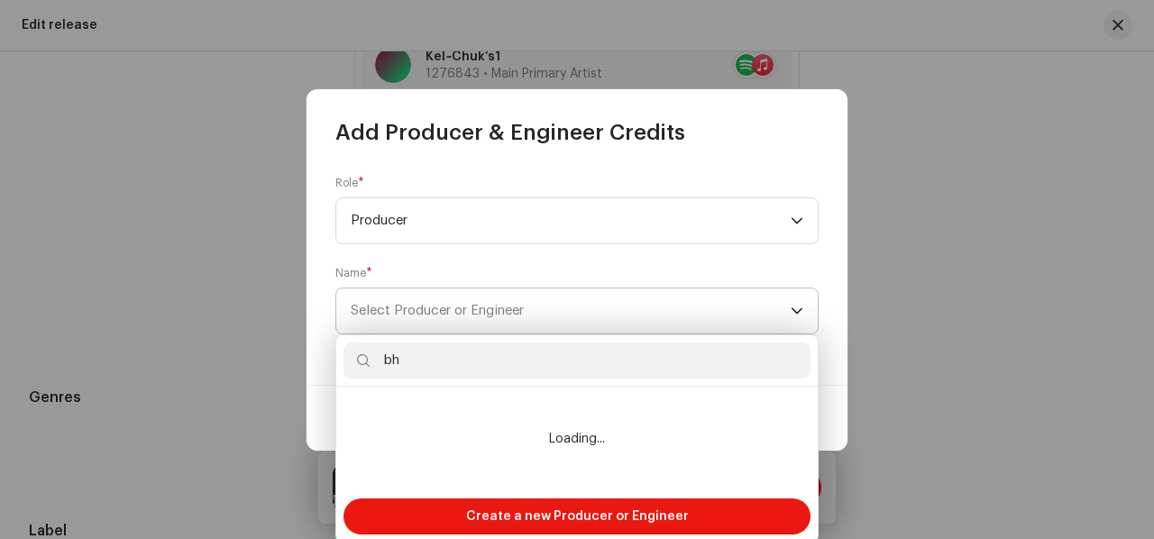
type input "b"
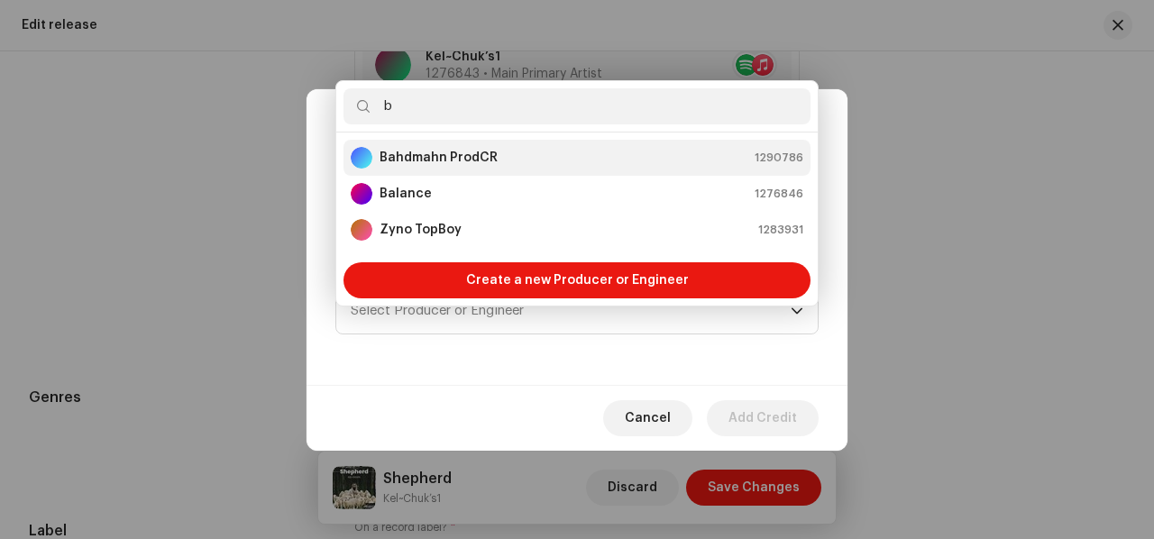
type input "b"
click at [457, 158] on strong "Bahdmahn ProdCR" at bounding box center [438, 158] width 118 height 18
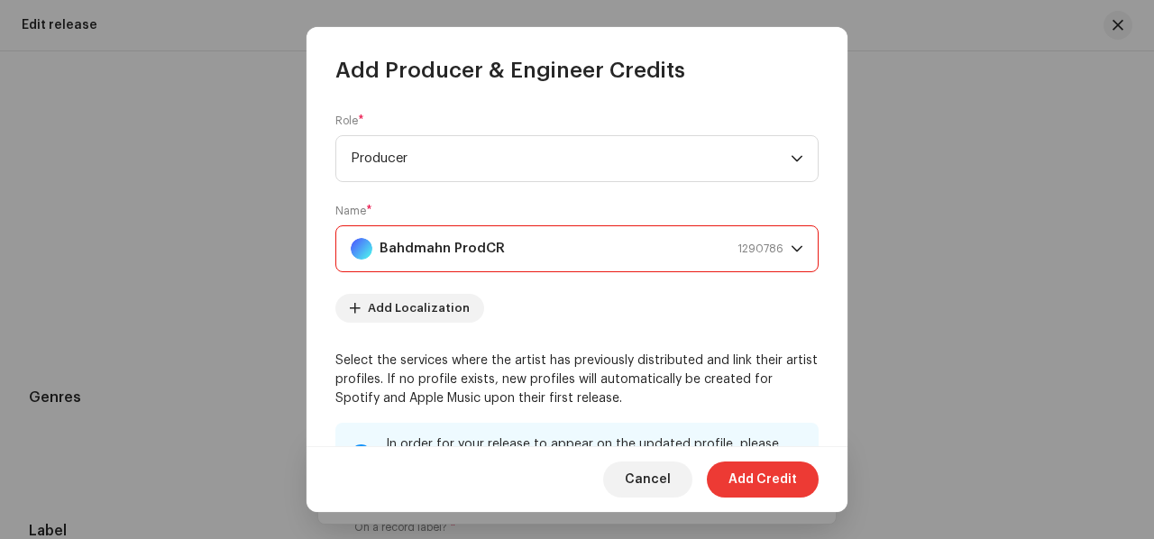
click at [744, 468] on span "Add Credit" at bounding box center [762, 479] width 68 height 36
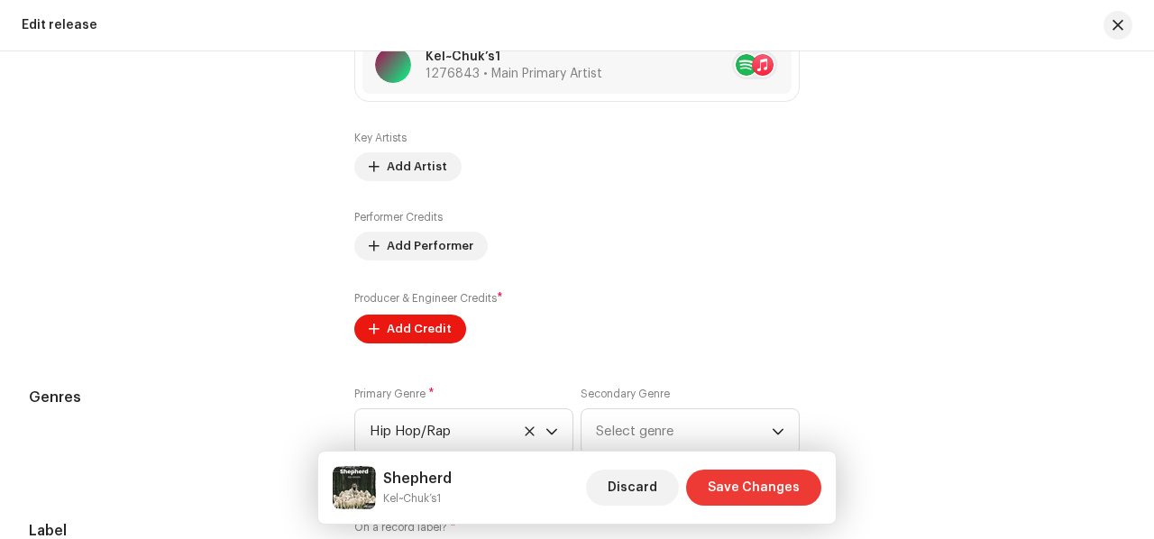
click at [724, 491] on span "Save Changes" at bounding box center [754, 488] width 92 height 36
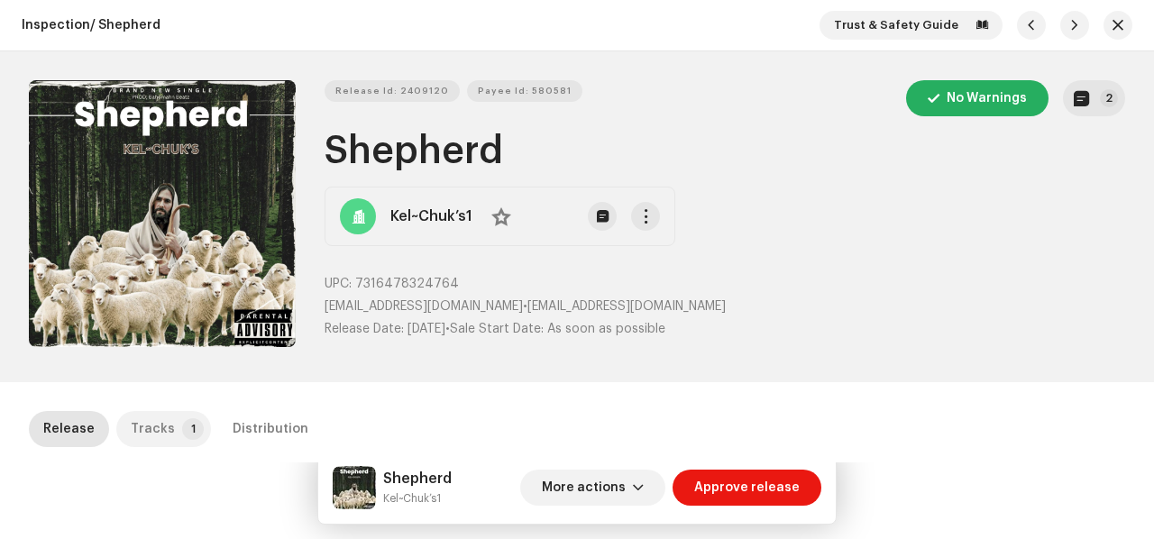
click at [182, 432] on p-badge "1" at bounding box center [193, 429] width 22 height 22
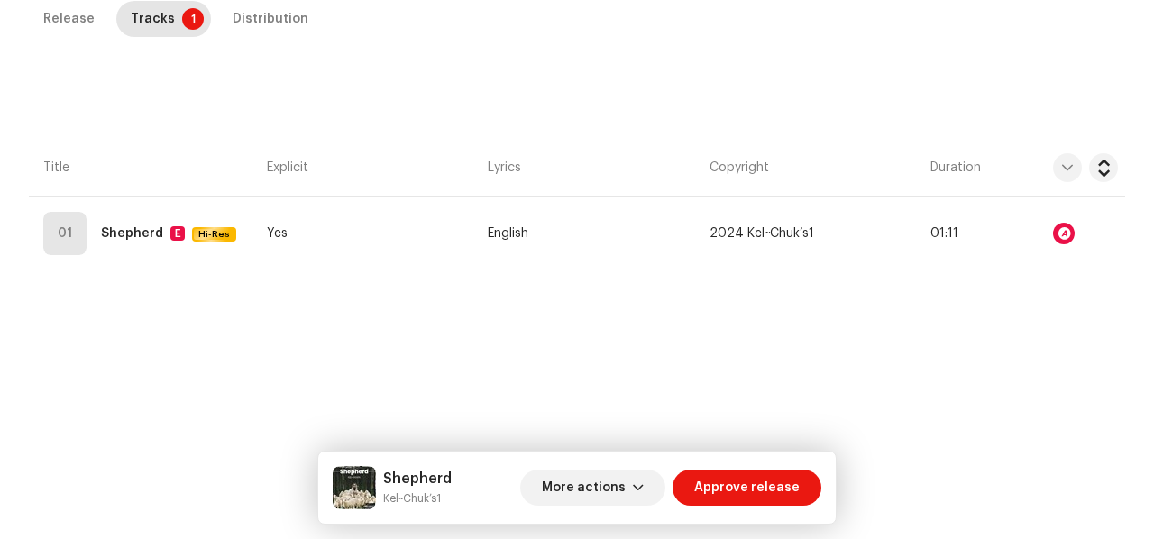
click at [258, 24] on div "Distribution" at bounding box center [271, 19] width 76 height 36
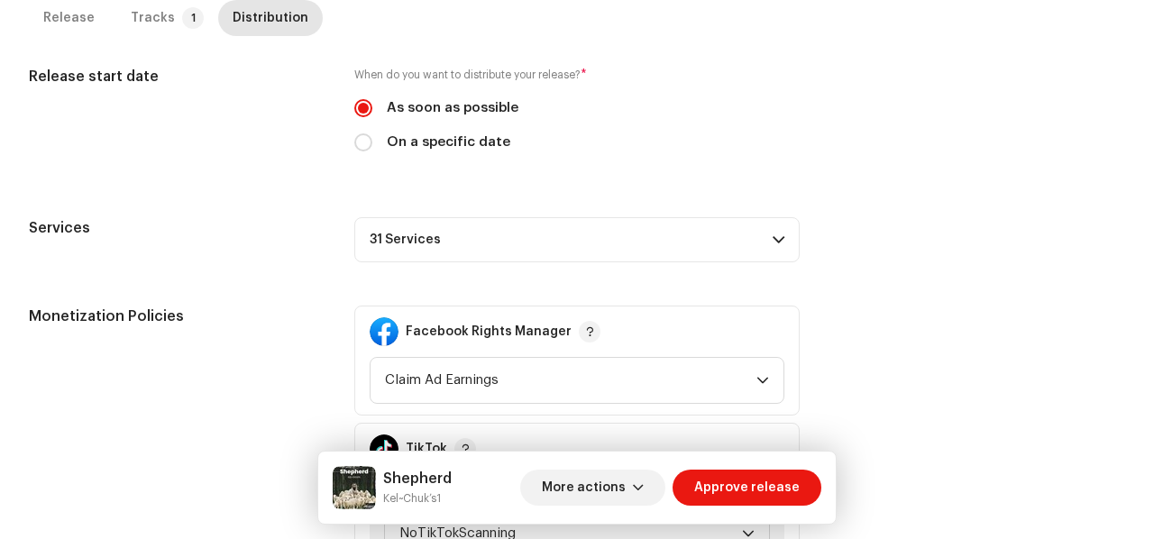
click at [640, 217] on p-accordion-header "31 Services" at bounding box center [576, 239] width 445 height 45
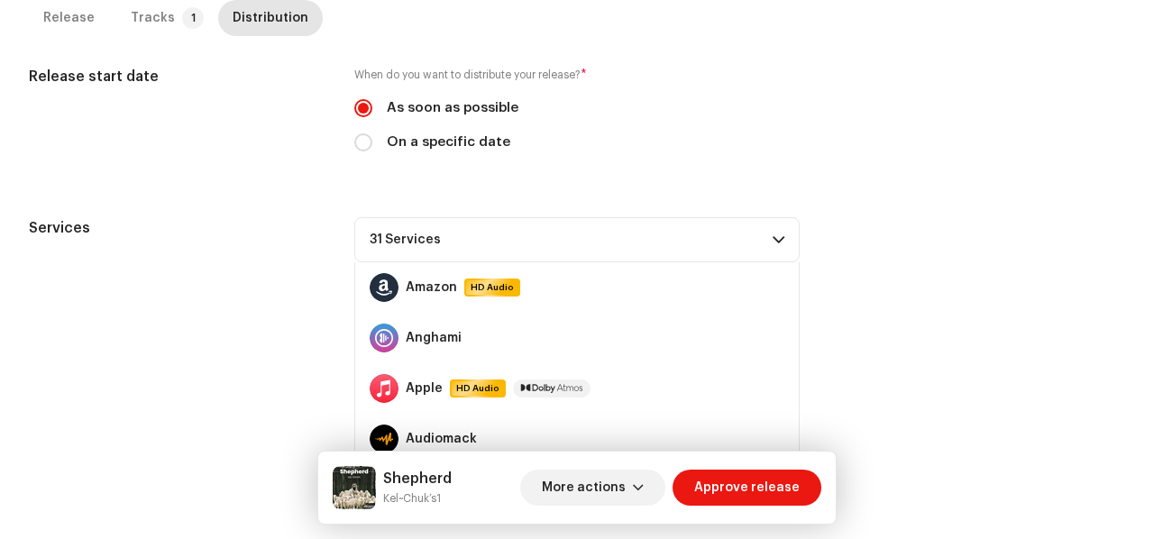
scroll to position [553, 0]
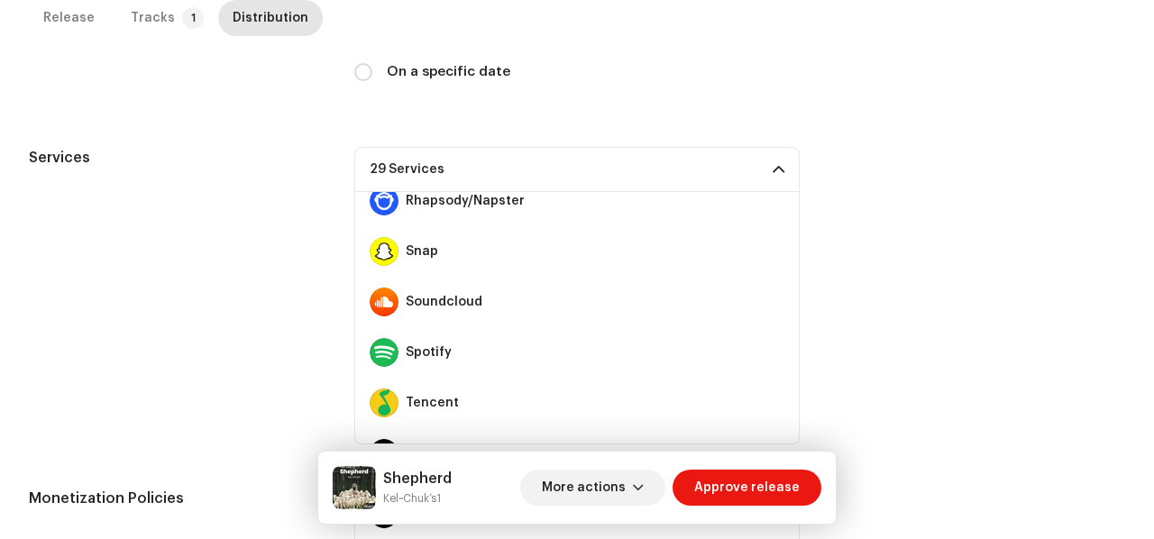
scroll to position [1071, 0]
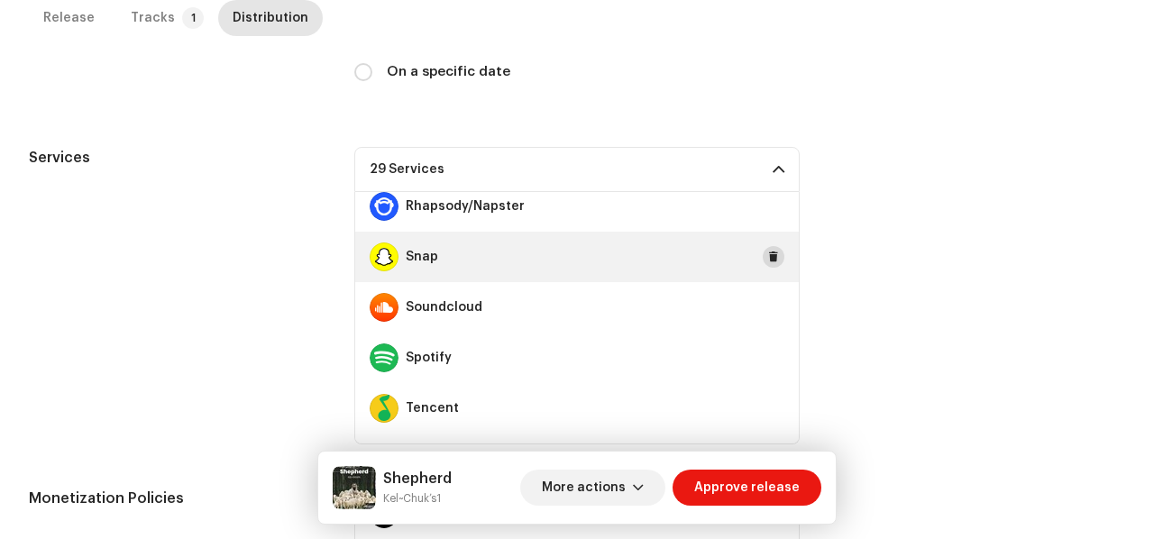
click at [768, 256] on button at bounding box center [773, 257] width 22 height 22
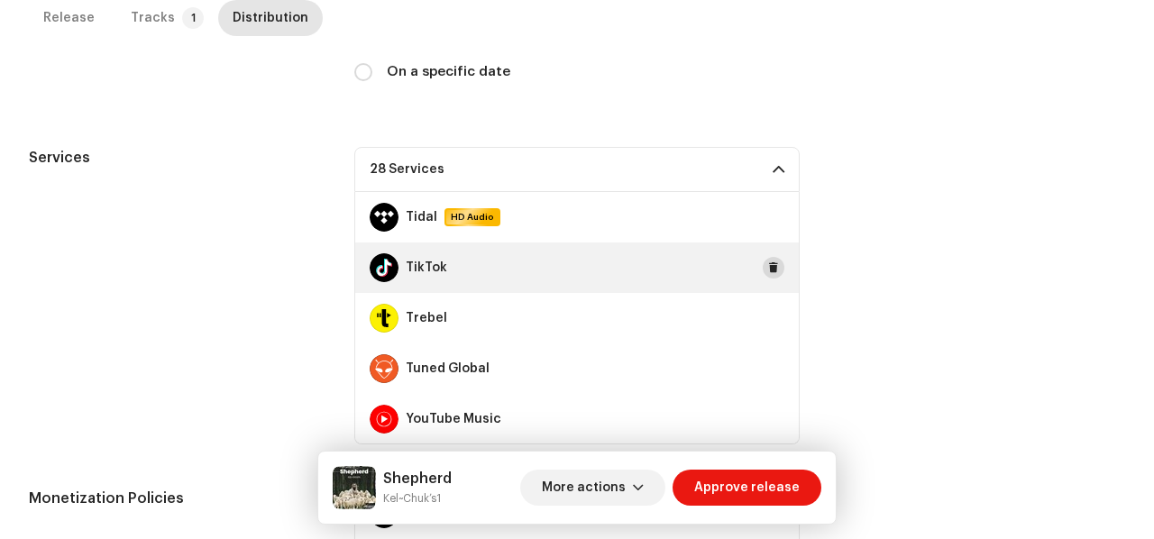
click at [768, 259] on button at bounding box center [773, 268] width 22 height 22
click at [782, 175] on p-accordion-header "27 Services" at bounding box center [576, 169] width 445 height 45
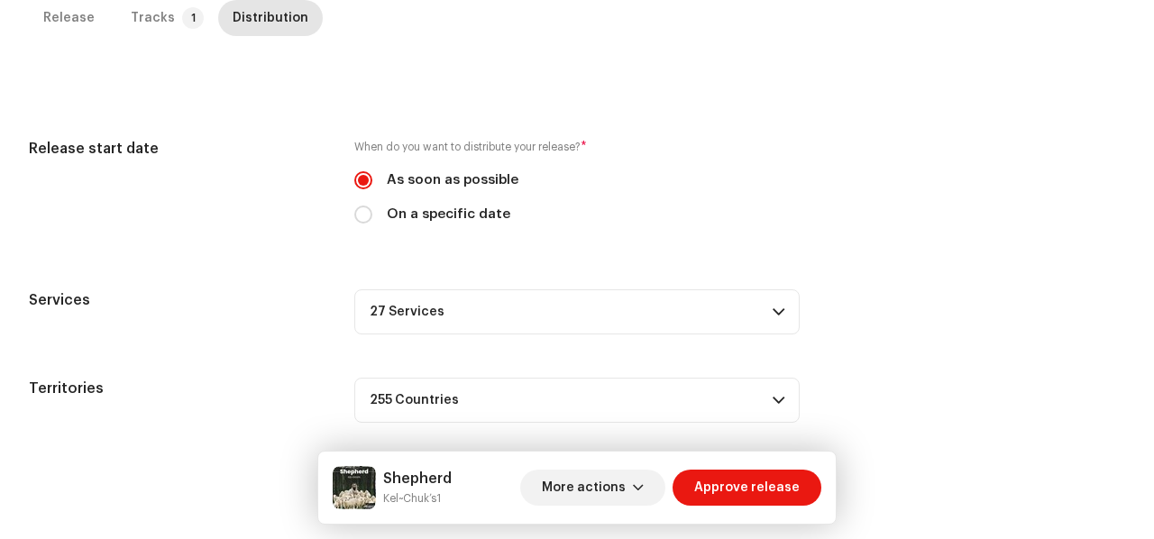
scroll to position [410, 0]
click at [719, 491] on span "Approve release" at bounding box center [746, 488] width 105 height 36
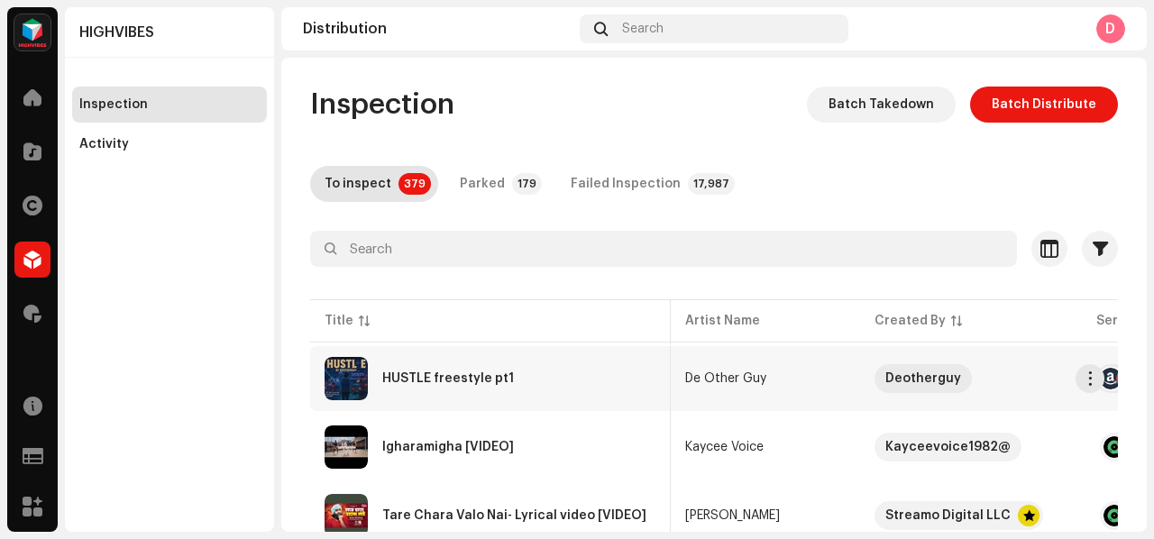
scroll to position [0, 14]
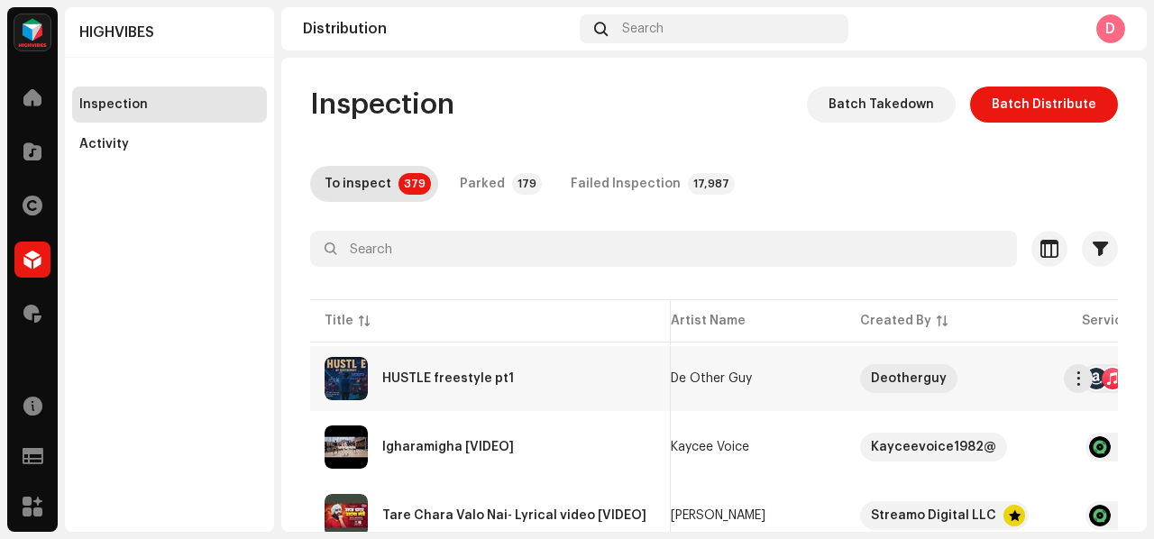
click at [572, 379] on div "HUSTLE freestyle pt1" at bounding box center [490, 378] width 332 height 43
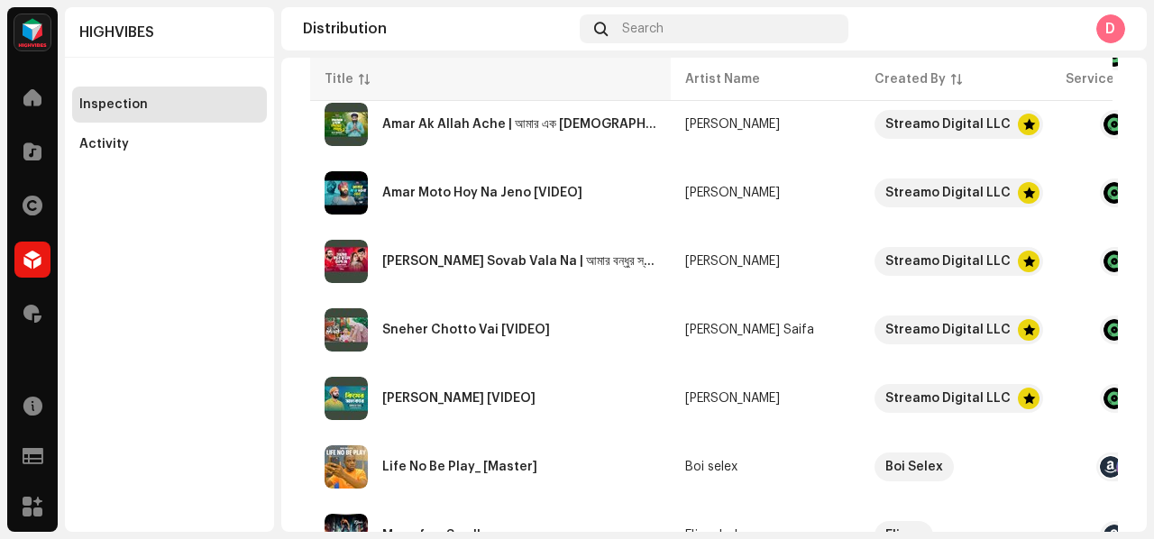
scroll to position [1171, 0]
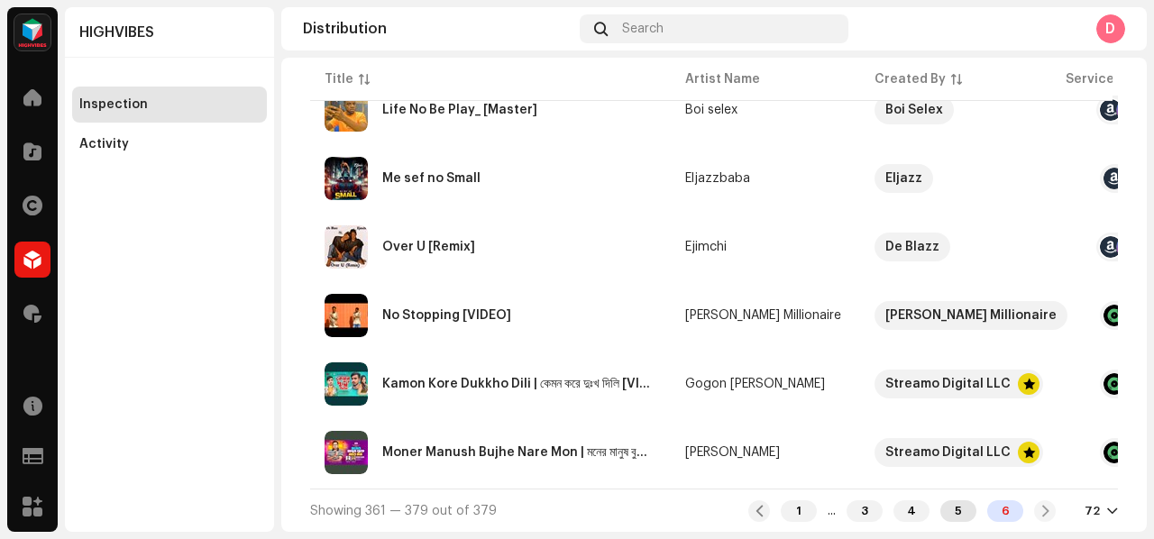
click at [940, 501] on div "5" at bounding box center [958, 511] width 36 height 22
